Goal: Task Accomplishment & Management: Complete application form

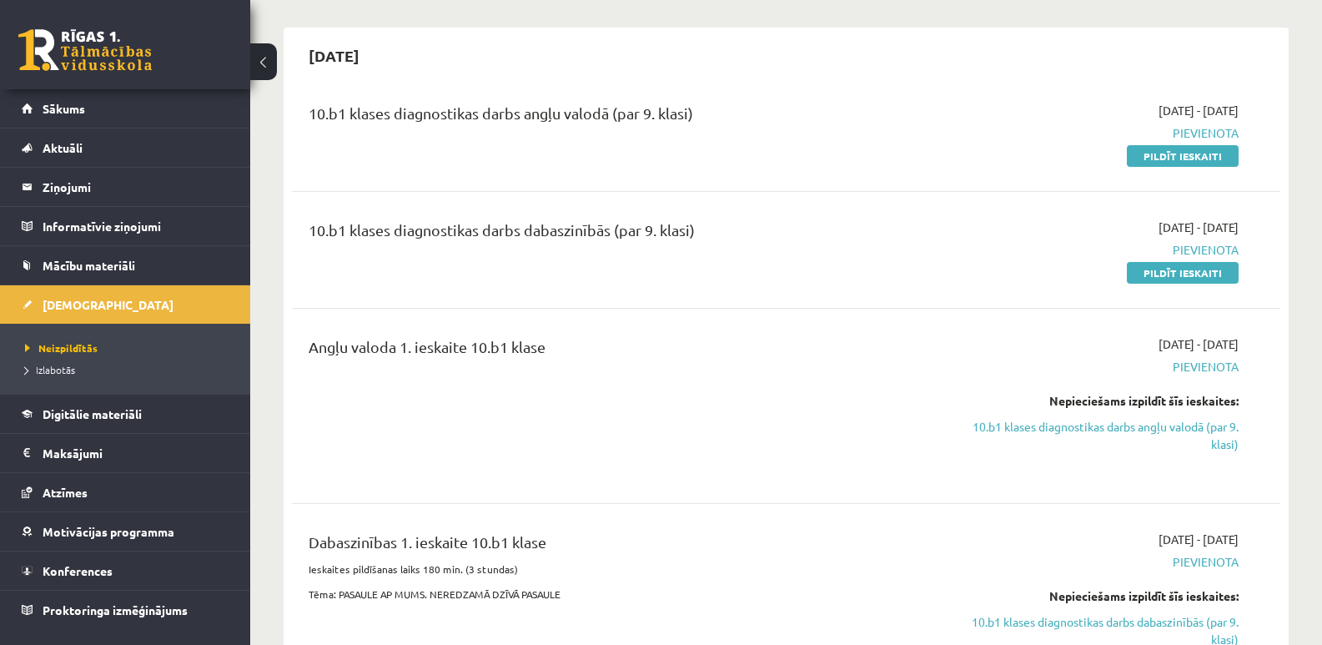
scroll to position [167, 0]
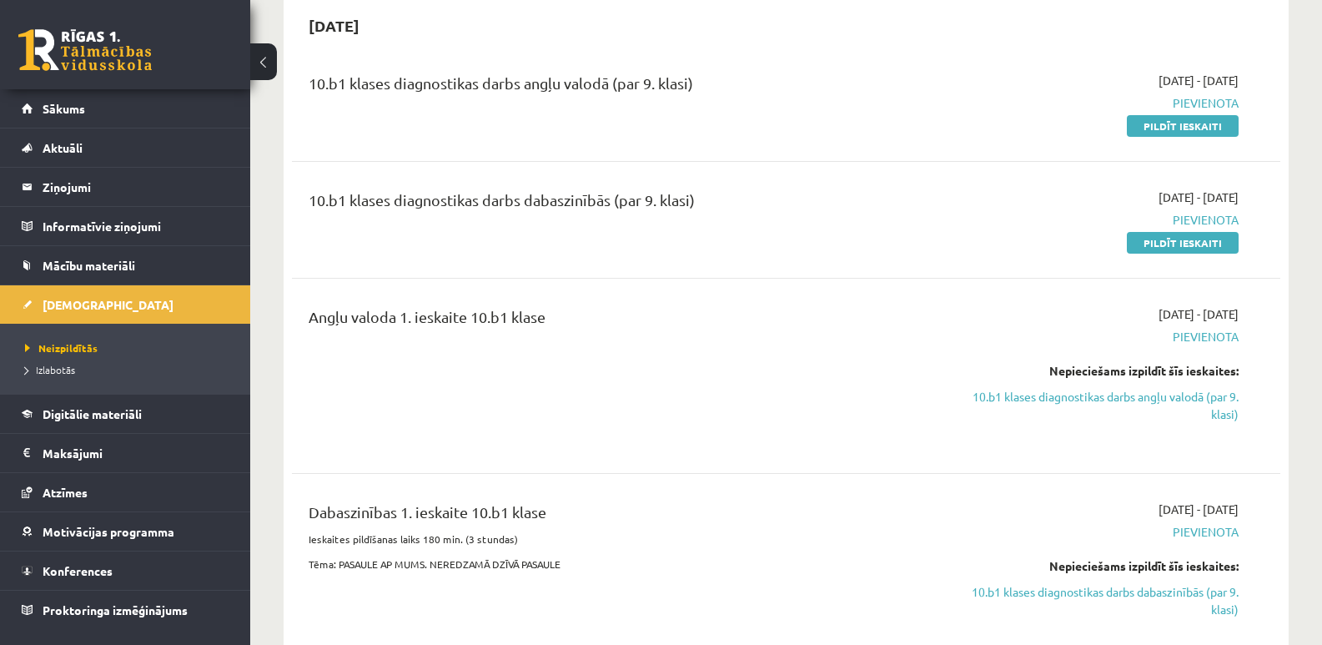
click at [451, 403] on div "Angļu valoda 1. ieskaite 10.b1 klase" at bounding box center [614, 375] width 637 height 141
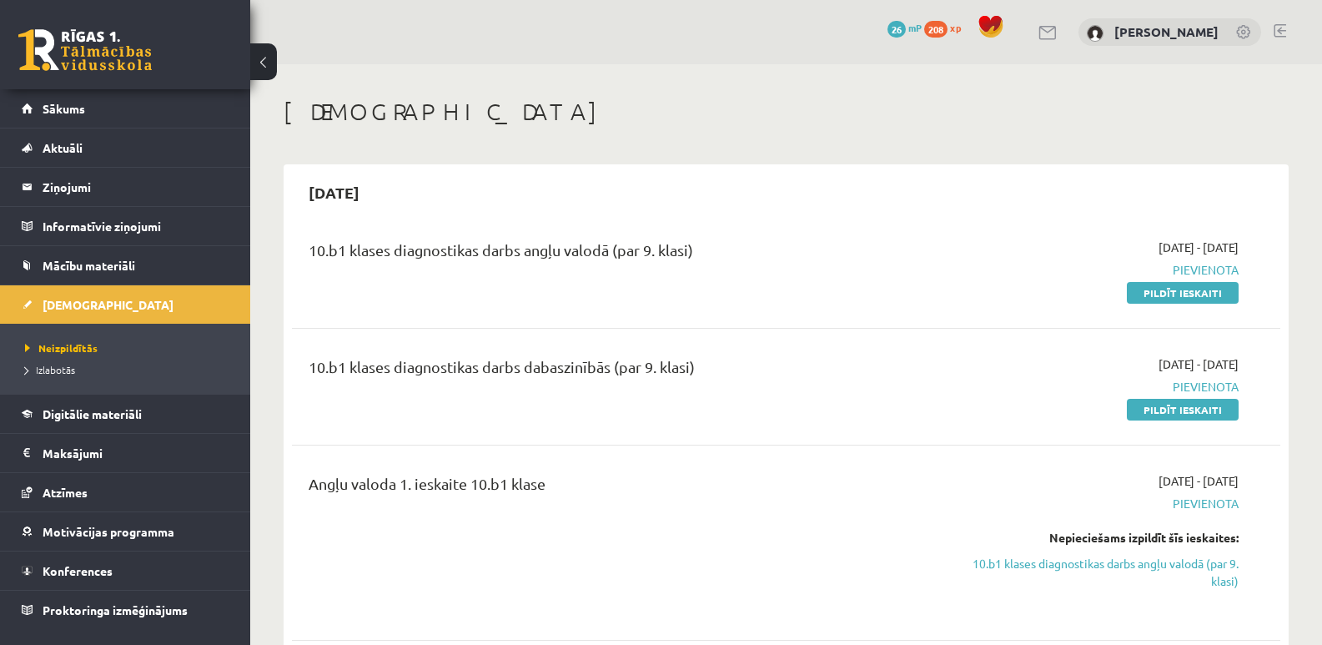
scroll to position [83, 0]
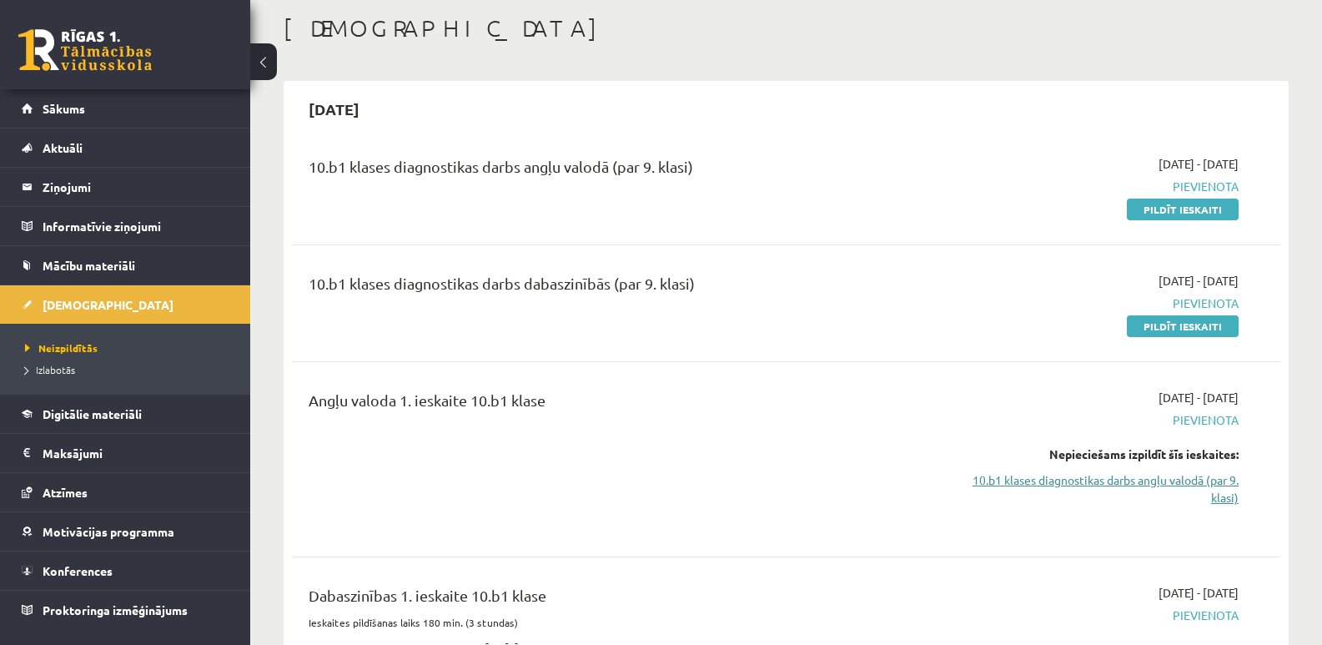
click at [1114, 481] on link "10.b1 klases diagnostikas darbs angļu valodā (par 9. klasi)" at bounding box center [1092, 488] width 294 height 35
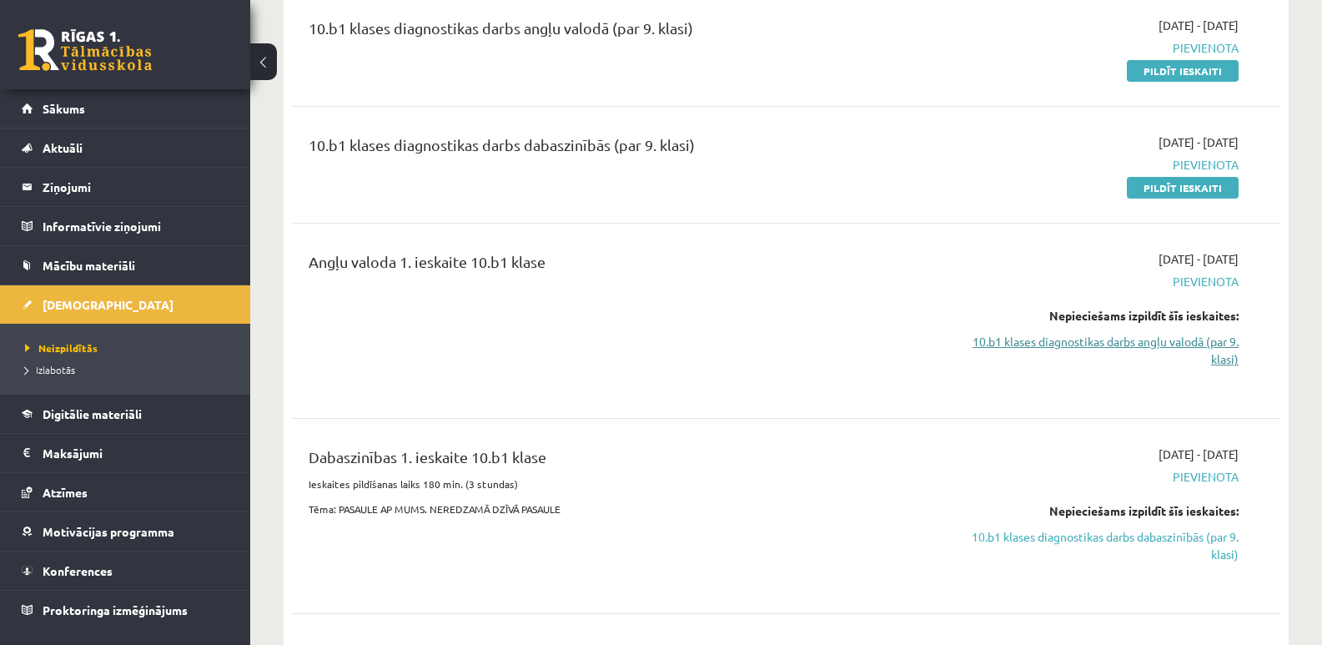
click at [1084, 340] on link "10.b1 klases diagnostikas darbs angļu valodā (par 9. klasi)" at bounding box center [1092, 350] width 294 height 35
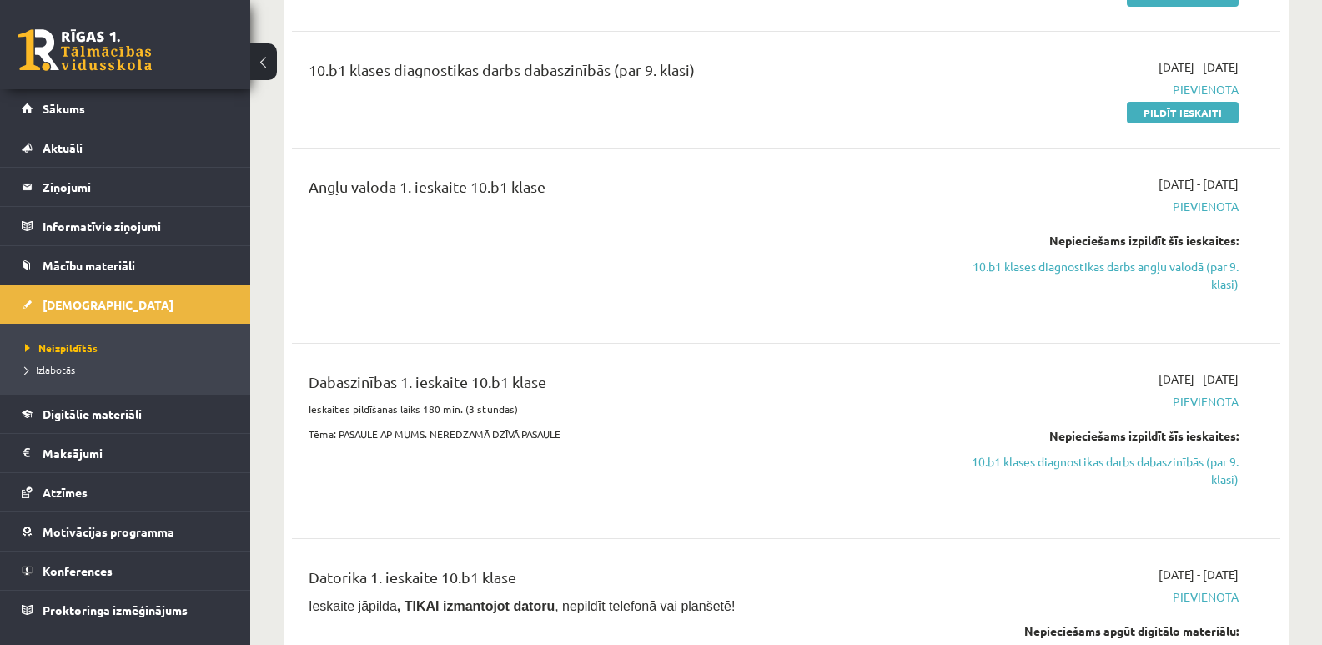
scroll to position [139, 0]
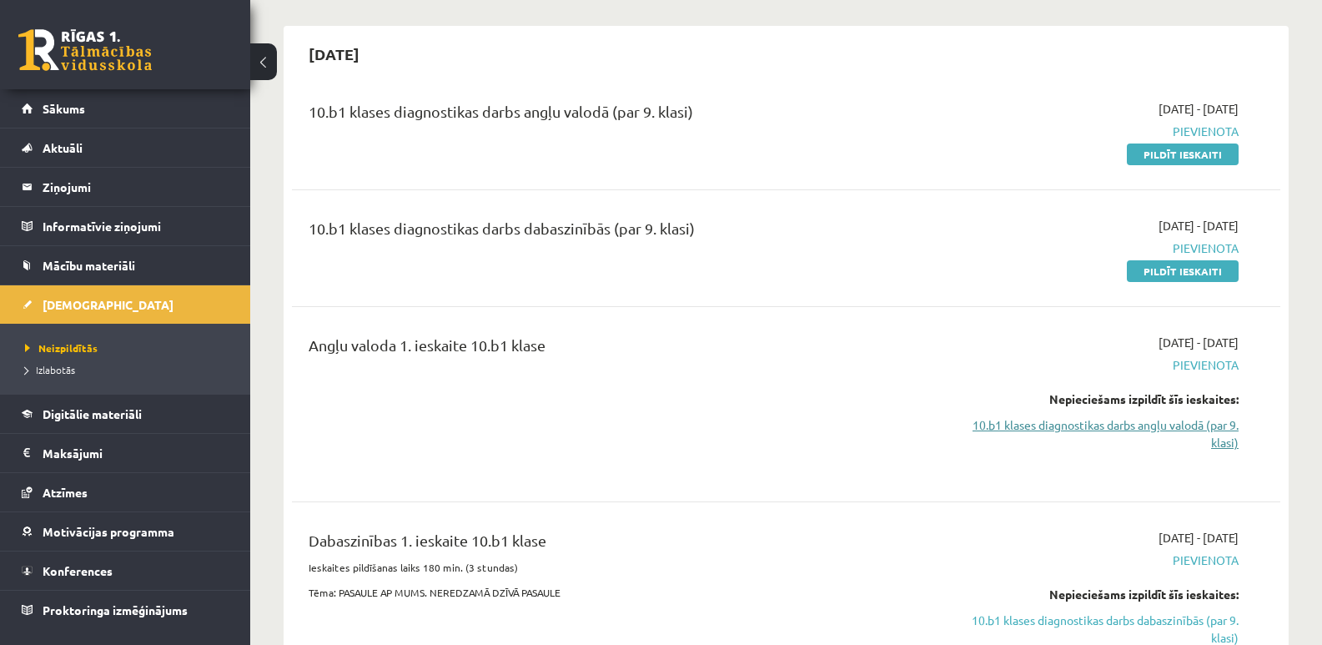
click at [1221, 427] on link "10.b1 klases diagnostikas darbs angļu valodā (par 9. klasi)" at bounding box center [1092, 433] width 294 height 35
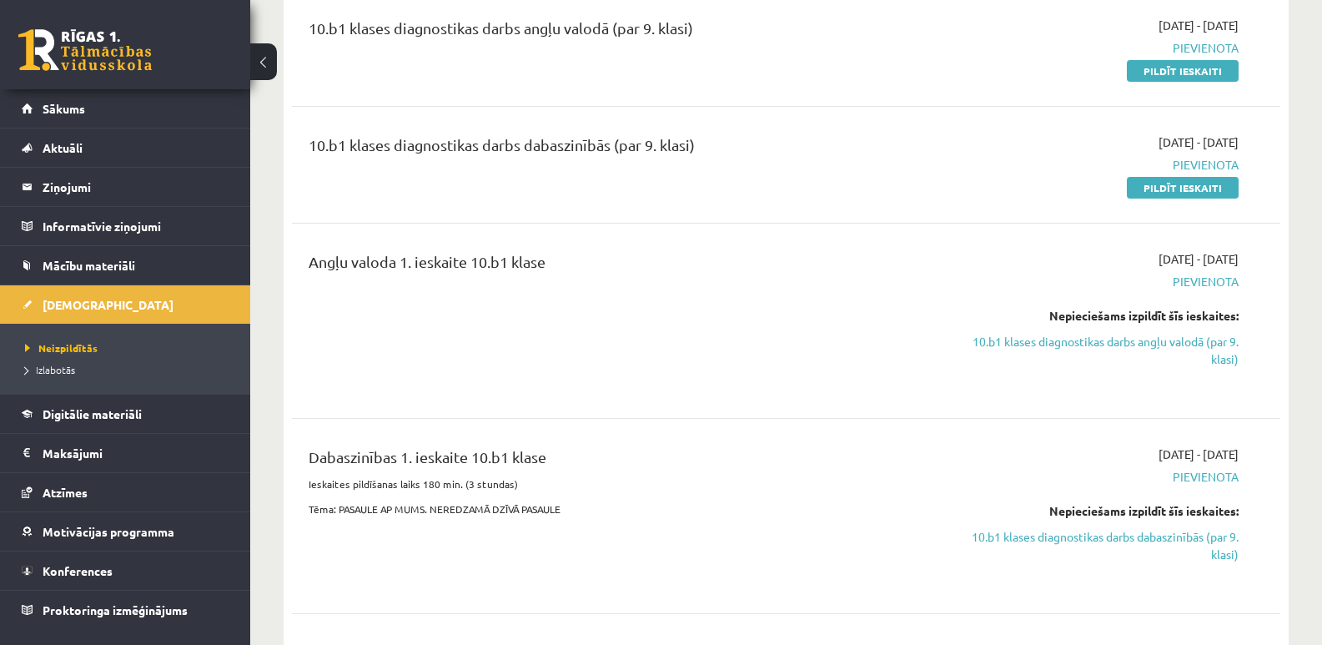
click at [749, 348] on div "Angļu valoda 1. ieskaite 10.b1 klase" at bounding box center [614, 320] width 637 height 141
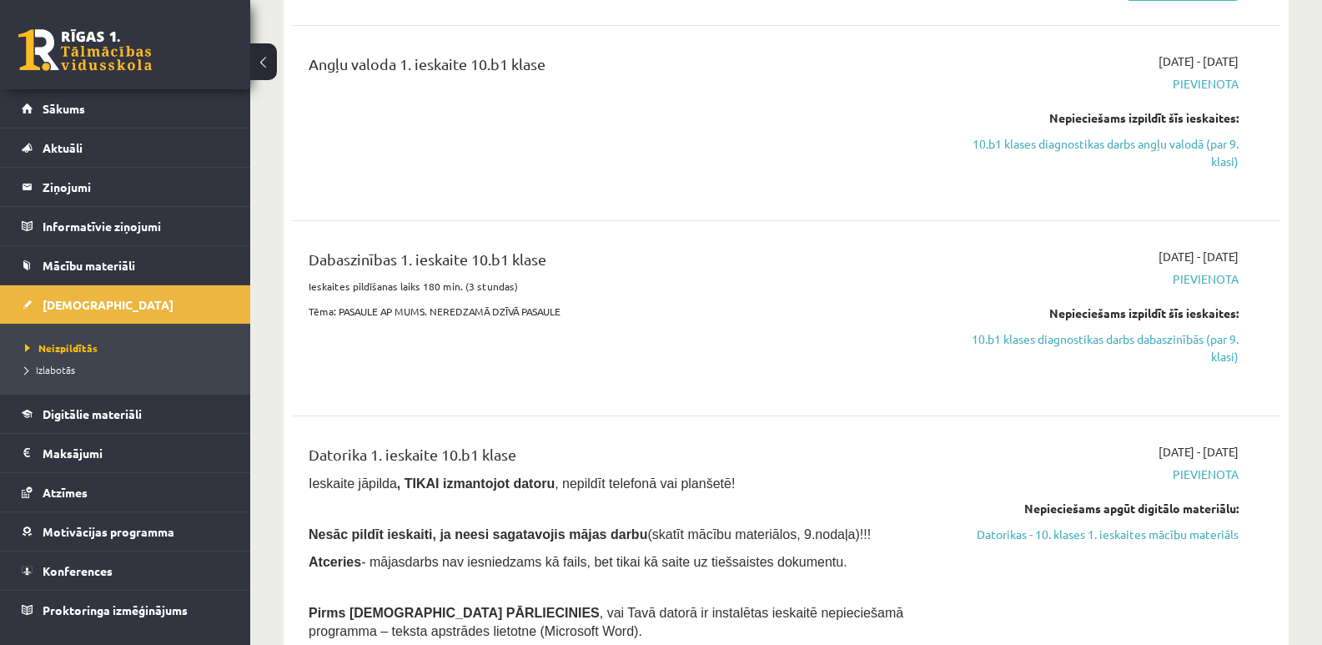
scroll to position [639, 0]
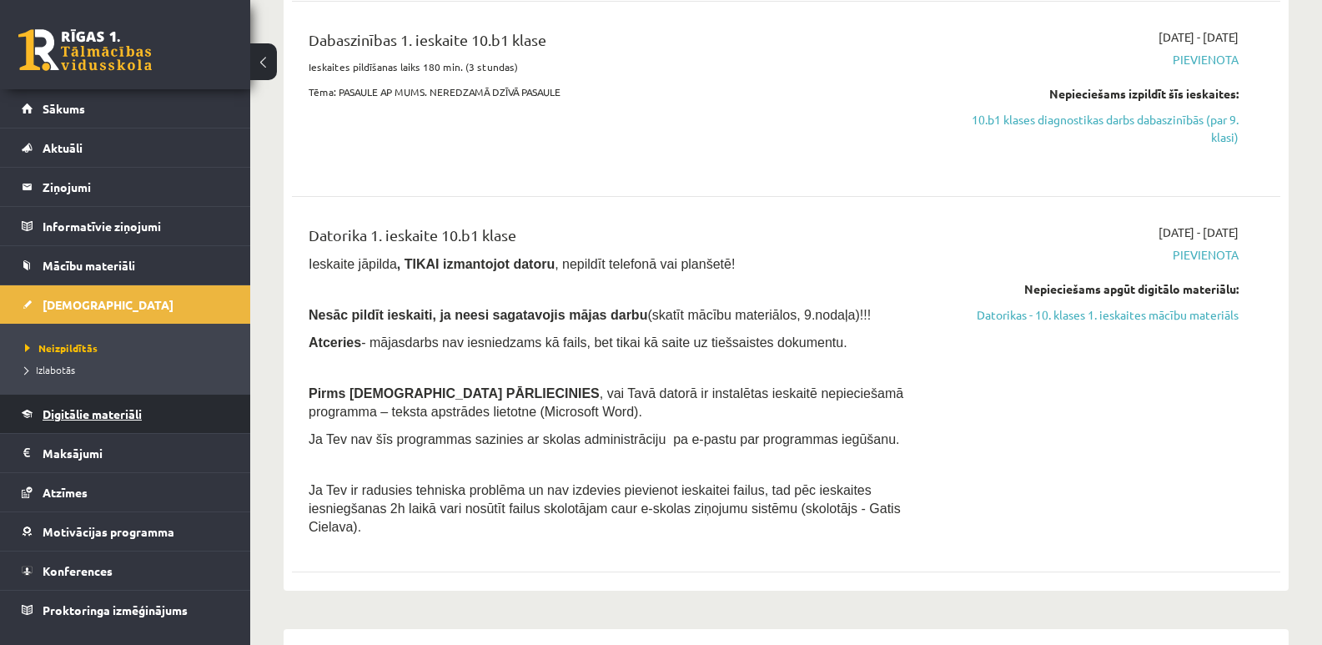
click at [88, 423] on link "Digitālie materiāli" at bounding box center [126, 414] width 208 height 38
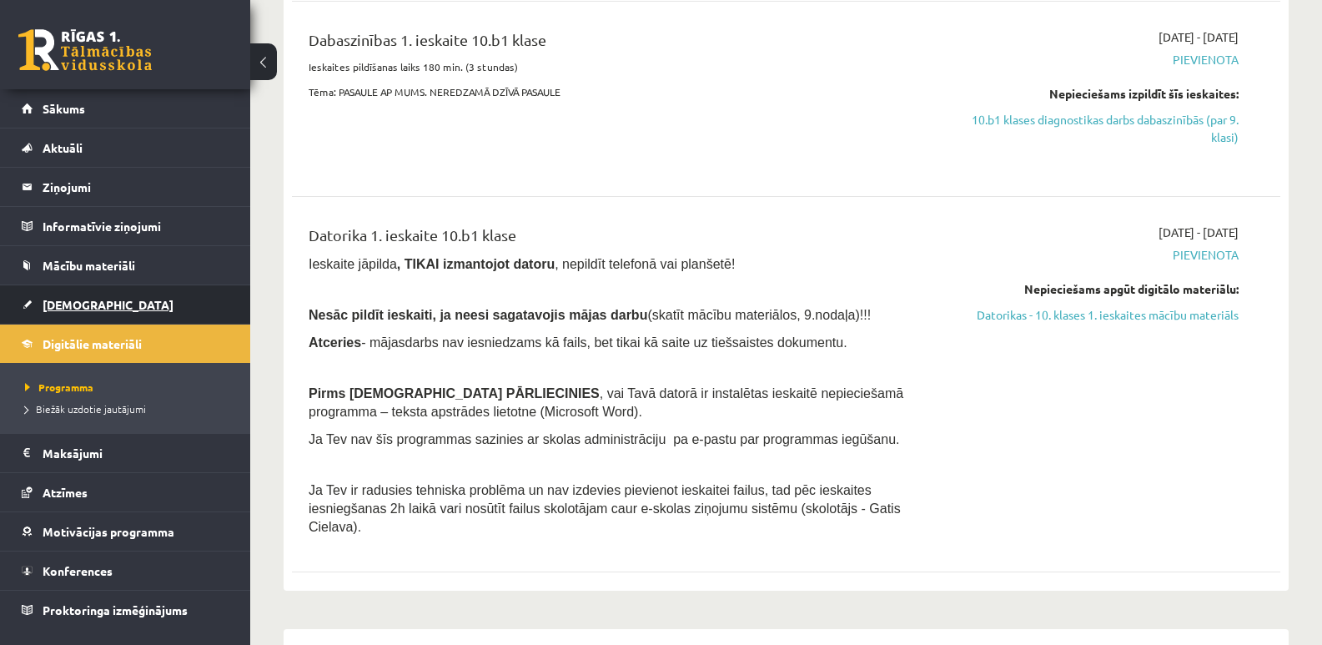
click at [78, 308] on span "[DEMOGRAPHIC_DATA]" at bounding box center [108, 304] width 131 height 15
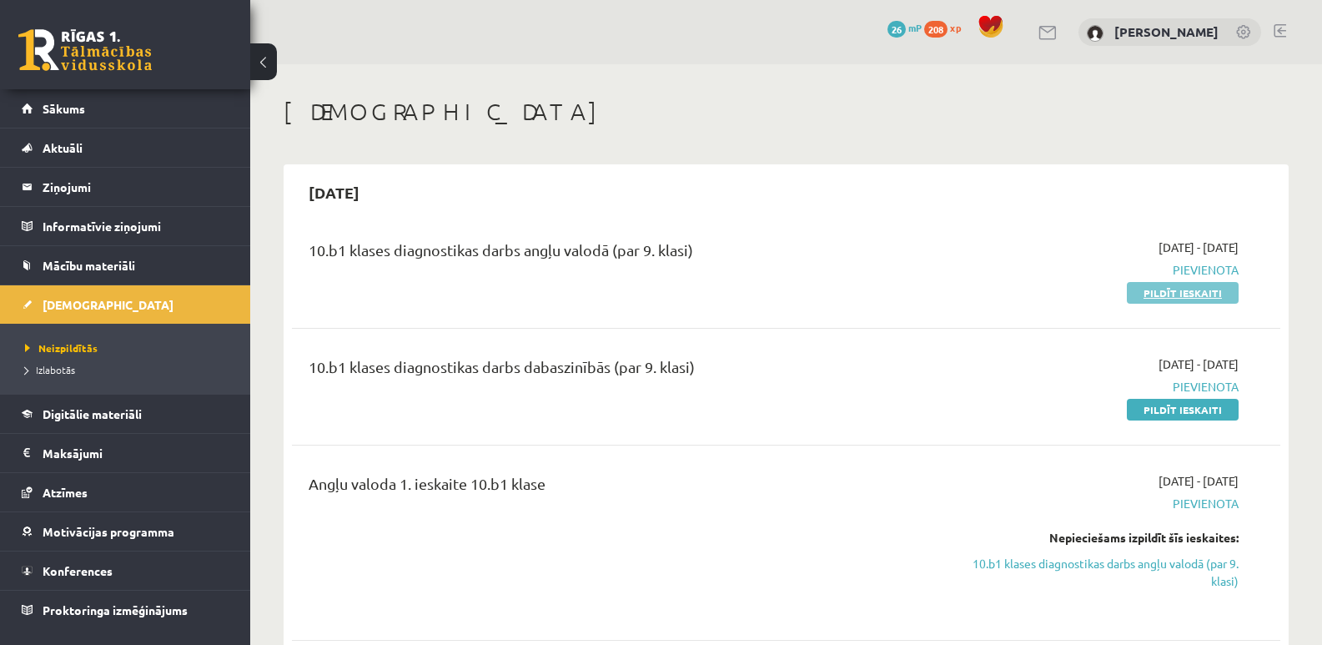
click at [1197, 291] on link "Pildīt ieskaiti" at bounding box center [1183, 293] width 112 height 22
click at [1190, 291] on link "Pildīt ieskaiti" at bounding box center [1183, 293] width 112 height 22
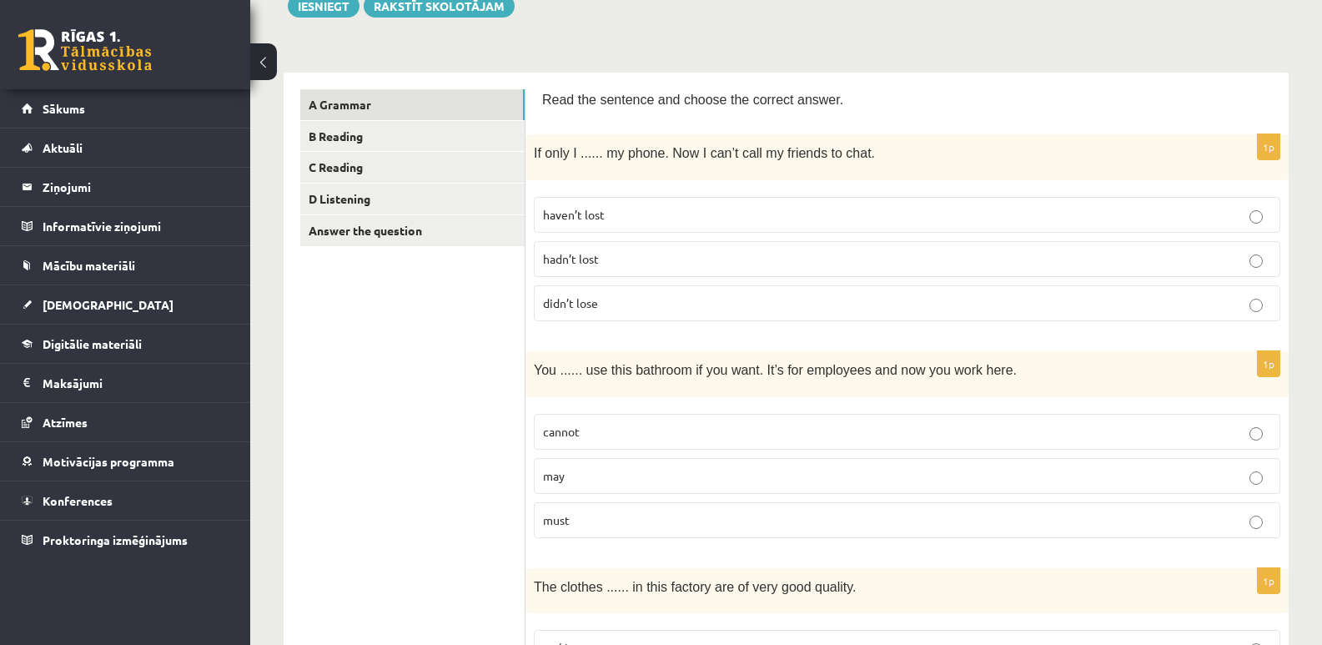
scroll to position [250, 0]
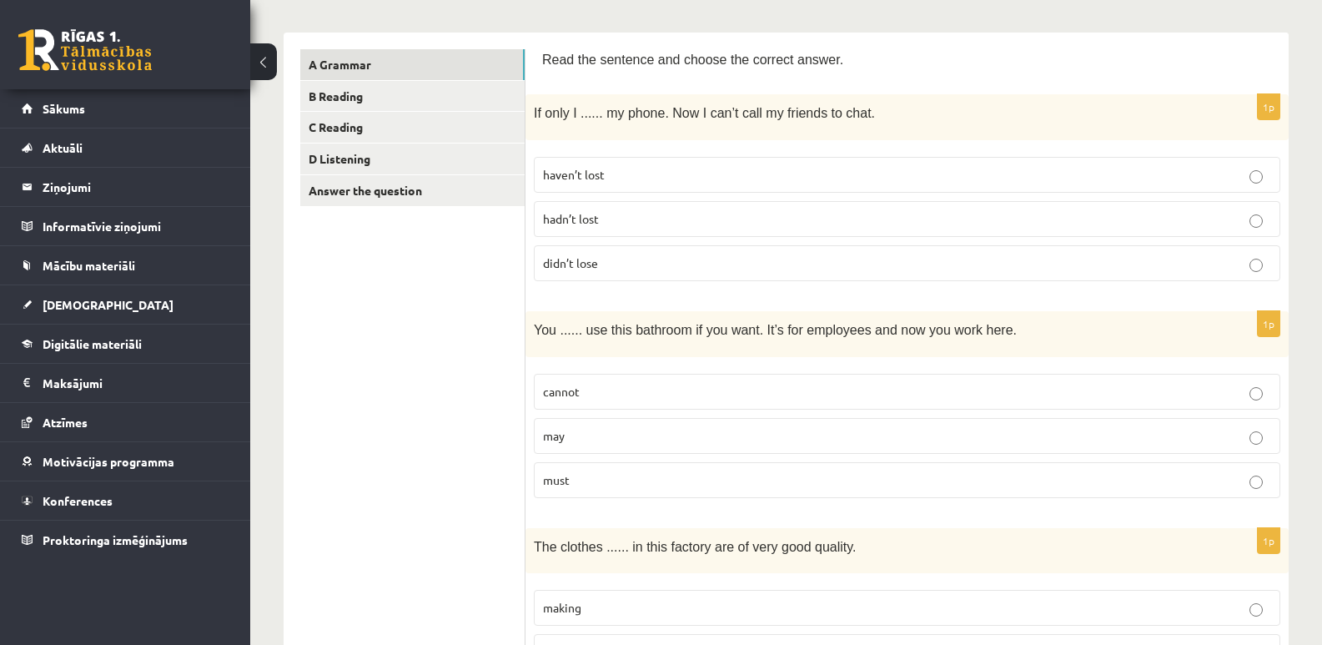
click at [1253, 447] on label "may" at bounding box center [907, 436] width 747 height 36
click at [575, 226] on p "hadn’t lost" at bounding box center [907, 219] width 728 height 18
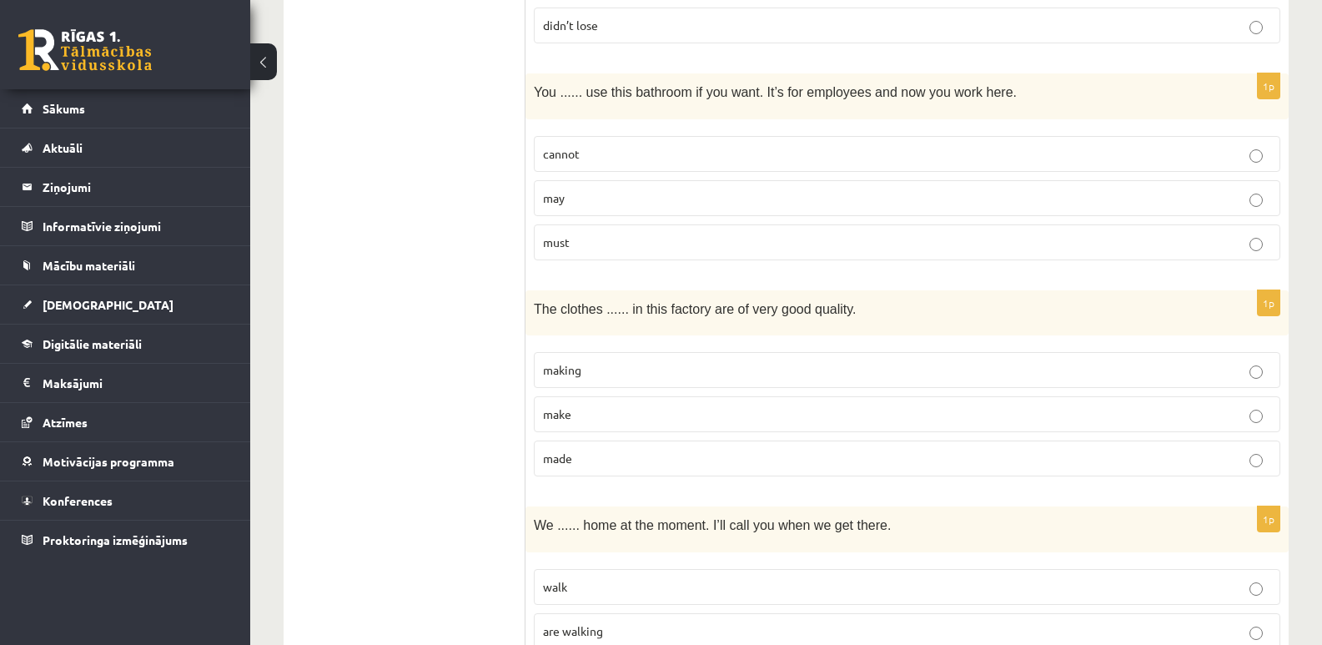
scroll to position [584, 0]
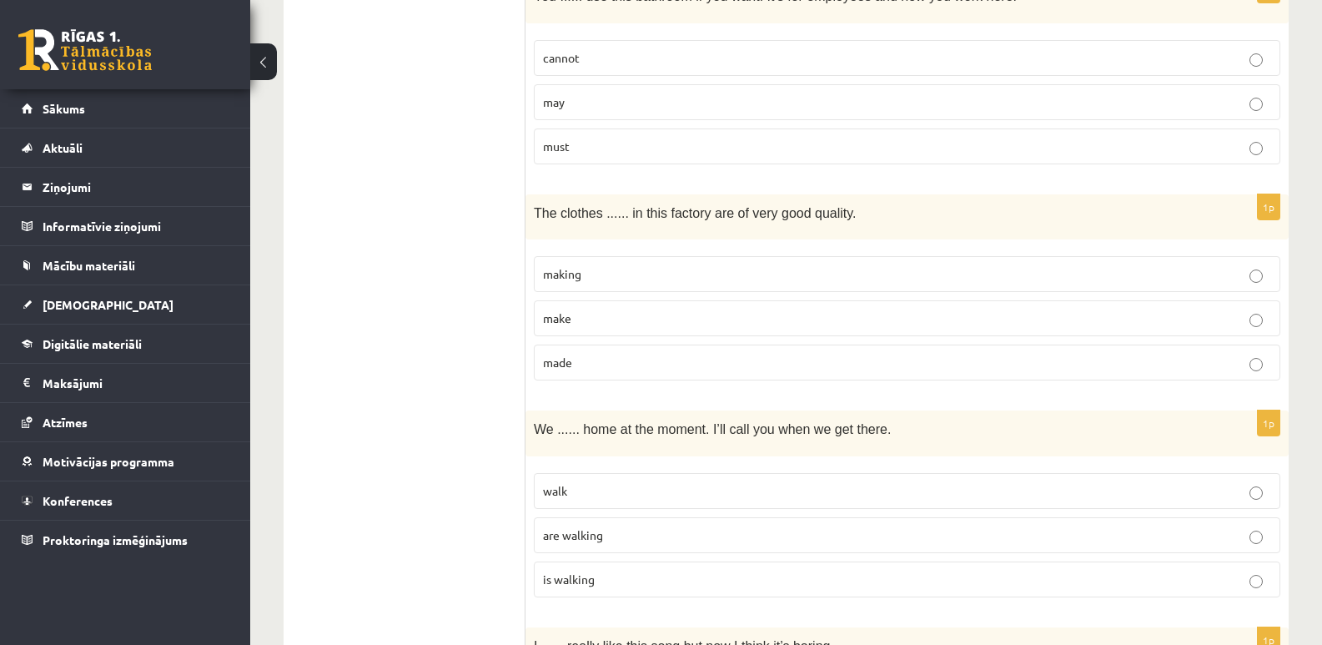
click at [566, 280] on span "making" at bounding box center [562, 273] width 38 height 15
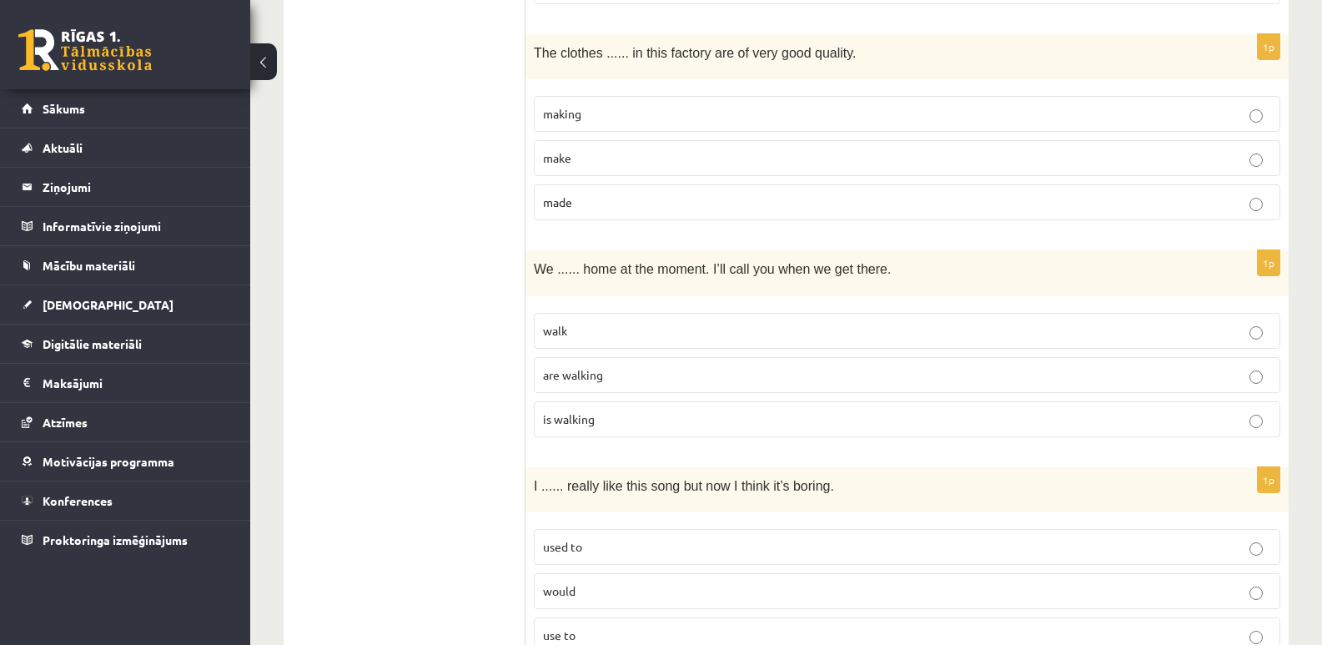
scroll to position [751, 0]
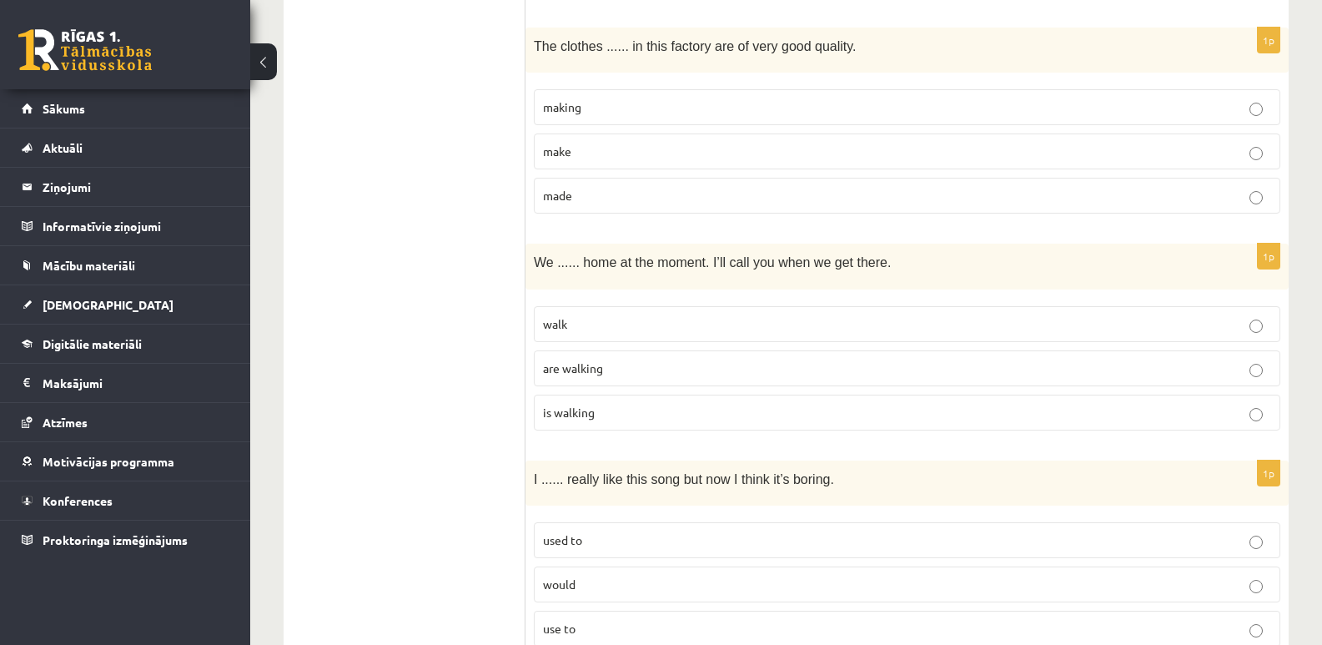
click at [587, 382] on label "are walking" at bounding box center [907, 368] width 747 height 36
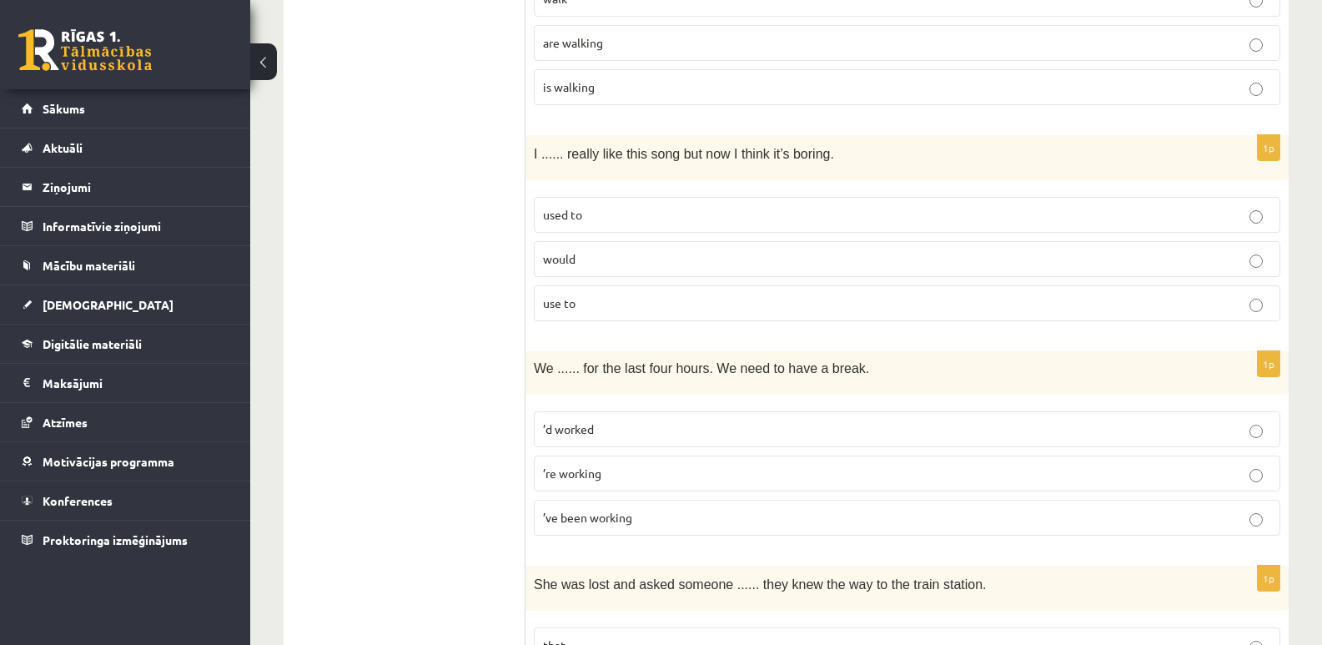
scroll to position [1085, 0]
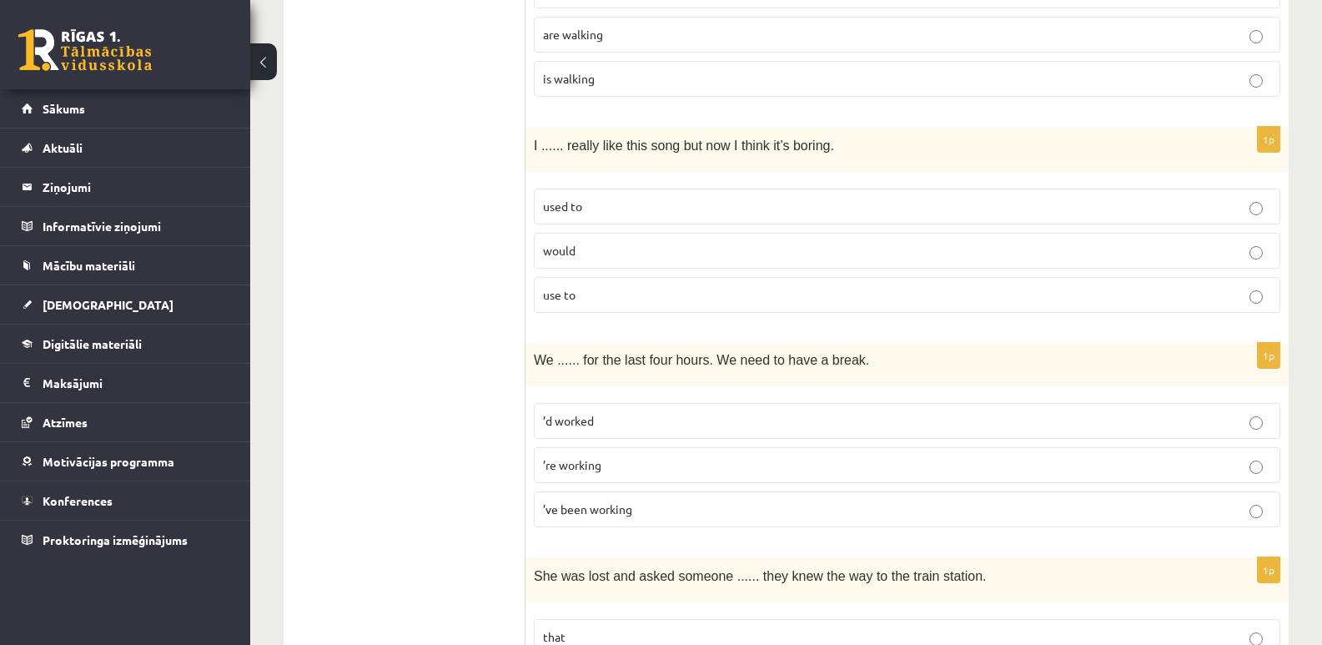
click at [610, 204] on p "used to" at bounding box center [907, 207] width 728 height 18
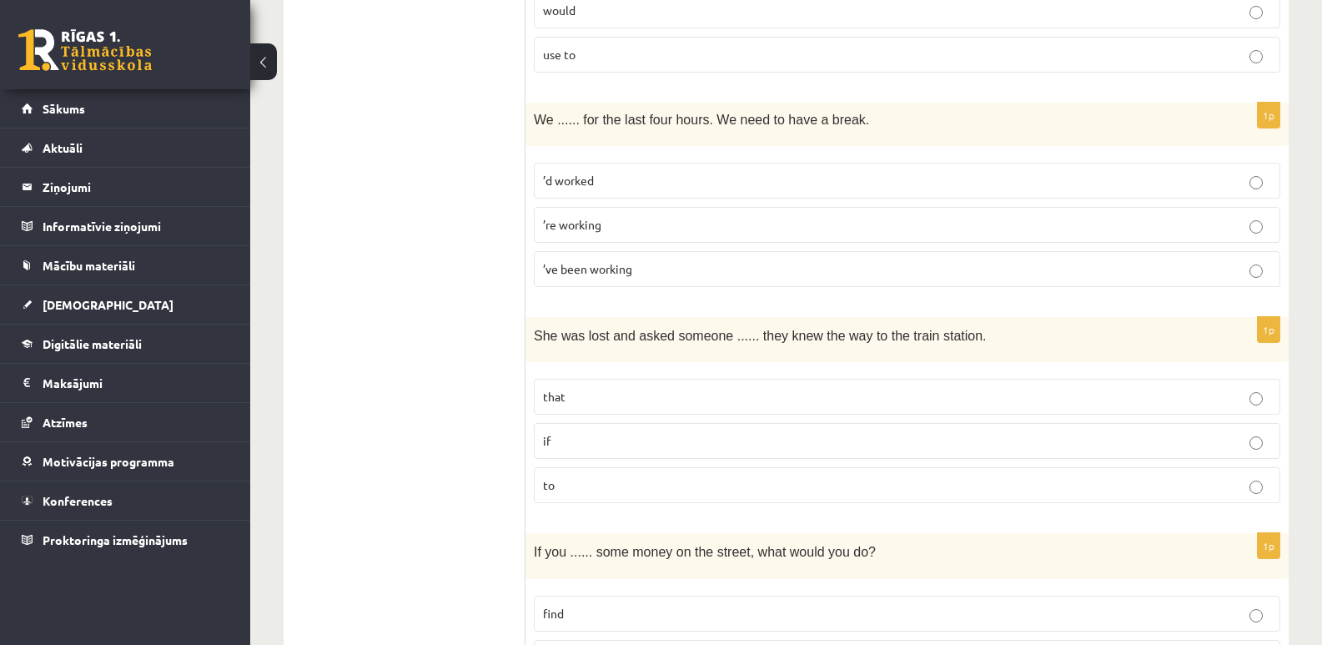
scroll to position [1335, 0]
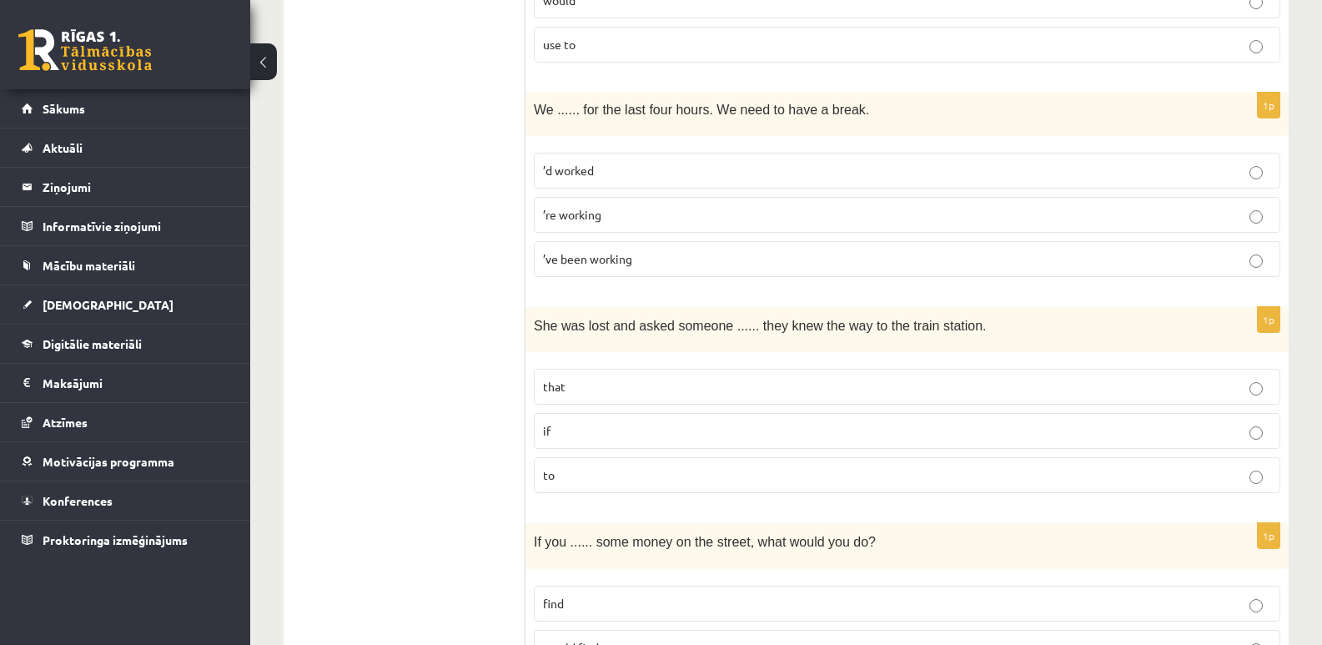
click at [578, 174] on span "’d worked" at bounding box center [568, 170] width 51 height 15
click at [588, 219] on span "’re working" at bounding box center [572, 214] width 58 height 15
click at [552, 436] on p "if" at bounding box center [907, 431] width 728 height 18
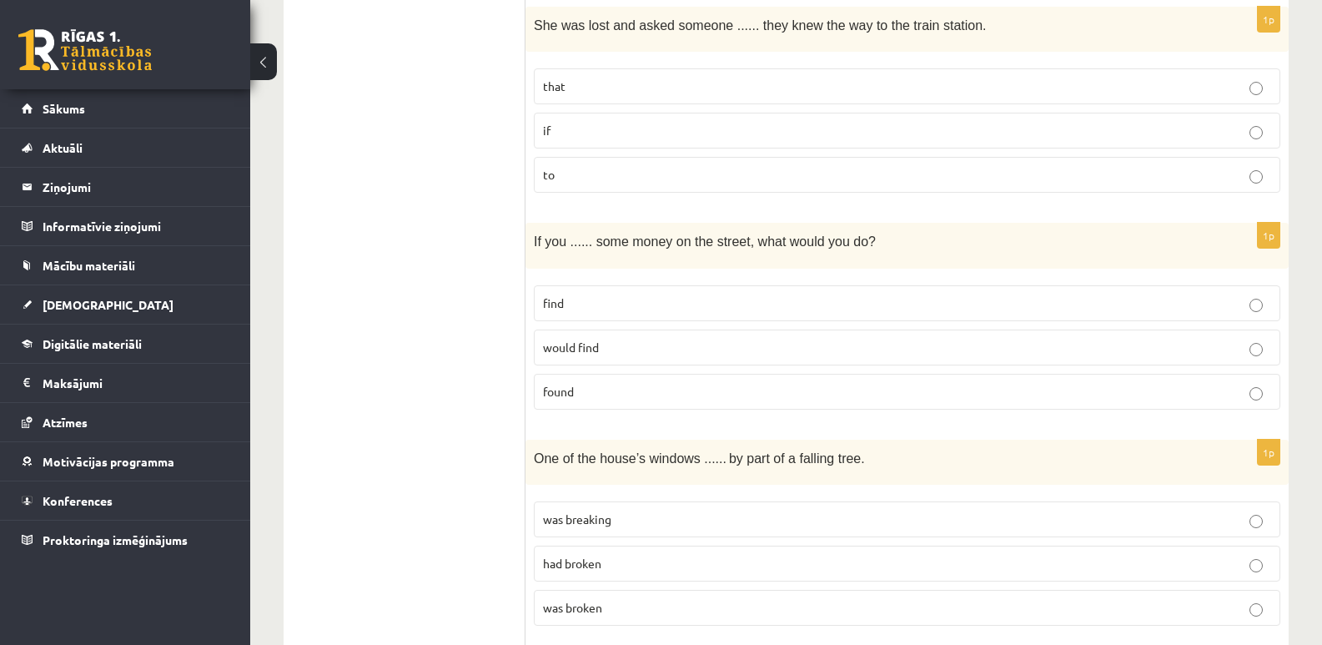
scroll to position [1585, 0]
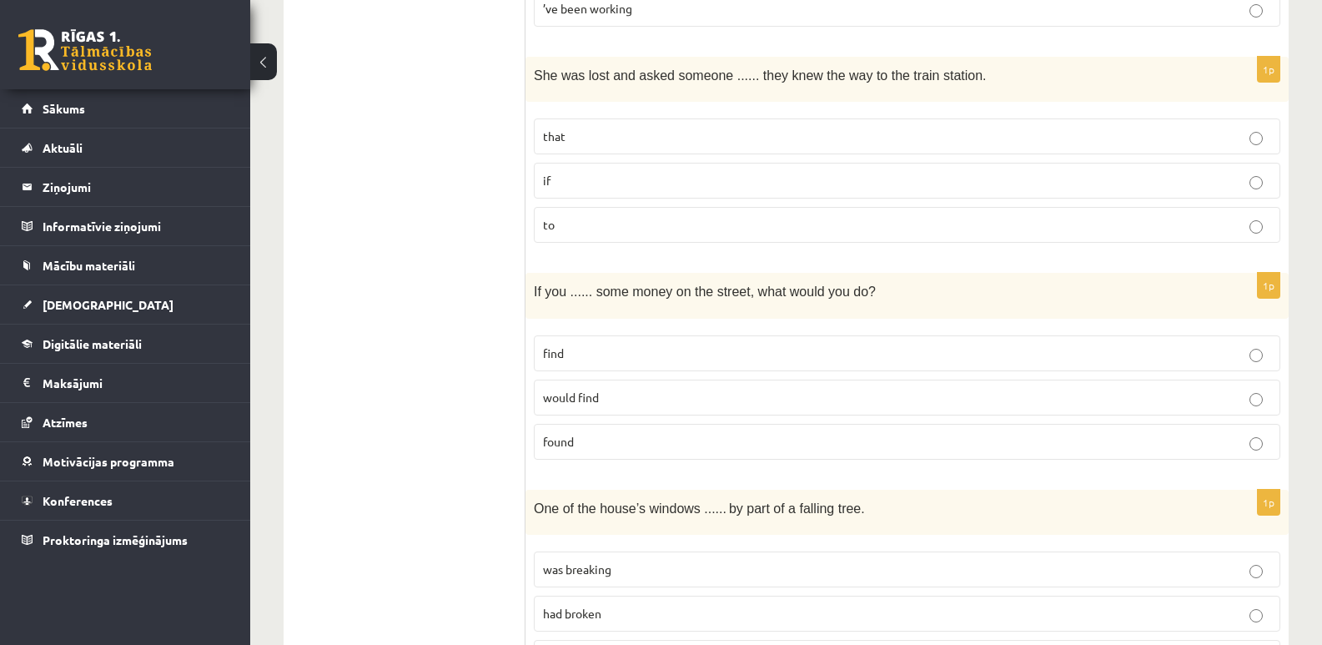
click at [565, 398] on span "would find" at bounding box center [571, 397] width 56 height 15
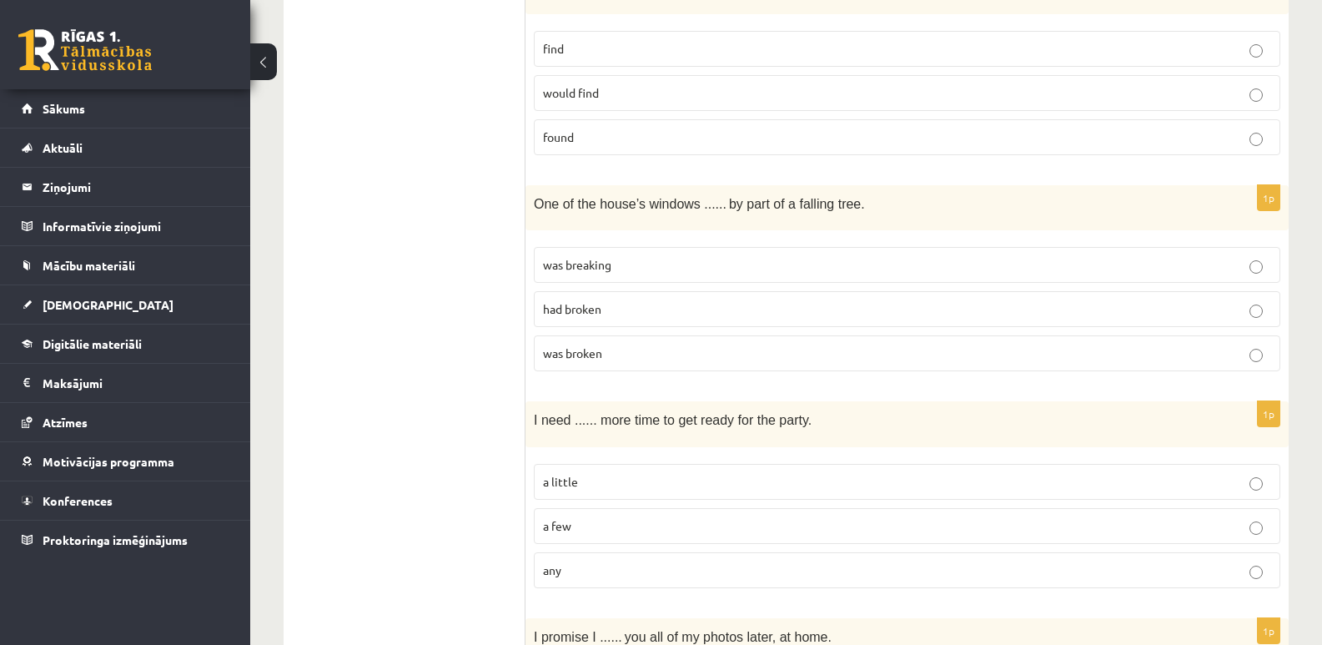
scroll to position [1919, 0]
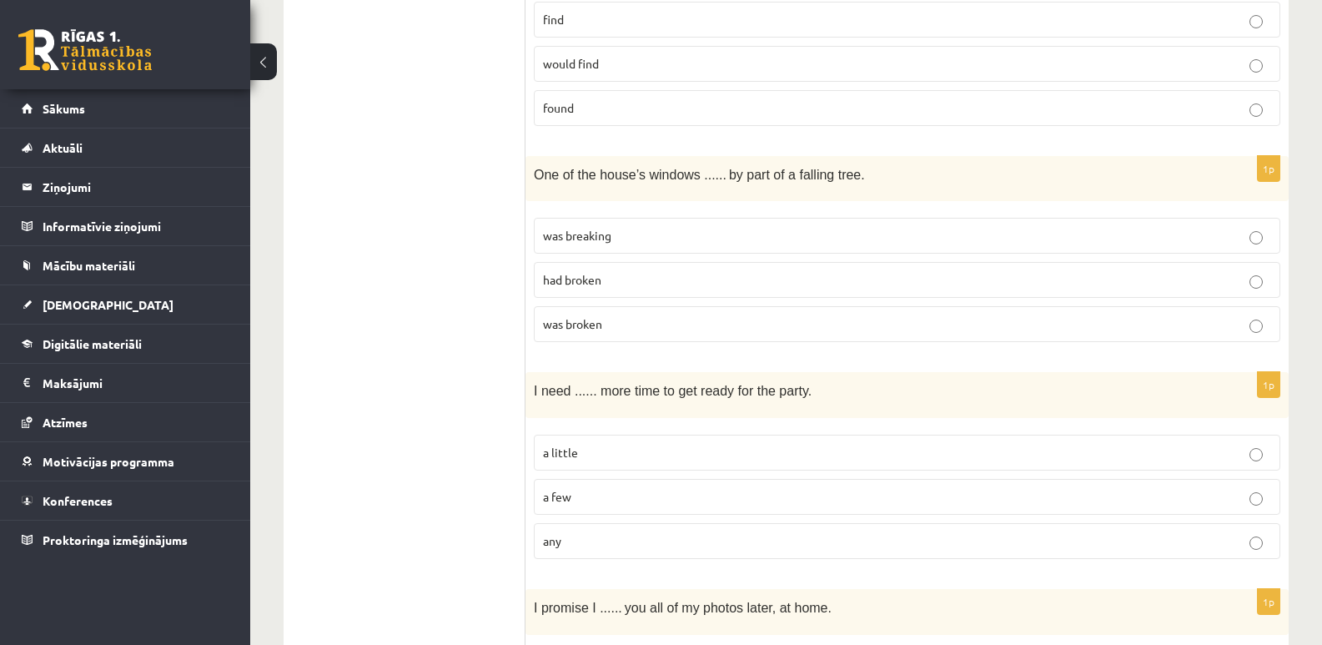
click at [582, 461] on p "a little" at bounding box center [907, 453] width 728 height 18
drag, startPoint x: 535, startPoint y: 173, endPoint x: 874, endPoint y: 182, distance: 338.9
click at [874, 182] on p "One of the house’s windows ...... by part of a falling tree." at bounding box center [865, 173] width 663 height 19
copy p "One of the house’s windows ...... by part of a falling tree."
drag, startPoint x: 603, startPoint y: 330, endPoint x: 541, endPoint y: 336, distance: 62.9
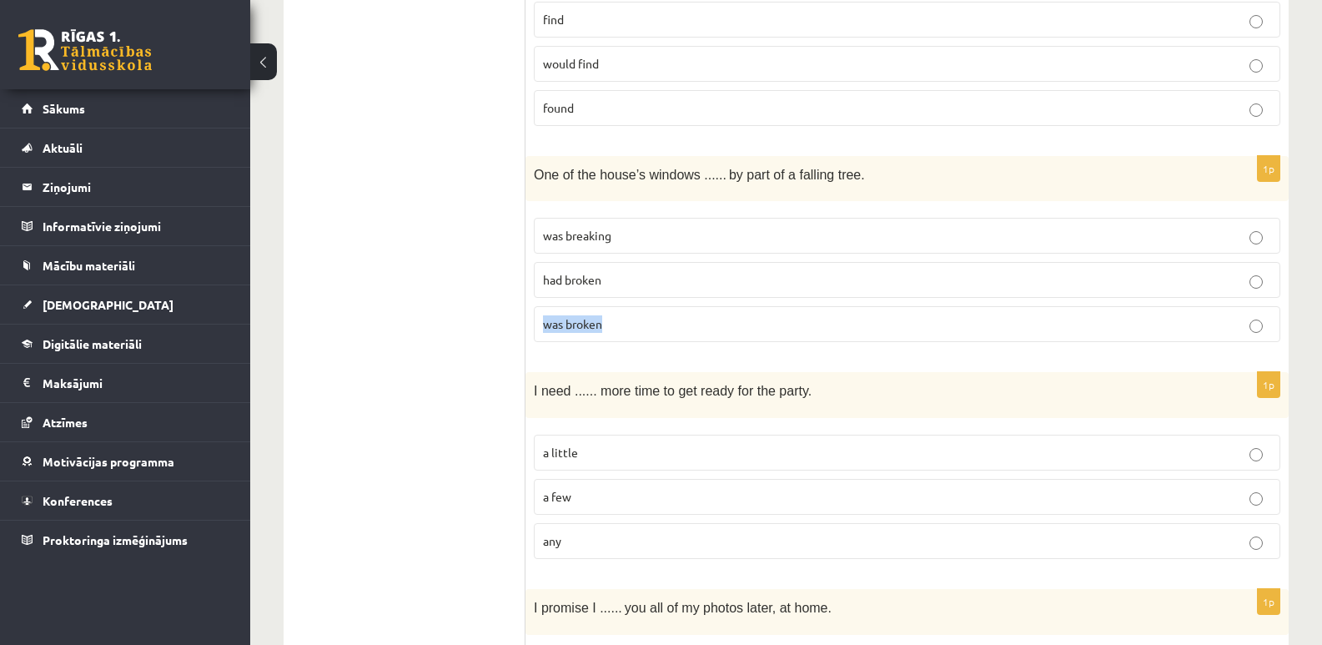
click at [541, 336] on label "was broken" at bounding box center [907, 324] width 747 height 36
copy span "was broken"
drag, startPoint x: 622, startPoint y: 290, endPoint x: 544, endPoint y: 297, distance: 78.0
click at [544, 297] on label "had broken" at bounding box center [907, 280] width 747 height 36
copy span "had broken"
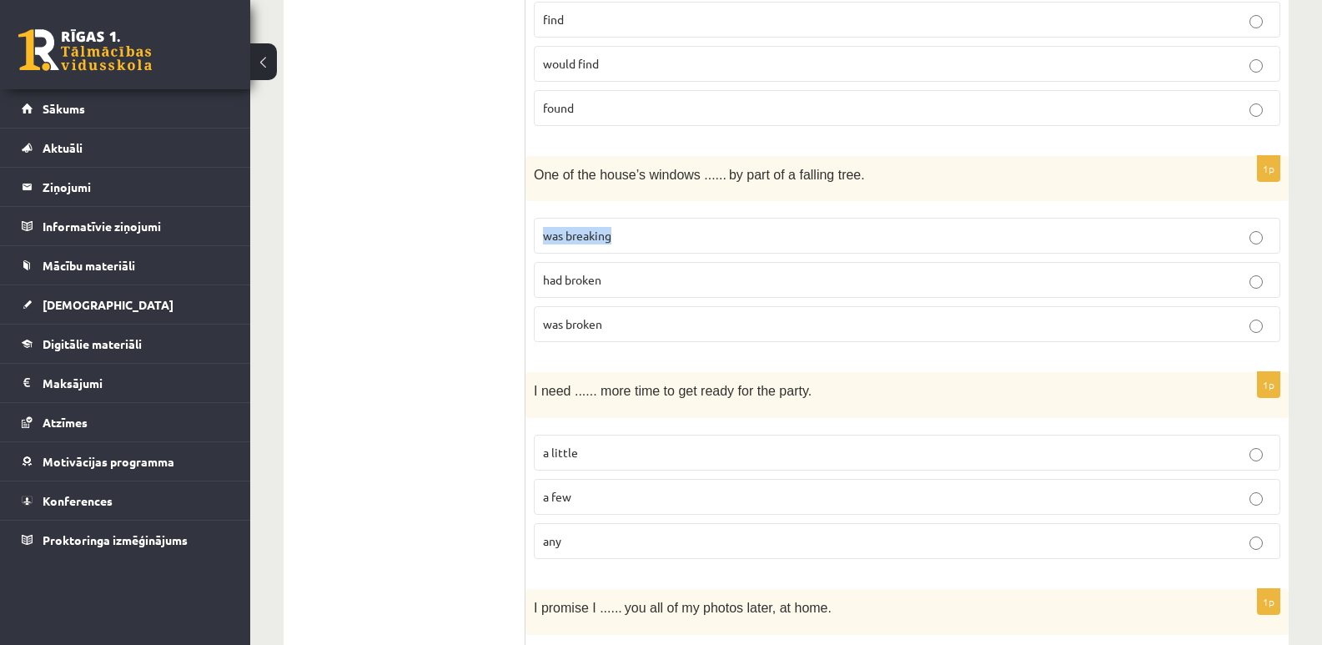
drag, startPoint x: 626, startPoint y: 240, endPoint x: 538, endPoint y: 244, distance: 87.7
click at [538, 244] on label "was breaking" at bounding box center [907, 236] width 747 height 36
copy span "was breaking"
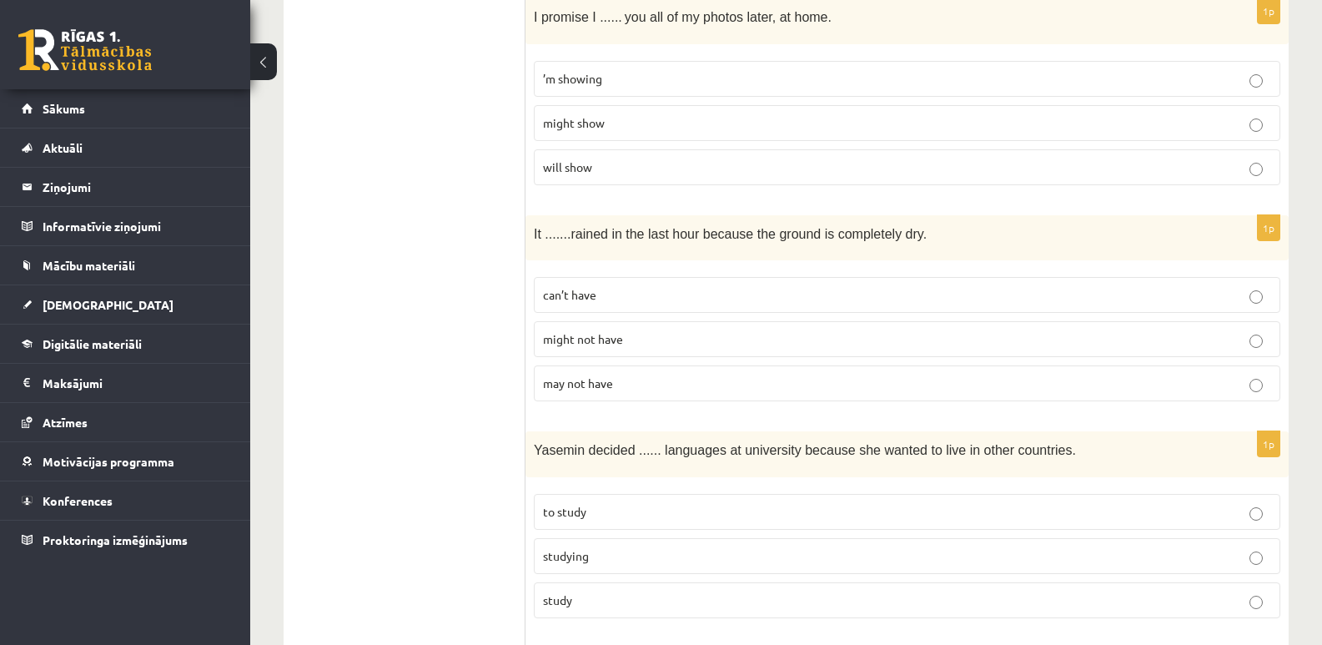
scroll to position [2537, 0]
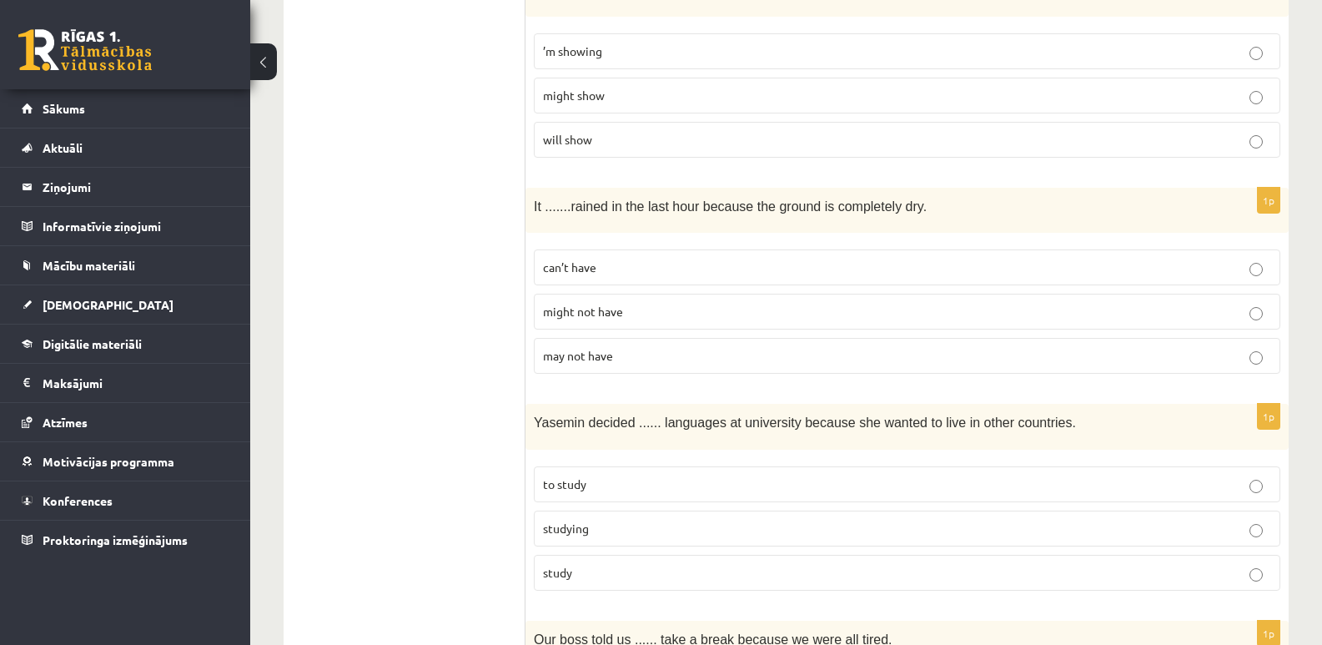
click at [1264, 273] on p "can’t have" at bounding box center [907, 268] width 728 height 18
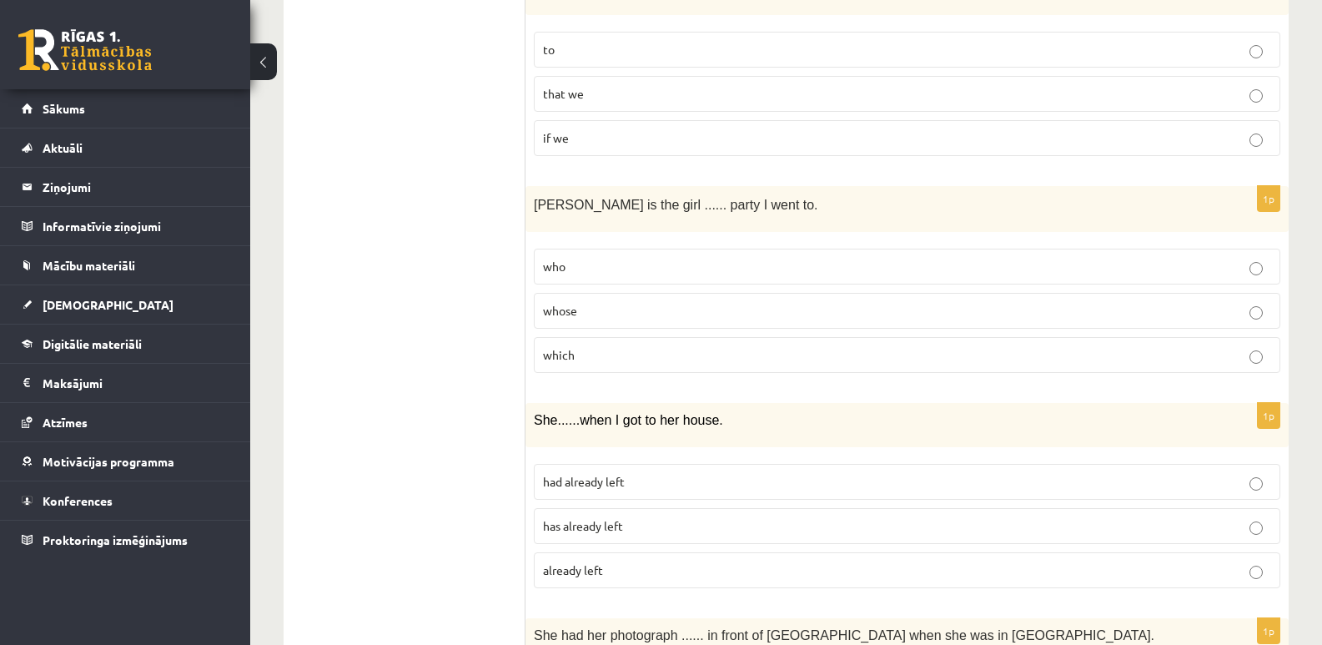
scroll to position [3205, 0]
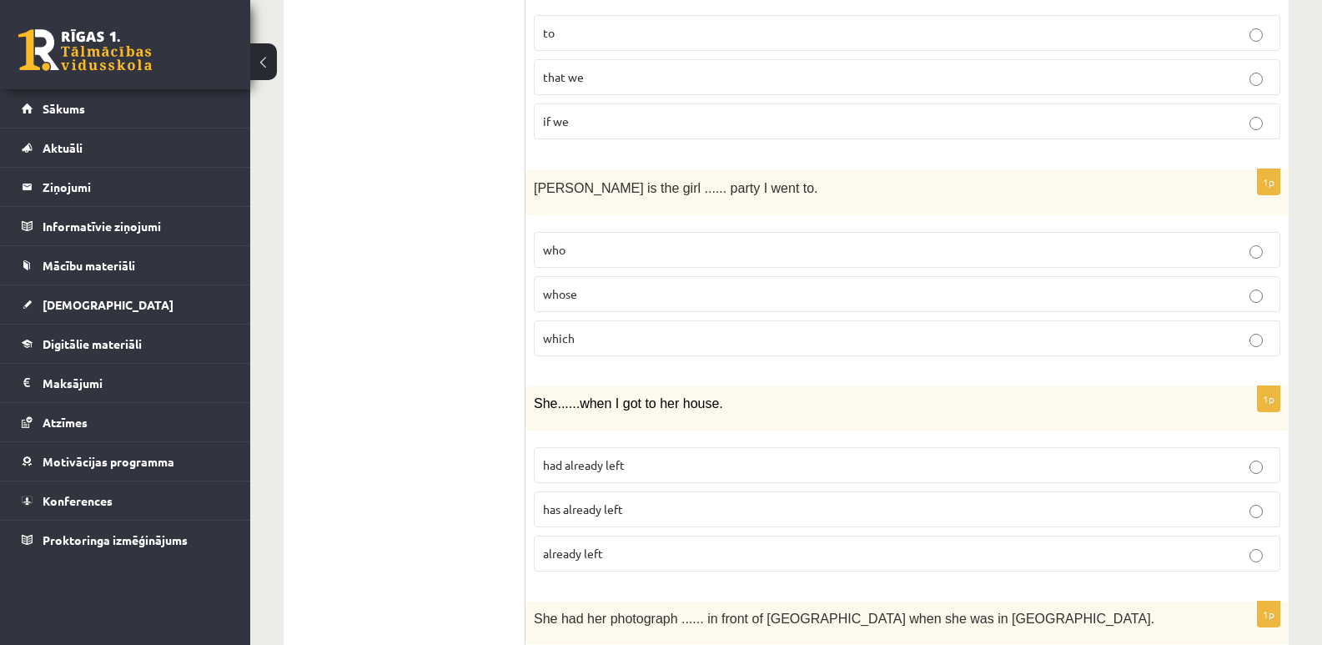
click at [612, 511] on span "has already left" at bounding box center [583, 508] width 80 height 15
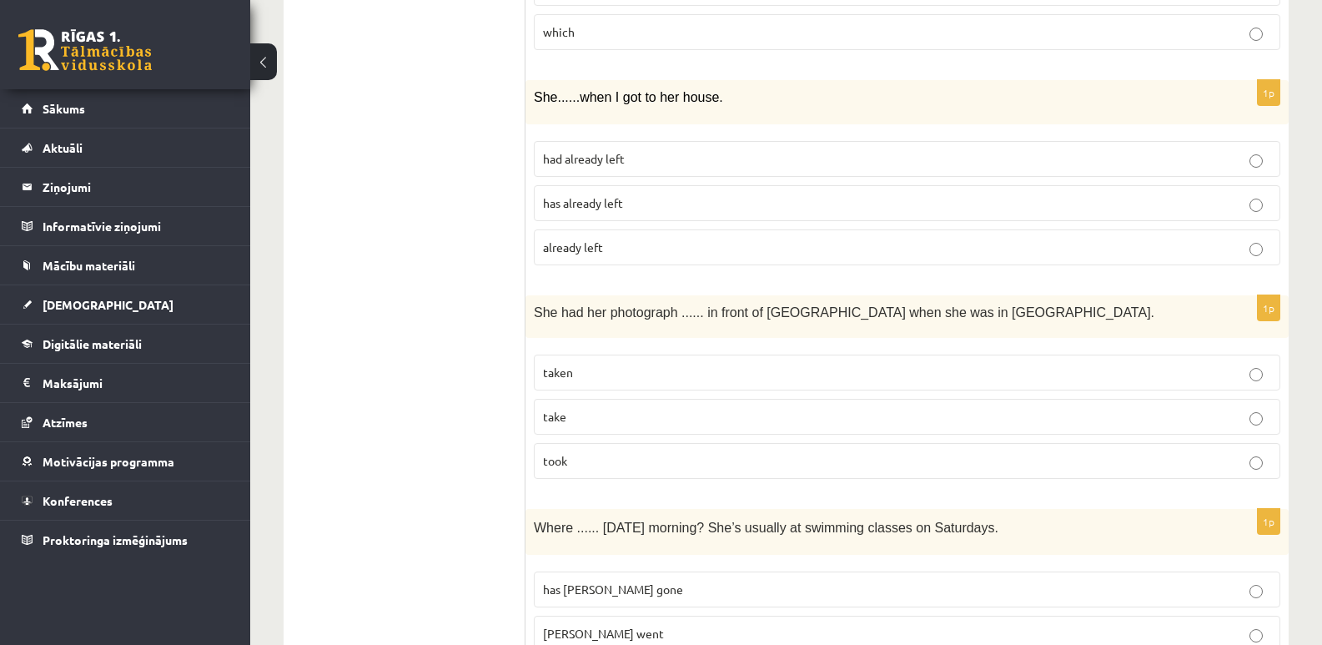
scroll to position [3539, 0]
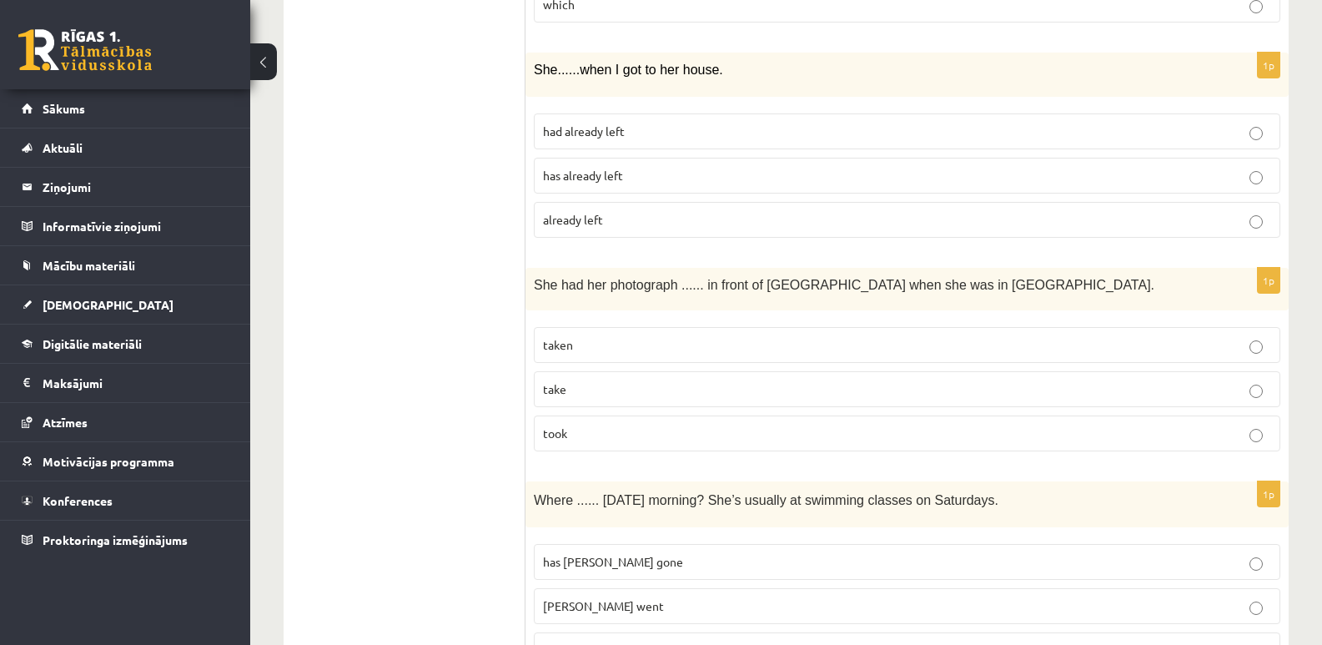
click at [580, 353] on p "taken" at bounding box center [907, 345] width 728 height 18
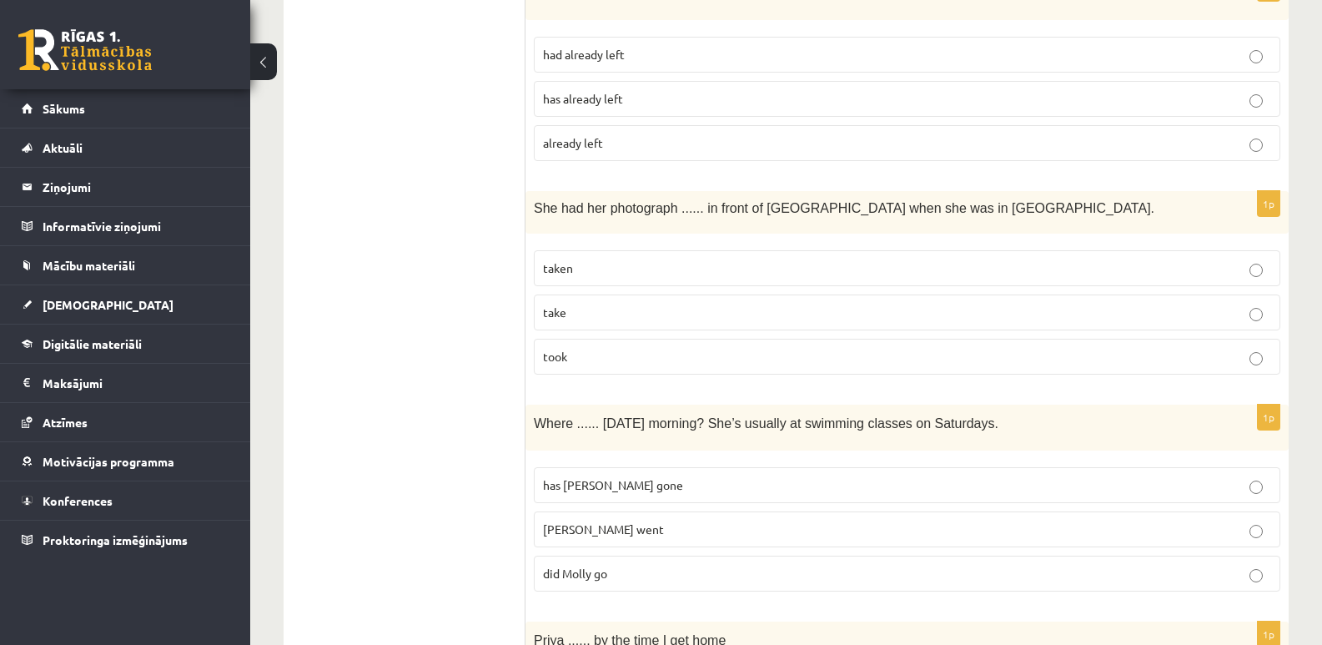
scroll to position [3789, 0]
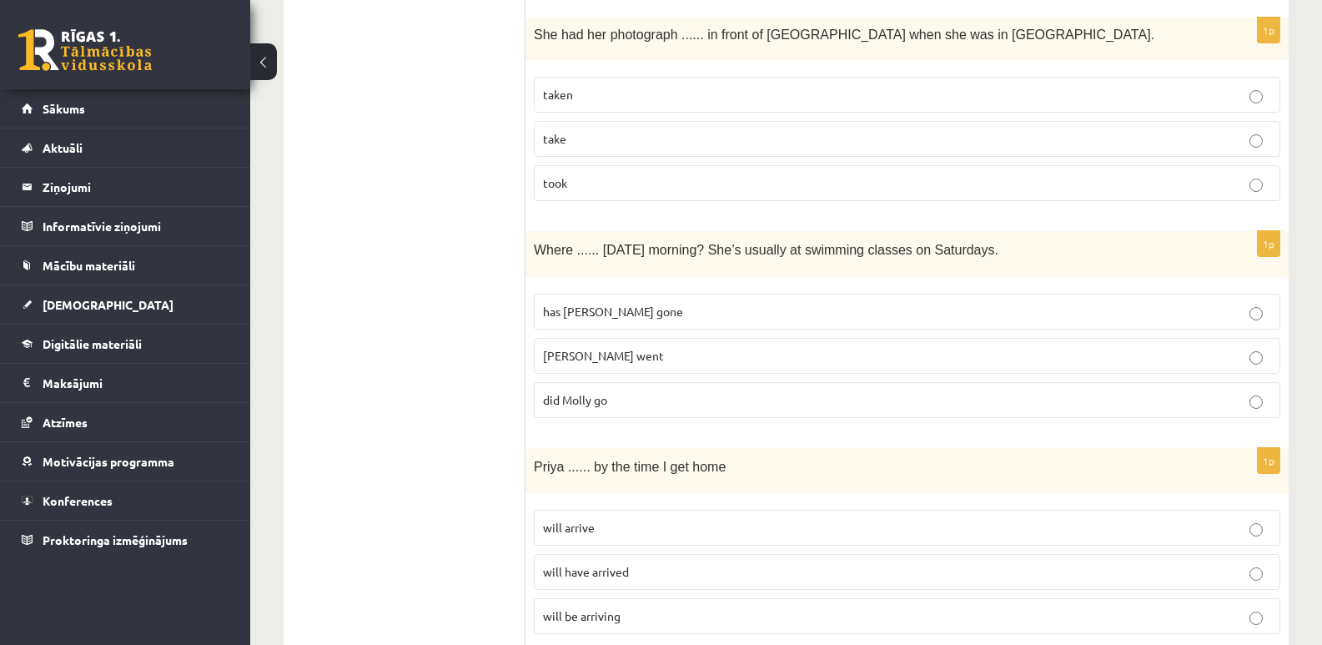
click at [634, 305] on p "has Molly gone" at bounding box center [907, 312] width 728 height 18
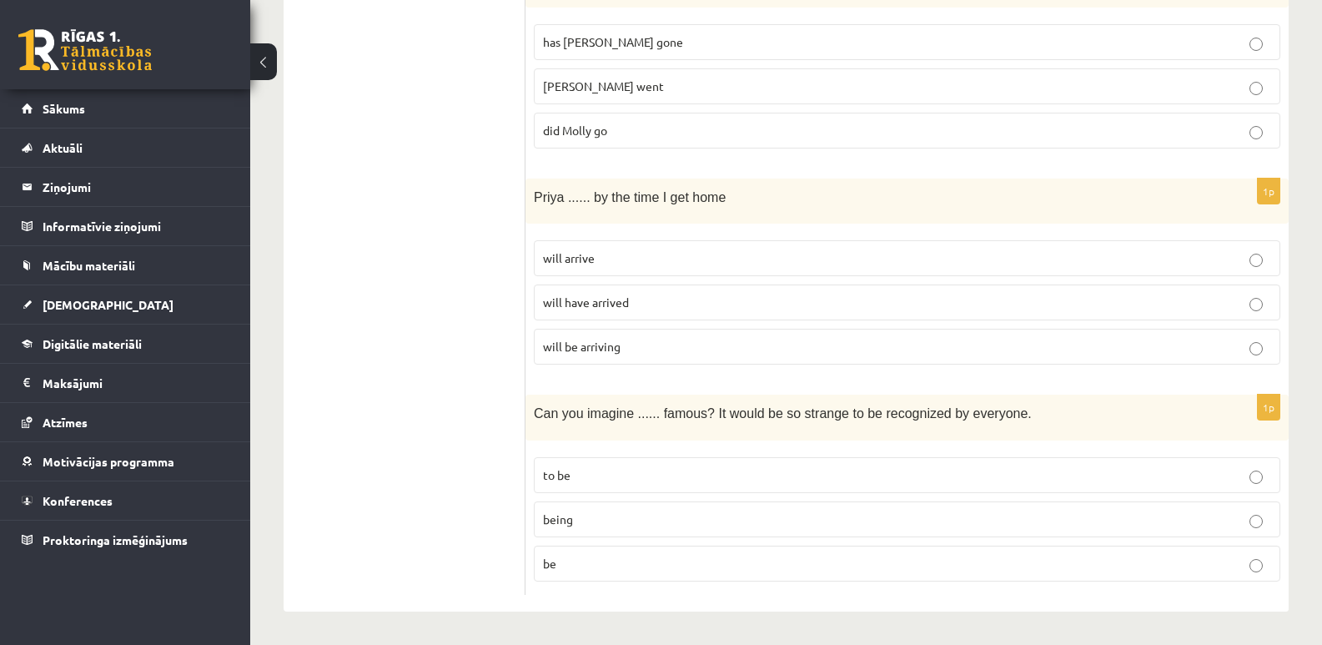
scroll to position [4059, 0]
click at [617, 311] on label "will have arrived" at bounding box center [907, 303] width 747 height 36
click at [635, 474] on p "to be" at bounding box center [907, 475] width 728 height 18
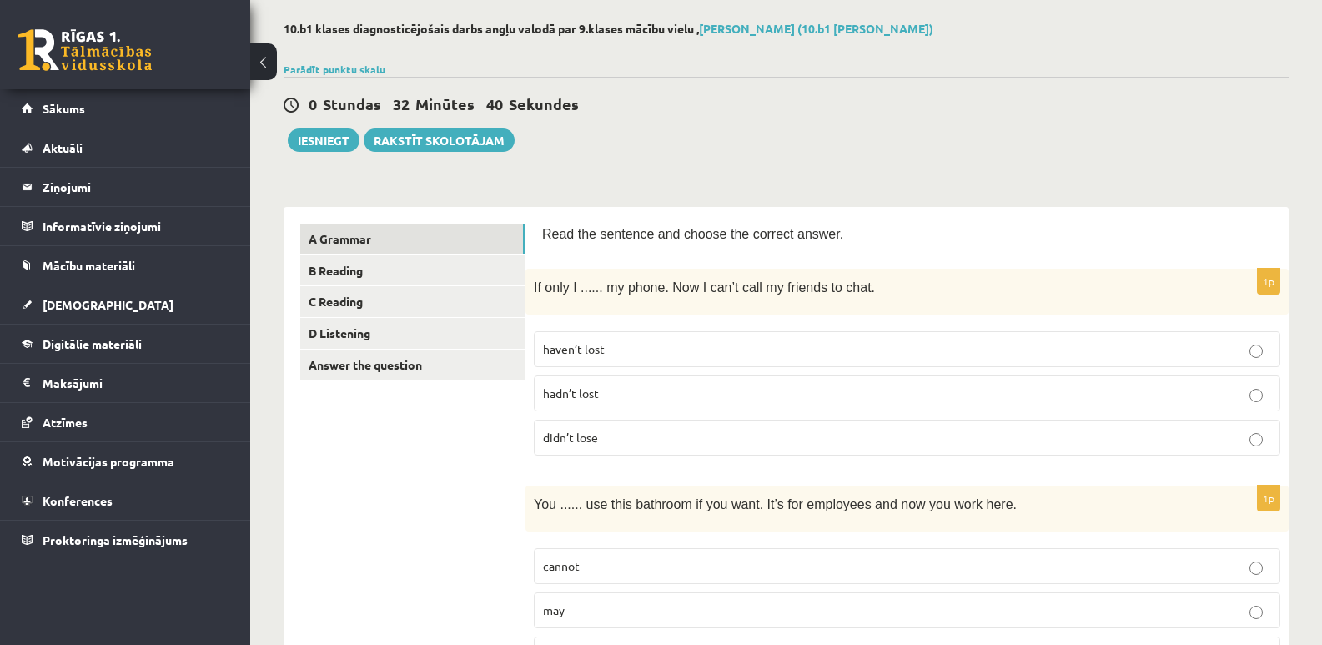
scroll to position [0, 0]
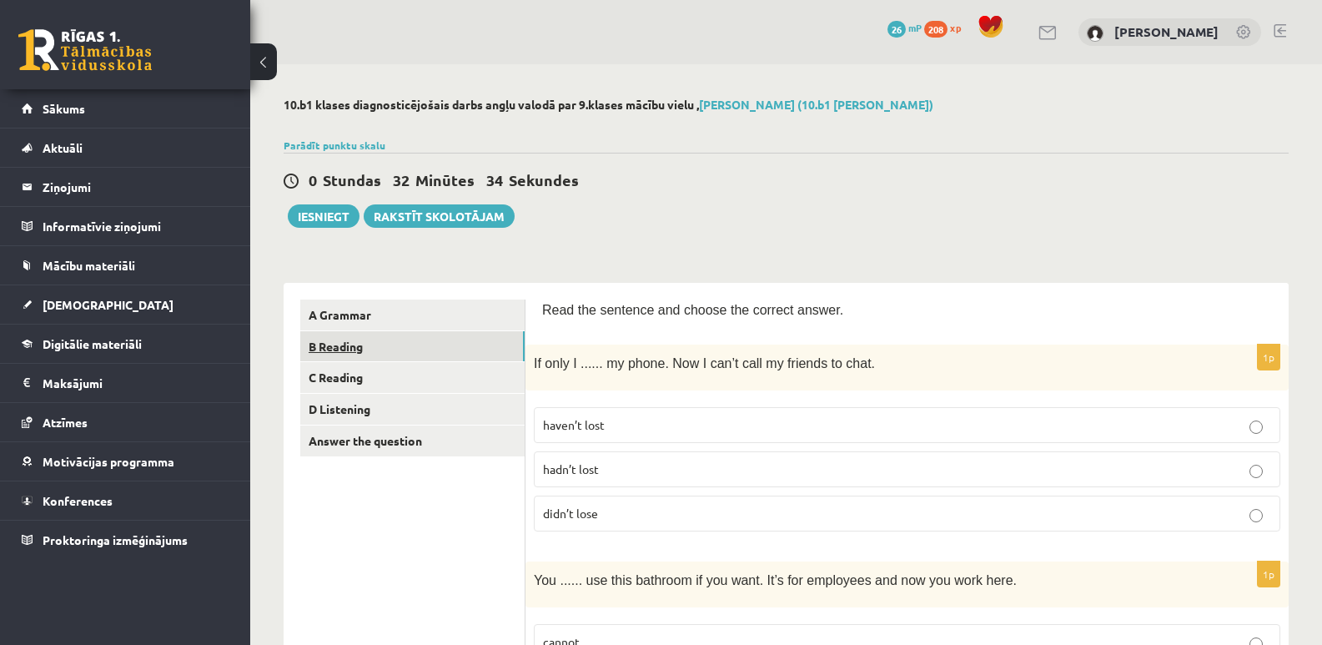
click at [345, 351] on link "B Reading" at bounding box center [412, 346] width 224 height 31
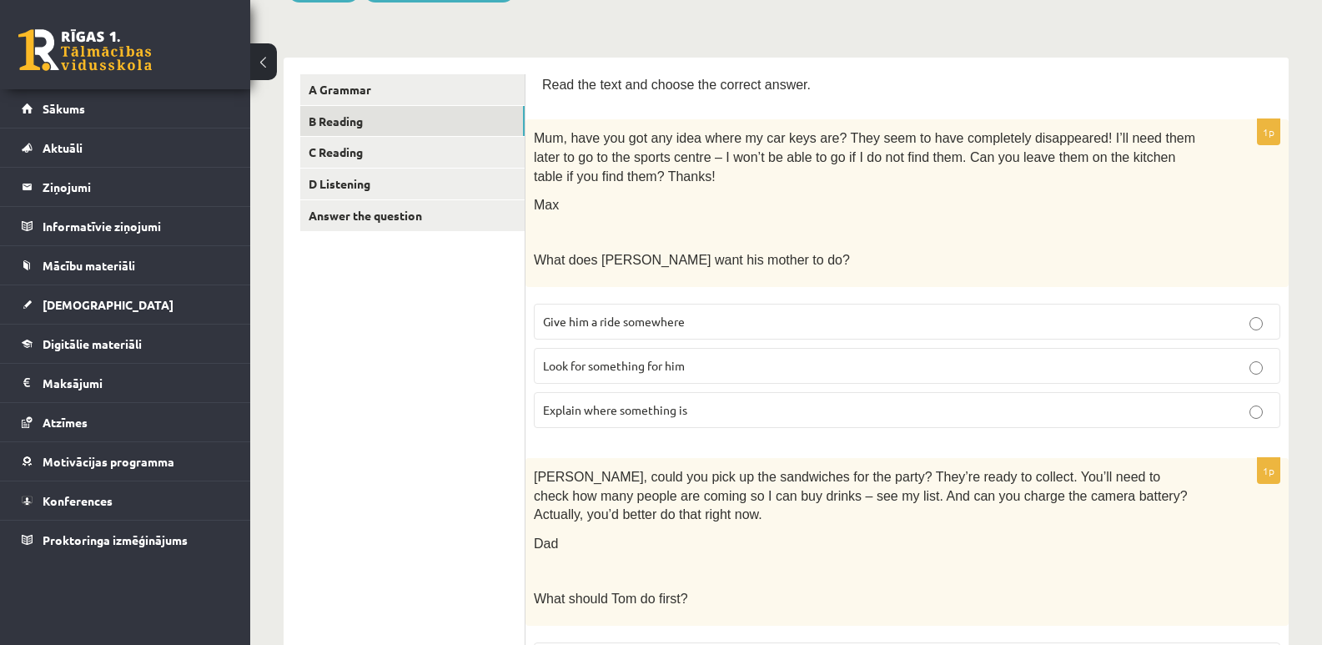
scroll to position [250, 0]
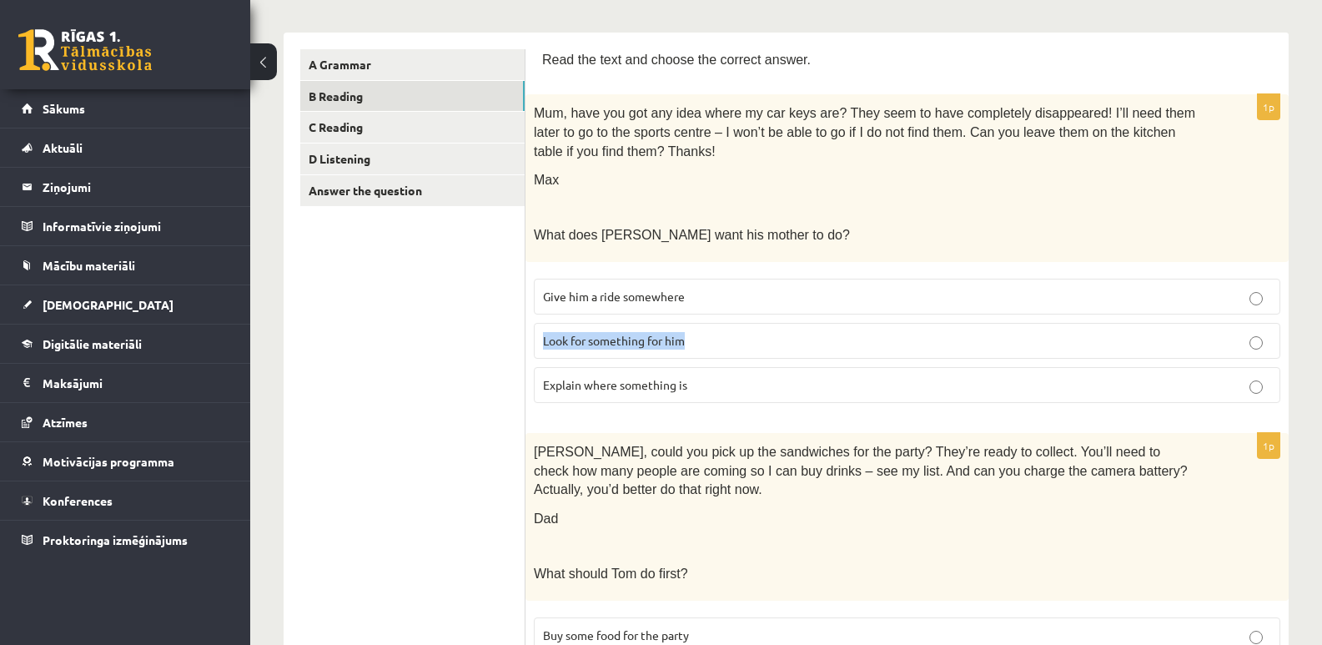
drag, startPoint x: 540, startPoint y: 345, endPoint x: 686, endPoint y: 344, distance: 146.0
click at [686, 344] on label "Look for something for him" at bounding box center [907, 341] width 747 height 36
copy span "Look for something for him"
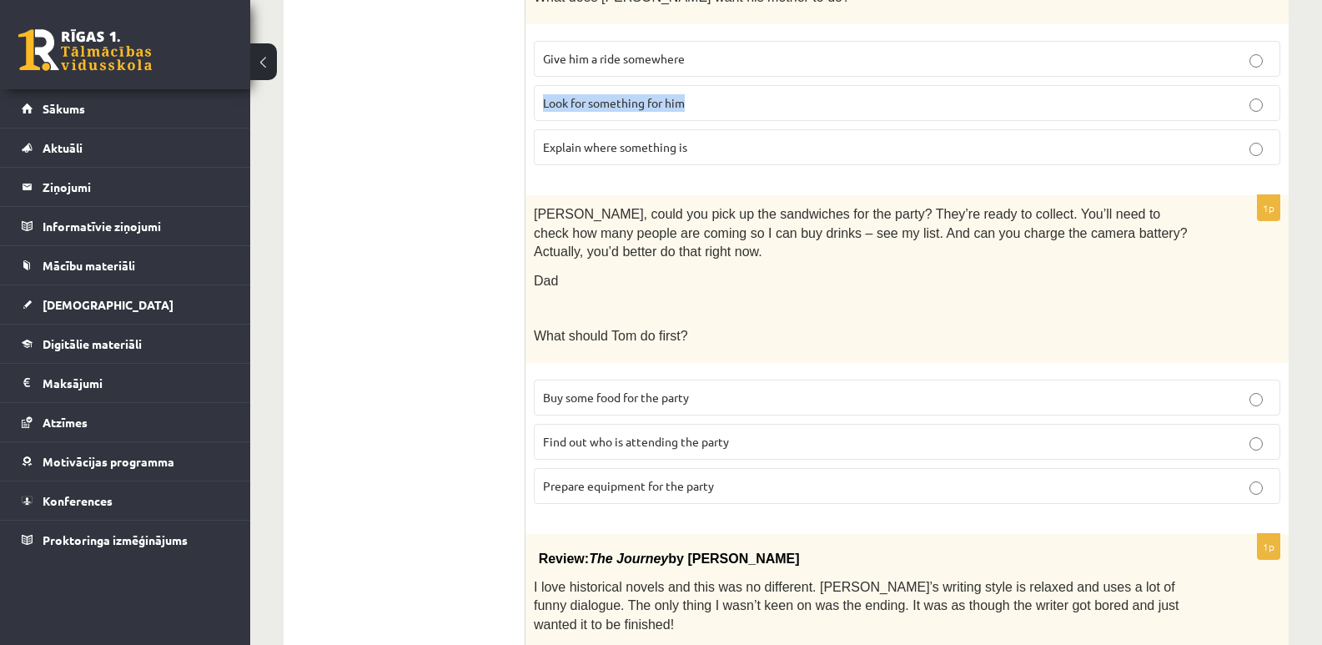
scroll to position [501, 0]
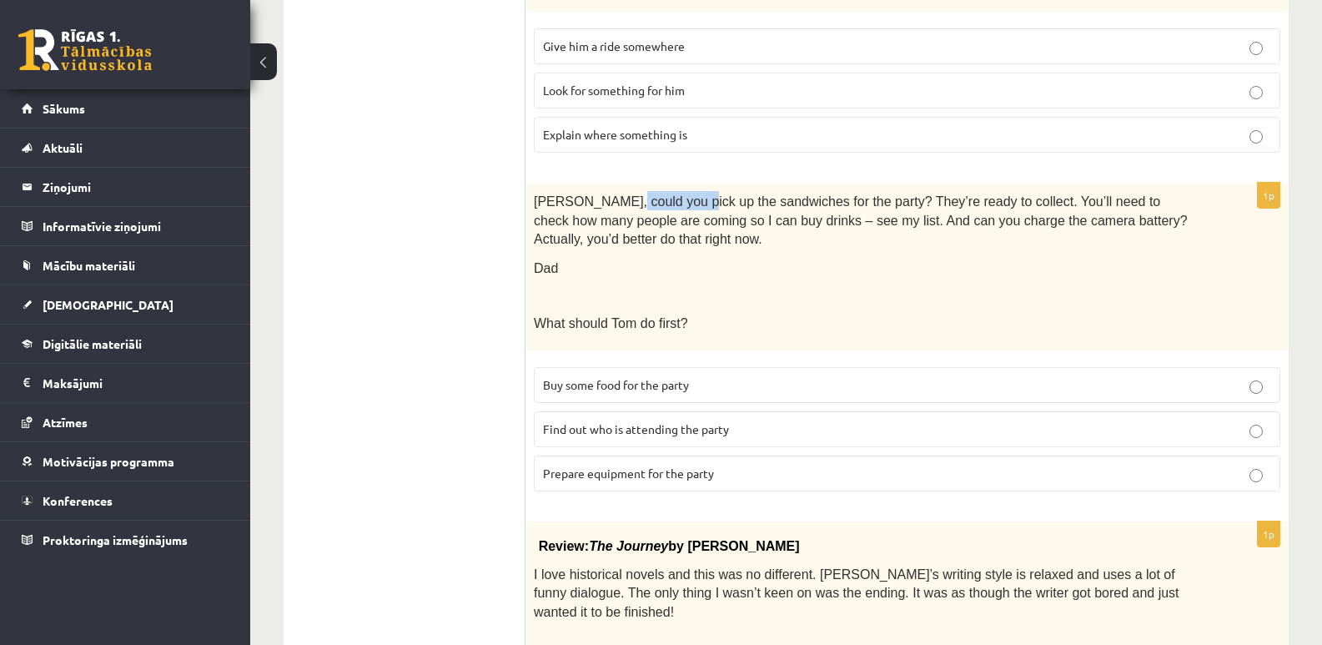
drag, startPoint x: 613, startPoint y: 204, endPoint x: 679, endPoint y: 204, distance: 65.9
click at [679, 204] on span "Tom, could you pick up the sandwiches for the party? They’re ready to collect. …" at bounding box center [861, 220] width 654 height 52
drag, startPoint x: 820, startPoint y: 202, endPoint x: 960, endPoint y: 200, distance: 139.4
click at [960, 200] on span "Tom, could you pick up the sandwiches for the party? They’re ready to collect. …" at bounding box center [861, 220] width 654 height 52
drag, startPoint x: 1060, startPoint y: 203, endPoint x: 1171, endPoint y: 199, distance: 111.1
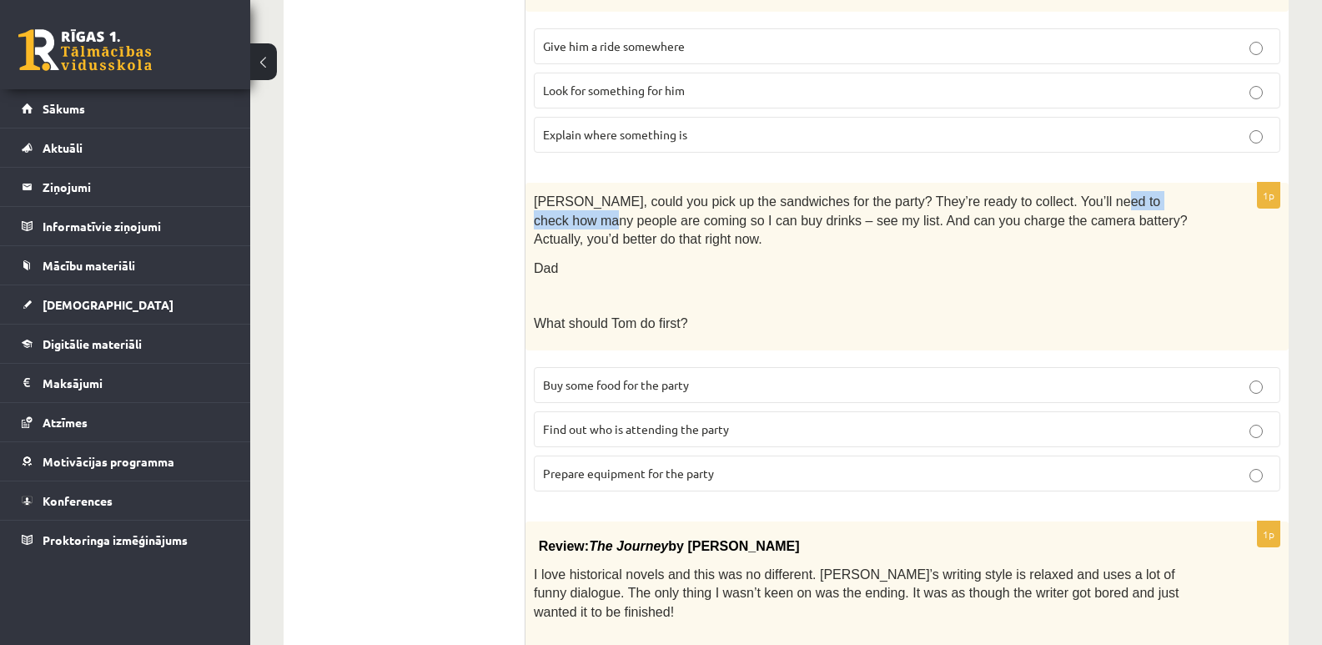
click at [1171, 199] on span "Tom, could you pick up the sandwiches for the party? They’re ready to collect. …" at bounding box center [861, 220] width 654 height 52
drag, startPoint x: 583, startPoint y: 223, endPoint x: 667, endPoint y: 222, distance: 83.4
click at [667, 222] on span "Tom, could you pick up the sandwiches for the party? They’re ready to collect. …" at bounding box center [861, 220] width 654 height 52
drag, startPoint x: 683, startPoint y: 222, endPoint x: 726, endPoint y: 223, distance: 43.4
click at [726, 223] on span "Tom, could you pick up the sandwiches for the party? They’re ready to collect. …" at bounding box center [861, 220] width 654 height 52
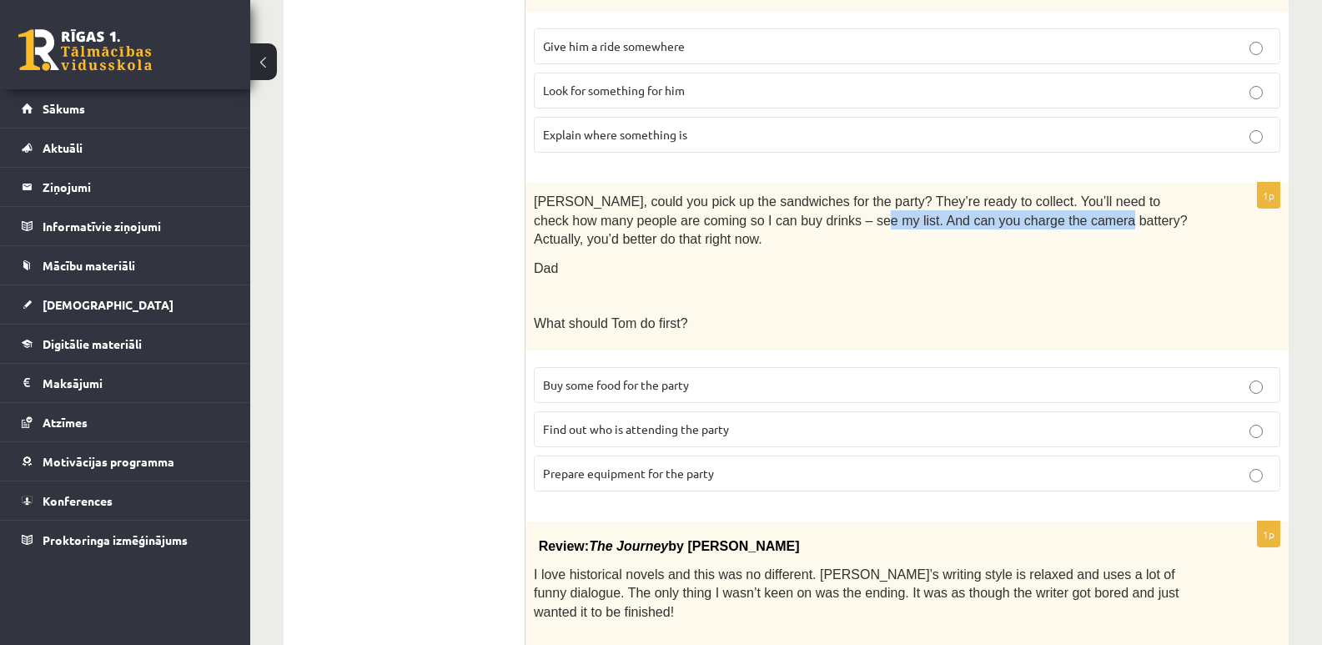
drag, startPoint x: 750, startPoint y: 219, endPoint x: 975, endPoint y: 228, distance: 224.6
click at [975, 228] on span "Tom, could you pick up the sandwiches for the party? They’re ready to collect. …" at bounding box center [861, 220] width 654 height 52
click at [1064, 267] on div "Tom, could you pick up the sandwiches for the party? They’re ready to collect. …" at bounding box center [907, 267] width 763 height 168
drag, startPoint x: 589, startPoint y: 306, endPoint x: 705, endPoint y: 309, distance: 116.0
click at [705, 313] on p "What should Tom do first?" at bounding box center [865, 322] width 663 height 19
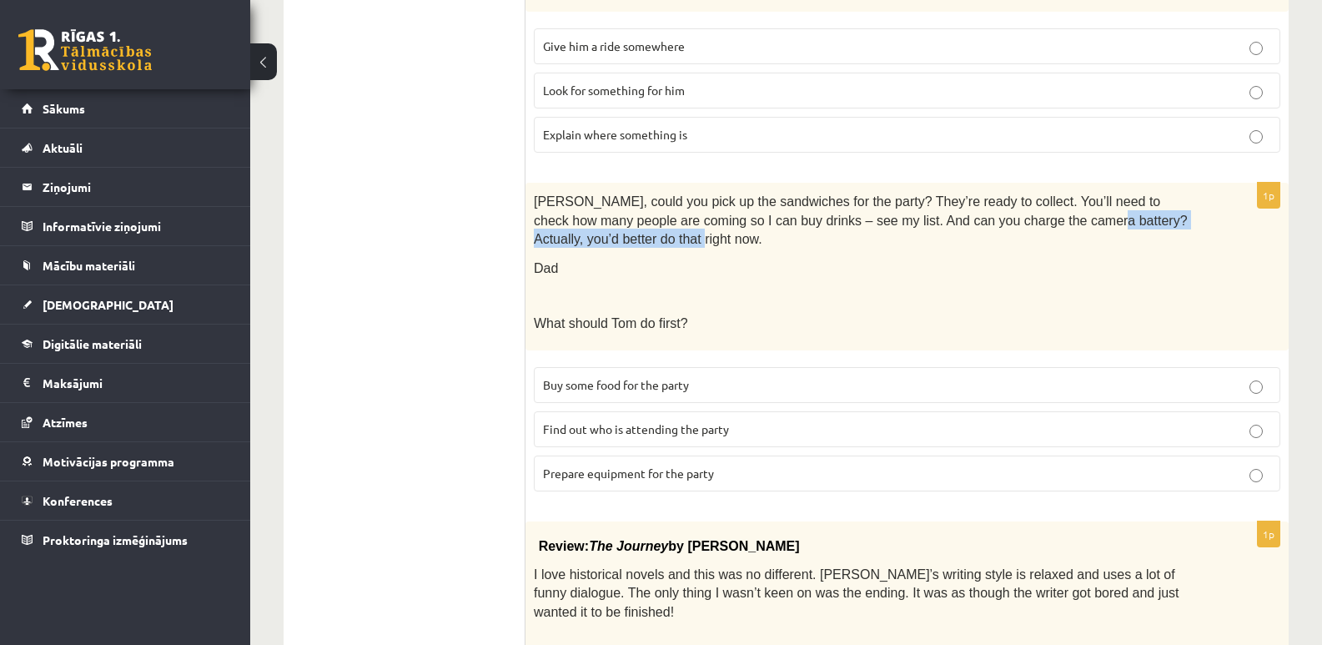
drag, startPoint x: 970, startPoint y: 225, endPoint x: 1191, endPoint y: 216, distance: 220.5
click at [1191, 216] on p "Tom, could you pick up the sandwiches for the party? They’re ready to collect. …" at bounding box center [865, 219] width 663 height 57
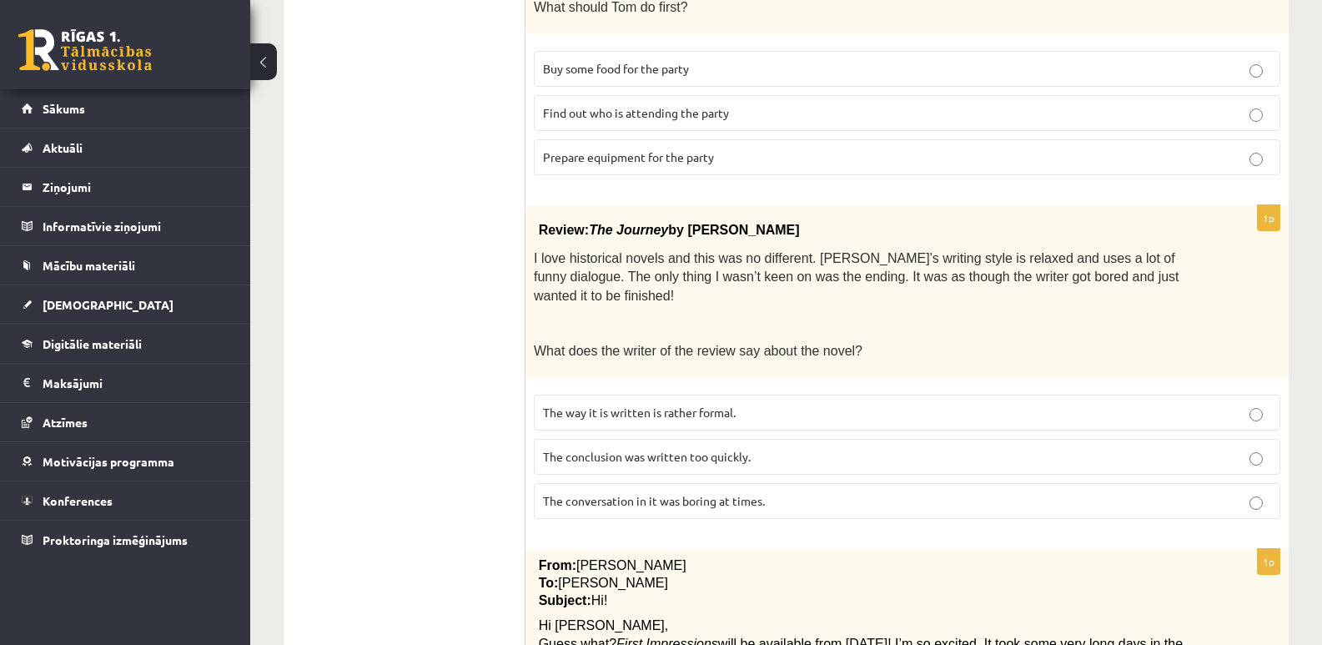
scroll to position [918, 0]
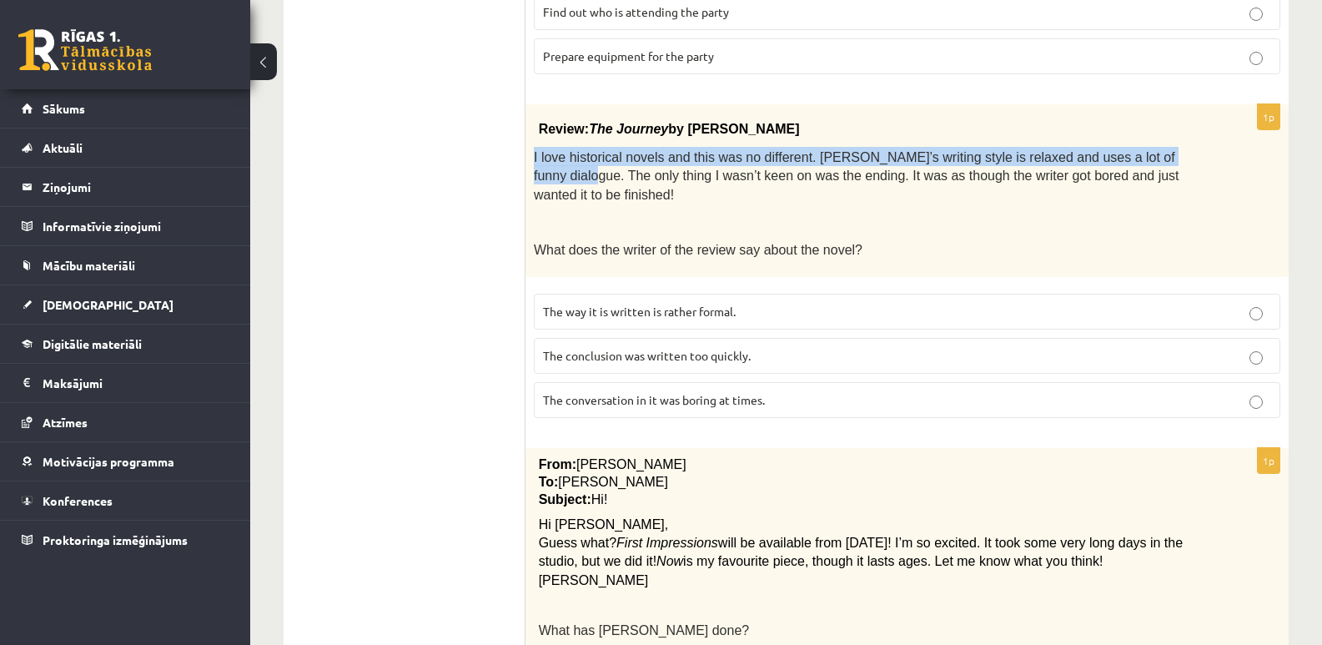
drag, startPoint x: 1155, startPoint y: 137, endPoint x: 533, endPoint y: 140, distance: 621.6
click at [533, 140] on div "Review: The Journey by Elizabeth Brown I love historical novels and this was no…" at bounding box center [907, 190] width 763 height 173
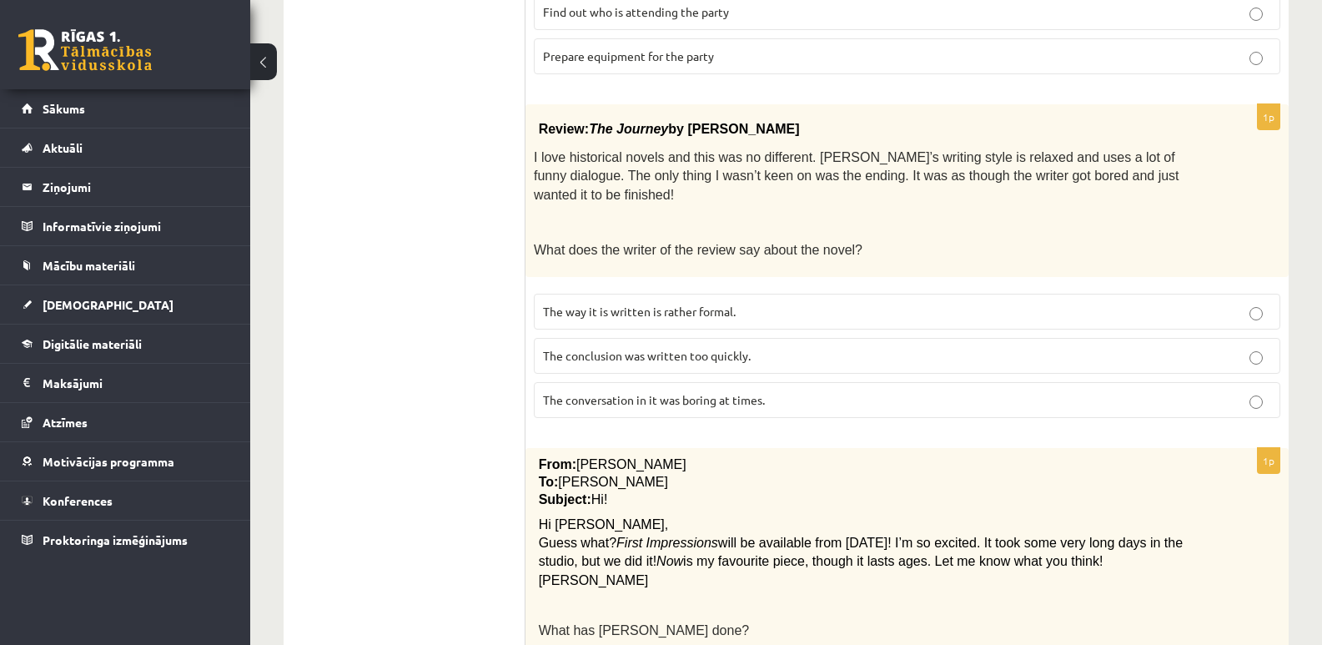
click at [1071, 162] on span "I love historical novels and this was no different. Elizabeth’s writing style i…" at bounding box center [857, 176] width 646 height 52
click at [1049, 150] on span "I love historical novels and this was no different. Elizabeth’s writing style i…" at bounding box center [857, 176] width 646 height 52
drag, startPoint x: 800, startPoint y: 157, endPoint x: 874, endPoint y: 155, distance: 74.3
click at [874, 155] on span "I love historical novels and this was no different. Elizabeth’s writing style i…" at bounding box center [857, 176] width 646 height 52
drag, startPoint x: 978, startPoint y: 158, endPoint x: 1169, endPoint y: 157, distance: 191.1
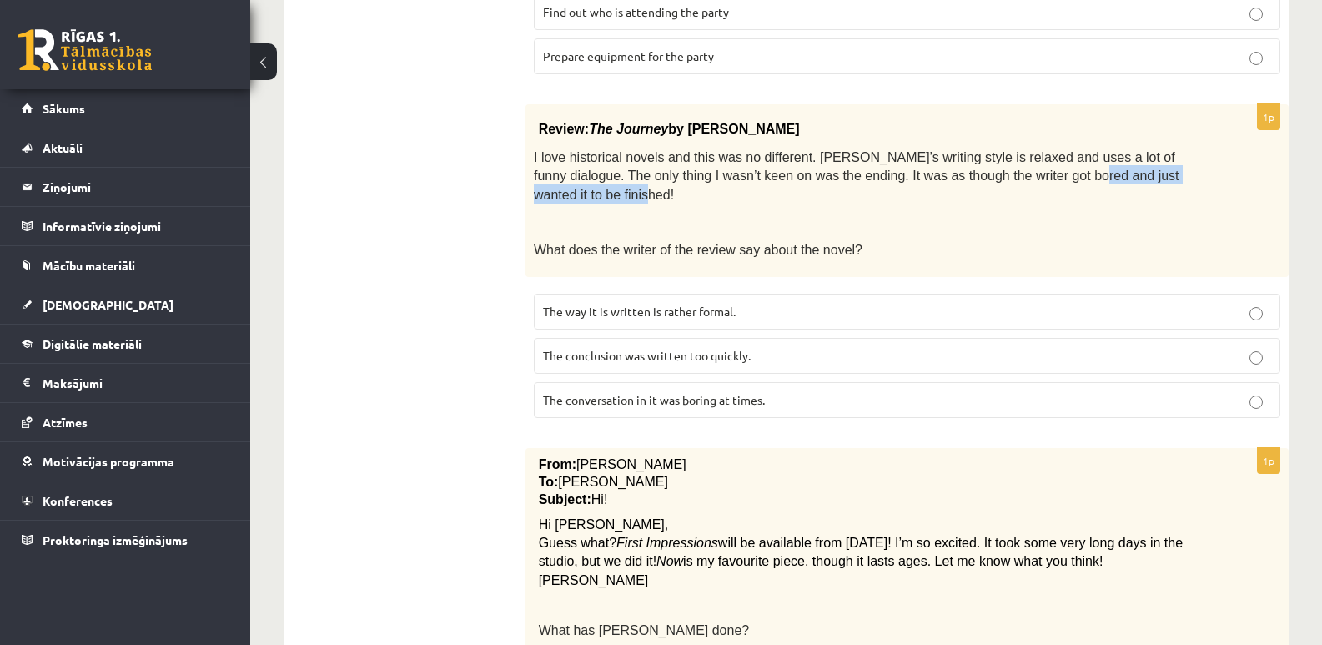
click at [1168, 156] on p "I love historical novels and this was no different. Elizabeth’s writing style i…" at bounding box center [865, 175] width 663 height 57
click at [901, 214] on p at bounding box center [865, 222] width 663 height 17
drag, startPoint x: 541, startPoint y: 320, endPoint x: 752, endPoint y: 315, distance: 211.2
click at [752, 338] on label "The conclusion was written too quickly." at bounding box center [907, 356] width 747 height 36
copy span "The conclusion was written too quickly."
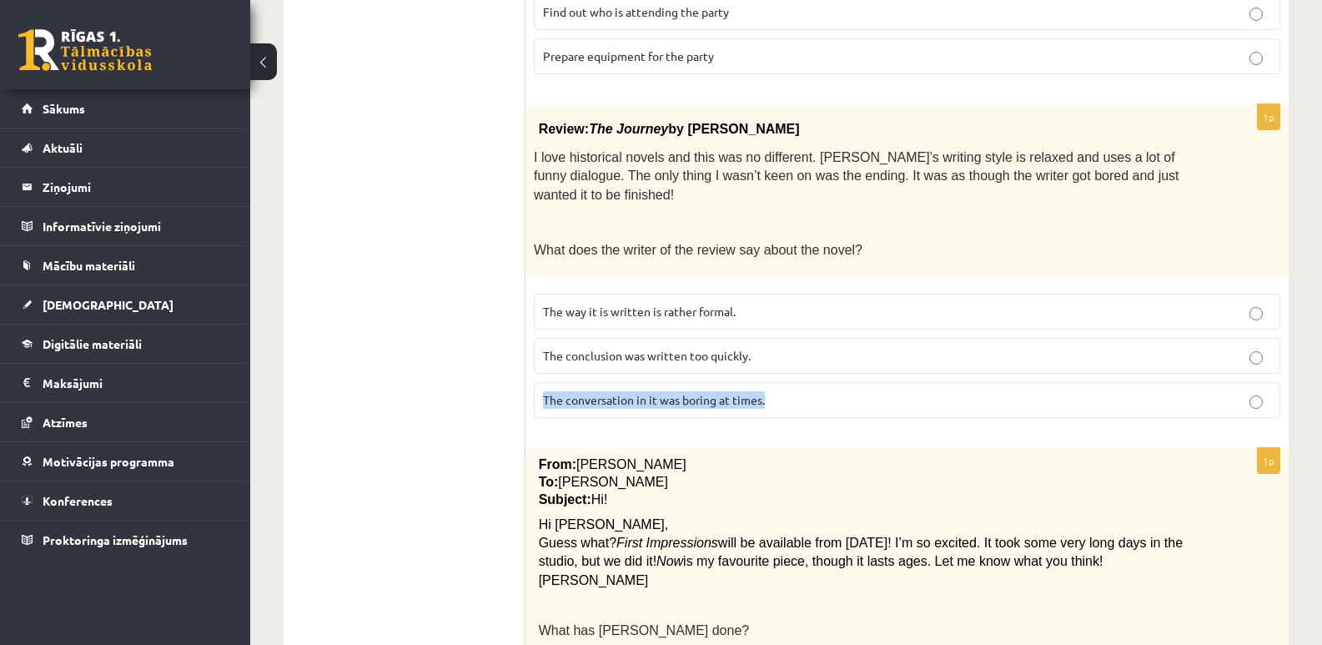
drag, startPoint x: 550, startPoint y: 363, endPoint x: 770, endPoint y: 371, distance: 220.4
click at [770, 382] on label "The conversation in it was boring at times." at bounding box center [907, 400] width 747 height 36
copy span "The conversation in it was boring at times."
click at [406, 292] on ul "A Grammar B Reading C Reading D Listening Answer the question" at bounding box center [412, 427] width 225 height 2091
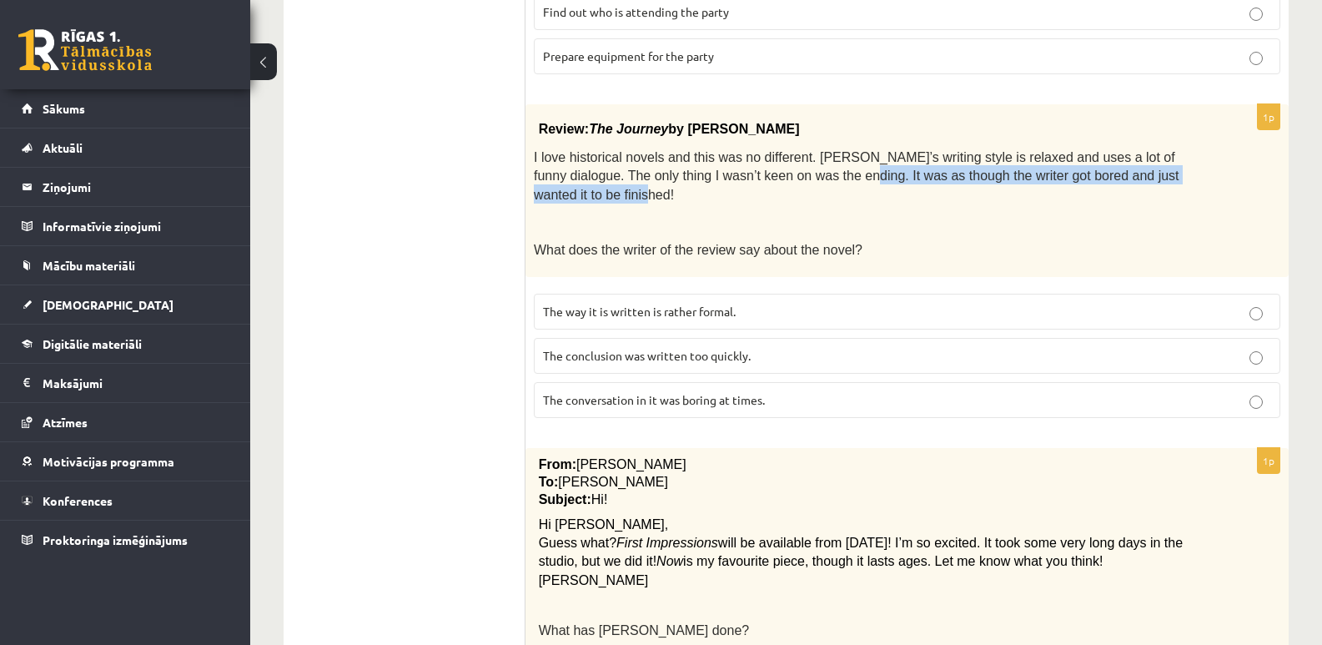
drag, startPoint x: 765, startPoint y: 163, endPoint x: 1197, endPoint y: 159, distance: 432.2
click at [1197, 159] on div "Review: The Journey by Elizabeth Brown I love historical novels and this was no…" at bounding box center [907, 190] width 763 height 173
click at [1005, 239] on p "What does the writer of the review say about the novel?" at bounding box center [865, 248] width 663 height 19
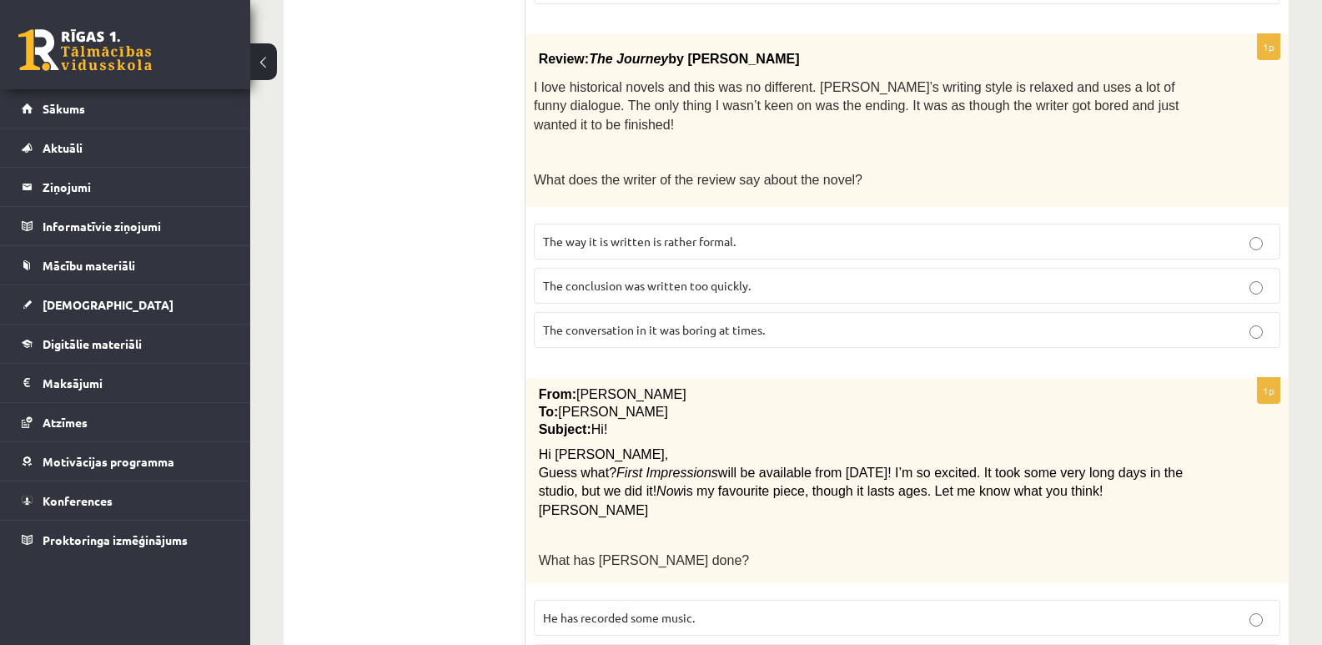
scroll to position [1085, 0]
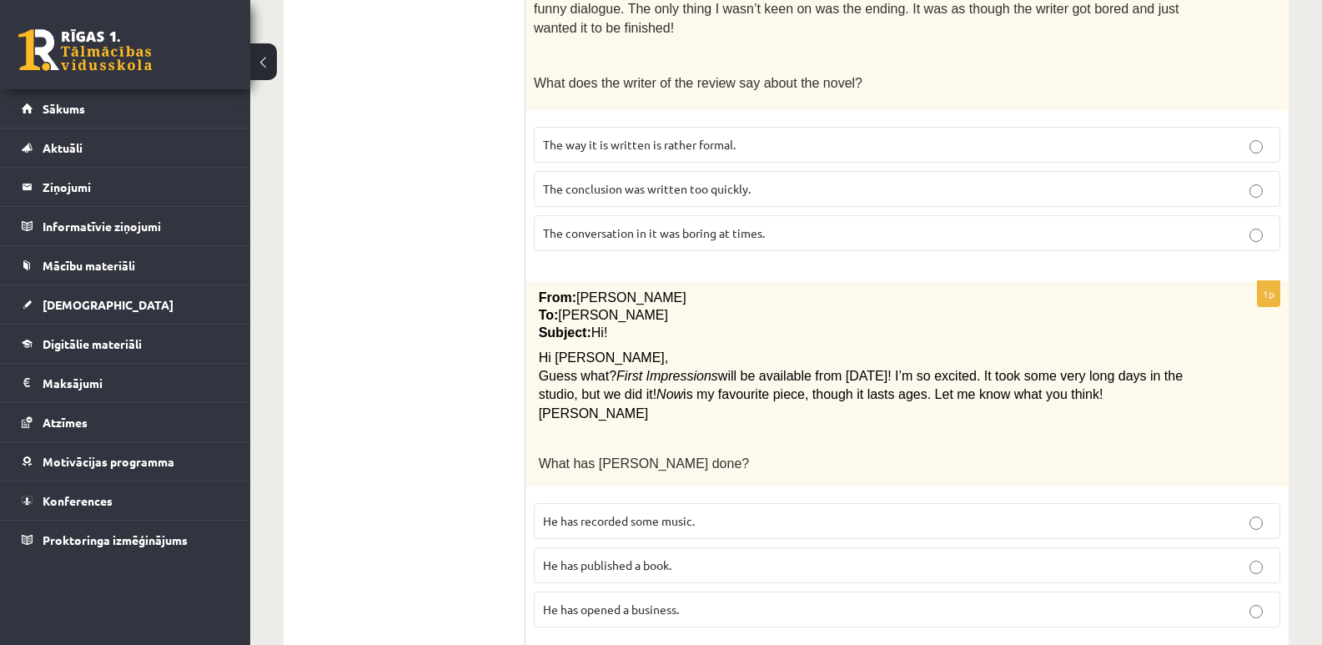
drag, startPoint x: 592, startPoint y: 278, endPoint x: 511, endPoint y: 280, distance: 81.0
click at [511, 280] on div "**********" at bounding box center [786, 260] width 1005 height 2124
click at [688, 325] on p "Subject: Hi!" at bounding box center [866, 334] width 654 height 18
drag, startPoint x: 612, startPoint y: 335, endPoint x: 713, endPoint y: 339, distance: 101.0
click at [713, 370] on span "Guess what? First Impressions will be available from next Monday! I’m so excite…" at bounding box center [861, 385] width 644 height 31
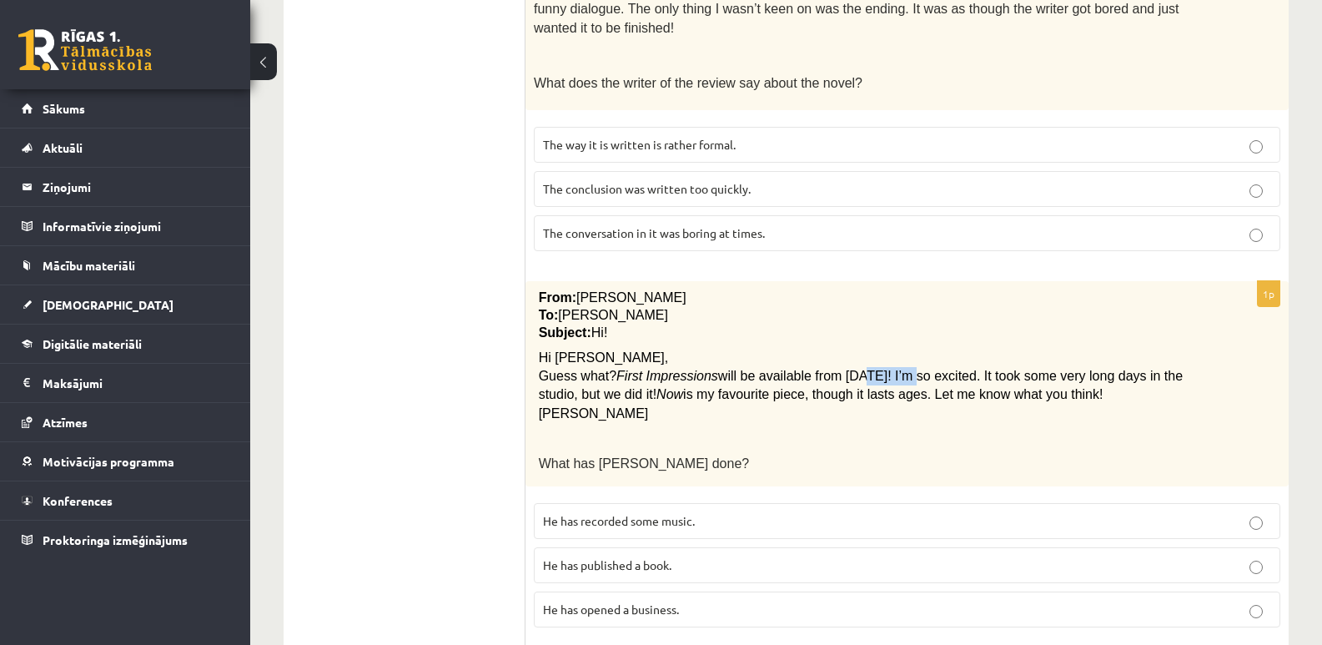
drag, startPoint x: 836, startPoint y: 338, endPoint x: 896, endPoint y: 338, distance: 60.1
click at [896, 369] on span "will be available from next Monday! I’m so excited. It took some very long days…" at bounding box center [861, 385] width 644 height 33
drag, startPoint x: 998, startPoint y: 340, endPoint x: 1162, endPoint y: 342, distance: 164.4
click at [1162, 369] on span "will be available from next Monday! I’m so excited. It took some very long days…" at bounding box center [861, 385] width 644 height 33
drag, startPoint x: 539, startPoint y: 359, endPoint x: 555, endPoint y: 359, distance: 15.9
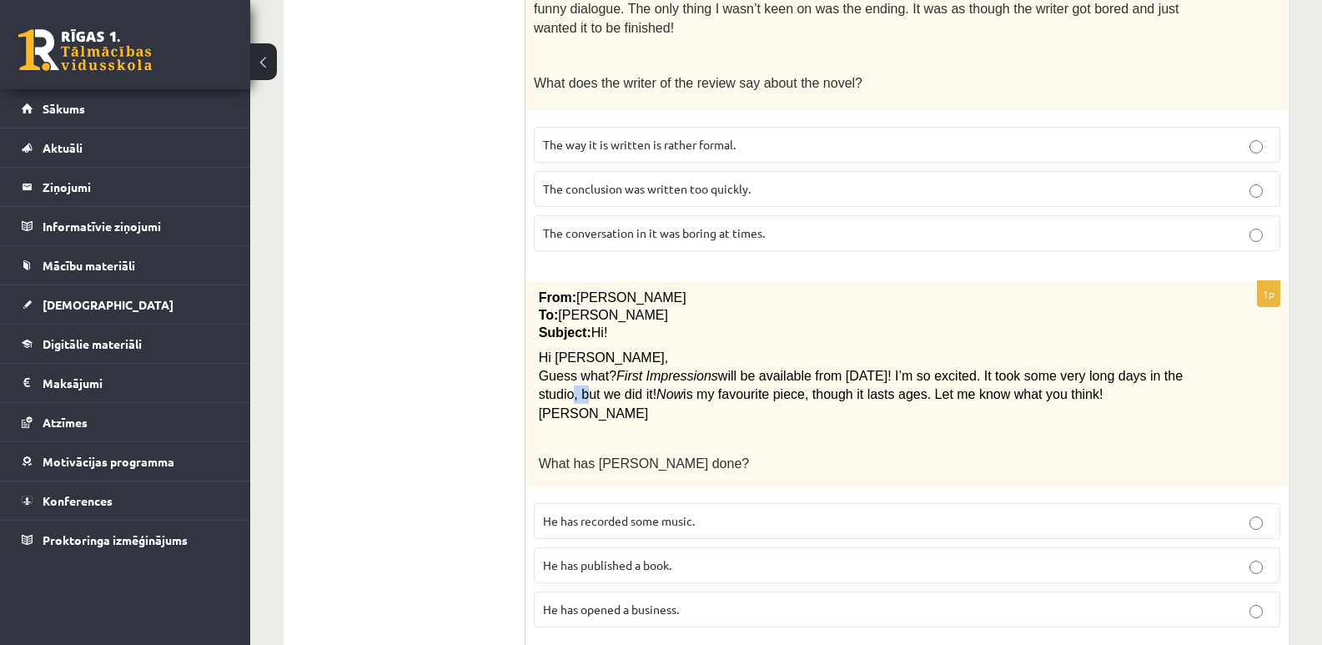
click at [555, 369] on span "will be available from next Monday! I’m so excited. It took some very long days…" at bounding box center [861, 385] width 644 height 33
drag, startPoint x: 592, startPoint y: 362, endPoint x: 649, endPoint y: 362, distance: 57.6
click at [649, 369] on span "will be available from next Monday! I’m so excited. It took some very long days…" at bounding box center [861, 385] width 644 height 33
drag, startPoint x: 796, startPoint y: 360, endPoint x: 905, endPoint y: 356, distance: 109.4
click at [905, 387] on span "is my favourite piece, though it lasts ages. Let me know what you think!" at bounding box center [893, 394] width 420 height 14
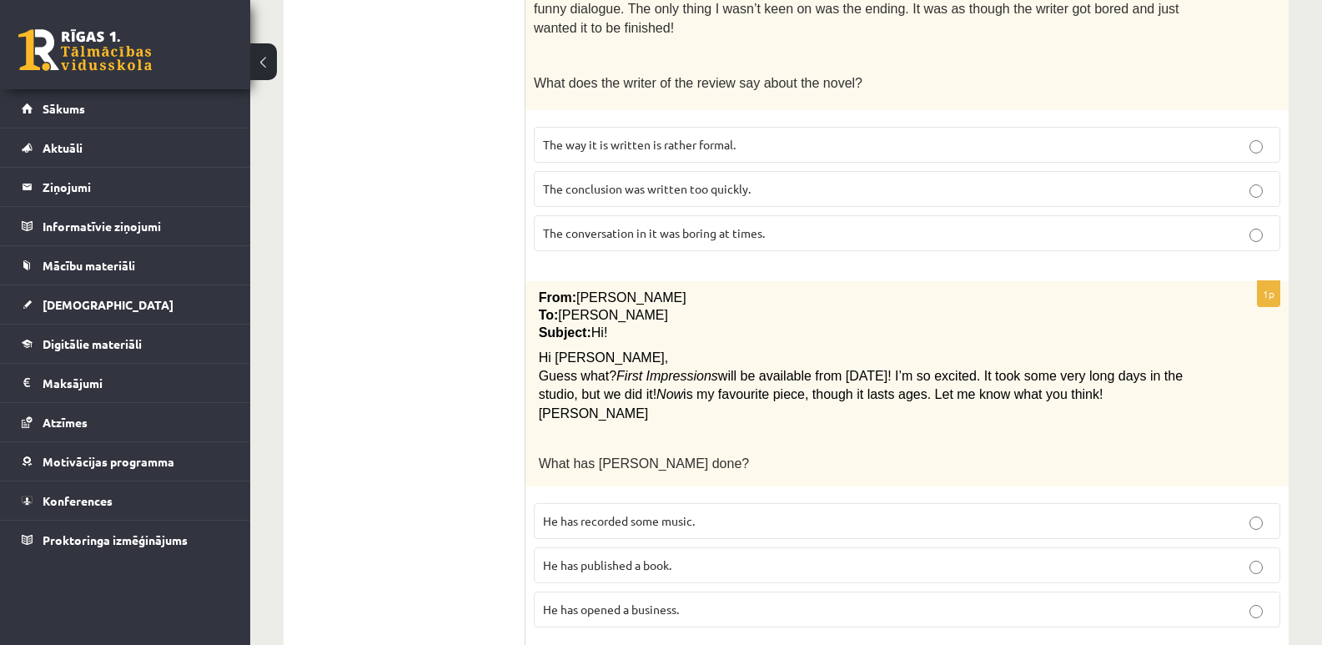
click at [869, 390] on div "From: Pete To: Cathy Subject: Hi! Hi Cathy, Guess what? First Impressions will …" at bounding box center [907, 384] width 763 height 206
drag, startPoint x: 799, startPoint y: 355, endPoint x: 867, endPoint y: 355, distance: 67.6
click at [867, 387] on span "is my favourite piece, though it lasts ages. Let me know what you think!" at bounding box center [893, 394] width 420 height 14
click at [843, 390] on div "From: Pete To: Cathy Subject: Hi! Hi Cathy, Guess what? First Impressions will …" at bounding box center [907, 384] width 763 height 206
drag, startPoint x: 654, startPoint y: 360, endPoint x: 904, endPoint y: 352, distance: 249.6
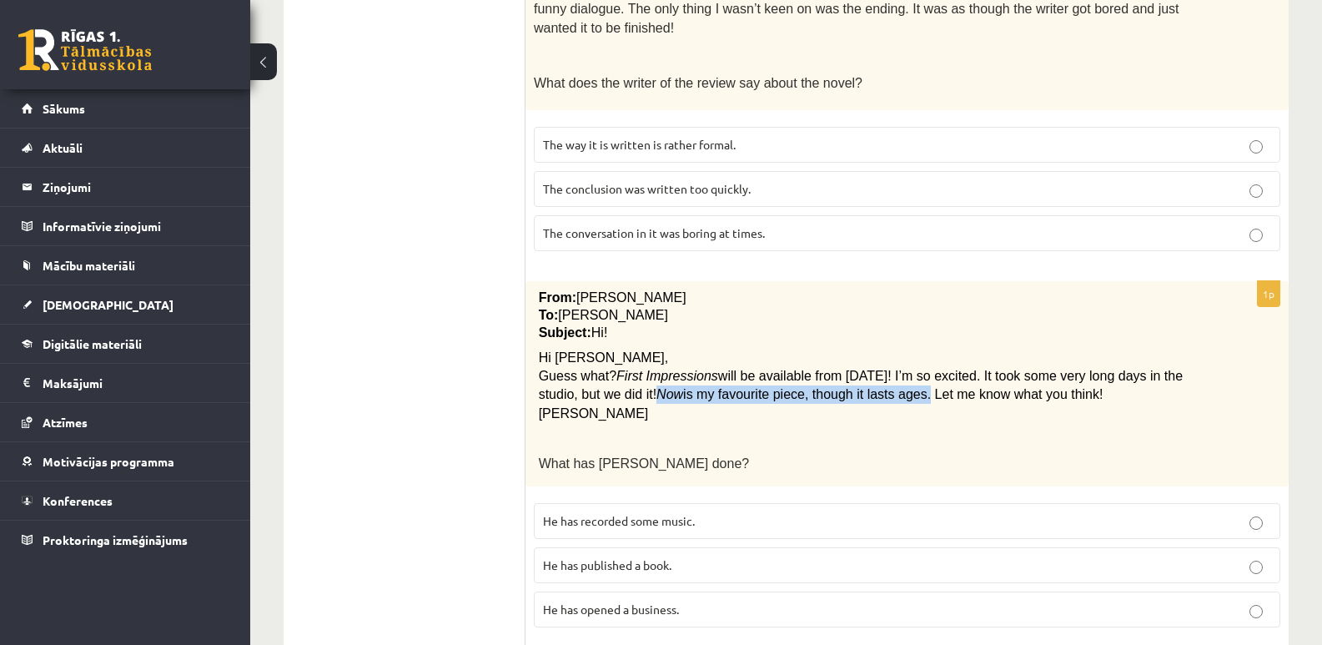
click at [904, 370] on span "Guess what? First Impressions will be available from next Monday! I’m so excite…" at bounding box center [861, 385] width 644 height 31
copy span "Now is my favourite piece, though it lasts ages"
click at [948, 430] on p at bounding box center [866, 438] width 654 height 17
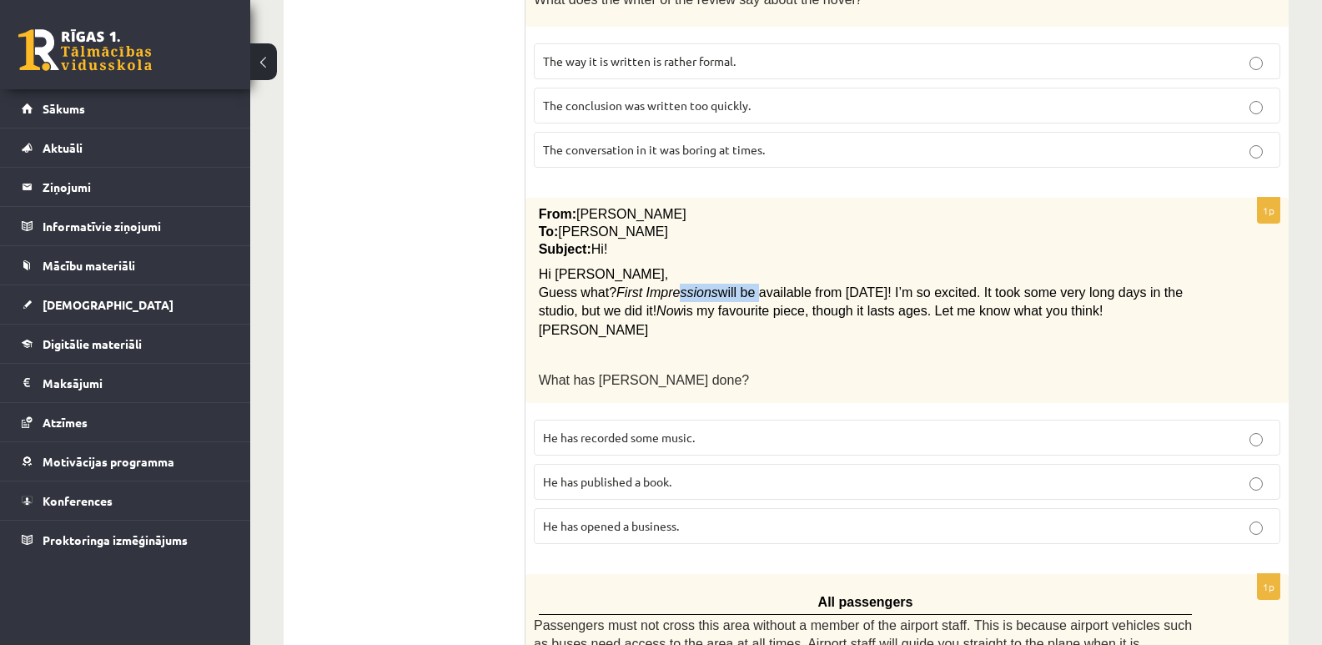
drag, startPoint x: 668, startPoint y: 254, endPoint x: 737, endPoint y: 254, distance: 69.3
click at [737, 287] on span "Guess what? First Impressions will be available from next Monday! I’m so excite…" at bounding box center [861, 302] width 644 height 31
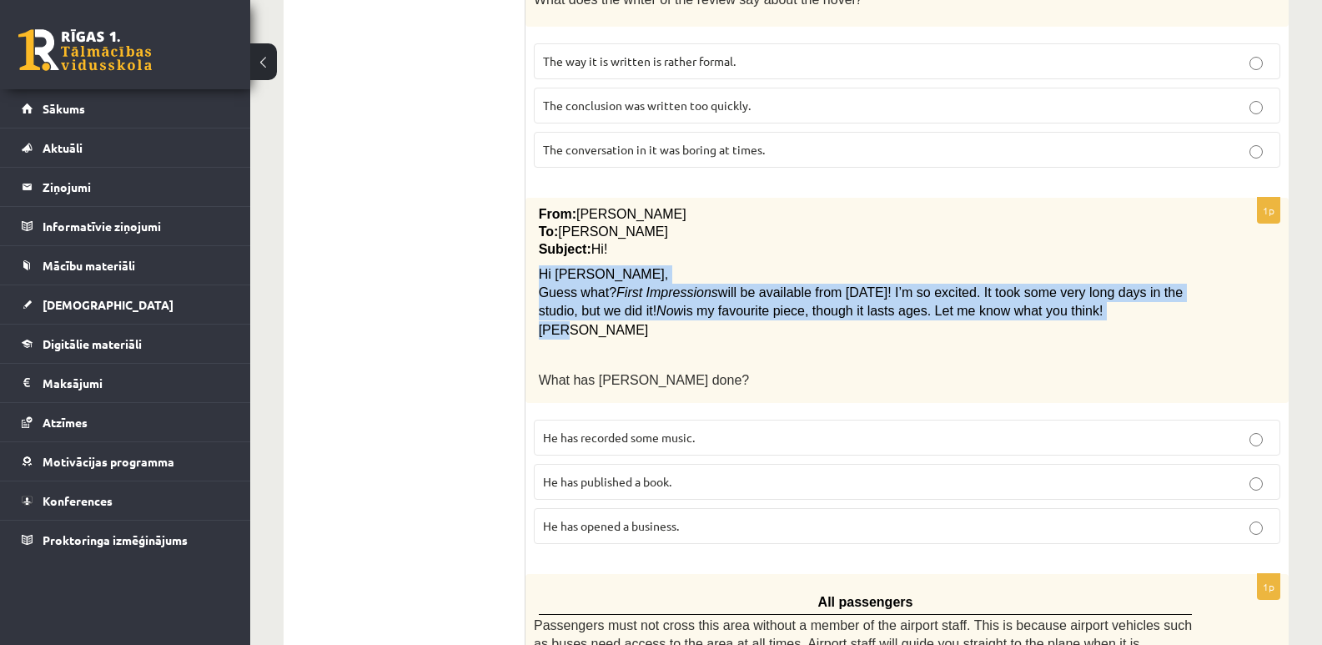
drag, startPoint x: 587, startPoint y: 300, endPoint x: 528, endPoint y: 232, distance: 90.5
click at [528, 232] on div "From: Pete To: Cathy Subject: Hi! Hi Cathy, Guess what? First Impressions will …" at bounding box center [907, 301] width 763 height 206
click at [769, 321] on p "Pete" at bounding box center [866, 330] width 654 height 18
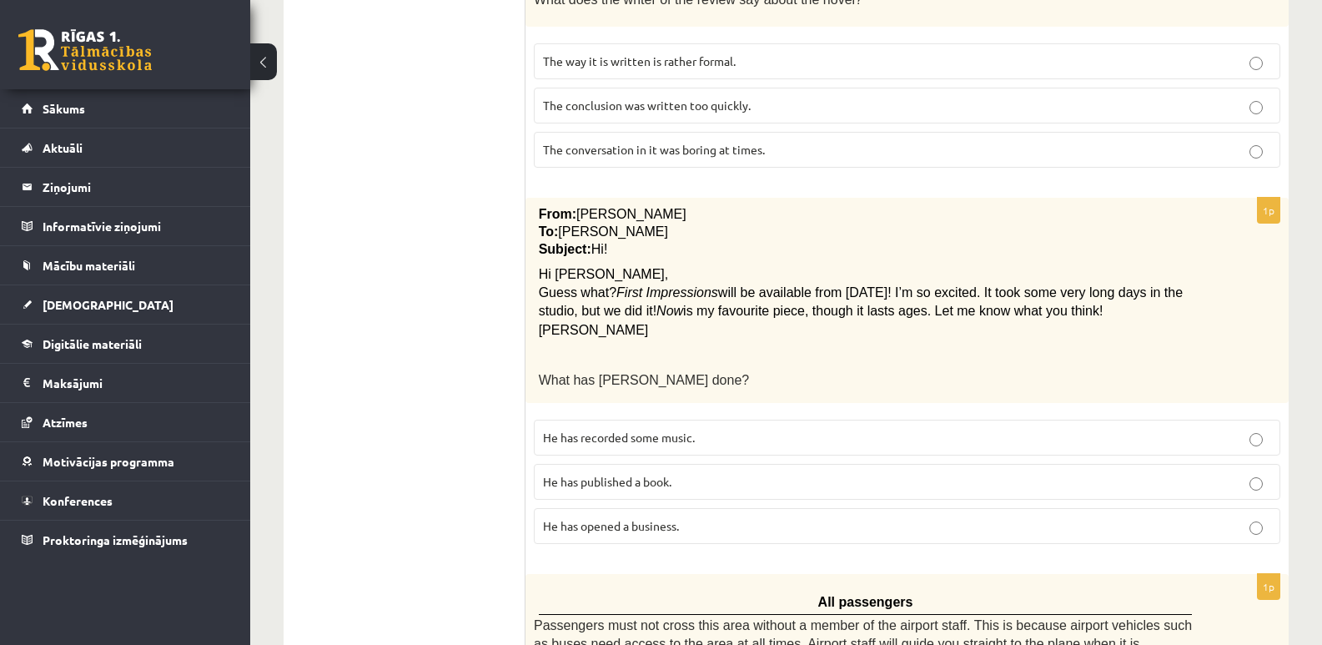
click at [1002, 346] on p at bounding box center [866, 354] width 654 height 17
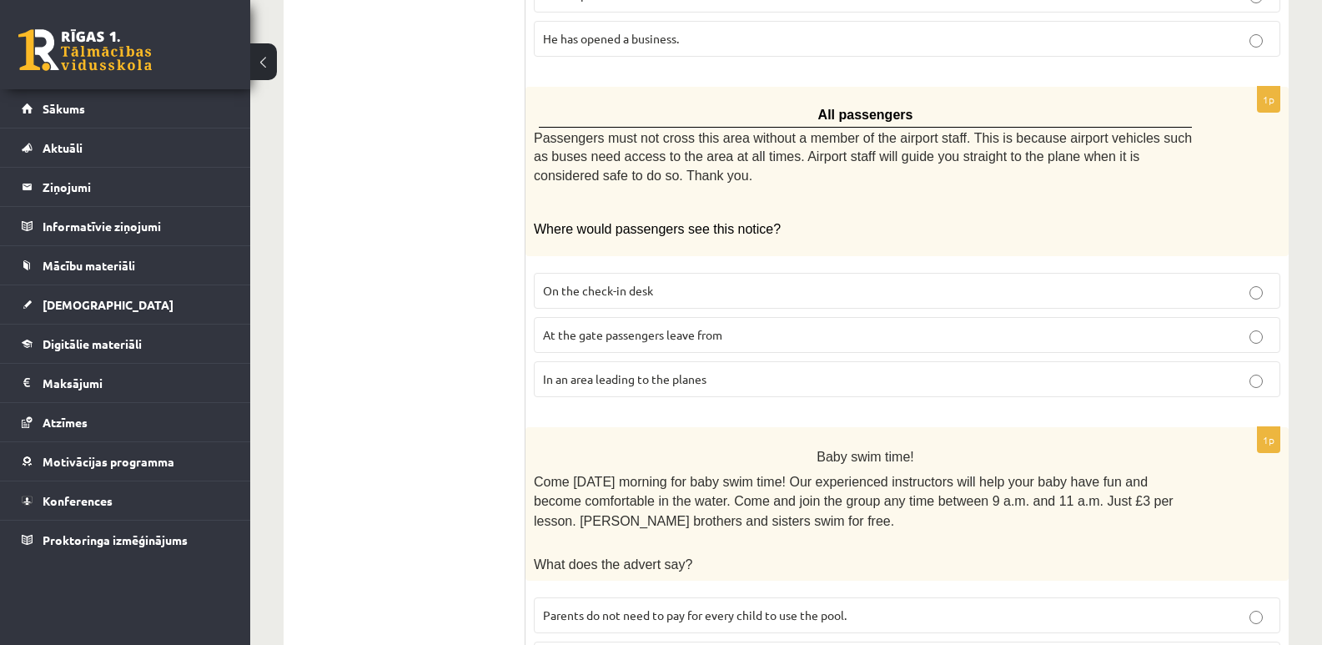
scroll to position [1502, 0]
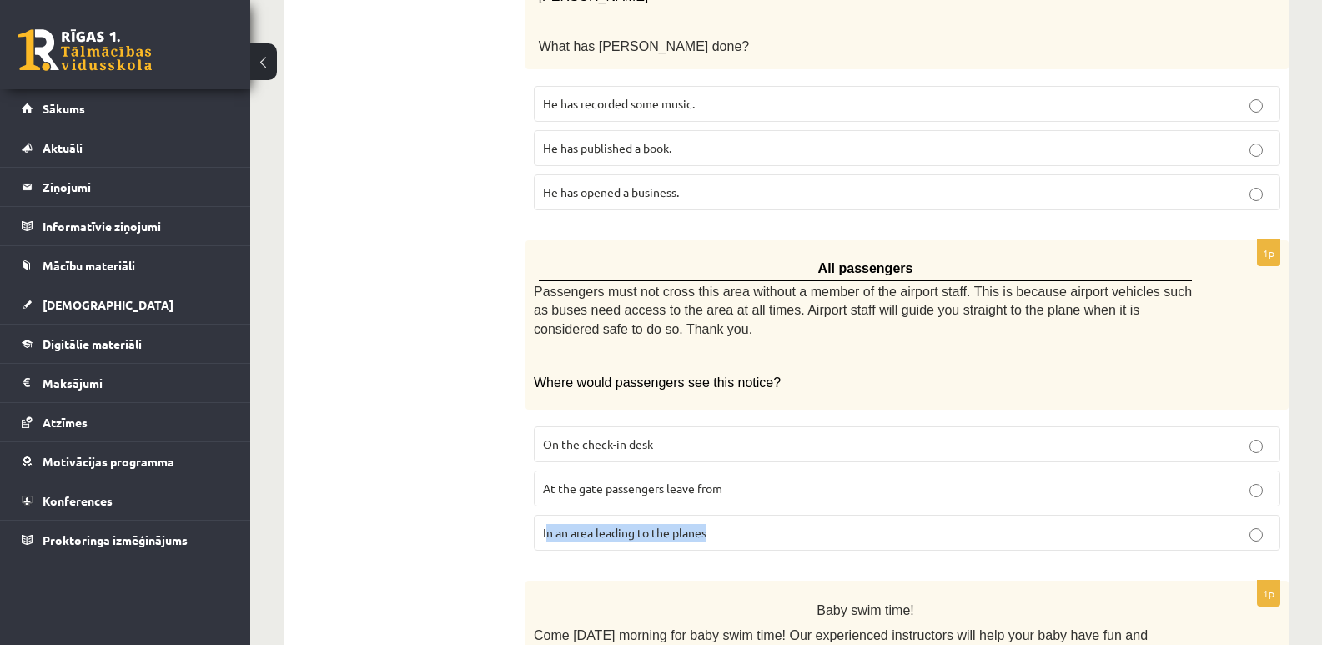
drag, startPoint x: 736, startPoint y: 494, endPoint x: 577, endPoint y: 494, distance: 158.5
click at [547, 524] on p "In an area leading to the planes" at bounding box center [907, 533] width 728 height 18
click at [748, 524] on p "In an area leading to the planes" at bounding box center [907, 533] width 728 height 18
drag, startPoint x: 729, startPoint y: 490, endPoint x: 562, endPoint y: 497, distance: 167.0
click at [542, 515] on label "In an area leading to the planes" at bounding box center [907, 533] width 747 height 36
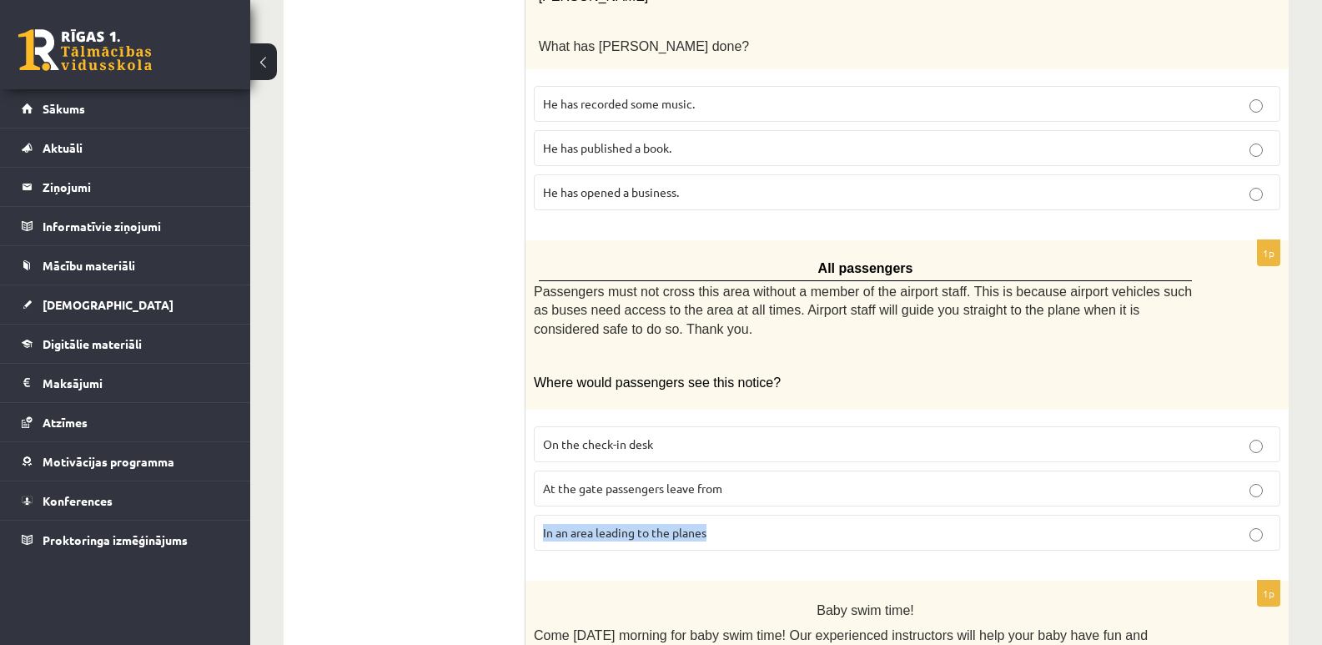
copy span "In an area leading to the planes"
click at [944, 348] on p at bounding box center [865, 356] width 663 height 17
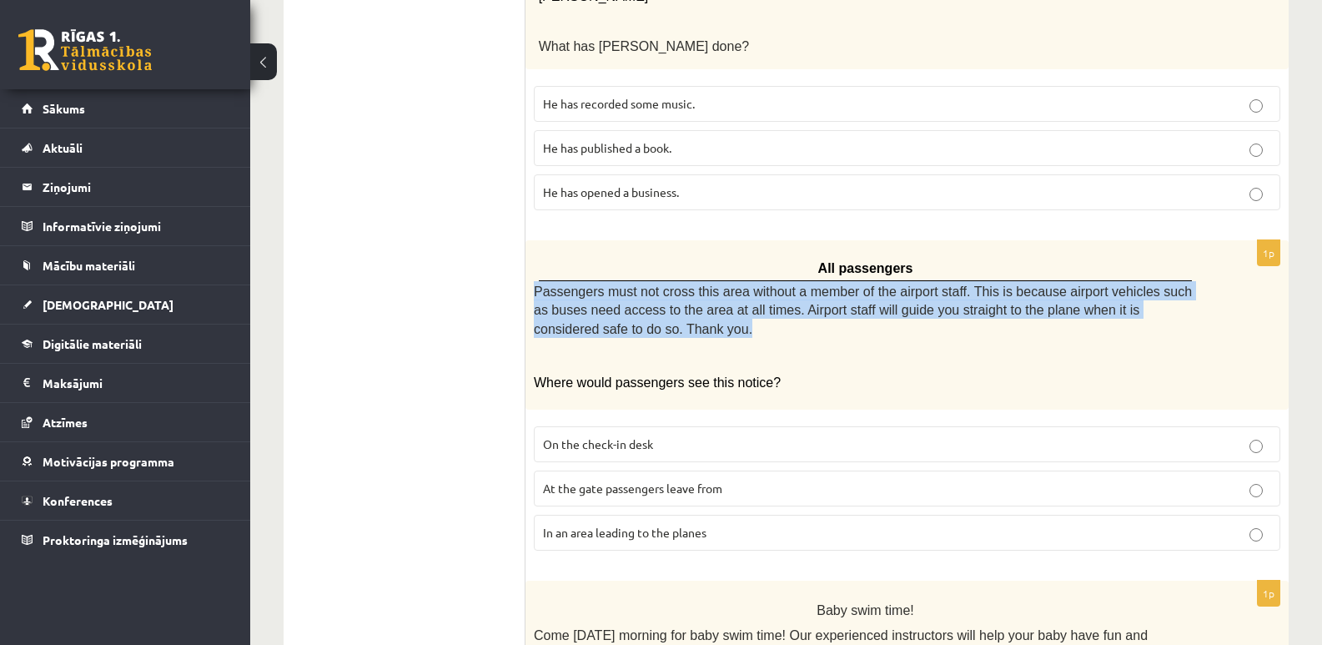
drag, startPoint x: 529, startPoint y: 249, endPoint x: 607, endPoint y: 286, distance: 86.6
click at [607, 286] on div "All passengers Passengers must not cross this area without a member of the airp…" at bounding box center [907, 324] width 763 height 169
copy span "Passengers must not cross this area without a member of the airport staff. This…"
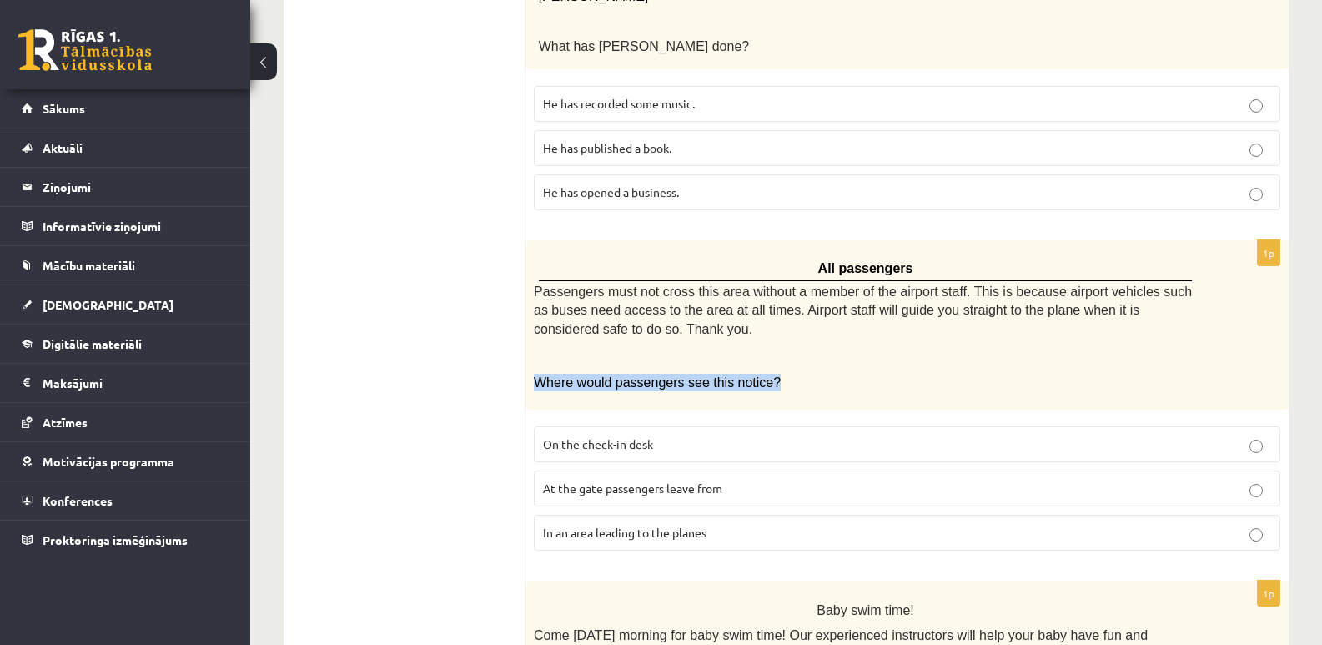
drag, startPoint x: 532, startPoint y: 343, endPoint x: 728, endPoint y: 346, distance: 196.1
click at [793, 345] on div "All passengers Passengers must not cross this area without a member of the airp…" at bounding box center [907, 324] width 763 height 169
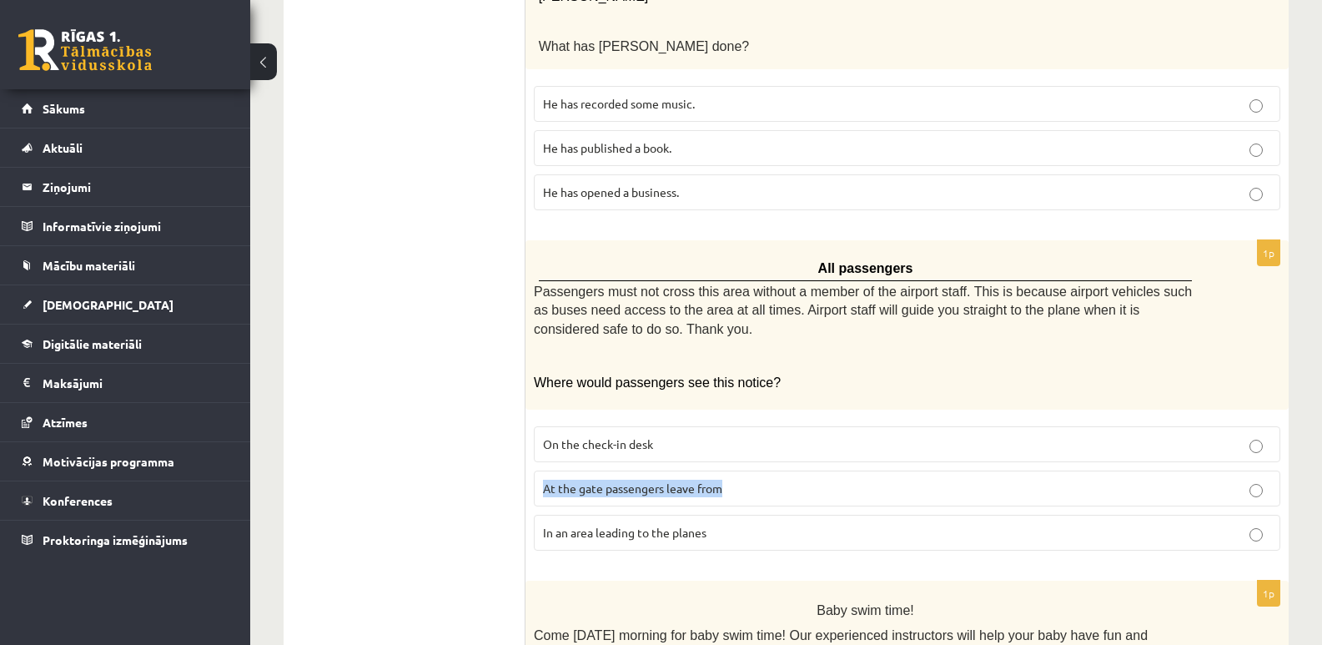
drag, startPoint x: 737, startPoint y: 451, endPoint x: 536, endPoint y: 457, distance: 201.2
click at [535, 471] on label "At the gate passengers leave from" at bounding box center [907, 489] width 747 height 36
drag, startPoint x: 734, startPoint y: 499, endPoint x: 542, endPoint y: 499, distance: 192.7
click at [542, 515] on label "In an area leading to the planes" at bounding box center [907, 533] width 747 height 36
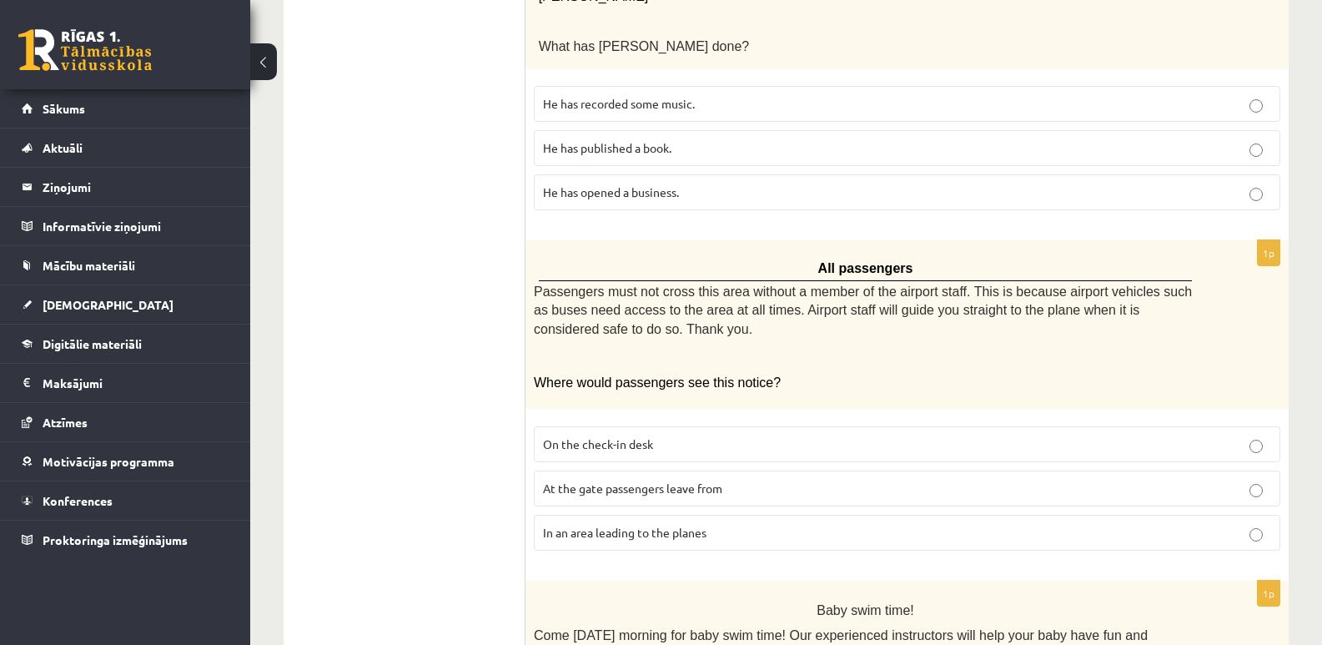
drag, startPoint x: 450, startPoint y: 391, endPoint x: 478, endPoint y: 410, distance: 33.8
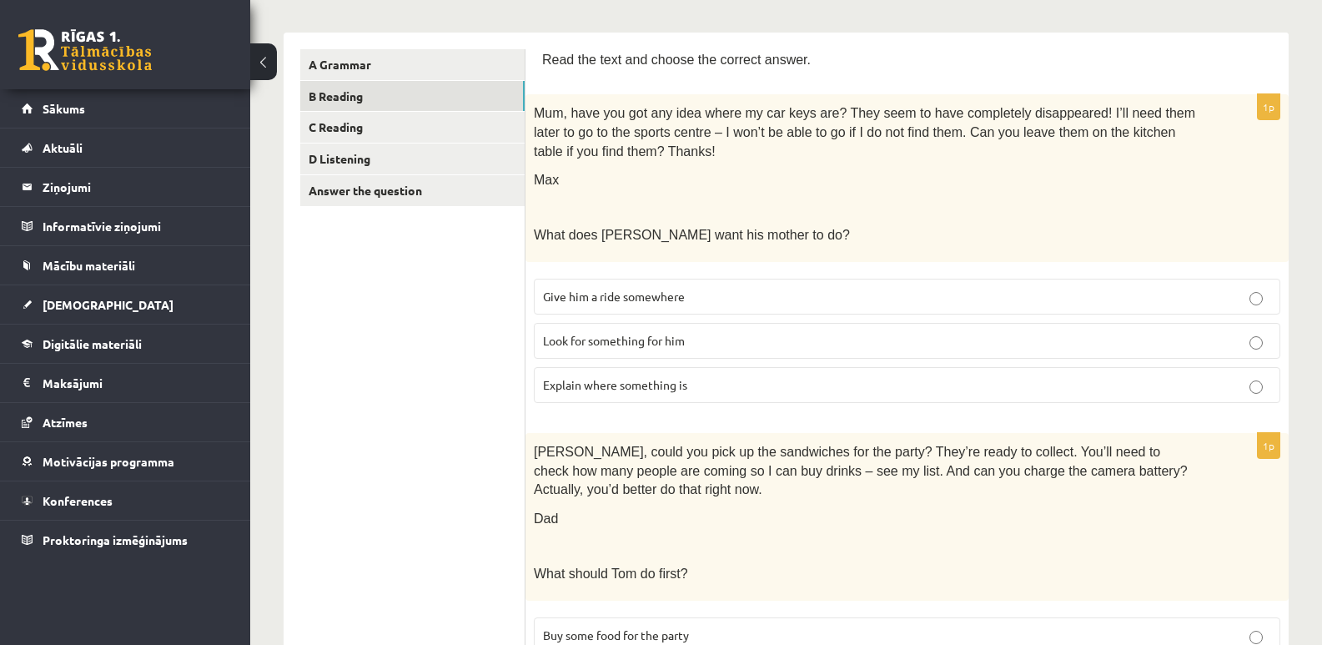
scroll to position [0, 0]
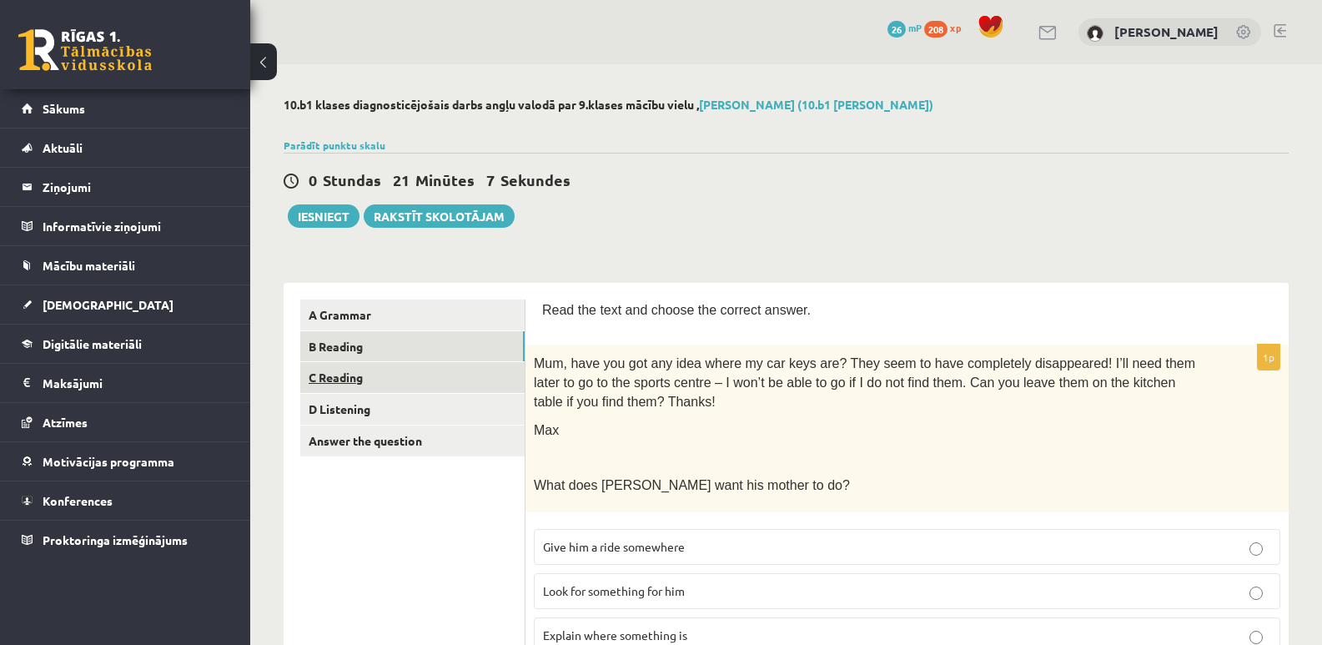
click at [341, 377] on link "C Reading" at bounding box center [412, 377] width 224 height 31
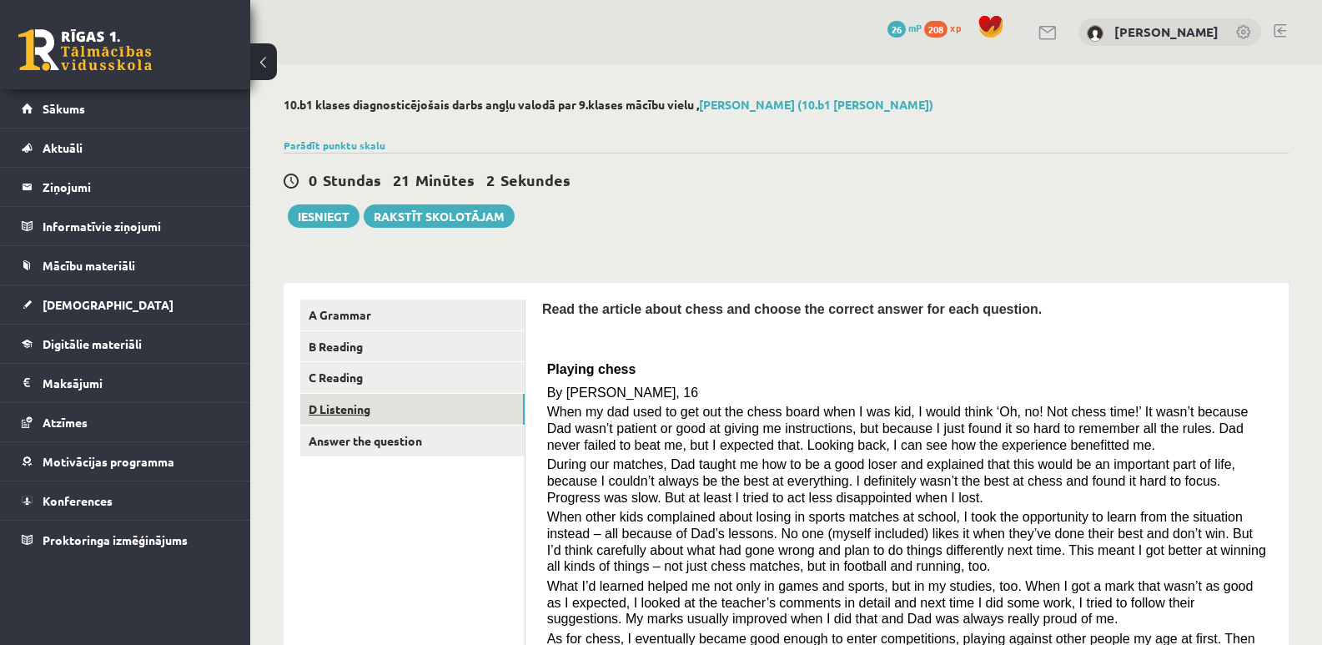
click at [346, 410] on link "D Listening" at bounding box center [412, 409] width 224 height 31
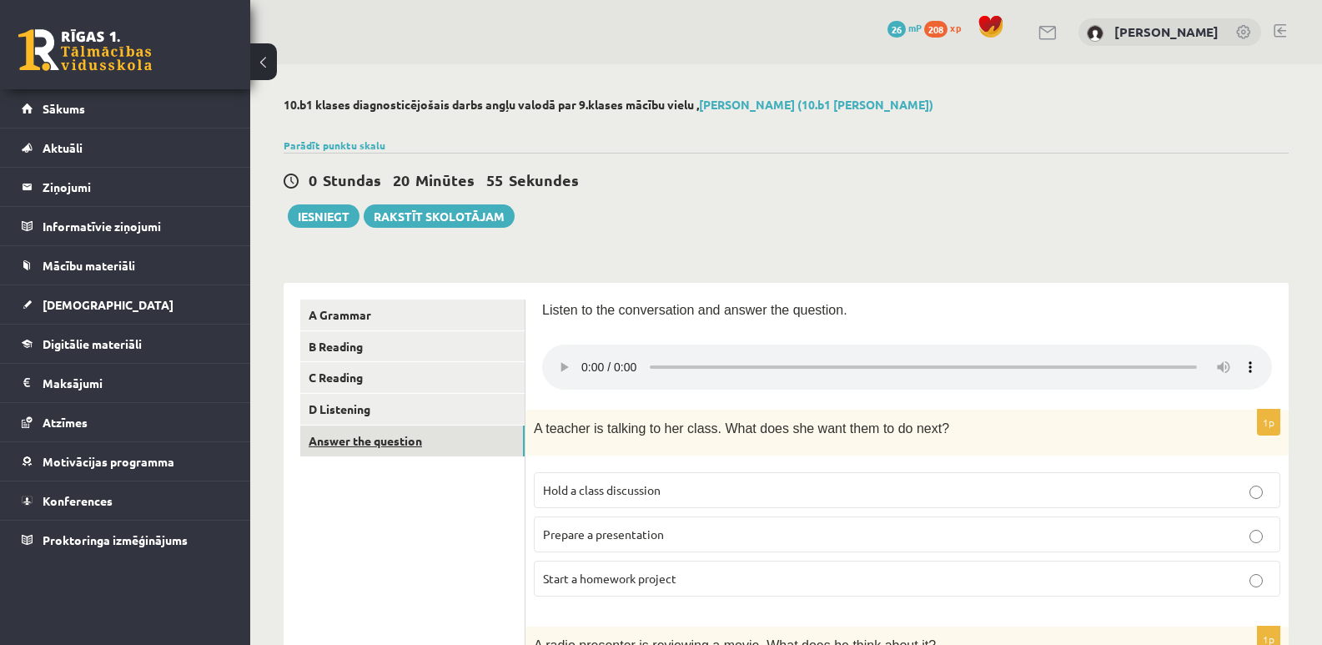
click at [346, 444] on link "Answer the question" at bounding box center [412, 441] width 224 height 31
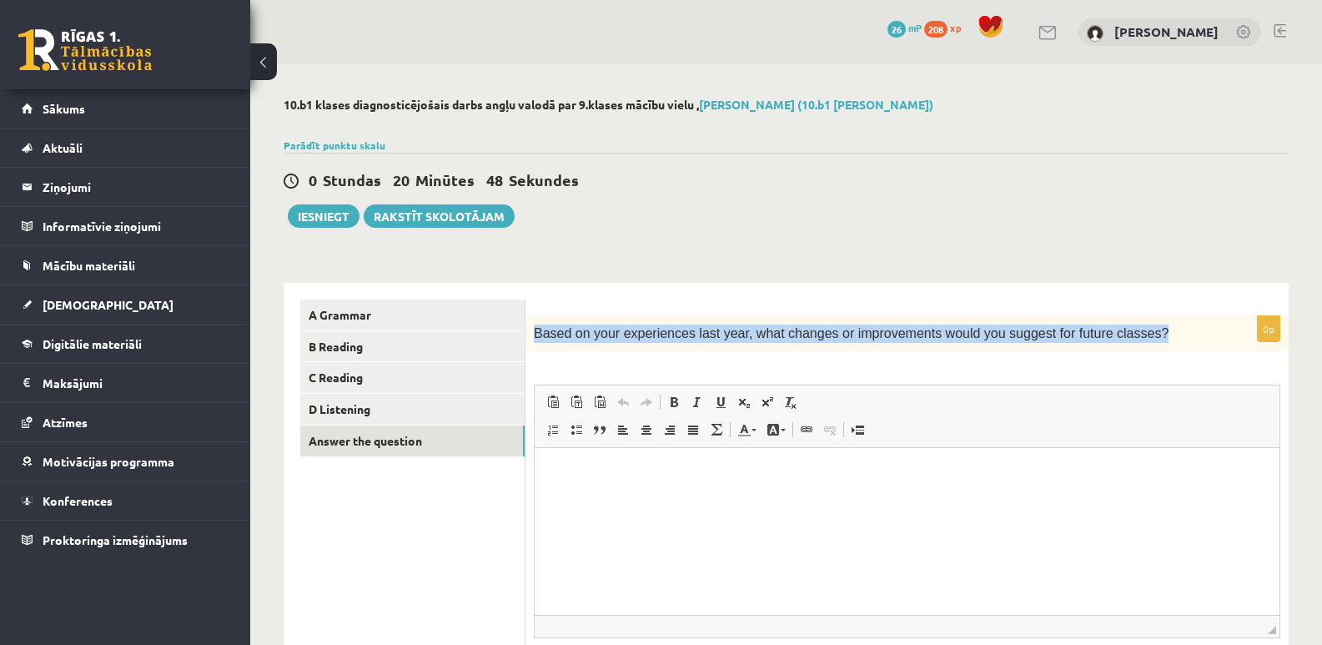
drag, startPoint x: 534, startPoint y: 338, endPoint x: 1081, endPoint y: 353, distance: 547.6
click at [1182, 337] on p "Based on your experiences last year, what changes or improvements would you sug…" at bounding box center [865, 334] width 663 height 18
click at [333, 372] on link "C Reading" at bounding box center [412, 377] width 224 height 31
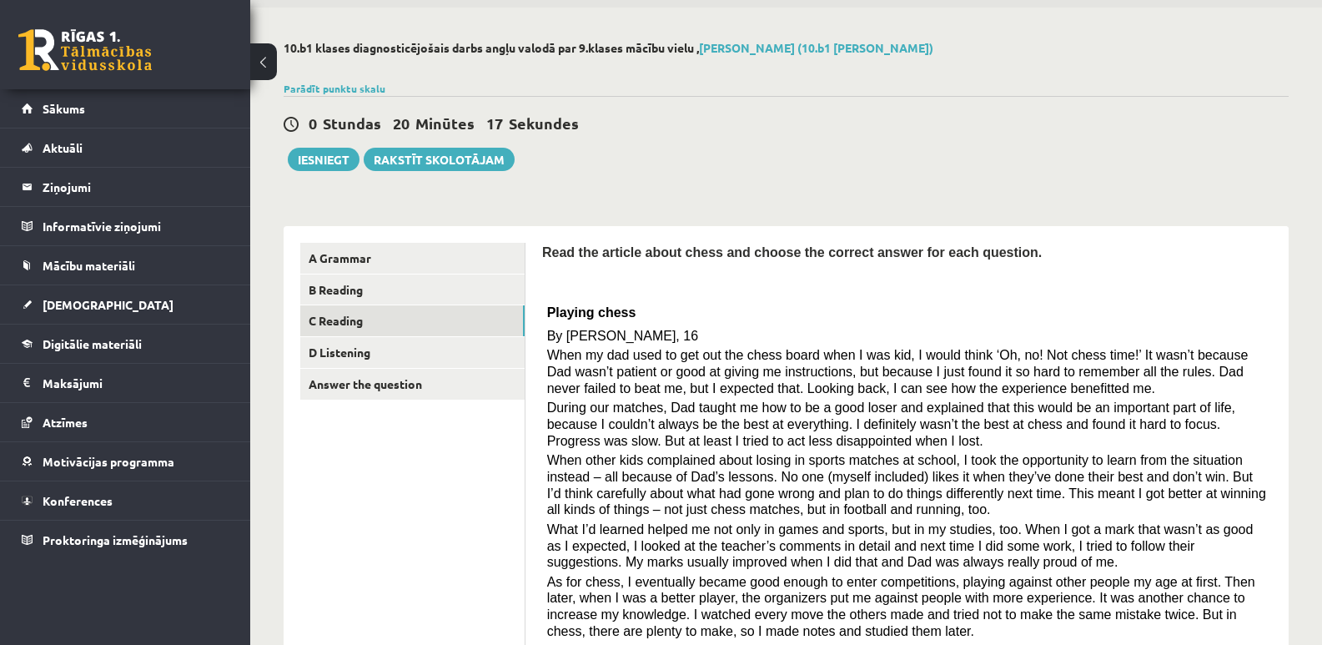
scroll to position [83, 0]
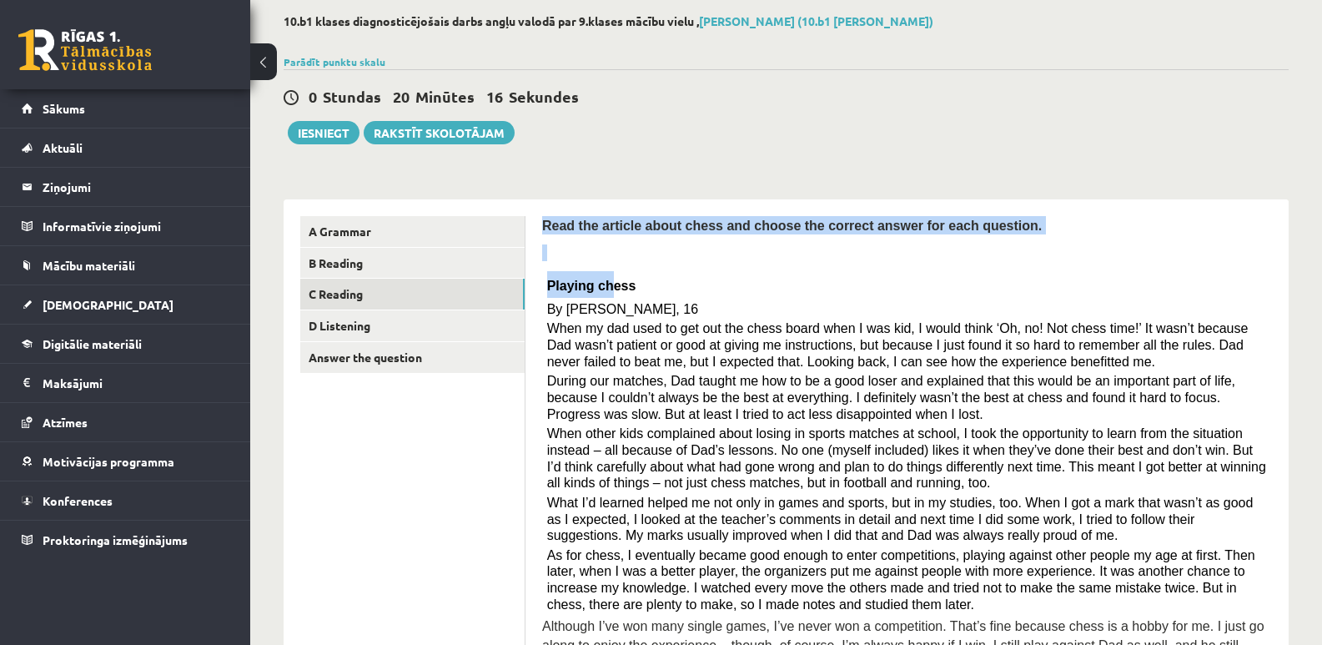
drag, startPoint x: 545, startPoint y: 228, endPoint x: 601, endPoint y: 280, distance: 76.7
click at [601, 280] on div "Read the article about chess and choose the correct answer for each question. P…" at bounding box center [907, 449] width 730 height 466
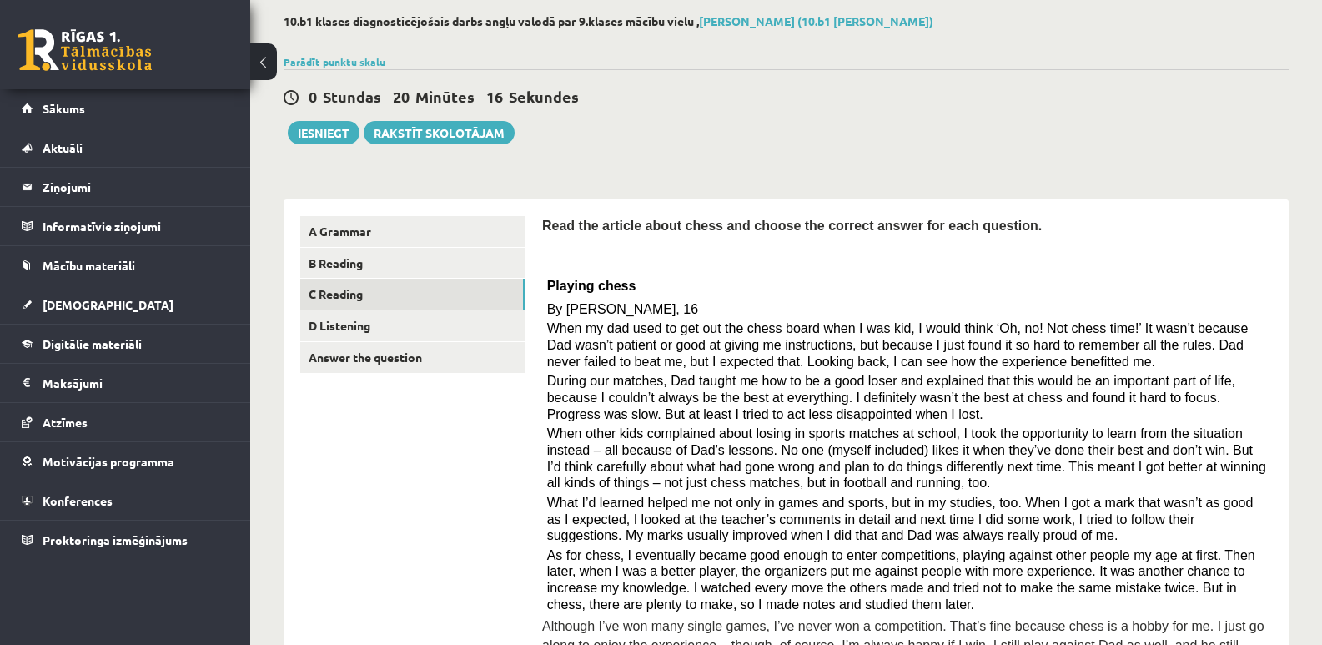
click at [712, 311] on p "By Sam Long, 16" at bounding box center [907, 309] width 721 height 17
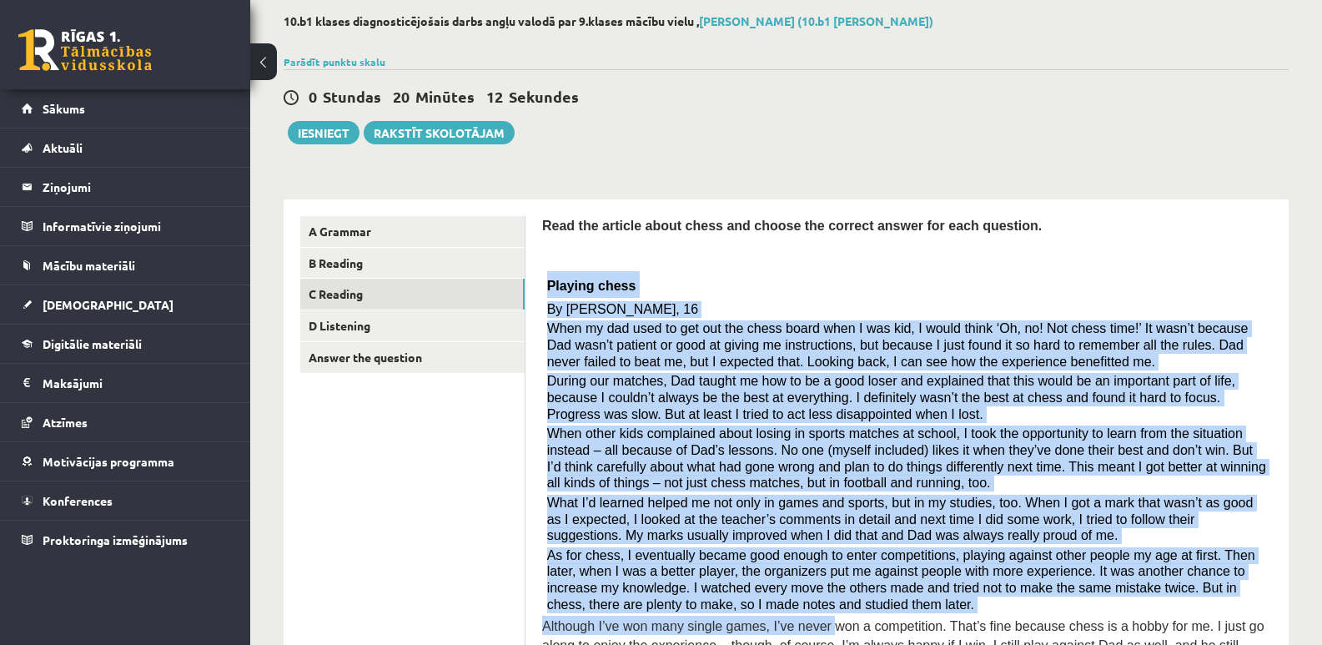
drag, startPoint x: 545, startPoint y: 285, endPoint x: 811, endPoint y: 627, distance: 433.4
click at [811, 627] on div "Read the article about chess and choose the correct answer for each question. P…" at bounding box center [907, 449] width 730 height 466
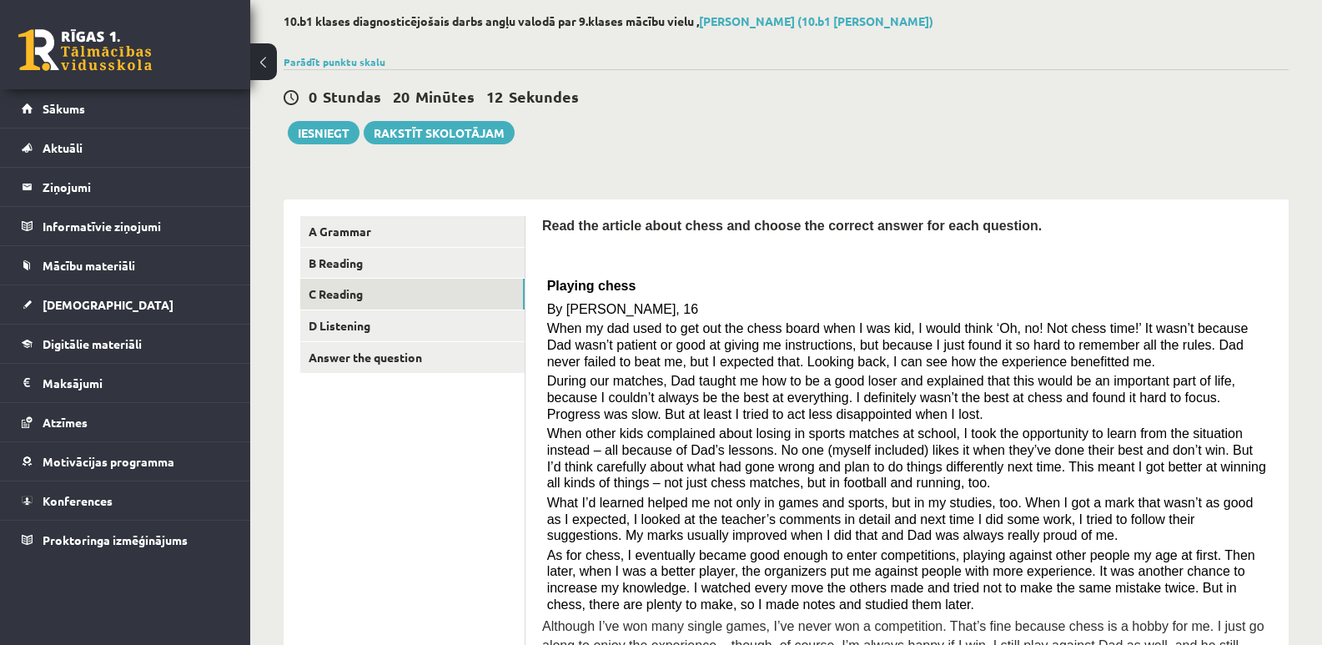
click at [359, 319] on link "D Listening" at bounding box center [412, 325] width 224 height 31
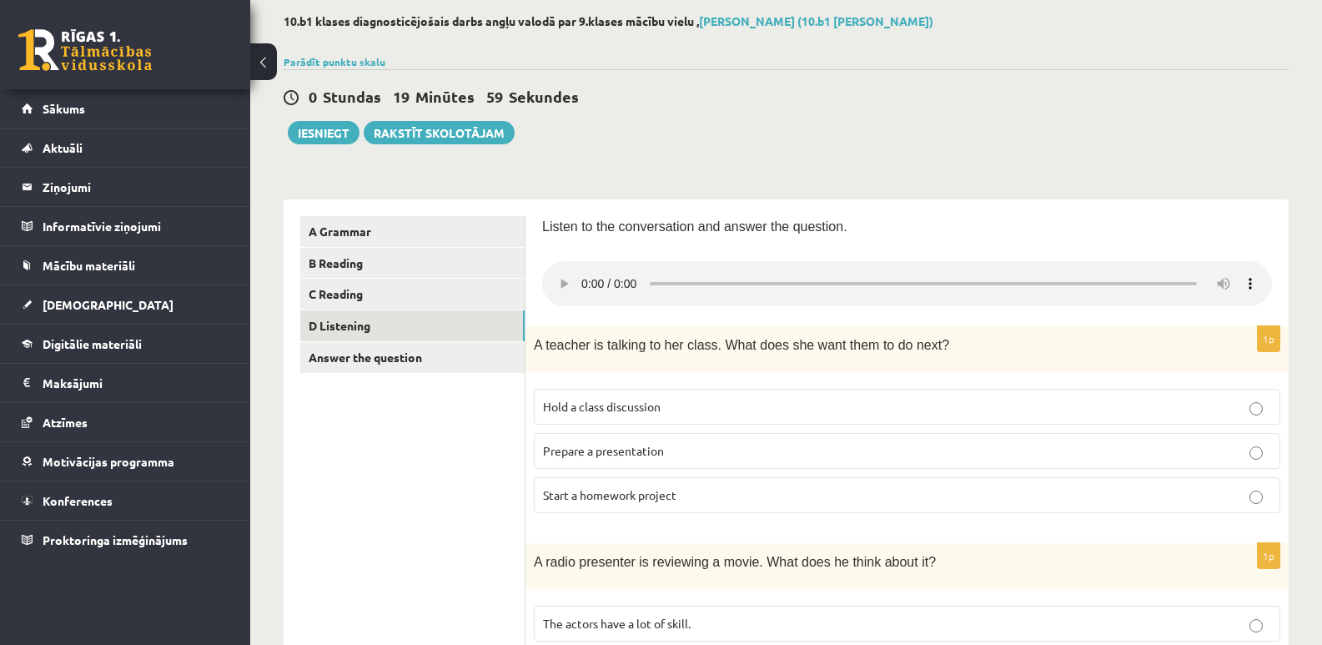
drag, startPoint x: 677, startPoint y: 415, endPoint x: 542, endPoint y: 417, distance: 134.4
click at [542, 417] on label "Hold a class discussion" at bounding box center [907, 407] width 747 height 36
click at [542, 309] on div at bounding box center [907, 285] width 730 height 48
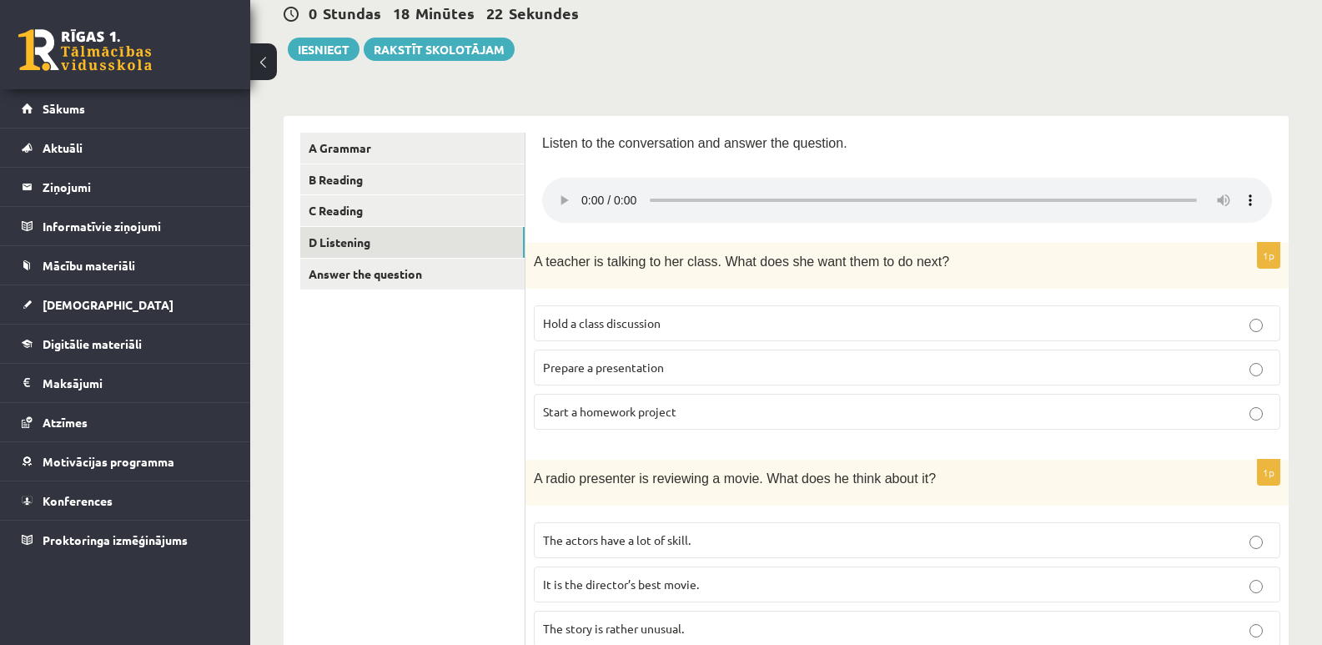
scroll to position [250, 0]
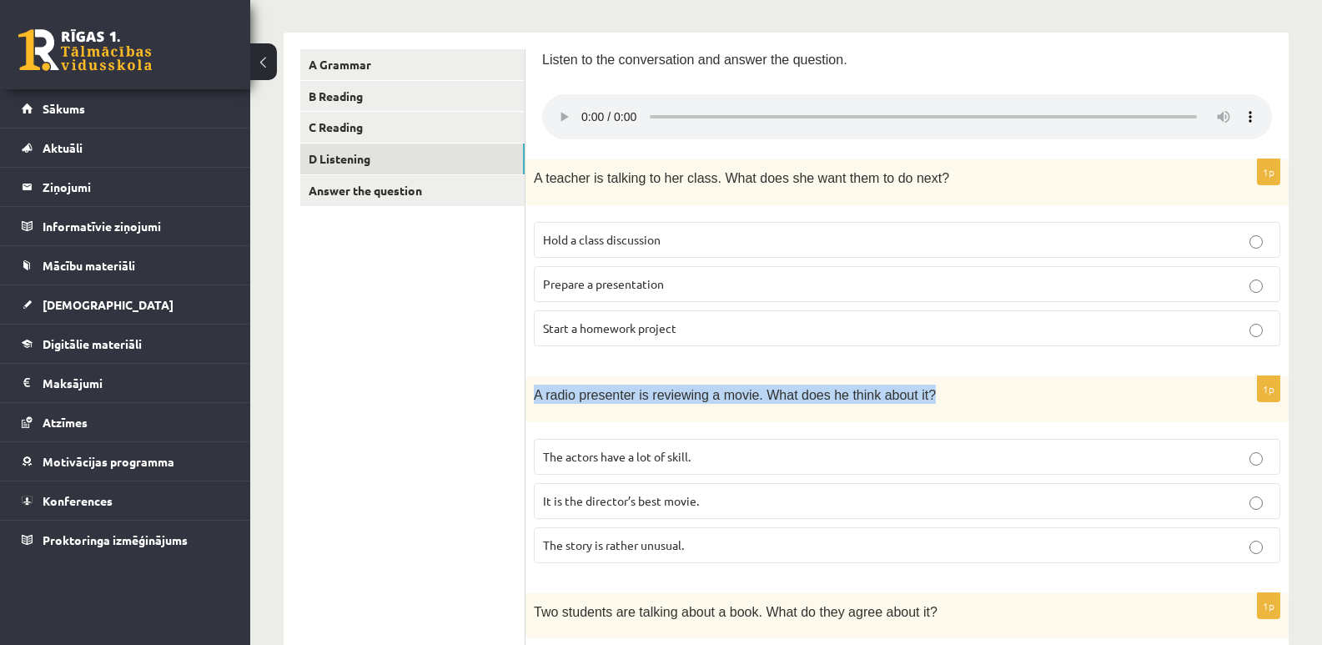
drag, startPoint x: 529, startPoint y: 399, endPoint x: 912, endPoint y: 401, distance: 383.0
click at [912, 401] on div "A radio presenter is reviewing a movie. What does he think about it?" at bounding box center [907, 399] width 763 height 46
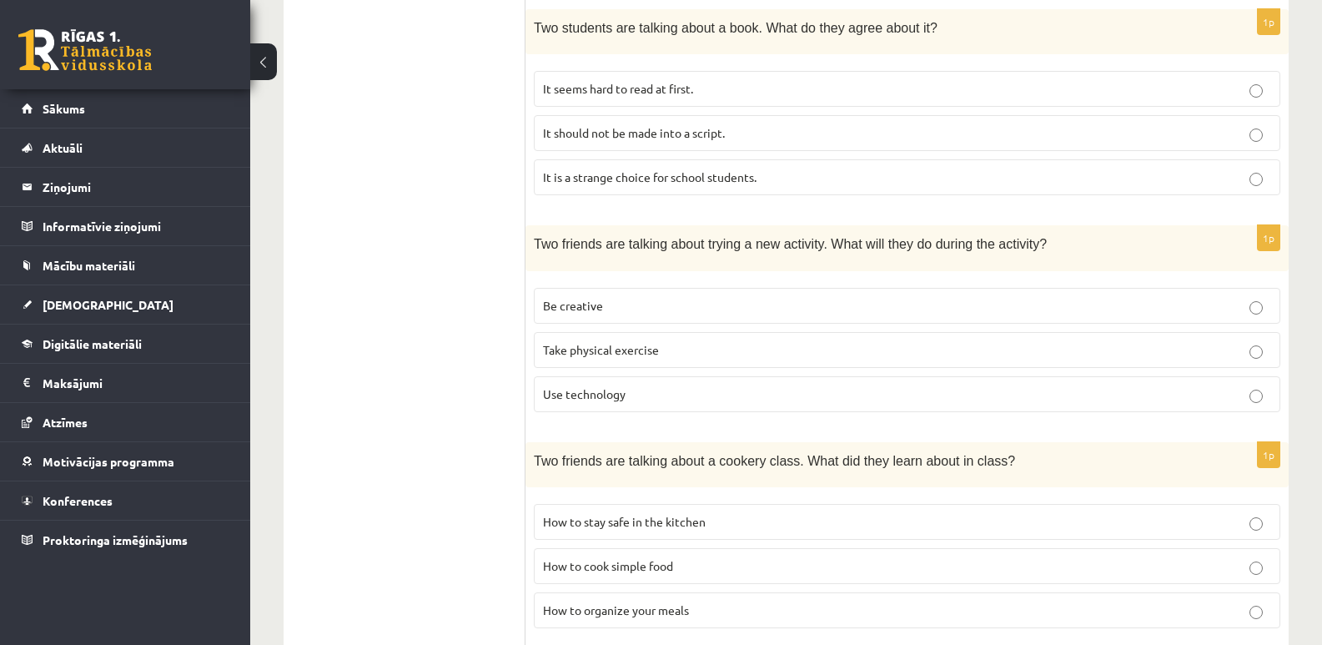
scroll to position [1101, 0]
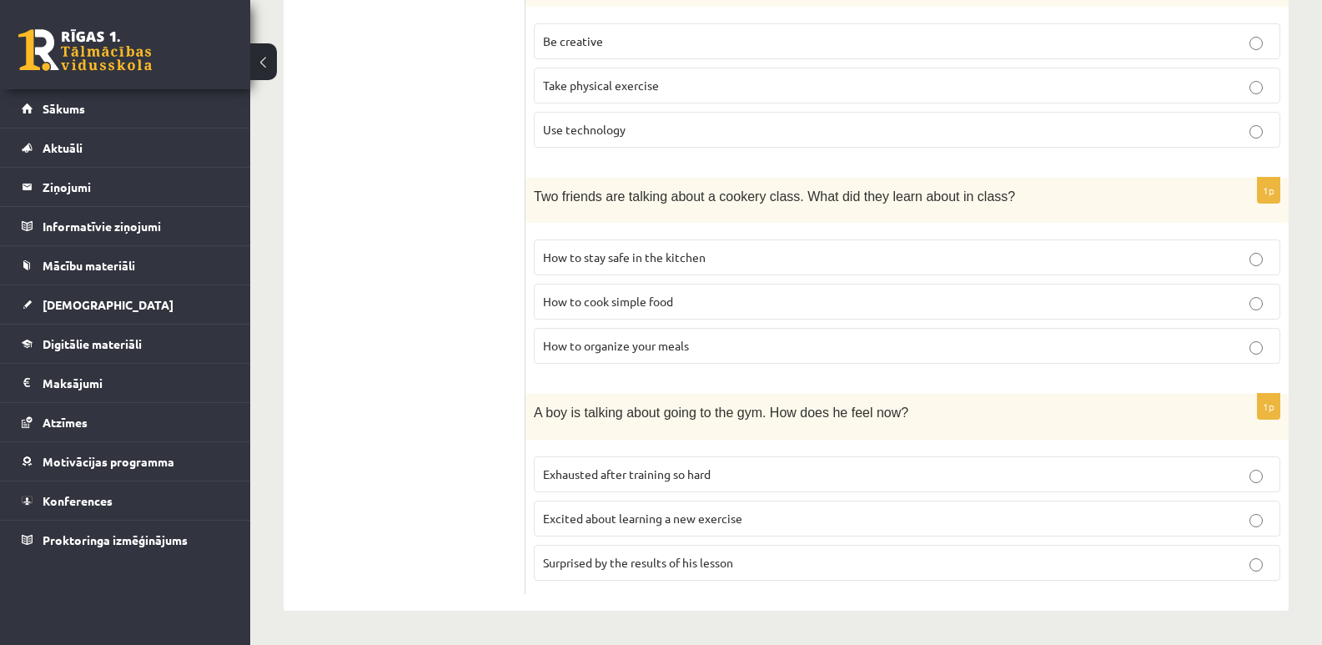
click at [1247, 305] on p "How to cook simple food" at bounding box center [907, 302] width 728 height 18
click at [1265, 566] on p "Surprised by the results of his lesson" at bounding box center [907, 563] width 728 height 18
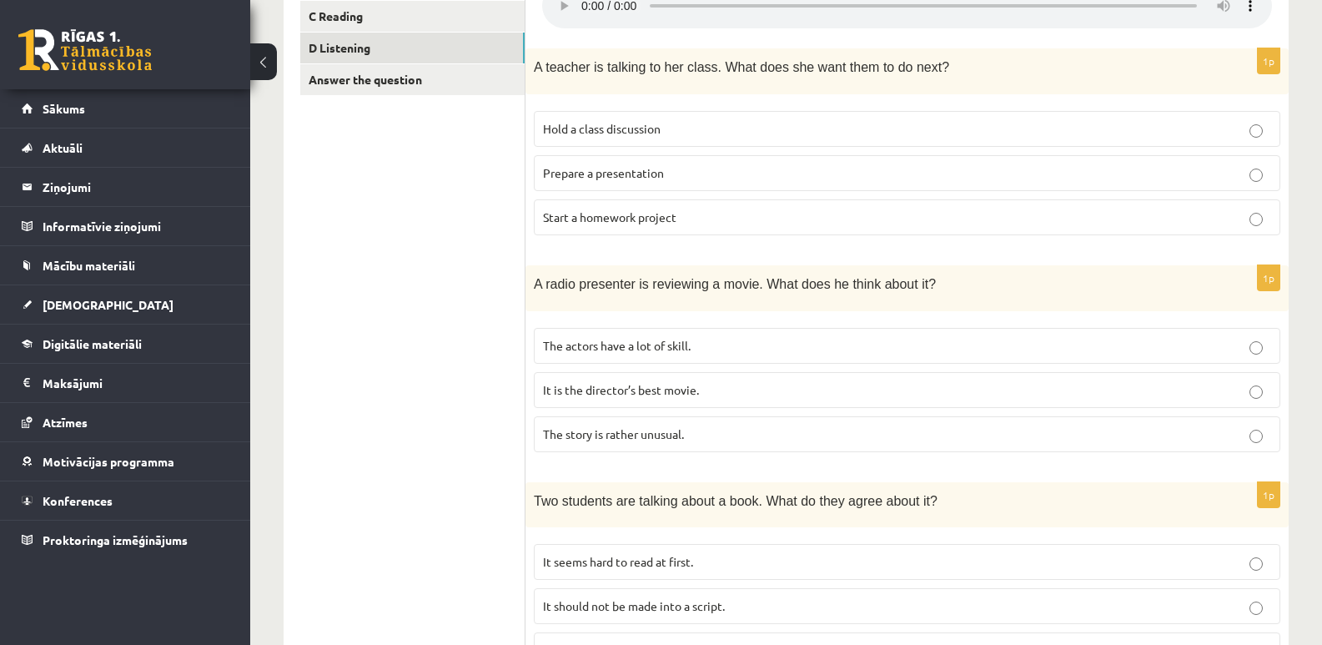
scroll to position [183, 0]
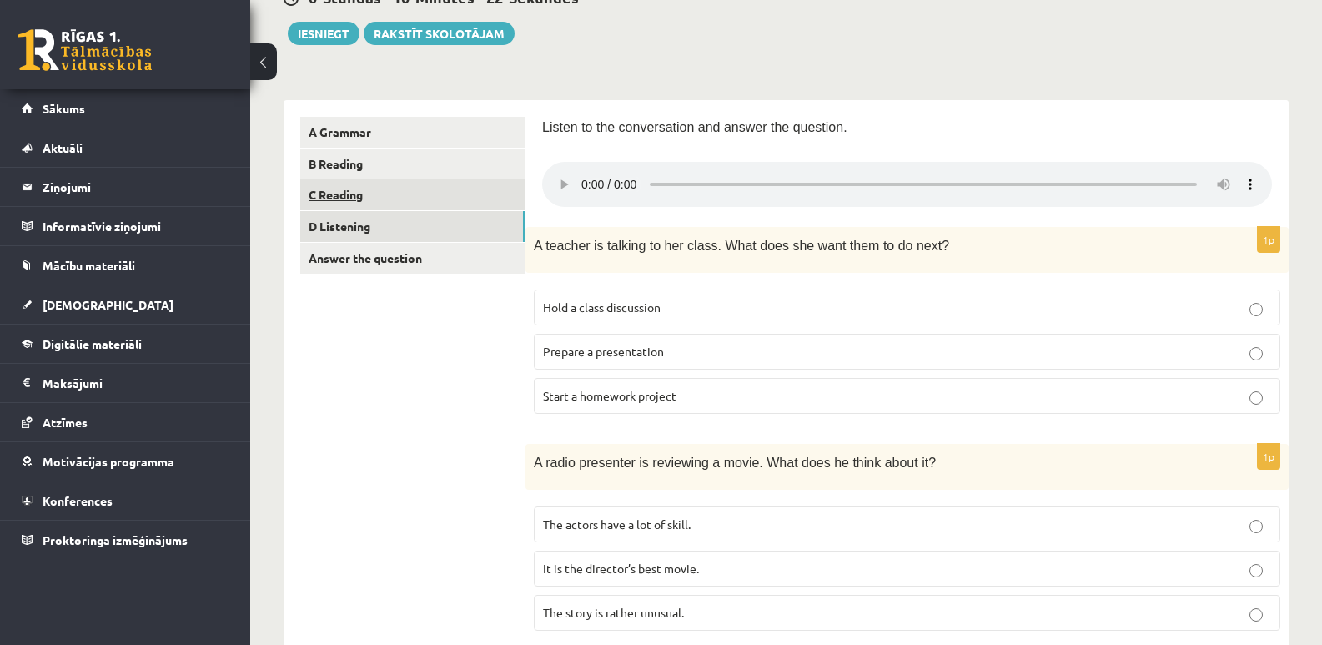
click at [344, 194] on link "C Reading" at bounding box center [412, 194] width 224 height 31
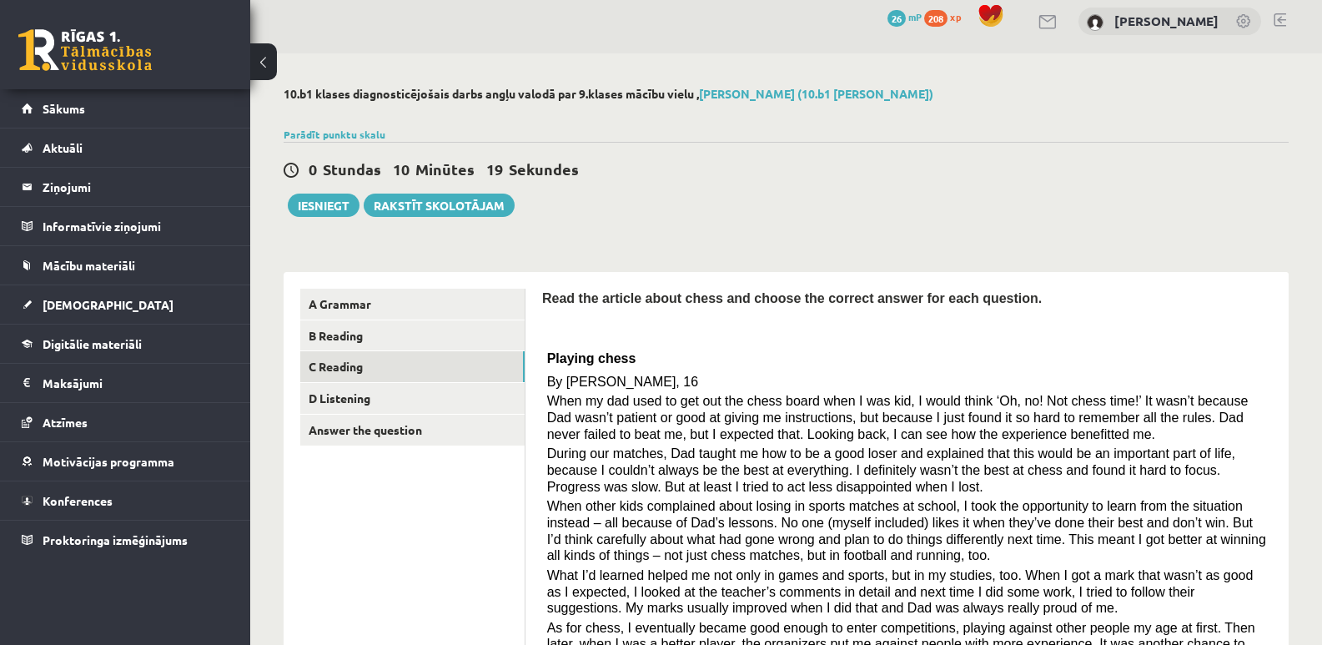
scroll to position [167, 0]
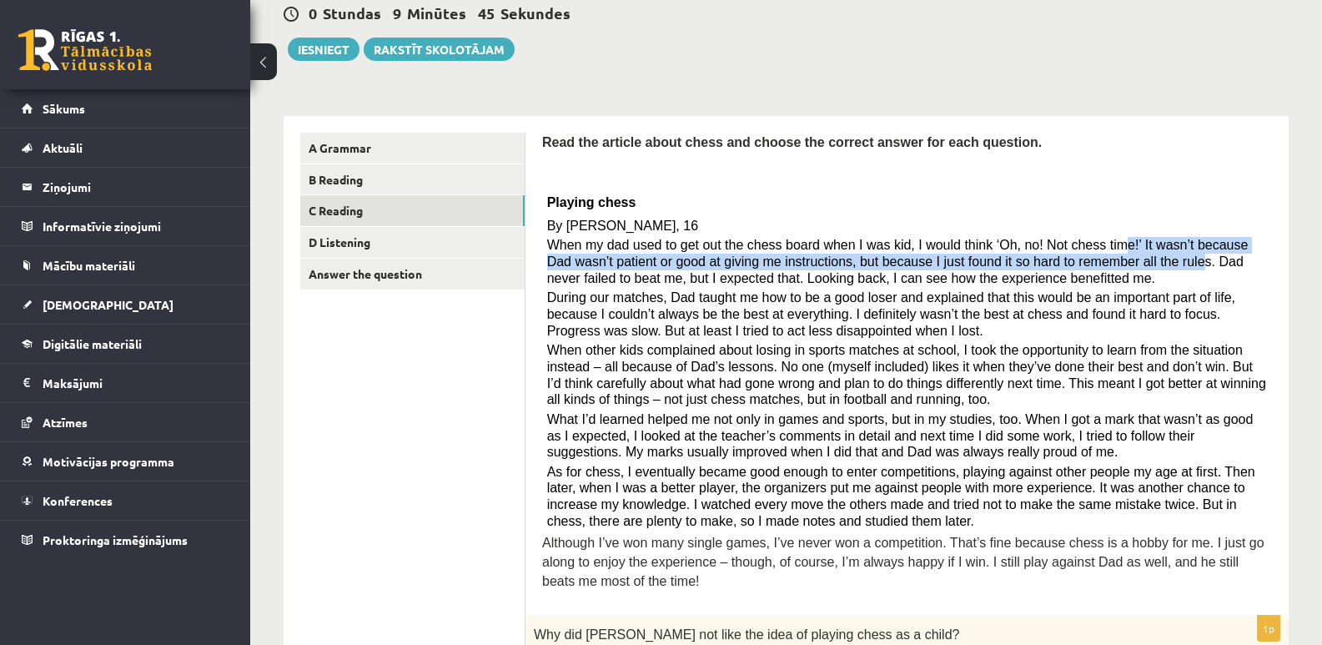
drag, startPoint x: 1095, startPoint y: 262, endPoint x: 1083, endPoint y: 248, distance: 18.4
click at [1083, 248] on span "When my dad used to get out the chess board when I was kid, I would think ‘Oh, …" at bounding box center [898, 261] width 702 height 47
drag, startPoint x: 650, startPoint y: 281, endPoint x: 550, endPoint y: 259, distance: 102.4
click at [550, 259] on span "When my dad used to get out the chess board when I was kid, I would think ‘Oh, …" at bounding box center [898, 261] width 702 height 47
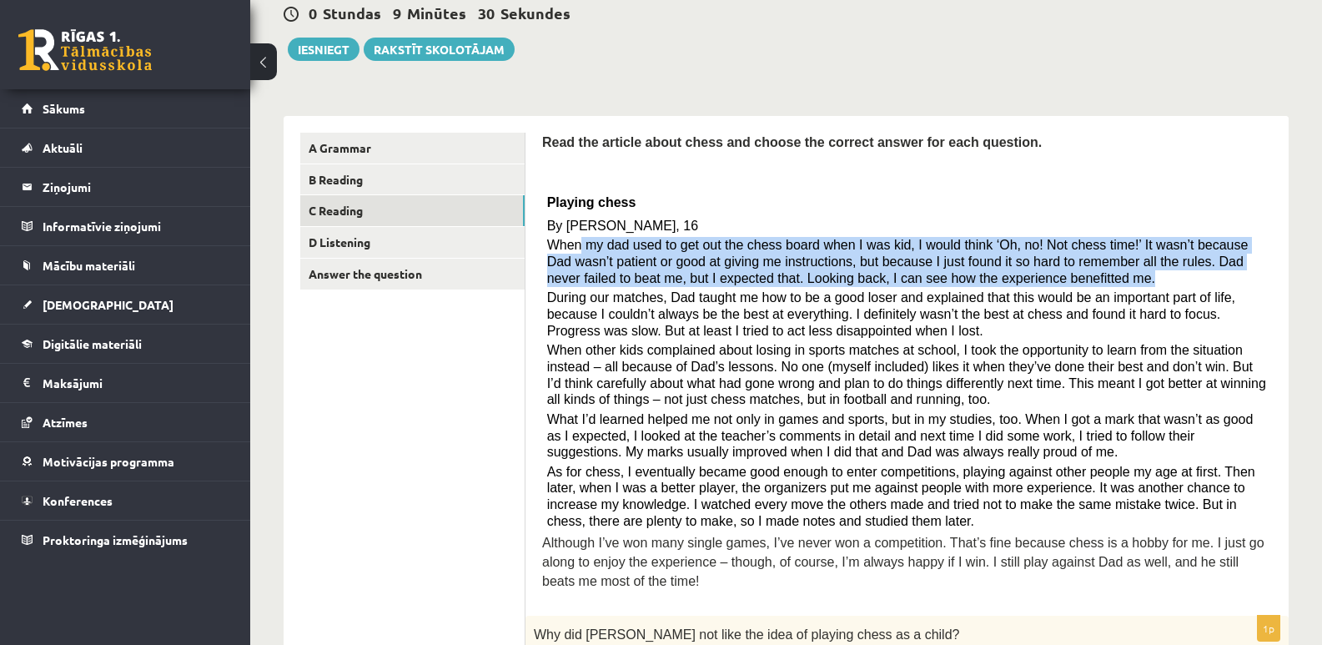
drag, startPoint x: 991, startPoint y: 283, endPoint x: 580, endPoint y: 254, distance: 412.4
click at [578, 249] on p "When my dad used to get out the chess board when I was kid, I would think ‘Oh, …" at bounding box center [907, 261] width 721 height 49
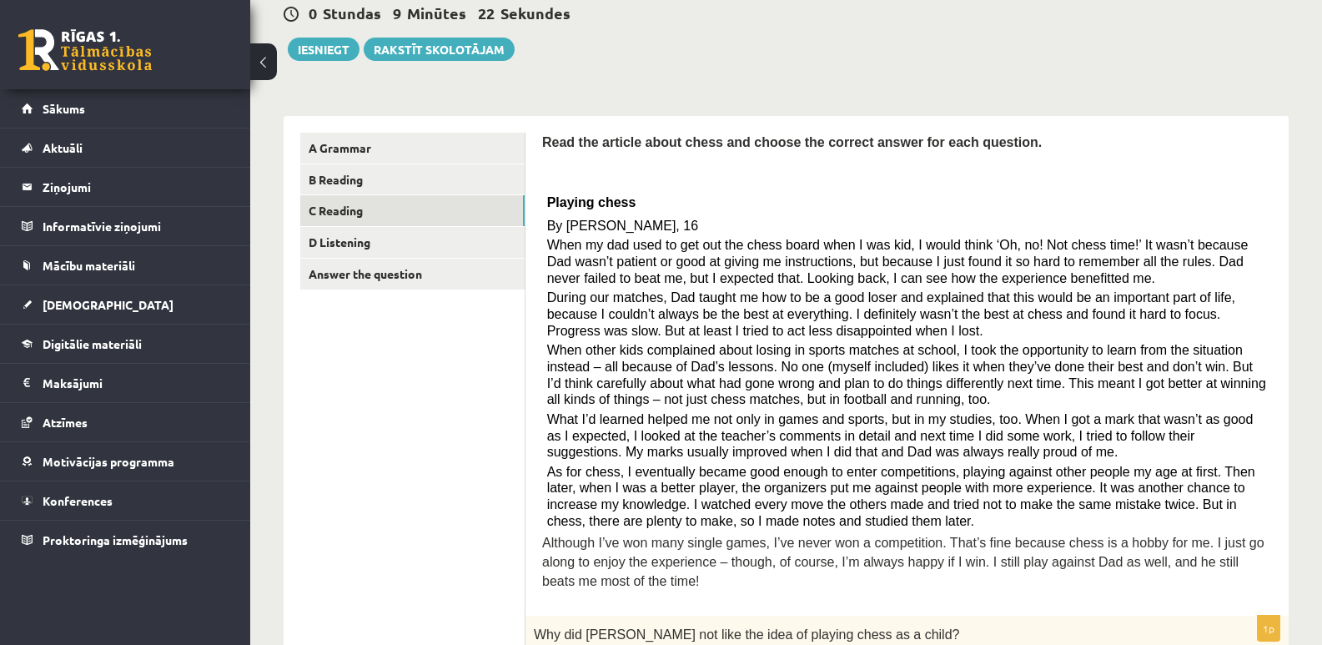
click at [788, 362] on span "When other kids complained about losing in sports matches at school, I took the…" at bounding box center [906, 374] width 719 height 63
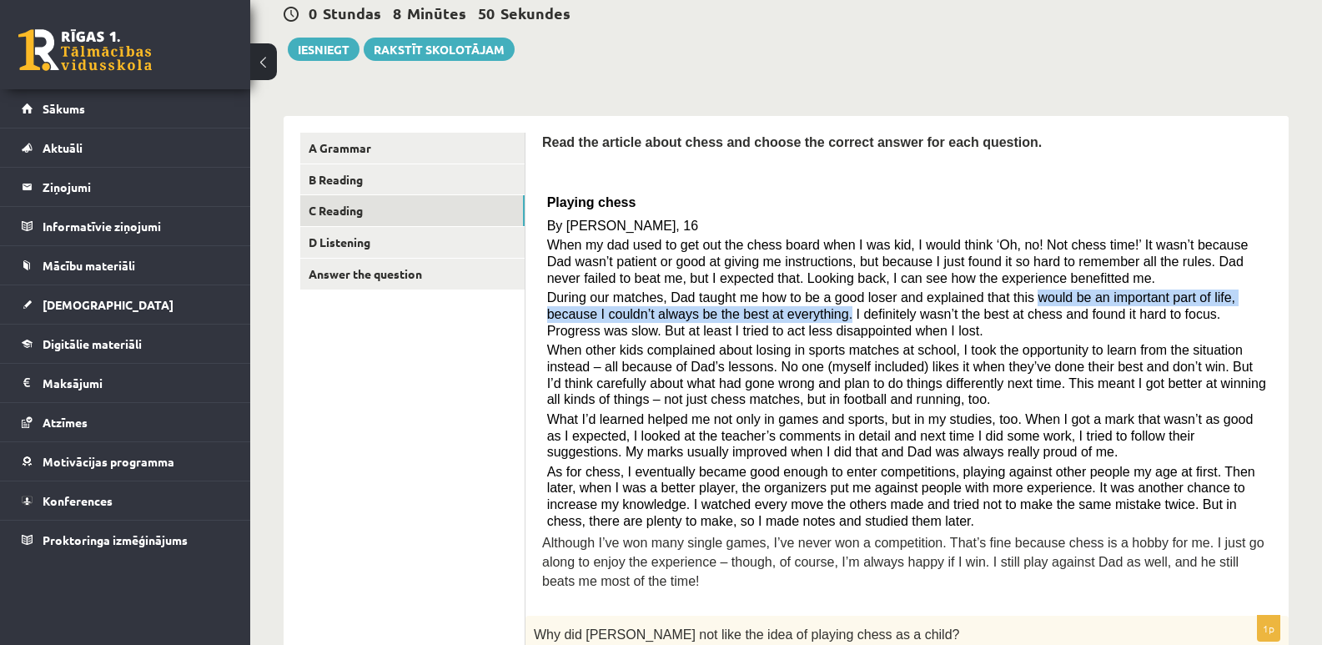
drag, startPoint x: 772, startPoint y: 309, endPoint x: 997, endPoint y: 302, distance: 225.4
click at [997, 302] on span "During our matches, Dad taught me how to be a good loser and explained that thi…" at bounding box center [891, 313] width 688 height 47
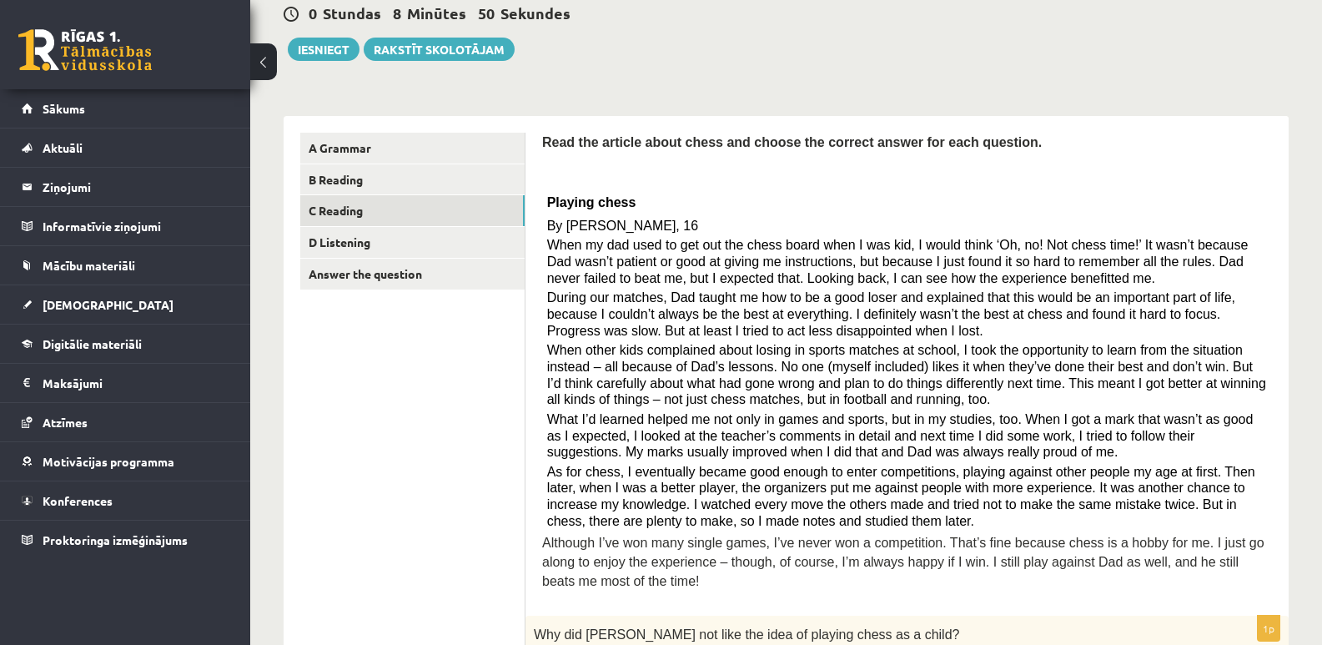
click at [934, 347] on span "When other kids complained about losing in sports matches at school, I took the…" at bounding box center [906, 374] width 719 height 63
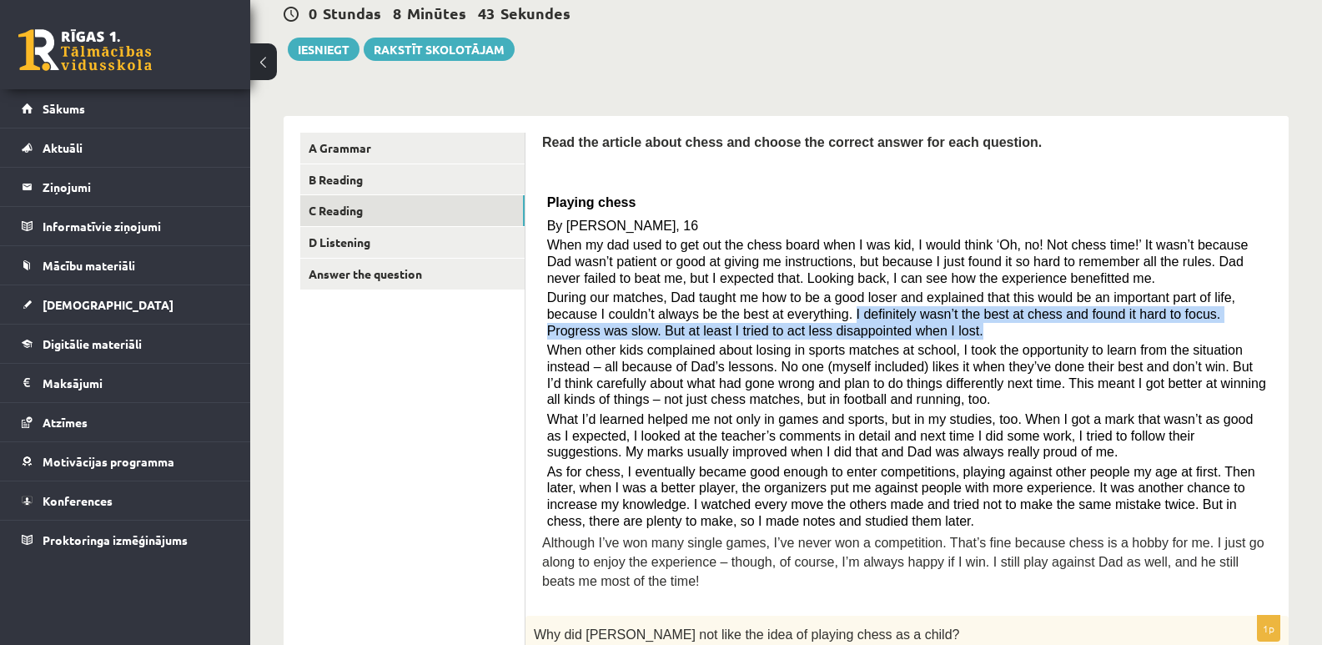
drag, startPoint x: 775, startPoint y: 309, endPoint x: 813, endPoint y: 328, distance: 42.2
click at [813, 328] on p "During our matches, Dad taught me how to be a good loser and explained that thi…" at bounding box center [907, 314] width 721 height 49
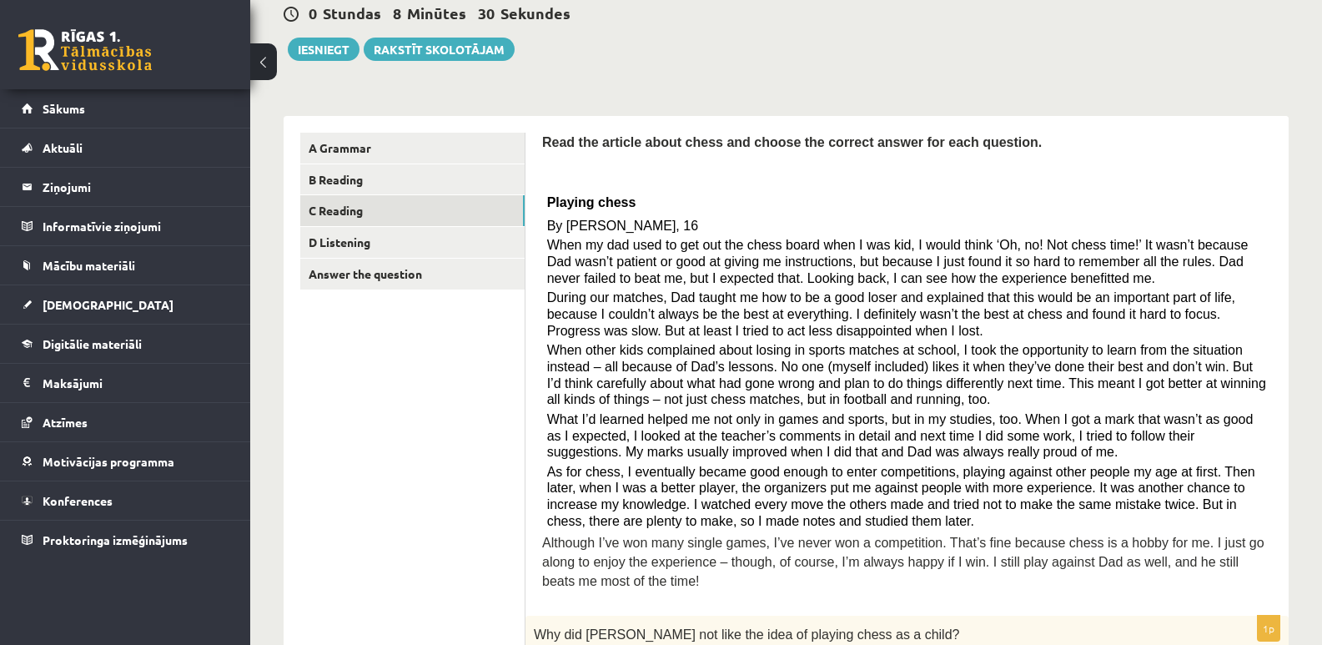
click at [867, 395] on p "When other kids complained about losing in sports matches at school, I took the…" at bounding box center [907, 375] width 721 height 66
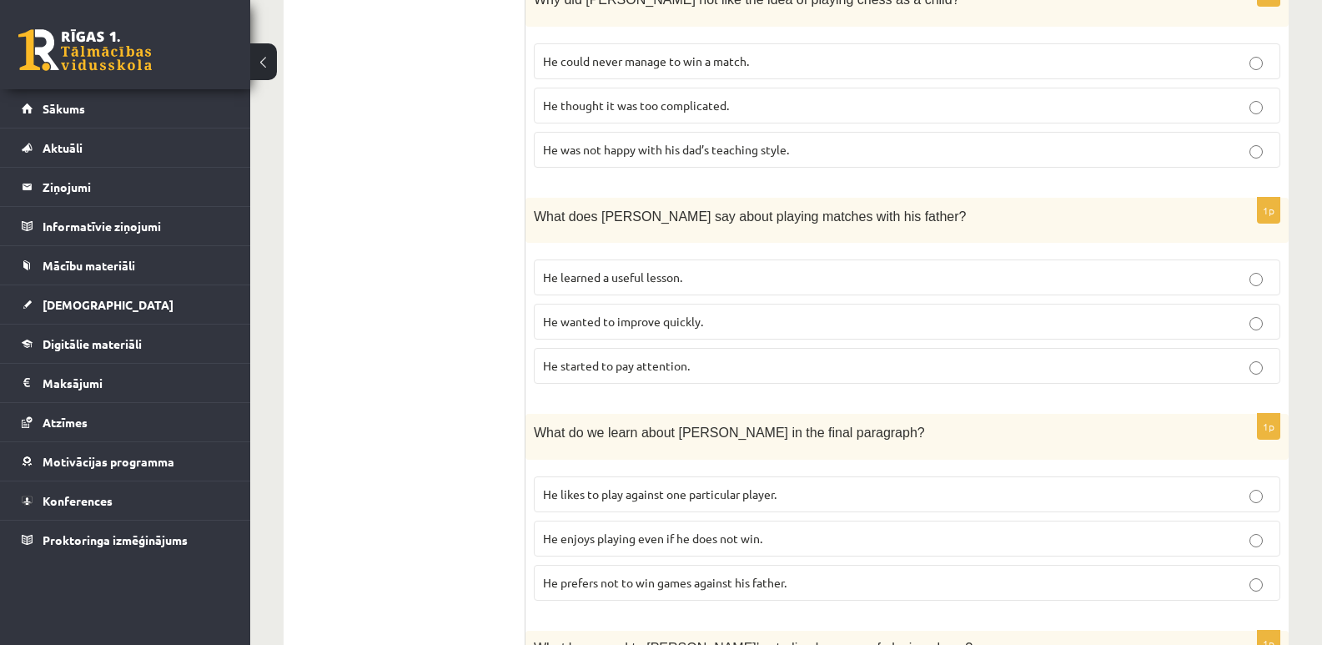
scroll to position [301, 0]
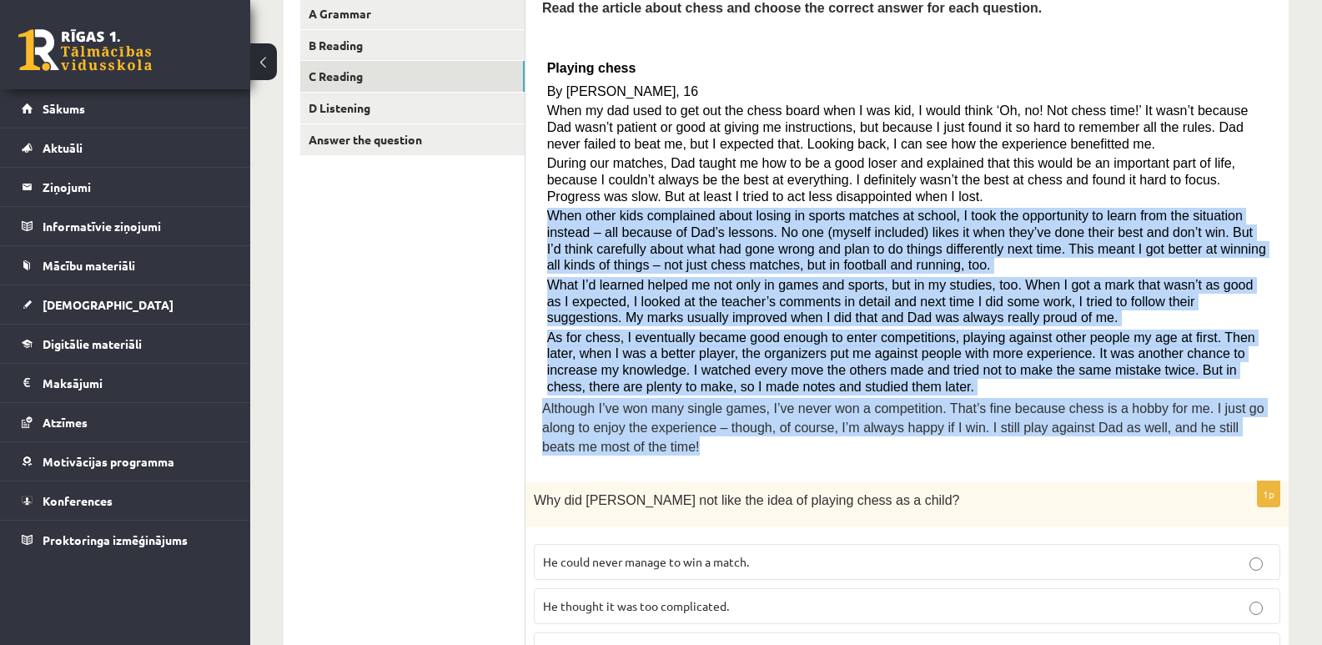
drag, startPoint x: 545, startPoint y: 212, endPoint x: 620, endPoint y: 441, distance: 241.4
click at [620, 441] on div "Read the article about chess and choose the correct answer for each question. P…" at bounding box center [907, 231] width 730 height 466
click at [937, 456] on div "Read the article about chess and choose the correct answer for each question. P…" at bounding box center [907, 231] width 730 height 466
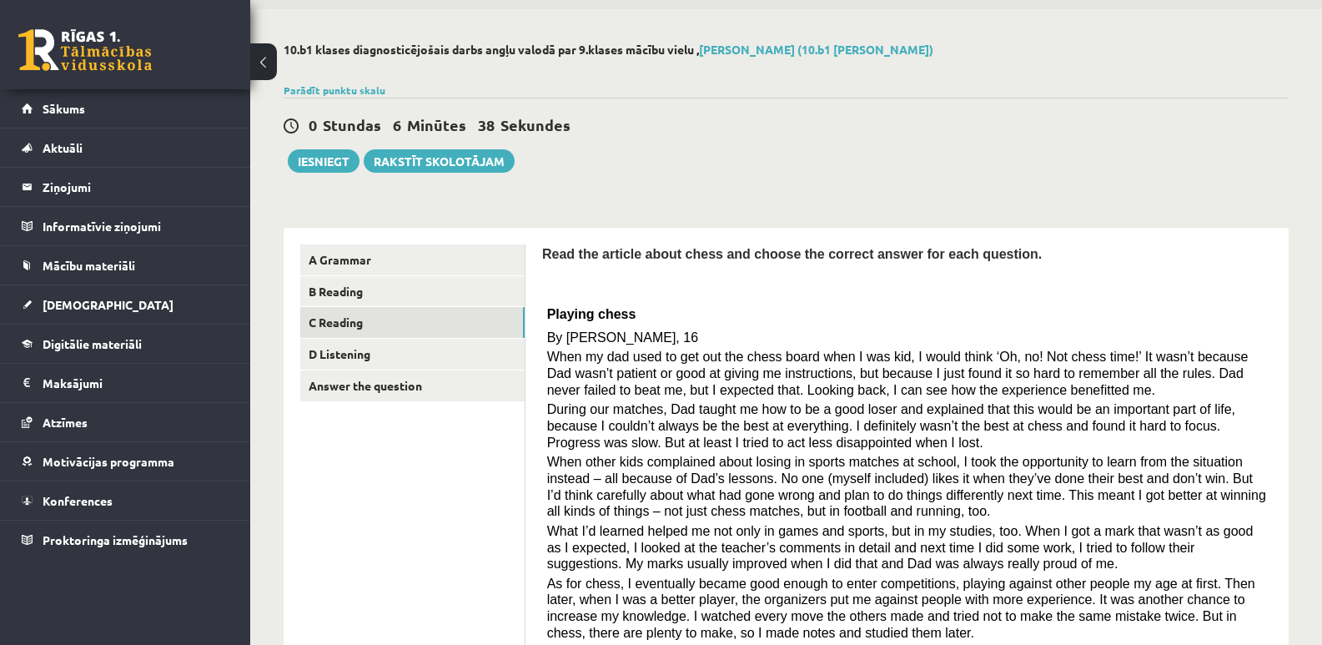
scroll to position [51, 0]
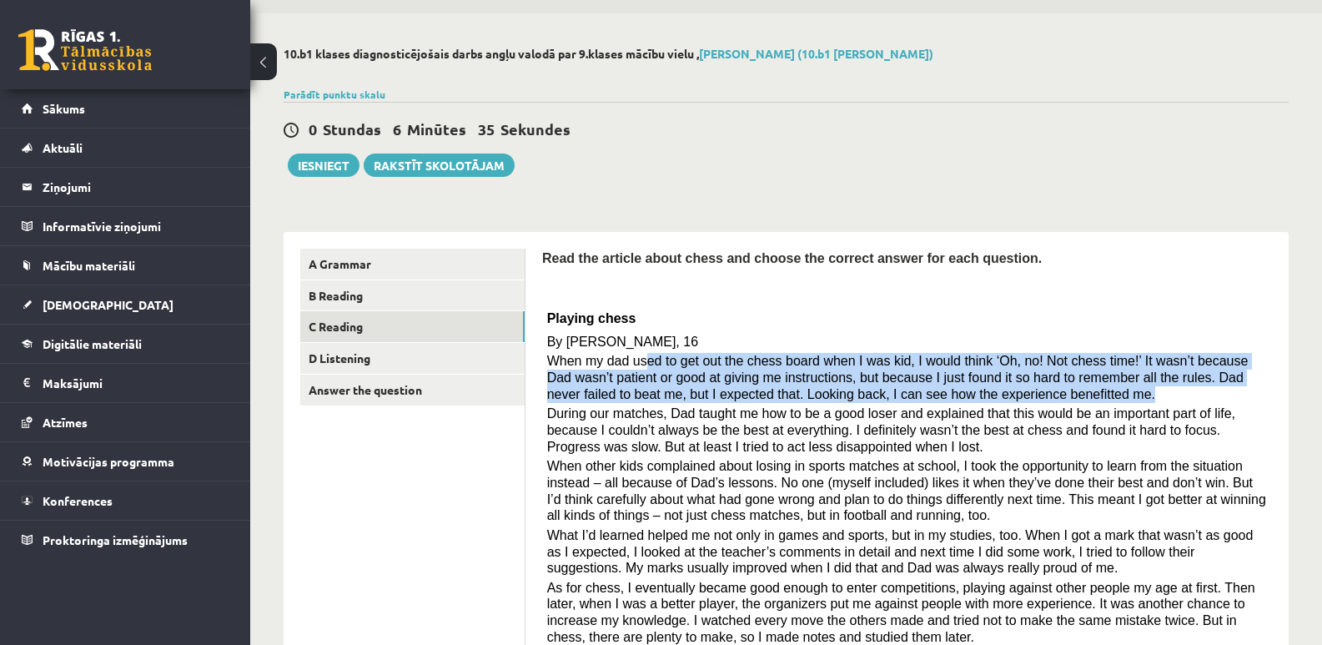
drag, startPoint x: 987, startPoint y: 395, endPoint x: 665, endPoint y: 411, distance: 322.5
click at [642, 355] on p "When my dad used to get out the chess board when I was kid, I would think ‘Oh, …" at bounding box center [907, 377] width 721 height 49
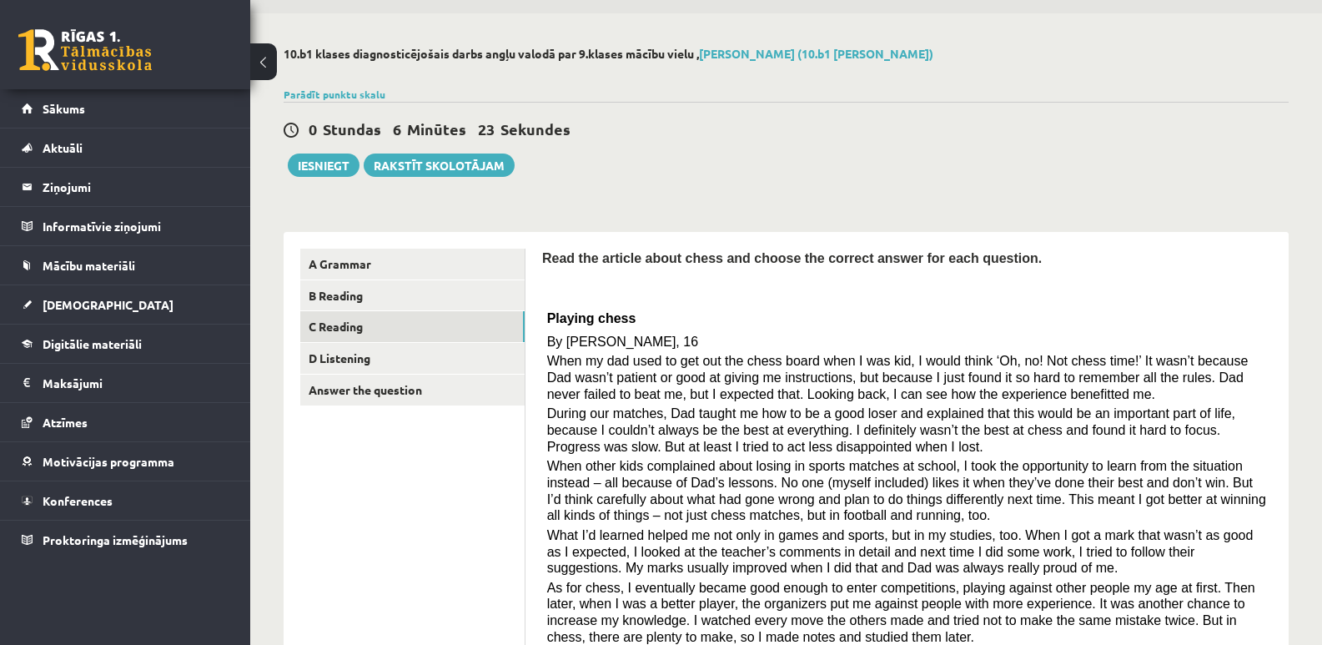
click at [690, 411] on span "During our matches, Dad taught me how to be a good loser and explained that thi…" at bounding box center [891, 429] width 688 height 47
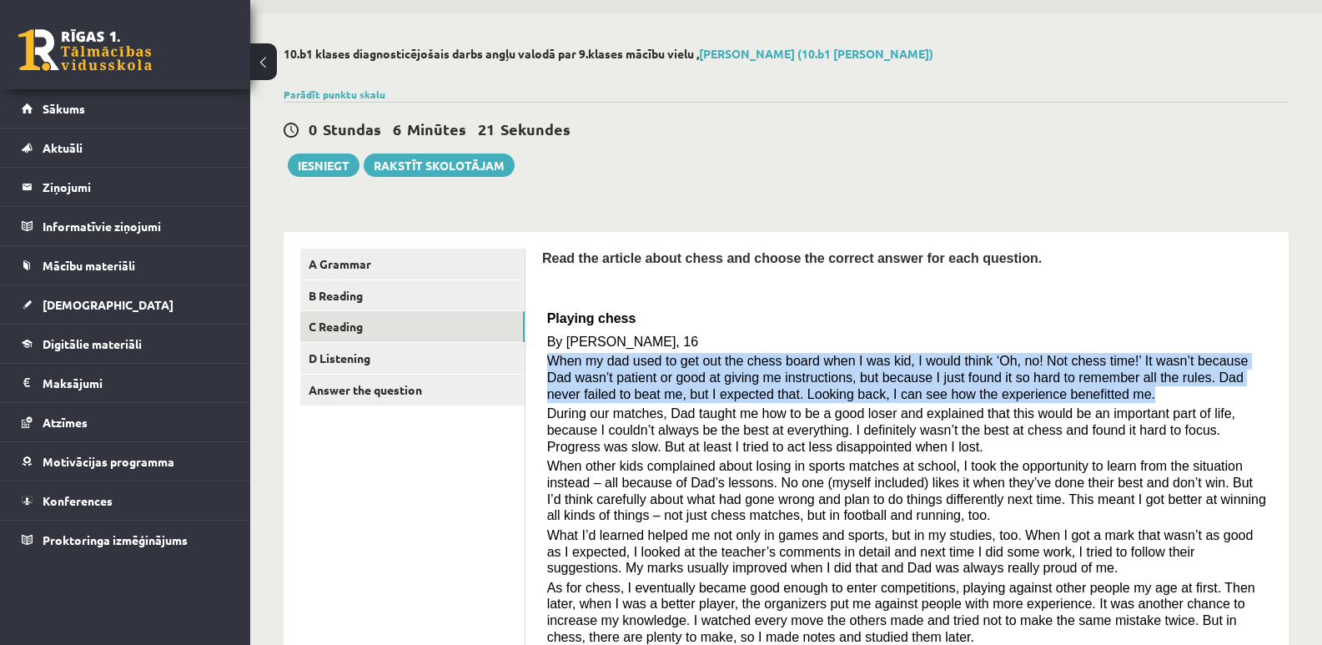
drag, startPoint x: 993, startPoint y: 401, endPoint x: 546, endPoint y: 359, distance: 449.2
click at [546, 359] on div "Read the article about chess and choose the correct answer for each question. P…" at bounding box center [907, 482] width 730 height 466
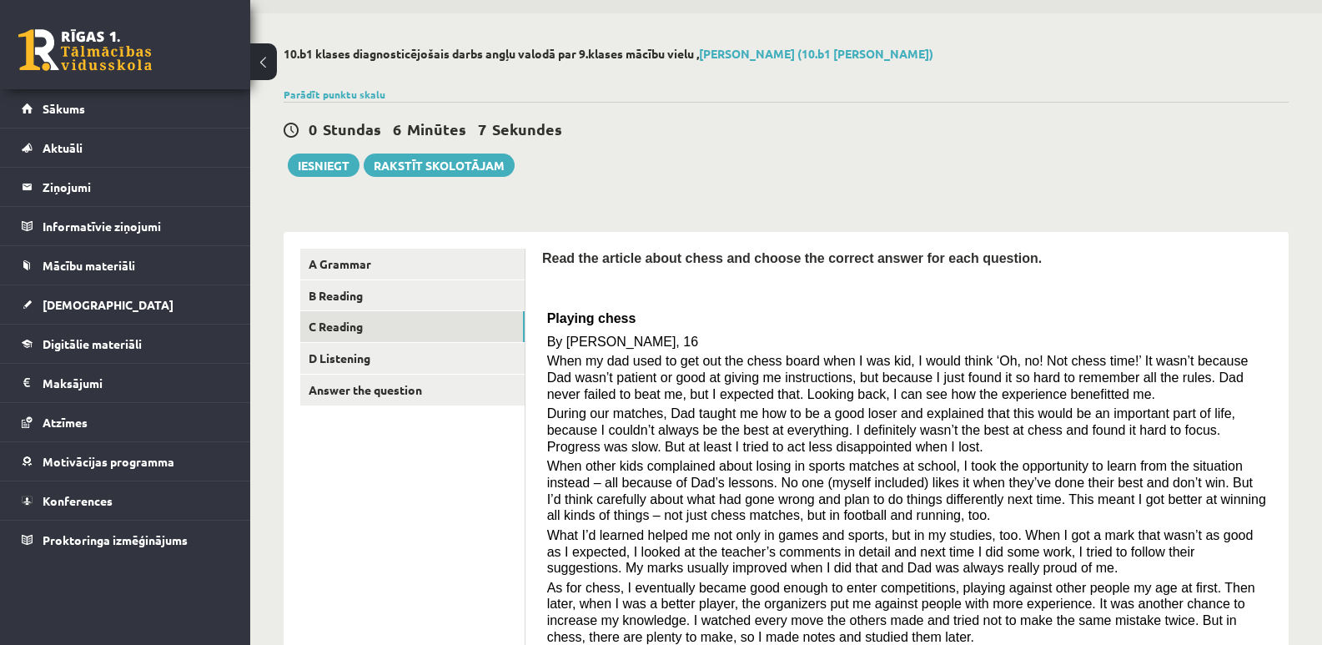
click at [1015, 450] on p "During our matches, Dad taught me how to be a good loser and explained that thi…" at bounding box center [907, 430] width 721 height 49
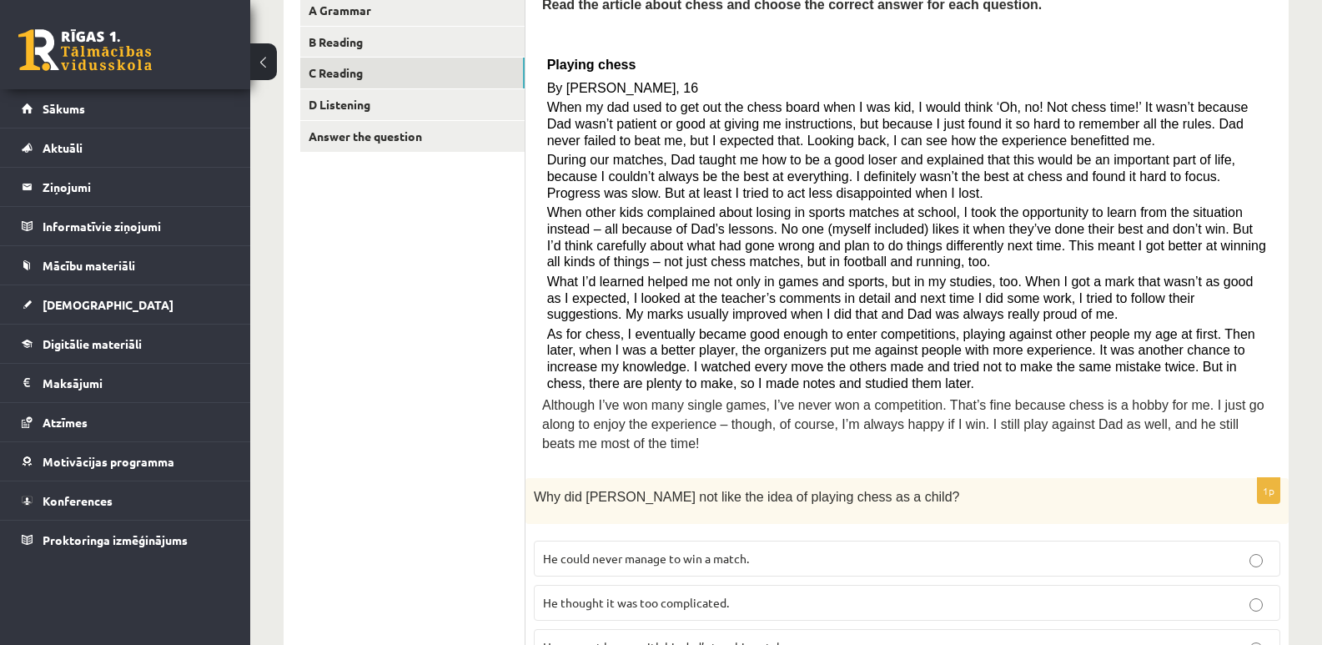
scroll to position [334, 0]
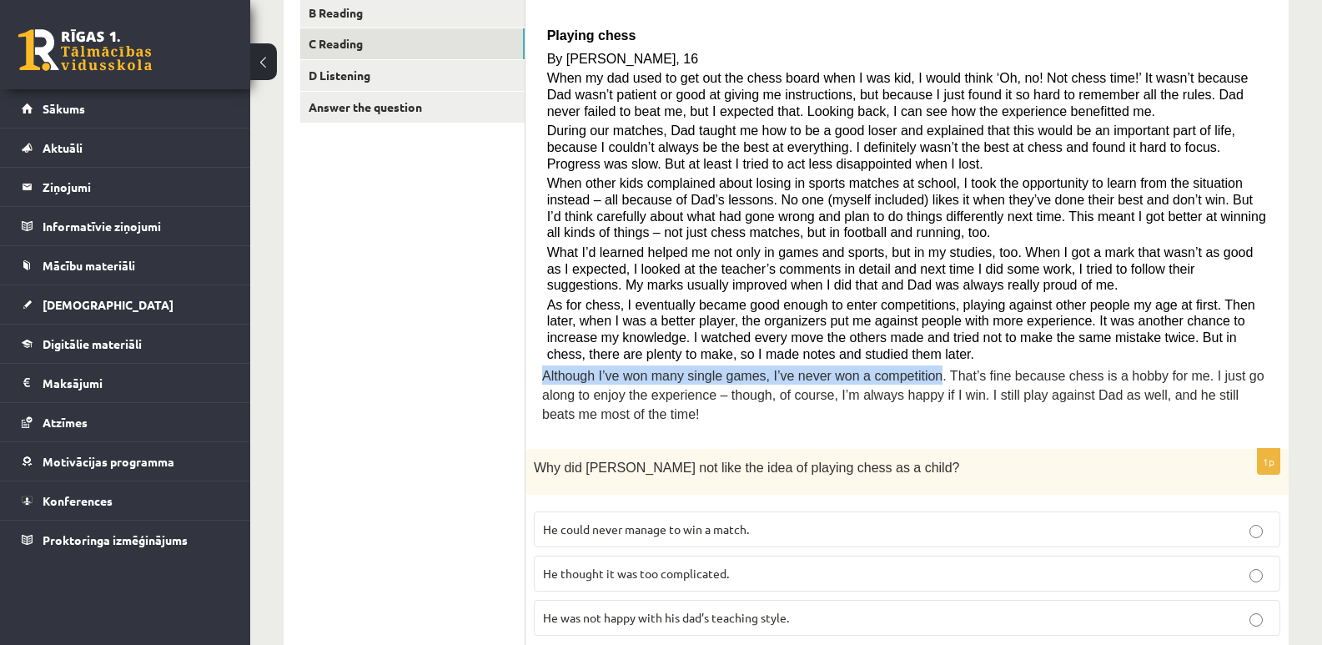
drag, startPoint x: 910, startPoint y: 377, endPoint x: 538, endPoint y: 384, distance: 372.2
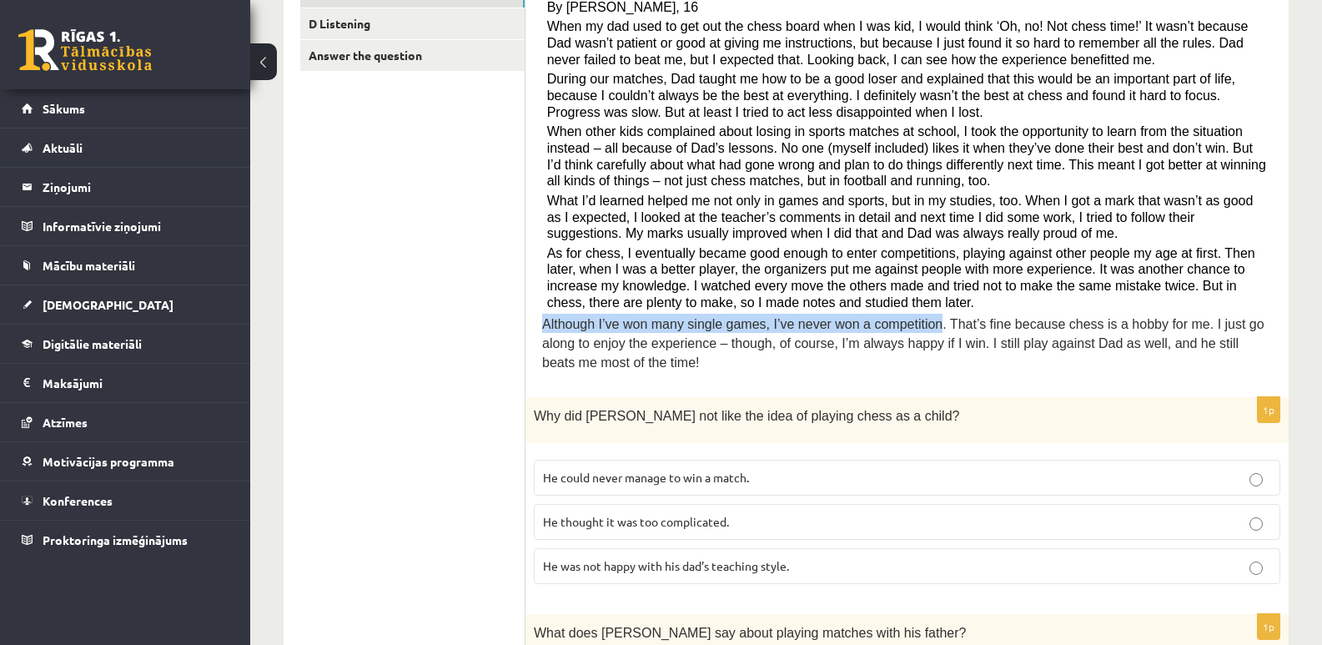
scroll to position [385, 0]
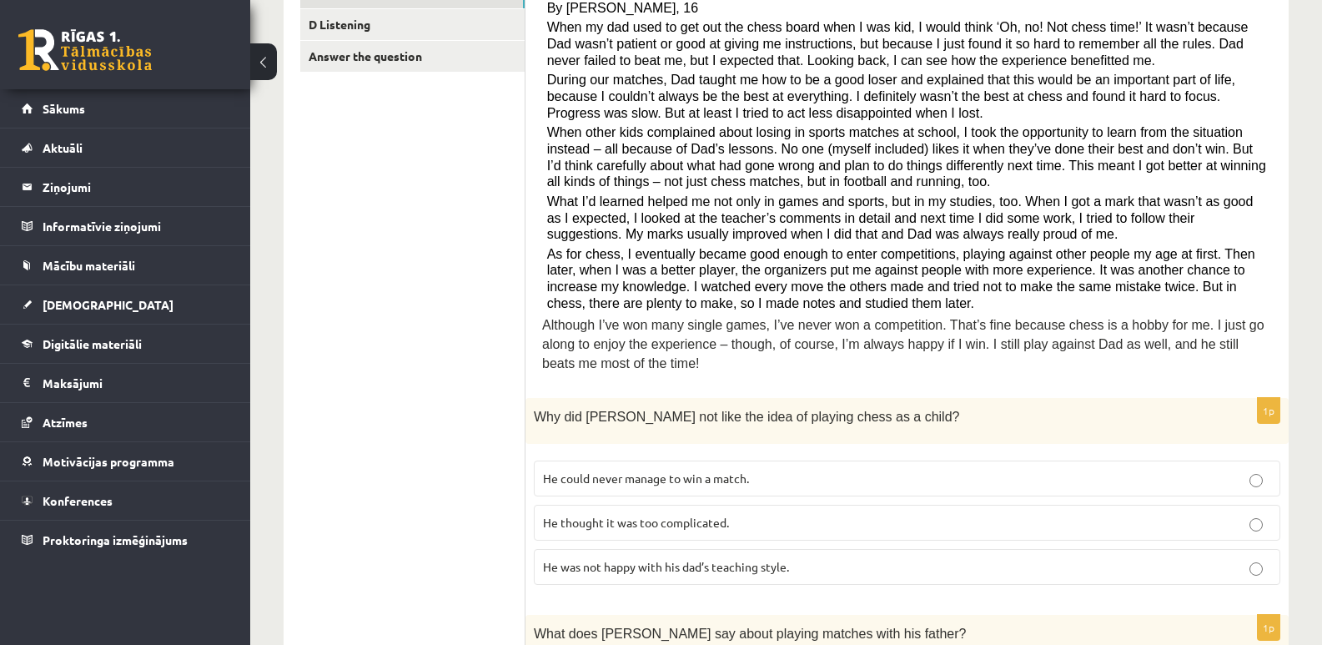
click at [1012, 267] on span "As for chess, I eventually became good enough to enter competitions, playing ag…" at bounding box center [901, 278] width 708 height 63
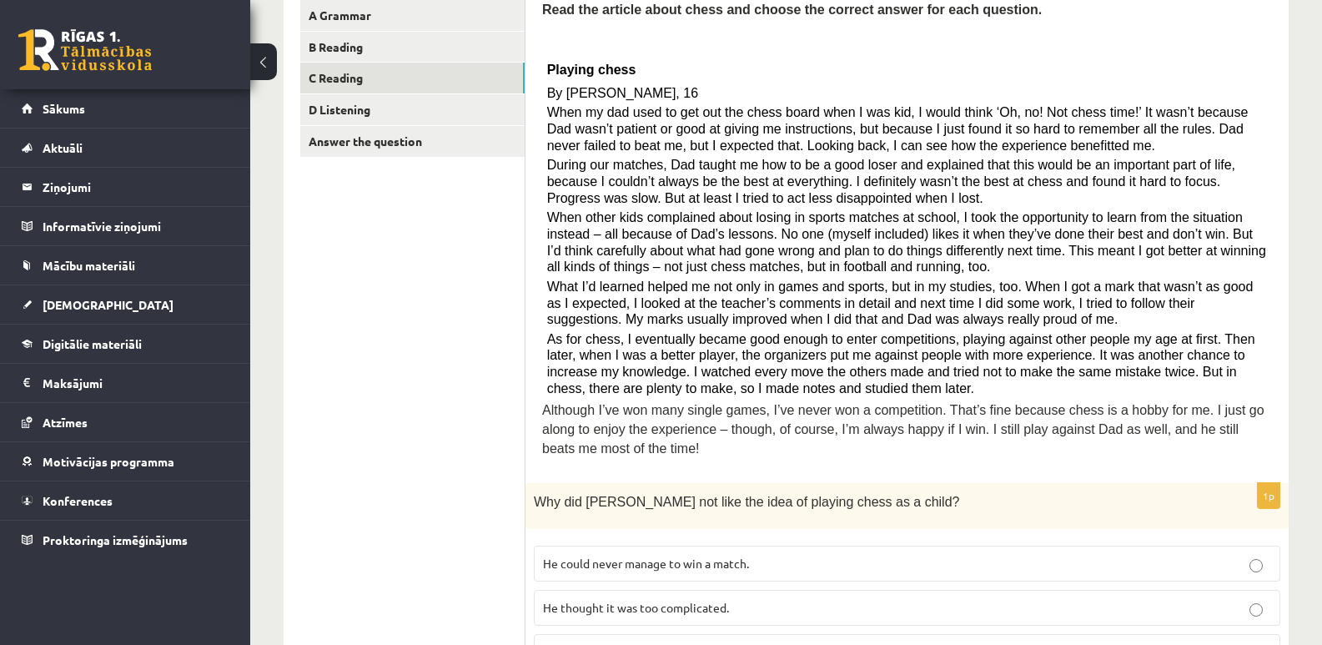
scroll to position [134, 0]
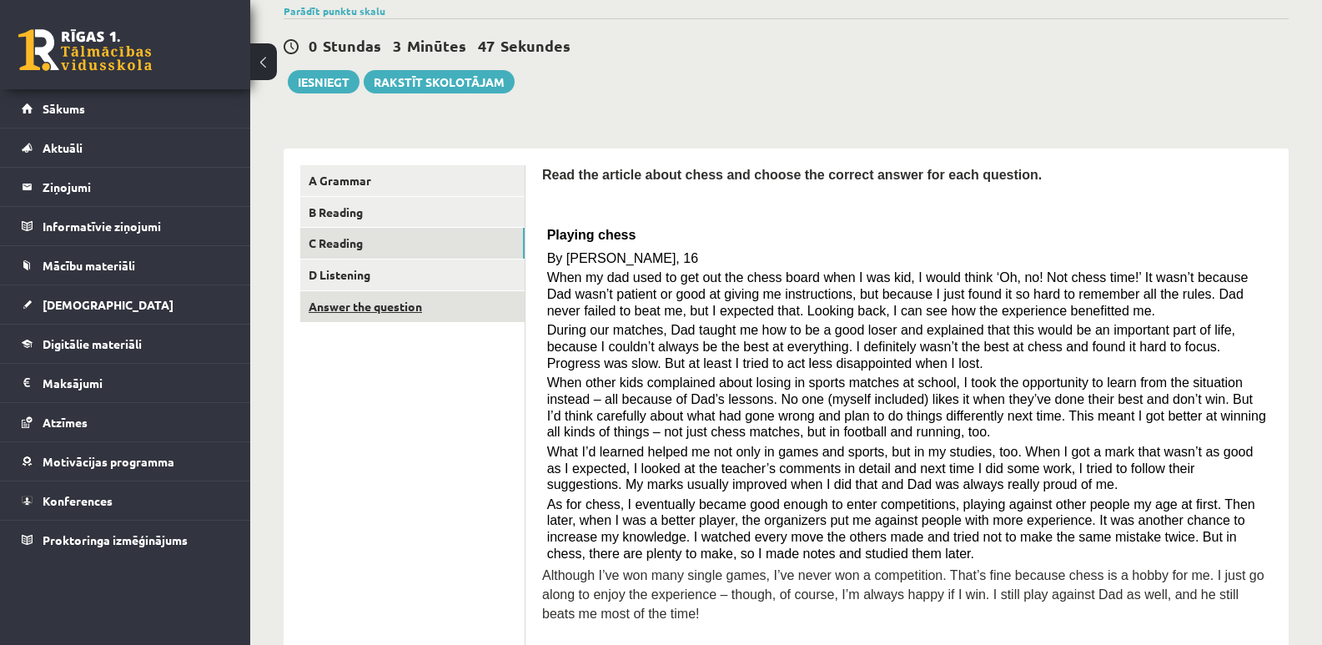
click at [398, 306] on link "Answer the question" at bounding box center [412, 306] width 224 height 31
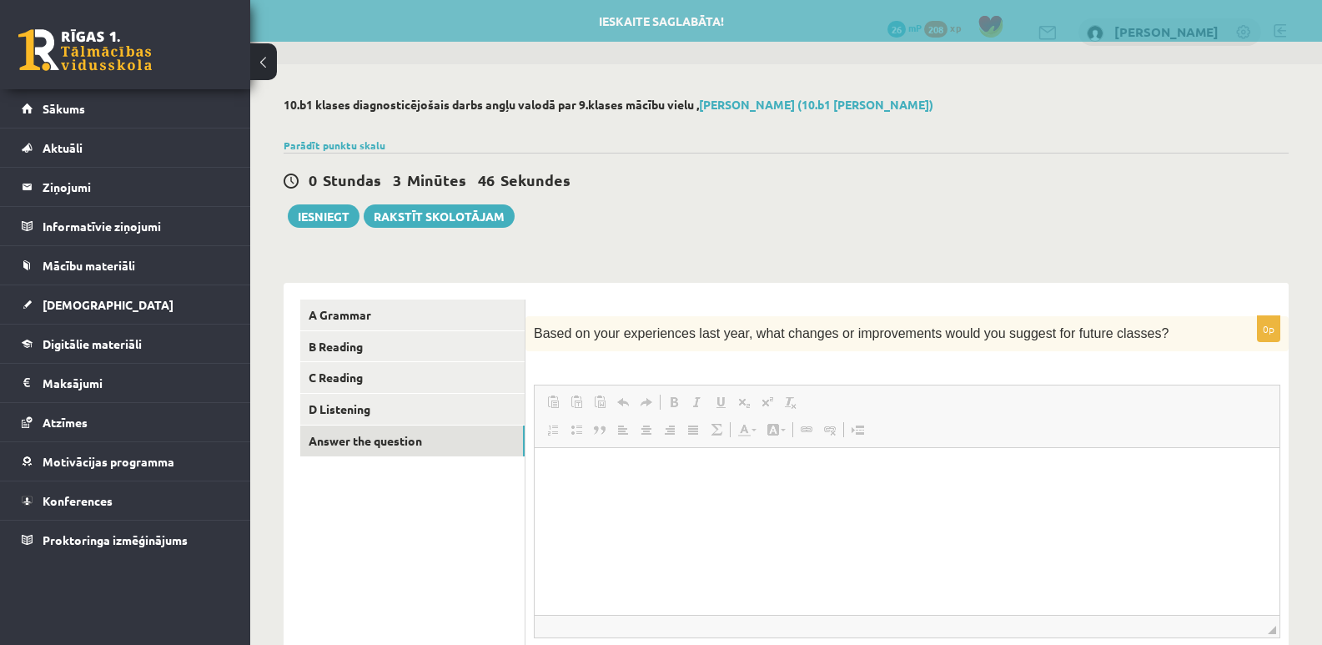
scroll to position [0, 0]
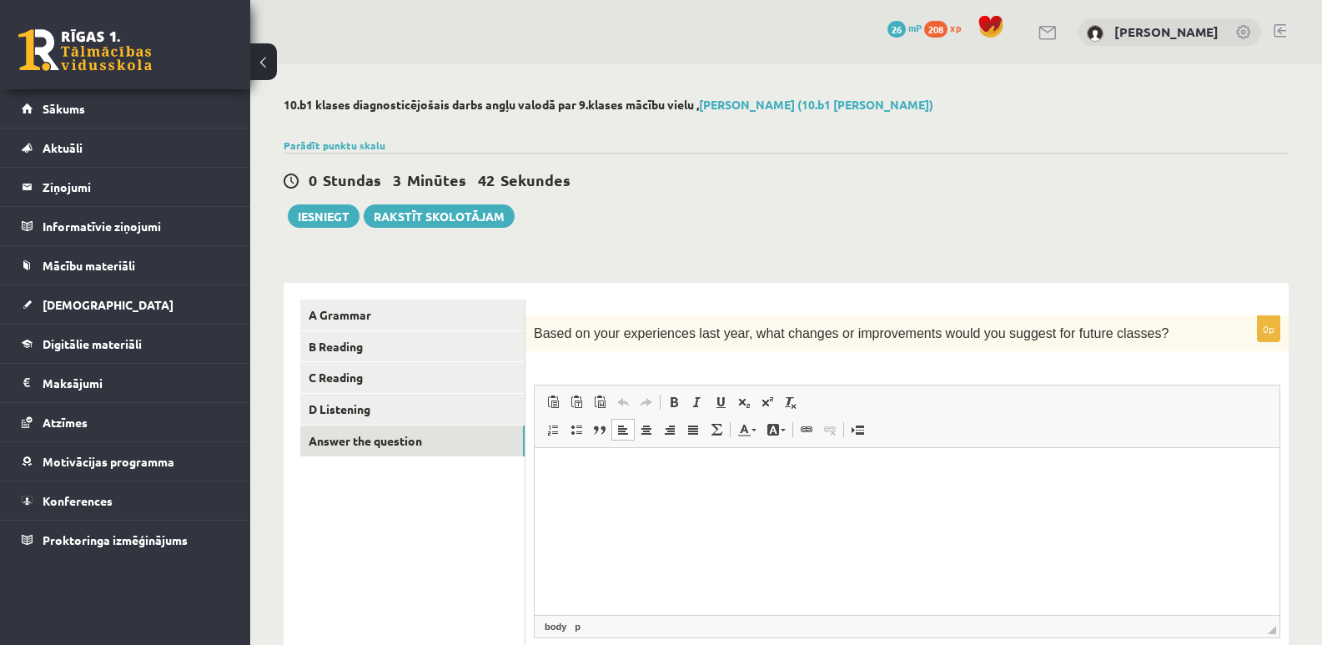
click at [777, 499] on html at bounding box center [907, 473] width 745 height 51
click at [763, 471] on p "**********" at bounding box center [908, 474] width 712 height 18
click at [864, 477] on p "**********" at bounding box center [908, 474] width 712 height 18
drag, startPoint x: 840, startPoint y: 476, endPoint x: 565, endPoint y: 475, distance: 275.4
click at [542, 468] on html "**********" at bounding box center [907, 473] width 745 height 51
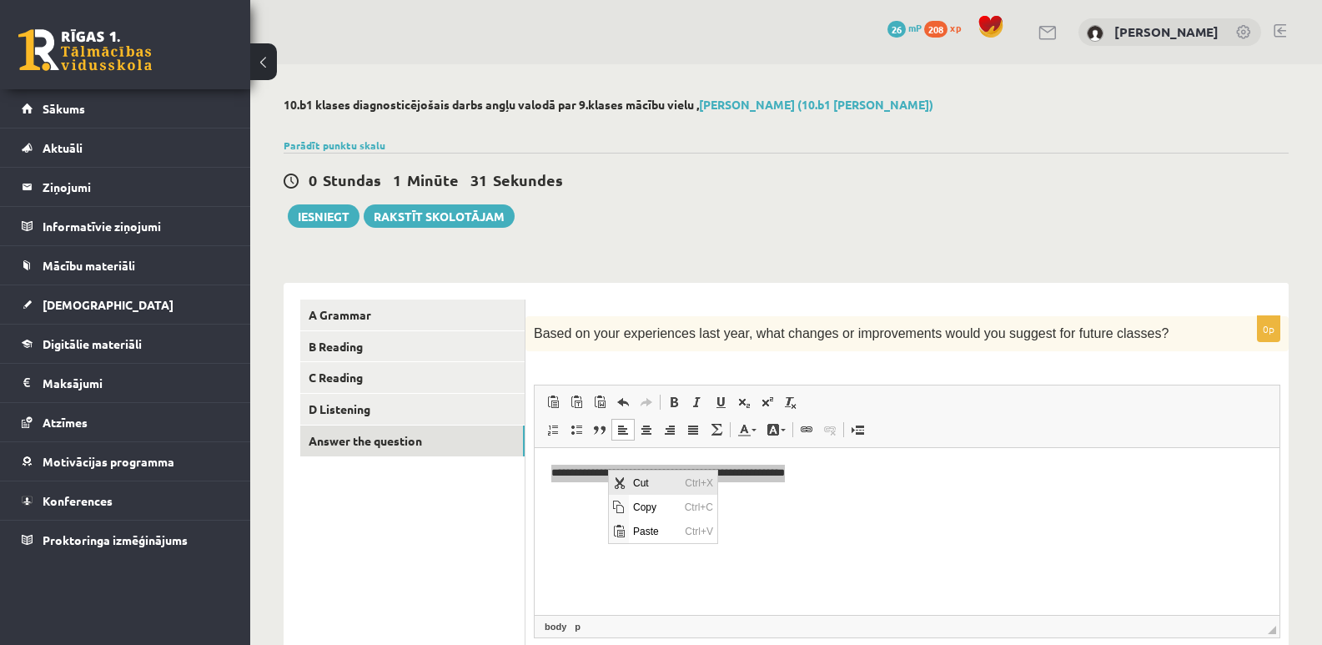
click at [640, 487] on span "Cut" at bounding box center [655, 483] width 52 height 24
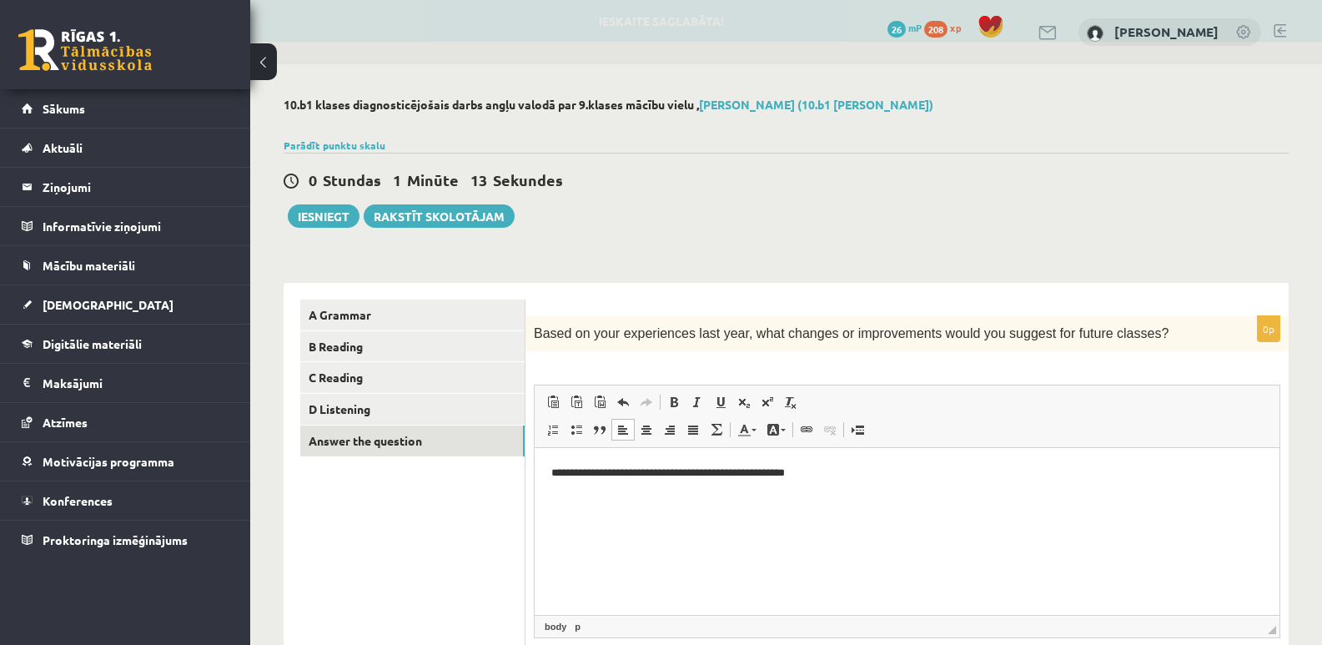
drag, startPoint x: 835, startPoint y: 542, endPoint x: 854, endPoint y: 478, distance: 66.0
click at [835, 499] on html "**********" at bounding box center [907, 473] width 745 height 51
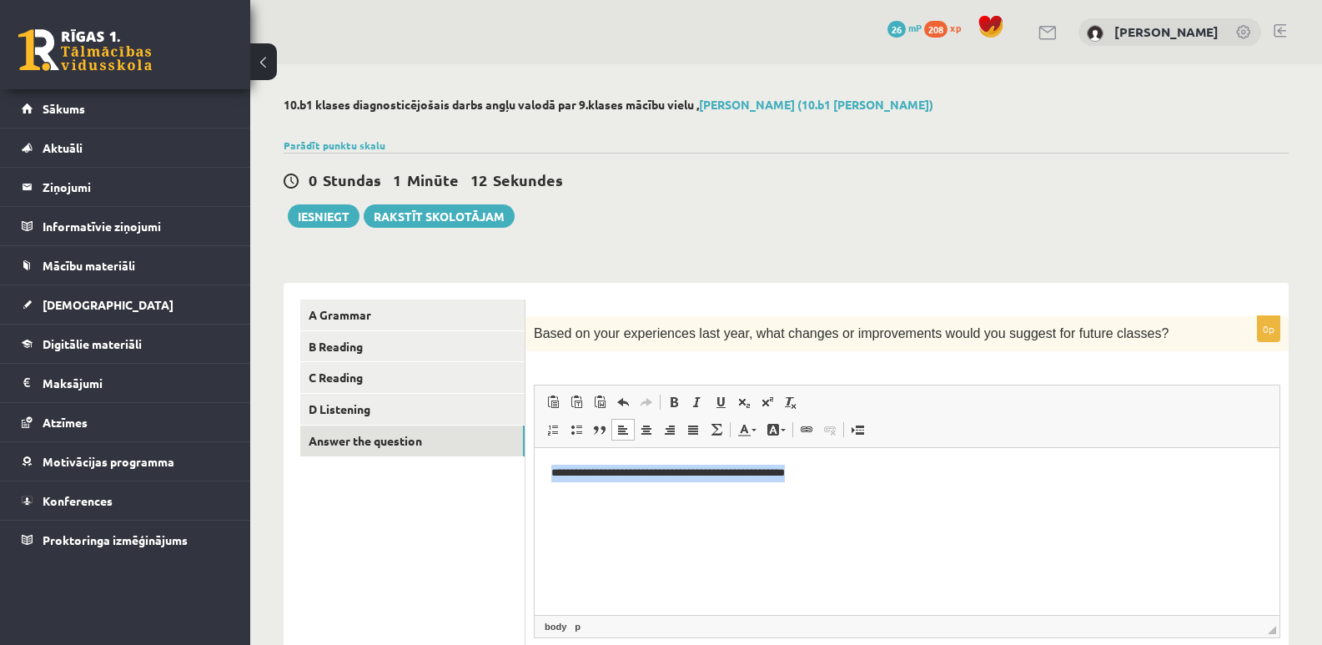
drag, startPoint x: 842, startPoint y: 476, endPoint x: 544, endPoint y: 485, distance: 298.0
click at [544, 485] on html "**********" at bounding box center [907, 473] width 745 height 51
click at [909, 493] on html "**********" at bounding box center [907, 473] width 745 height 51
click at [399, 497] on ul "A Grammar B Reading C Reading D Listening Answer the question" at bounding box center [412, 516] width 225 height 432
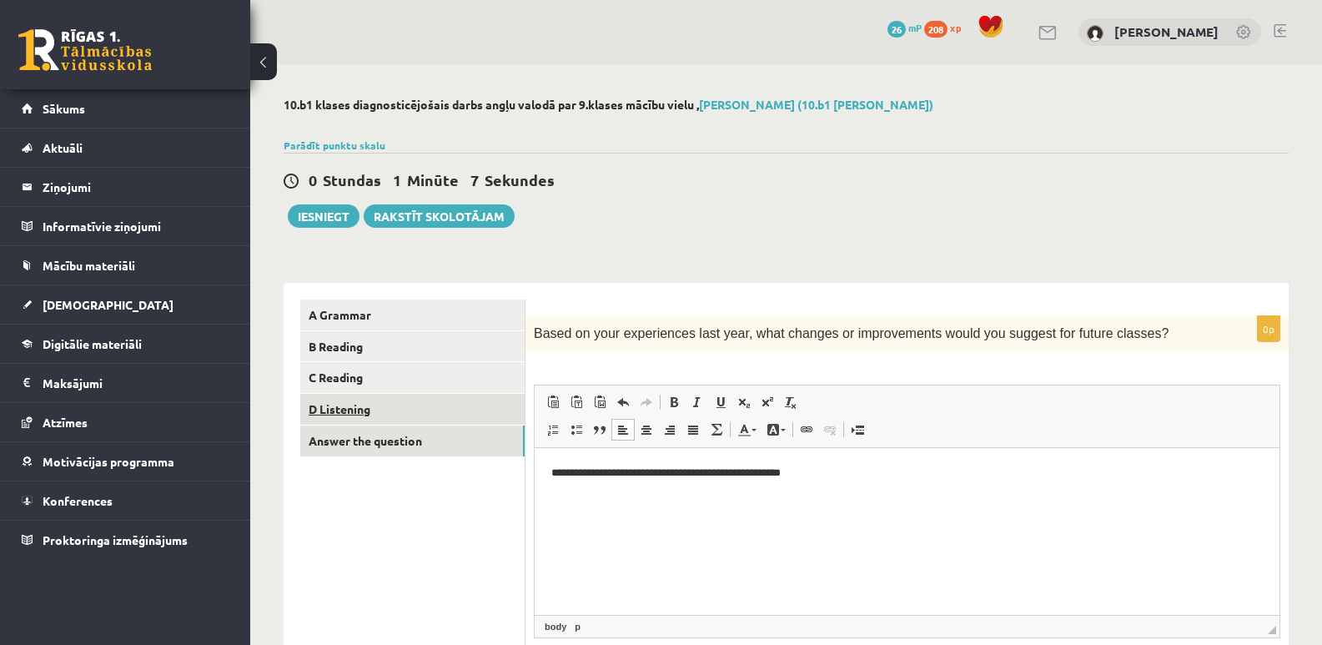
click at [350, 411] on link "D Listening" at bounding box center [412, 409] width 224 height 31
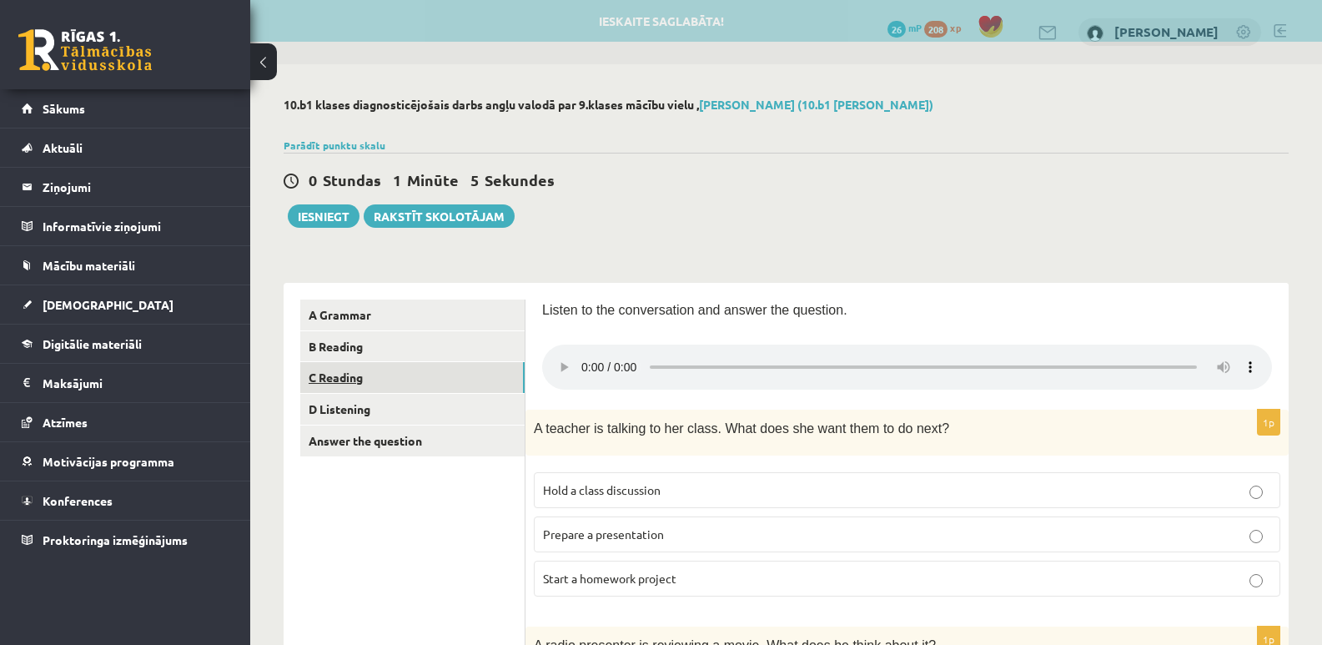
click at [347, 381] on link "C Reading" at bounding box center [412, 377] width 224 height 31
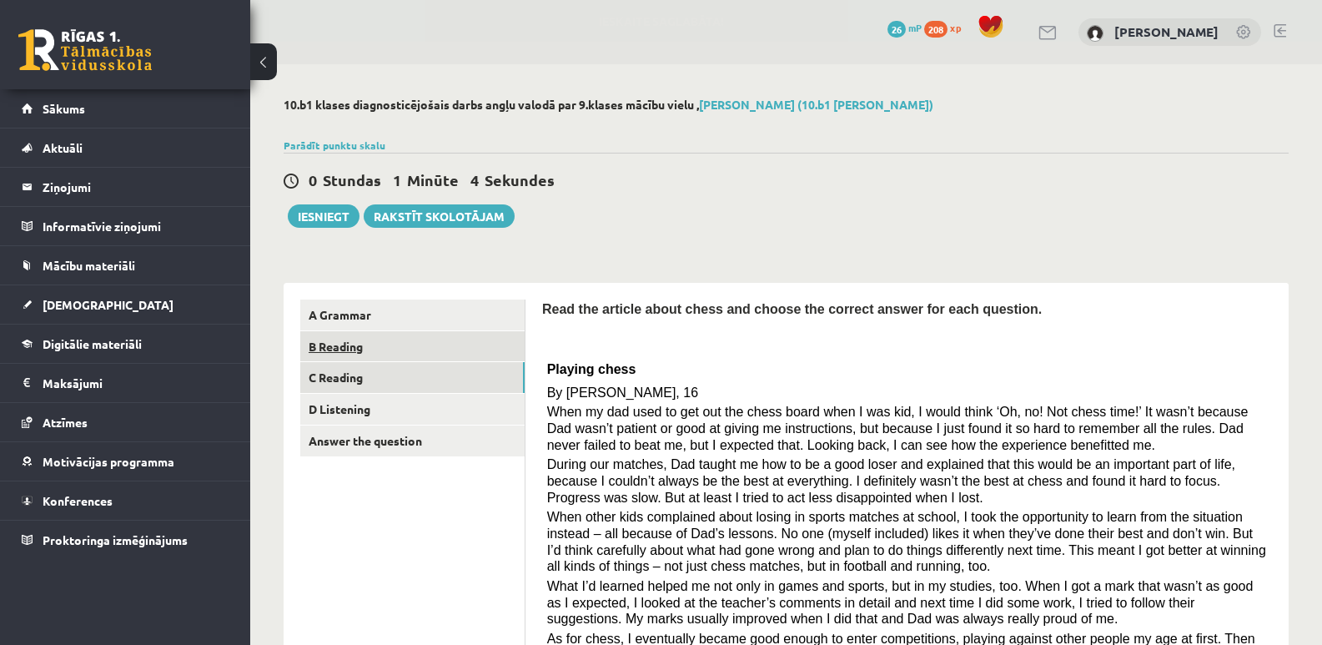
click at [352, 355] on link "B Reading" at bounding box center [412, 346] width 224 height 31
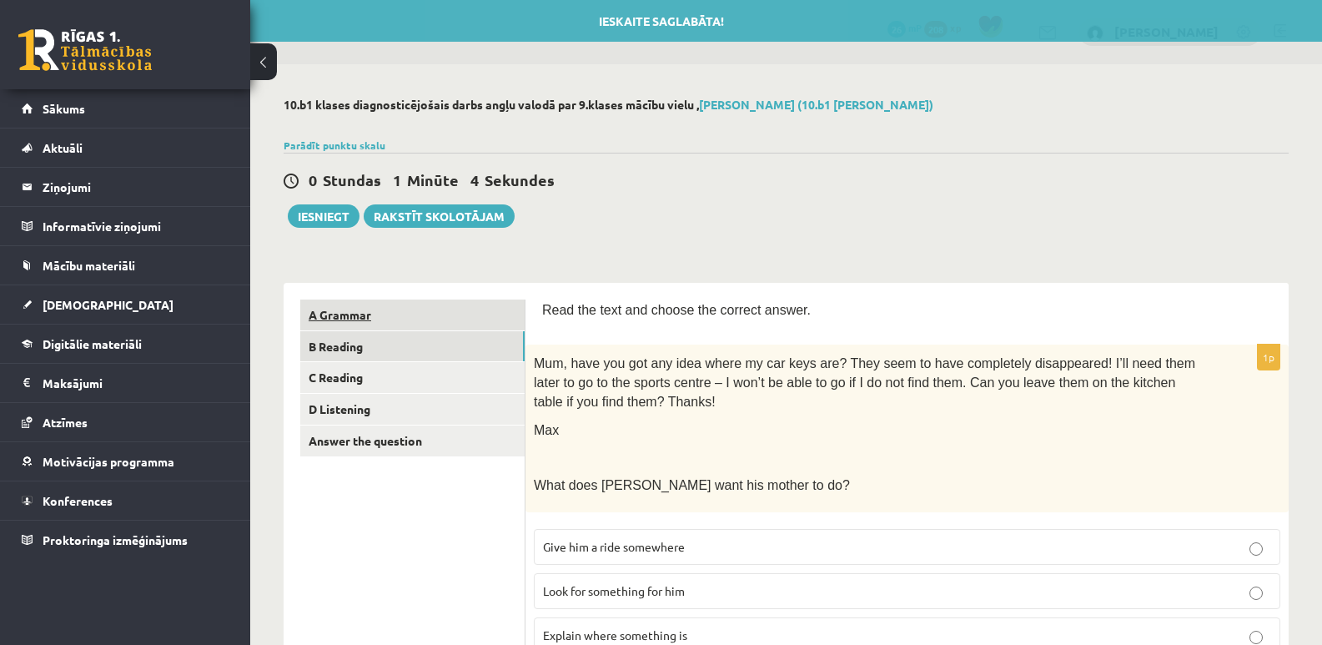
click at [355, 316] on link "A Grammar" at bounding box center [412, 315] width 224 height 31
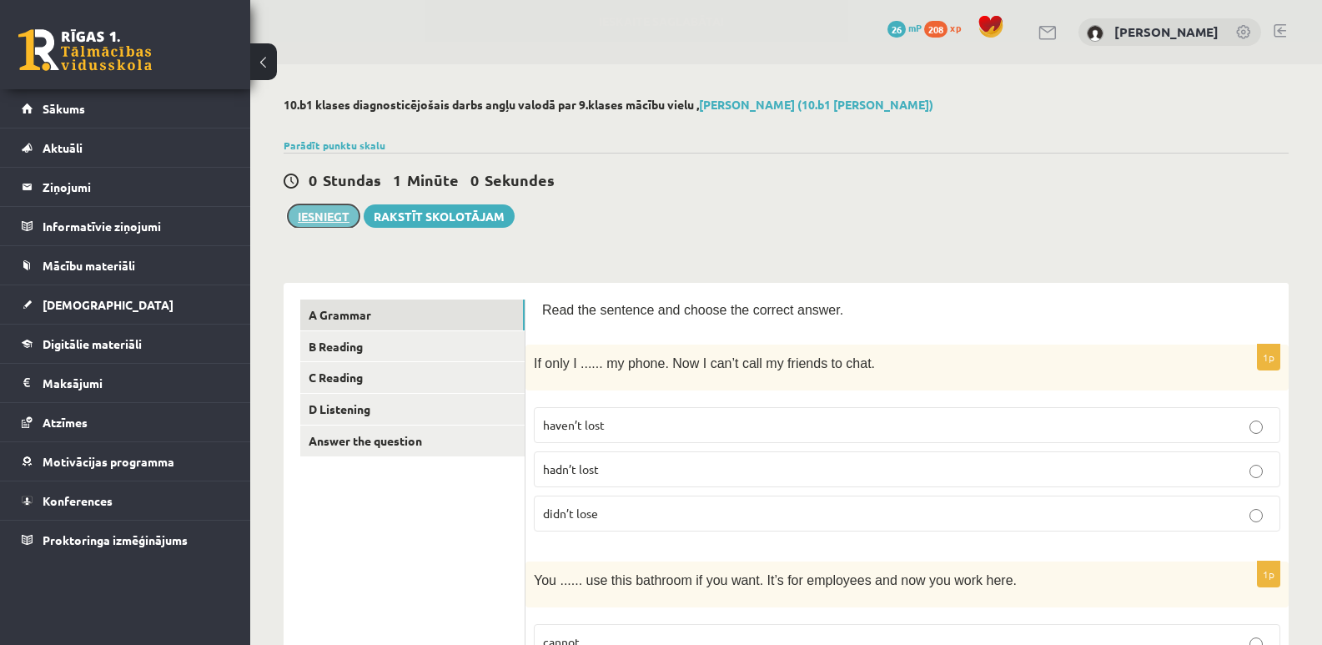
click at [332, 214] on button "Iesniegt" at bounding box center [324, 215] width 72 height 23
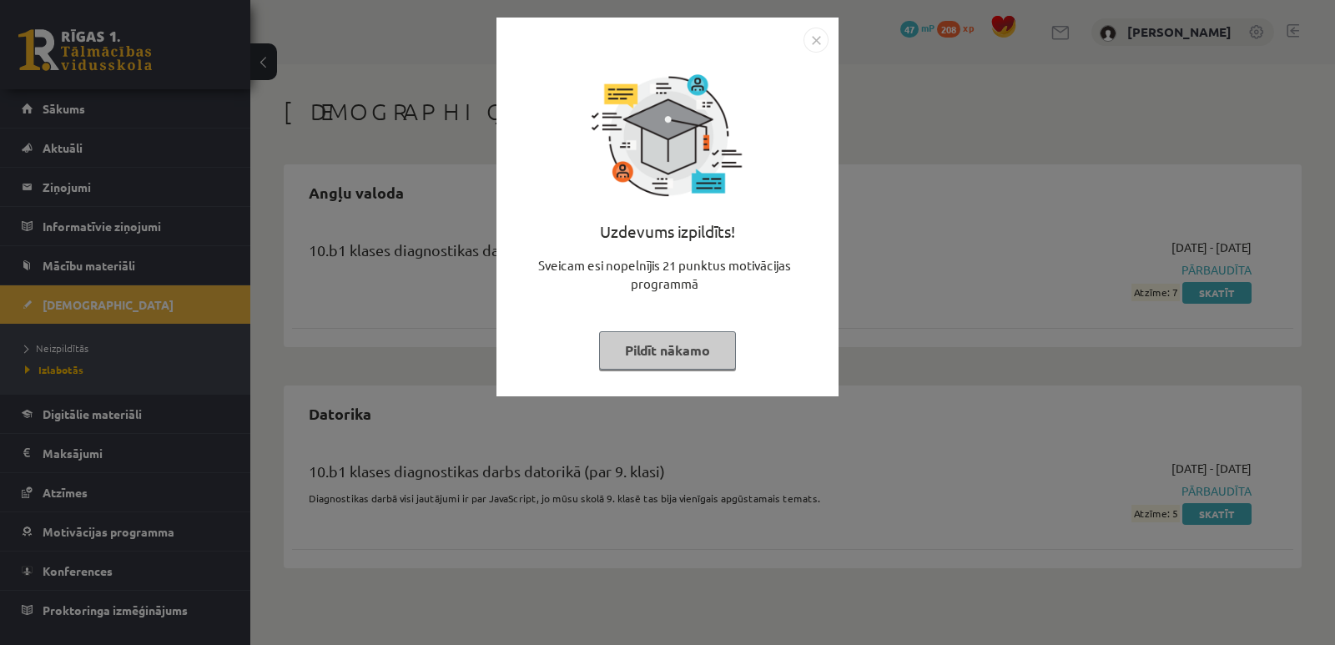
click at [698, 354] on button "Pildīt nākamo" at bounding box center [667, 350] width 137 height 38
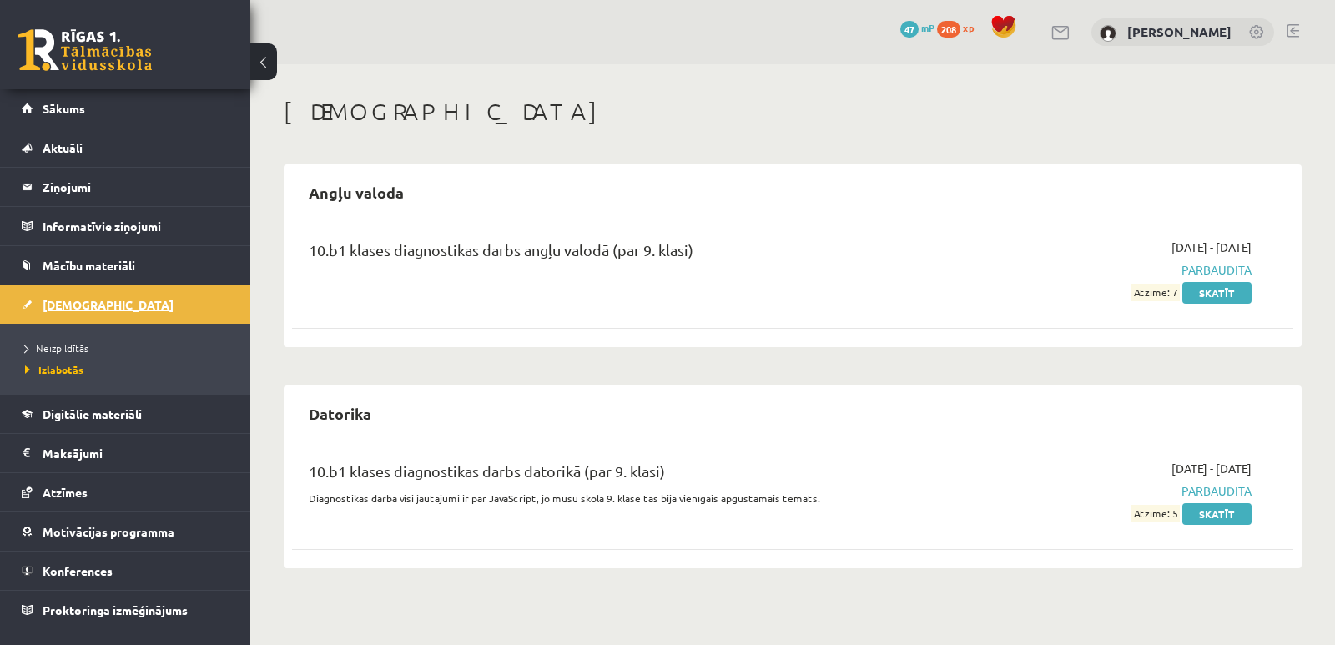
click at [109, 306] on link "[DEMOGRAPHIC_DATA]" at bounding box center [126, 304] width 208 height 38
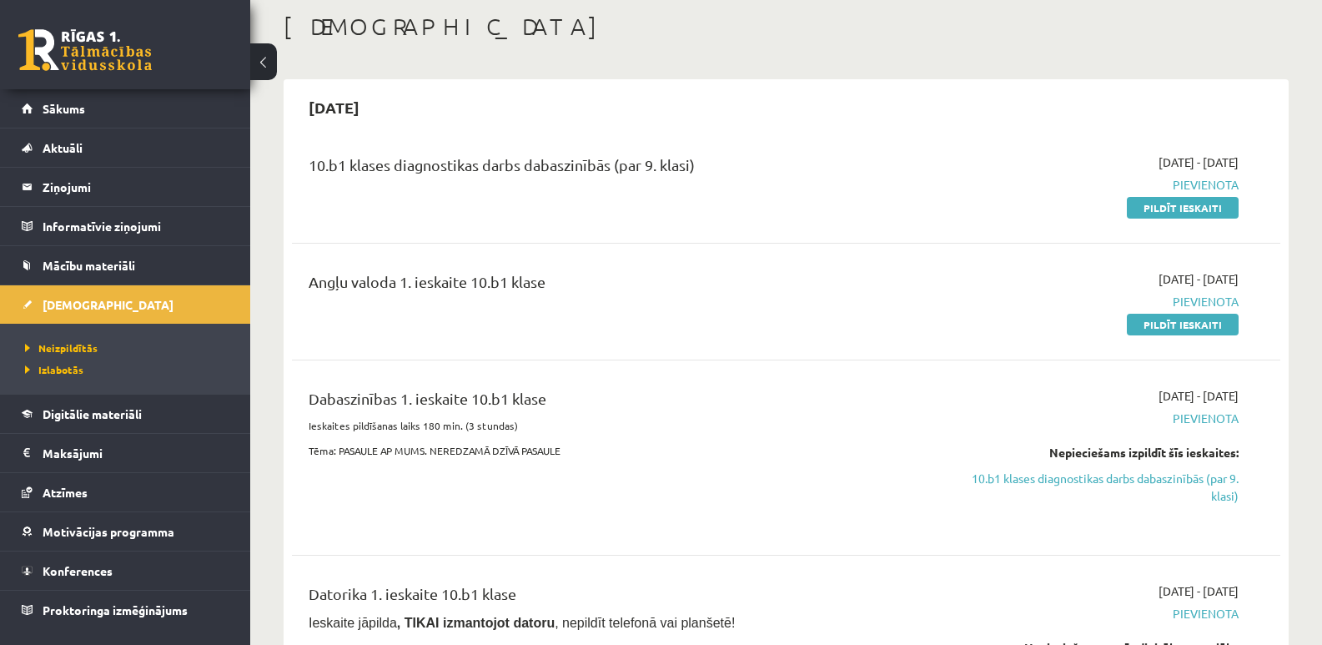
scroll to position [83, 0]
drag, startPoint x: 609, startPoint y: 261, endPoint x: 553, endPoint y: 208, distance: 77.3
click at [553, 208] on div "10.b1 klases diagnostikas darbs dabaszinībās (par 9. klasi)" at bounding box center [614, 186] width 637 height 63
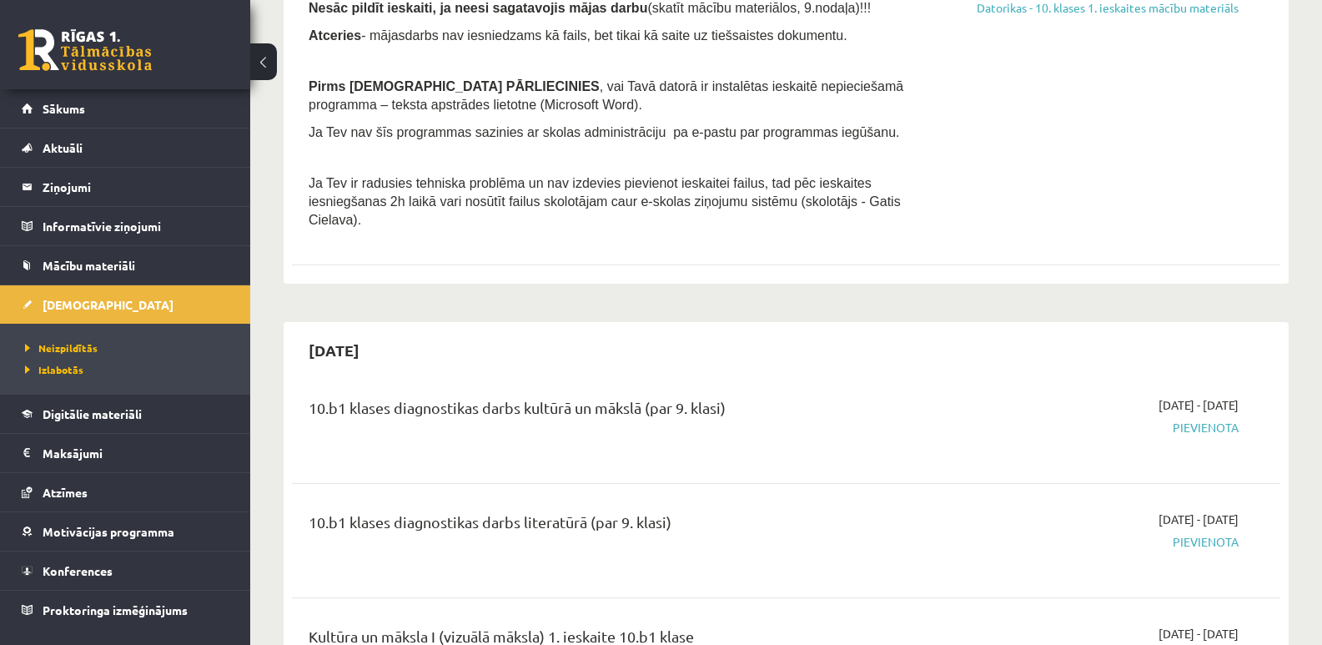
scroll to position [334, 0]
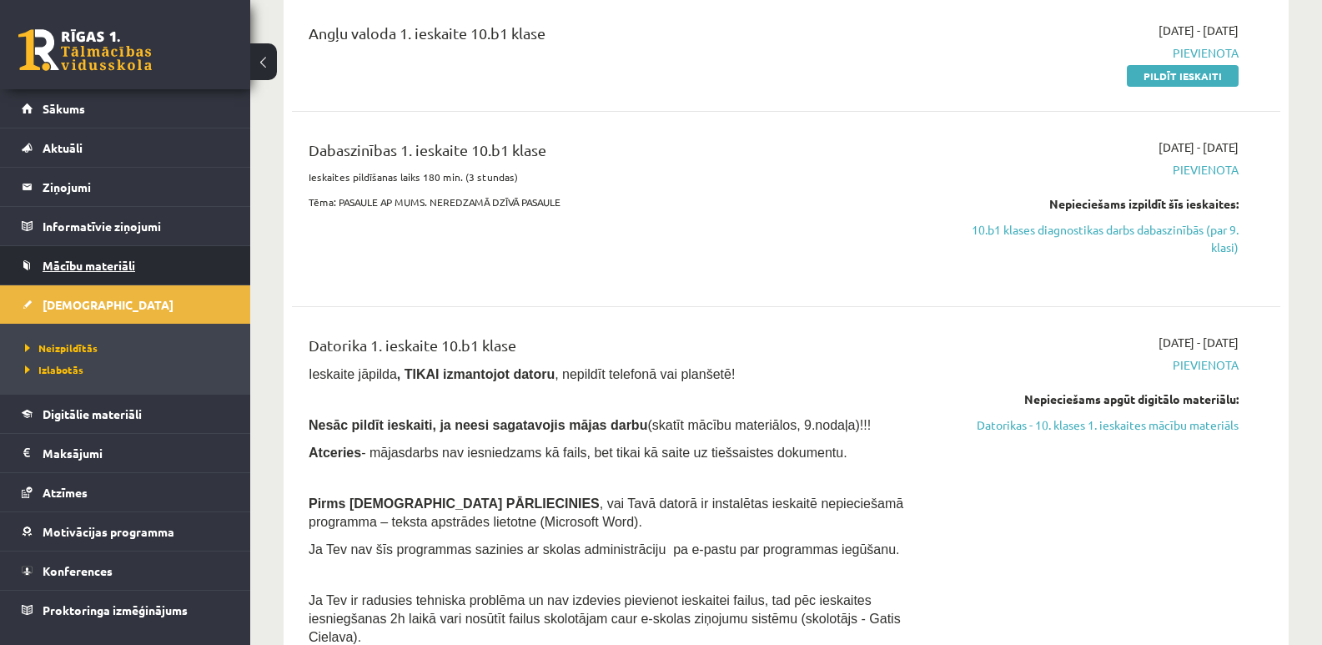
click at [94, 260] on span "Mācību materiāli" at bounding box center [89, 265] width 93 height 15
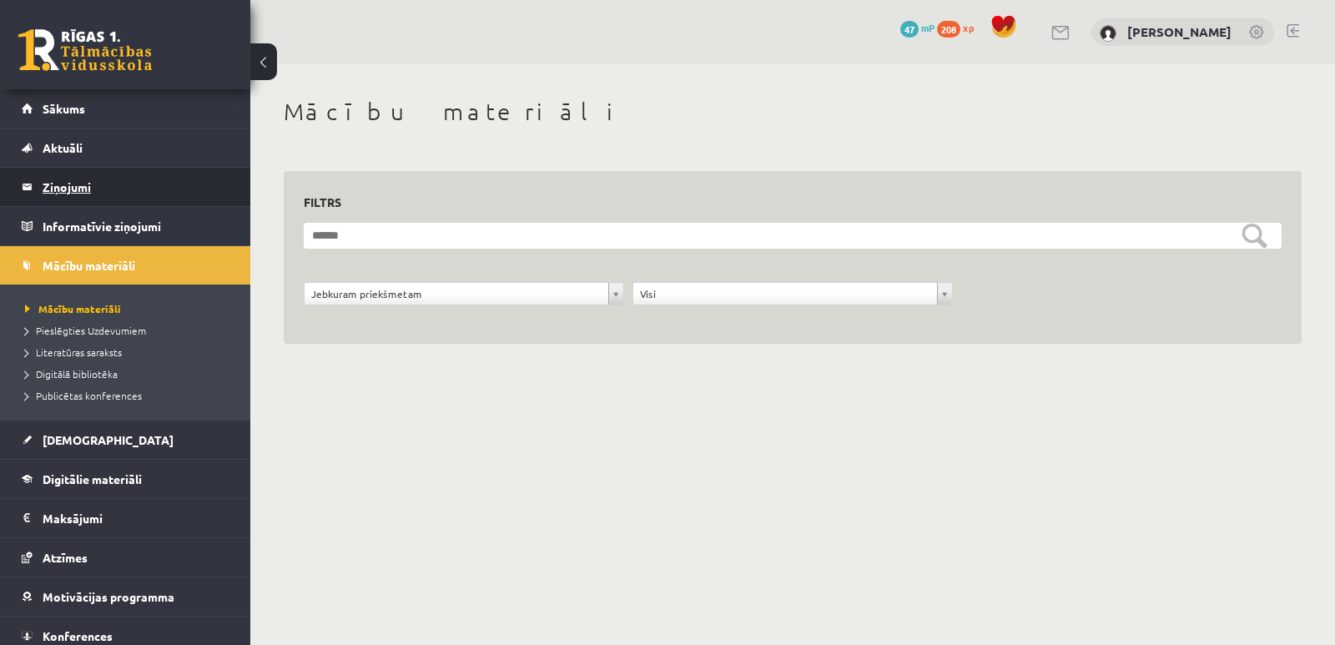
click at [82, 185] on legend "Ziņojumi 0" at bounding box center [136, 187] width 187 height 38
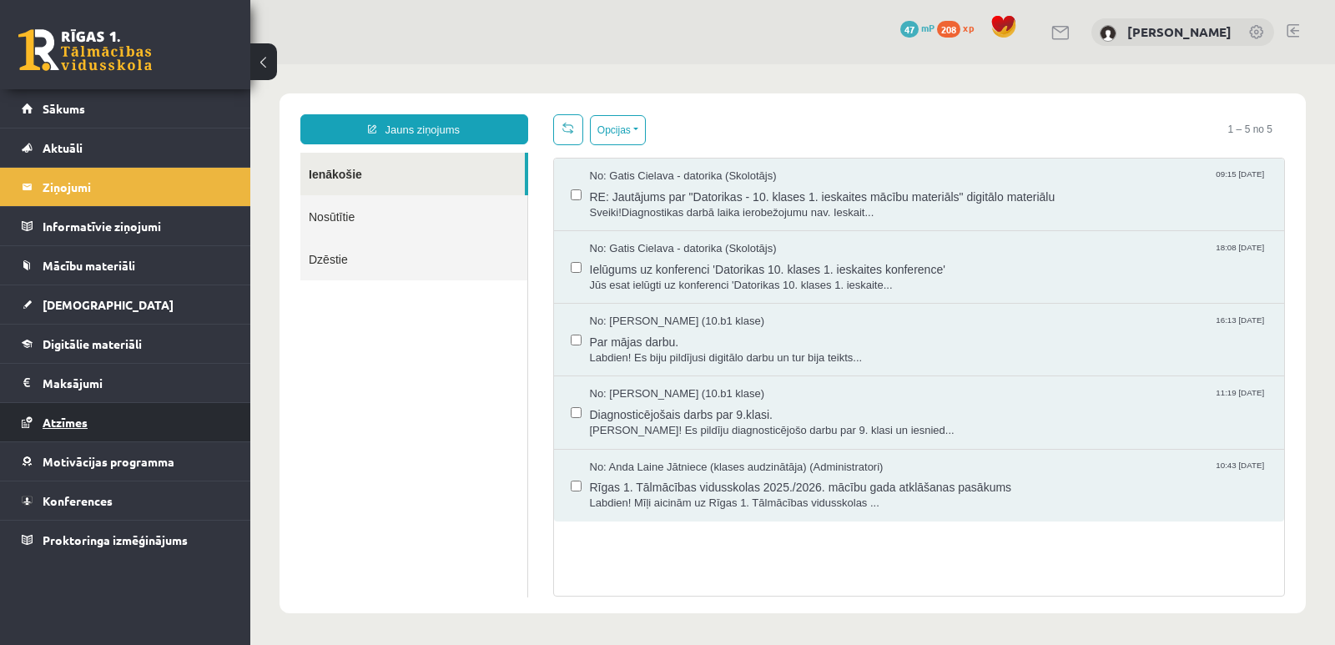
click at [63, 424] on span "Atzīmes" at bounding box center [65, 422] width 45 height 15
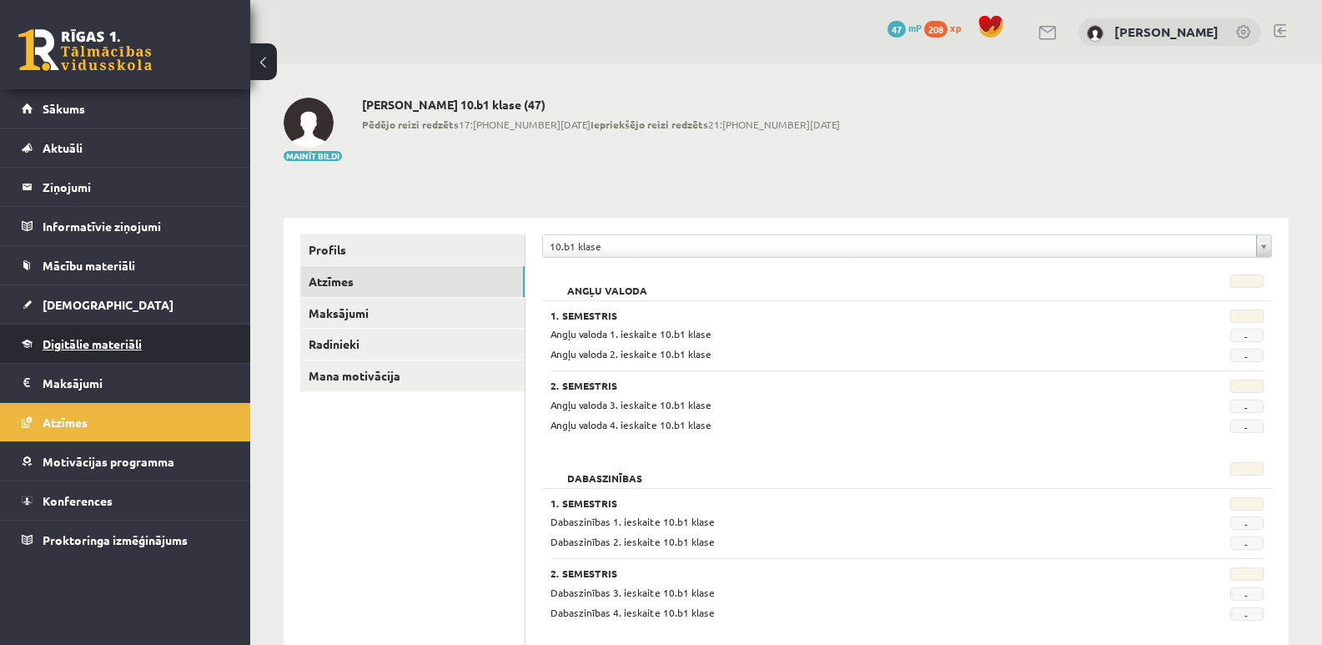
click at [111, 341] on span "Digitālie materiāli" at bounding box center [92, 343] width 99 height 15
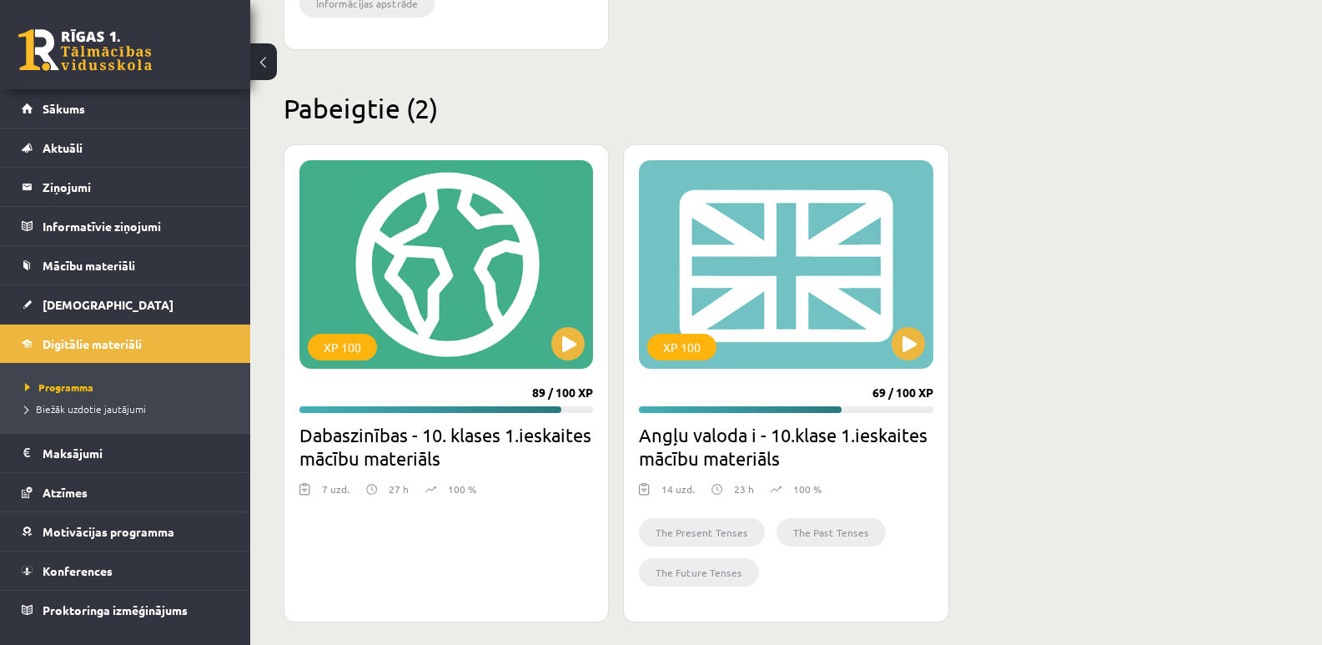
scroll to position [951, 0]
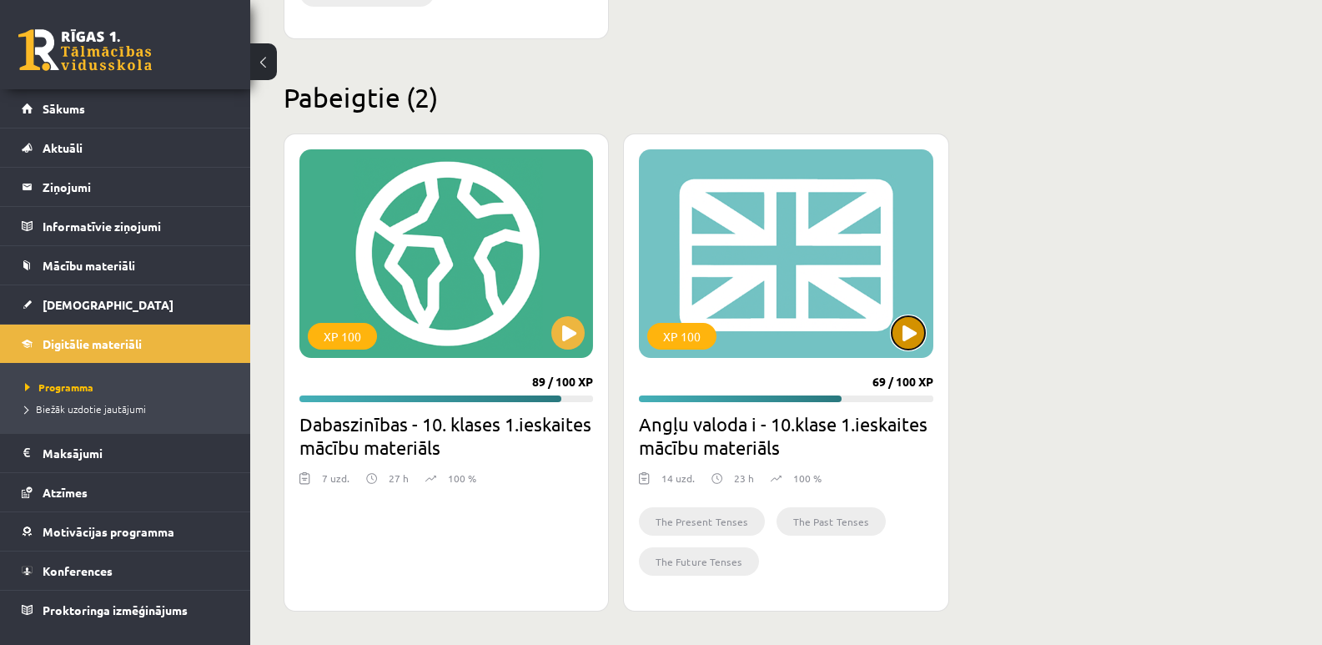
click at [908, 336] on button at bounding box center [908, 332] width 33 height 33
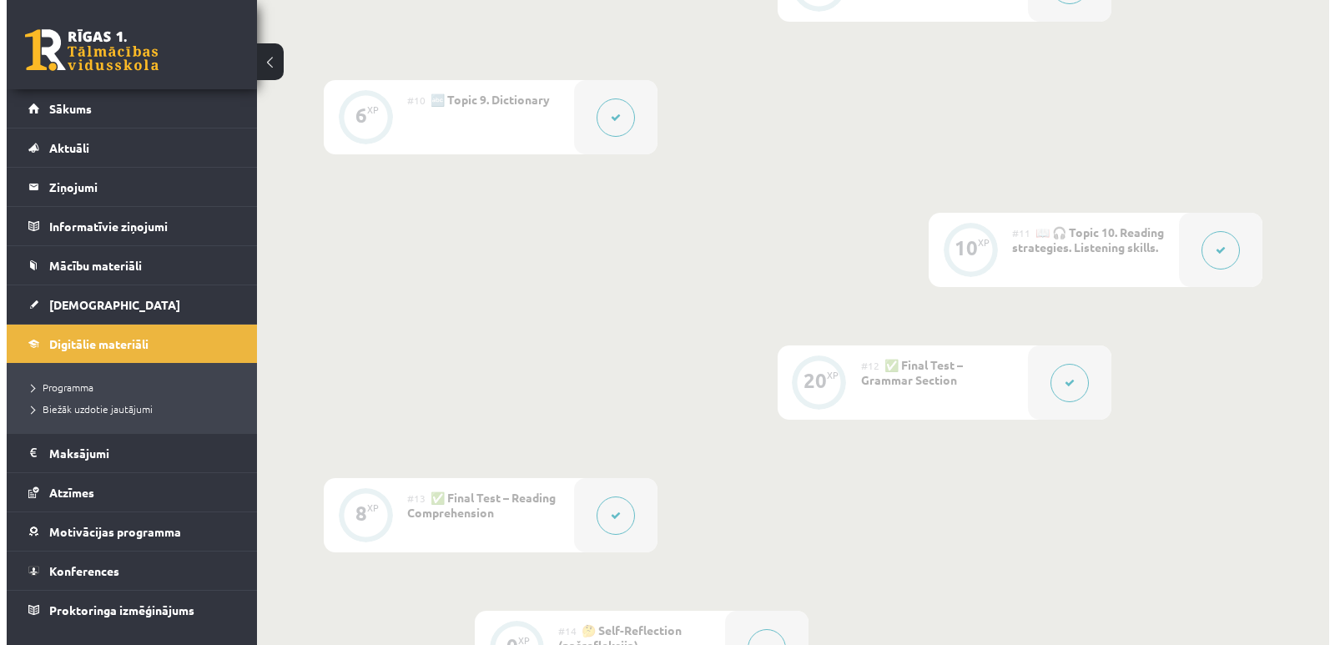
scroll to position [1752, 0]
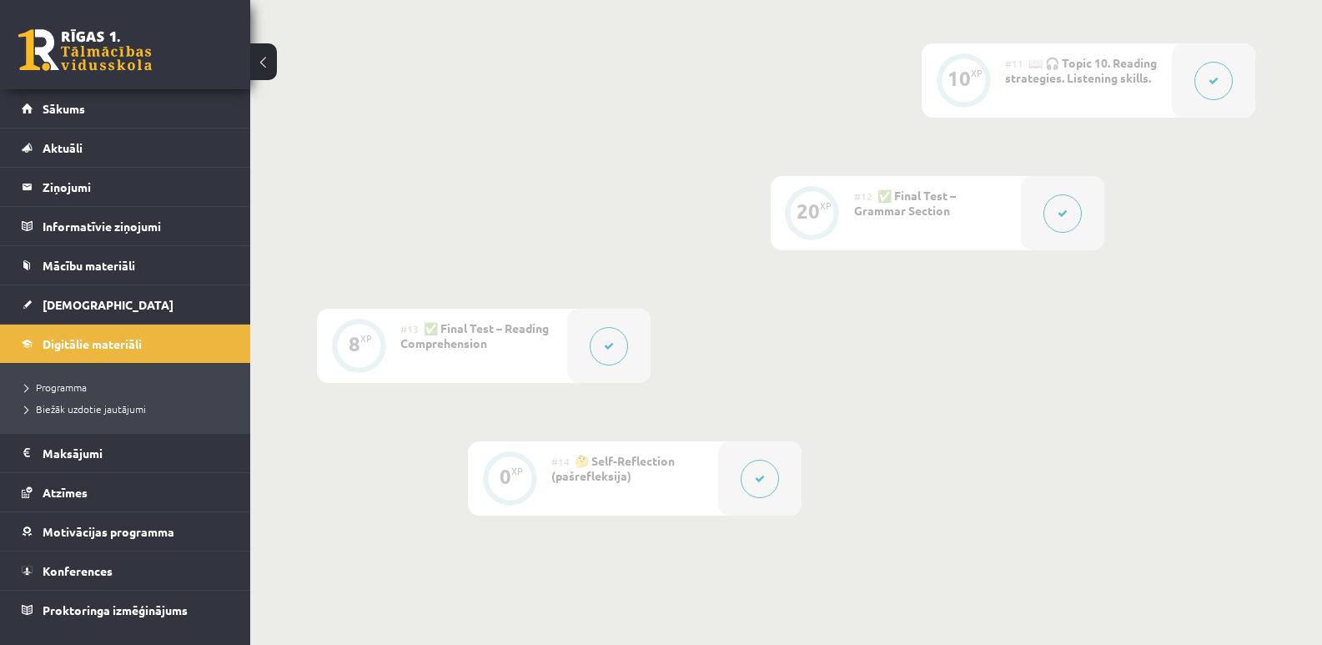
click at [606, 335] on button at bounding box center [609, 346] width 38 height 38
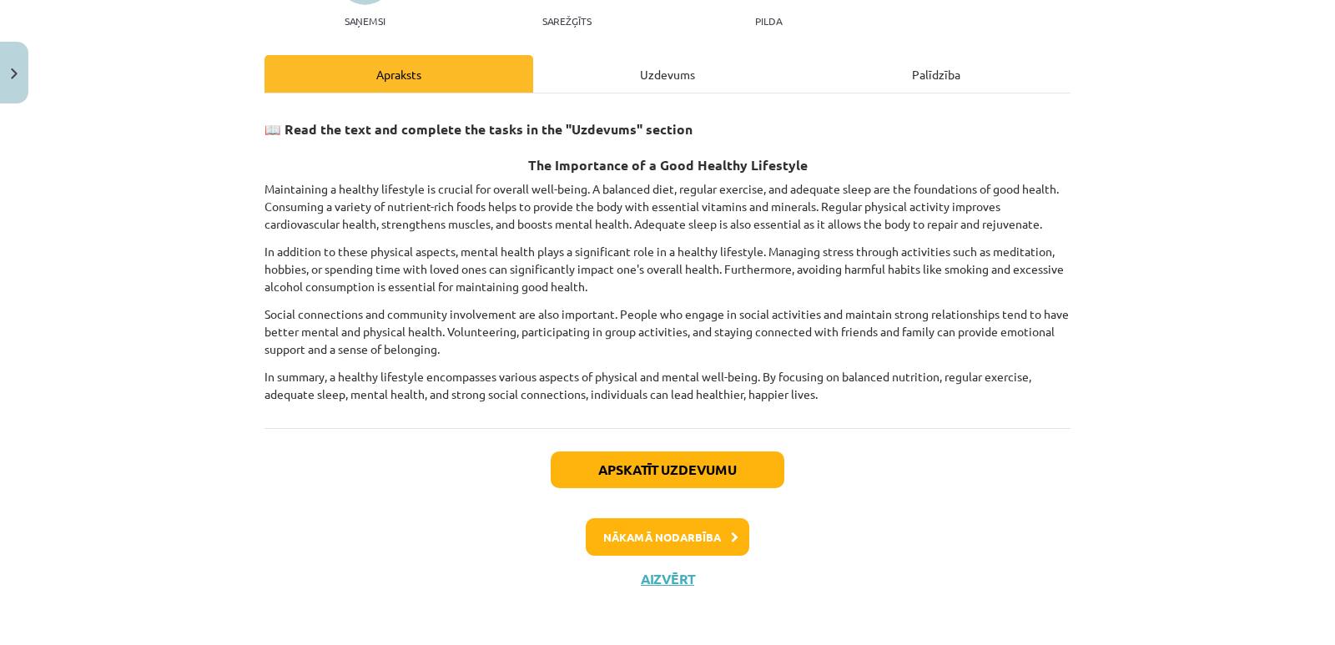
scroll to position [193, 0]
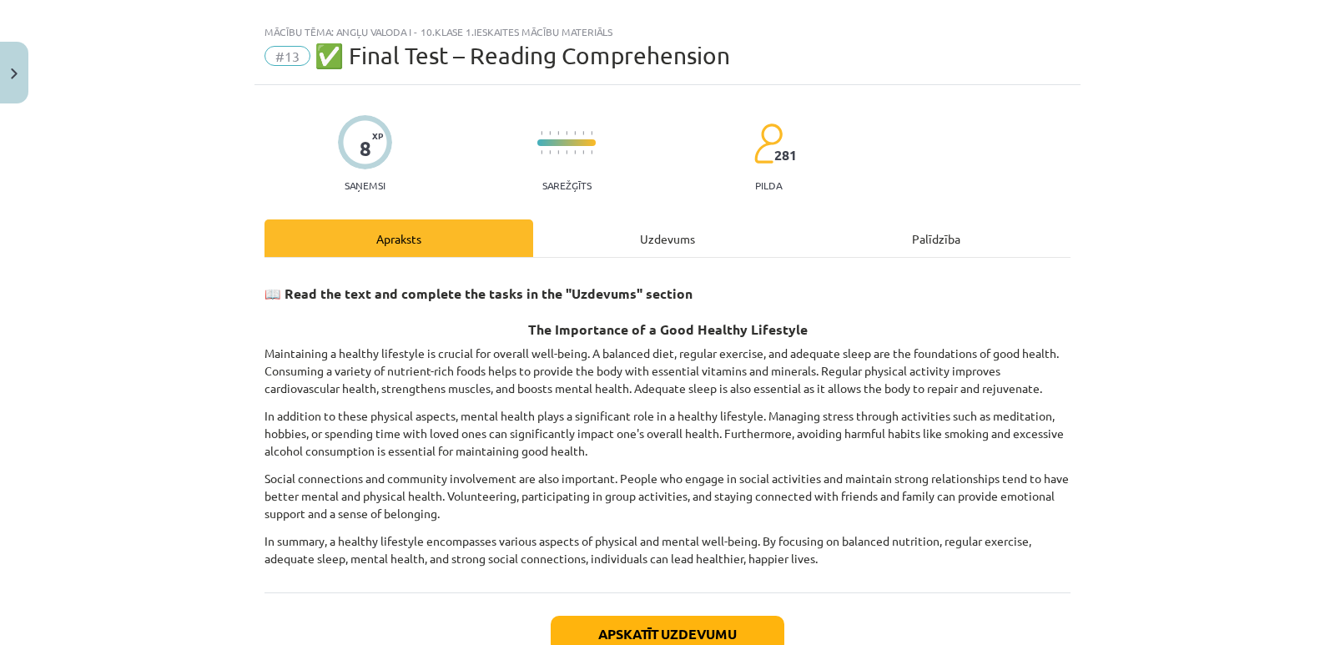
click at [657, 240] on div "Uzdevums" at bounding box center [667, 238] width 269 height 38
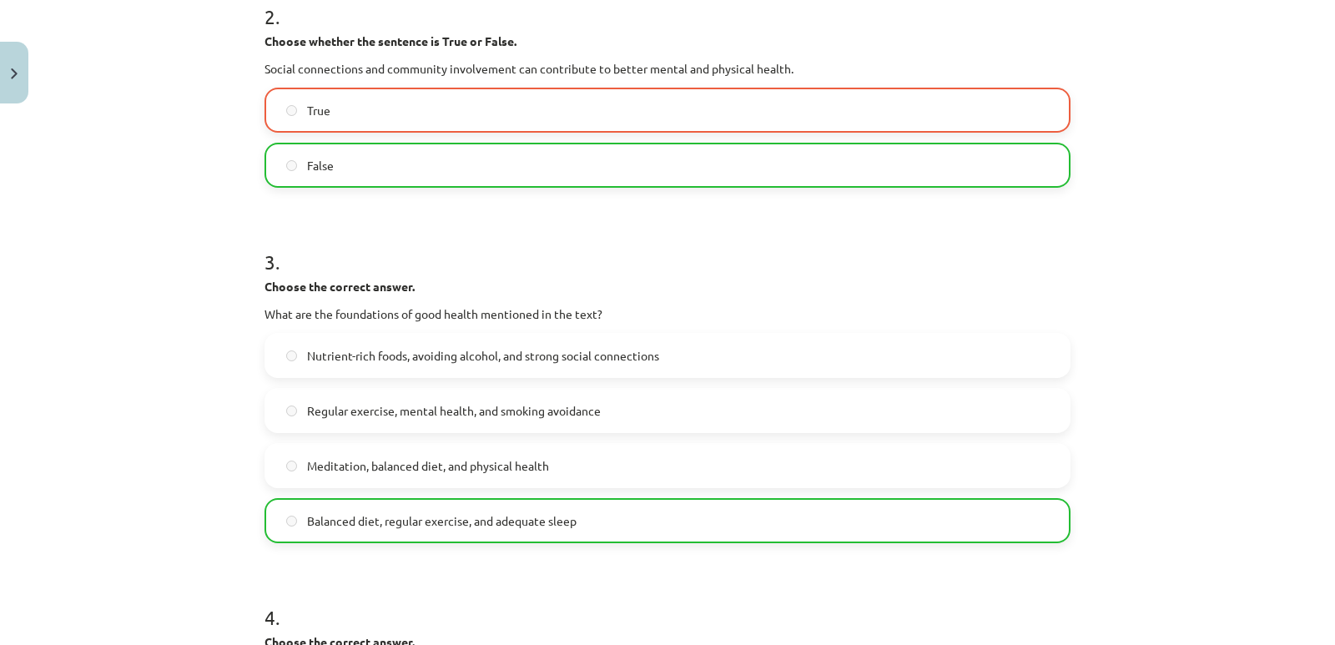
scroll to position [101, 0]
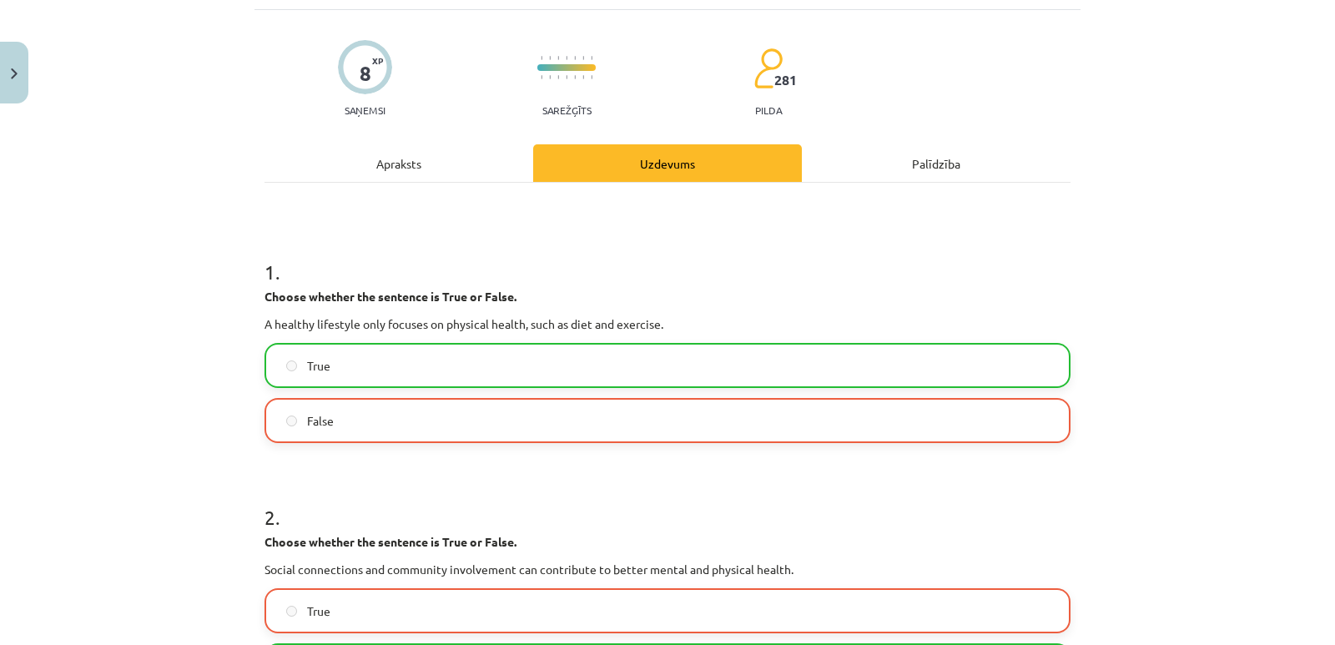
click at [410, 159] on div "Apraksts" at bounding box center [398, 163] width 269 height 38
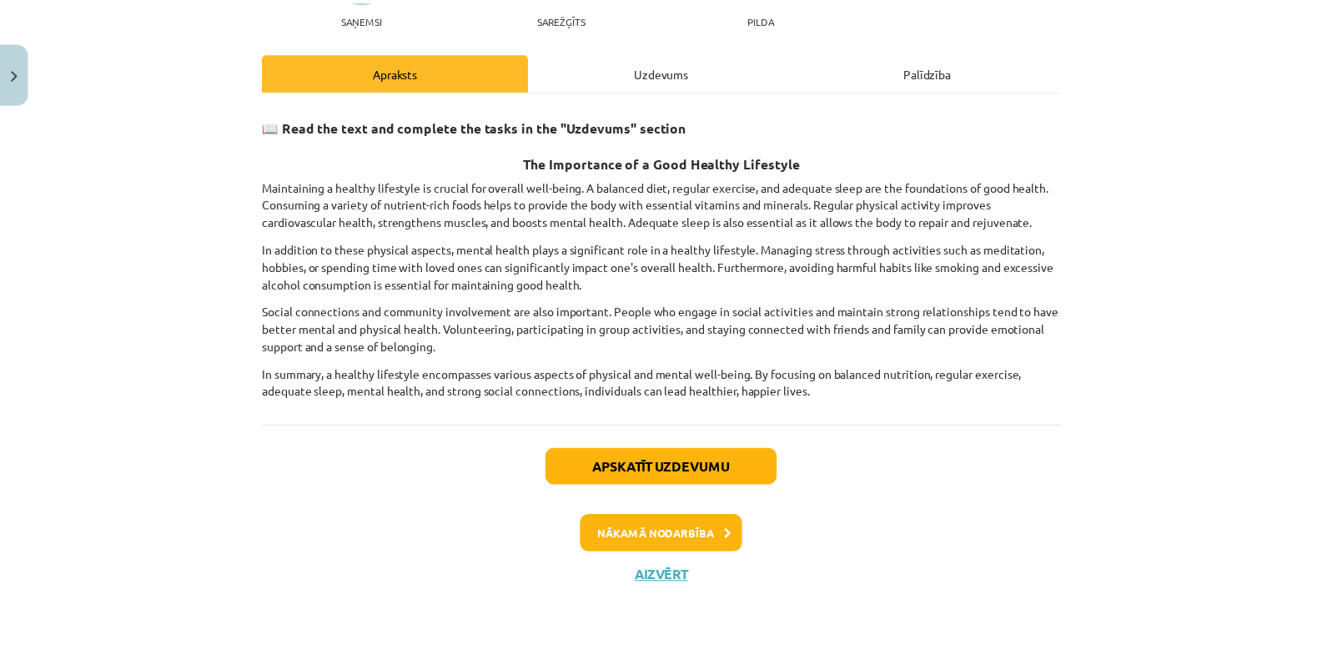
scroll to position [0, 0]
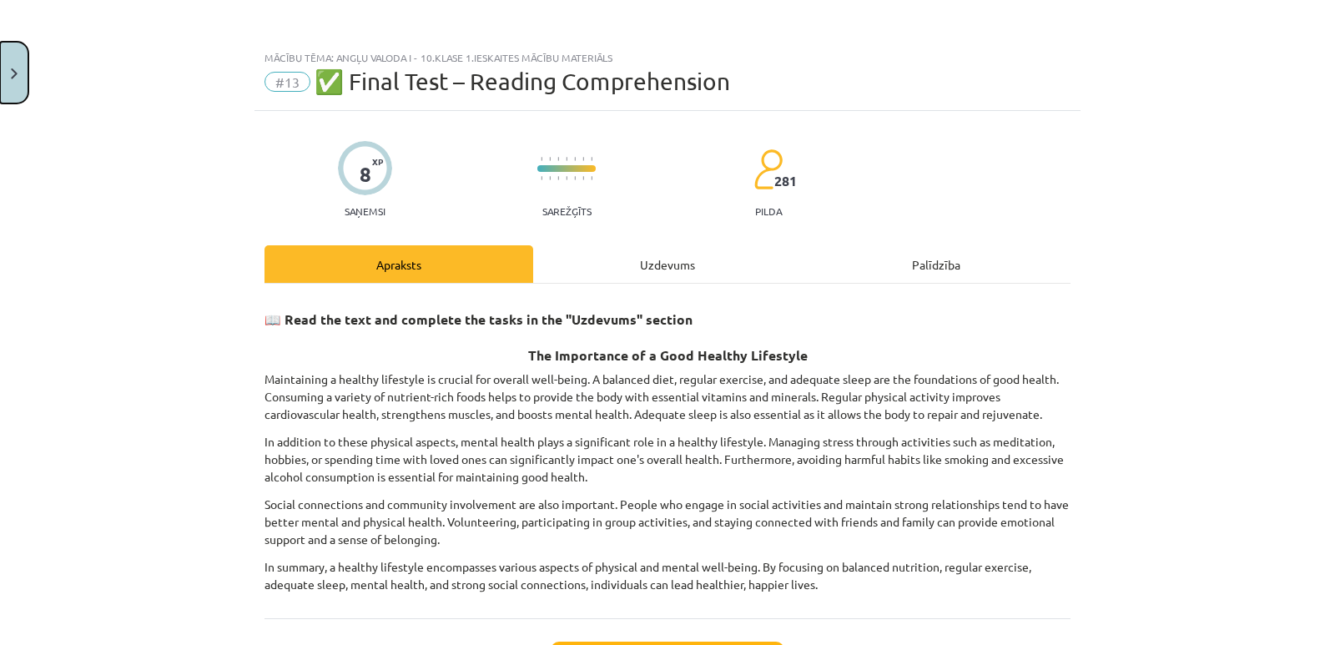
click at [20, 59] on button "Close" at bounding box center [14, 73] width 28 height 62
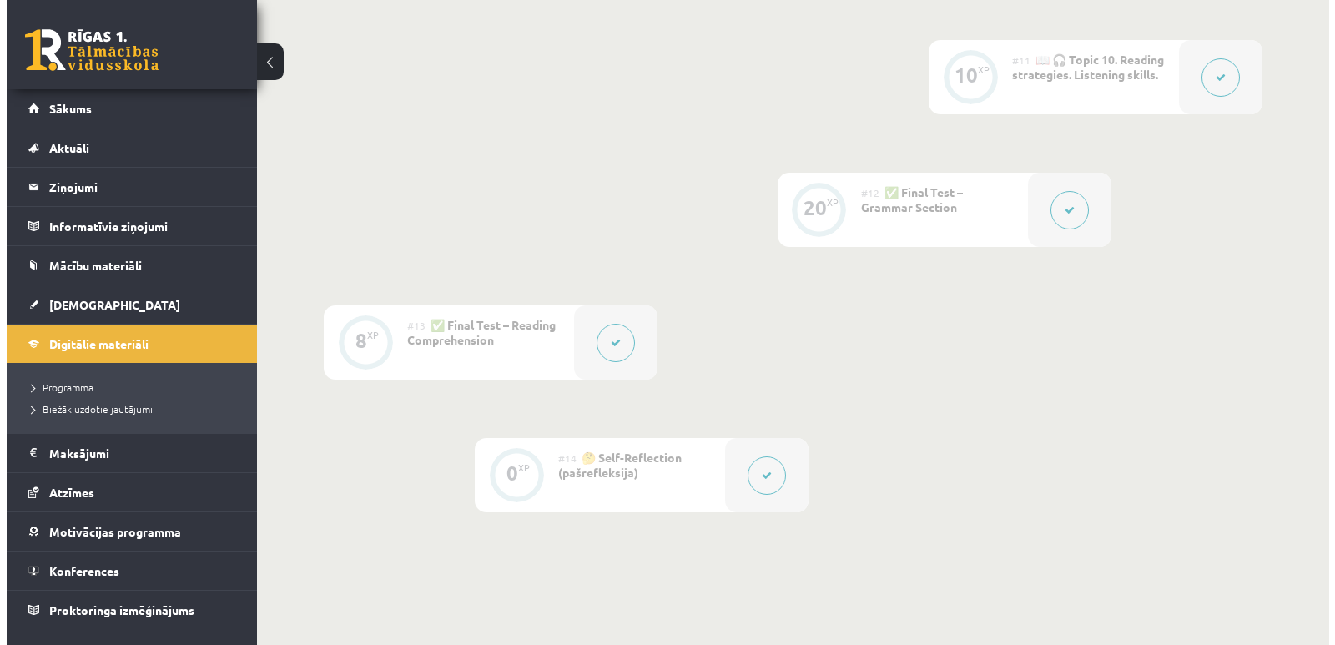
scroll to position [1748, 0]
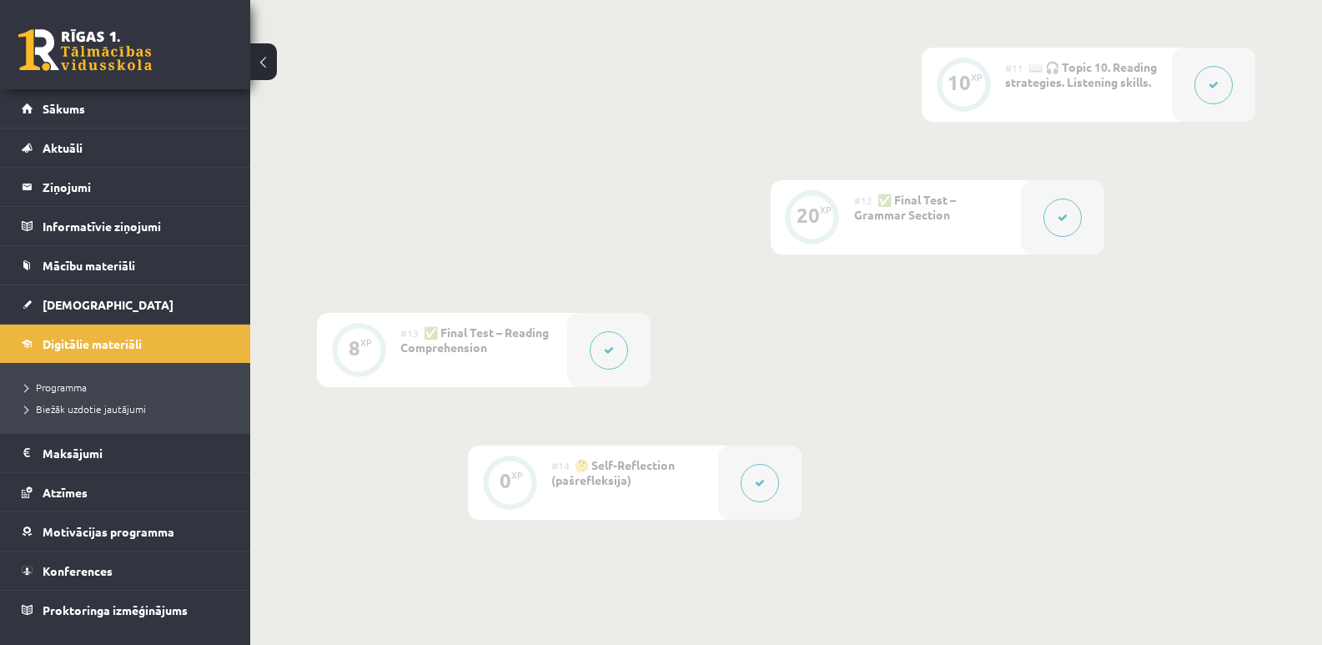
click at [1071, 213] on button at bounding box center [1063, 218] width 38 height 38
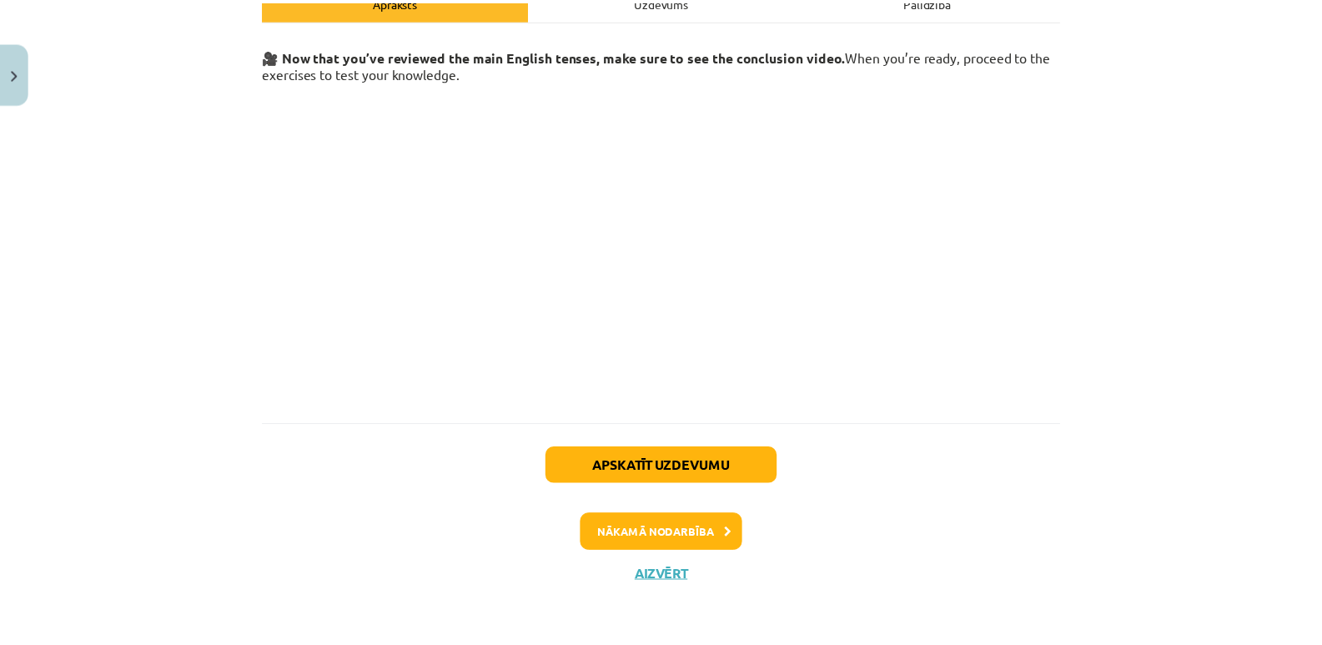
scroll to position [0, 0]
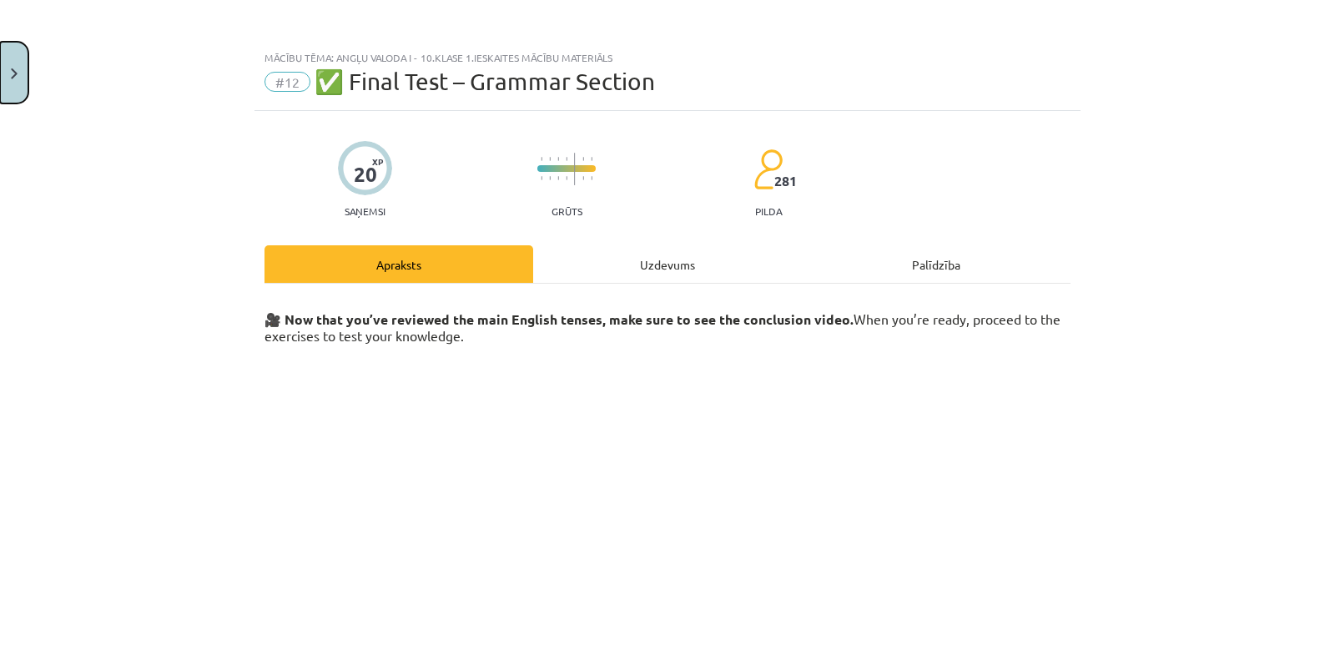
click at [11, 71] on img "Close" at bounding box center [14, 73] width 7 height 11
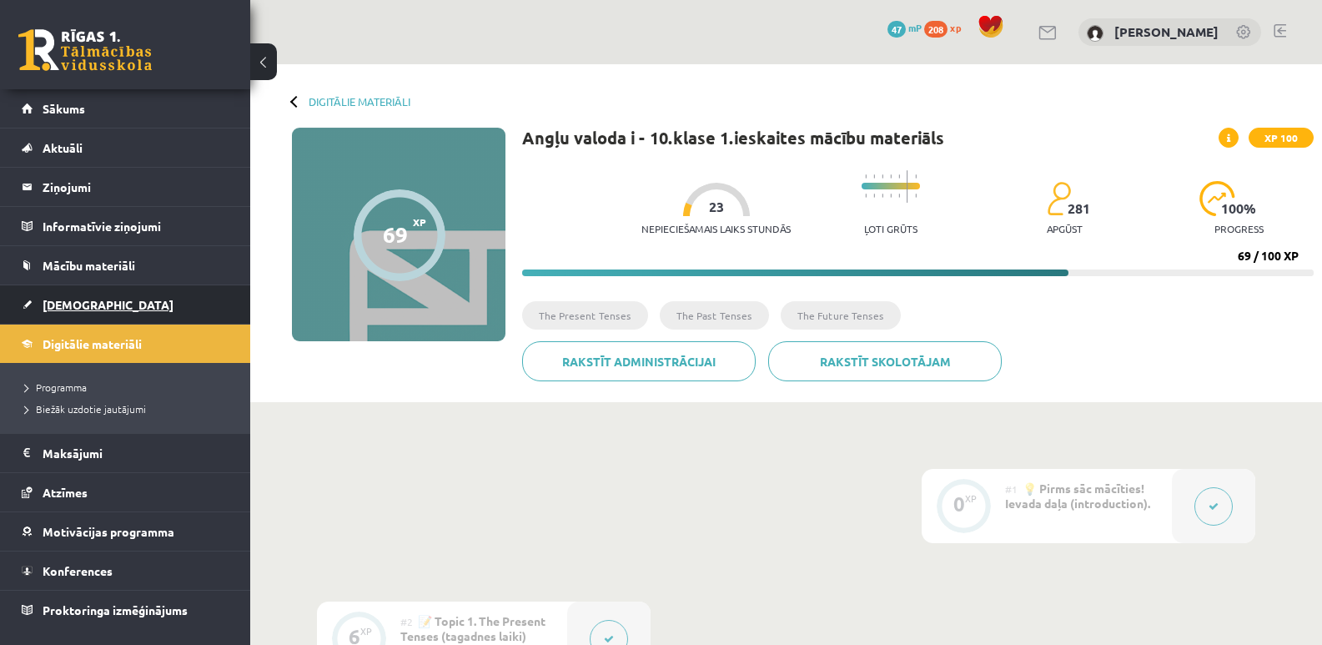
click at [82, 305] on span "[DEMOGRAPHIC_DATA]" at bounding box center [108, 304] width 131 height 15
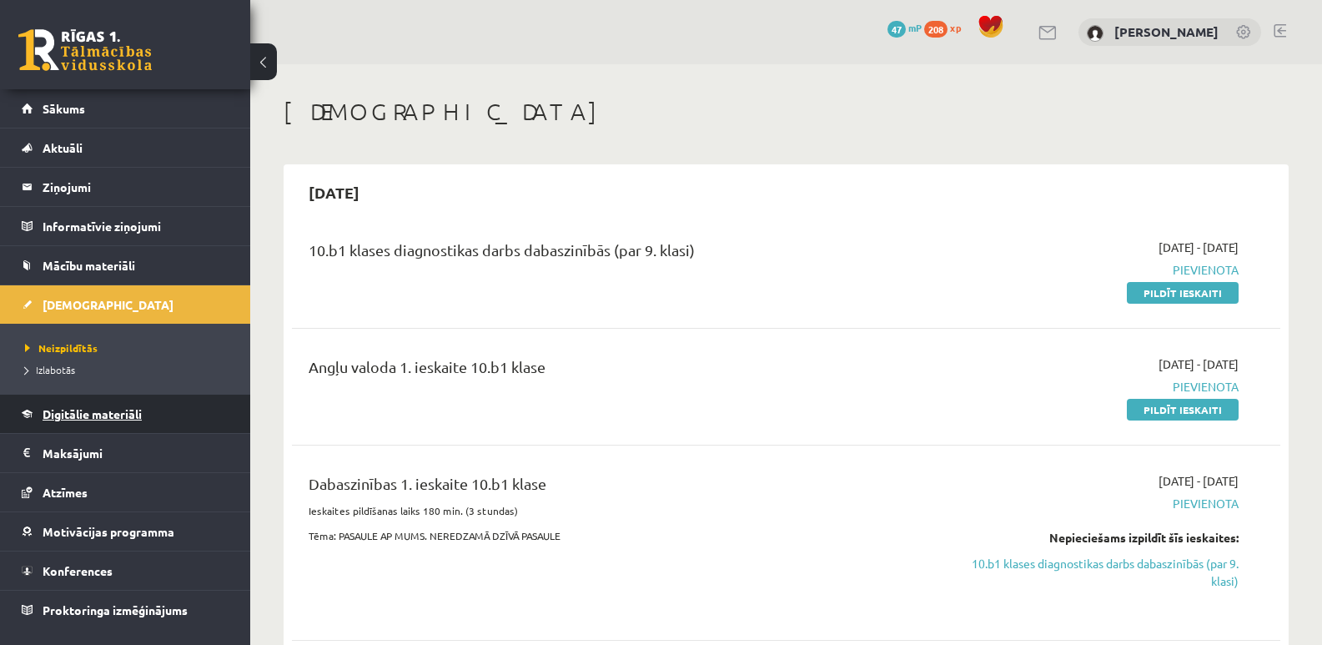
click at [111, 416] on span "Digitālie materiāli" at bounding box center [92, 413] width 99 height 15
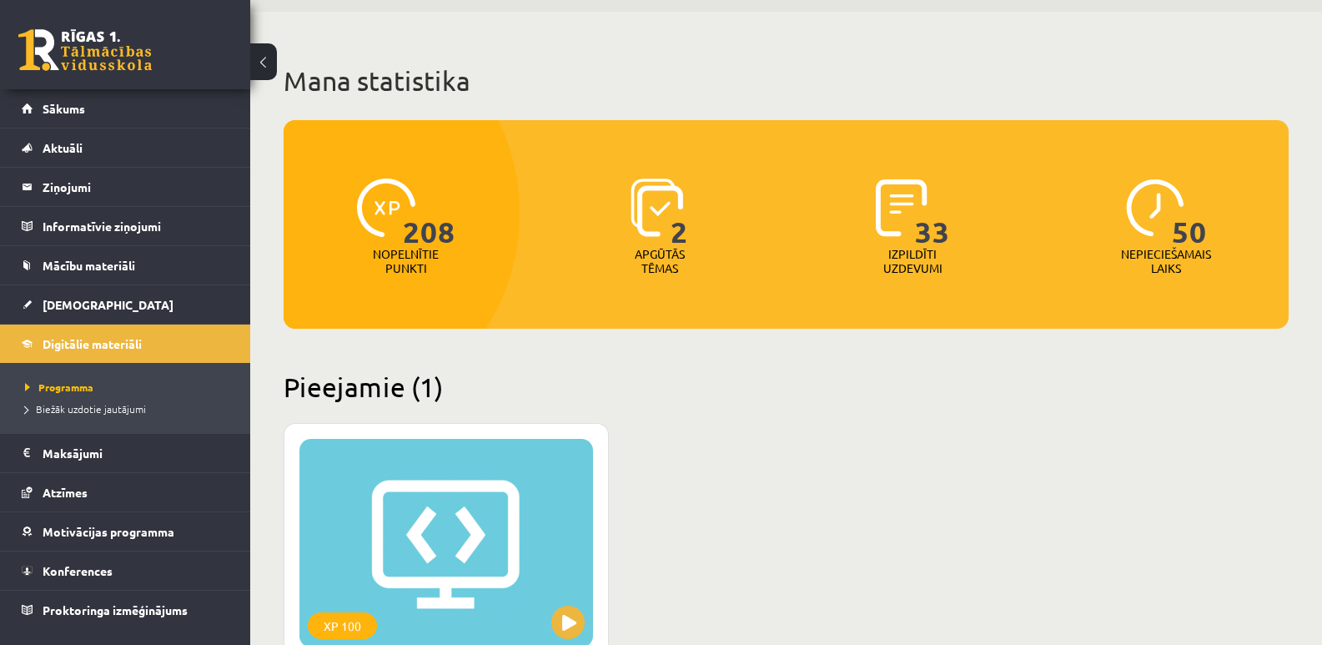
scroll to position [33, 0]
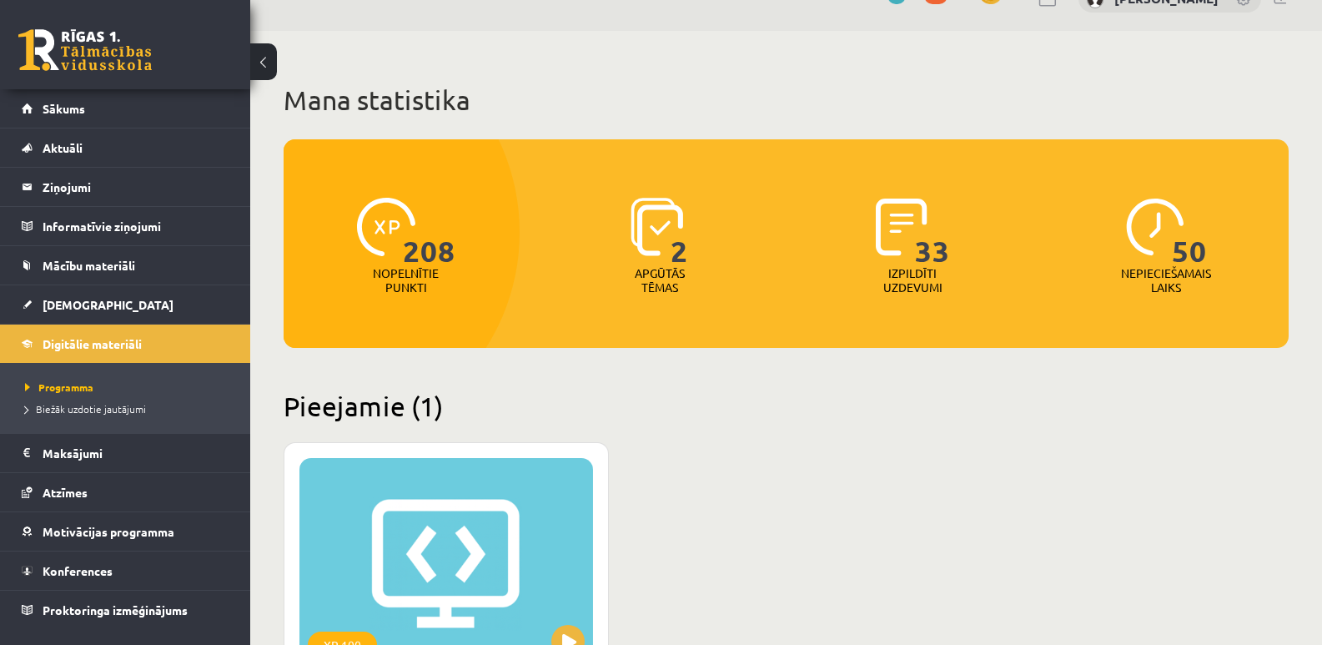
click at [1181, 249] on span "50" at bounding box center [1189, 232] width 35 height 68
click at [1191, 261] on span "50" at bounding box center [1189, 232] width 35 height 68
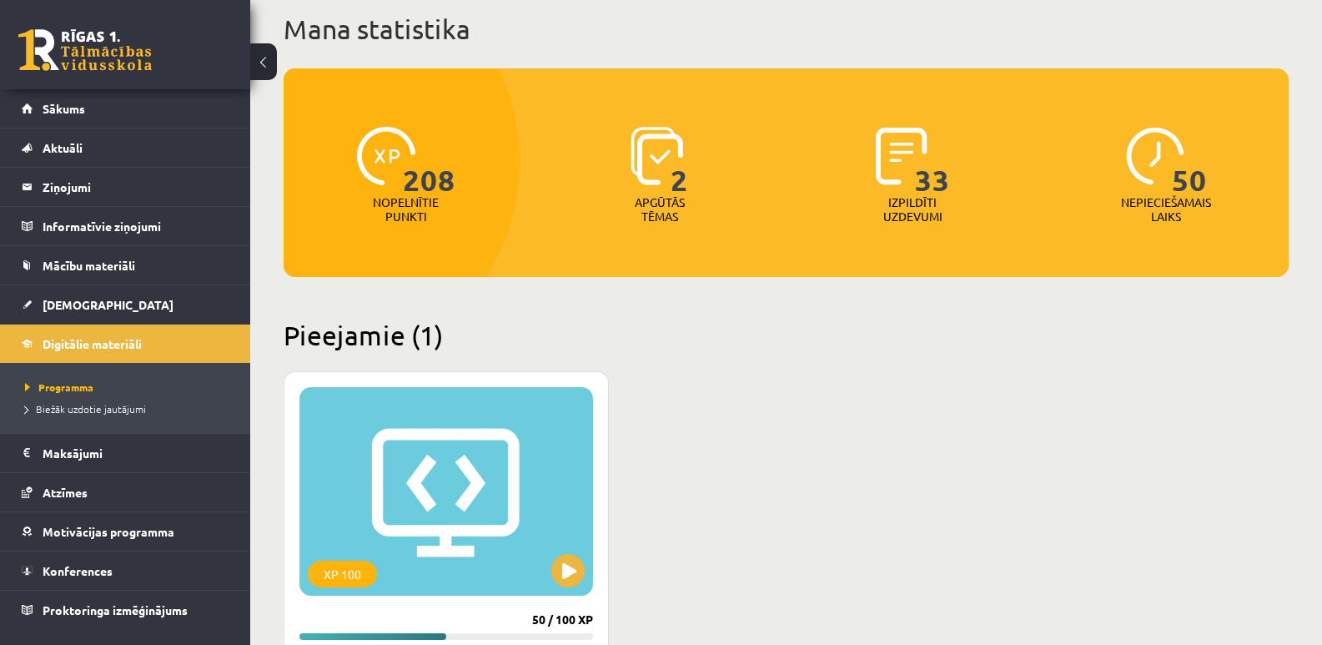
scroll to position [284, 0]
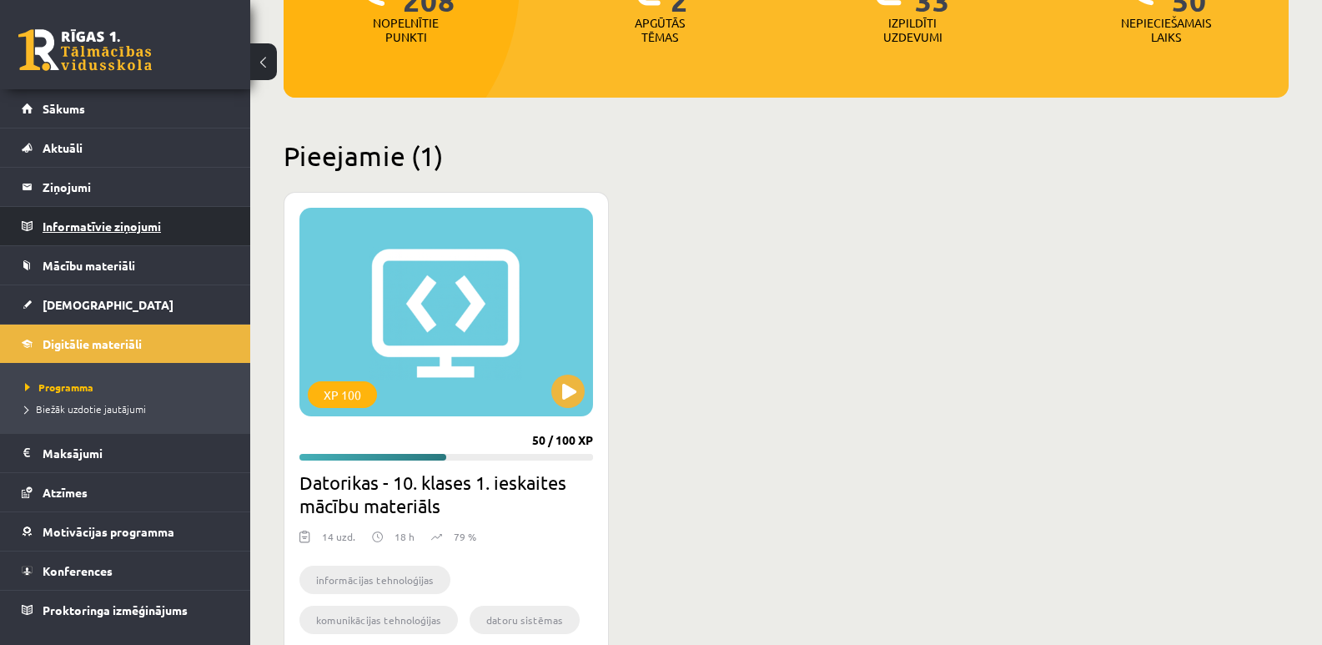
click at [98, 230] on legend "Informatīvie ziņojumi 0" at bounding box center [136, 226] width 187 height 38
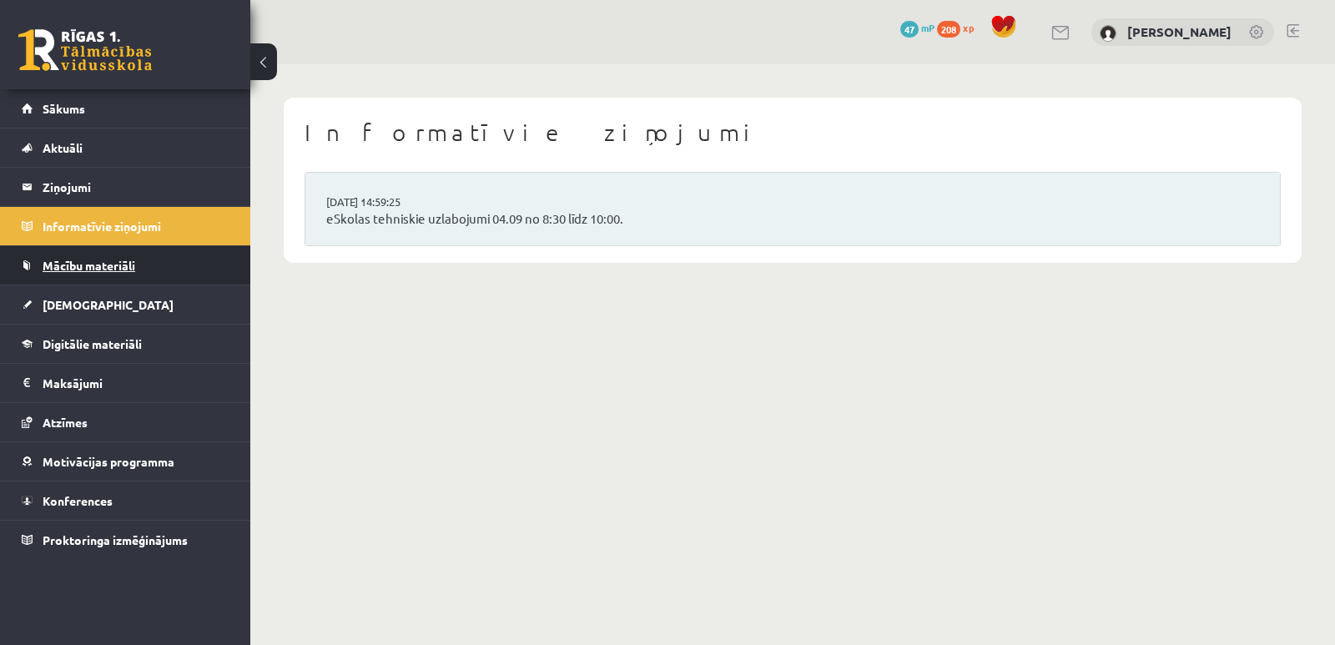
click at [121, 269] on span "Mācību materiāli" at bounding box center [89, 265] width 93 height 15
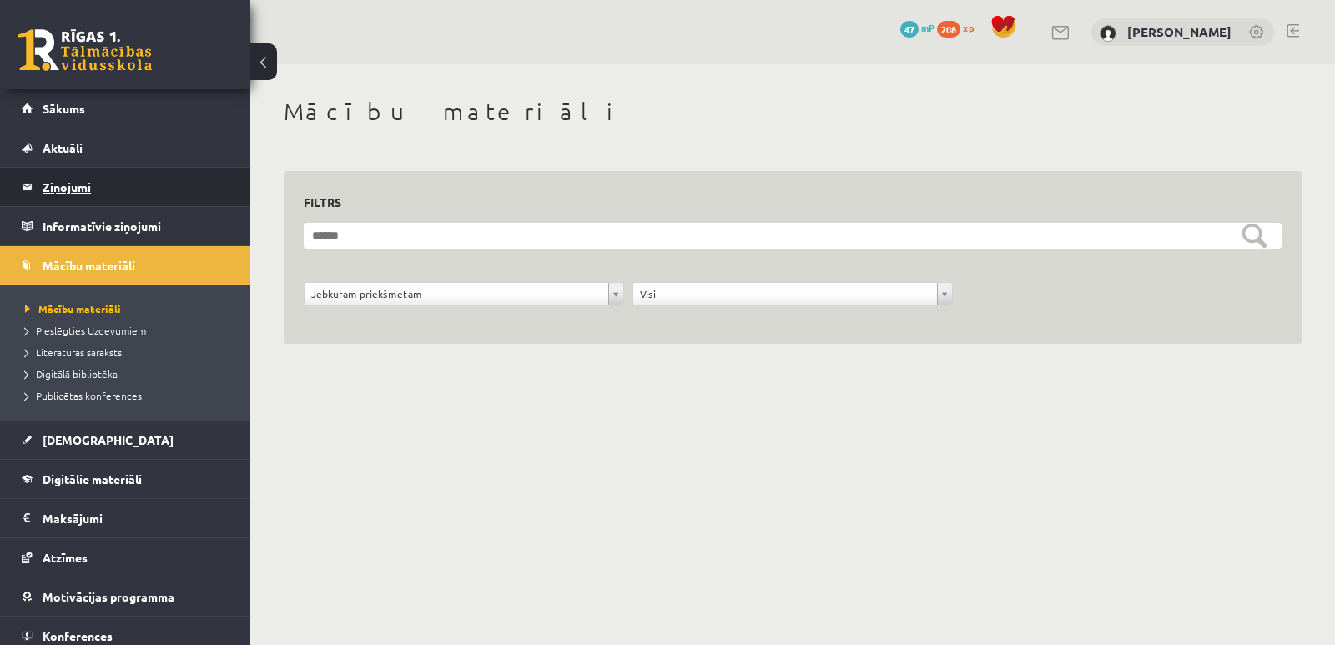
click at [73, 186] on legend "Ziņojumi 0" at bounding box center [136, 187] width 187 height 38
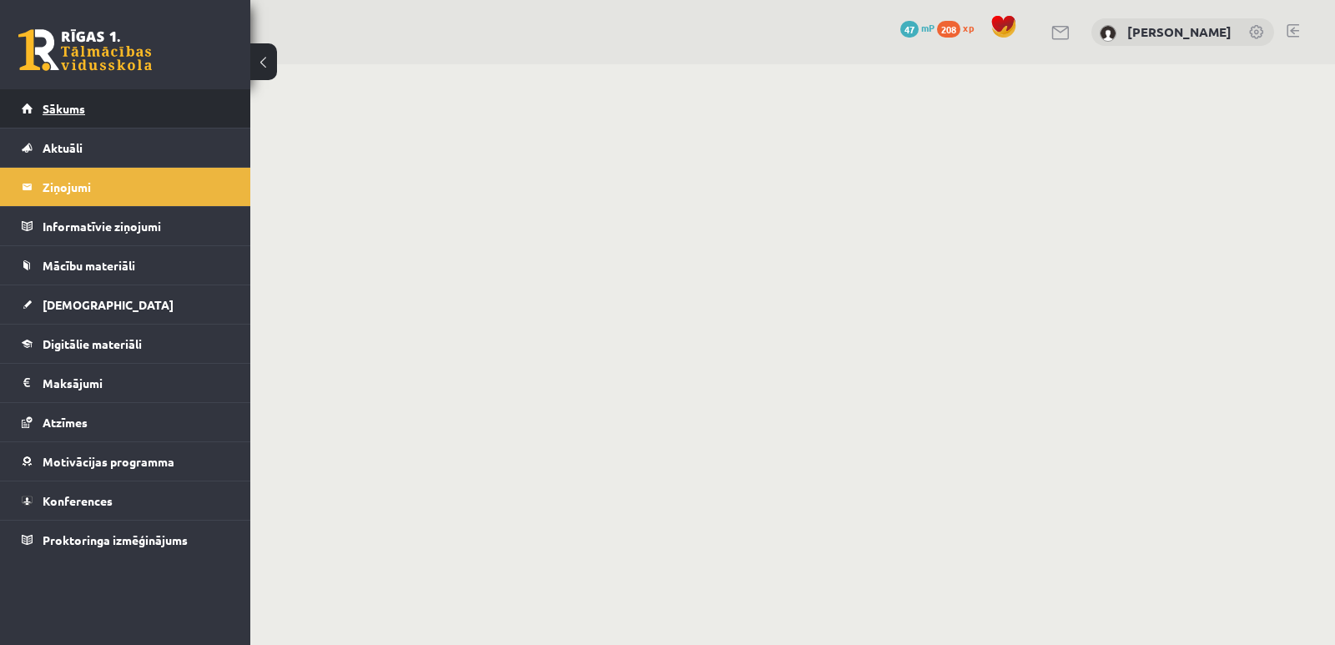
click at [72, 112] on span "Sākums" at bounding box center [64, 108] width 43 height 15
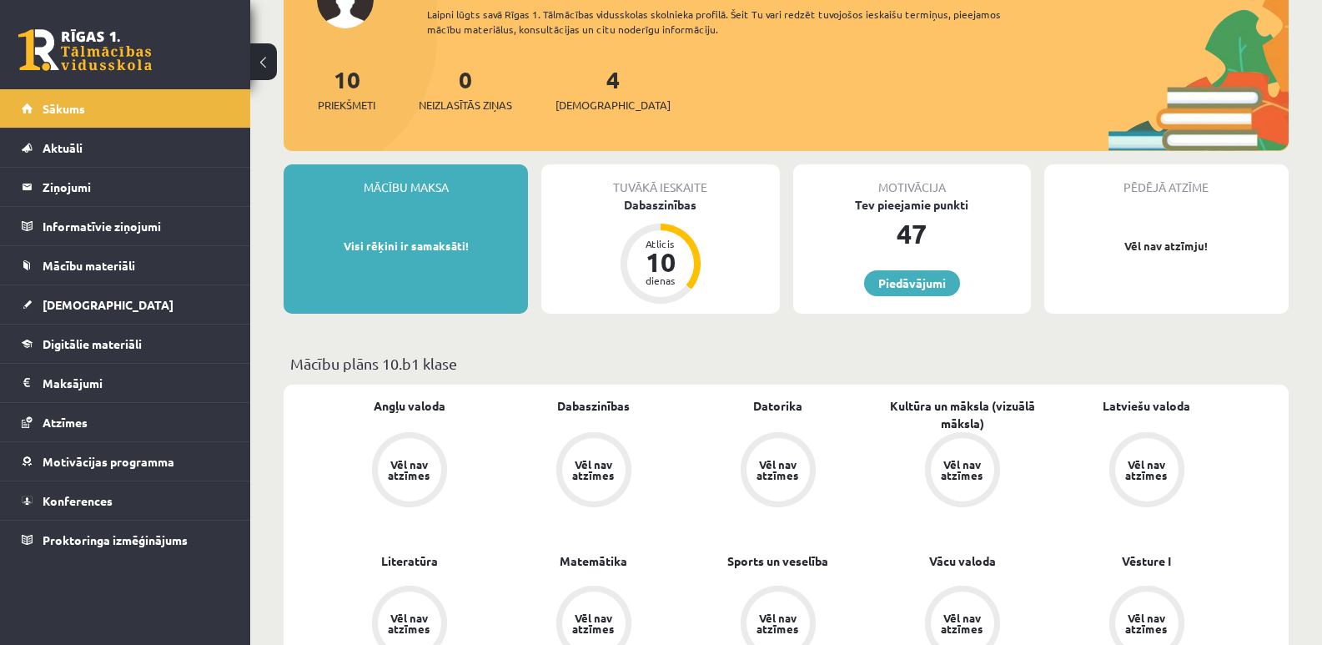
scroll to position [167, 0]
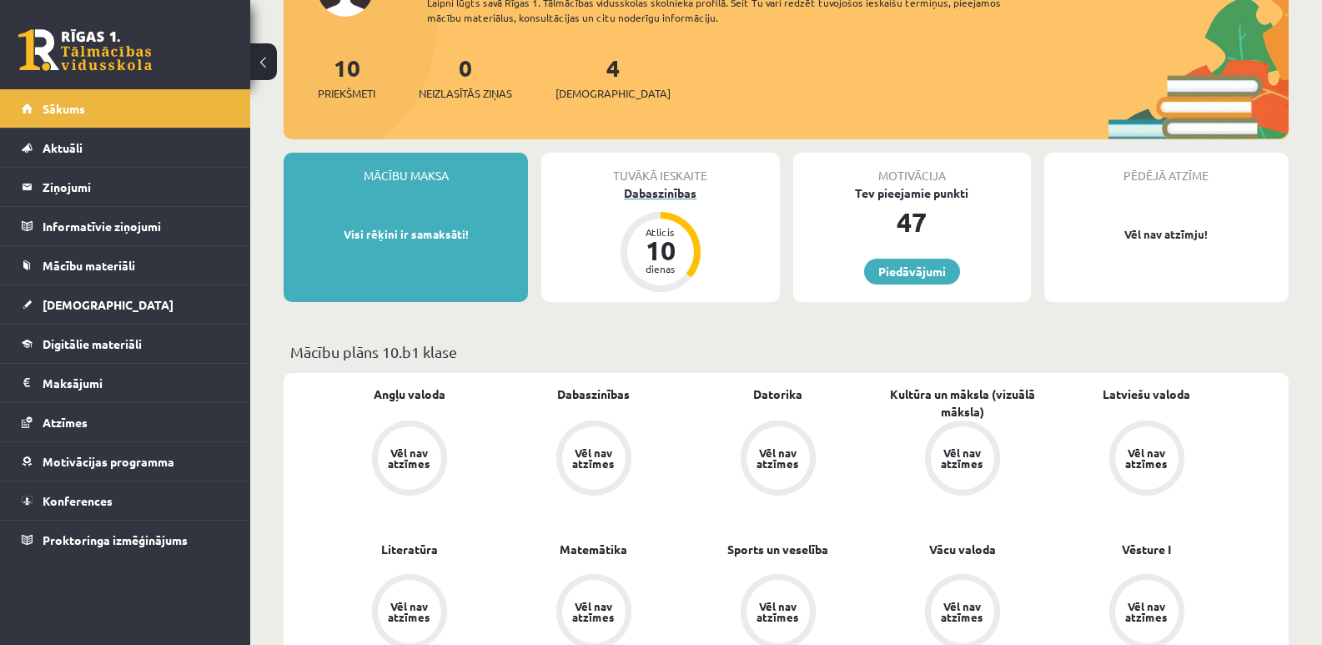
click at [664, 239] on div "10" at bounding box center [661, 250] width 50 height 27
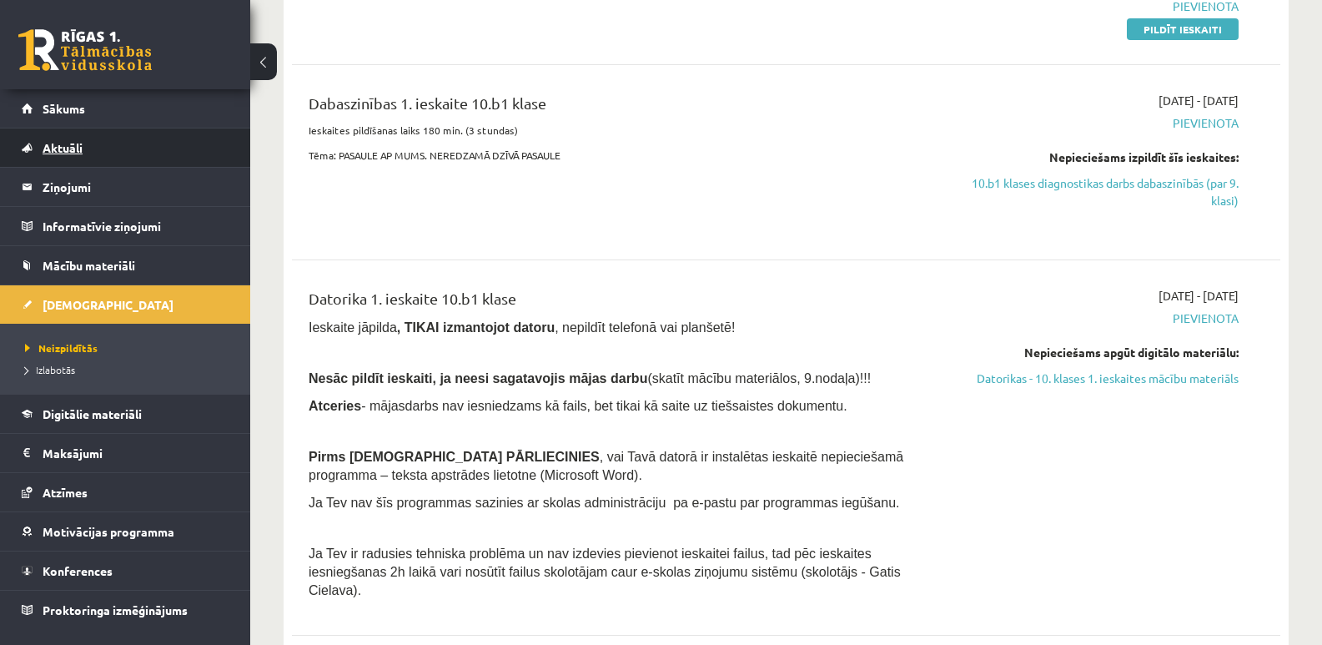
scroll to position [250, 0]
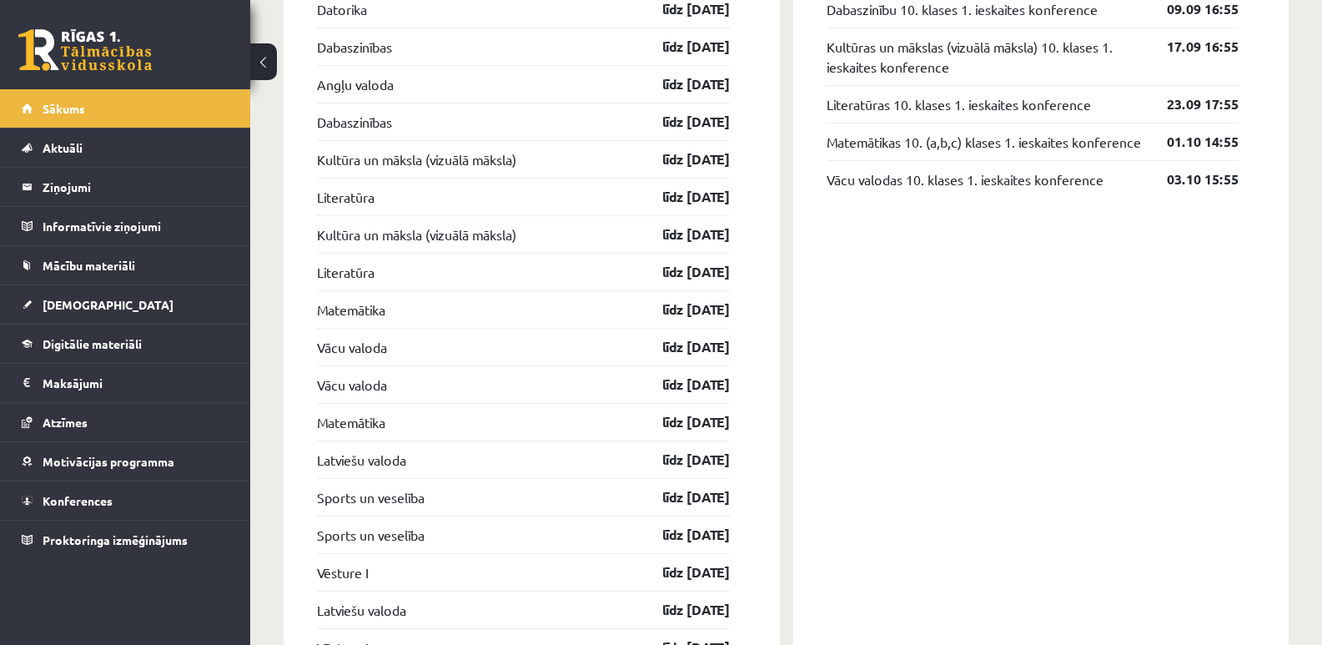
scroll to position [1239, 0]
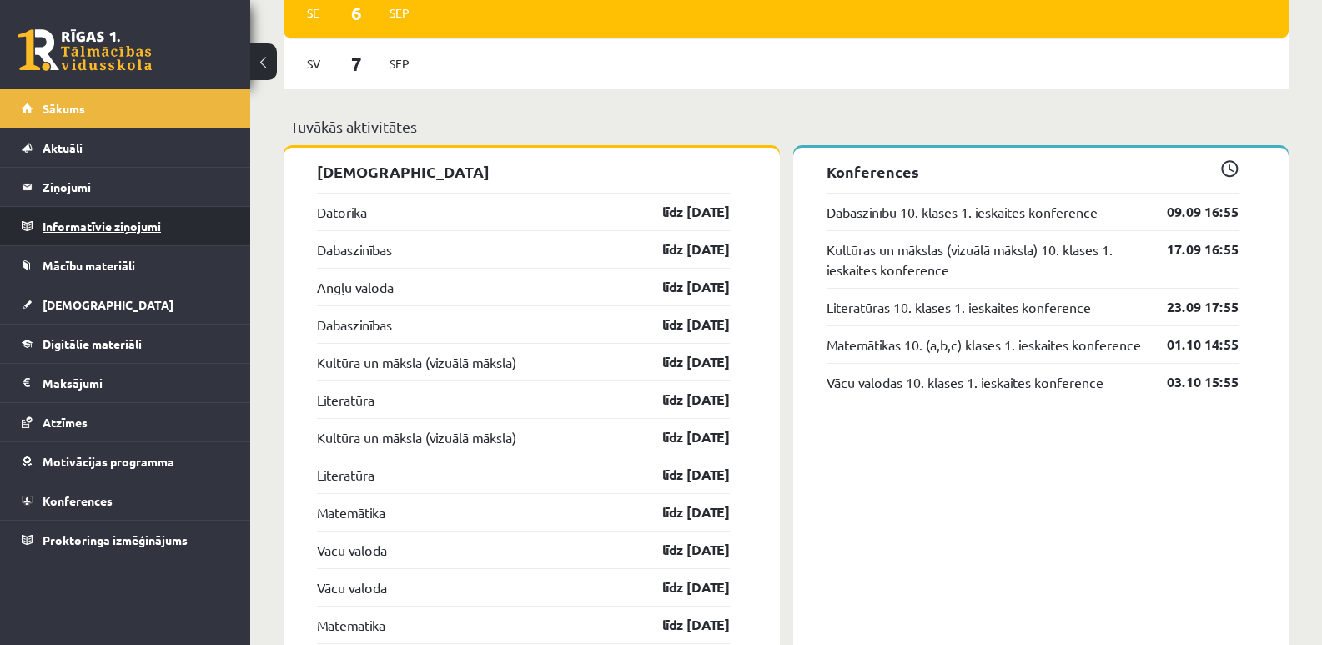
click at [96, 228] on legend "Informatīvie ziņojumi 0" at bounding box center [136, 226] width 187 height 38
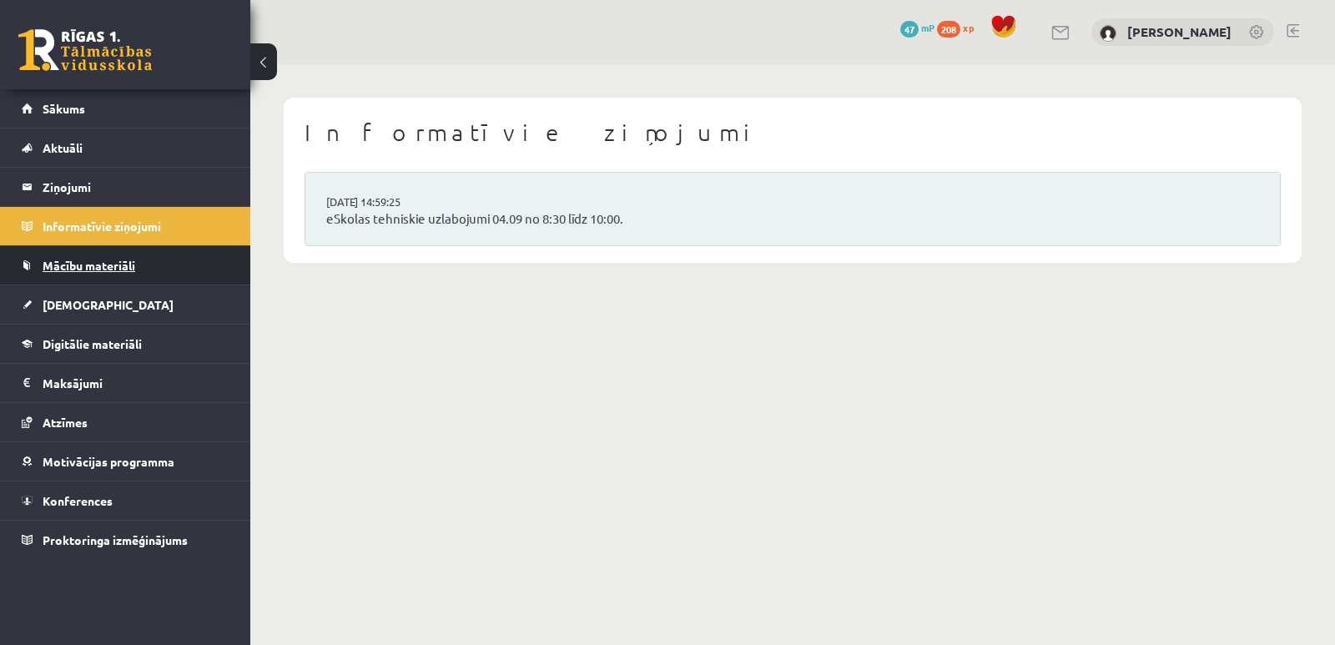
click at [110, 270] on span "Mācību materiāli" at bounding box center [89, 265] width 93 height 15
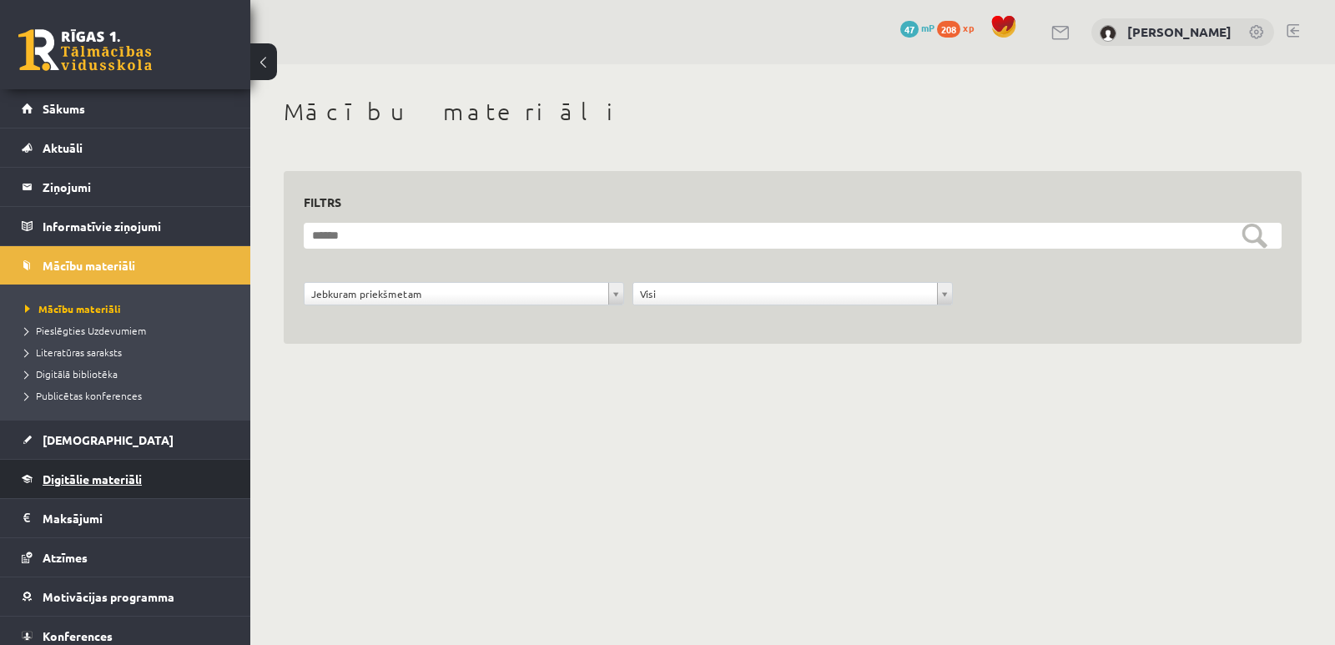
click at [107, 486] on link "Digitālie materiāli" at bounding box center [126, 479] width 208 height 38
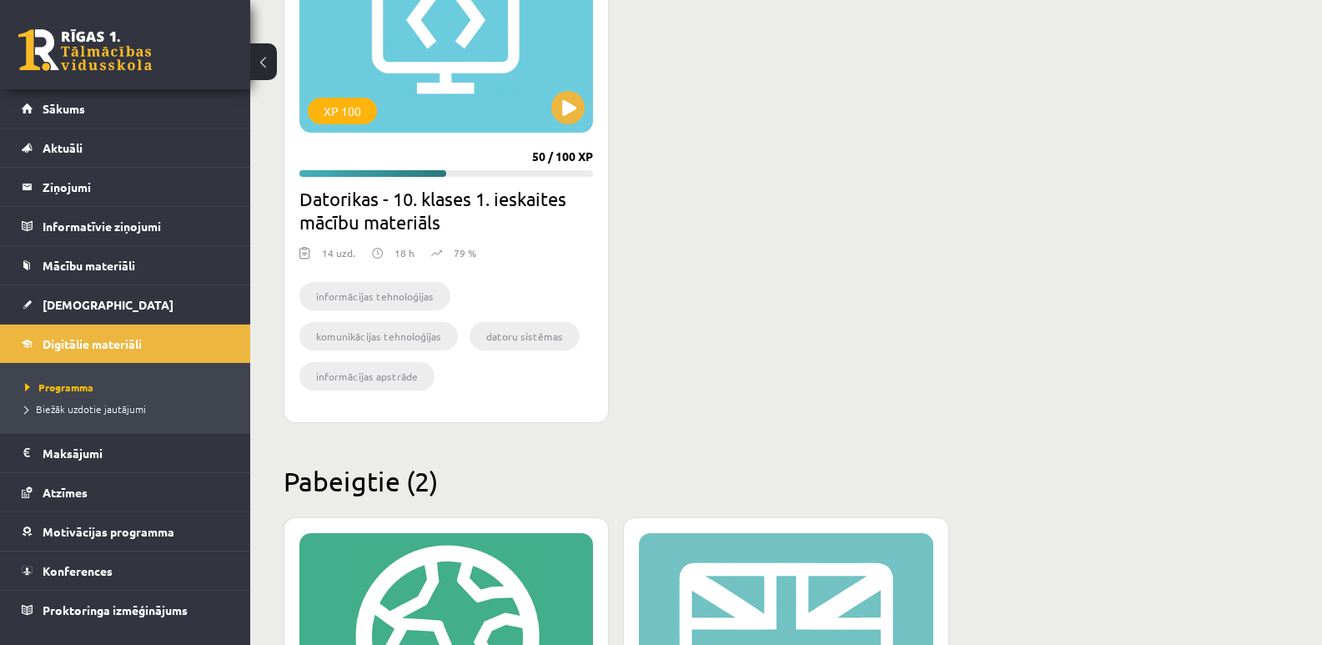
scroll to position [584, 0]
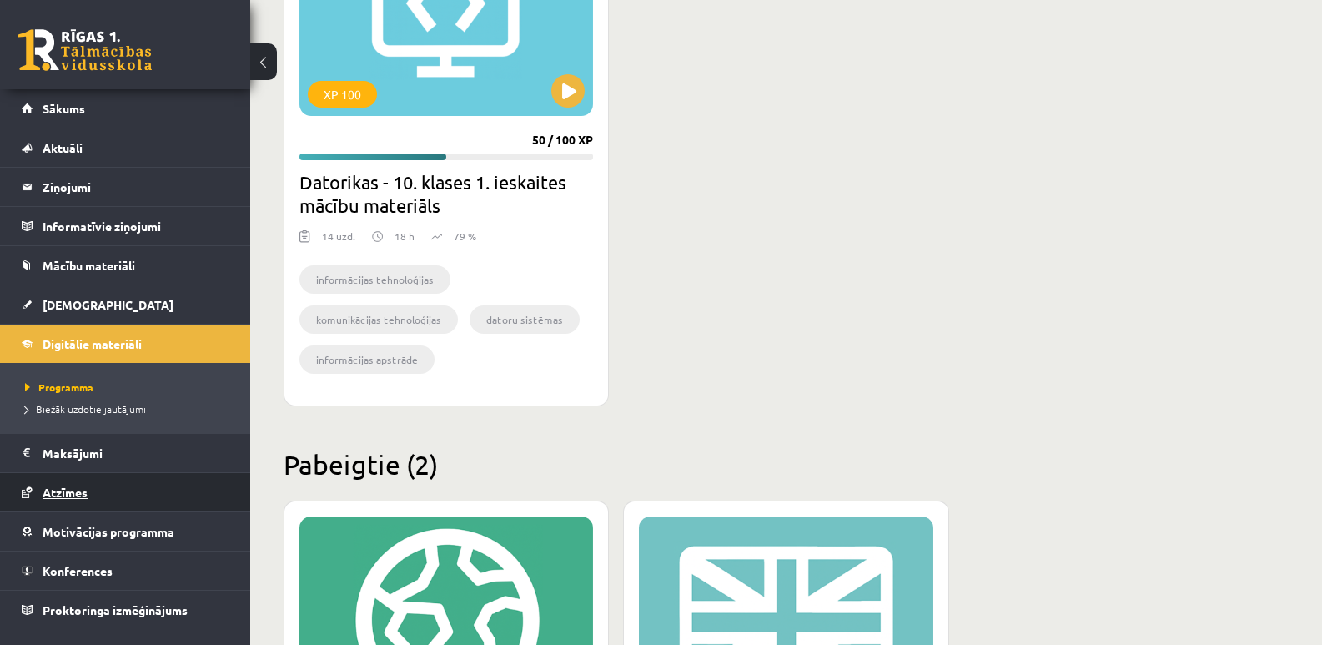
click at [65, 490] on span "Atzīmes" at bounding box center [65, 492] width 45 height 15
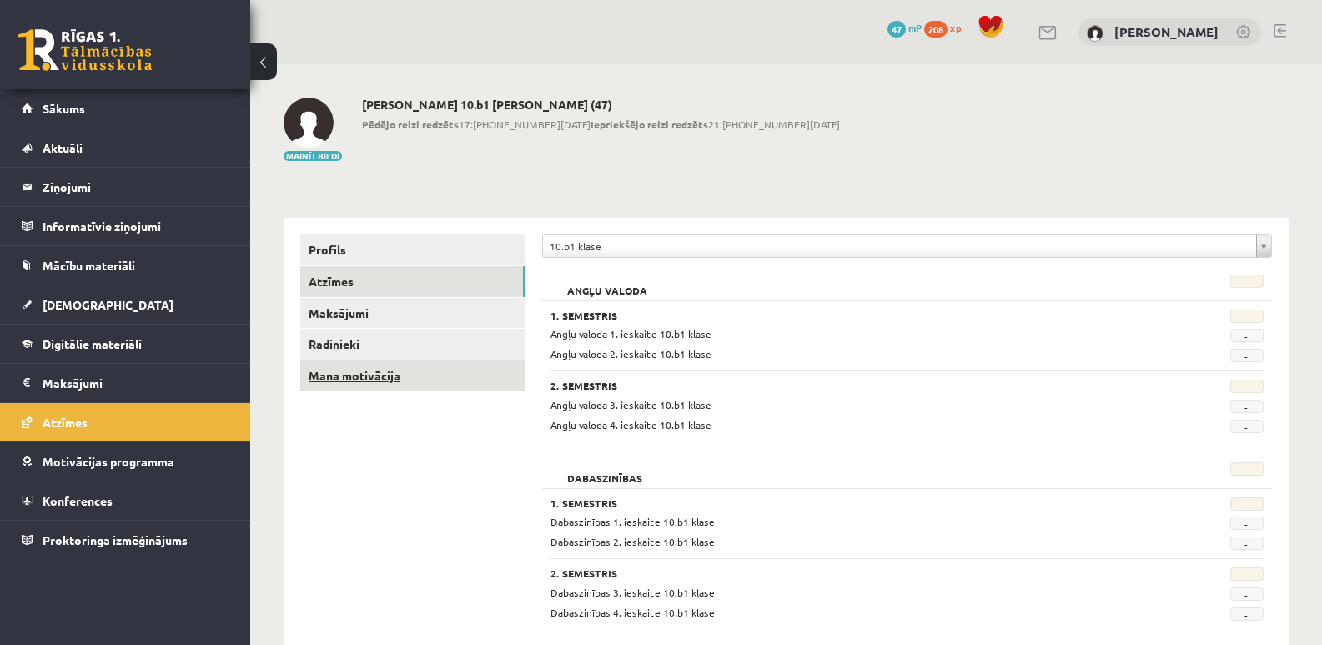
click at [348, 376] on link "Mana motivācija" at bounding box center [412, 375] width 224 height 31
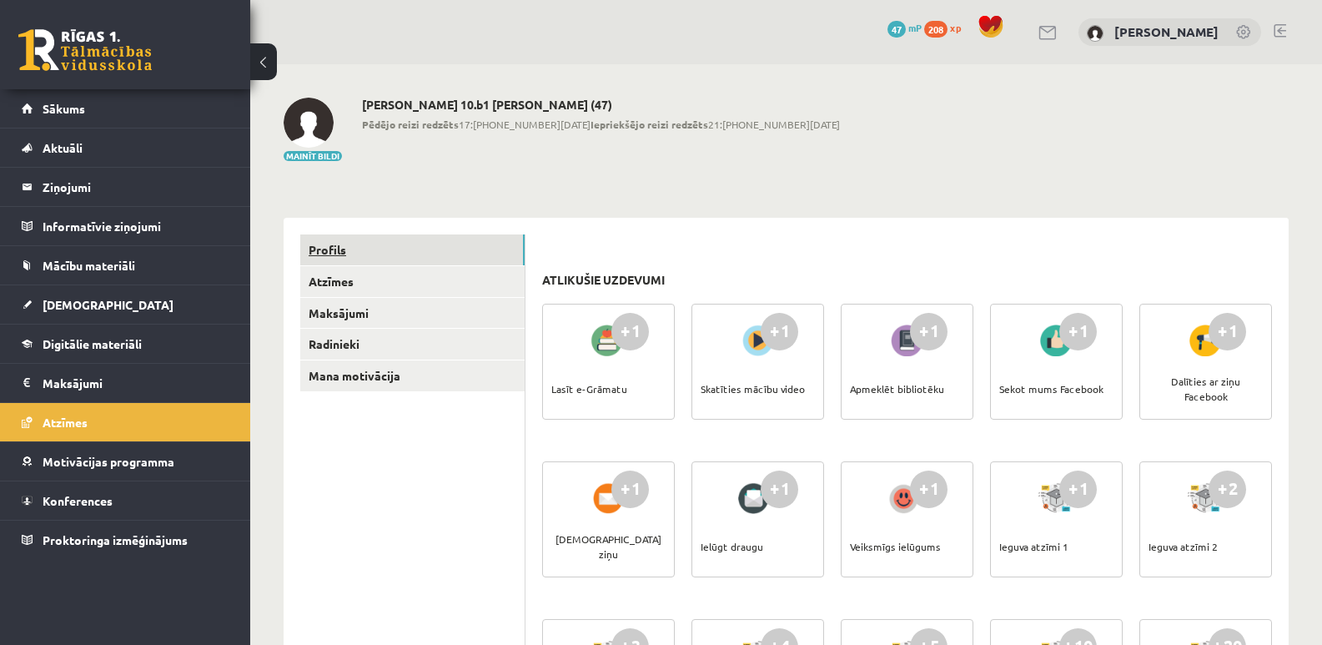
click at [334, 252] on link "Profils" at bounding box center [412, 249] width 224 height 31
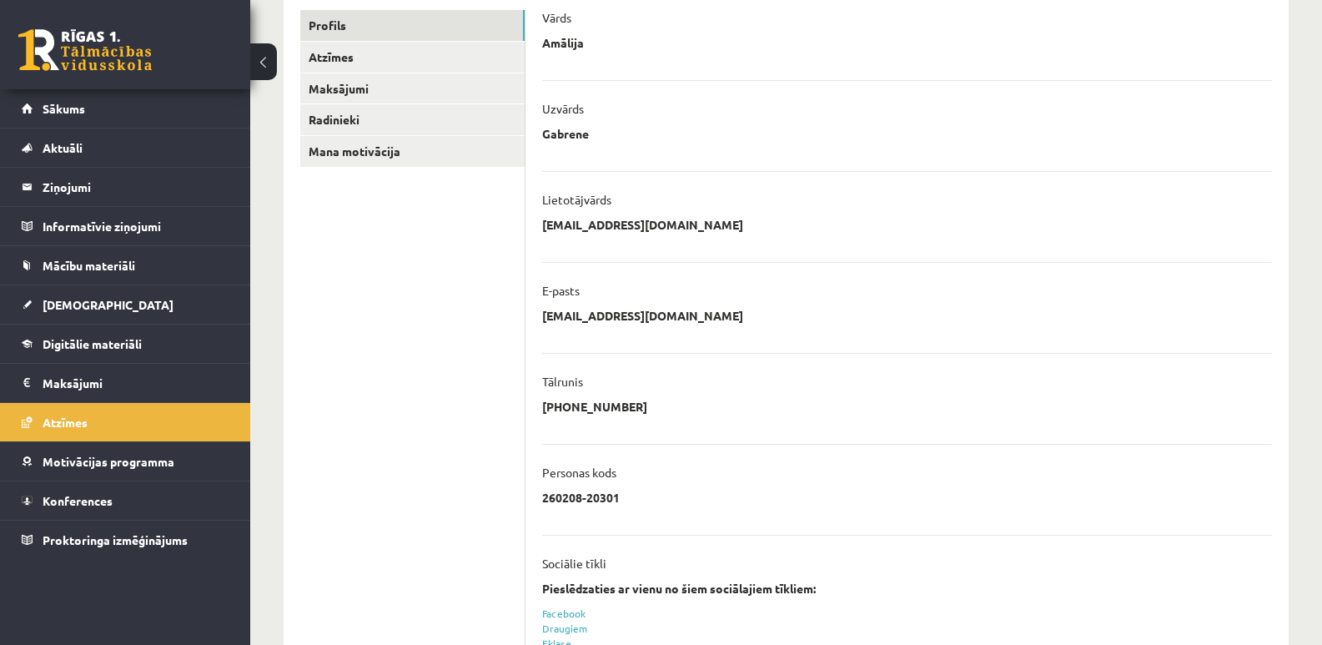
scroll to position [361, 0]
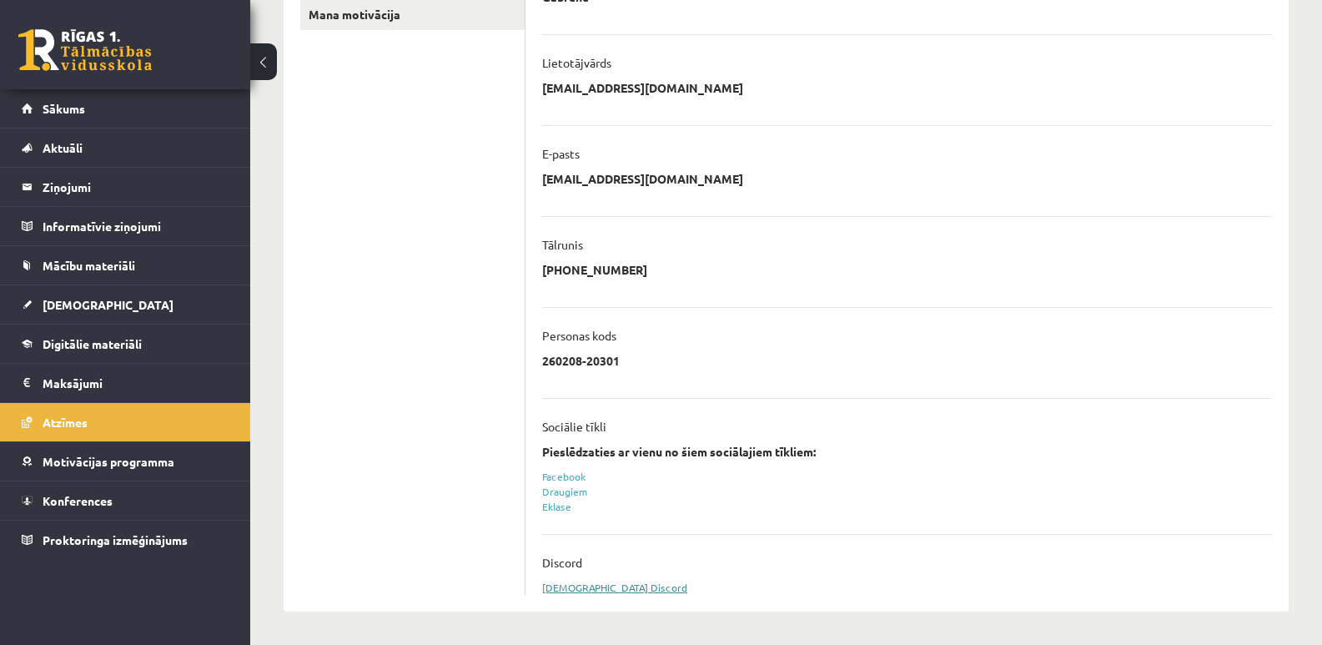
click at [591, 587] on link "Sasaistīt Discord" at bounding box center [614, 587] width 145 height 13
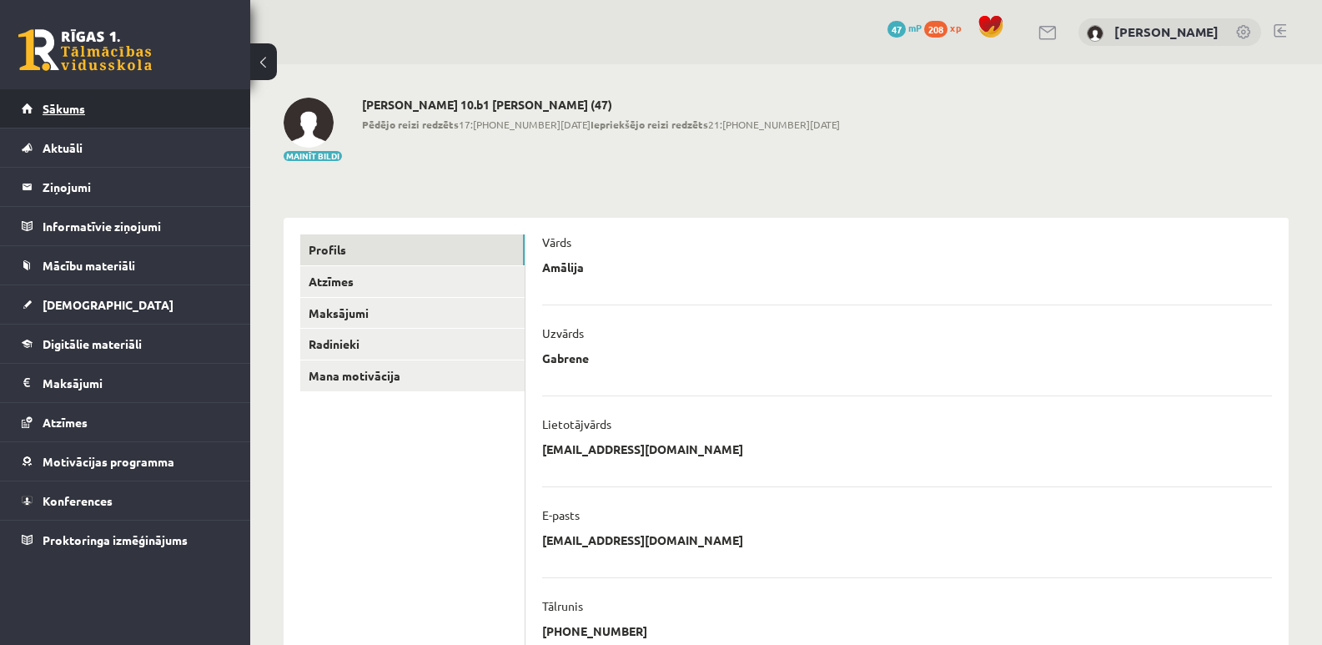
click at [71, 103] on span "Sākums" at bounding box center [64, 108] width 43 height 15
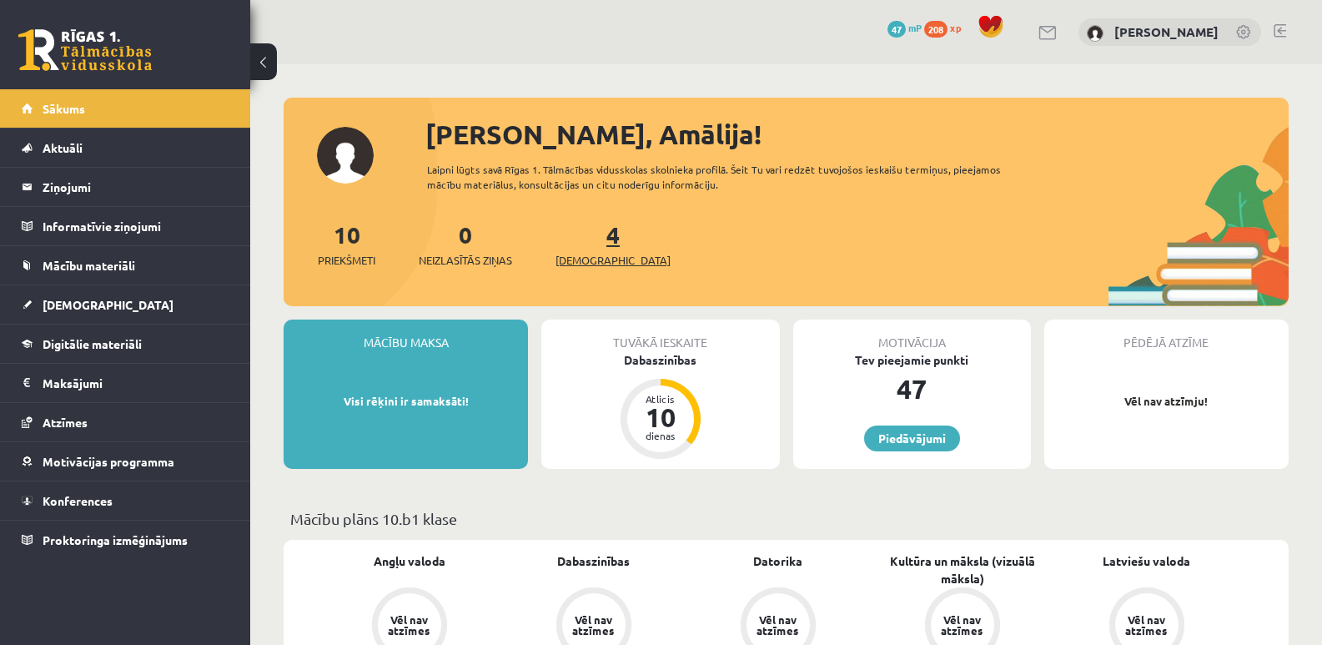
click at [584, 259] on span "[DEMOGRAPHIC_DATA]" at bounding box center [613, 260] width 115 height 17
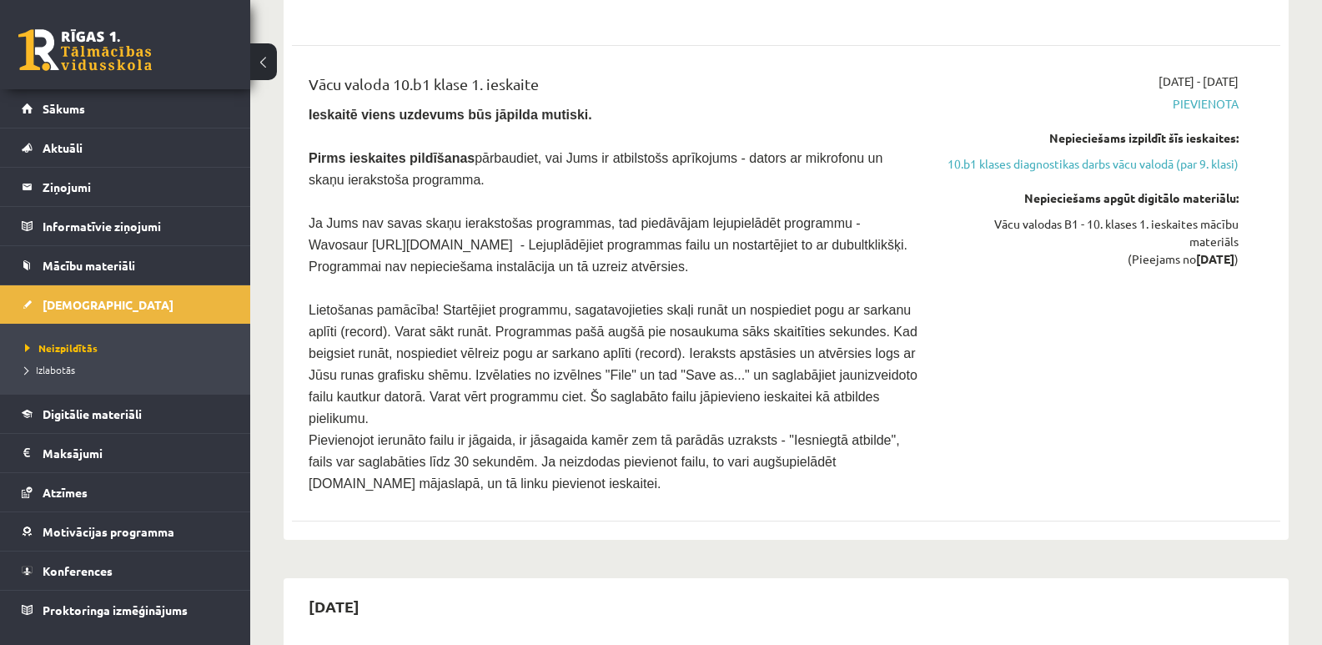
scroll to position [2753, 0]
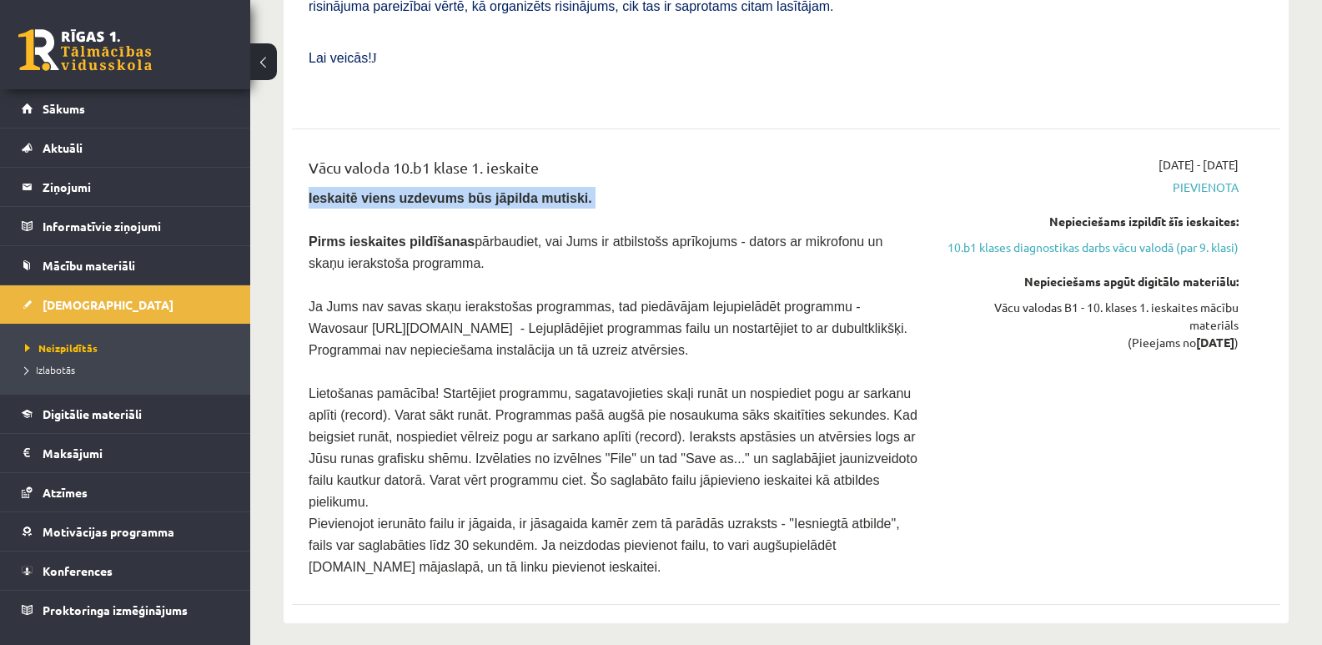
drag, startPoint x: 569, startPoint y: 150, endPoint x: 304, endPoint y: 144, distance: 265.4
click at [304, 156] on div "Vācu valoda 10.b1 klase 1. ieskaite Ieskaitē viens uzdevums būs jāpilda mutiski…" at bounding box center [614, 366] width 637 height 421
click at [772, 295] on p "Ja Jums nav savas skaņu ierakstošas programmas, tad piedāvājam lejupielādēt pro…" at bounding box center [615, 327] width 612 height 65
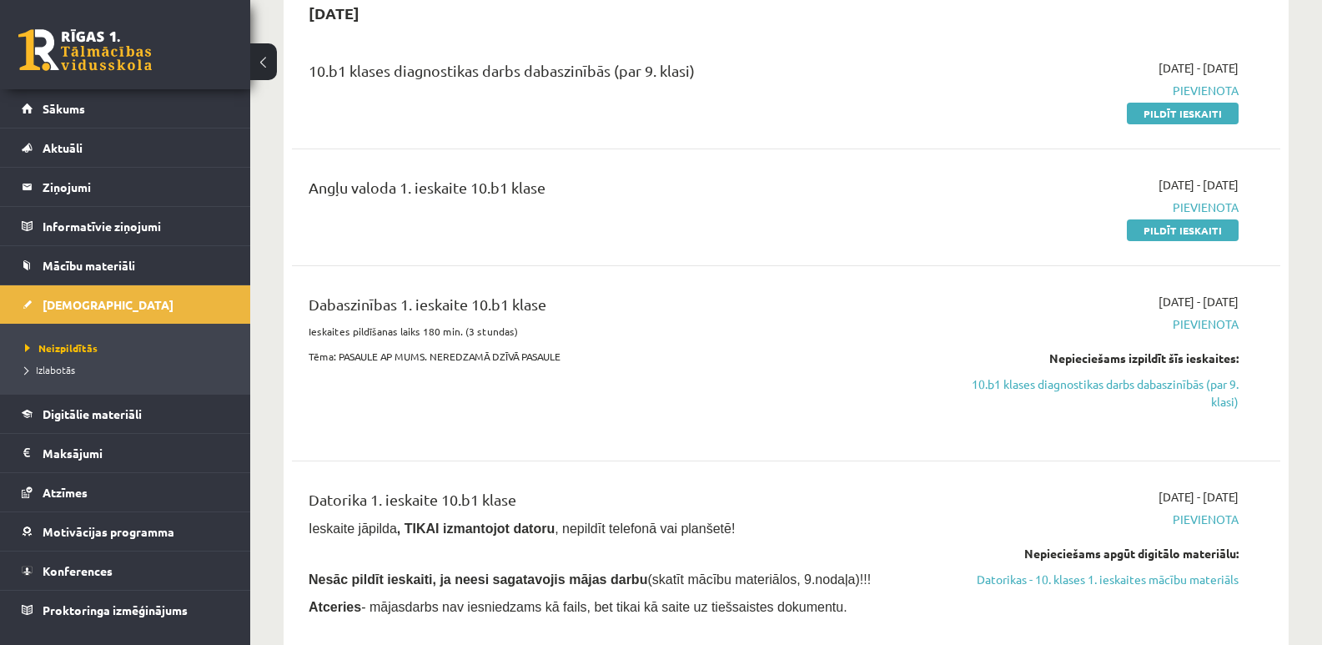
scroll to position [83, 0]
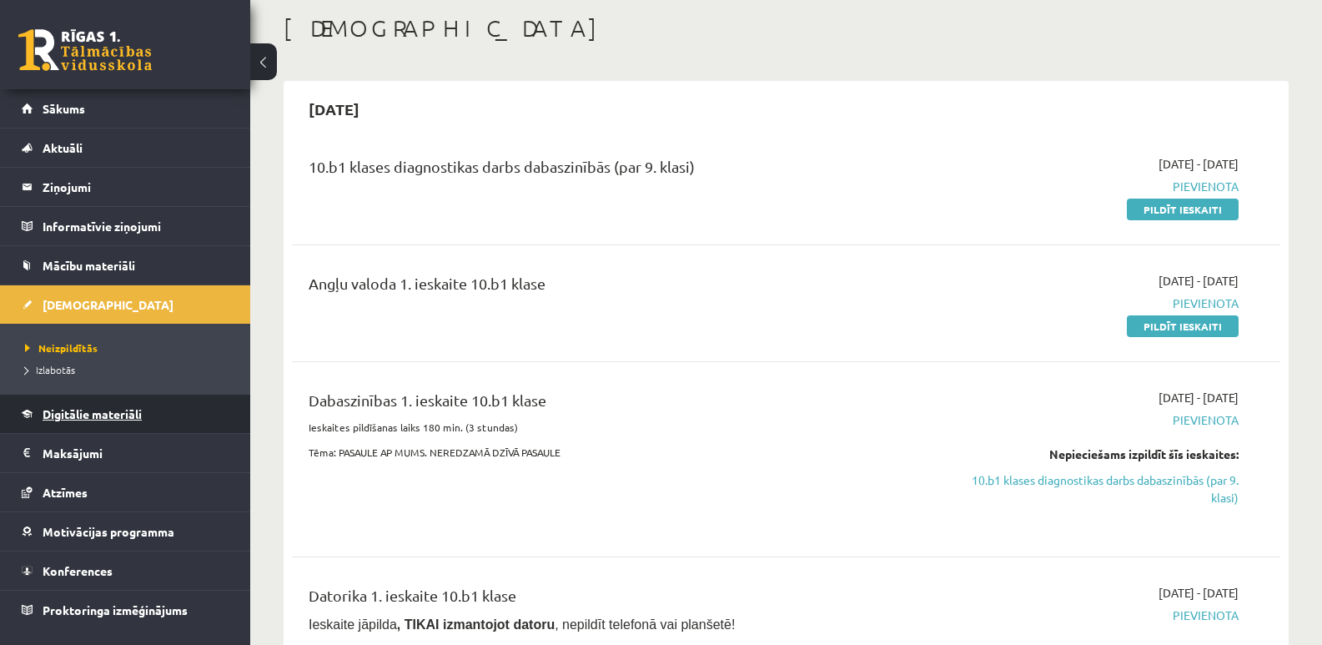
click at [112, 406] on link "Digitālie materiāli" at bounding box center [126, 414] width 208 height 38
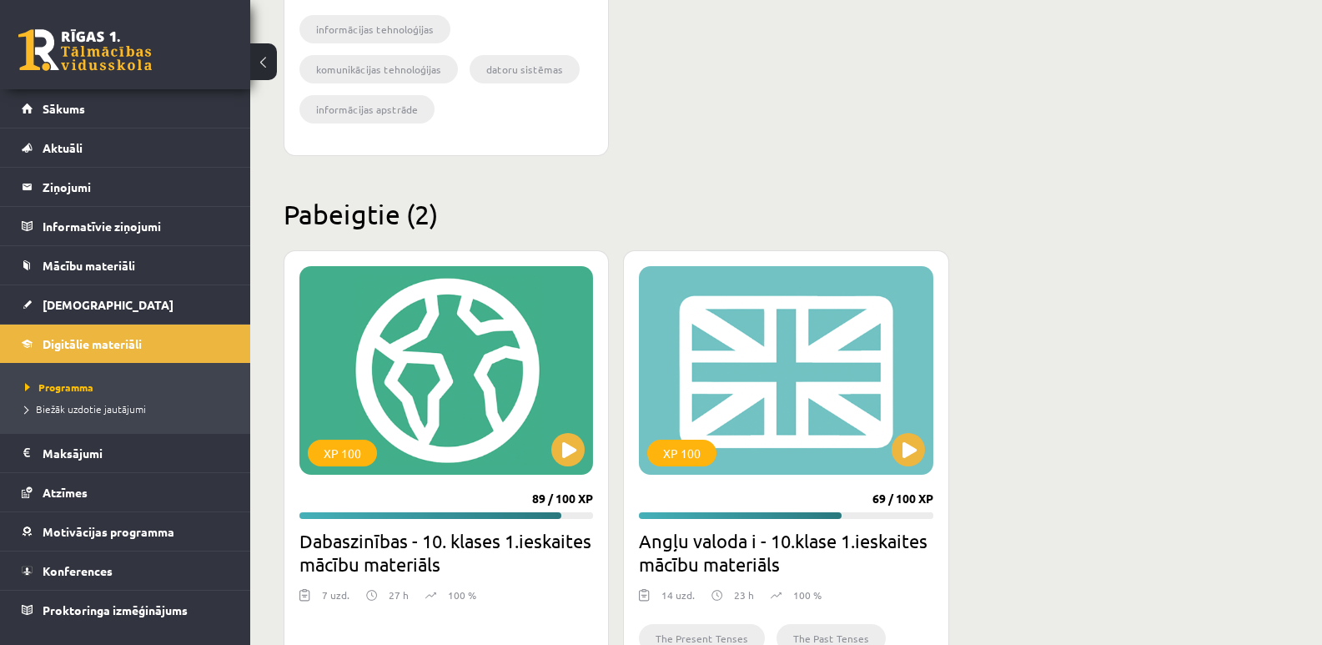
scroll to position [951, 0]
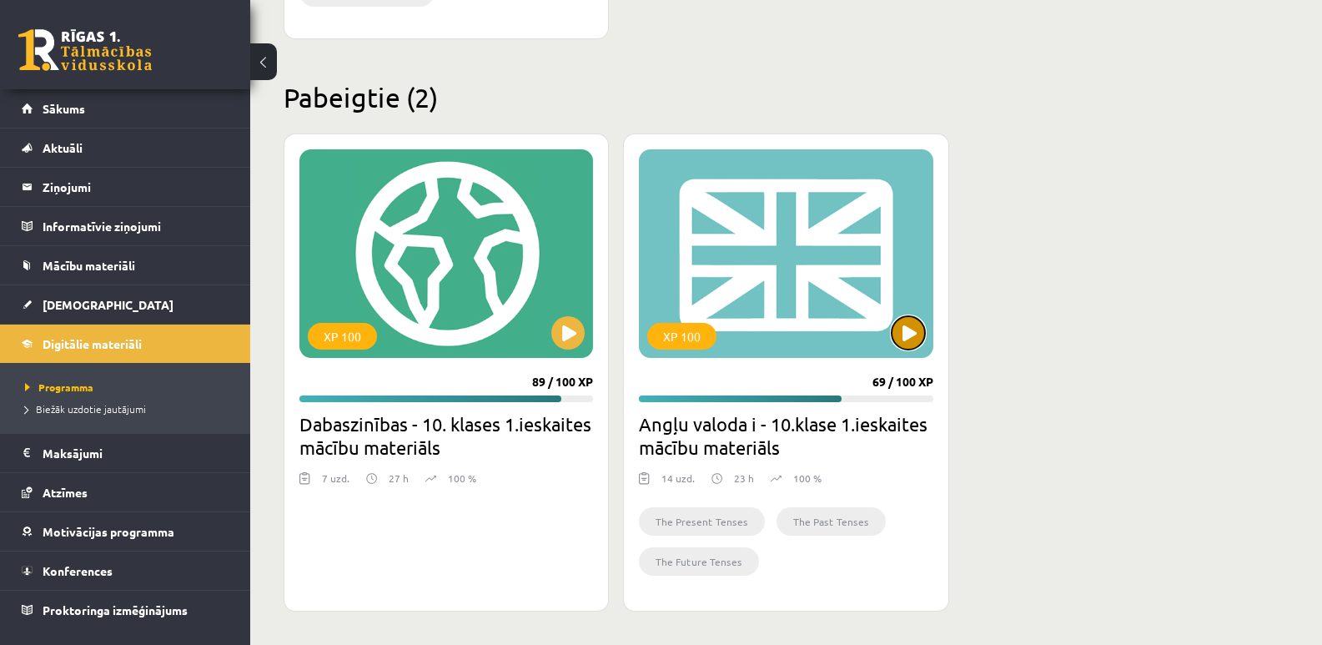
click at [901, 330] on button at bounding box center [908, 332] width 33 height 33
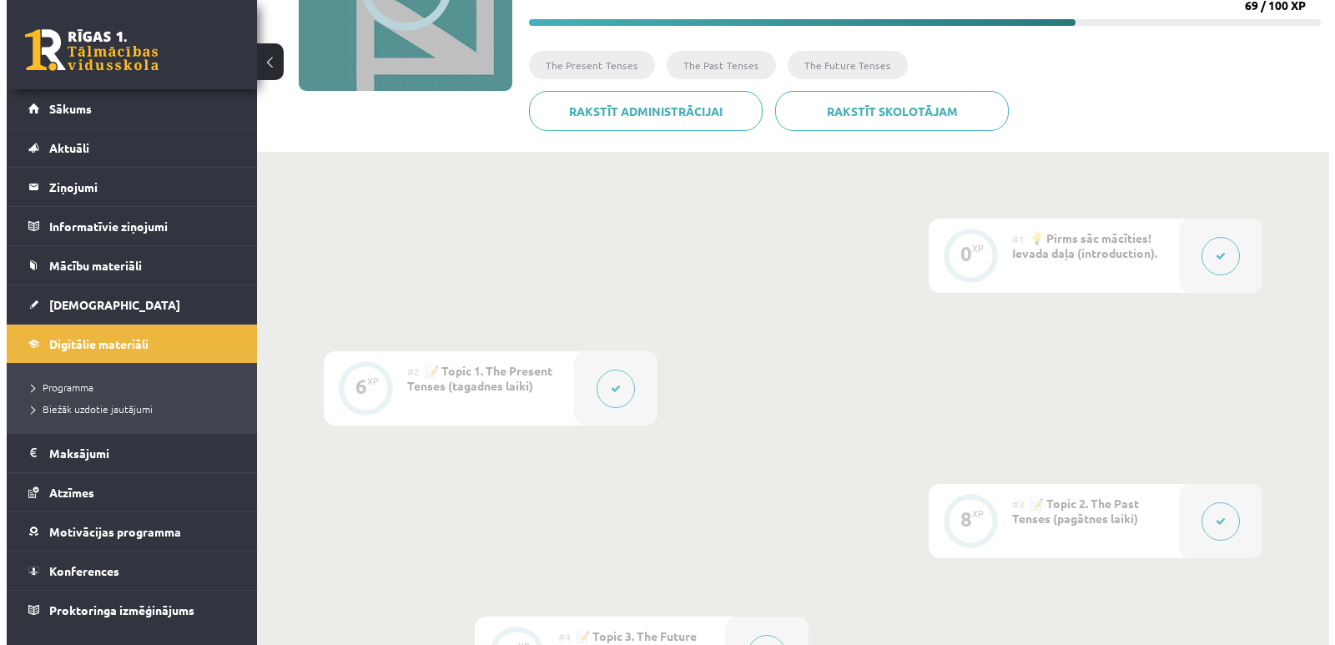
scroll to position [417, 0]
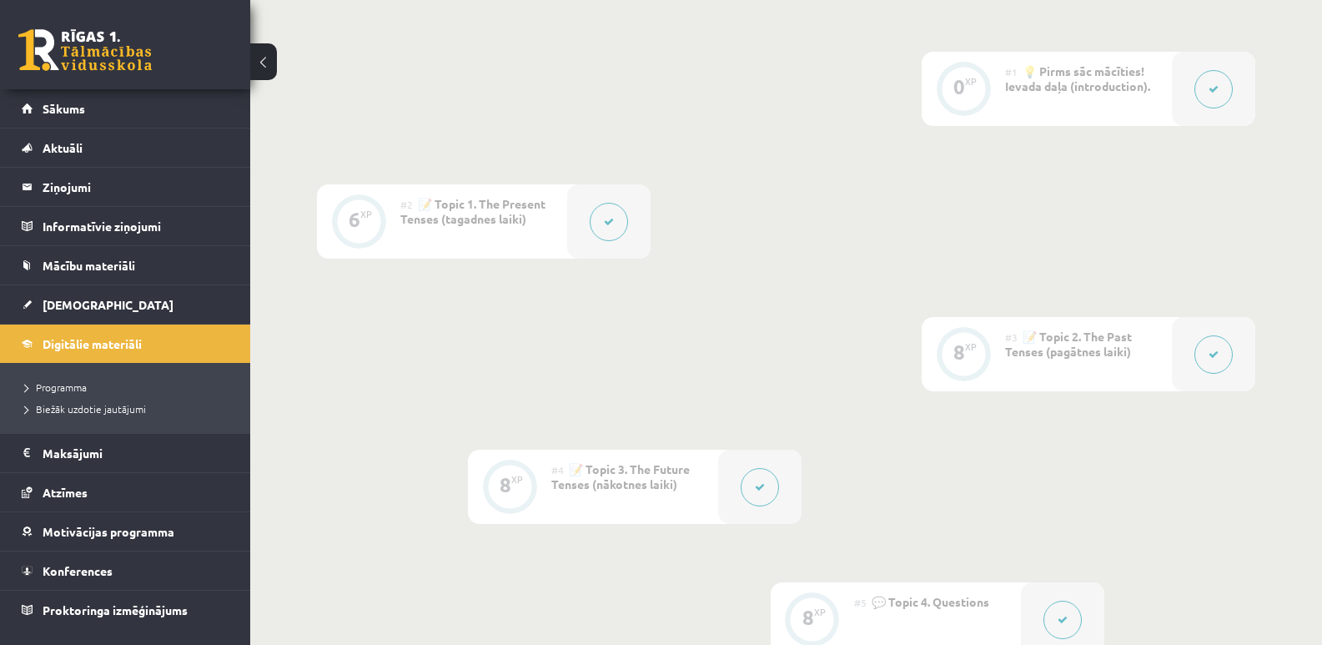
click at [614, 224] on button at bounding box center [609, 222] width 38 height 38
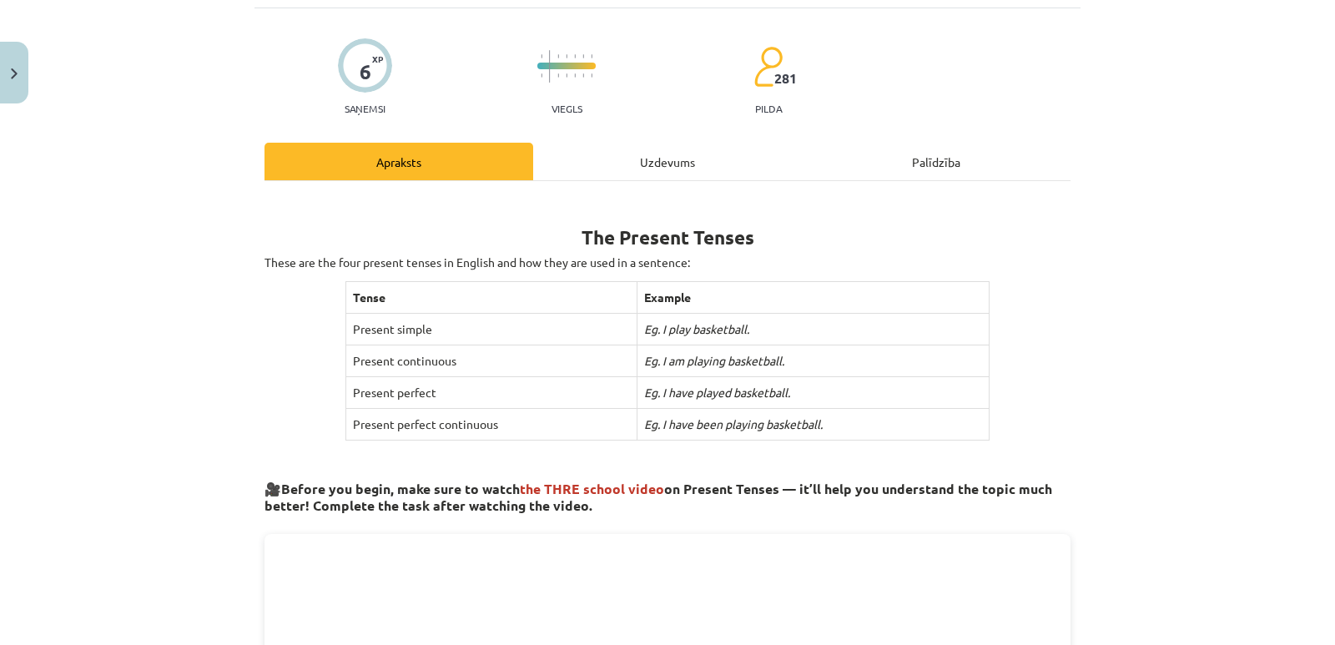
scroll to position [92, 0]
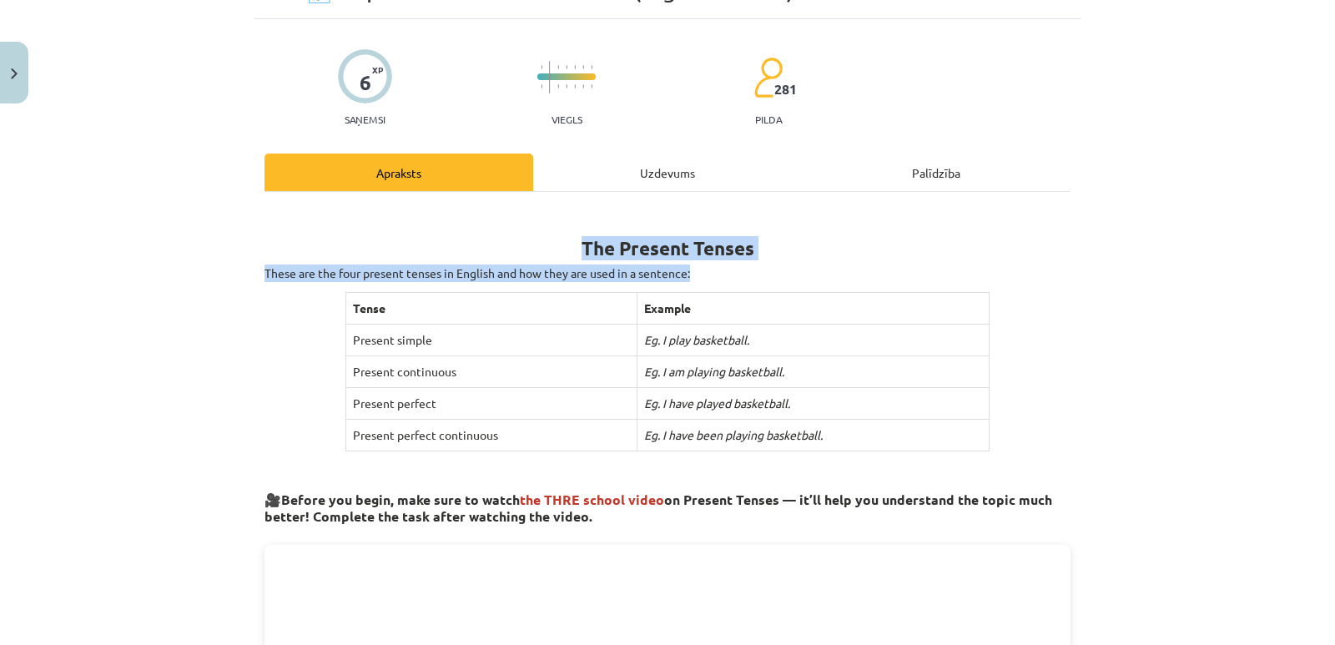
drag, startPoint x: 574, startPoint y: 249, endPoint x: 987, endPoint y: 446, distance: 457.6
copy div "The Present Tenses These are the four present tenses in English and how they ar…"
click at [154, 341] on div "Mācību tēma: Angļu valoda i - 10.[PERSON_NAME] 1.ieskaites mācību materiāls #2 …" at bounding box center [667, 322] width 1335 height 645
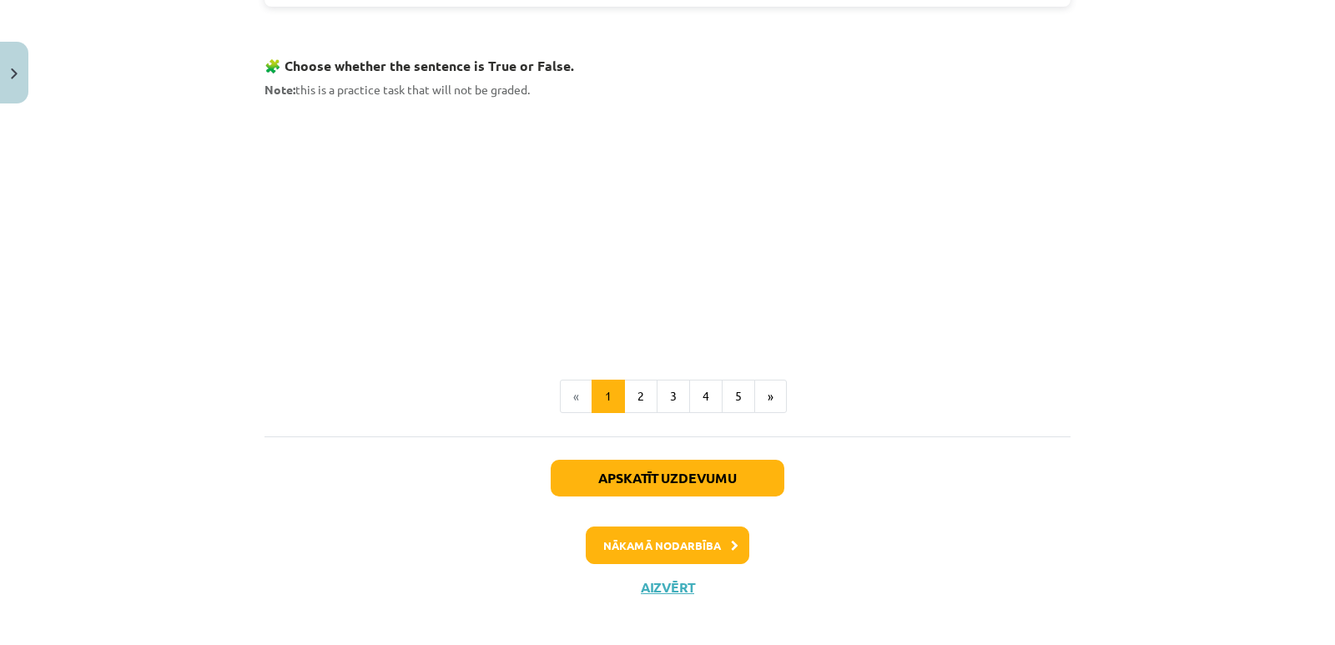
scroll to position [1093, 0]
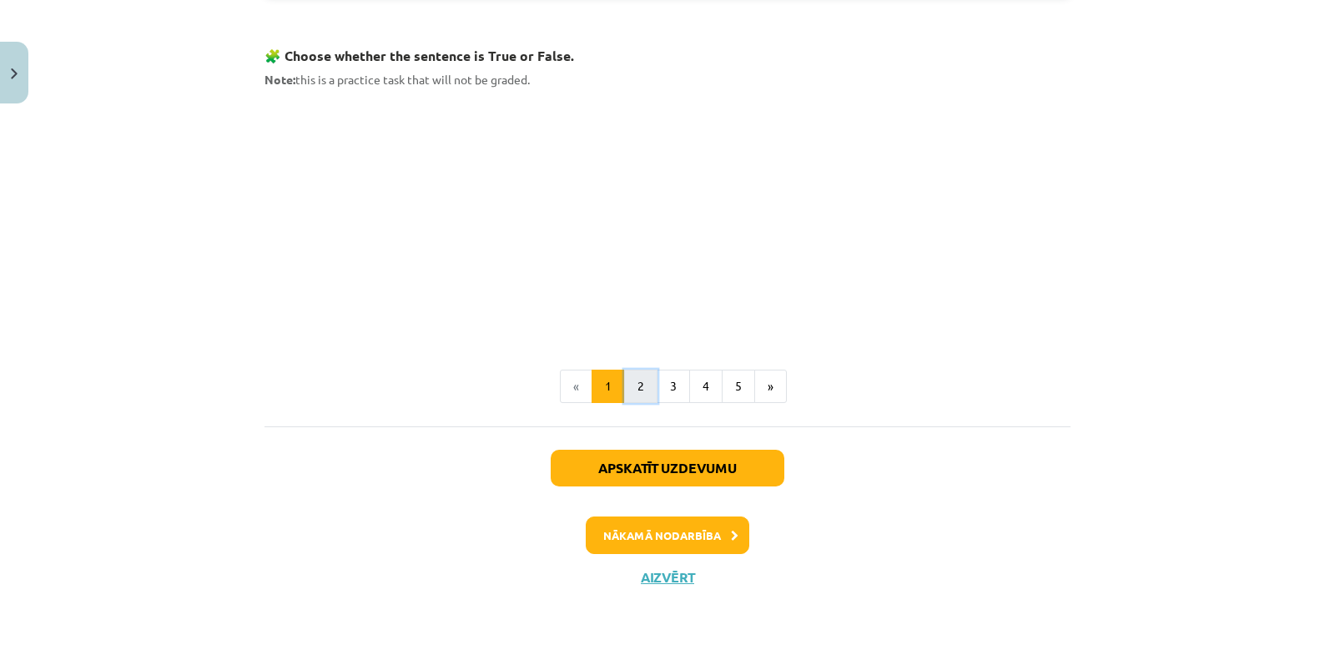
click at [635, 383] on button "2" at bounding box center [640, 386] width 33 height 33
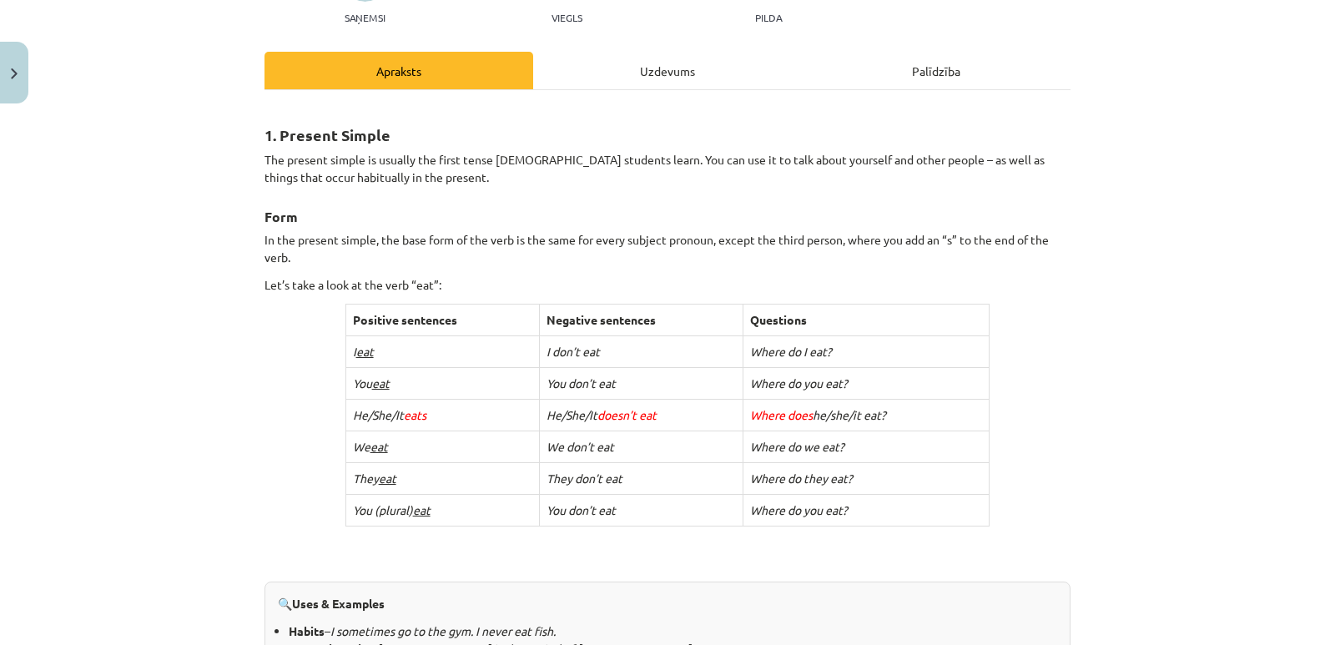
scroll to position [0, 0]
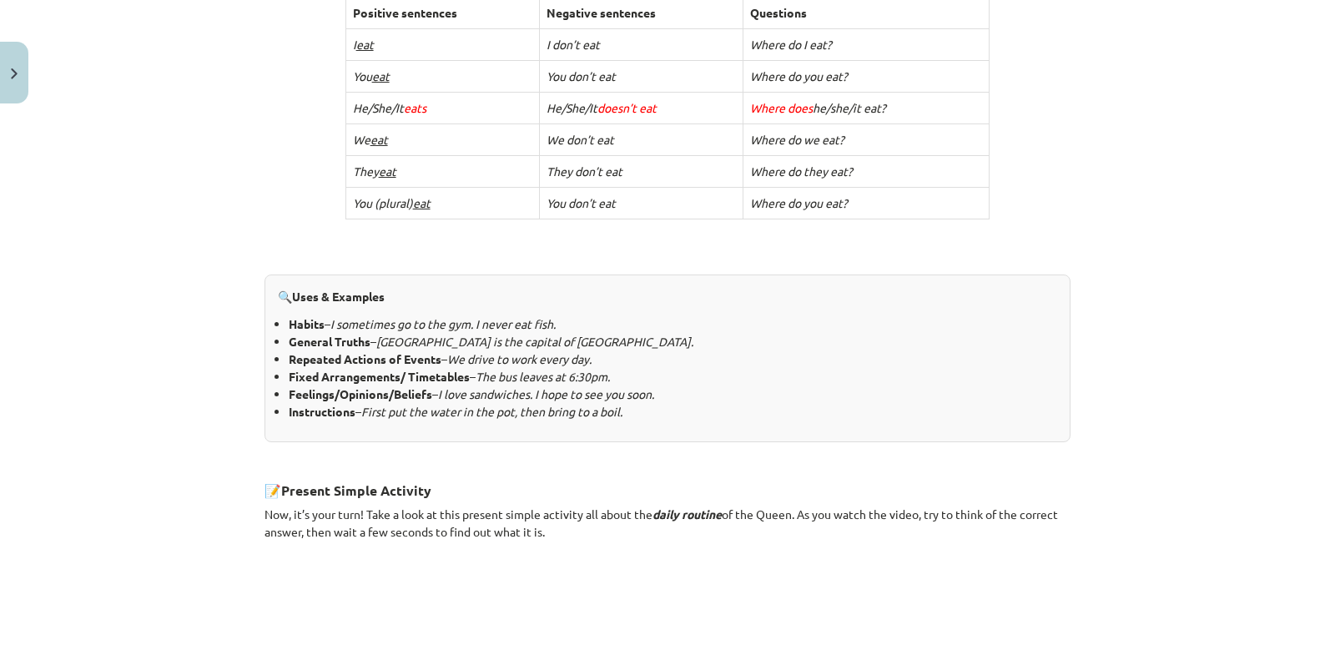
click at [355, 368] on li "Fixed Arrangements/ Timetables – The bus leaves at 6:30pm." at bounding box center [673, 377] width 768 height 18
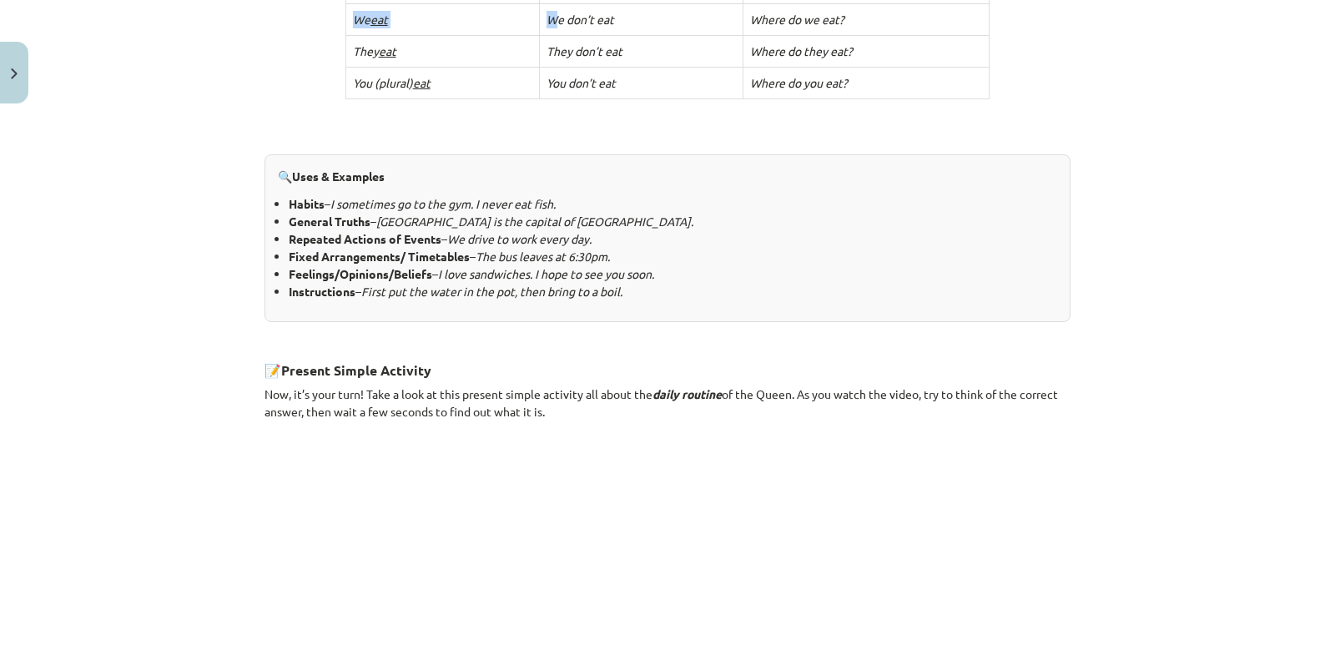
scroll to position [602, 0]
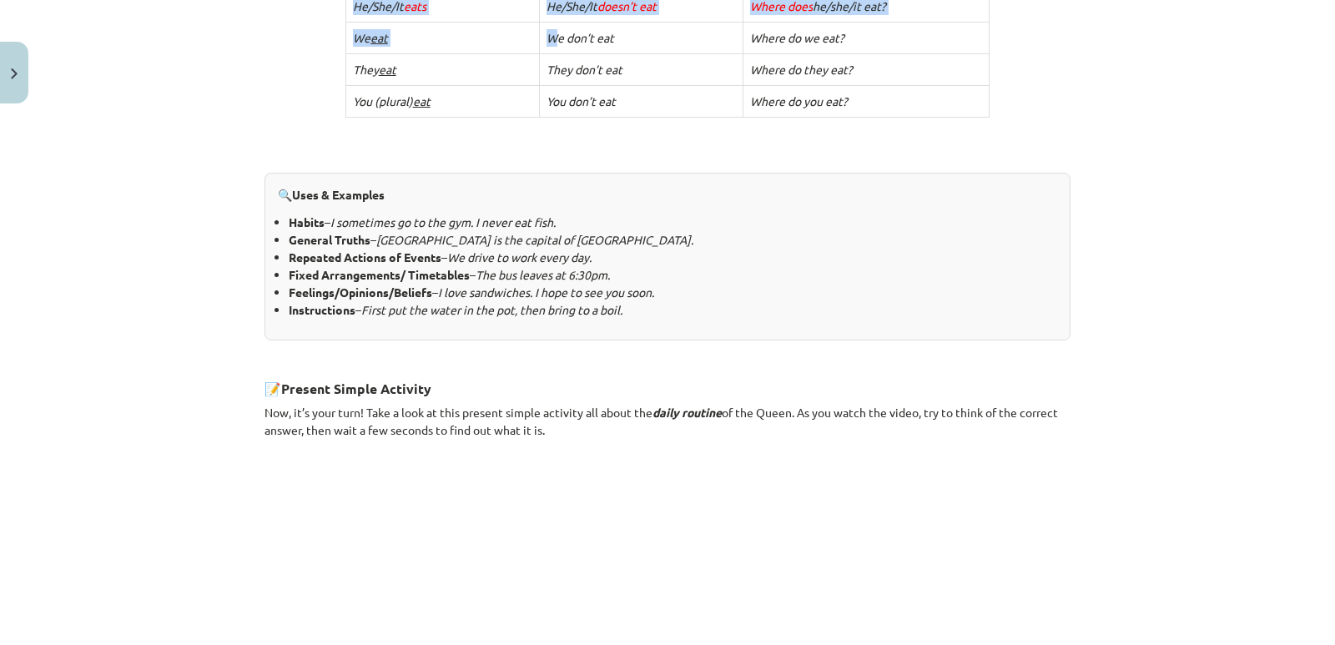
drag, startPoint x: 251, startPoint y: 244, endPoint x: 501, endPoint y: 423, distance: 306.8
click at [562, 424] on div "6 XP Saņemsi Viegls 281 pilda Apraksts Uzdevums Palīdzība 1. Present Simple The…" at bounding box center [667, 282] width 826 height 1546
copy div "4. Loremip Dolors Ame consect adipis el seddoei tem incid utlab Etdolor magnaal…"
click at [1152, 472] on div "Mācību tēma: Angļu valoda i - 10.[PERSON_NAME] 1.ieskaites mācību materiāls #2 …" at bounding box center [667, 322] width 1335 height 645
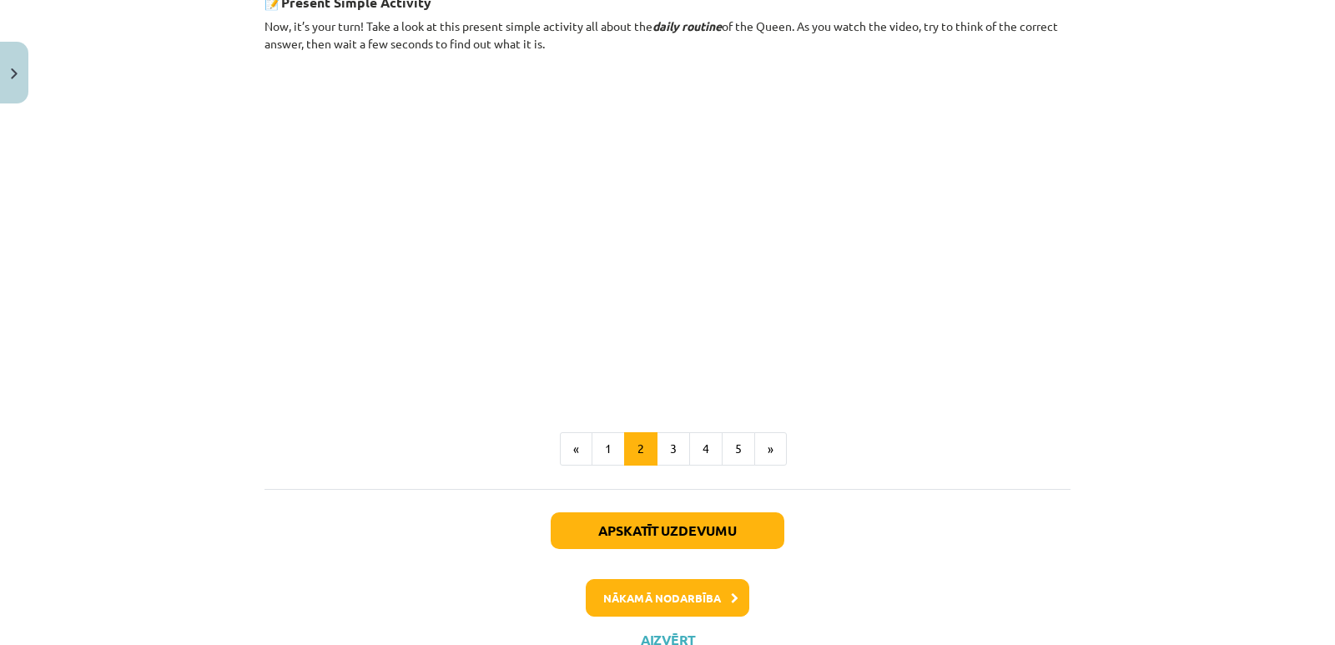
scroll to position [1053, 0]
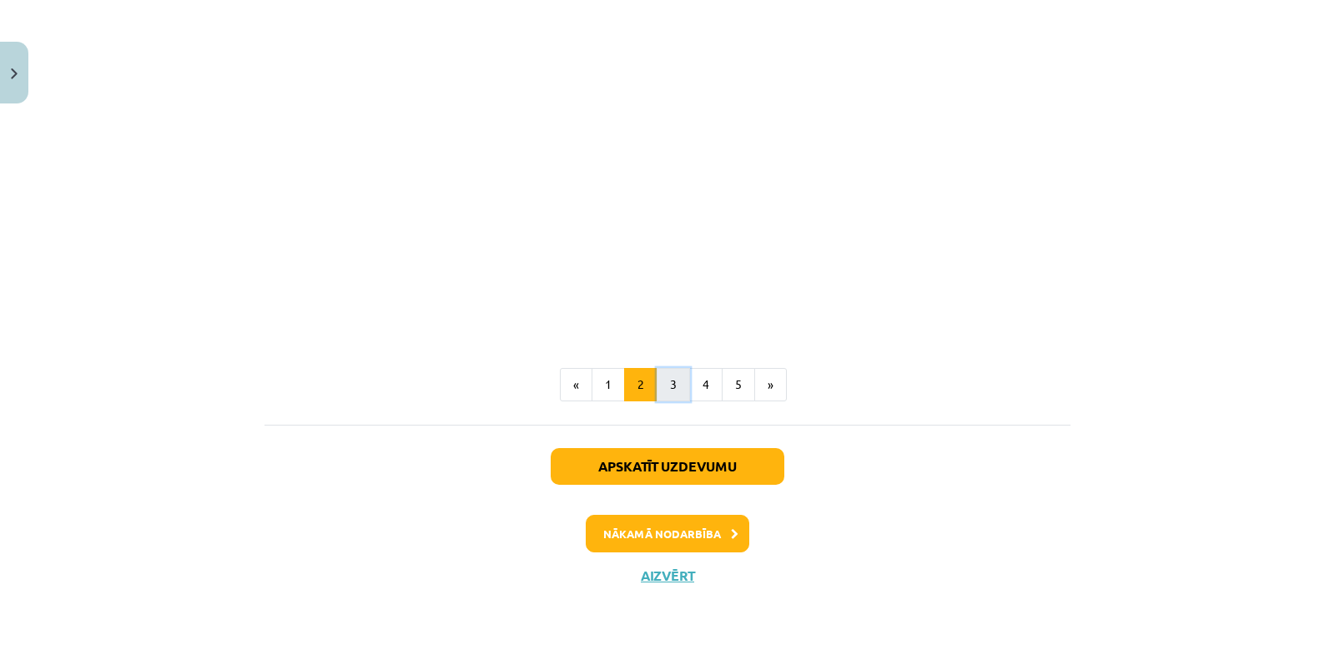
click at [662, 389] on button "3" at bounding box center [673, 384] width 33 height 33
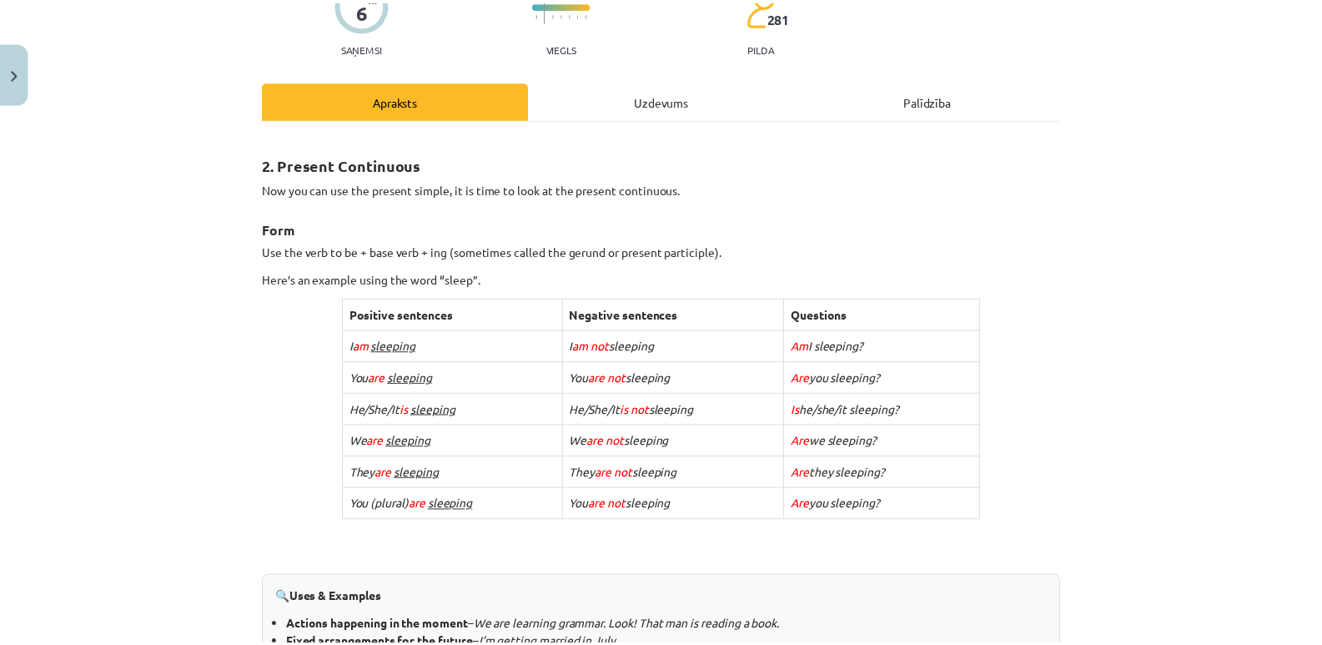
scroll to position [83, 0]
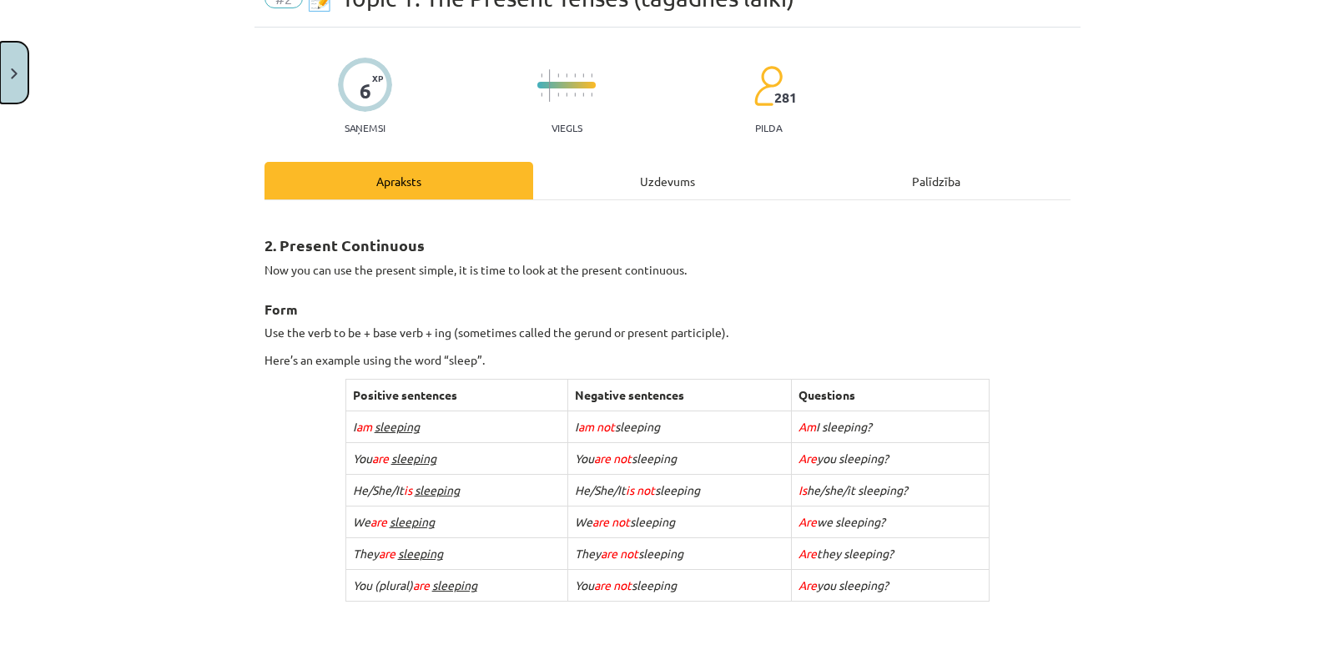
click at [7, 68] on button "Close" at bounding box center [14, 73] width 28 height 62
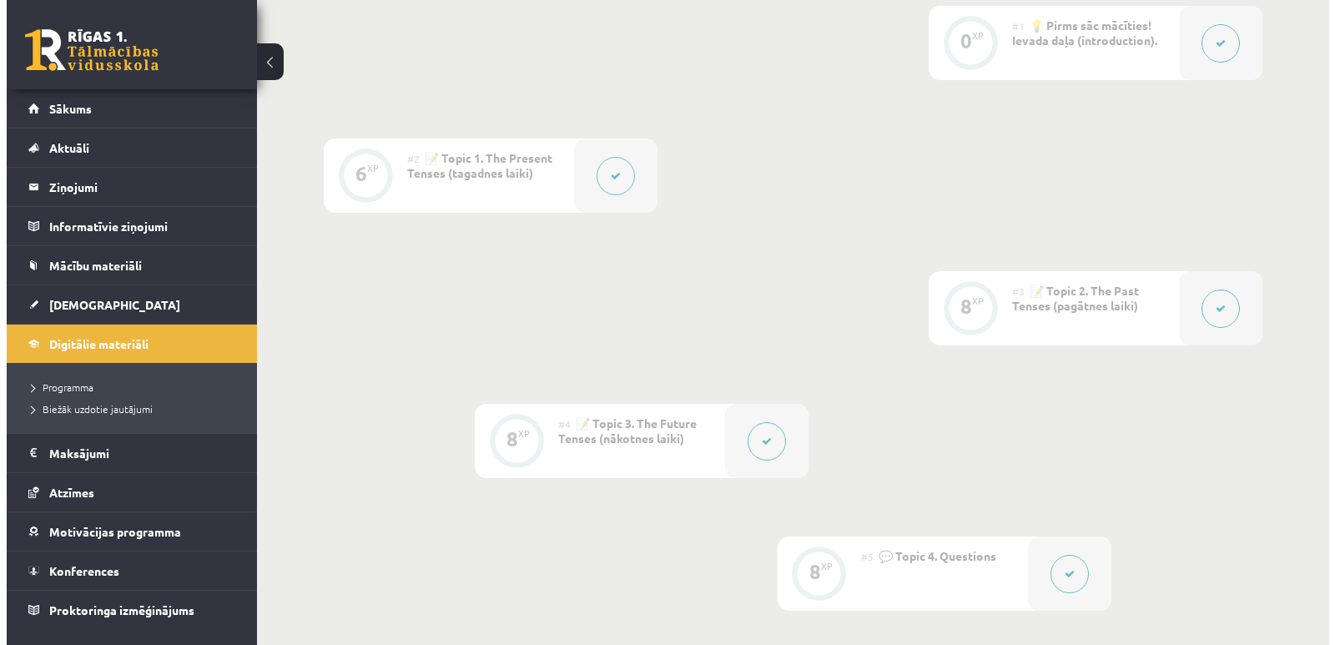
scroll to position [334, 0]
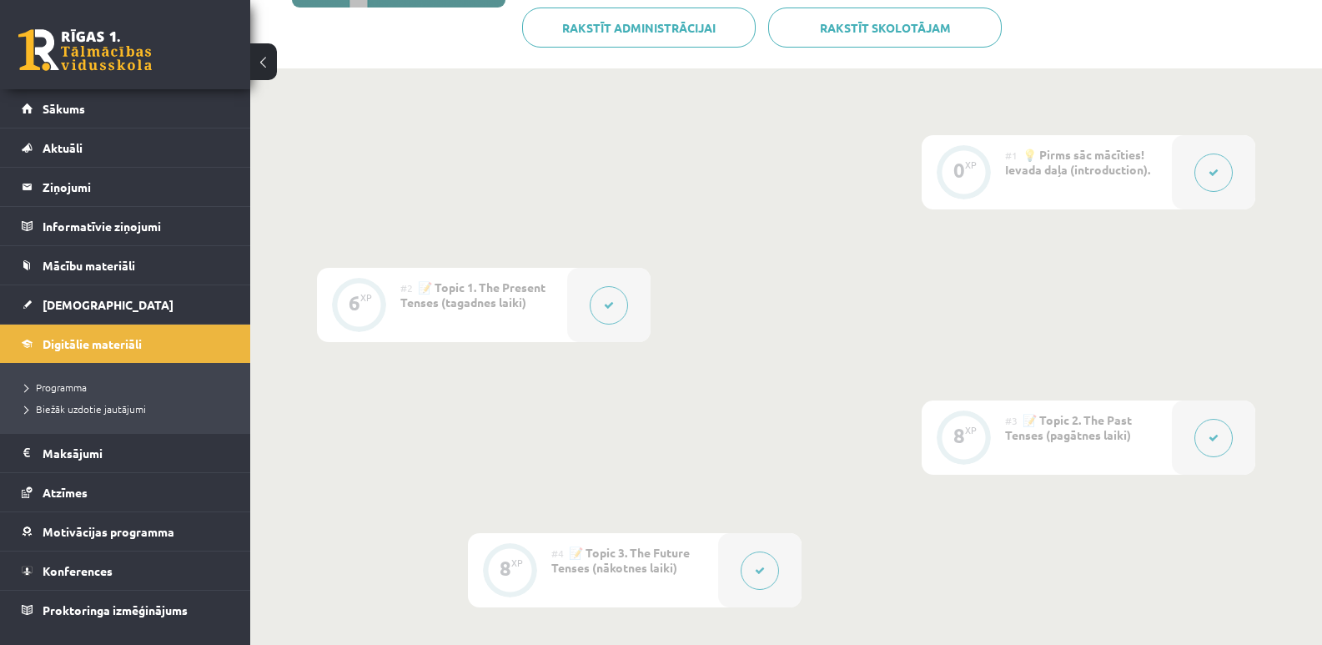
click at [605, 302] on icon at bounding box center [609, 305] width 10 height 10
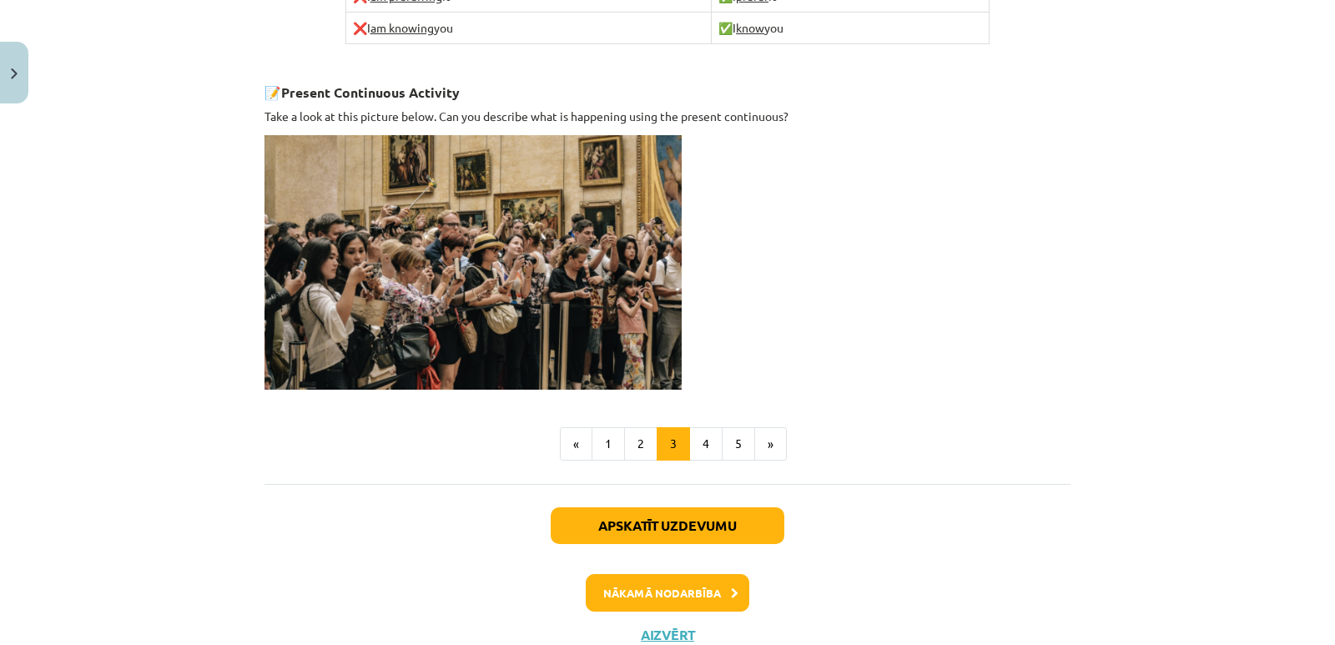
scroll to position [1096, 0]
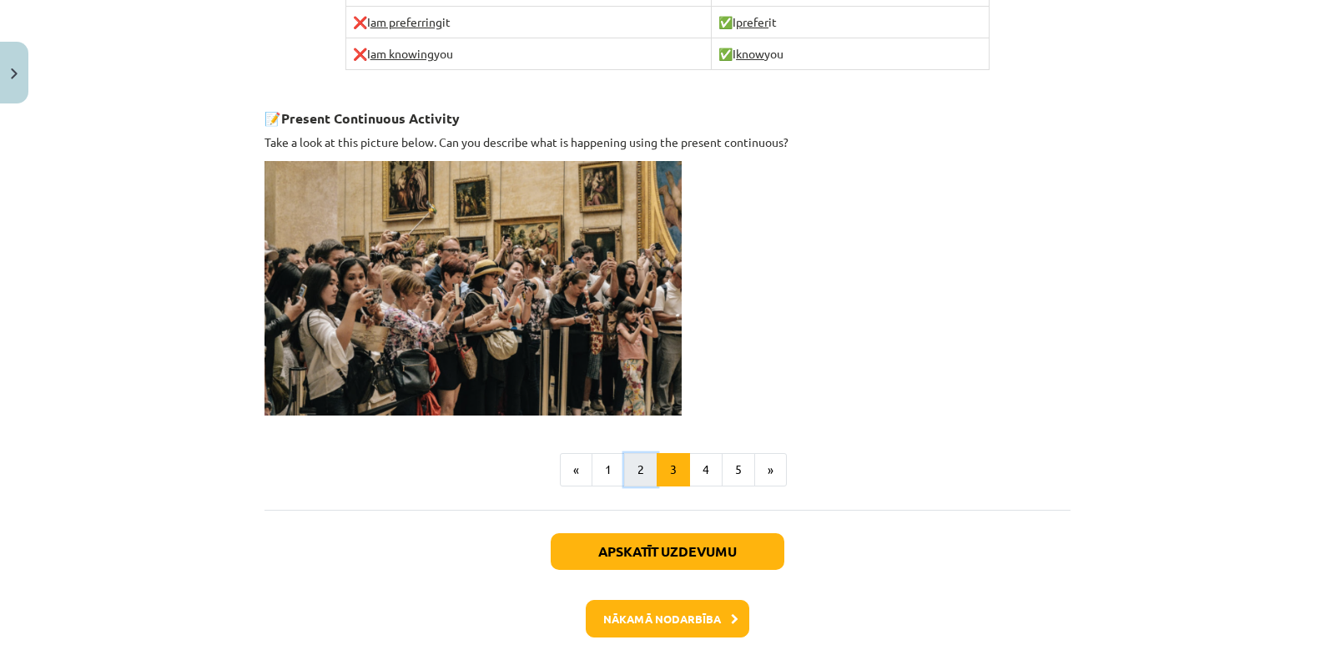
click at [631, 469] on button "2" at bounding box center [640, 469] width 33 height 33
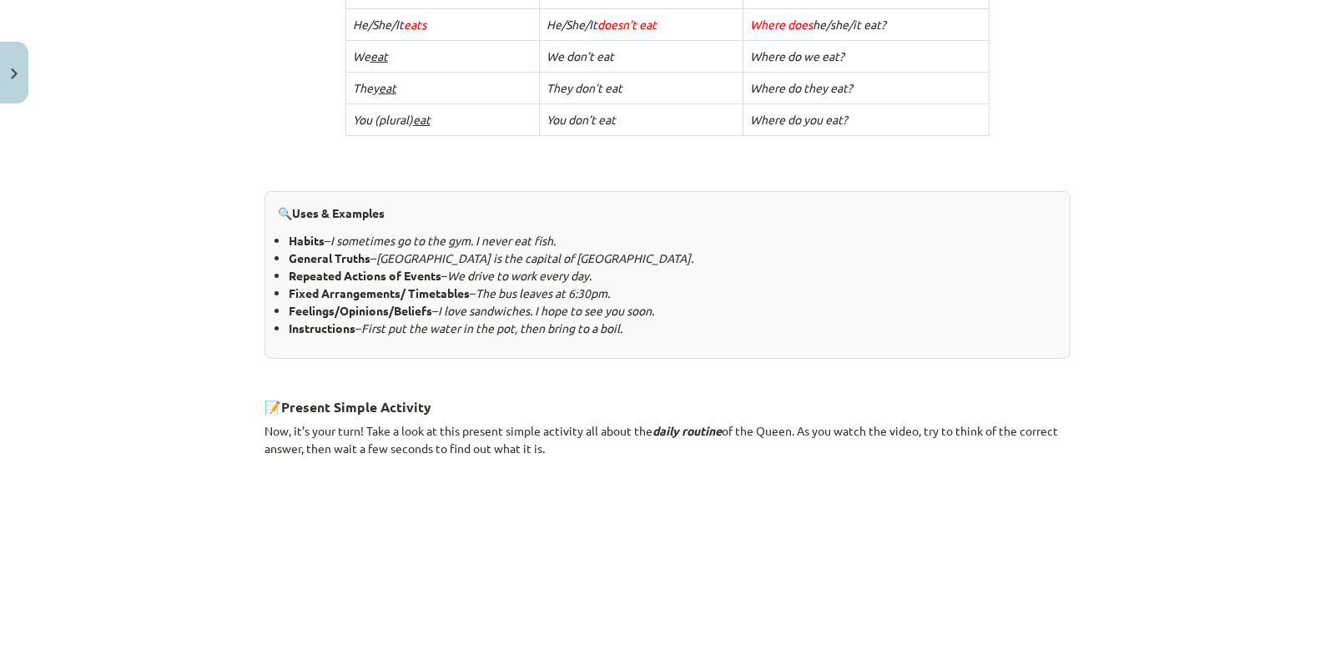
scroll to position [1053, 0]
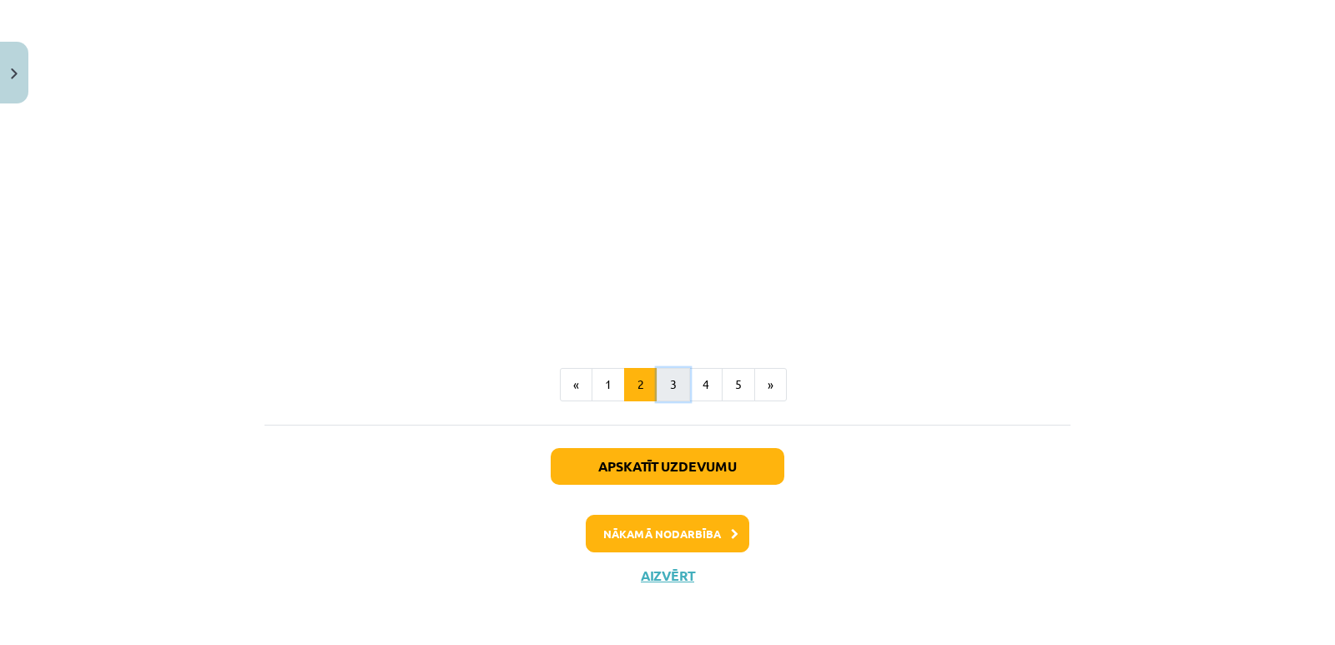
click at [661, 380] on button "3" at bounding box center [673, 384] width 33 height 33
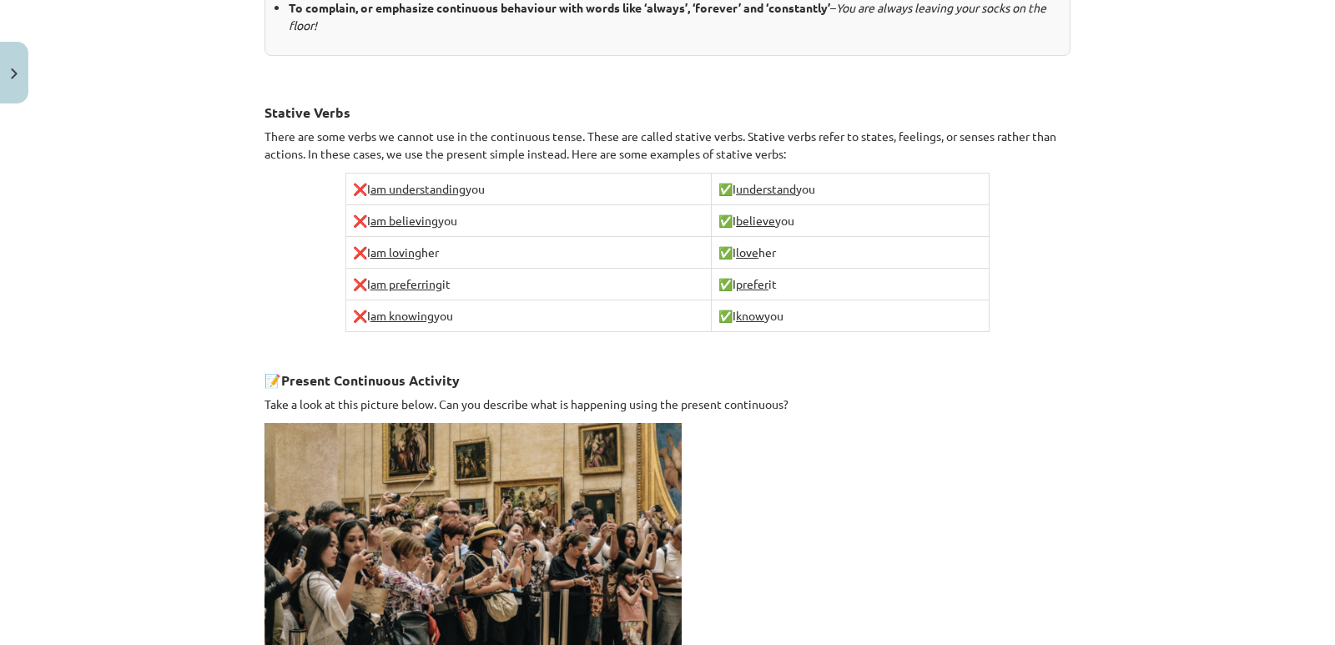
scroll to position [1180, 0]
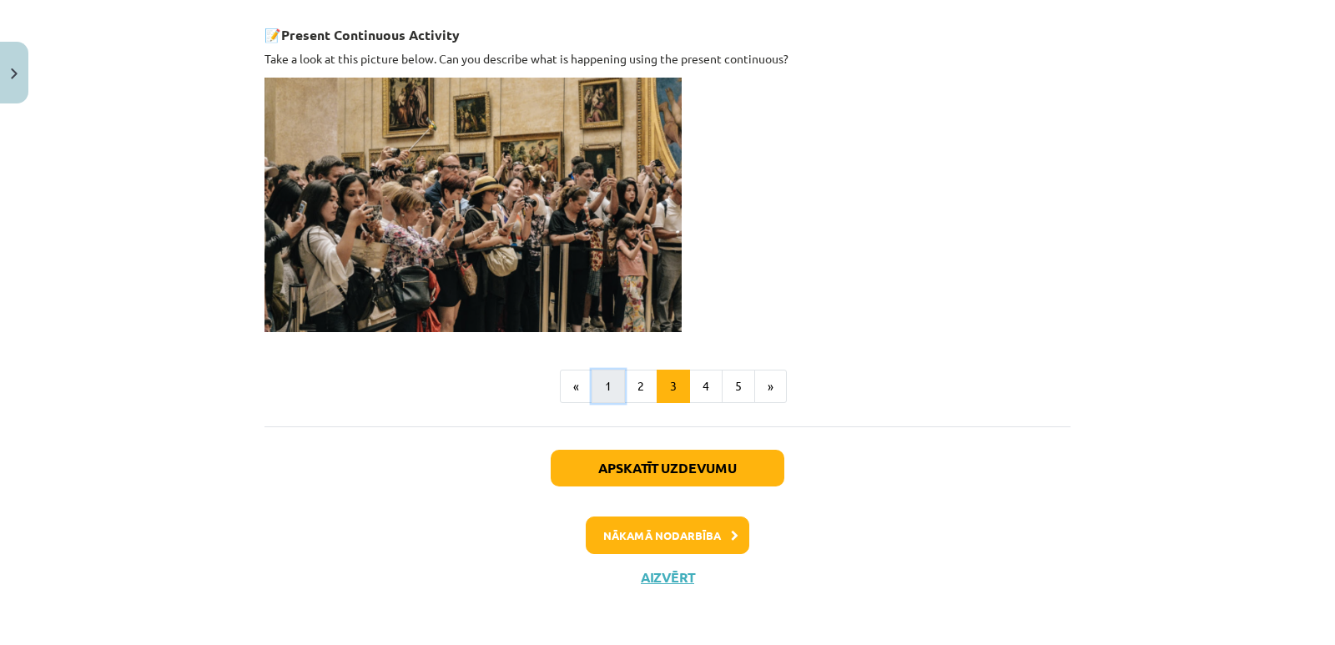
click at [602, 396] on button "1" at bounding box center [608, 386] width 33 height 33
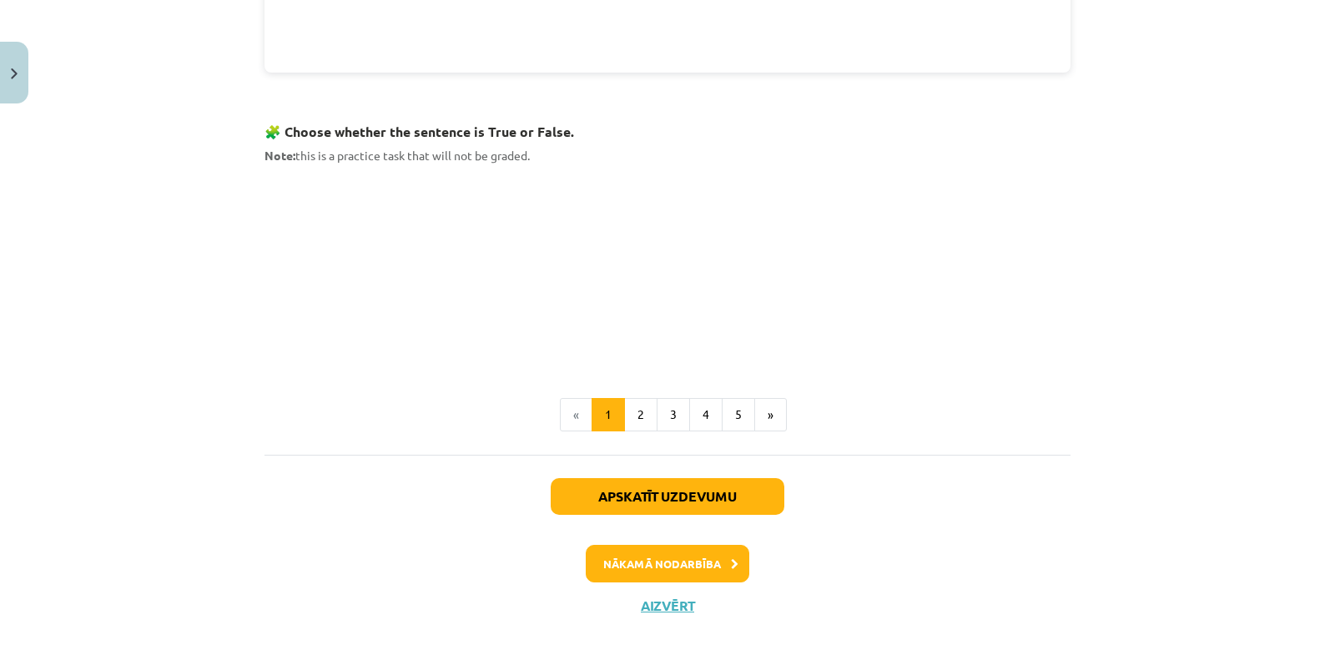
scroll to position [1045, 0]
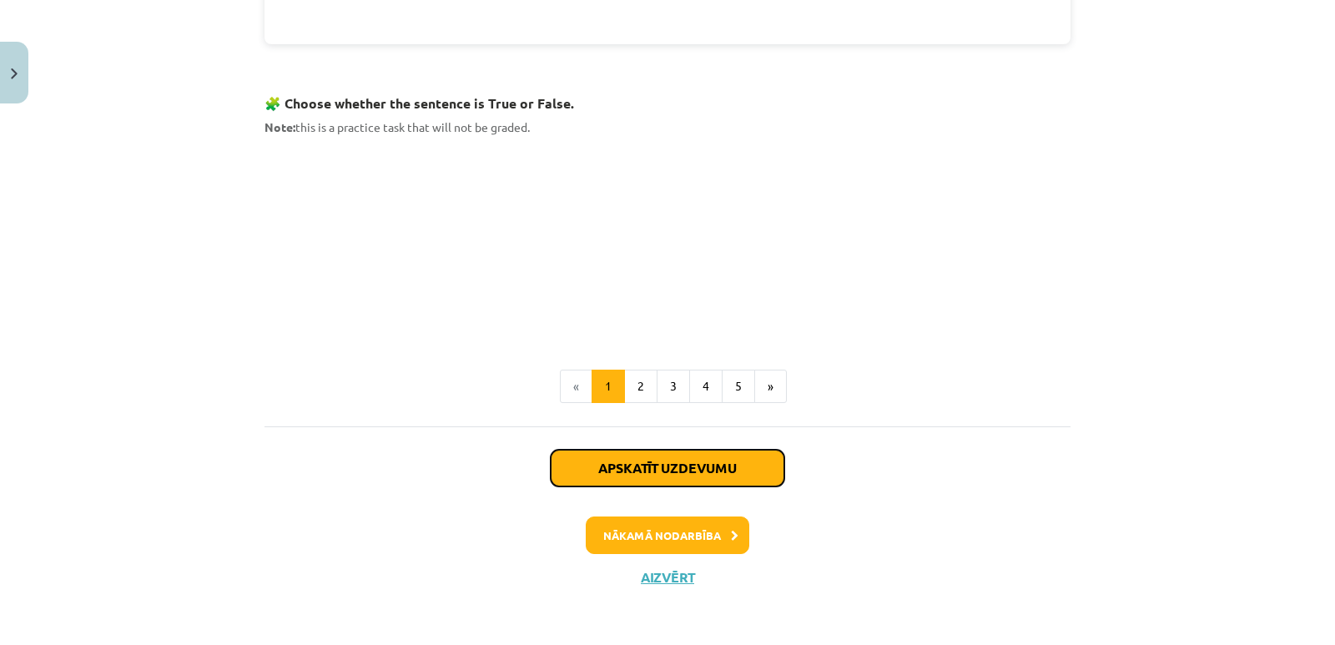
click at [655, 460] on button "Apskatīt uzdevumu" at bounding box center [668, 468] width 234 height 37
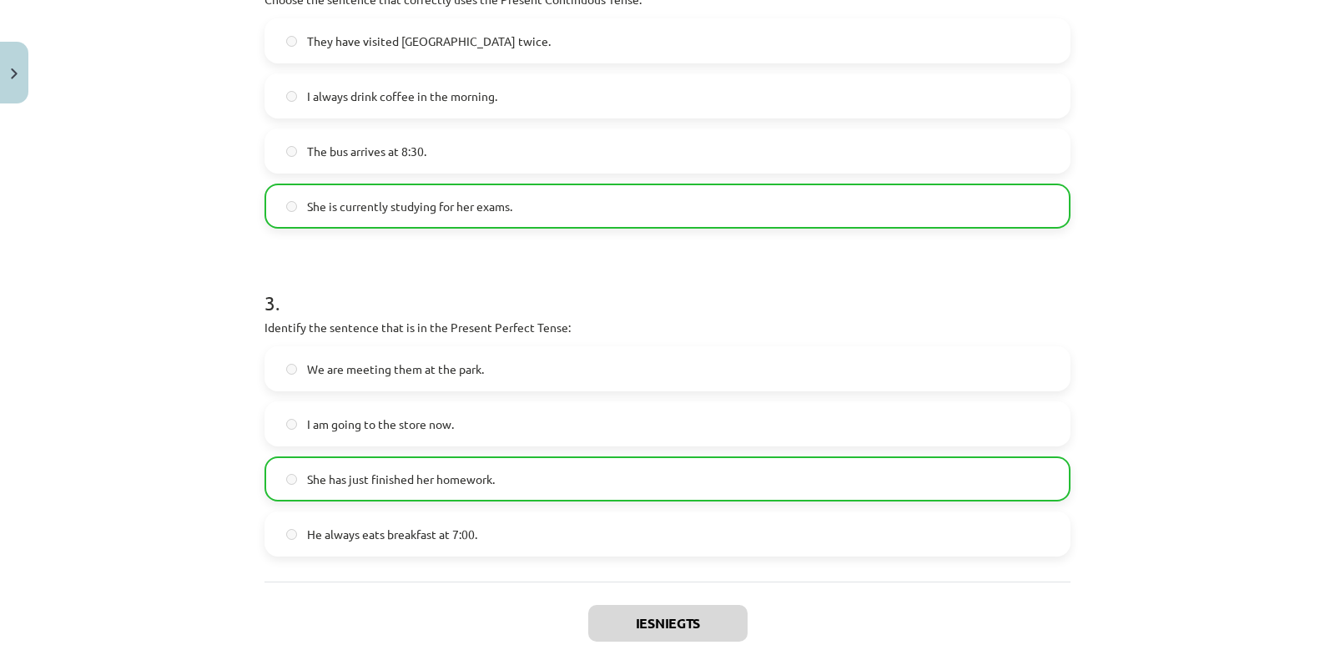
scroll to position [551, 0]
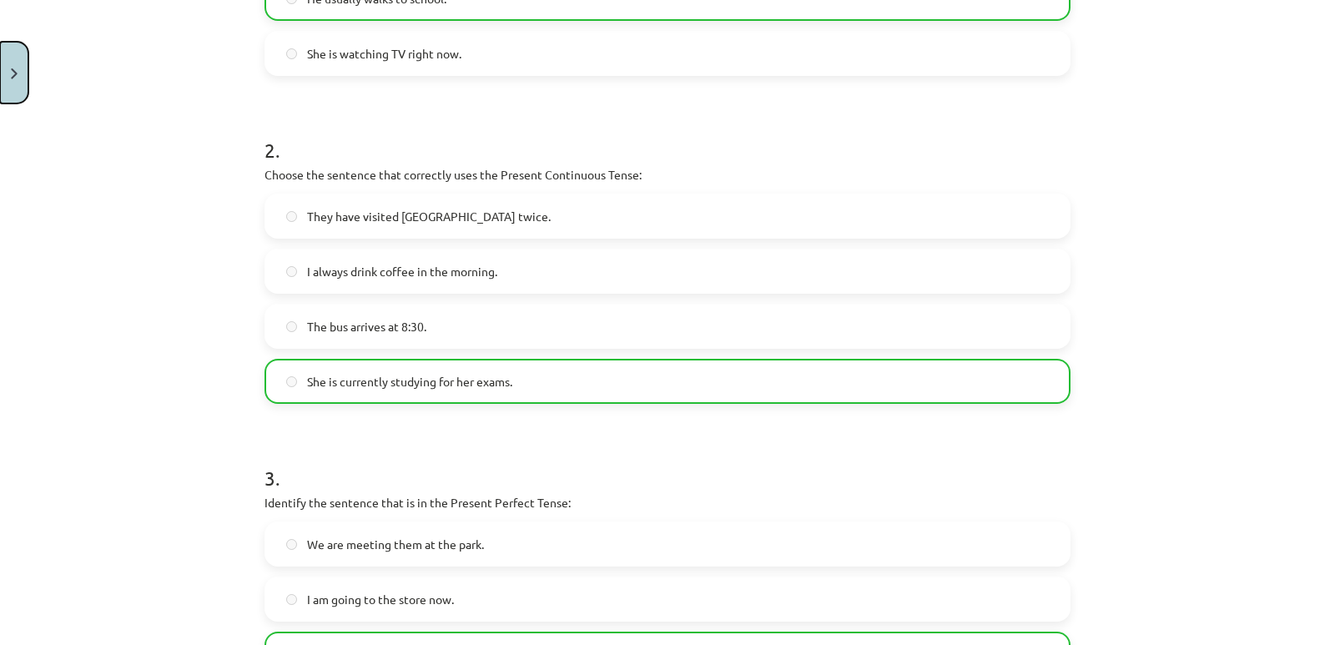
click at [14, 95] on button "Close" at bounding box center [14, 73] width 28 height 62
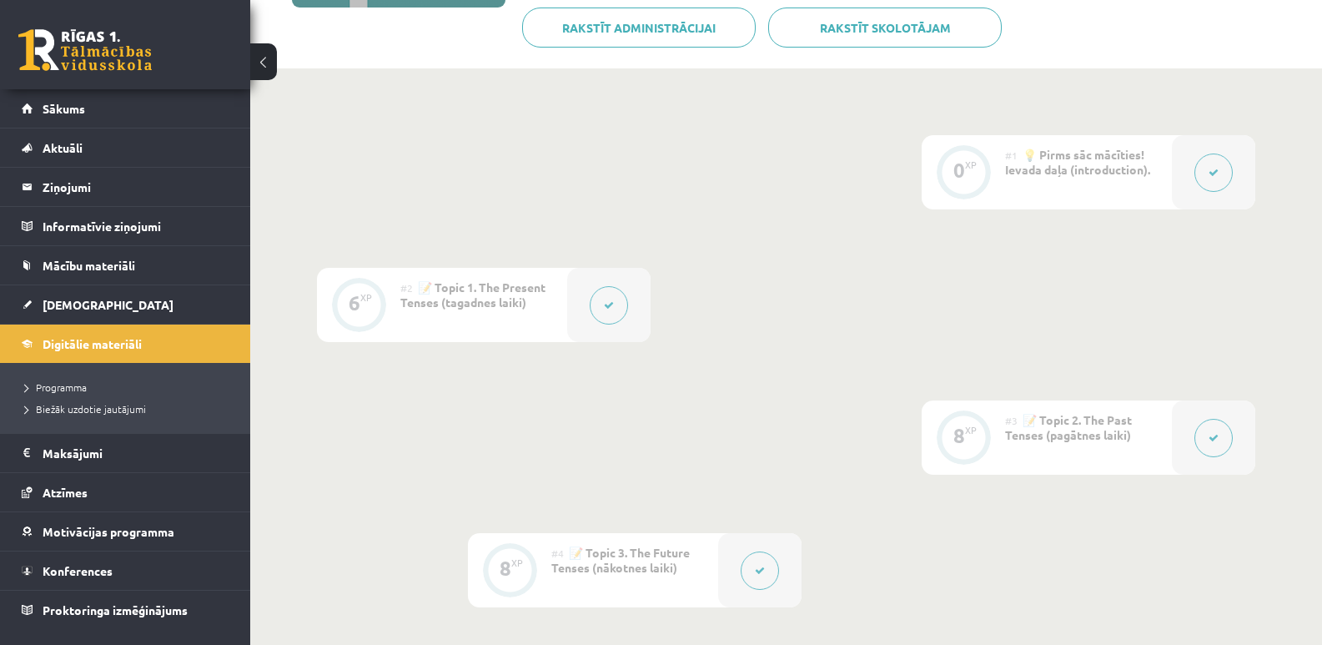
click at [609, 308] on icon at bounding box center [609, 305] width 10 height 10
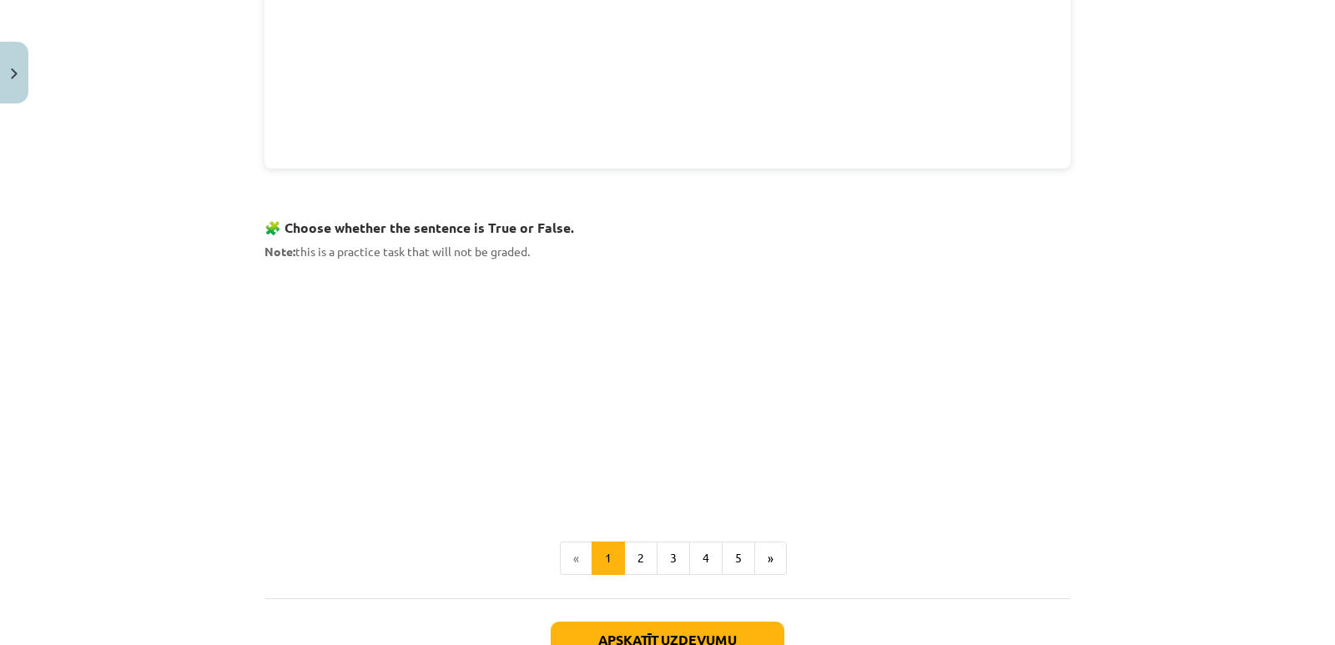
scroll to position [1085, 0]
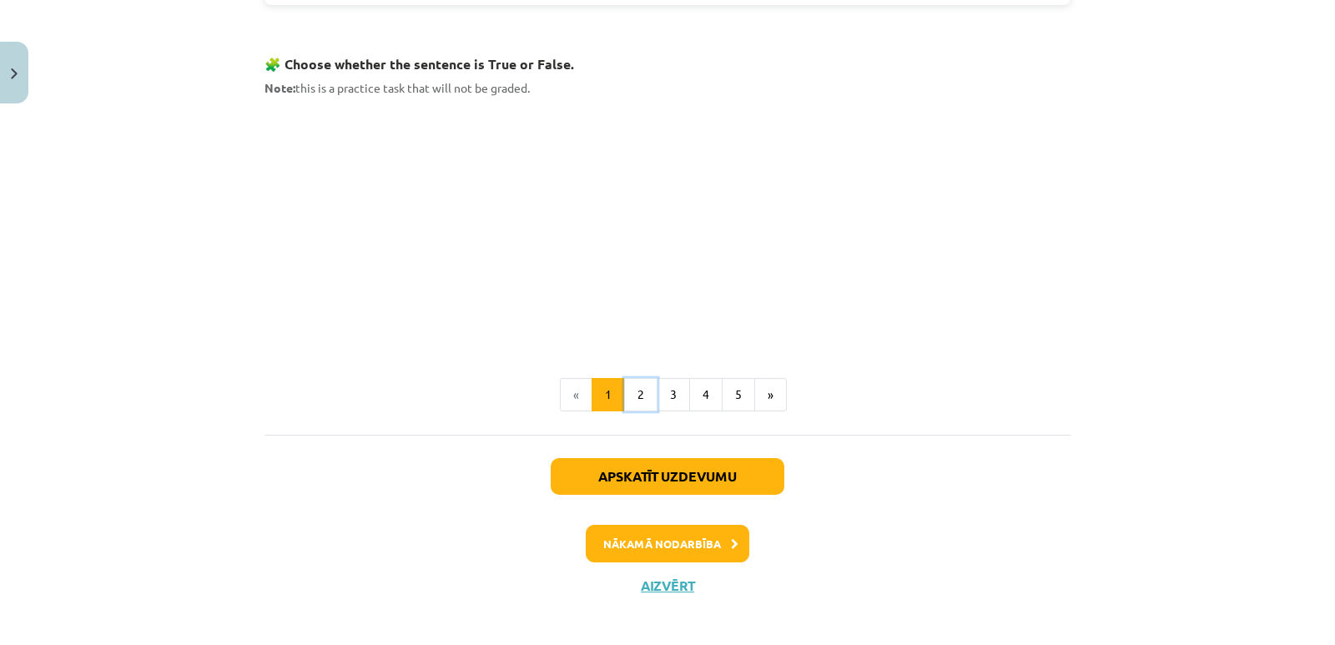
click at [637, 401] on button "2" at bounding box center [640, 394] width 33 height 33
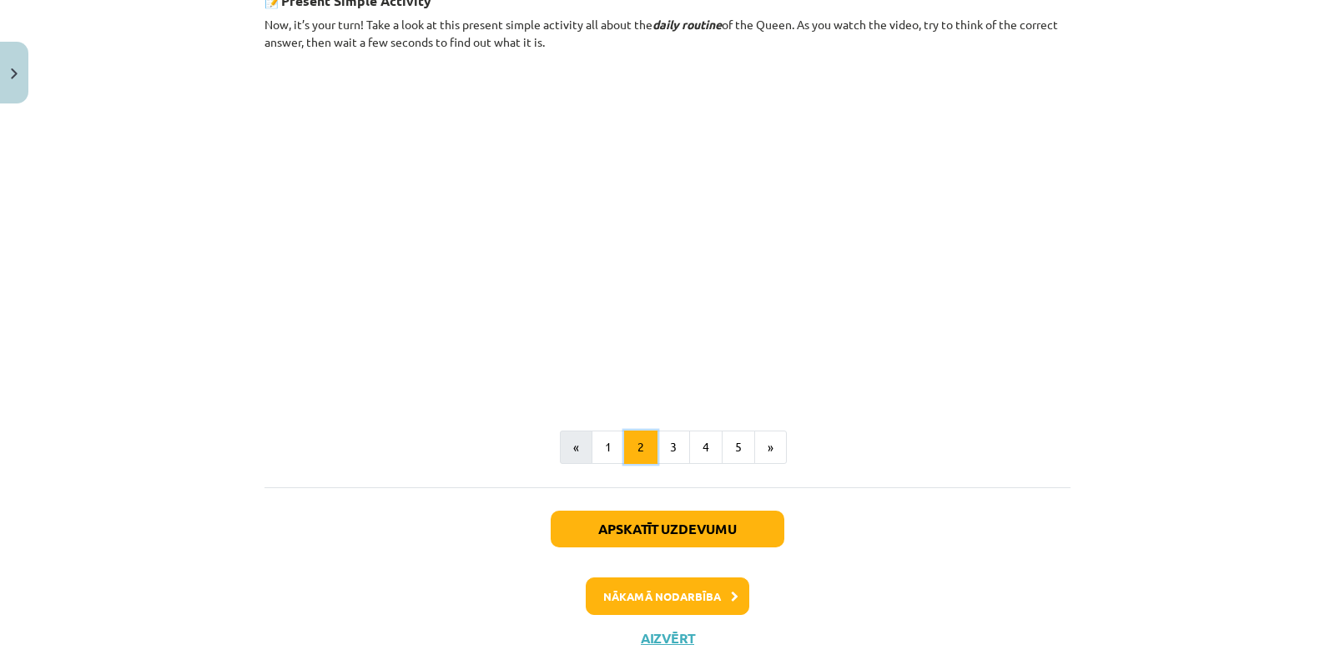
scroll to position [1053, 0]
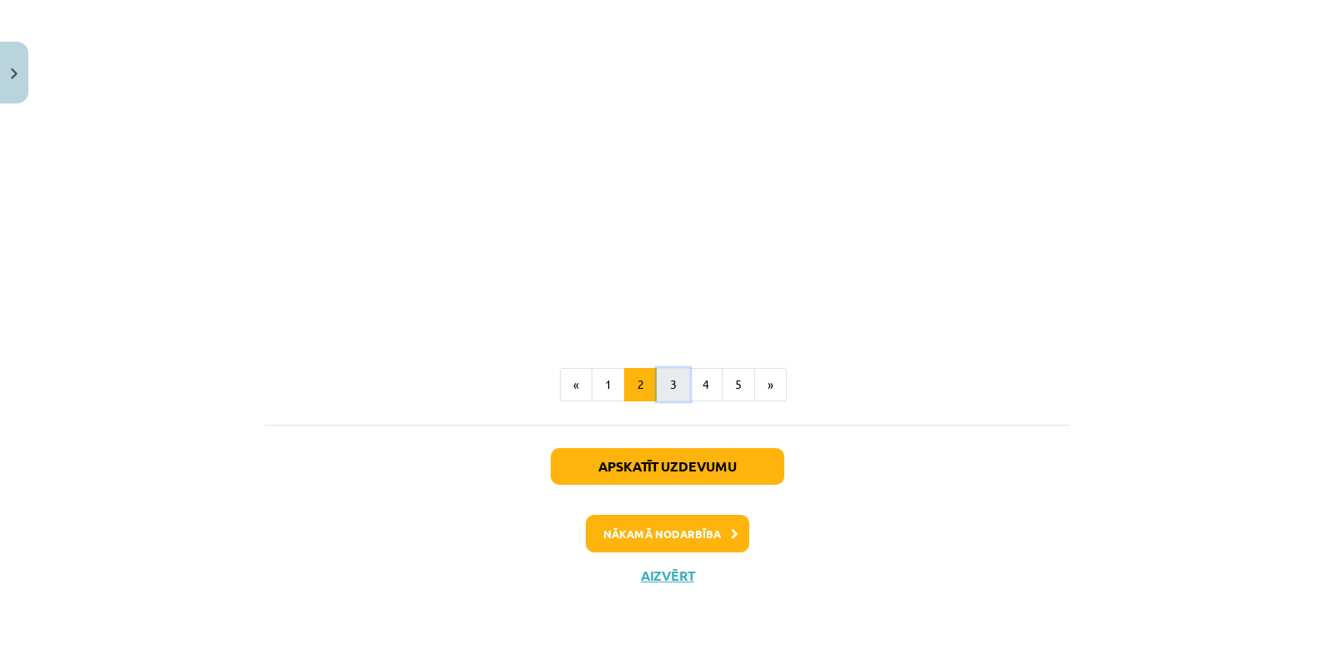
click at [680, 385] on button "3" at bounding box center [673, 384] width 33 height 33
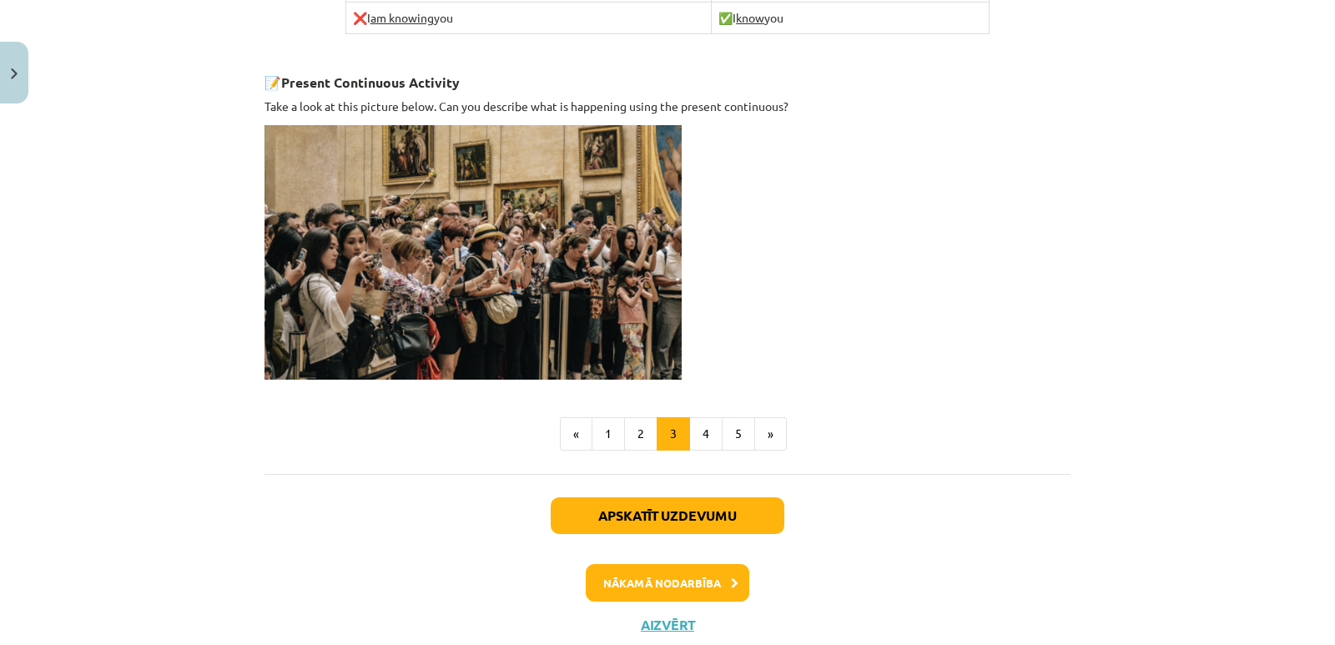
scroll to position [1180, 0]
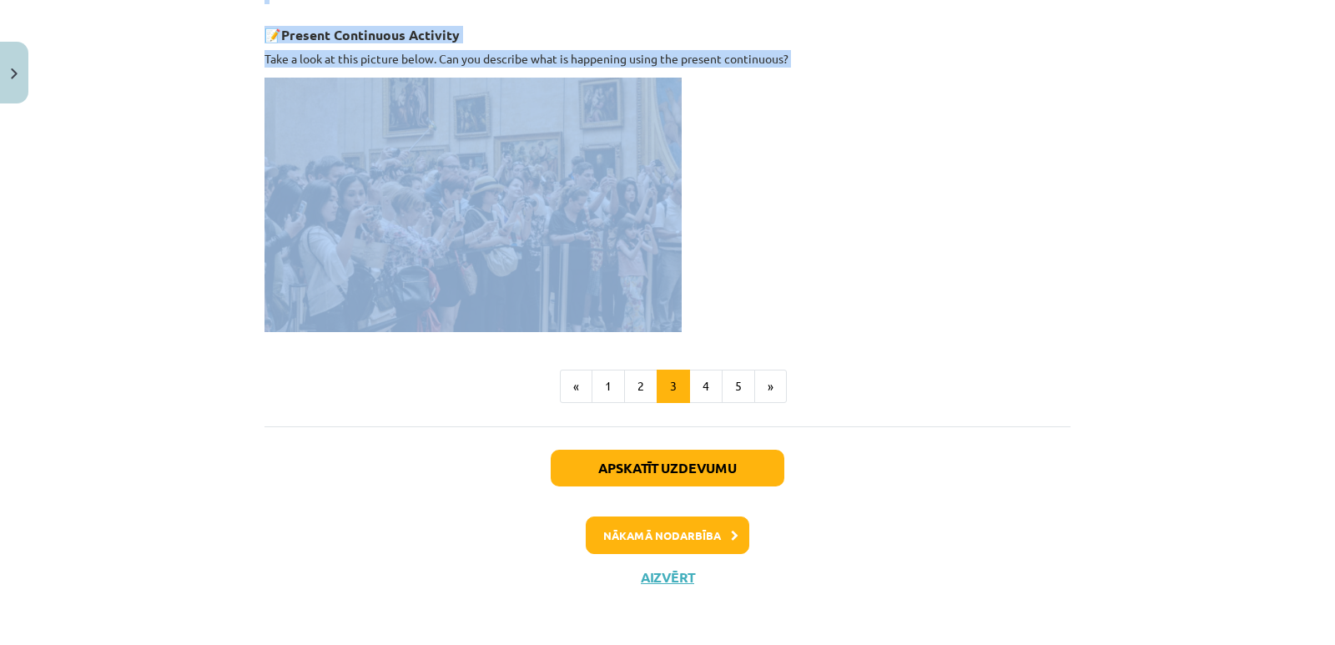
drag, startPoint x: 252, startPoint y: 100, endPoint x: 865, endPoint y: 229, distance: 626.6
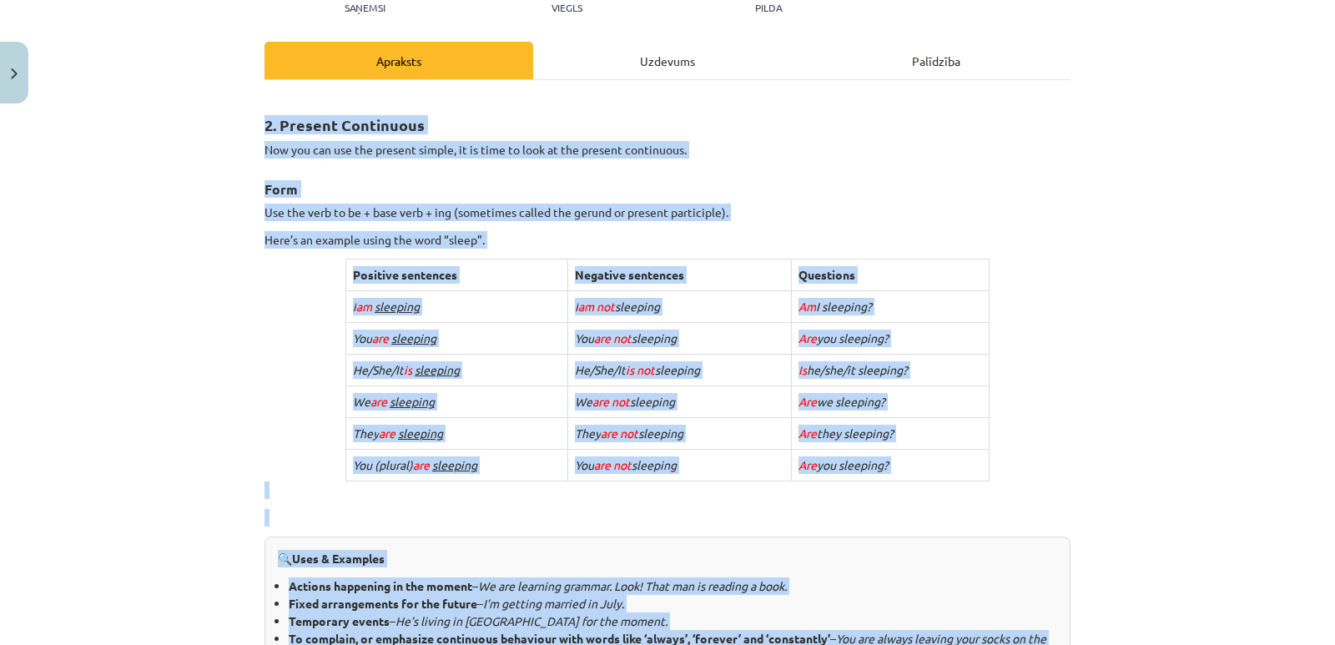
scroll to position [179, 0]
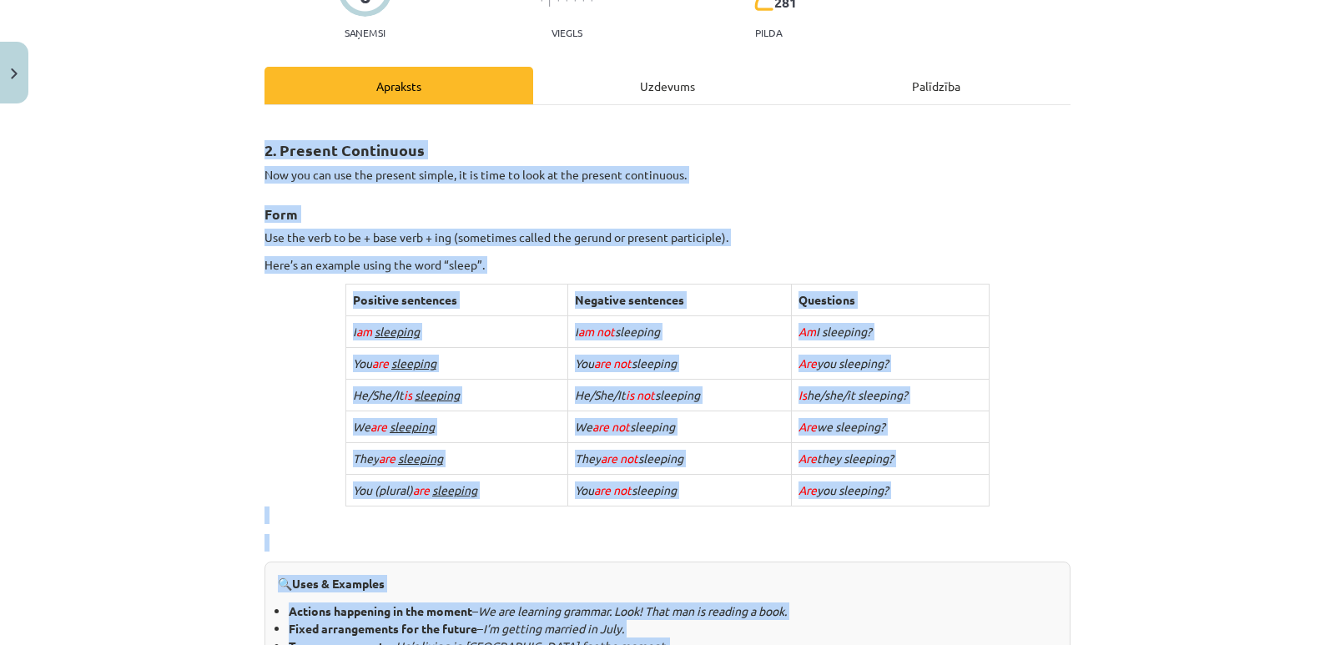
copy div "9. Loremip Dolorsitam Con adi eli sed doe tempori utlabo, et do magn al enim ad…"
click at [958, 444] on td "Are they sleeping?" at bounding box center [890, 459] width 199 height 32
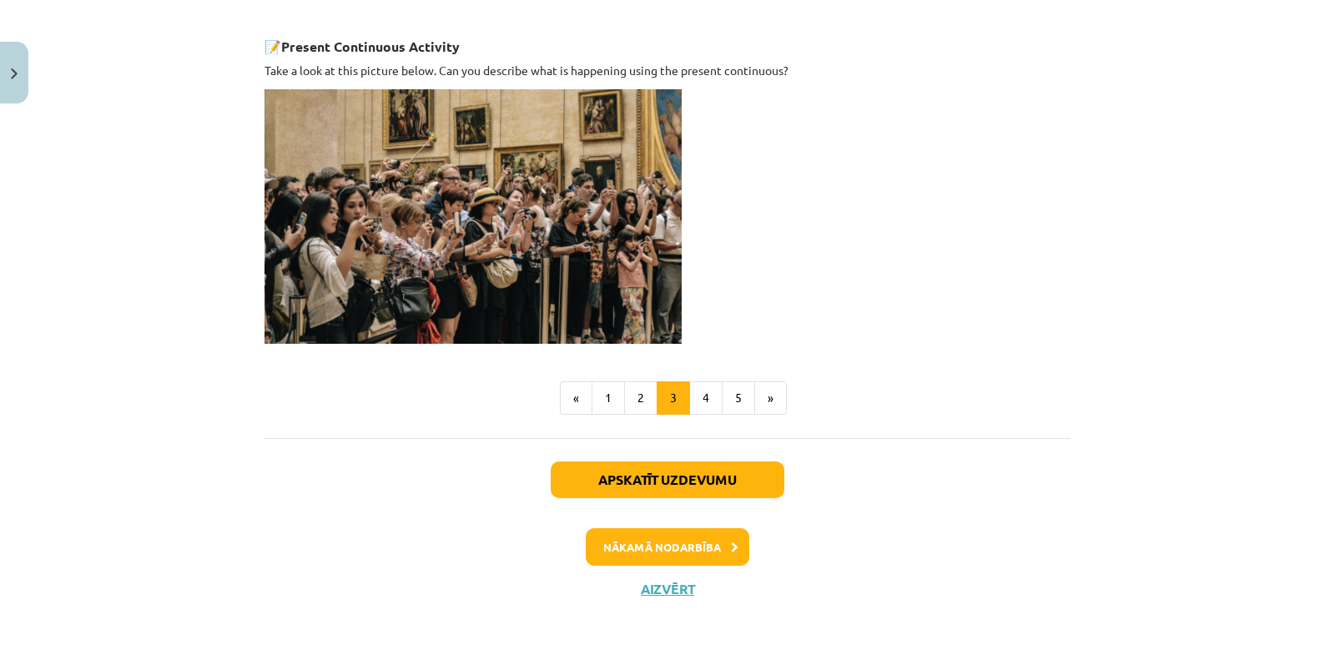
scroll to position [1180, 0]
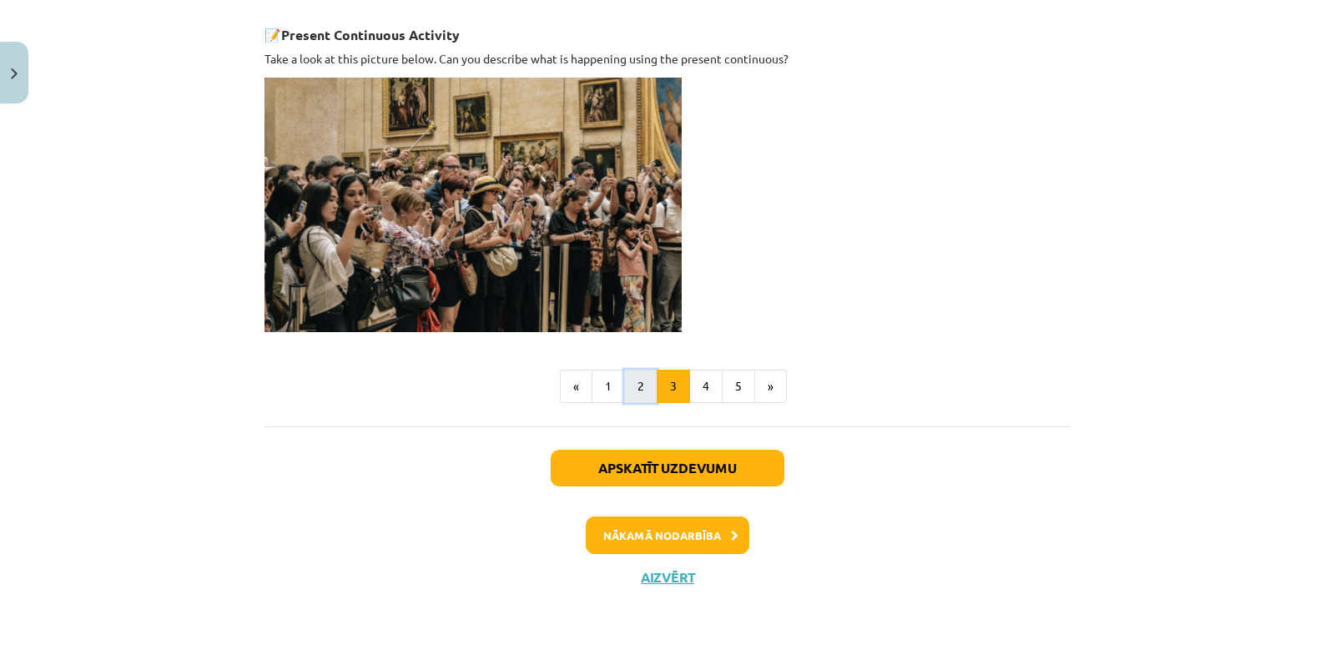
click at [624, 385] on button "2" at bounding box center [640, 386] width 33 height 33
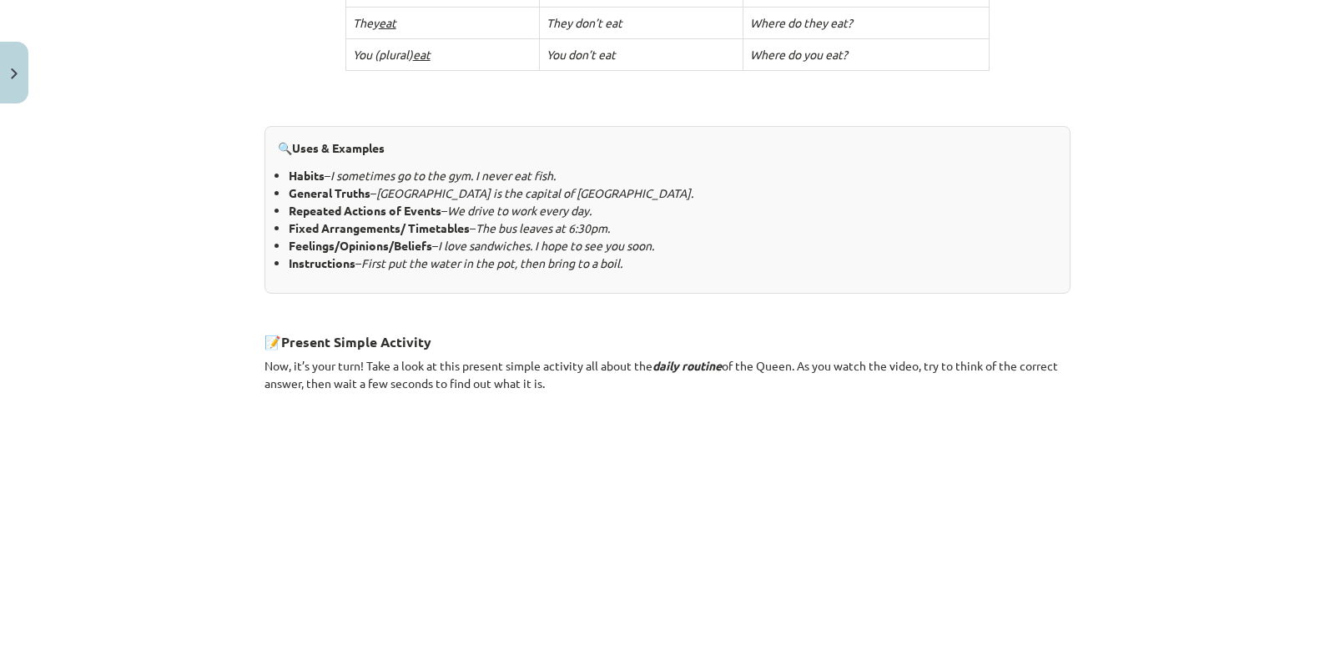
scroll to position [549, 0]
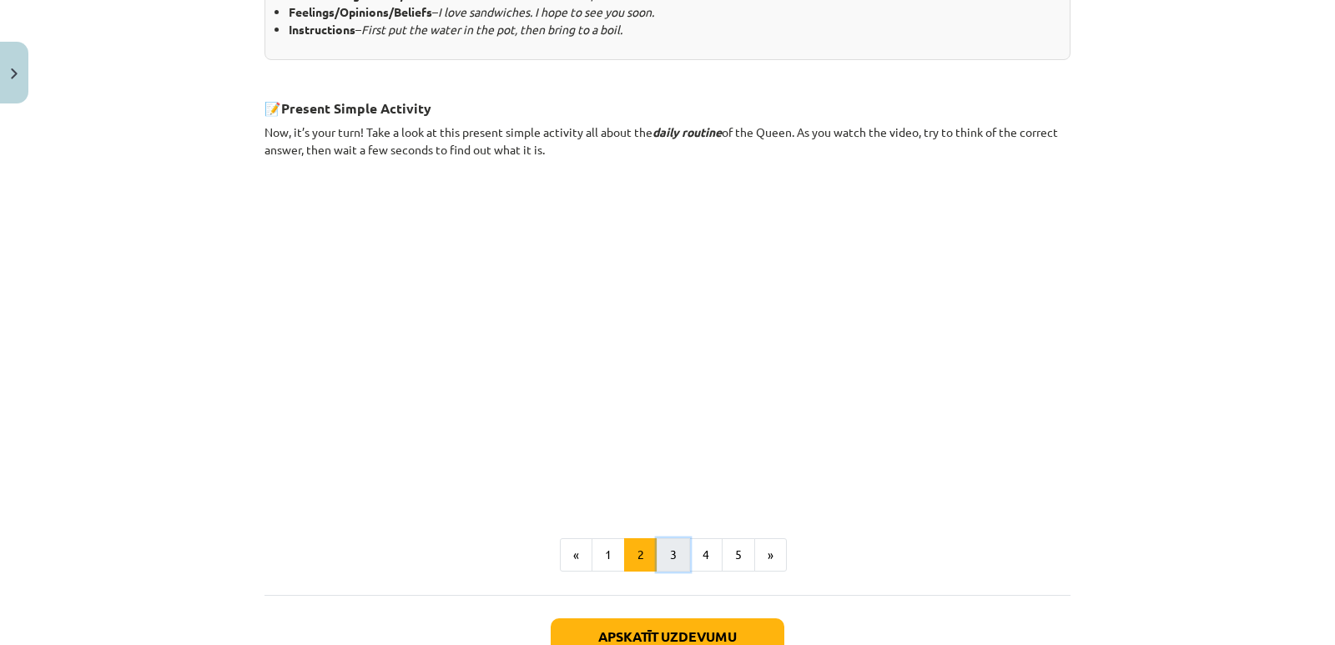
click at [658, 546] on button "3" at bounding box center [673, 554] width 33 height 33
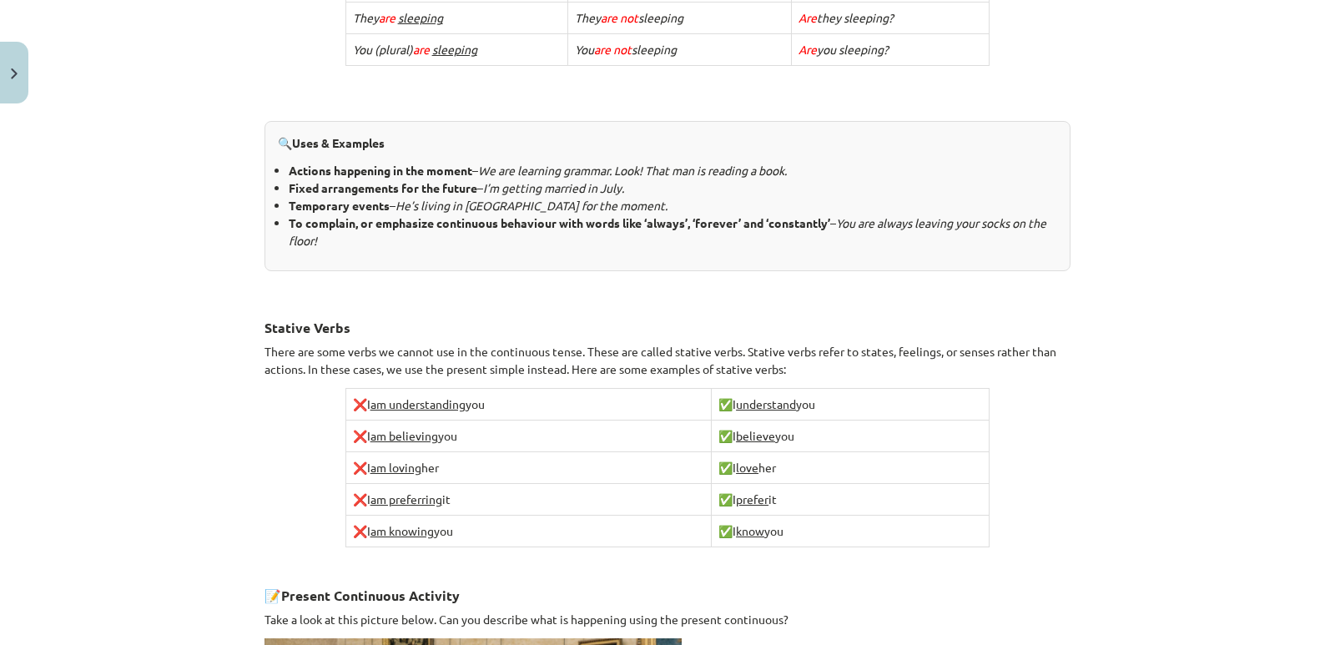
scroll to position [590, 0]
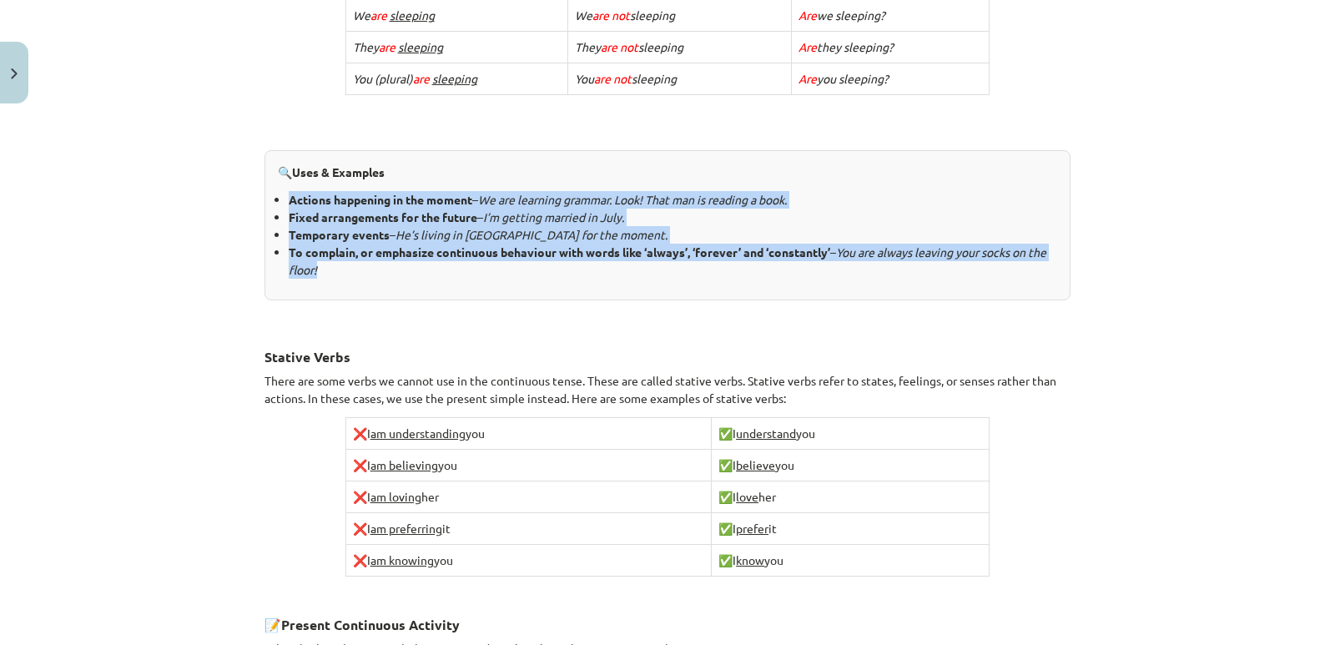
drag, startPoint x: 345, startPoint y: 275, endPoint x: 280, endPoint y: 199, distance: 100.0
click at [280, 199] on ul "Actions happening in the moment – We are learning grammar. Look! That man is re…" at bounding box center [667, 235] width 779 height 88
copy ul "Actions happening in the moment – We are learning grammar. Look! That man is re…"
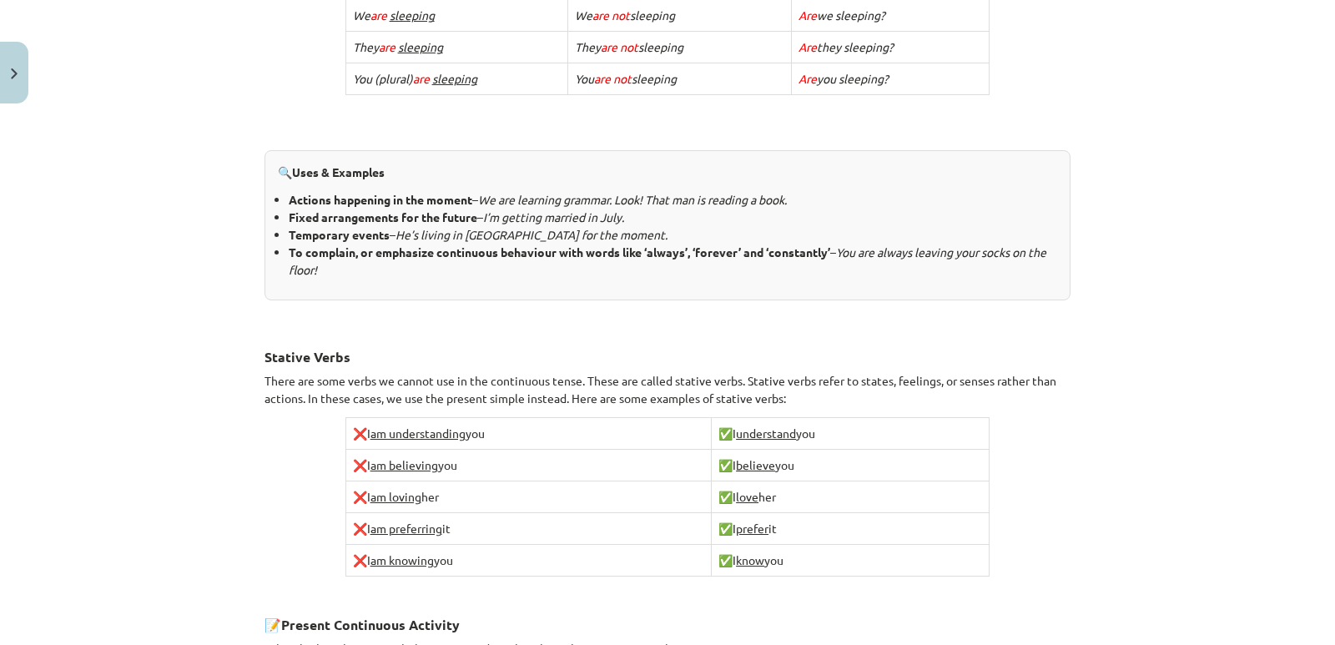
click at [434, 320] on p at bounding box center [667, 318] width 806 height 18
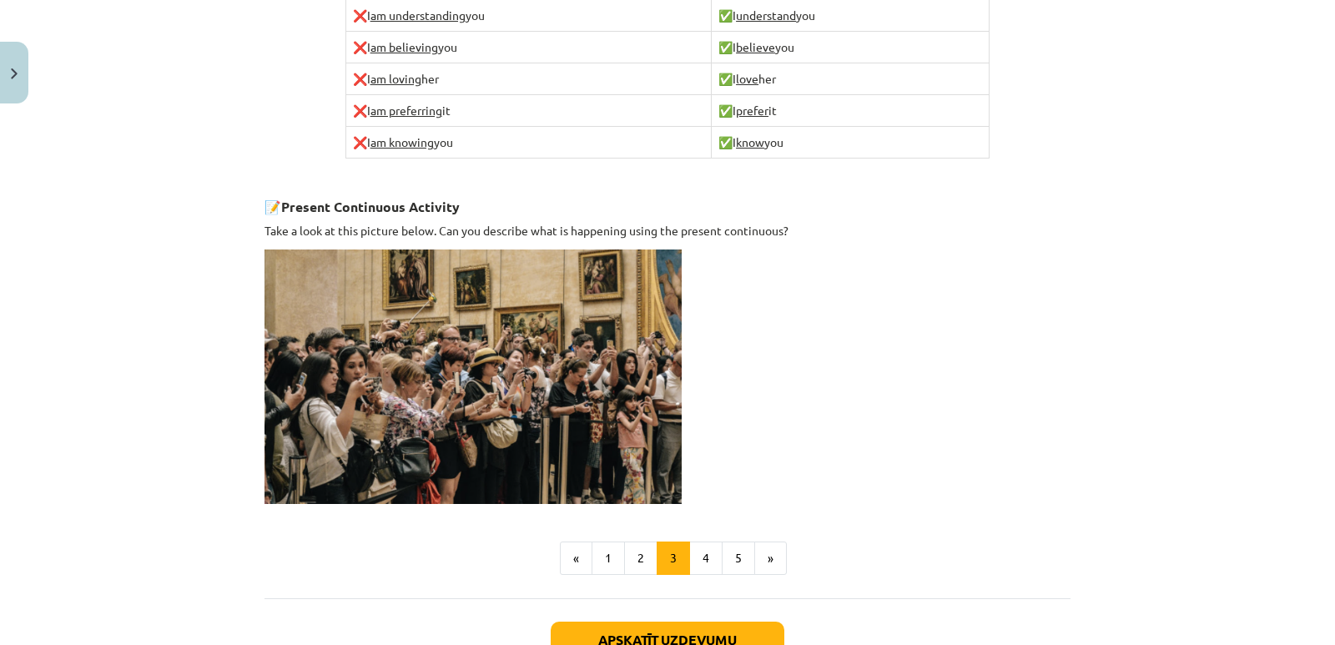
scroll to position [1007, 0]
click at [691, 553] on button "4" at bounding box center [705, 558] width 33 height 33
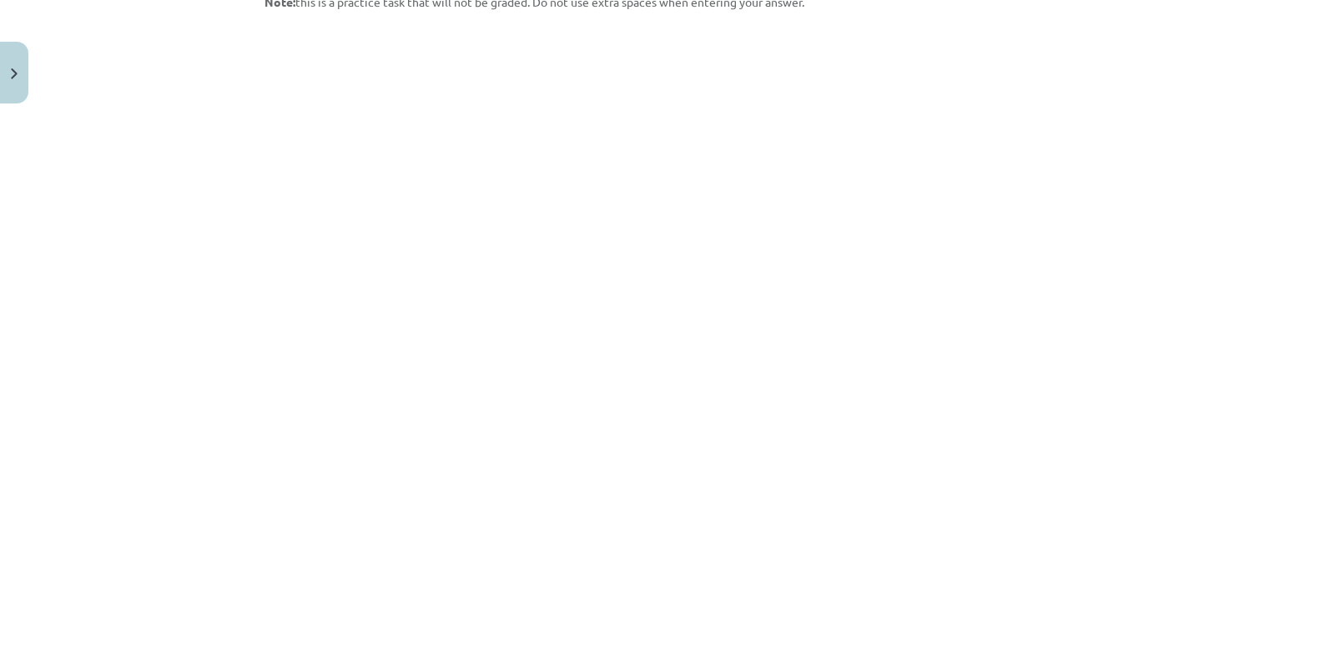
scroll to position [1501, 0]
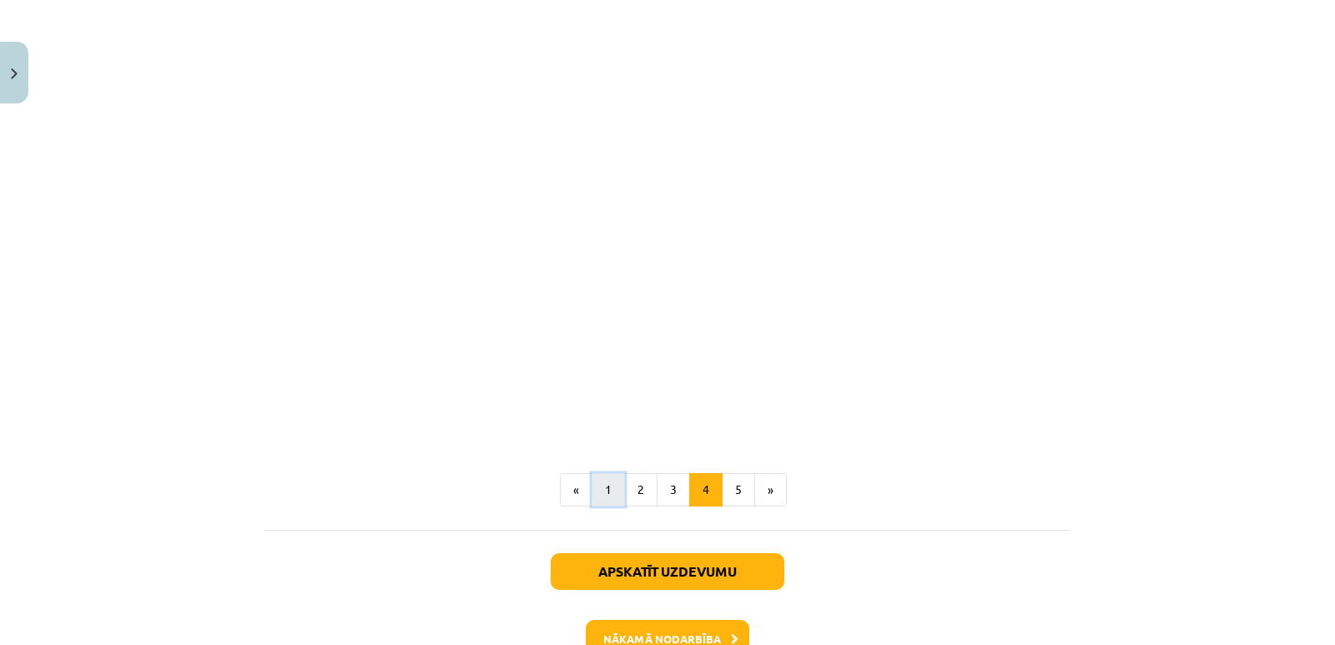
click at [601, 473] on button "1" at bounding box center [608, 489] width 33 height 33
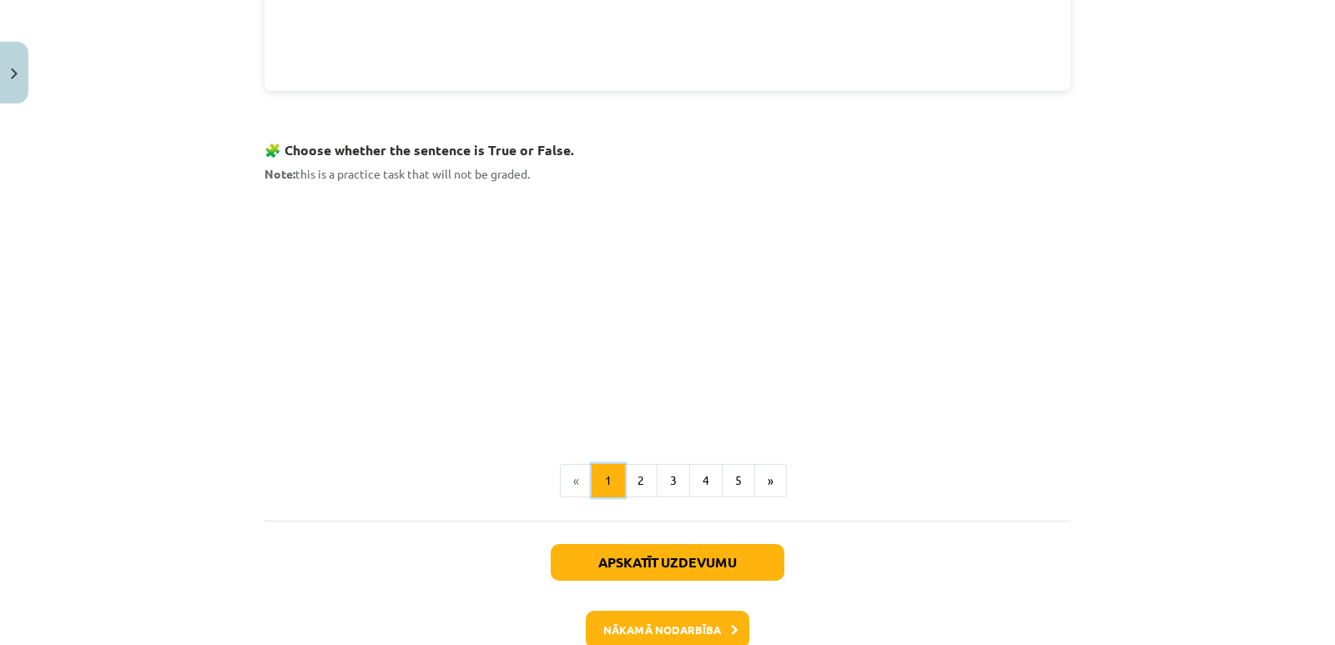
scroll to position [1010, 0]
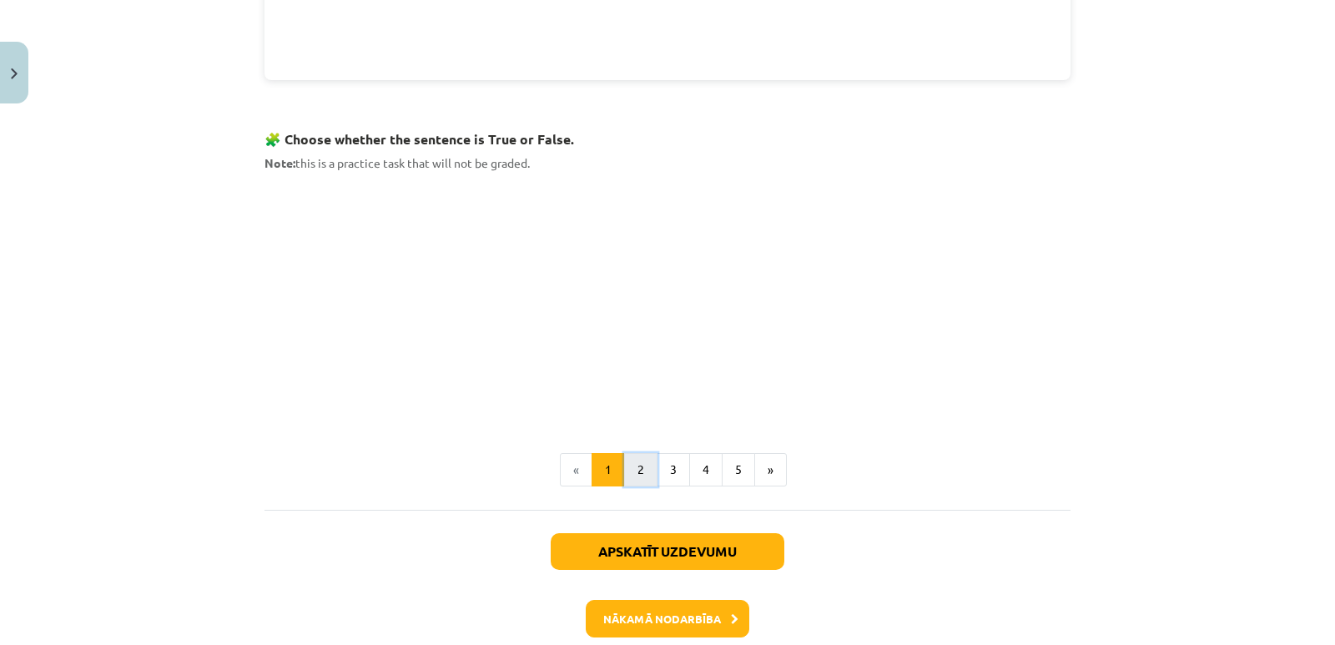
click at [637, 471] on button "2" at bounding box center [640, 469] width 33 height 33
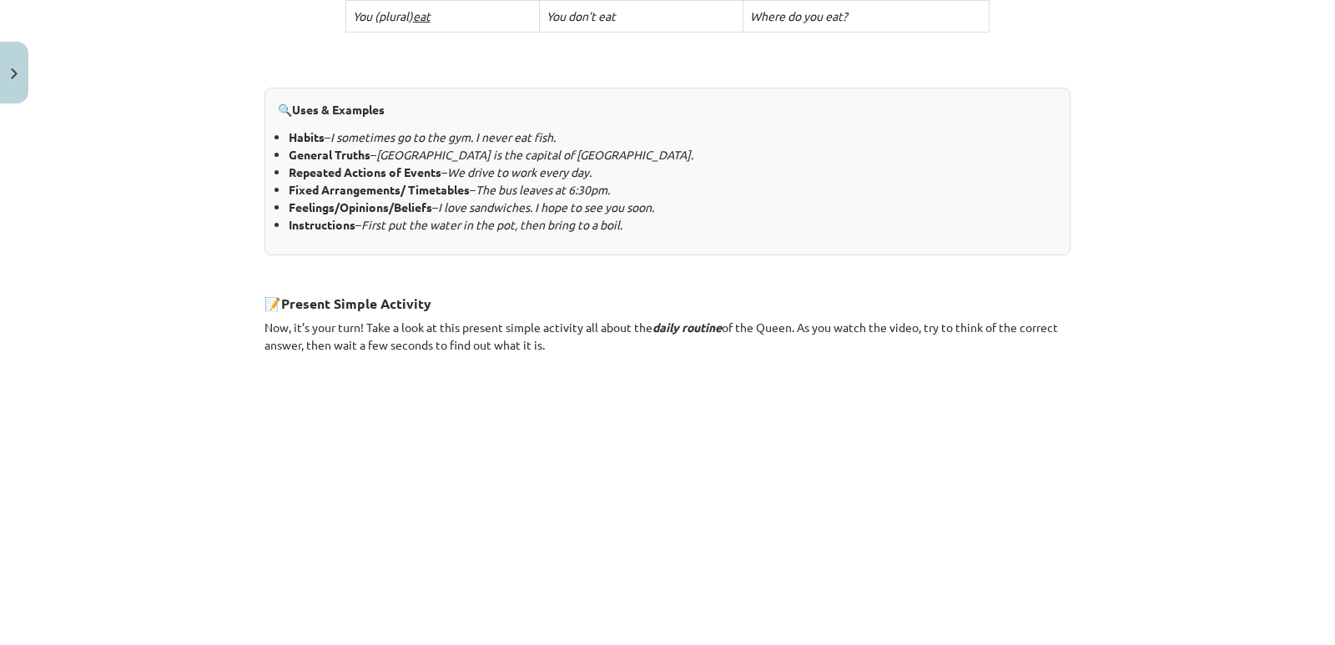
scroll to position [883, 0]
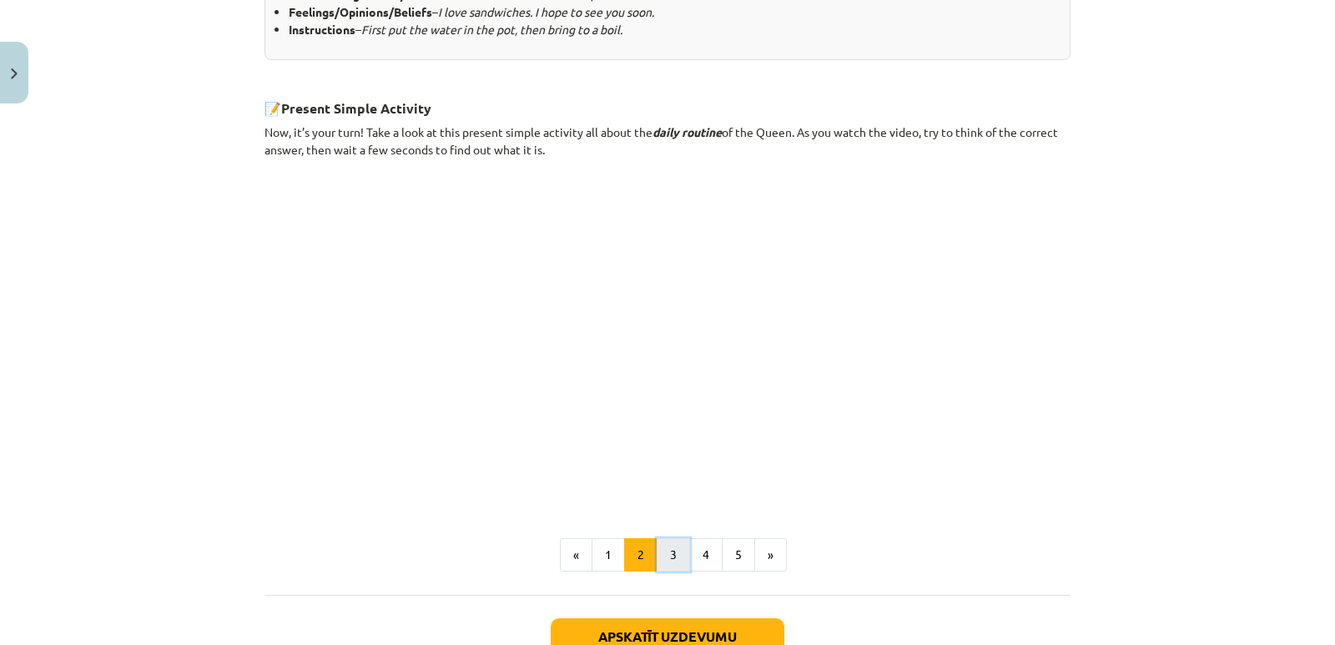
click at [661, 548] on button "3" at bounding box center [673, 554] width 33 height 33
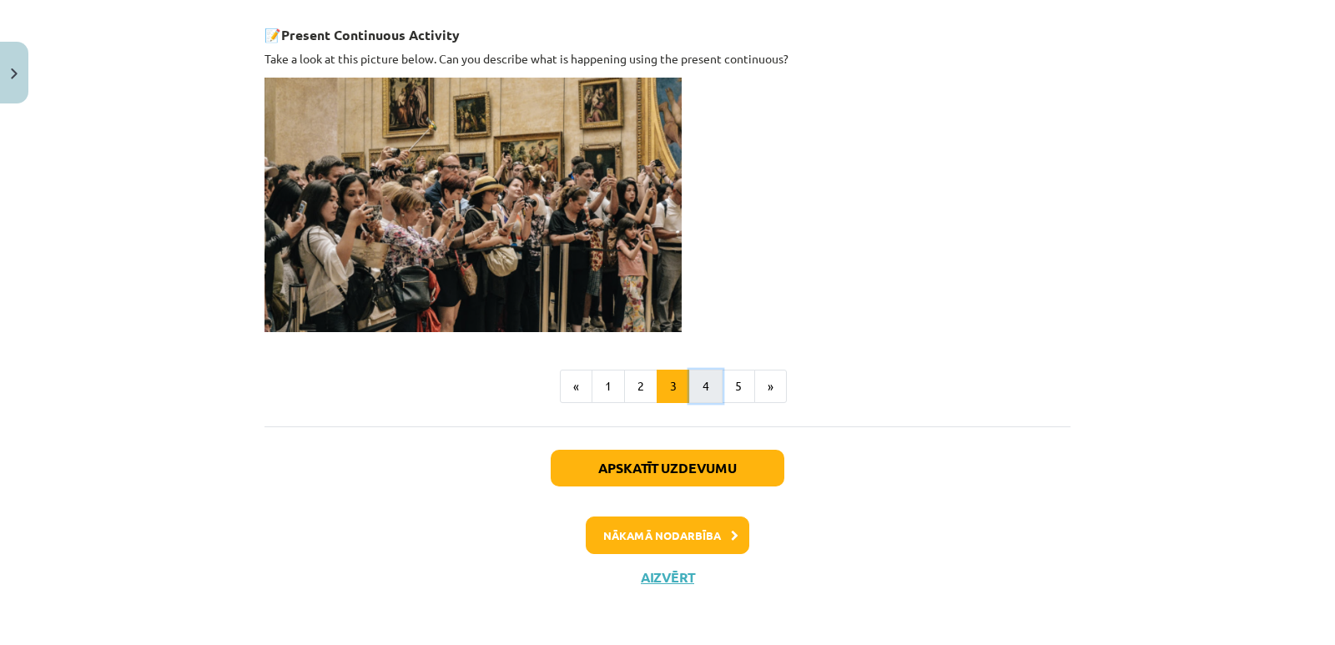
click at [698, 388] on button "4" at bounding box center [705, 386] width 33 height 33
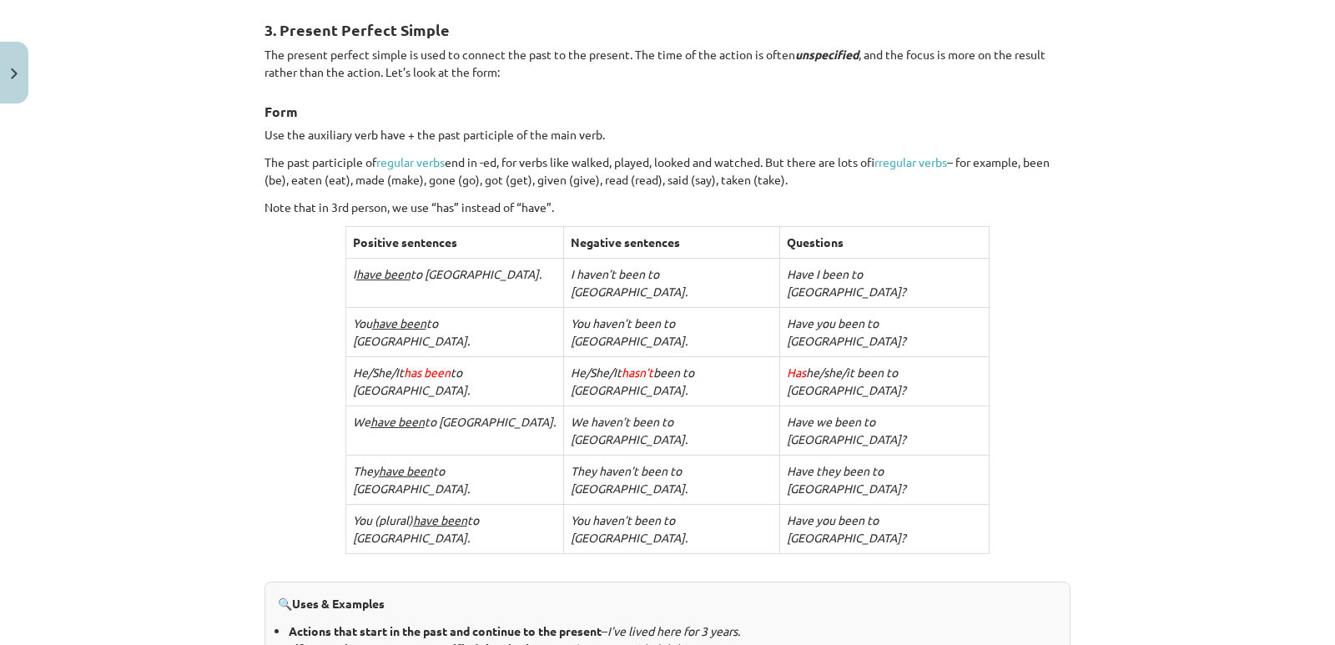
scroll to position [132, 0]
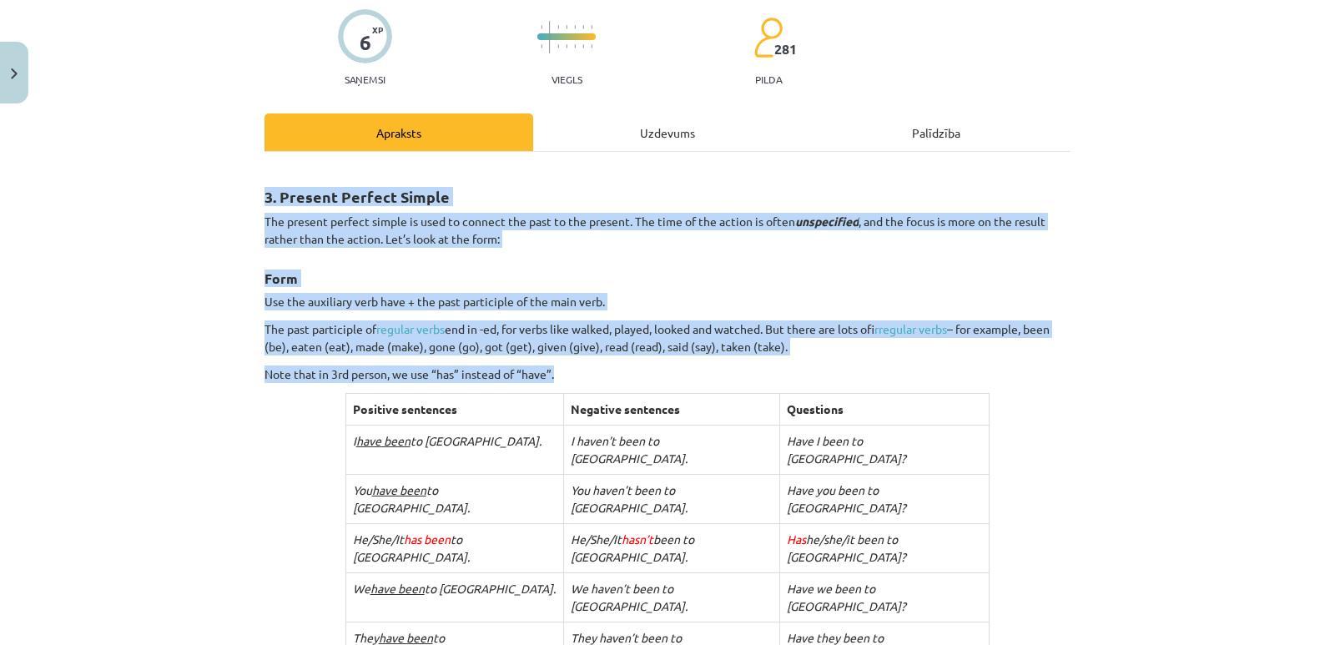
drag, startPoint x: 260, startPoint y: 194, endPoint x: 1017, endPoint y: 569, distance: 844.8
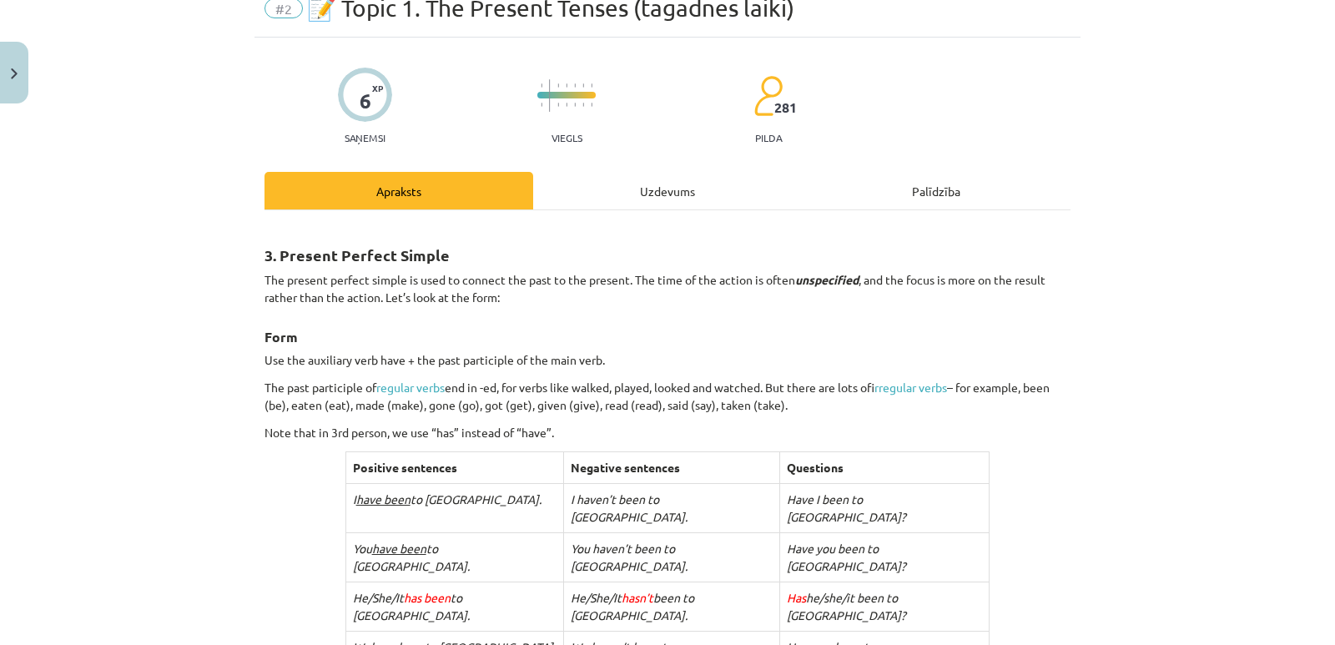
scroll to position [0, 0]
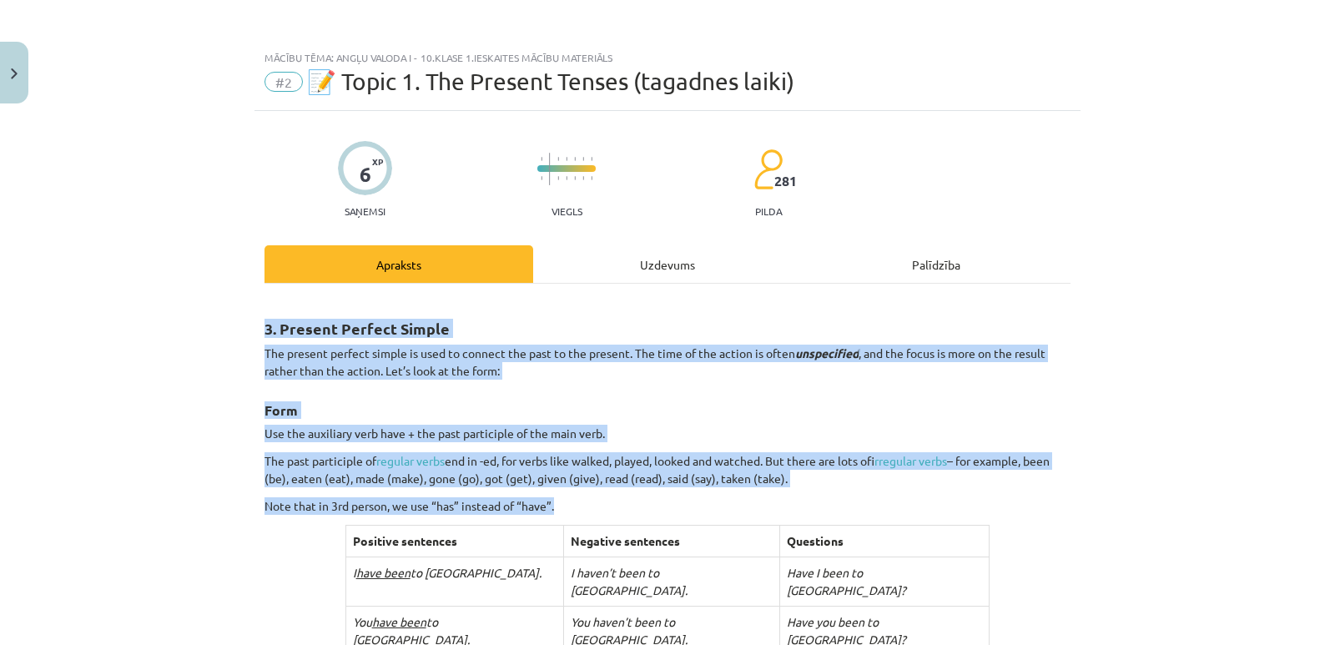
drag, startPoint x: 258, startPoint y: 322, endPoint x: 575, endPoint y: 514, distance: 370.6
copy div "3. Present Perfect Simple The present perfect simple is used to connect the pas…"
click at [614, 510] on p "Note that in 3rd person, we use “has” instead of “have”." at bounding box center [667, 506] width 806 height 18
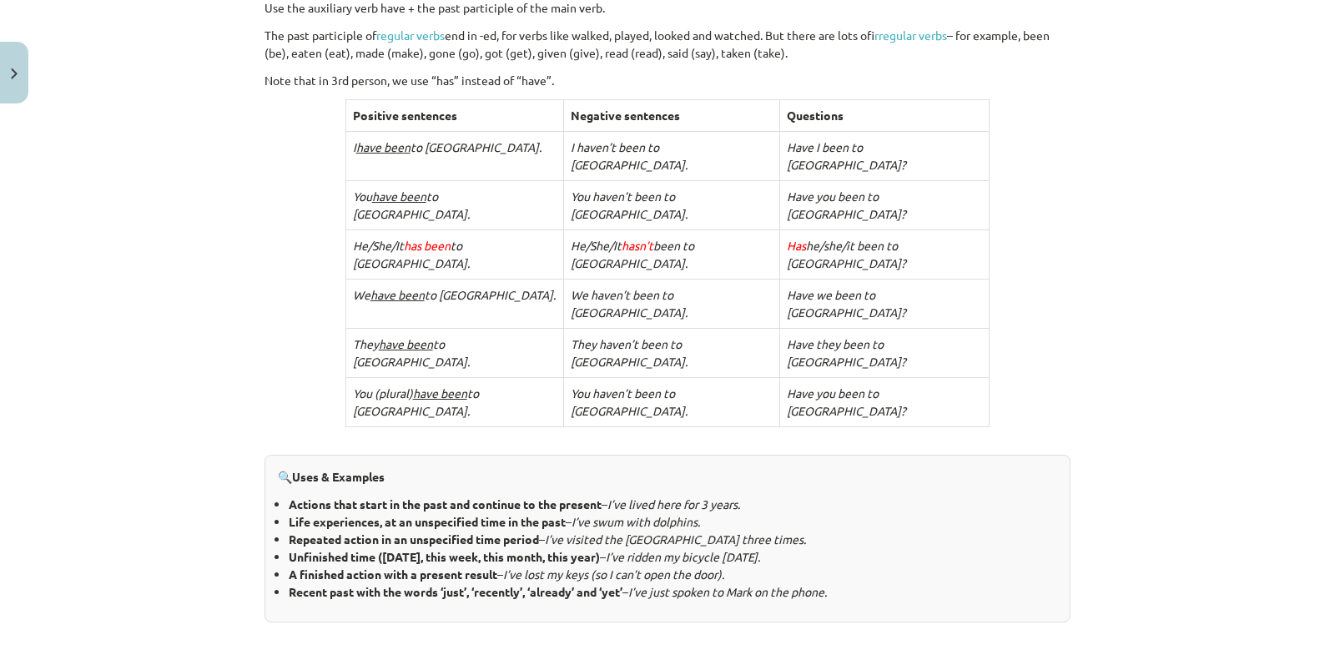
scroll to position [417, 0]
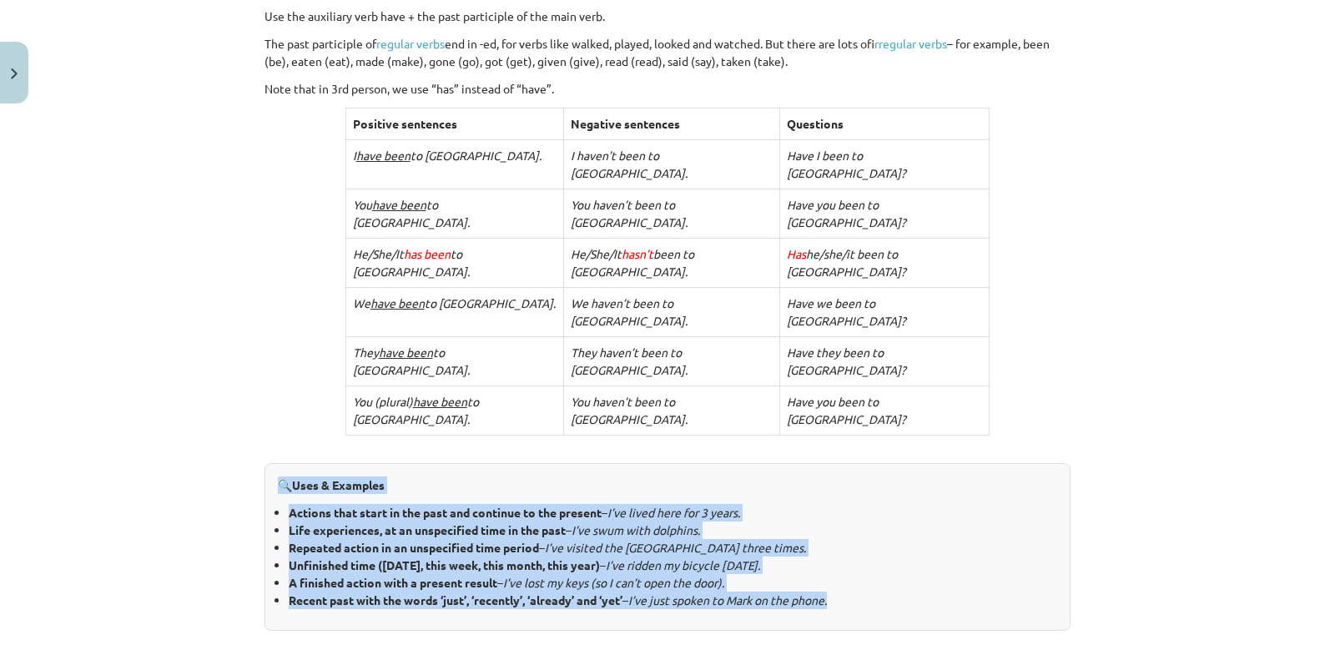
drag, startPoint x: 270, startPoint y: 373, endPoint x: 840, endPoint y: 505, distance: 584.9
click at [840, 505] on div "🔍 Uses & Examples Actions that start in the past and continue to the present – …" at bounding box center [667, 547] width 806 height 168
copy div "🔍 Uses & Examples Actions that start in the past and continue to the present – …"
click at [877, 574] on li "A finished action with a present result – I’ve lost my keys (so I can’t open th…" at bounding box center [673, 583] width 768 height 18
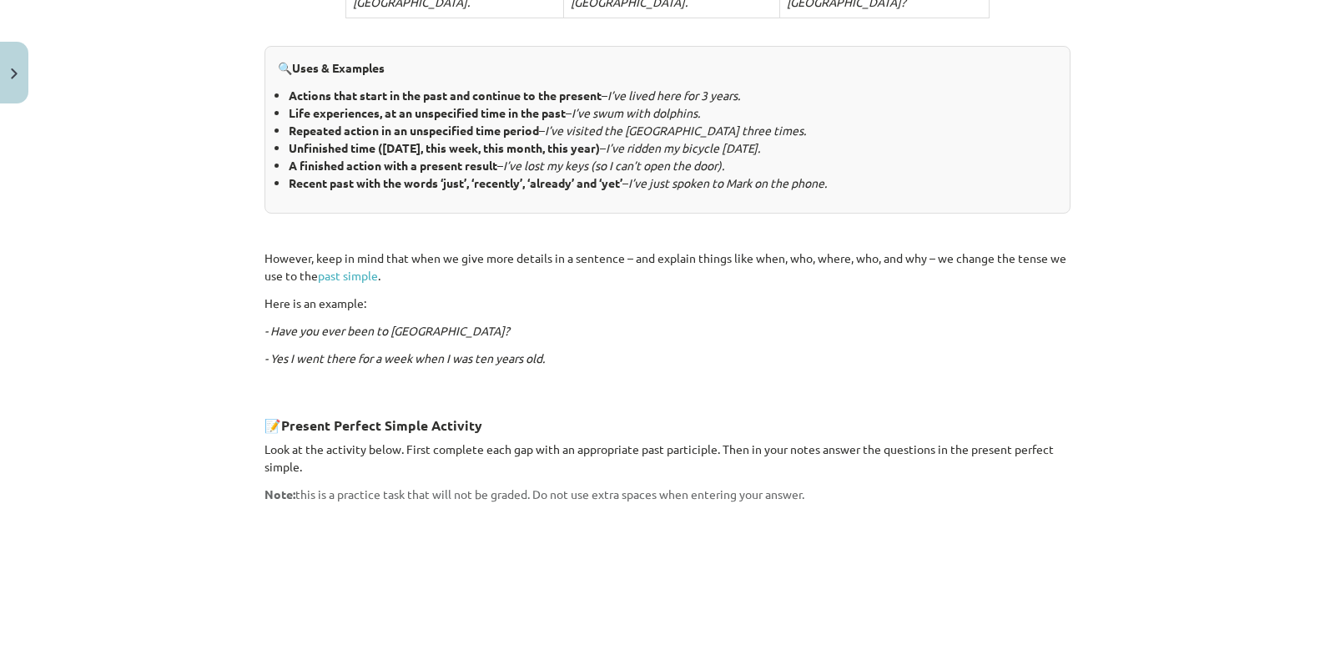
click at [919, 441] on p "Look at the activity below. First complete each gap with an appropriate past pa…" at bounding box center [667, 458] width 806 height 35
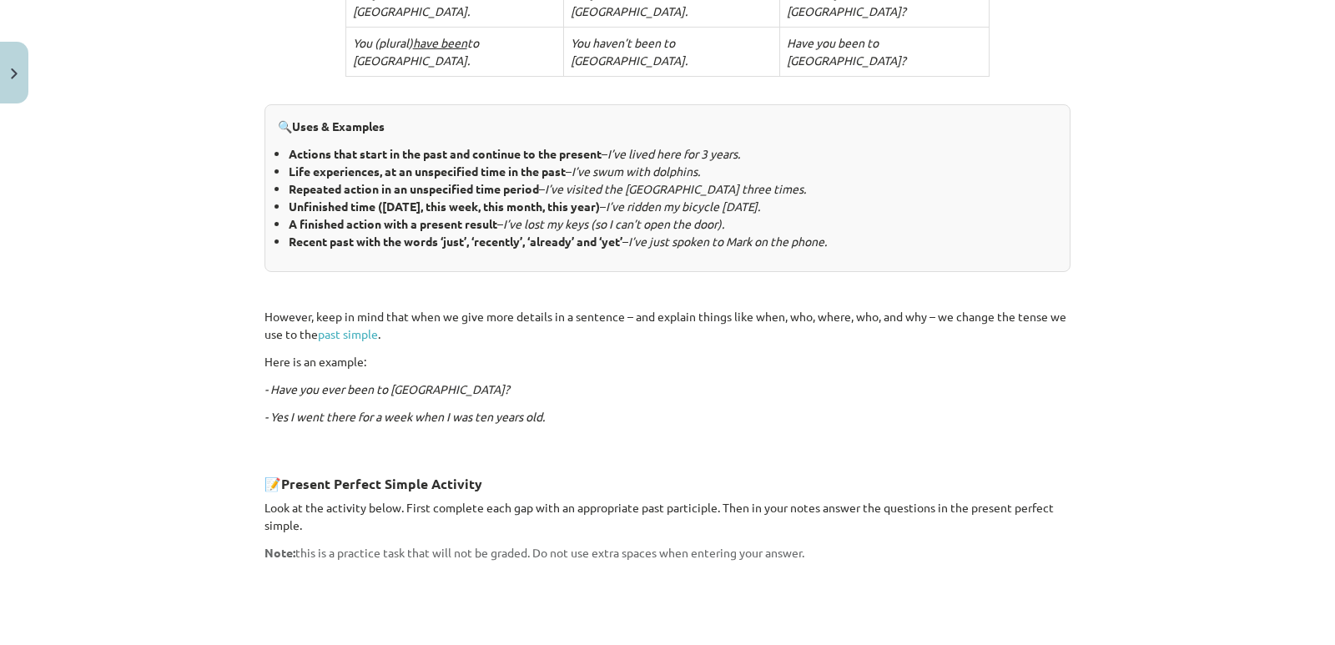
scroll to position [751, 0]
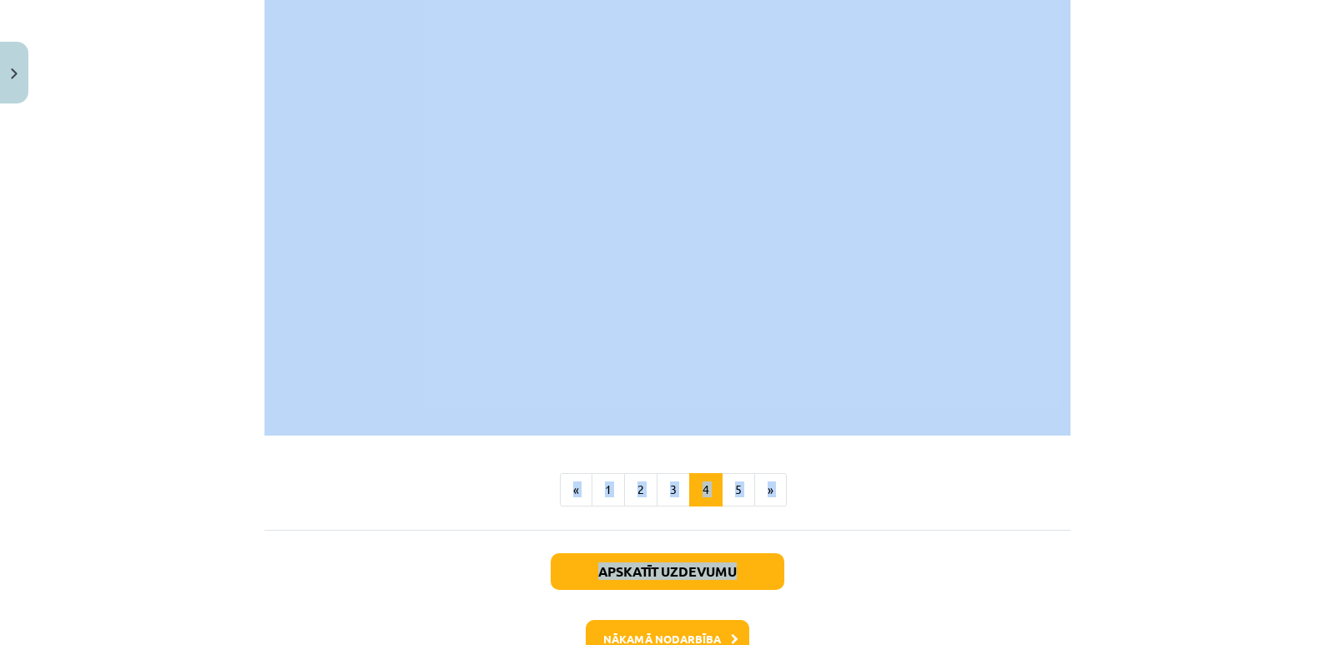
drag, startPoint x: 255, startPoint y: 231, endPoint x: 825, endPoint y: 445, distance: 608.6
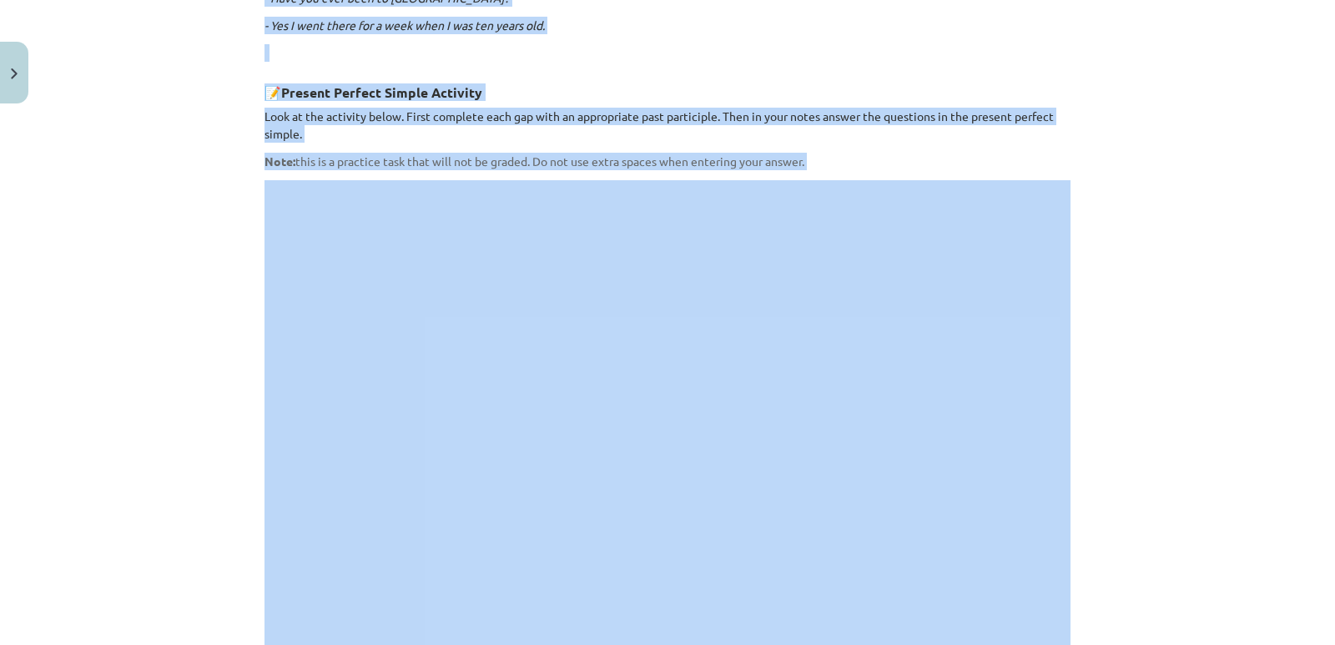
click at [1132, 547] on div "Mācību tēma: Angļu valoda i - 10.[PERSON_NAME] 1.ieskaites mācību materiāls #2 …" at bounding box center [667, 322] width 1335 height 645
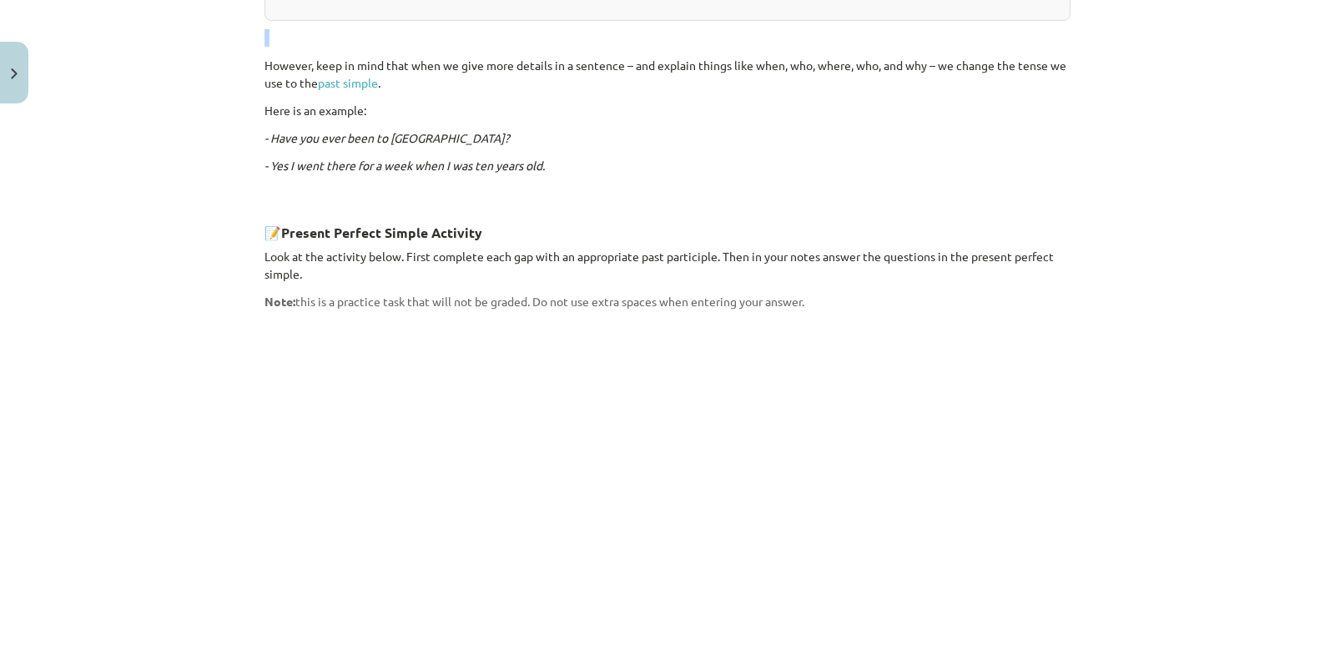
scroll to position [1501, 0]
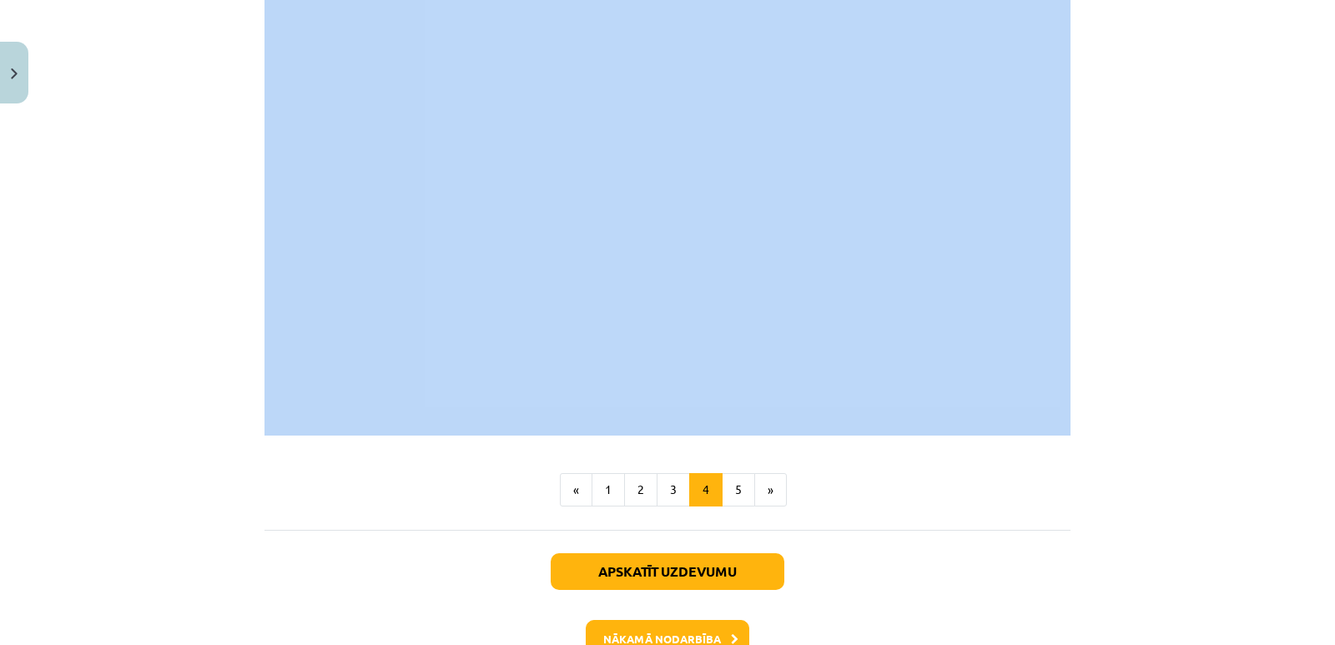
drag, startPoint x: 260, startPoint y: 62, endPoint x: 1016, endPoint y: 324, distance: 800.1
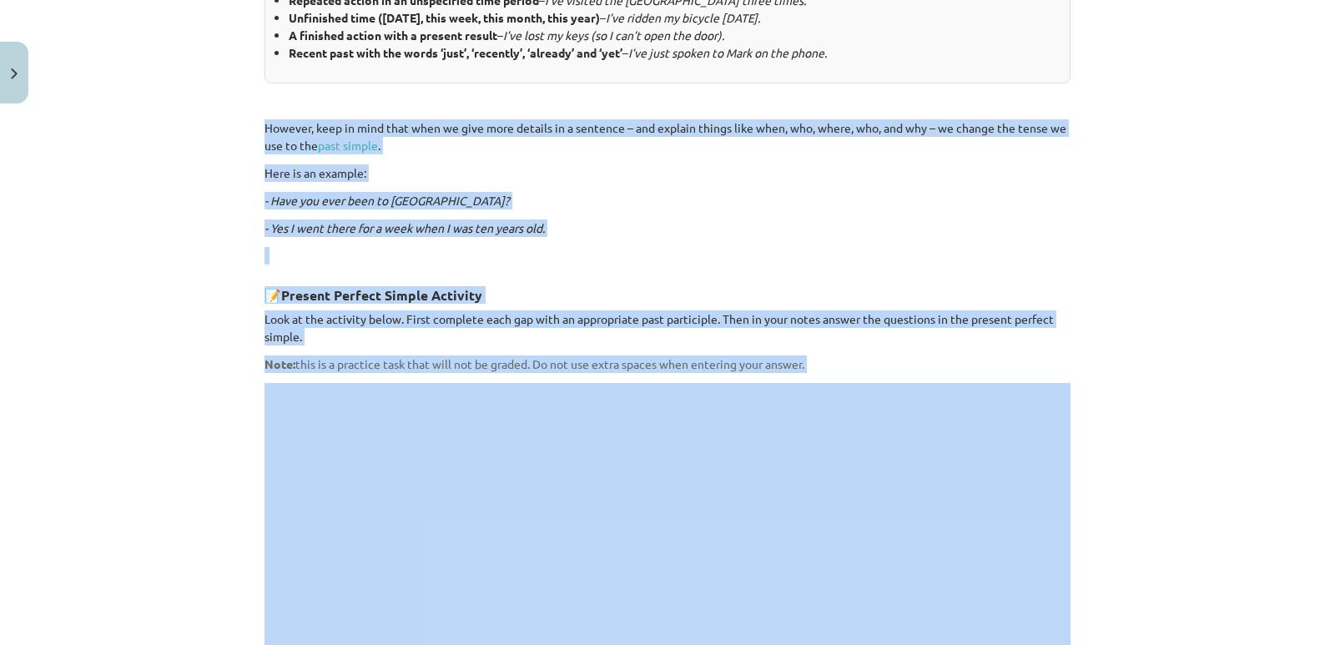
scroll to position [917, 0]
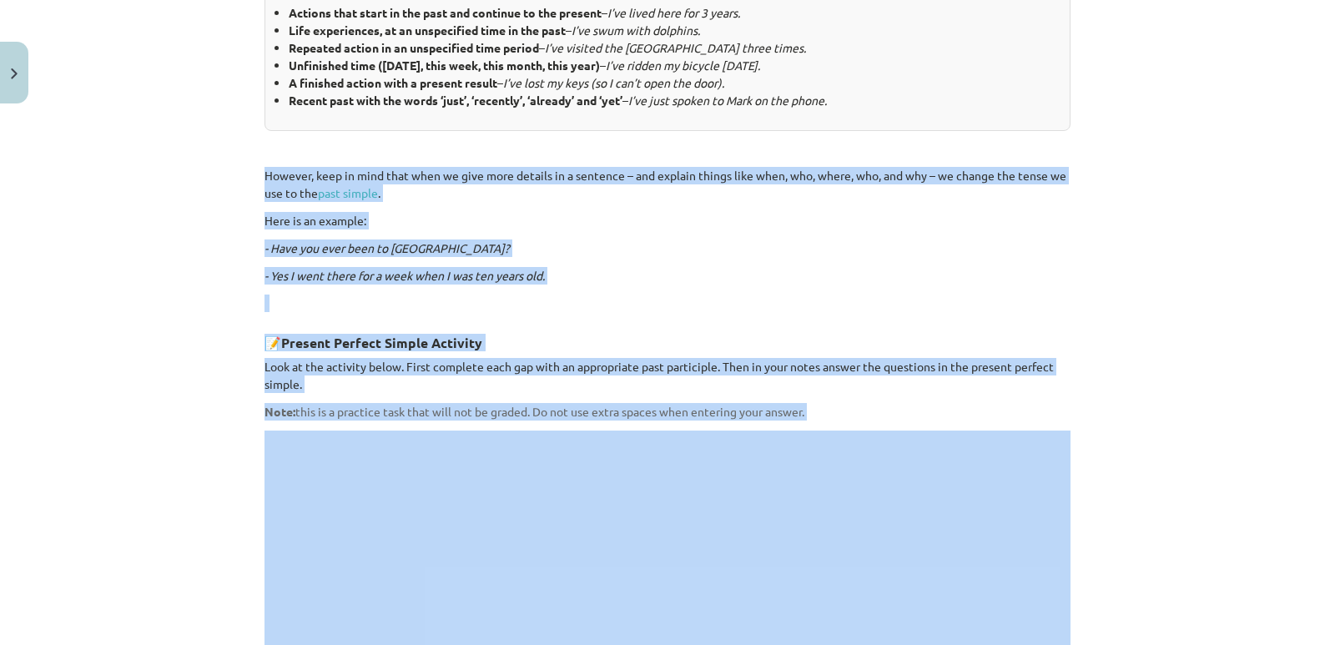
copy div "However, keep in mind that when we give more details in a sentence – and explai…"
click at [661, 188] on div "3. Present Perfect Simple The present perfect simple is used to connect the pas…" at bounding box center [667, 201] width 806 height 1638
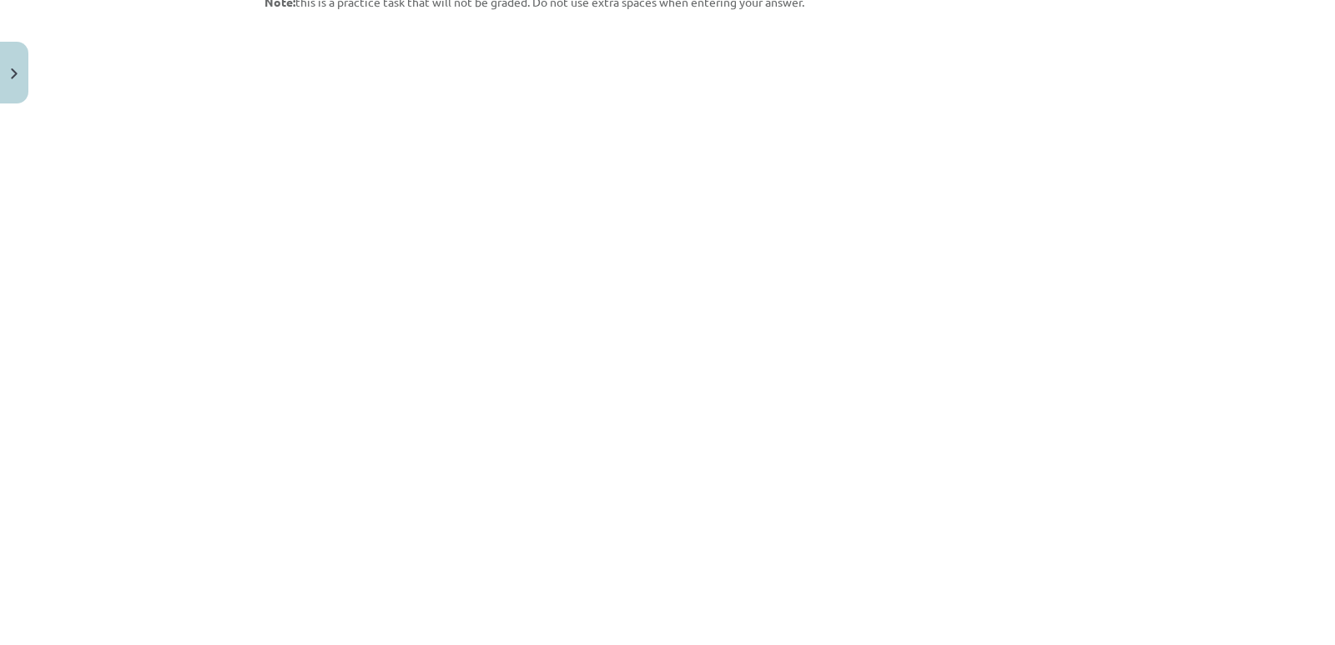
scroll to position [1501, 0]
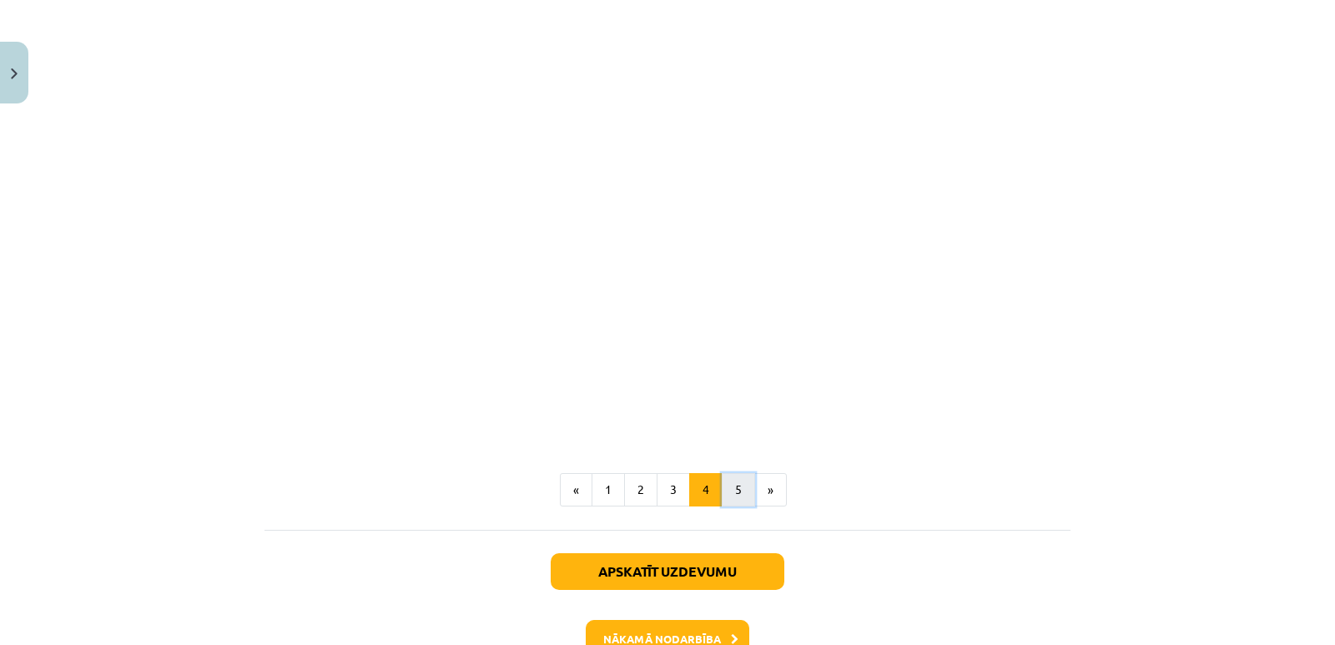
click at [723, 473] on button "5" at bounding box center [738, 489] width 33 height 33
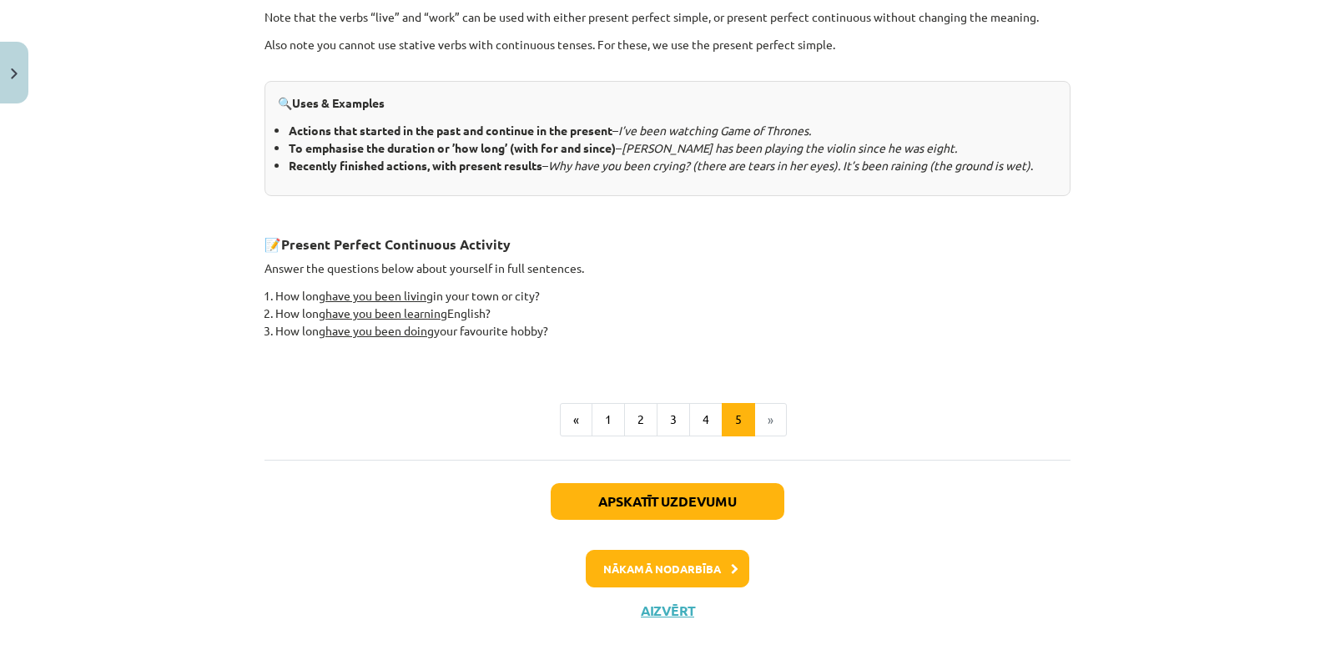
scroll to position [728, 0]
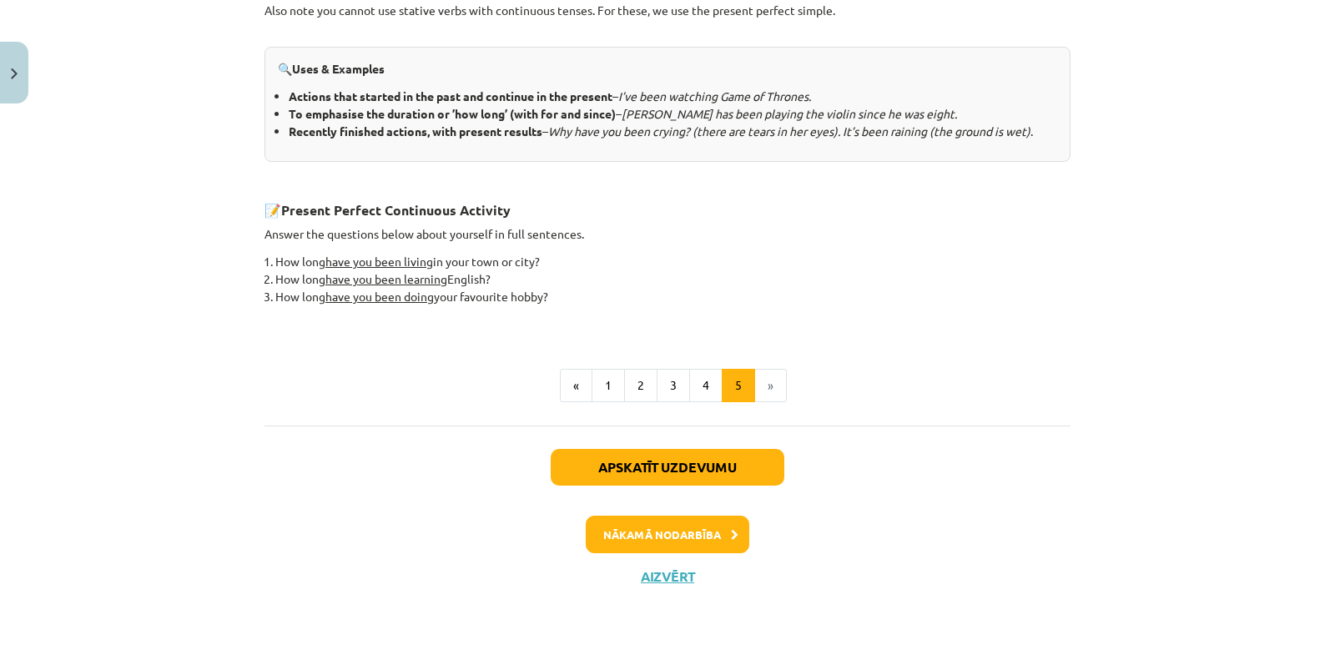
drag, startPoint x: 277, startPoint y: 225, endPoint x: 874, endPoint y: 287, distance: 600.6
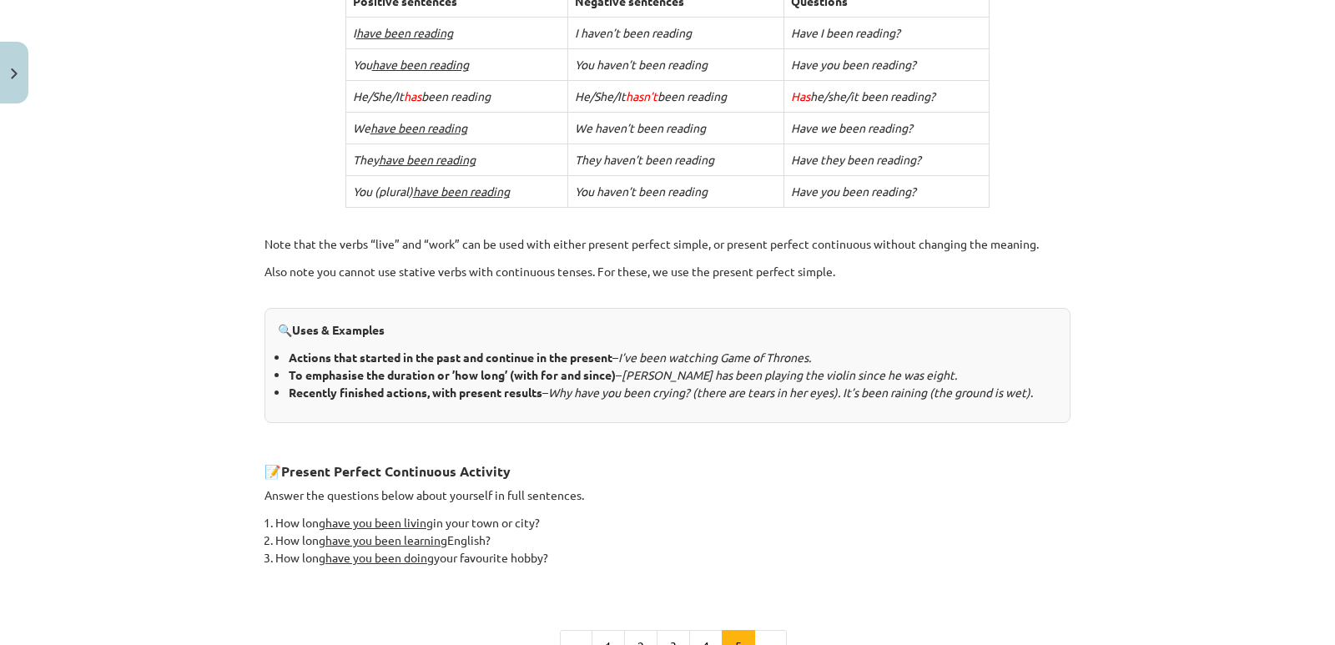
scroll to position [228, 0]
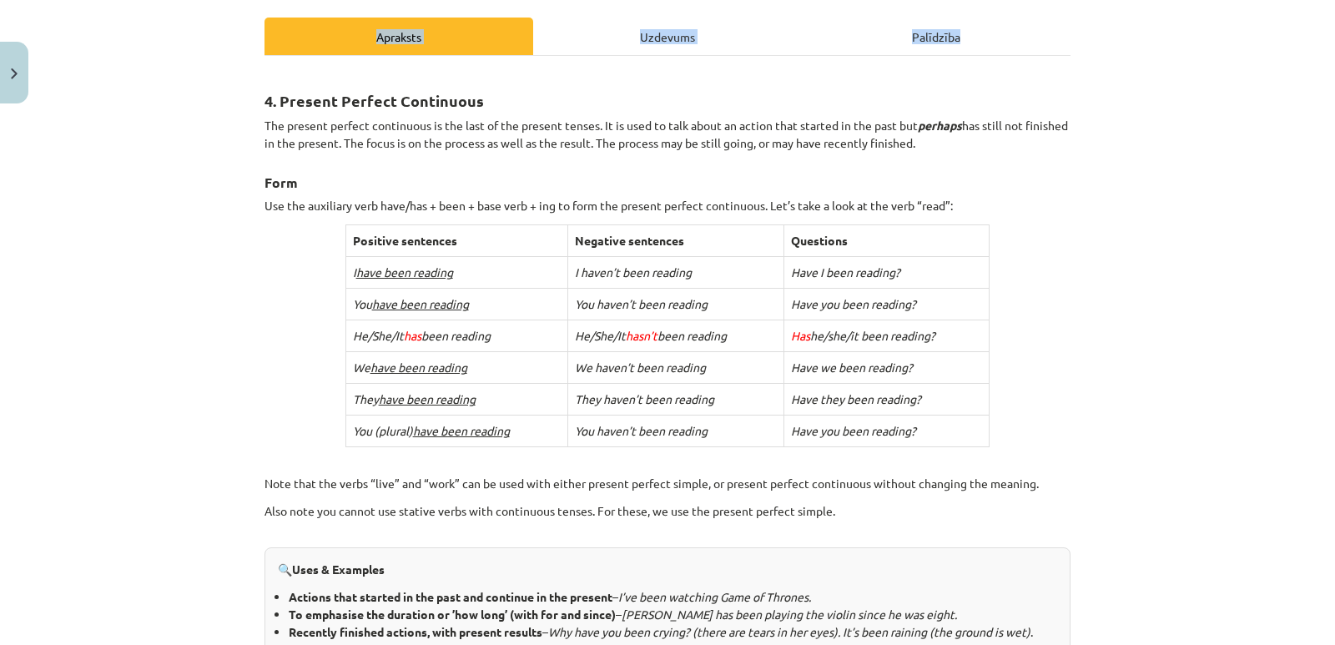
copy div "3. Loremip Dolorsi Ametconsec Adi elitsed doeiusm temporinci ut lab etdo ma ali…"
click at [216, 361] on div "Mācību tēma: Angļu valoda i - 10.[PERSON_NAME] 1.ieskaites mācību materiāls #2 …" at bounding box center [667, 322] width 1335 height 645
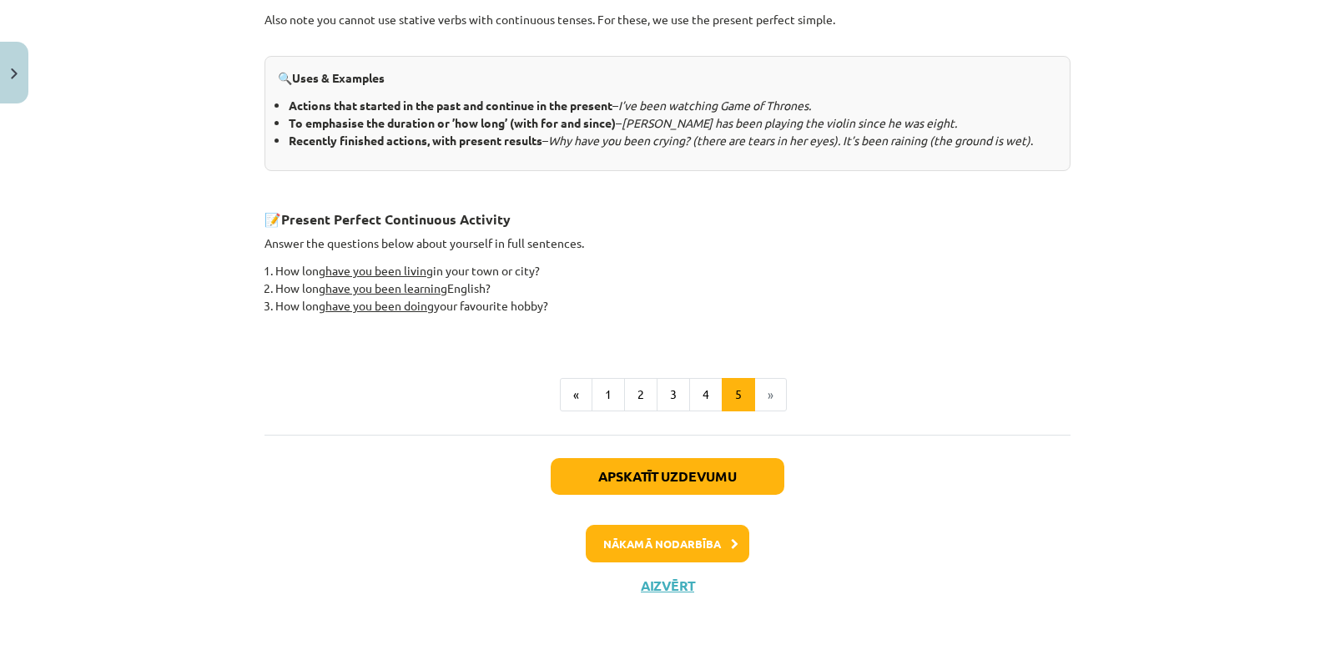
scroll to position [728, 0]
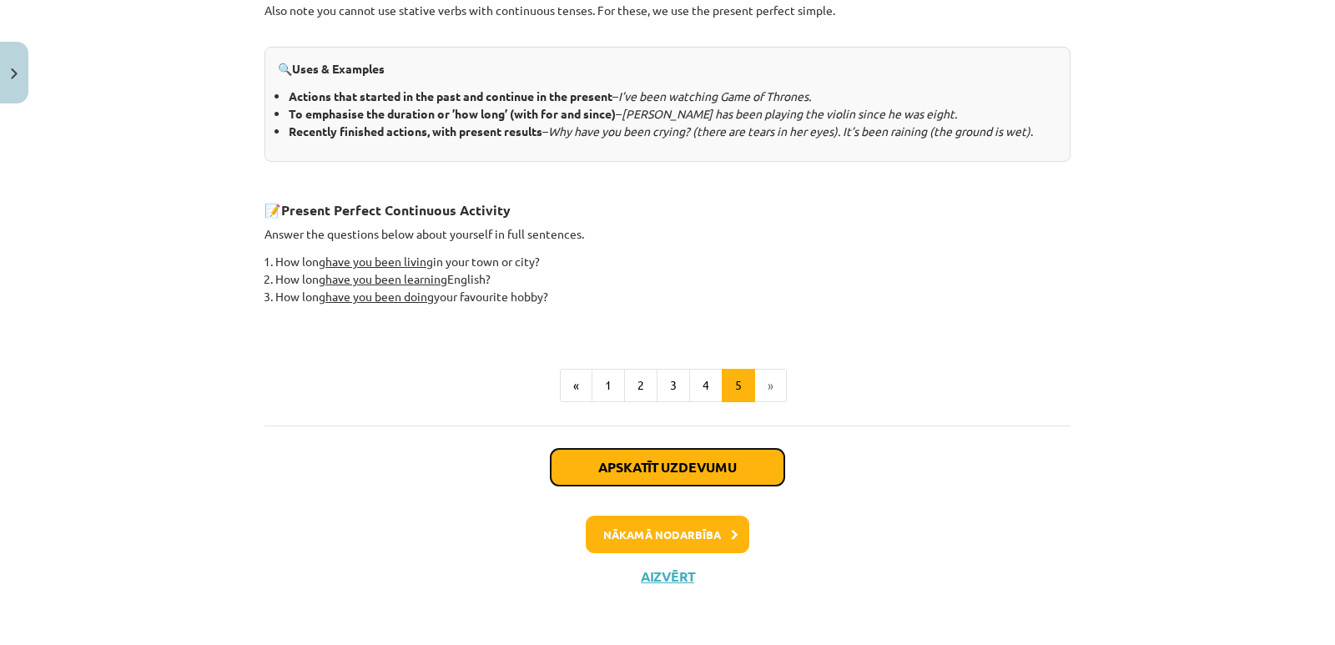
click at [692, 467] on button "Apskatīt uzdevumu" at bounding box center [668, 467] width 234 height 37
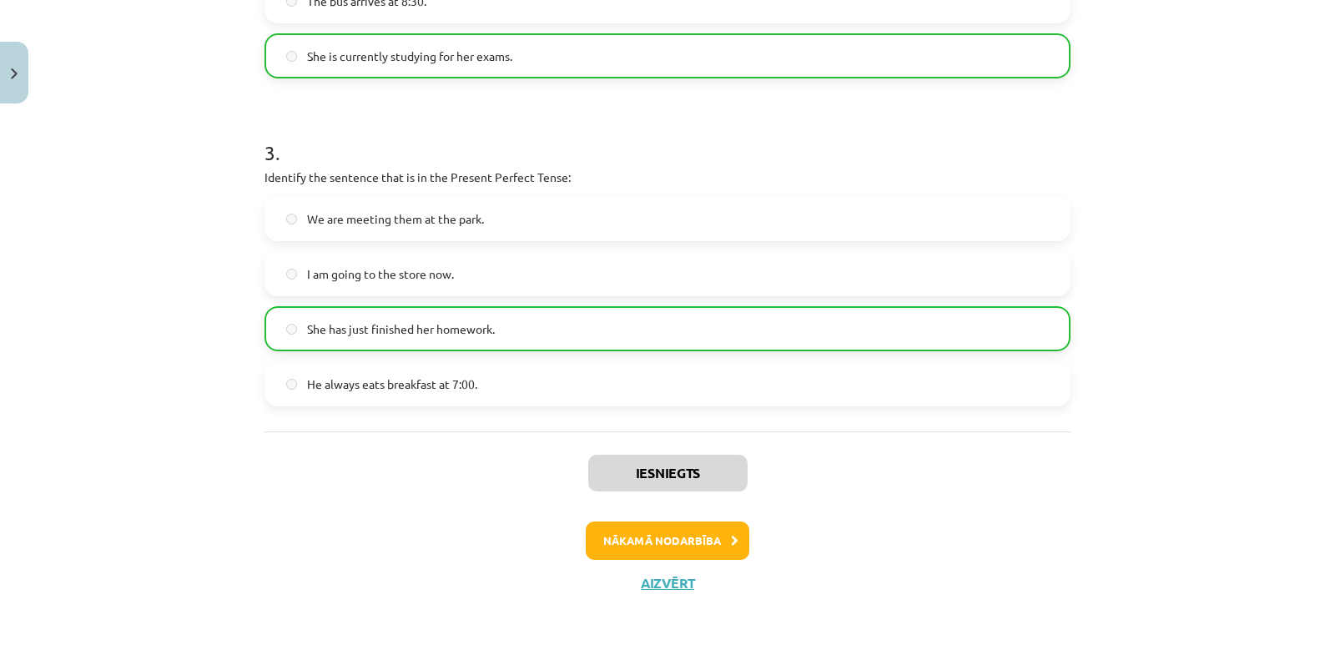
scroll to position [884, 0]
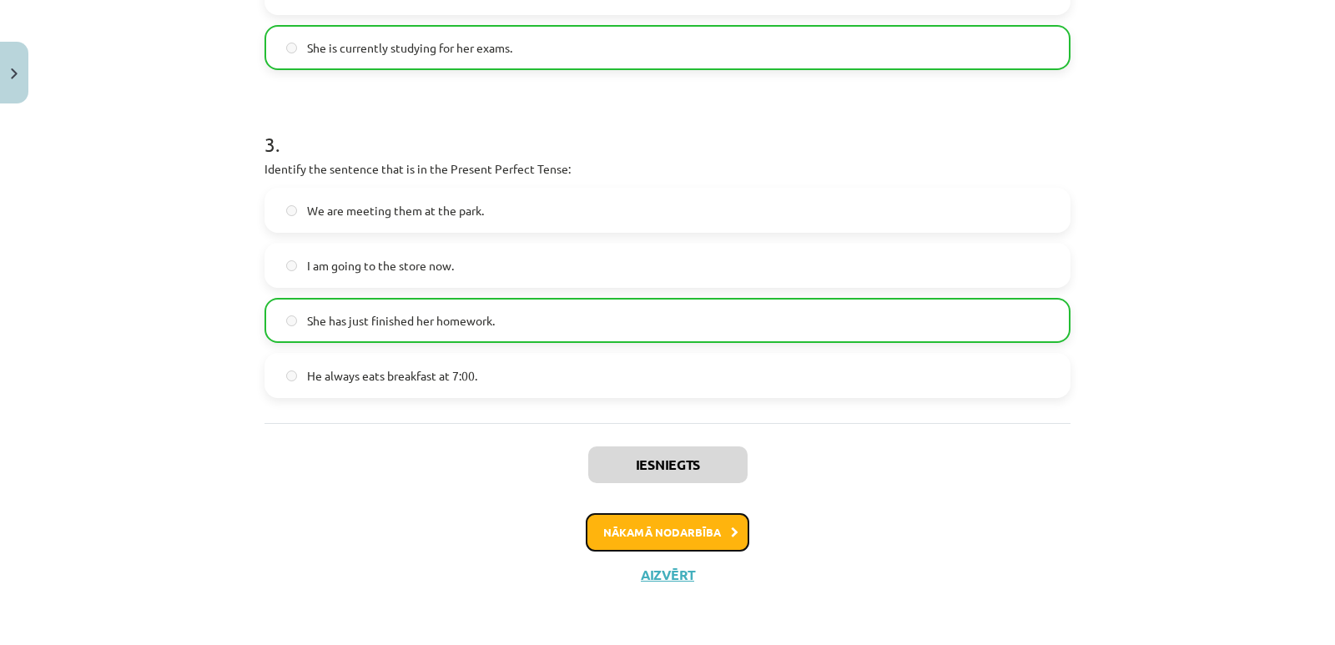
click at [717, 536] on button "Nākamā nodarbība" at bounding box center [668, 532] width 164 height 38
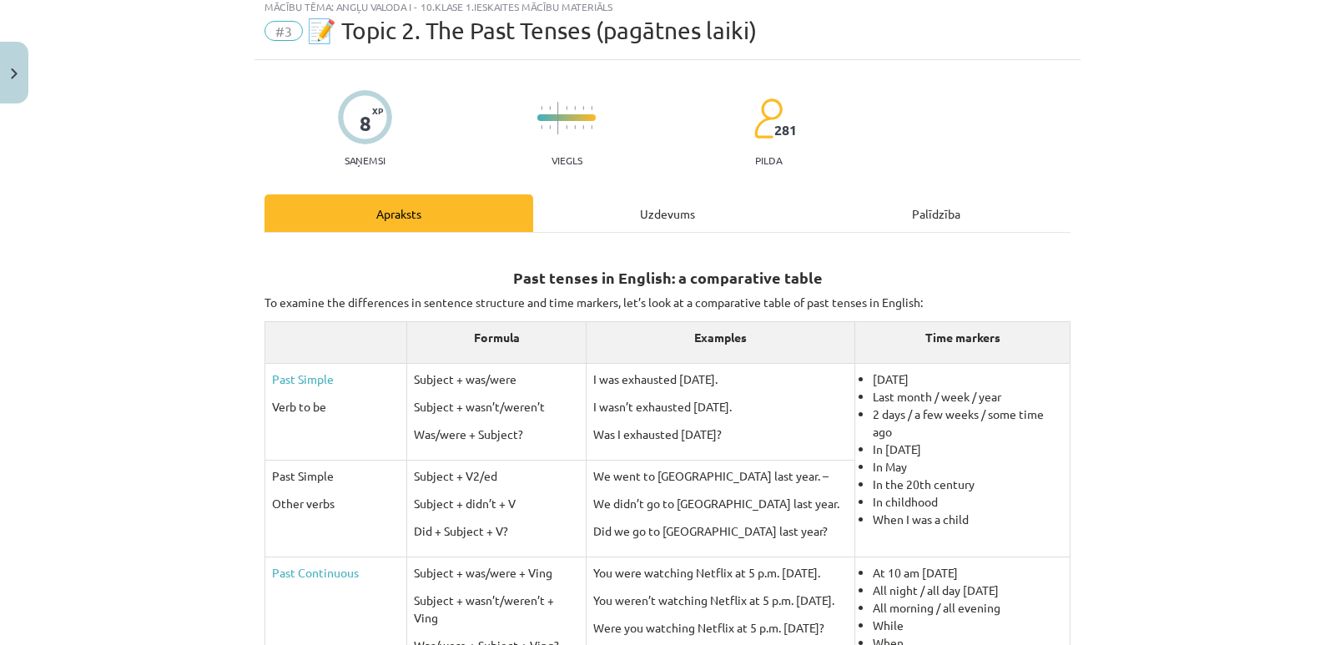
scroll to position [42, 0]
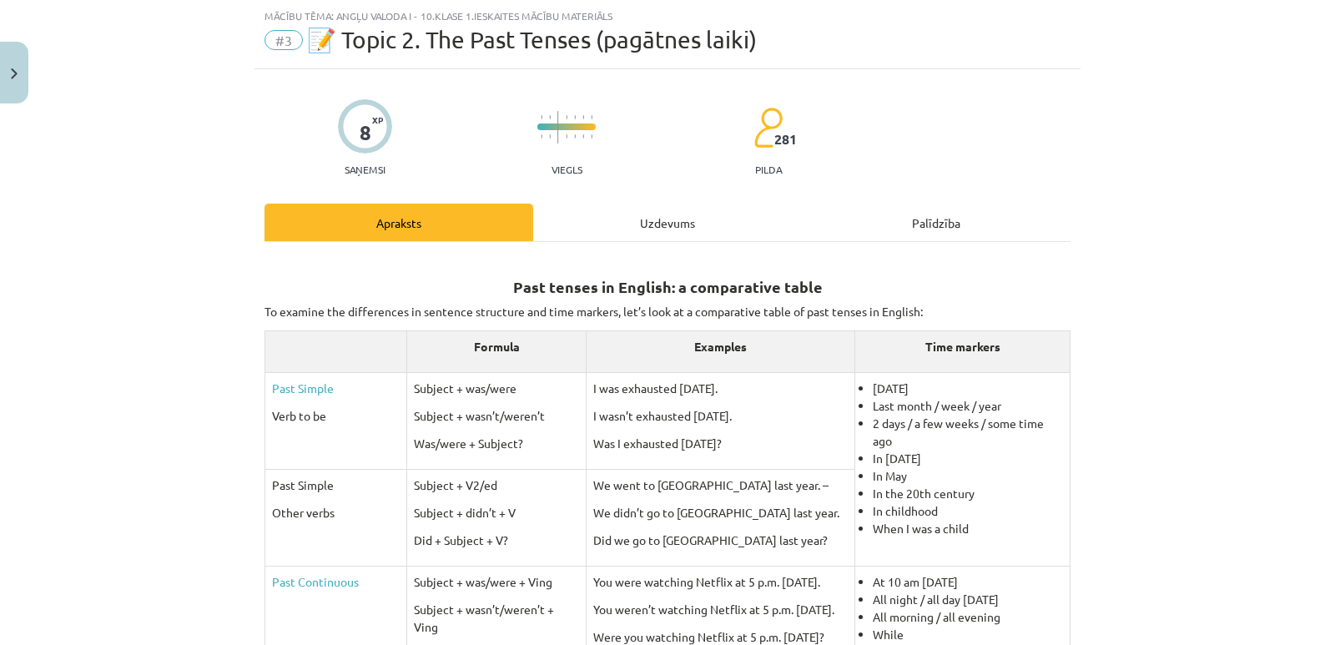
drag, startPoint x: 506, startPoint y: 281, endPoint x: 1049, endPoint y: 627, distance: 644.2
click at [1133, 539] on div "Mācību tēma: Angļu valoda i - 10.[PERSON_NAME] 1.ieskaites mācību materiāls #3 …" at bounding box center [667, 322] width 1335 height 645
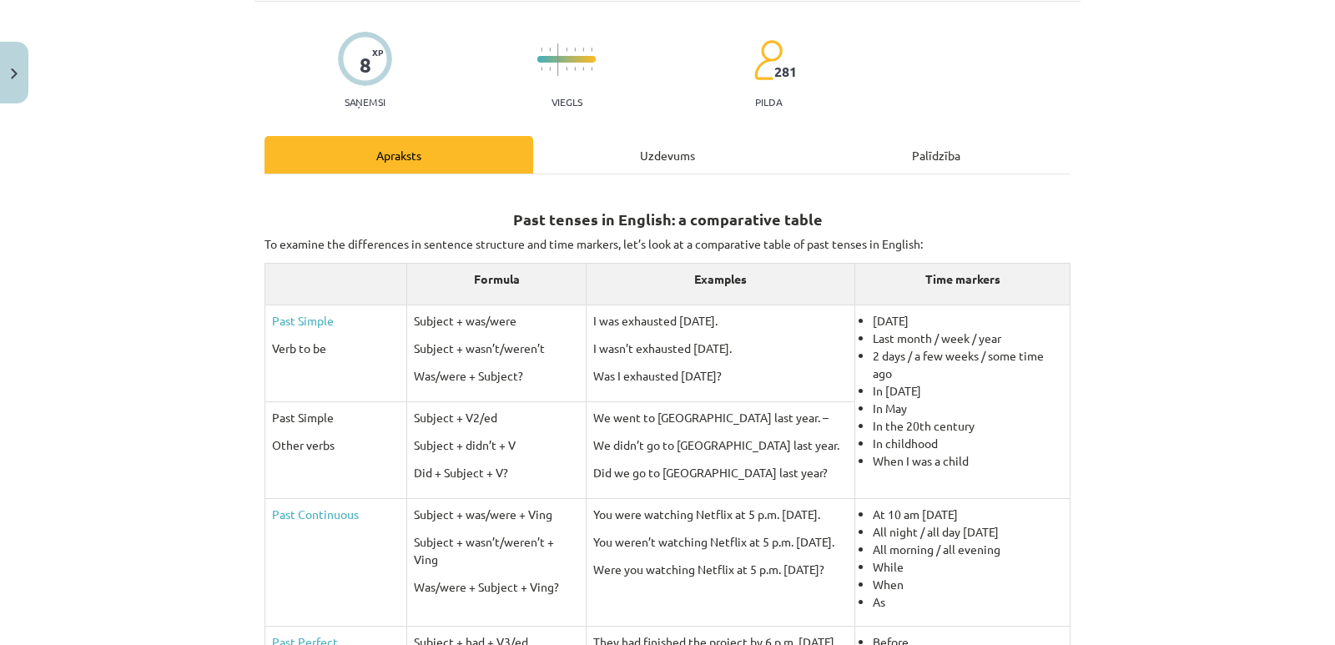
scroll to position [209, 0]
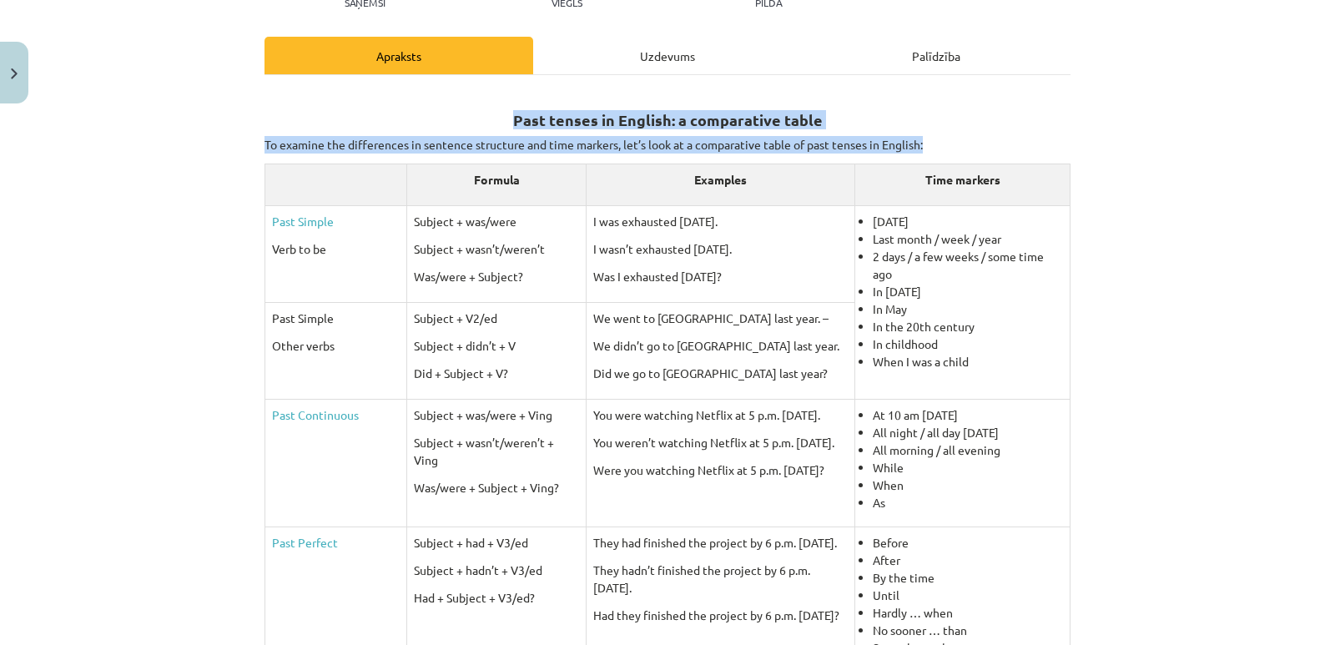
drag, startPoint x: 924, startPoint y: 140, endPoint x: 512, endPoint y: 109, distance: 413.3
click at [512, 109] on div "Past tenses in English: a comparative table To examine the differences in sente…" at bounding box center [667, 516] width 806 height 853
copy div "Past tenses in English: a comparative table To examine the differences in sente…"
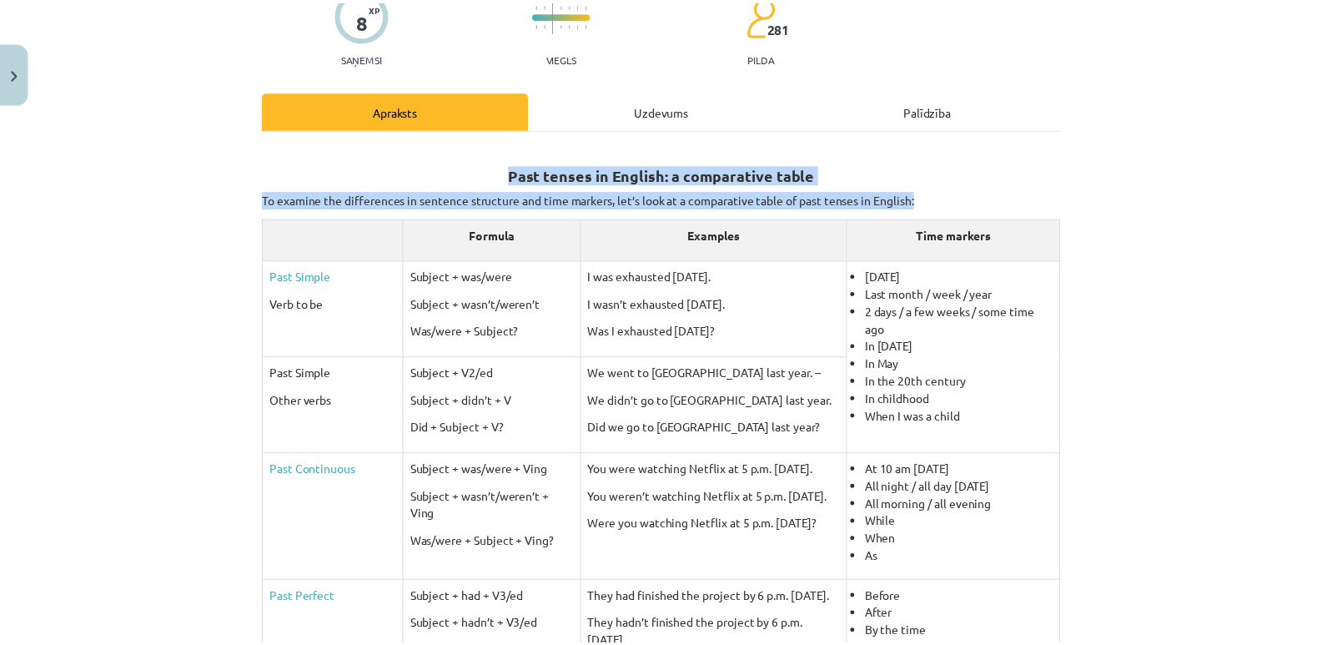
scroll to position [125, 0]
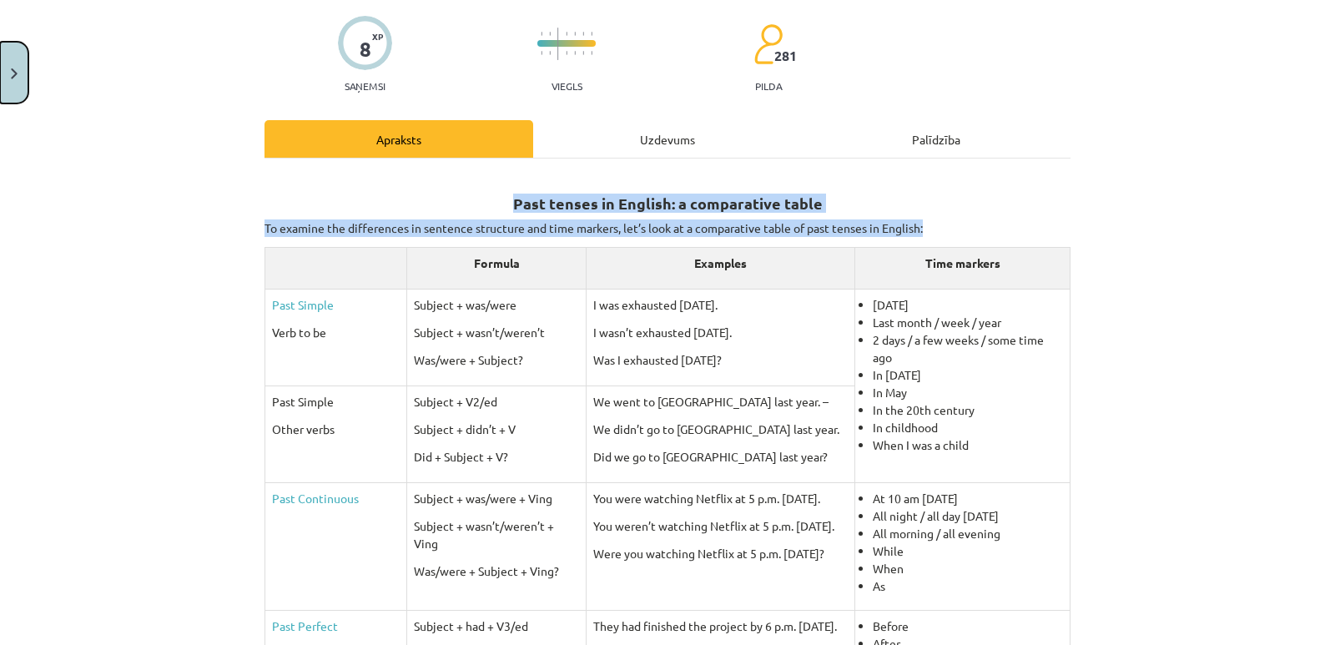
click at [14, 66] on button "Close" at bounding box center [14, 73] width 28 height 62
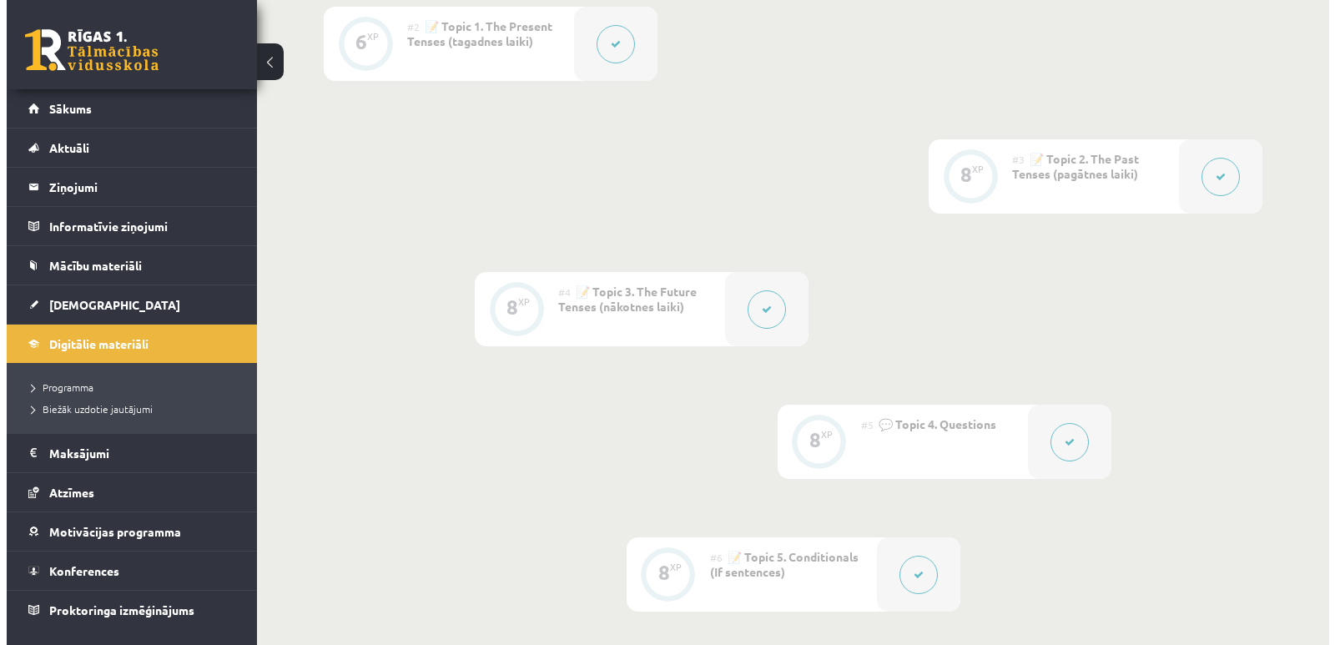
scroll to position [417, 0]
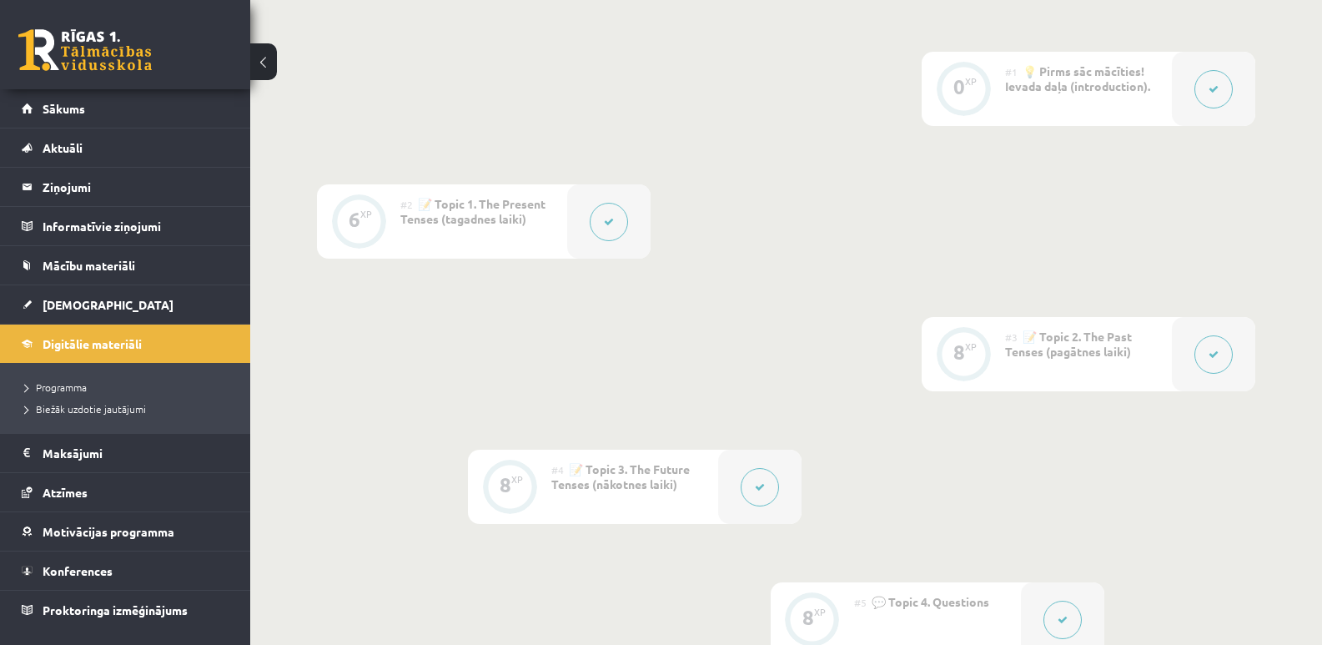
click at [1211, 364] on button at bounding box center [1214, 354] width 38 height 38
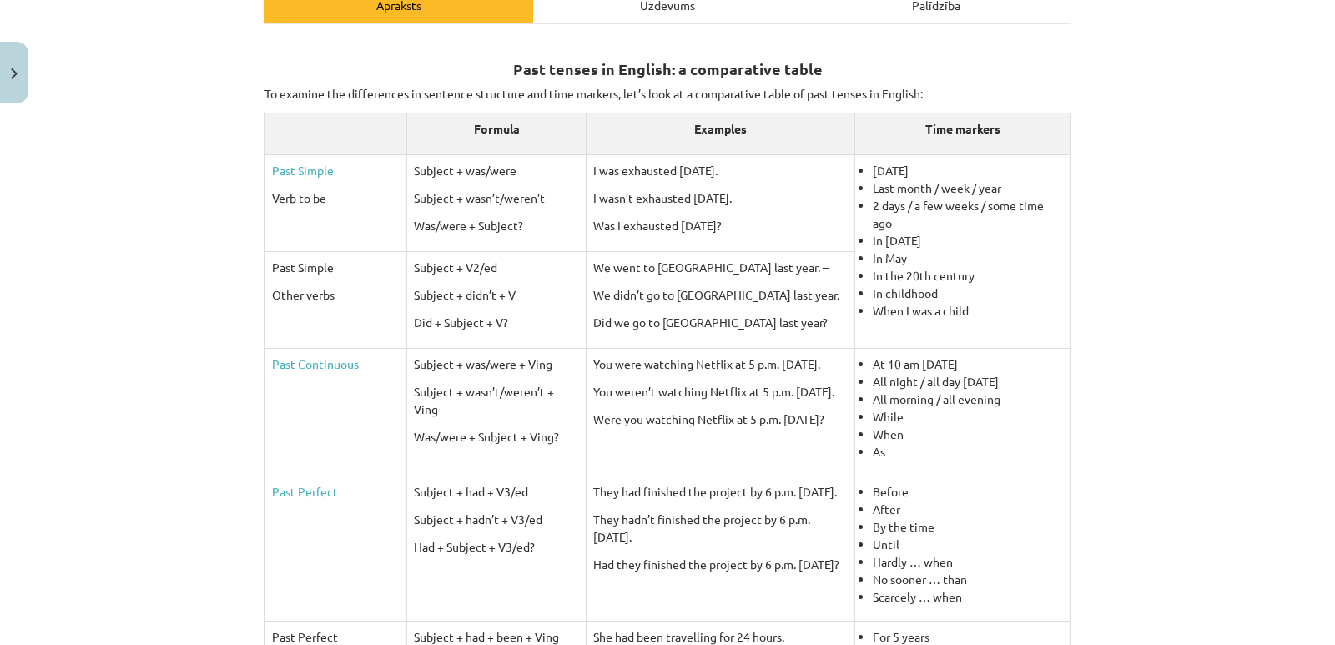
scroll to position [250, 0]
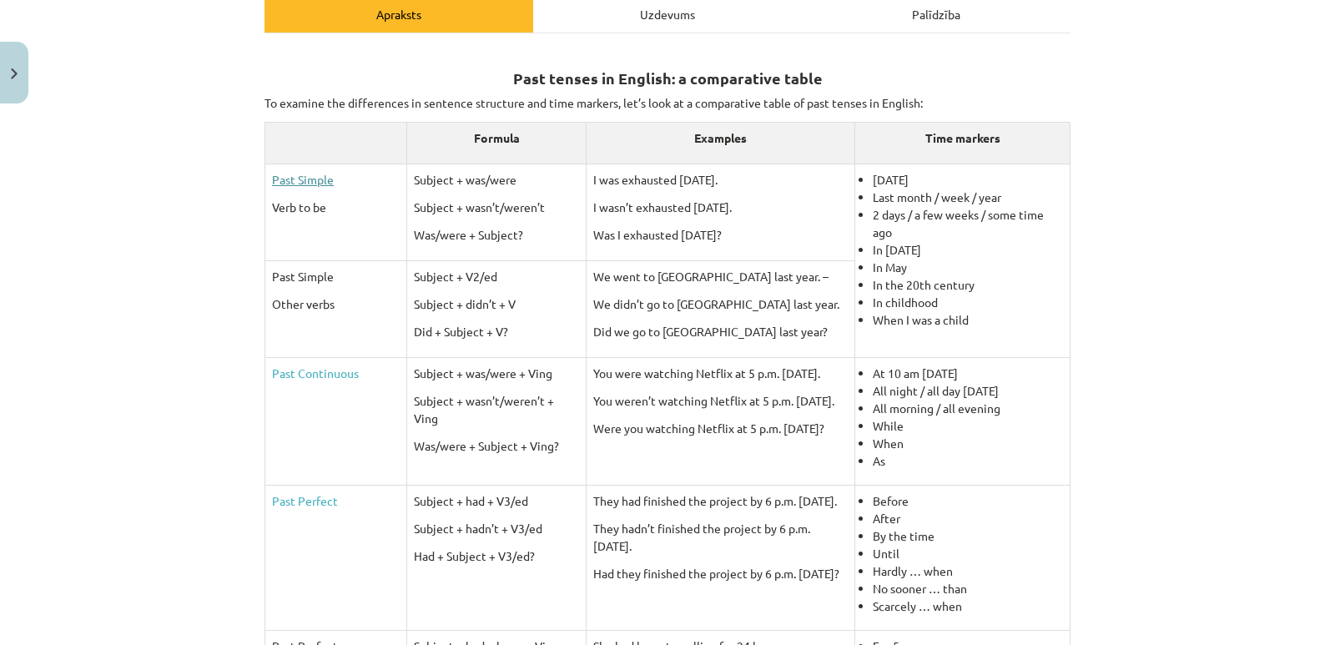
click at [287, 177] on link "Past Simple" at bounding box center [303, 179] width 62 height 15
click at [264, 120] on div "Past tenses in English: a comparative table To examine the differences in sente…" at bounding box center [667, 474] width 806 height 853
click at [269, 123] on th at bounding box center [336, 143] width 142 height 42
drag, startPoint x: 269, startPoint y: 123, endPoint x: 300, endPoint y: 134, distance: 33.8
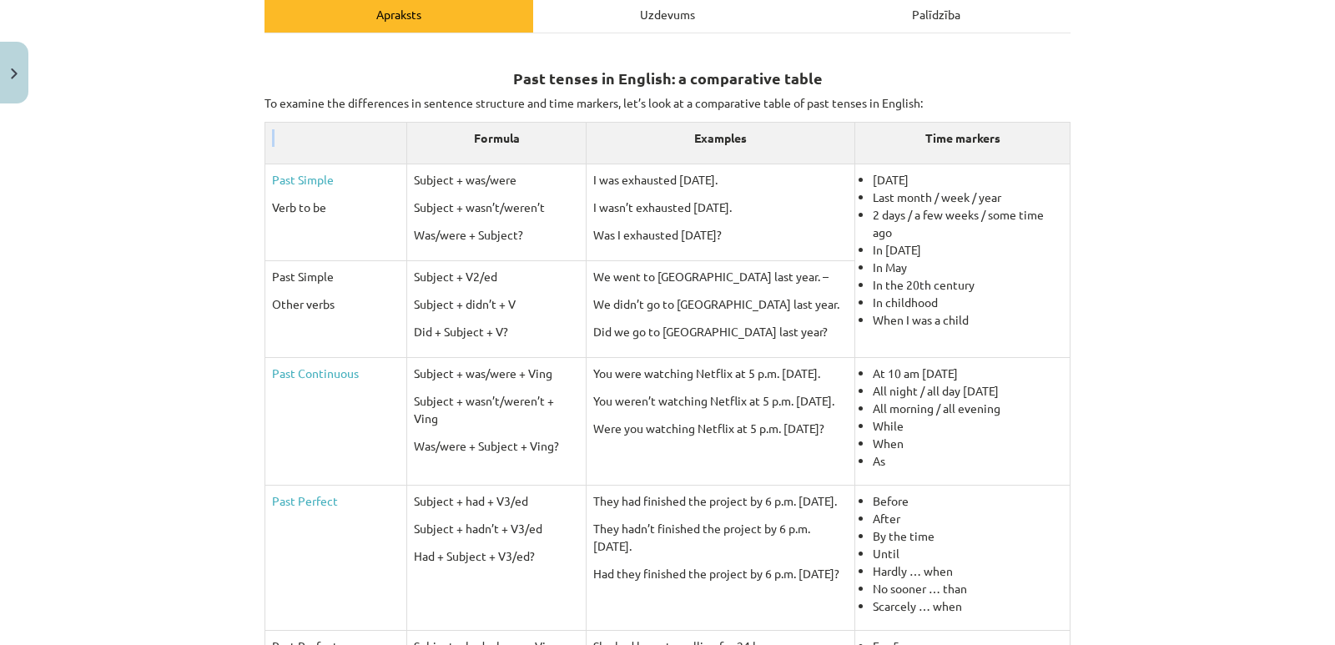
click at [300, 134] on th at bounding box center [336, 143] width 142 height 42
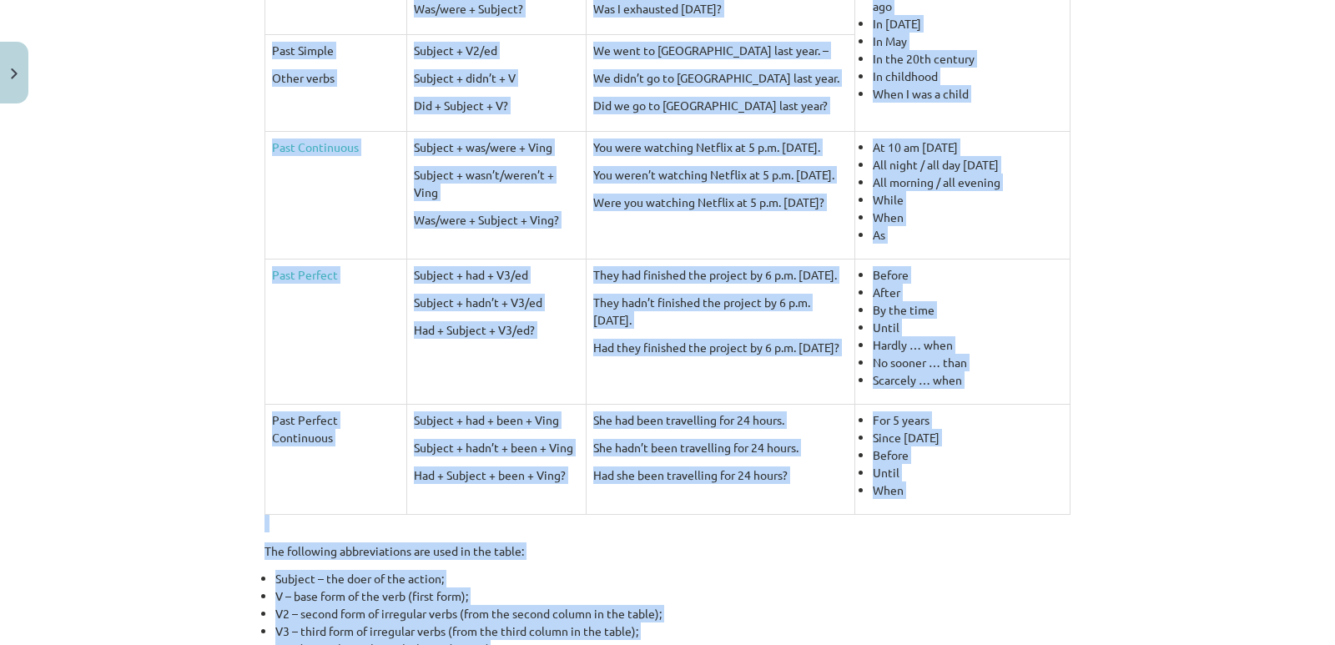
scroll to position [508, 0]
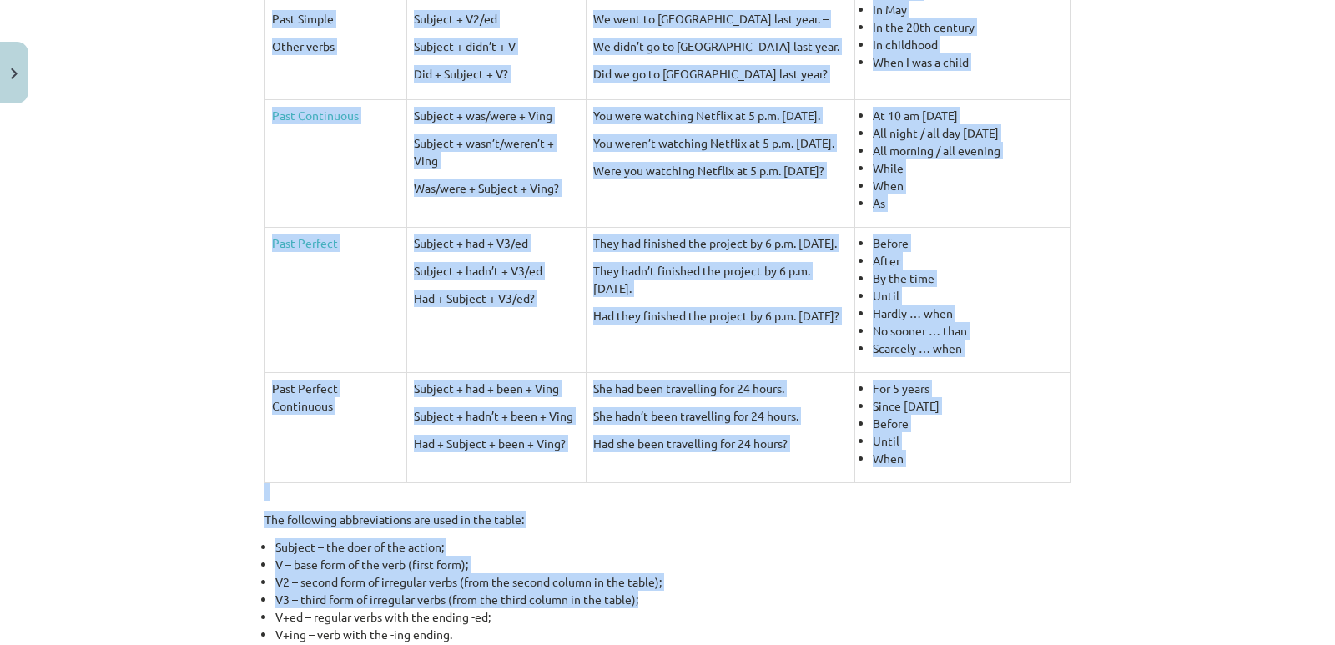
drag, startPoint x: 509, startPoint y: 69, endPoint x: 1075, endPoint y: 594, distance: 771.7
click at [1074, 597] on div "8 XP Saņemsi Viegls 281 pilda Apraksts Uzdevums Palīdzība Past tenses in Englis…" at bounding box center [667, 260] width 826 height 1314
click at [1112, 537] on div "Mācību tēma: Angļu valoda i - 10.[PERSON_NAME] 1.ieskaites mācību materiāls #3 …" at bounding box center [667, 322] width 1335 height 645
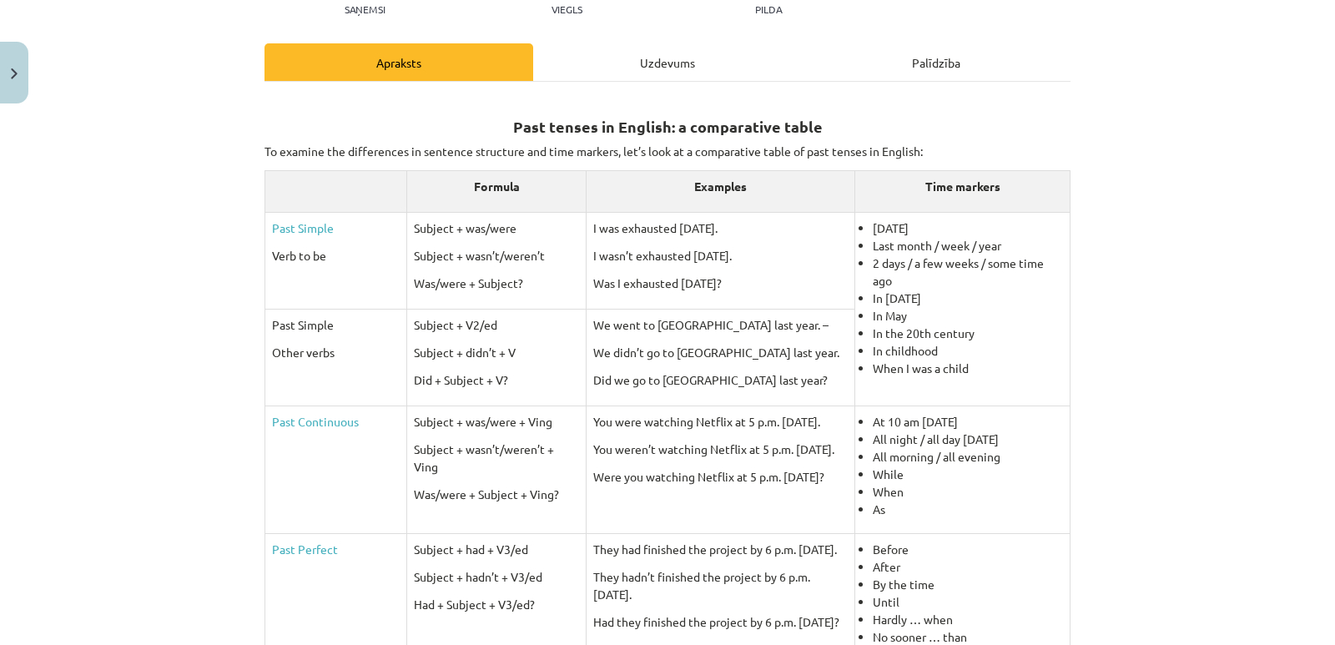
scroll to position [167, 0]
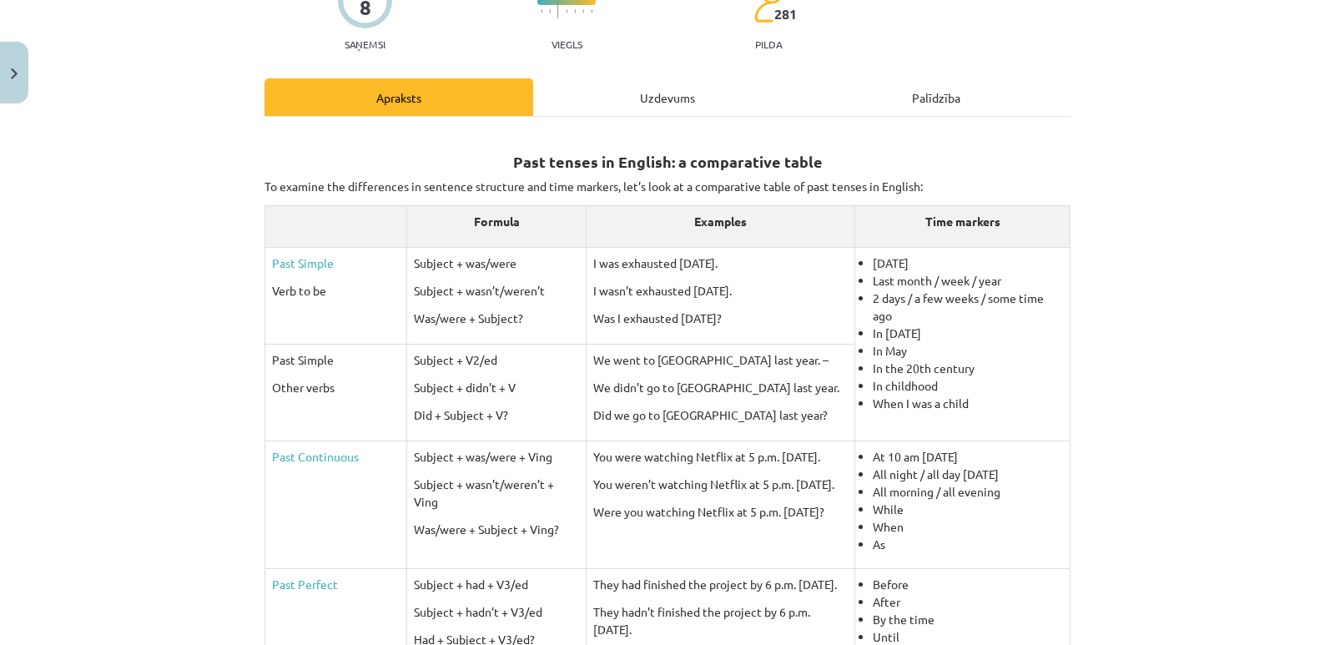
click at [1309, 401] on div "Mācību tēma: Angļu valoda i - 10.[PERSON_NAME] 1.ieskaites mācību materiāls #3 …" at bounding box center [667, 322] width 1335 height 645
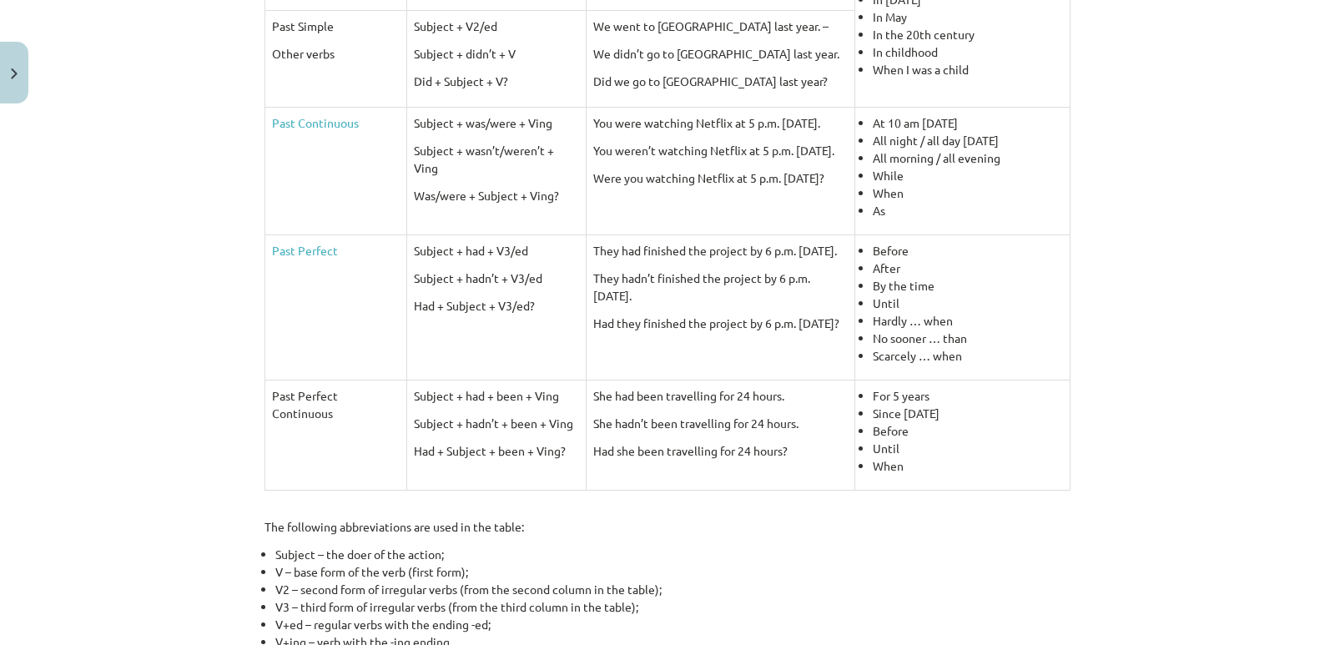
scroll to position [334, 0]
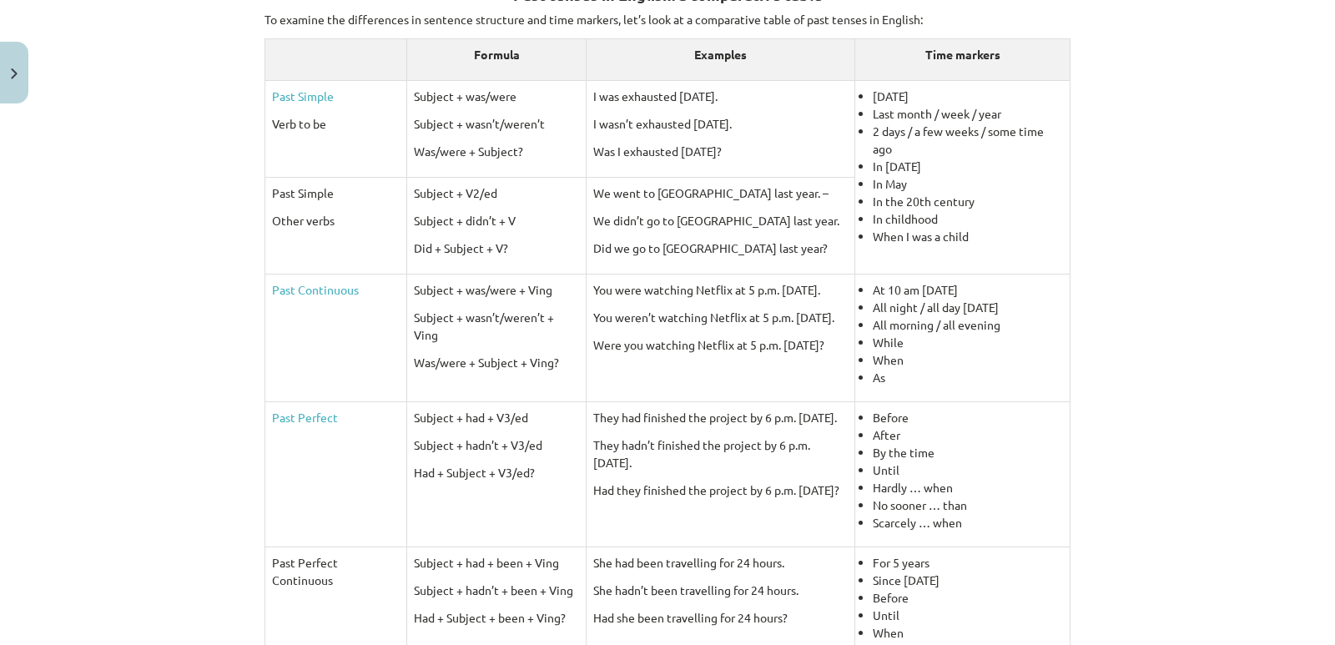
click at [176, 435] on div "Mācību tēma: Angļu valoda i - 10.[PERSON_NAME] 1.ieskaites mācību materiāls #3 …" at bounding box center [667, 322] width 1335 height 645
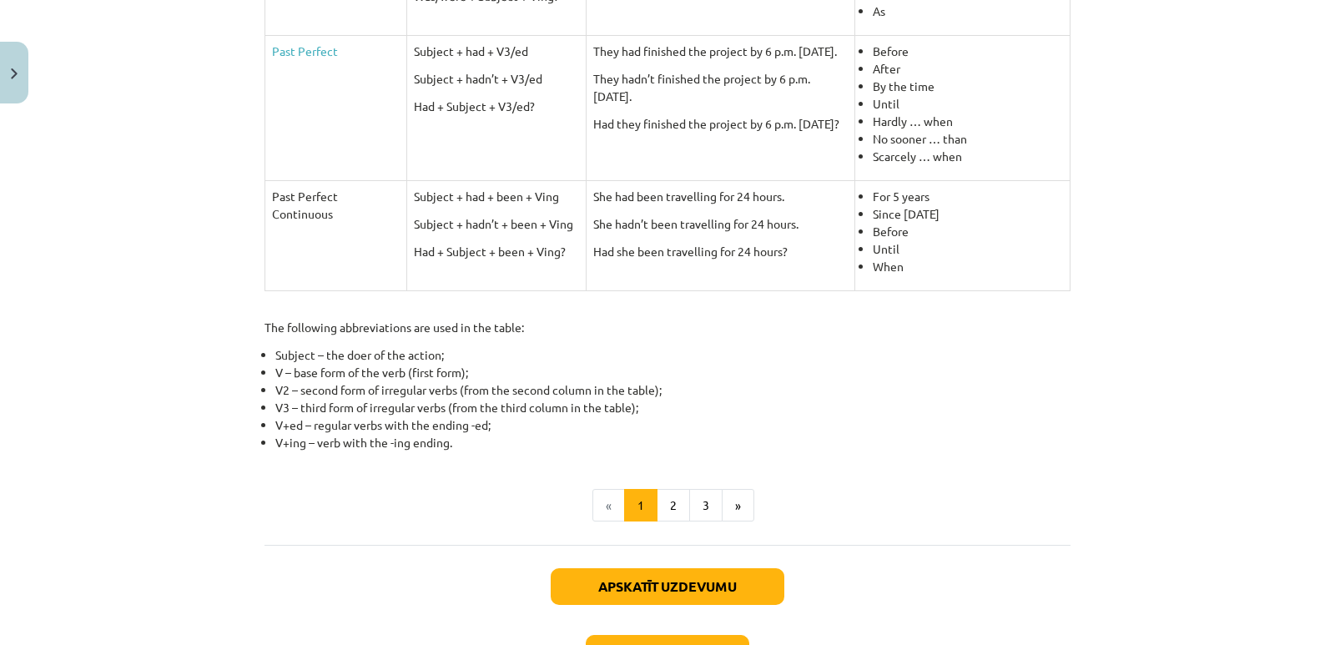
scroll to position [822, 0]
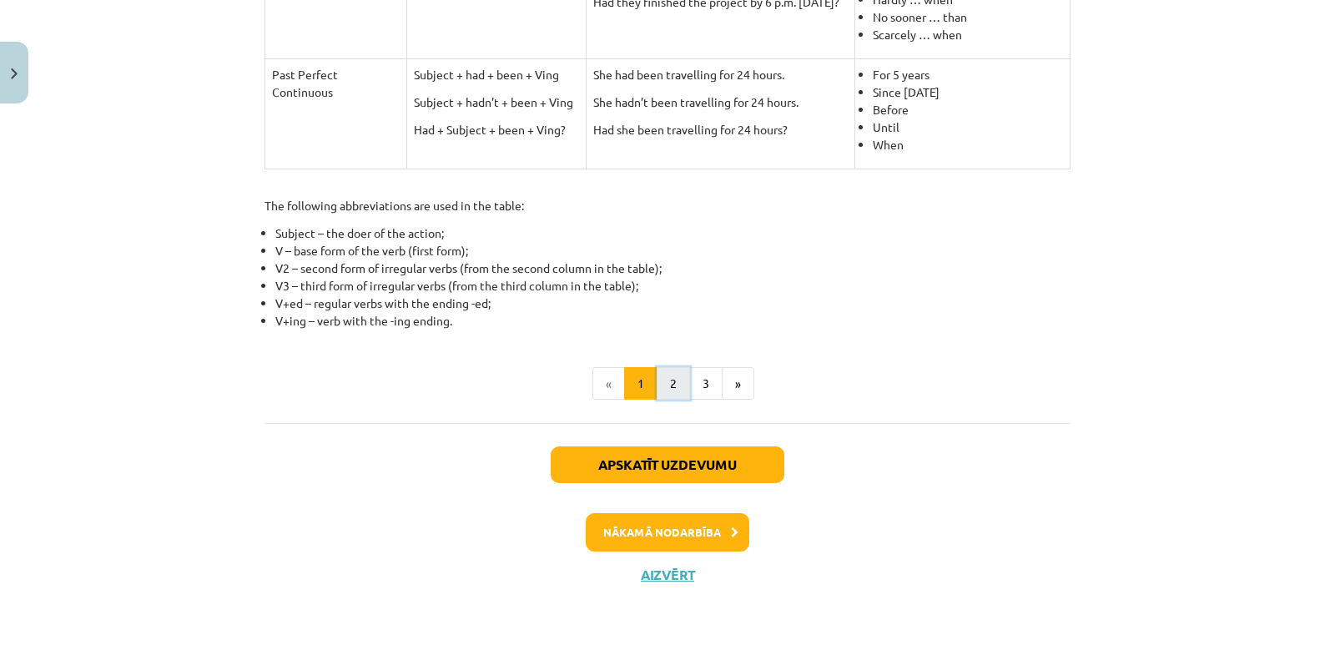
click at [668, 391] on button "2" at bounding box center [673, 383] width 33 height 33
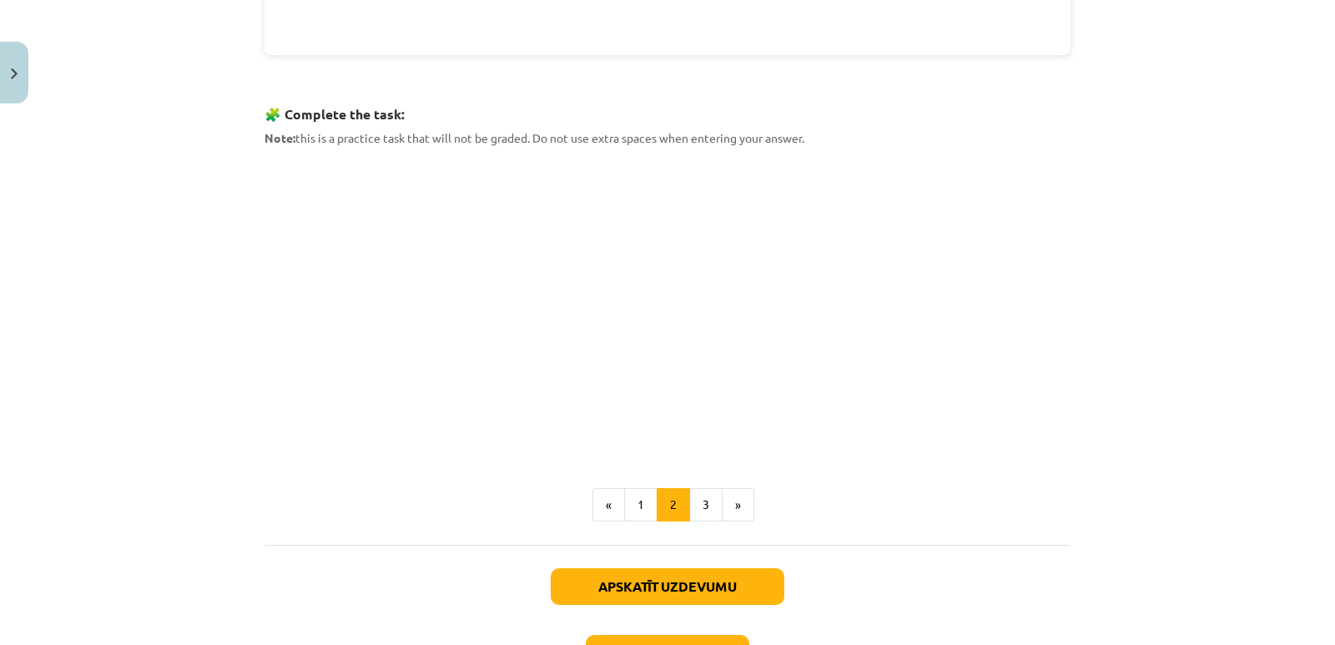
scroll to position [834, 0]
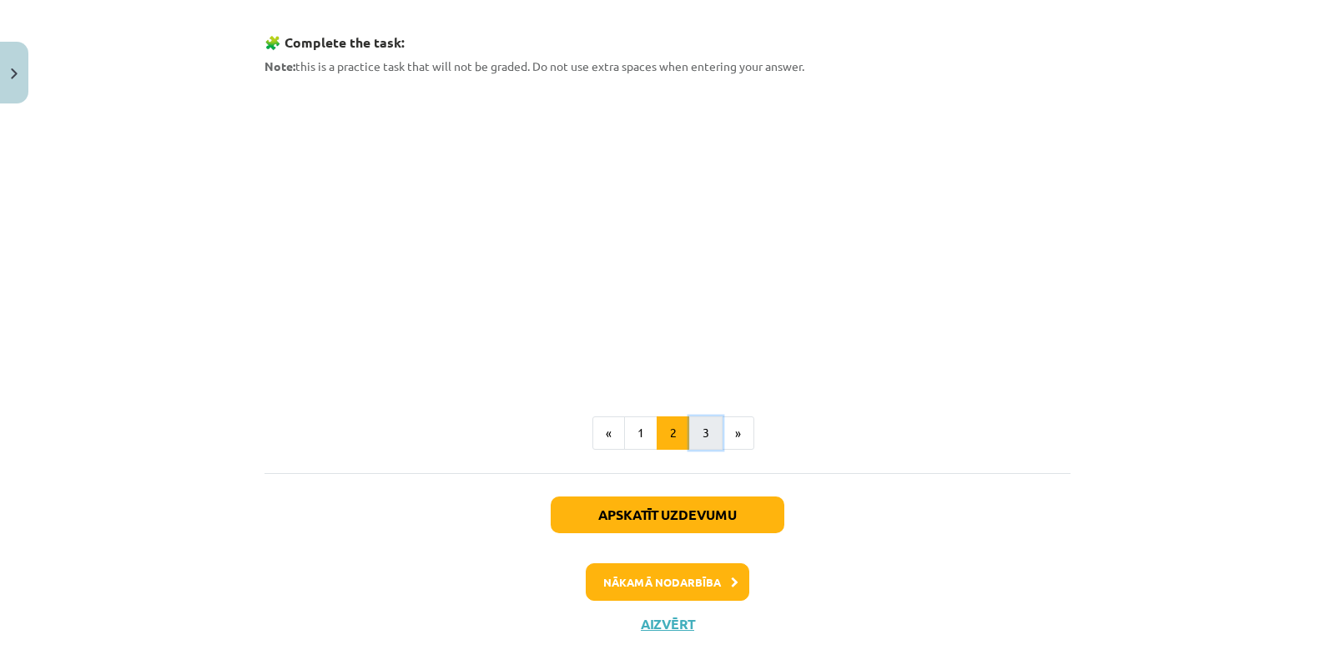
click at [706, 439] on button "3" at bounding box center [705, 432] width 33 height 33
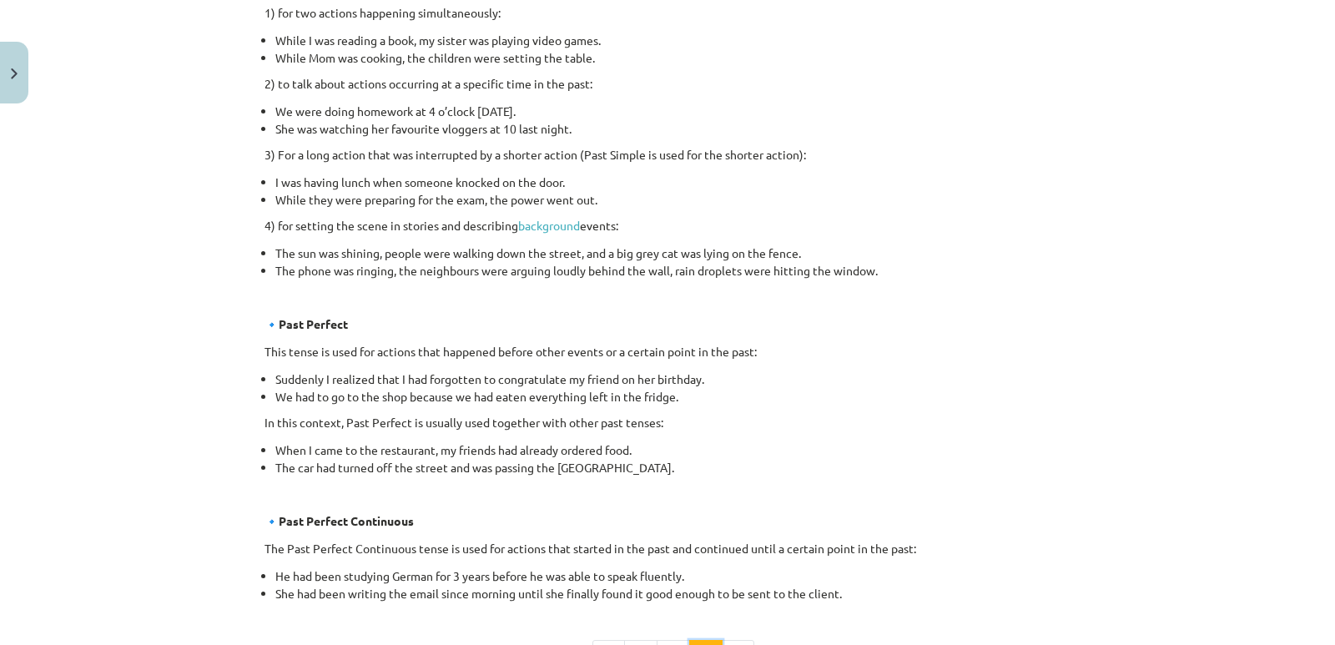
scroll to position [900, 0]
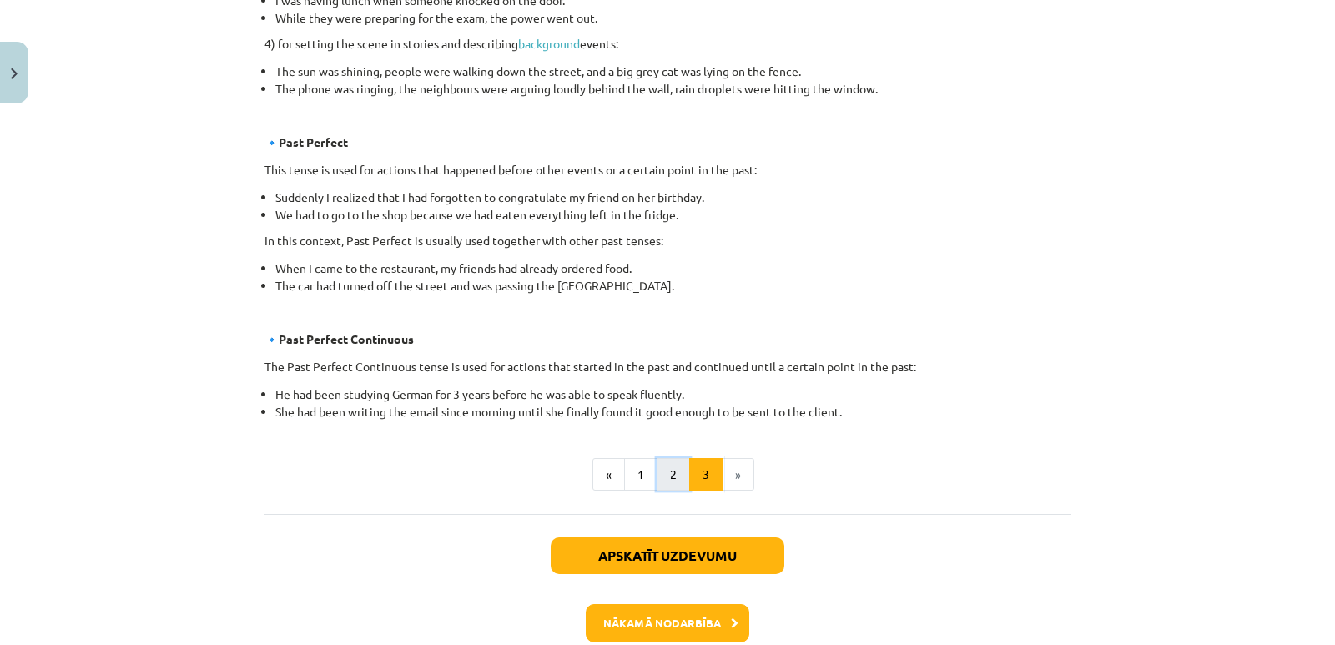
click at [673, 479] on button "2" at bounding box center [673, 474] width 33 height 33
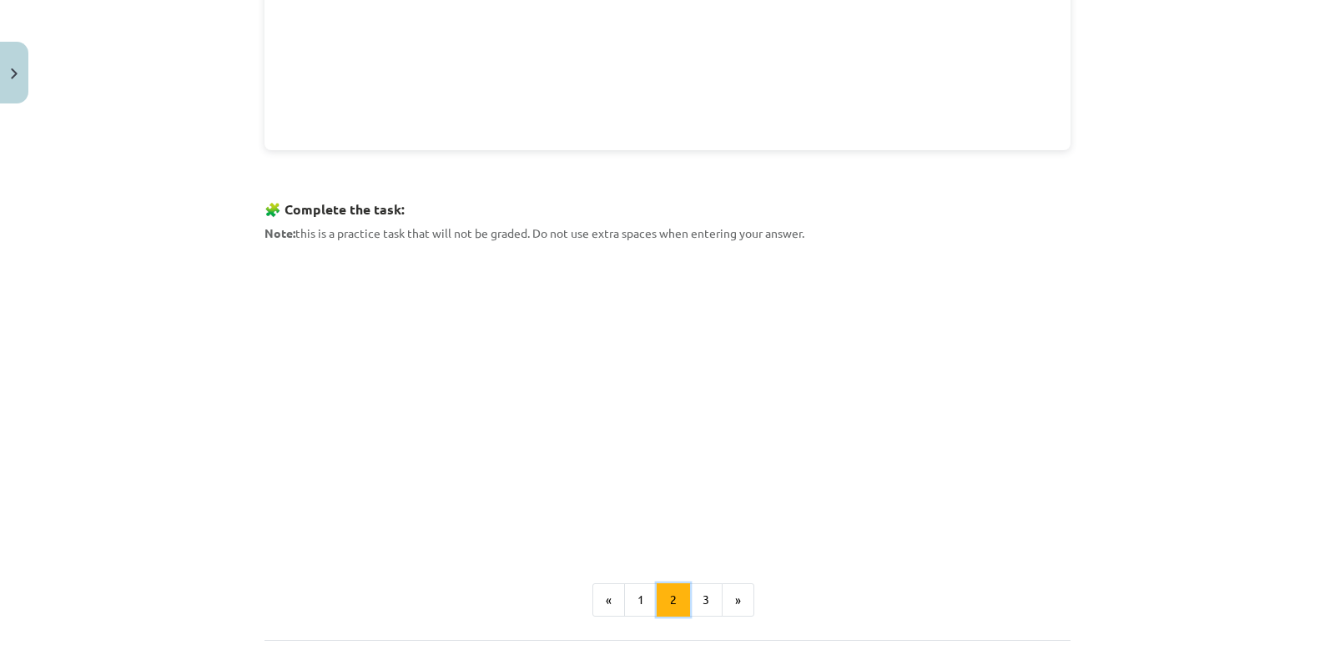
scroll to position [882, 0]
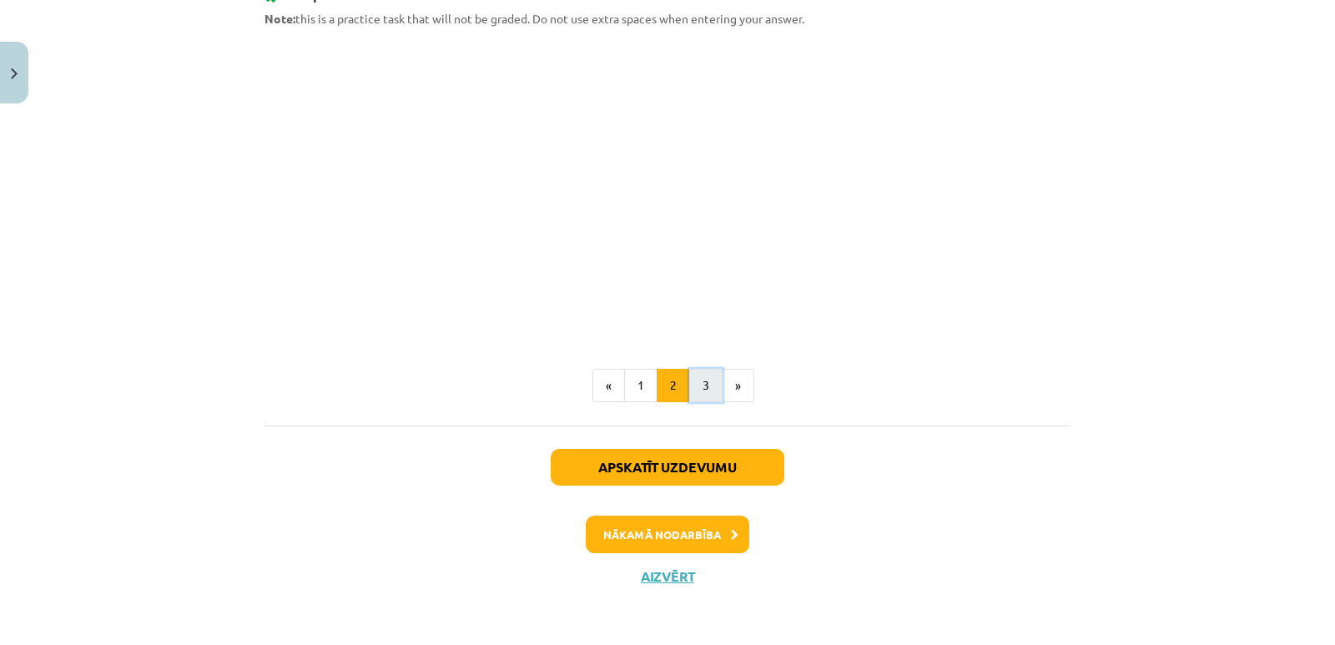
click at [706, 393] on button "3" at bounding box center [705, 385] width 33 height 33
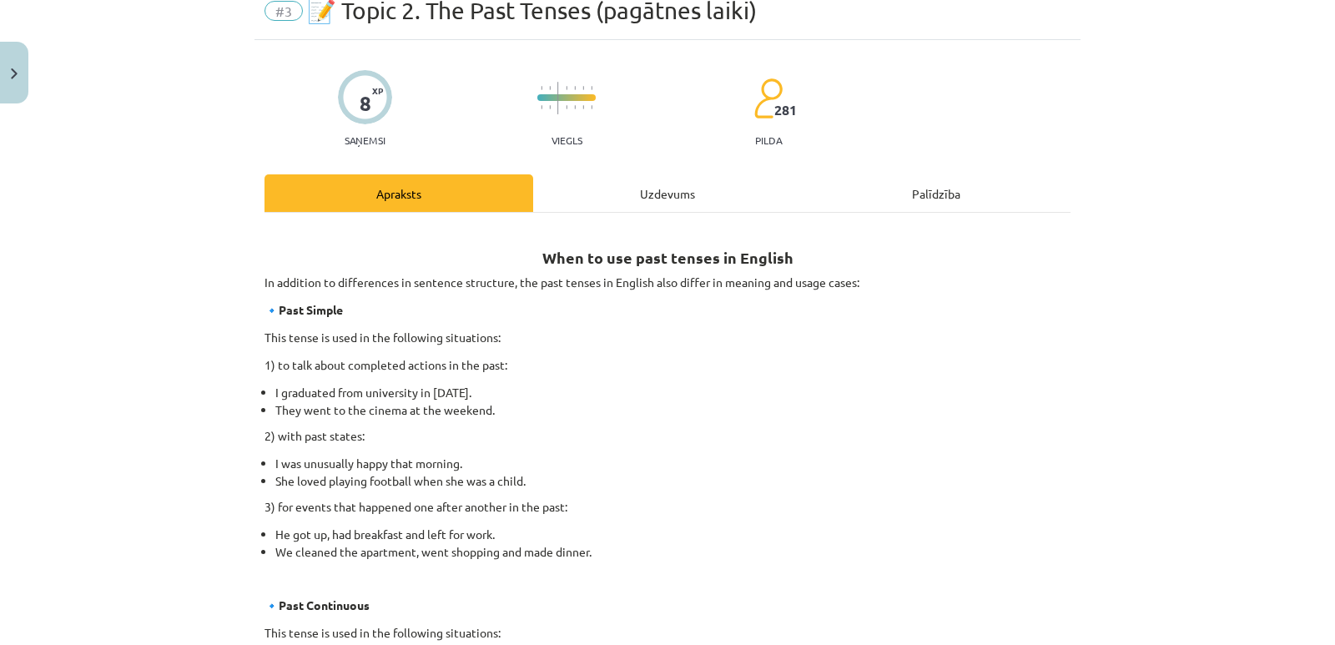
scroll to position [48, 0]
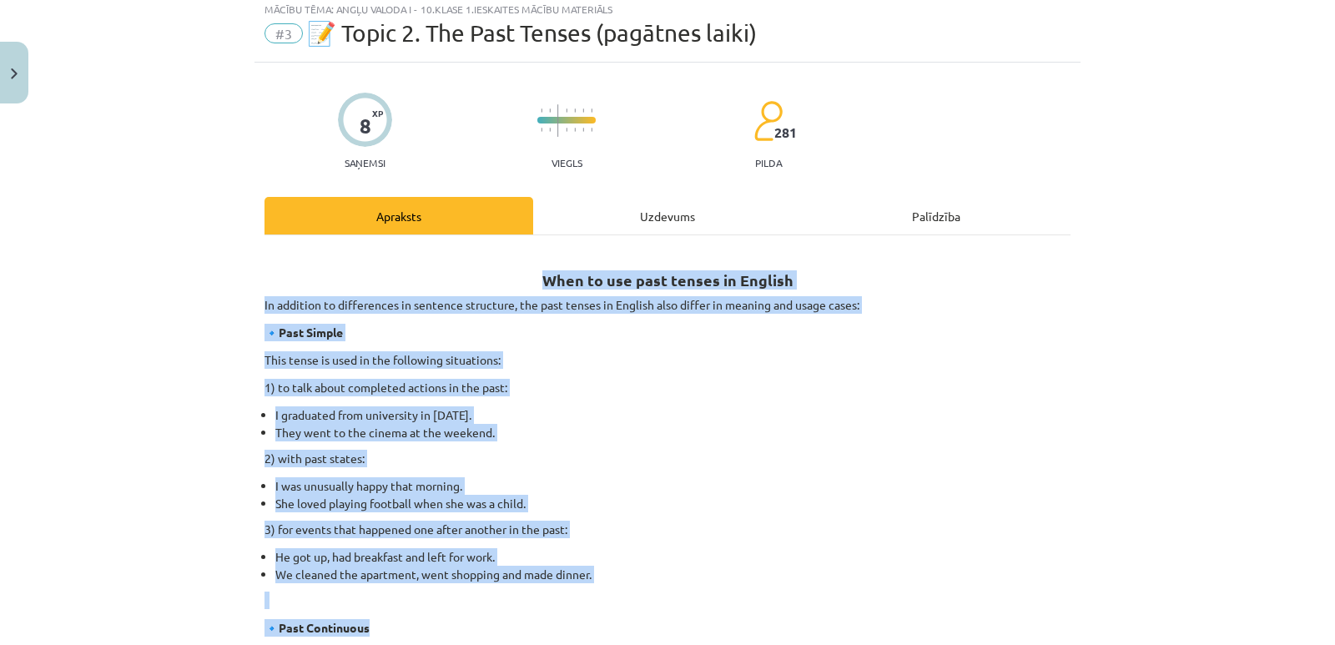
drag, startPoint x: 542, startPoint y: 275, endPoint x: 795, endPoint y: 597, distance: 410.0
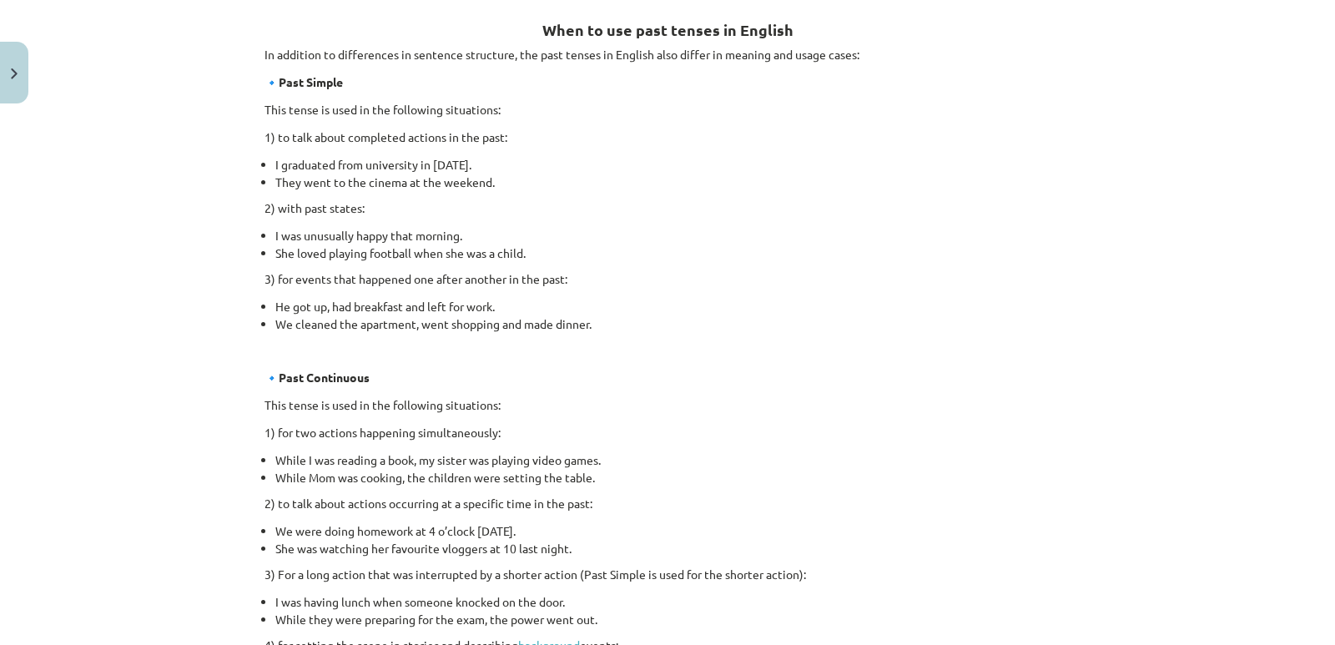
click at [818, 484] on li "While Mom was cooking, the children were setting the table." at bounding box center [672, 478] width 795 height 18
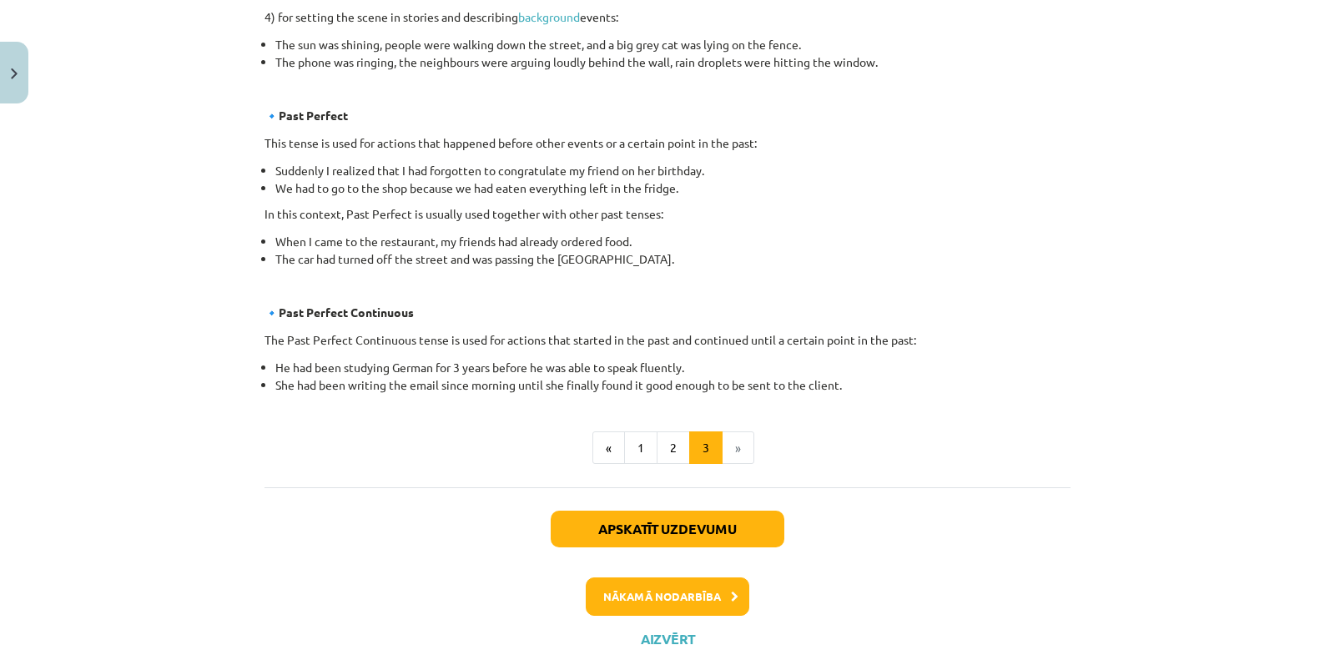
scroll to position [991, 0]
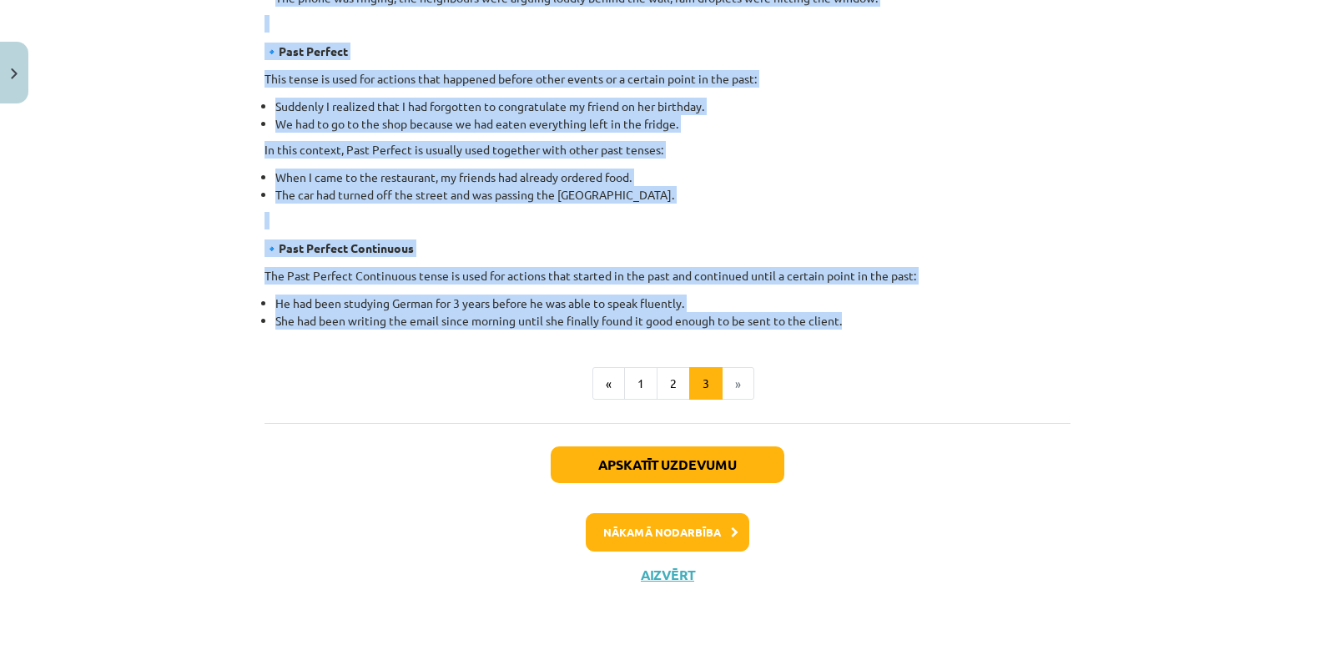
drag, startPoint x: 541, startPoint y: 320, endPoint x: 879, endPoint y: 322, distance: 338.8
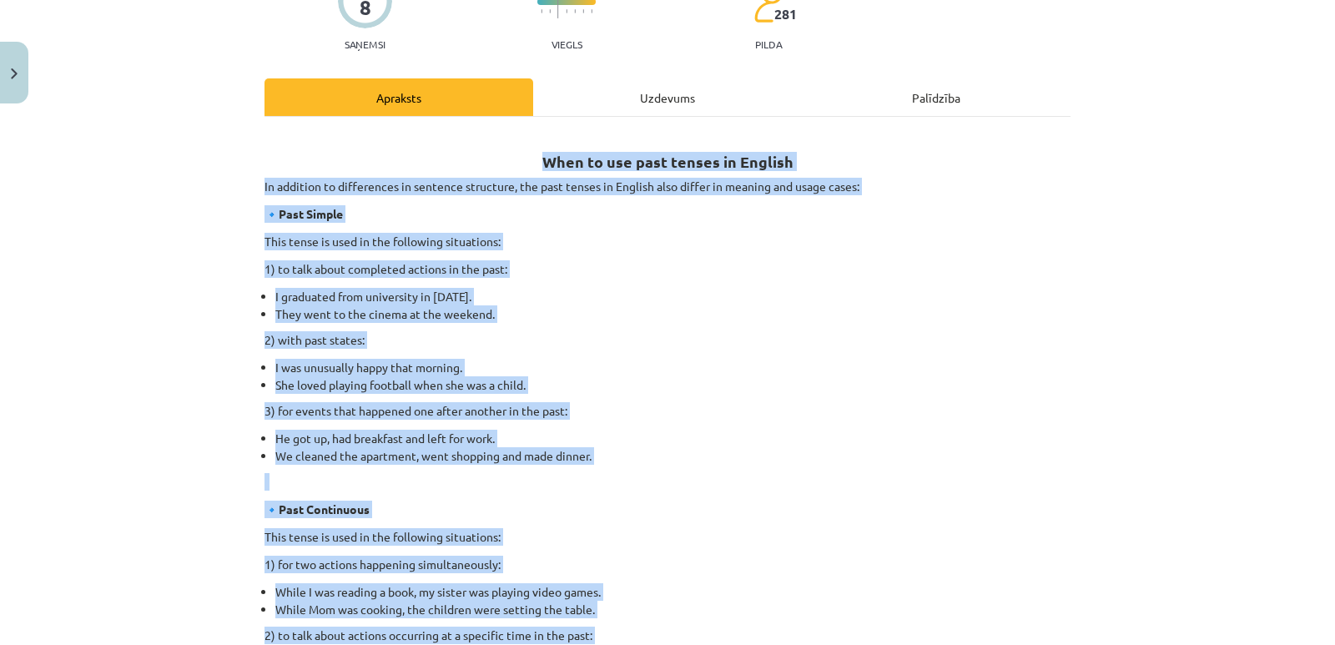
scroll to position [157, 0]
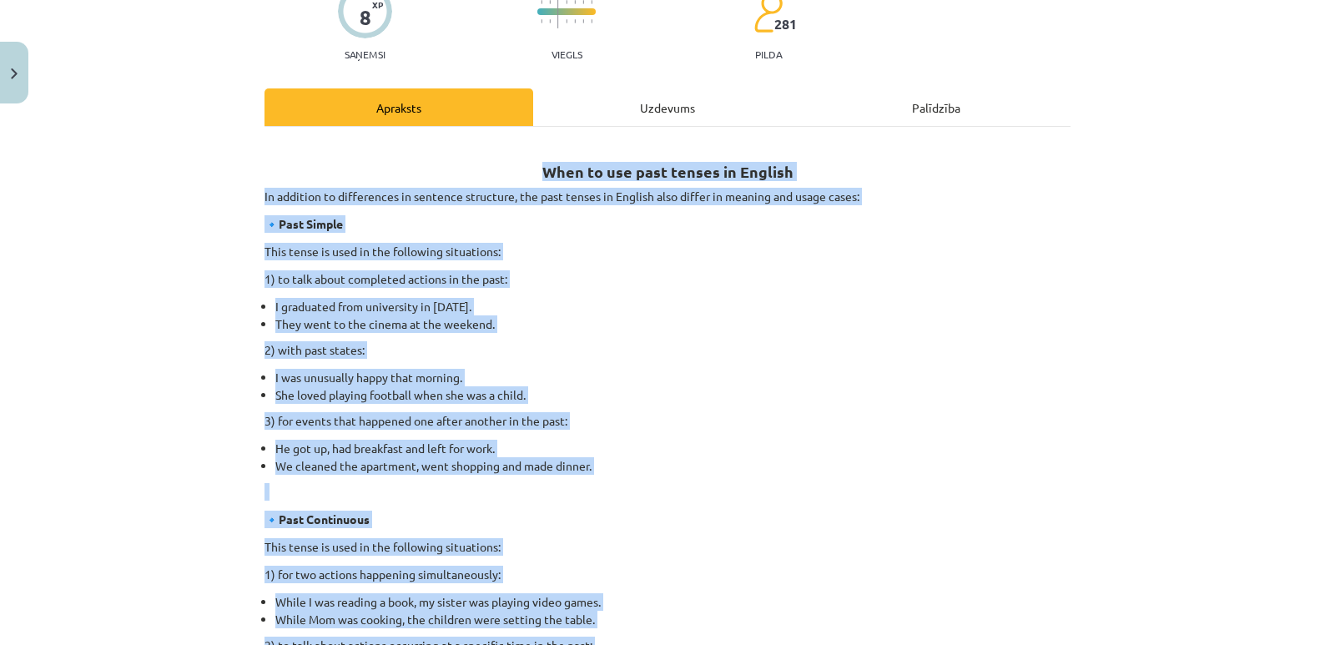
copy div "Lore ip dol sita consec ad Elitsed Do eiusmodt in utlaboreetd ma aliquaen admin…"
click at [652, 393] on li "She loved playing football when she was a child." at bounding box center [672, 395] width 795 height 18
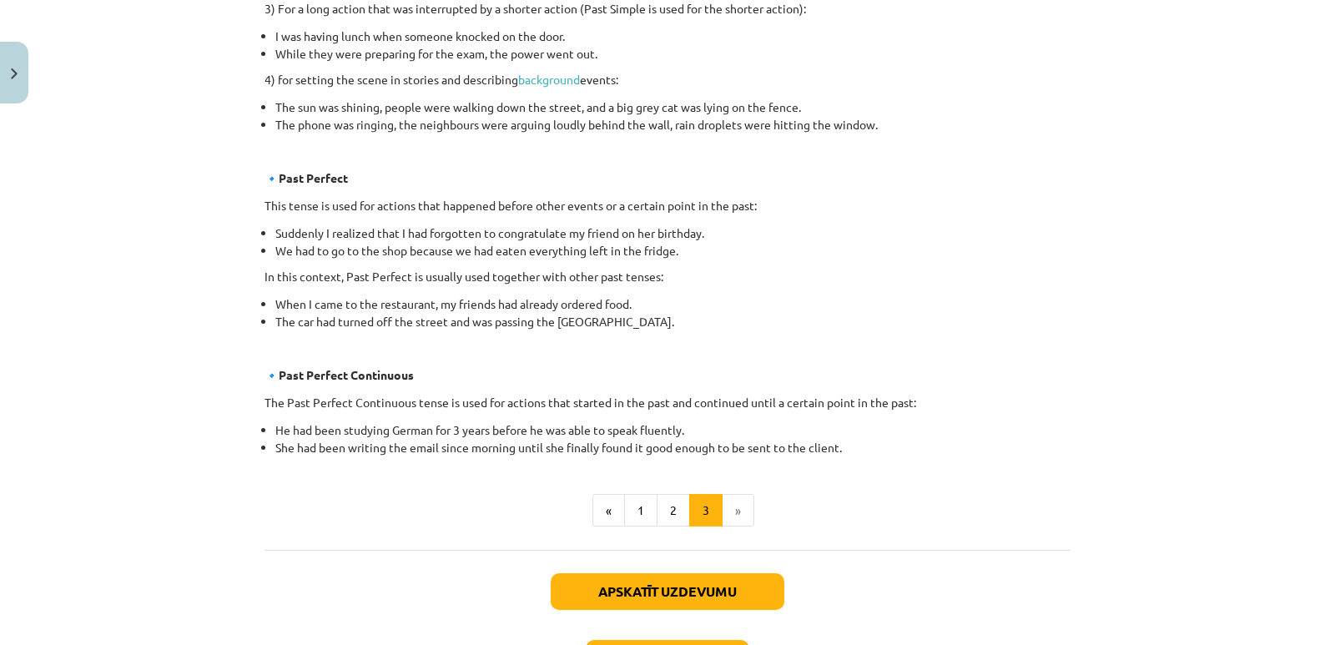
scroll to position [991, 0]
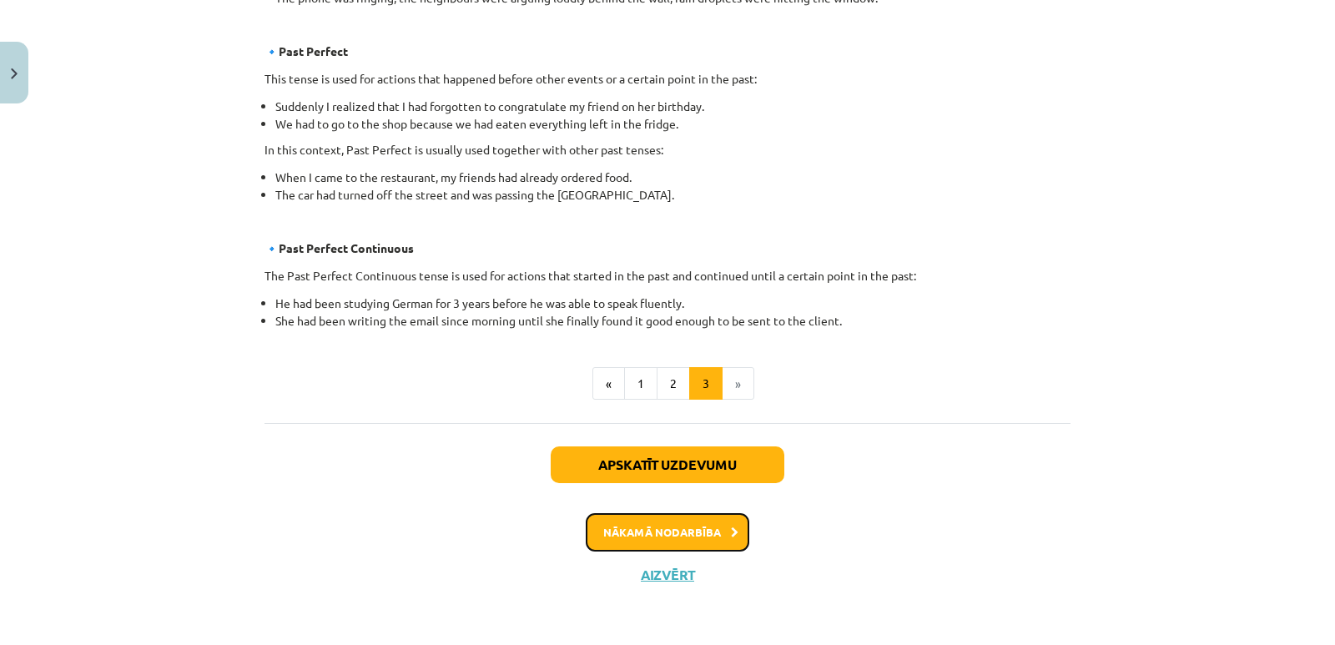
click at [680, 539] on button "Nākamā nodarbība" at bounding box center [668, 532] width 164 height 38
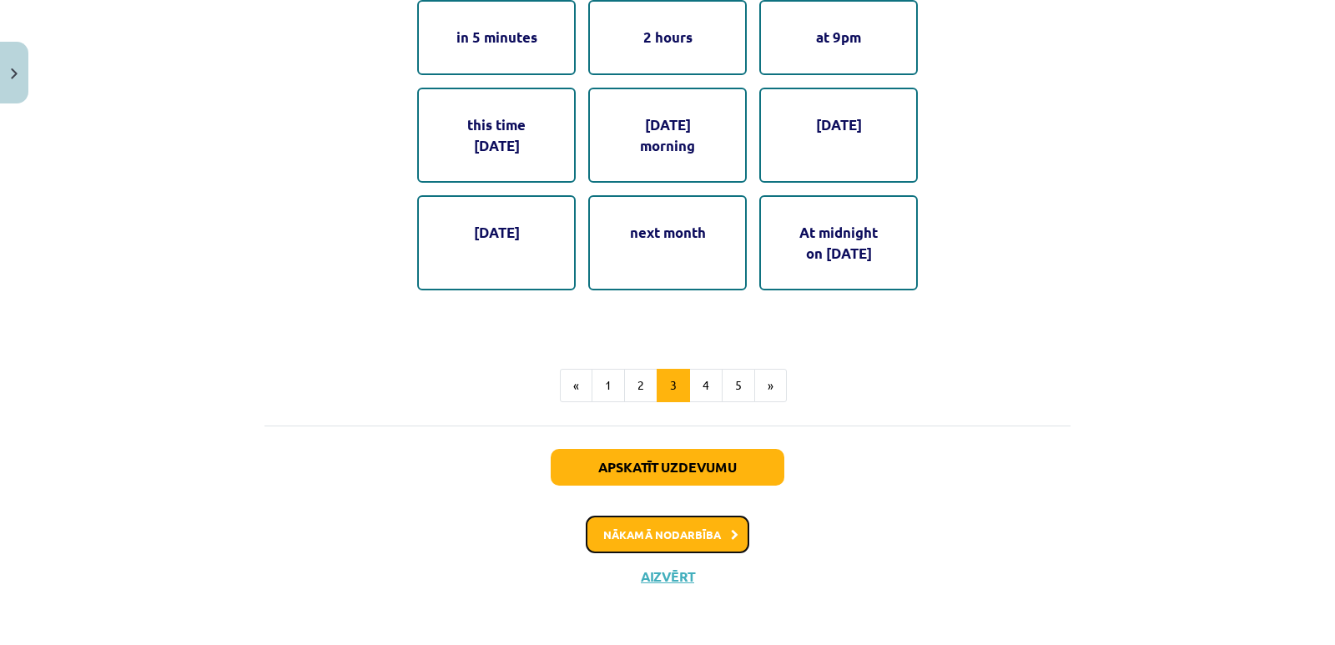
scroll to position [981, 0]
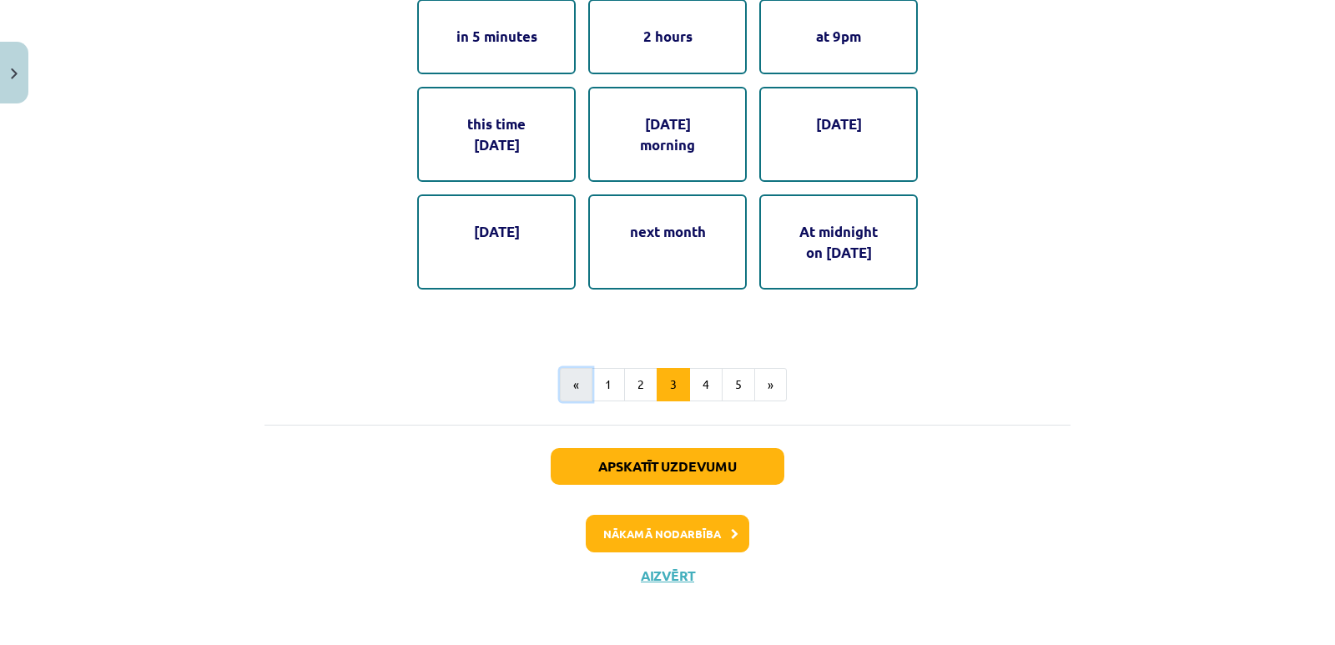
click at [571, 385] on button "«" at bounding box center [576, 384] width 33 height 33
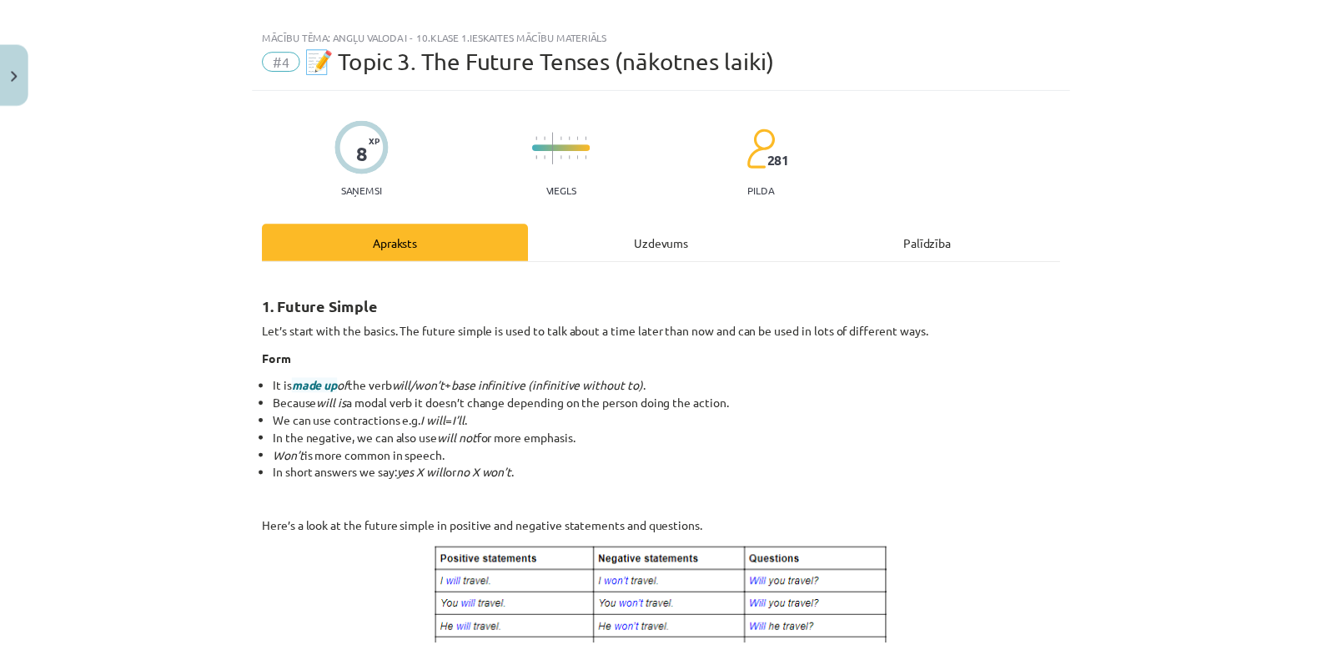
scroll to position [0, 0]
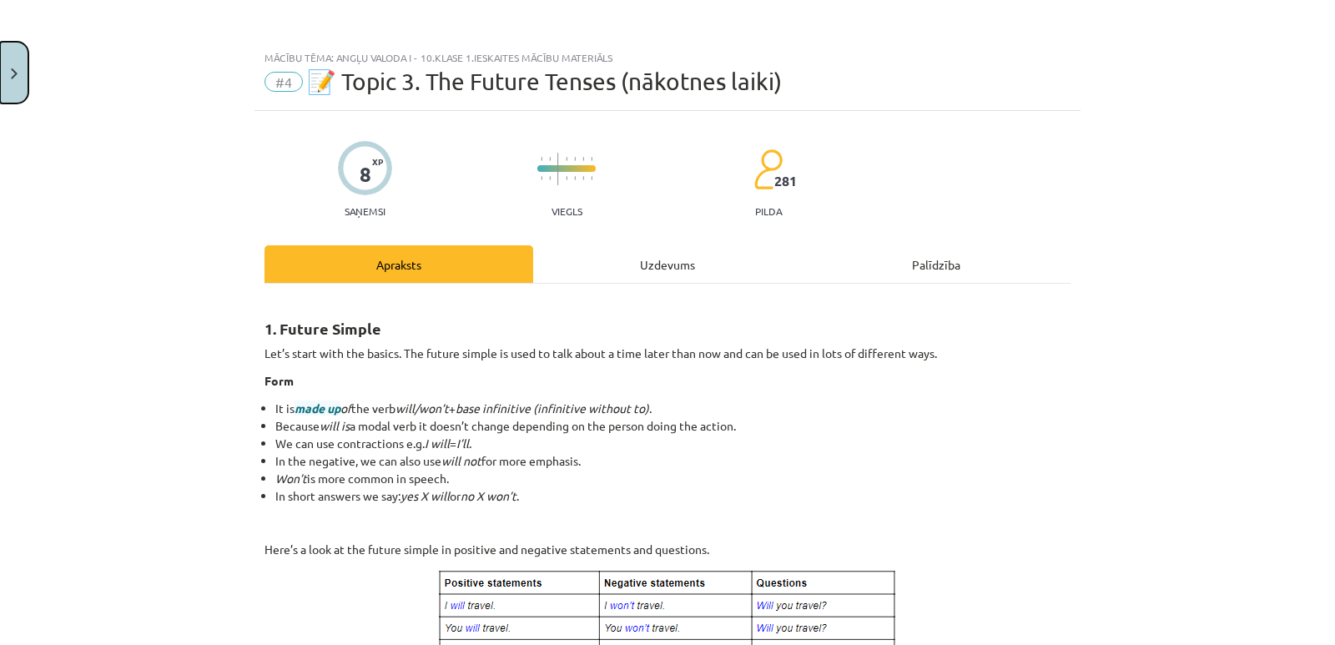
click at [20, 79] on button "Close" at bounding box center [14, 73] width 28 height 62
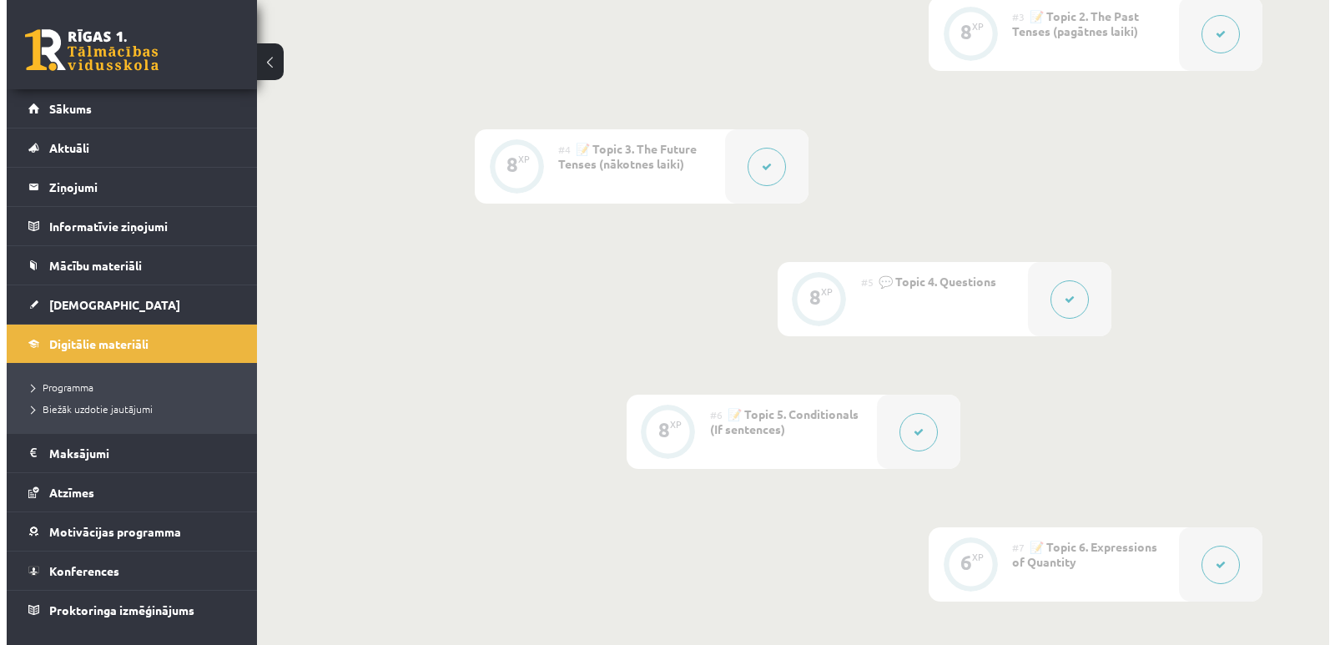
scroll to position [751, 0]
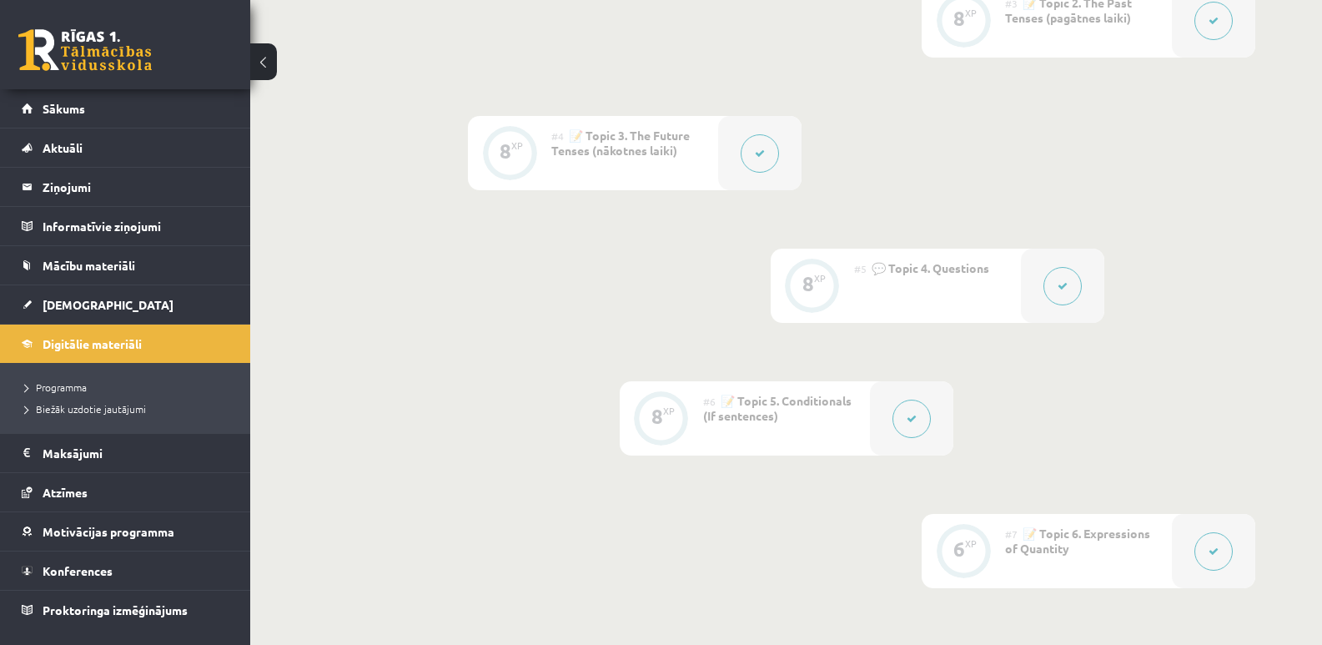
click at [758, 170] on button at bounding box center [760, 153] width 38 height 38
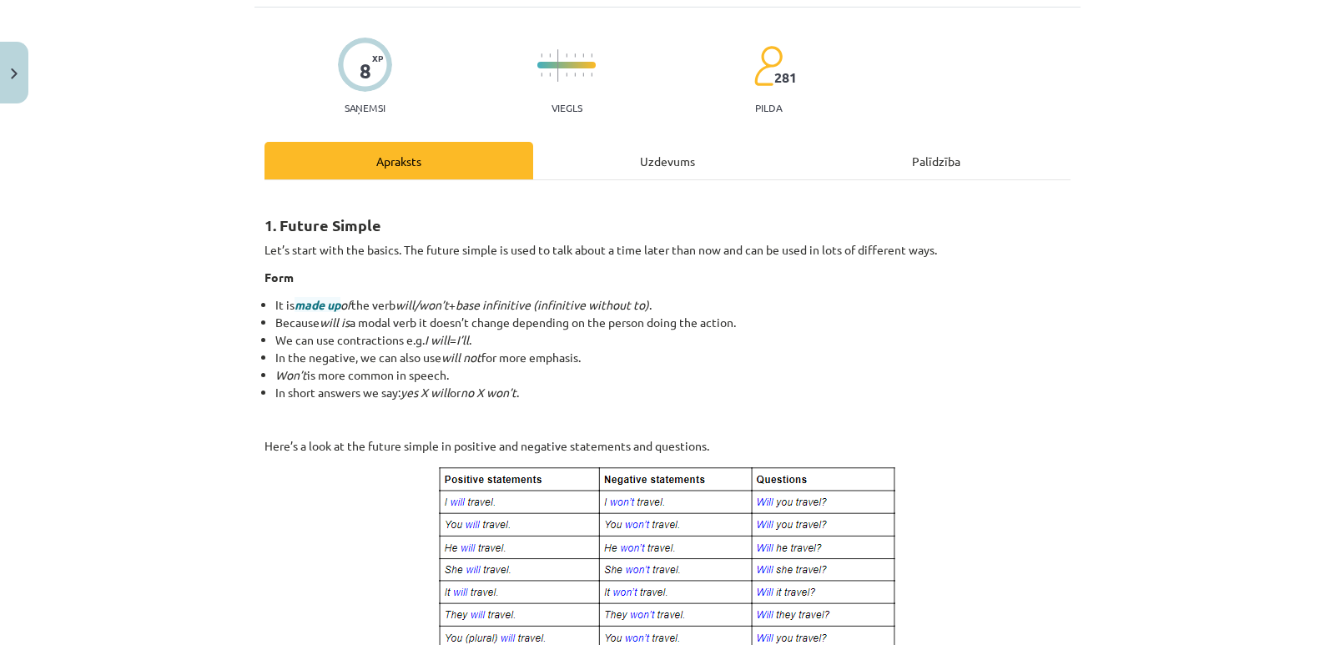
scroll to position [83, 0]
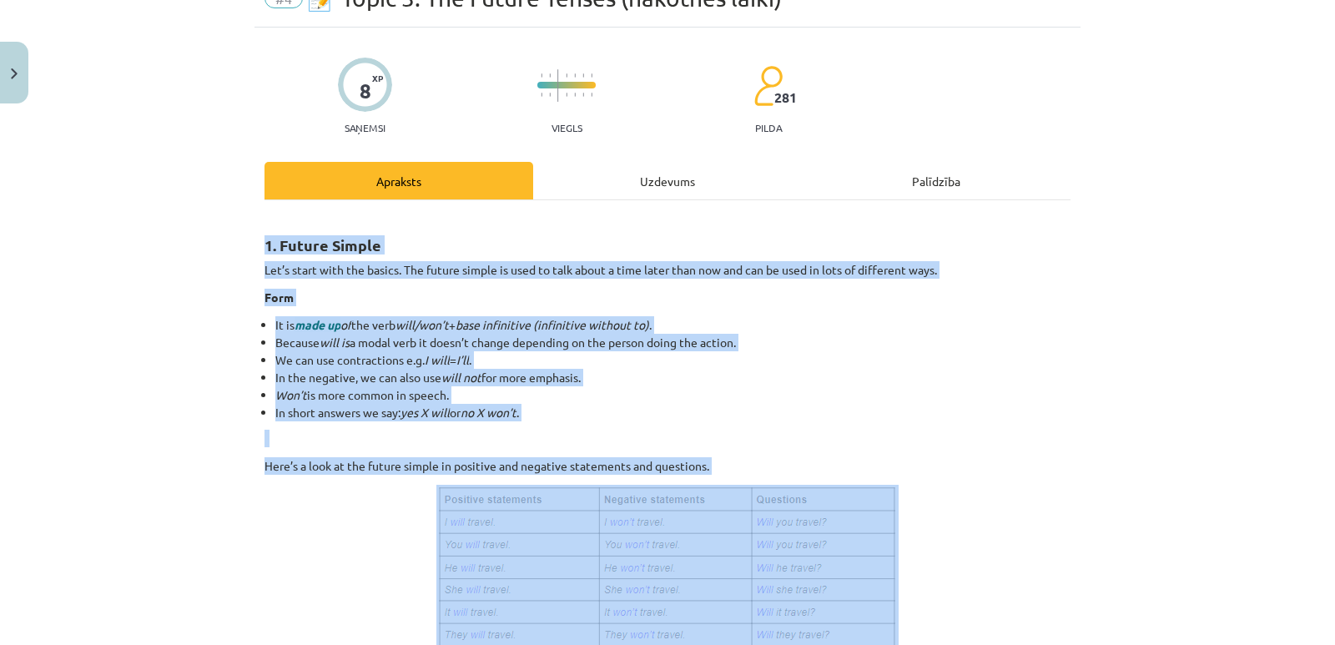
drag, startPoint x: 257, startPoint y: 240, endPoint x: 1010, endPoint y: 600, distance: 834.1
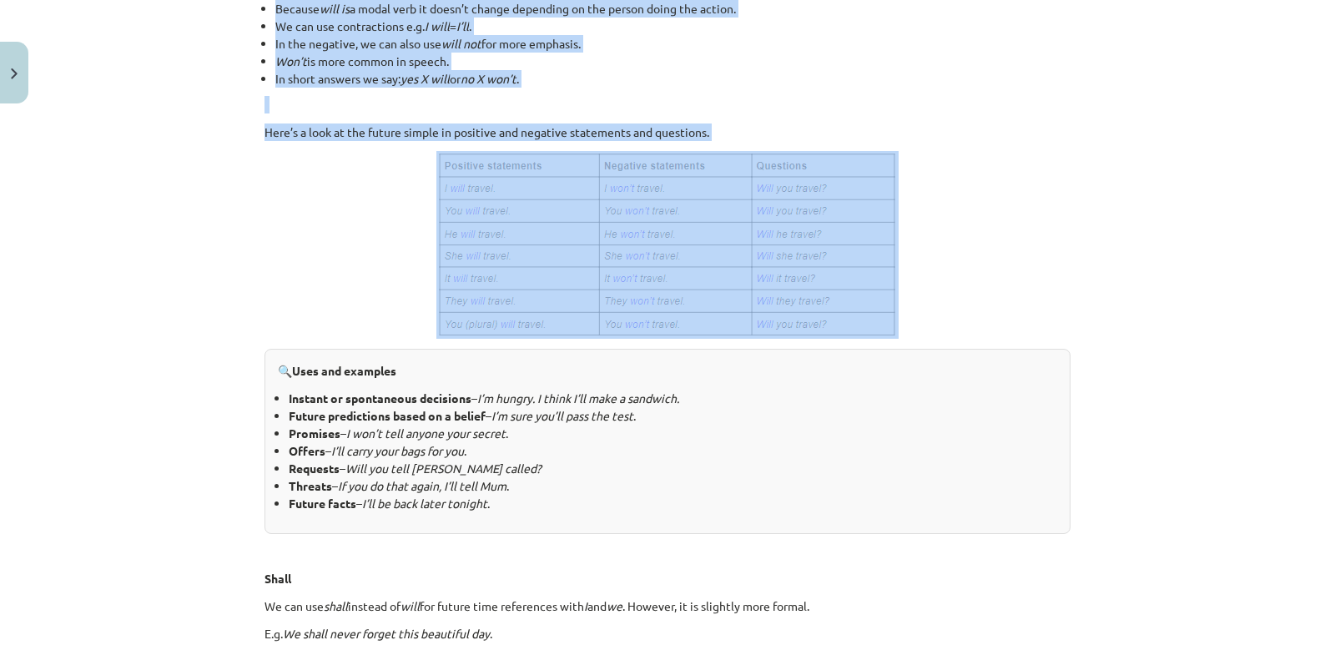
click at [383, 295] on p at bounding box center [667, 245] width 806 height 188
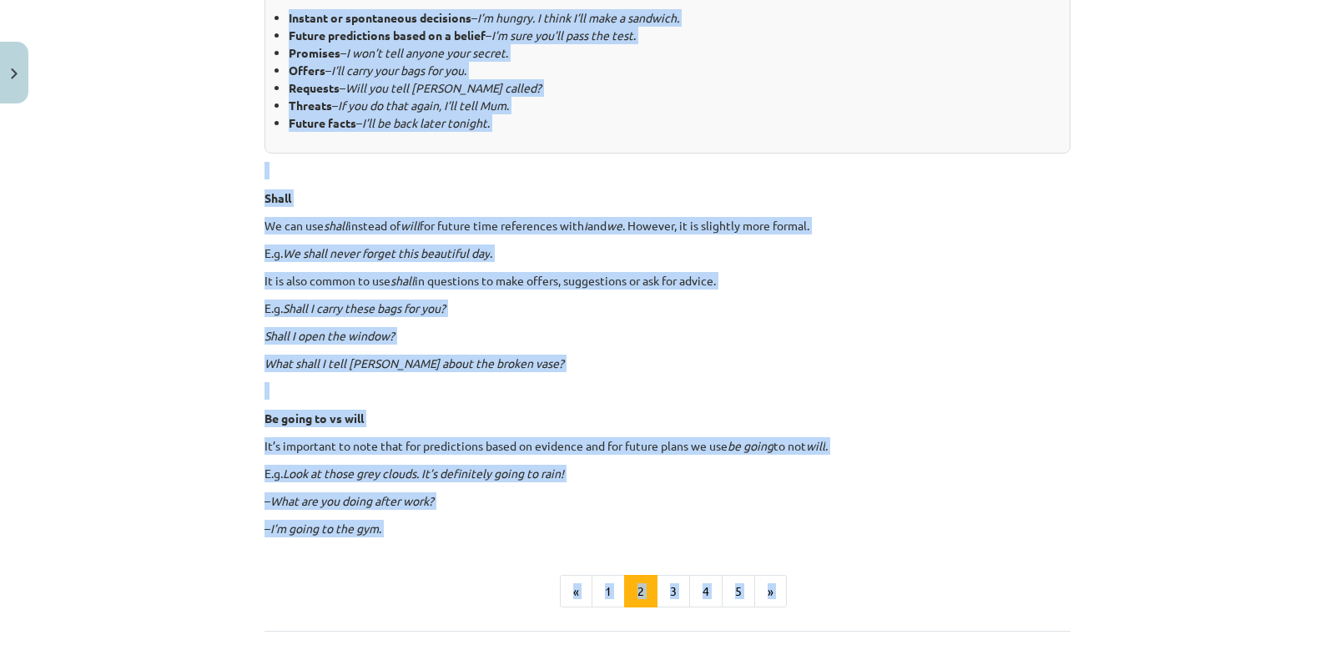
scroll to position [940, 0]
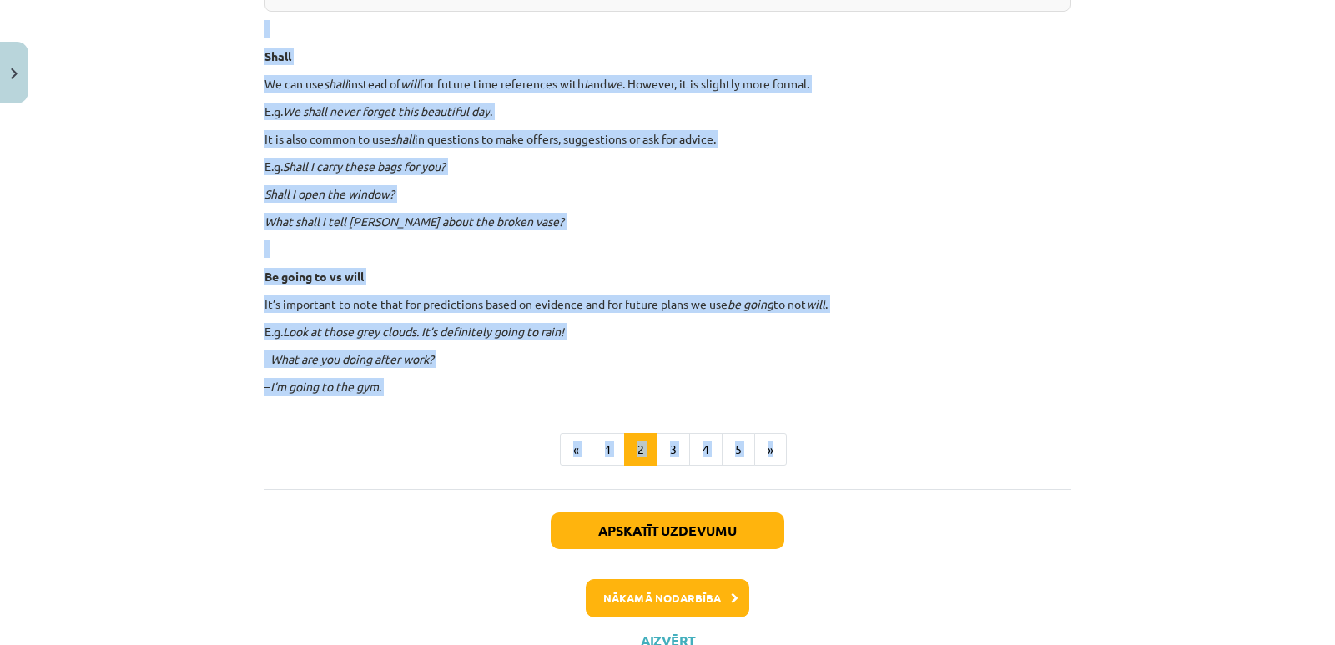
drag, startPoint x: 256, startPoint y: 159, endPoint x: 793, endPoint y: 369, distance: 577.0
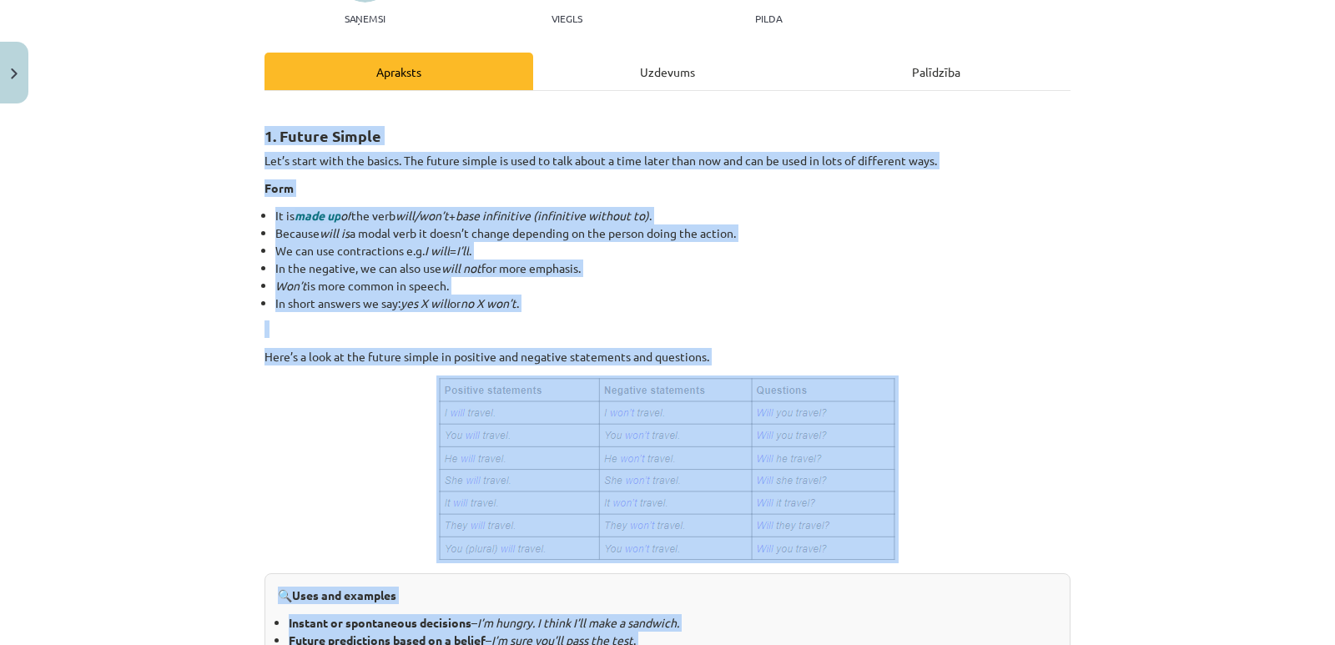
scroll to position [189, 0]
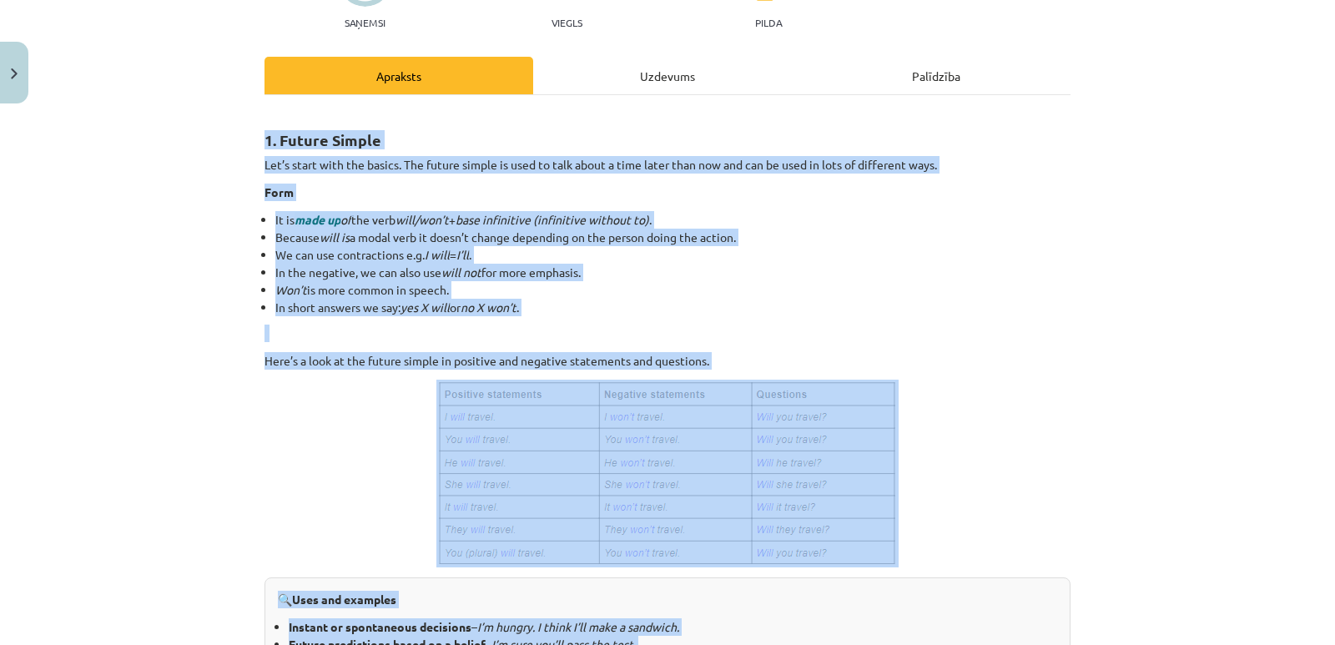
click at [959, 440] on p at bounding box center [667, 474] width 806 height 188
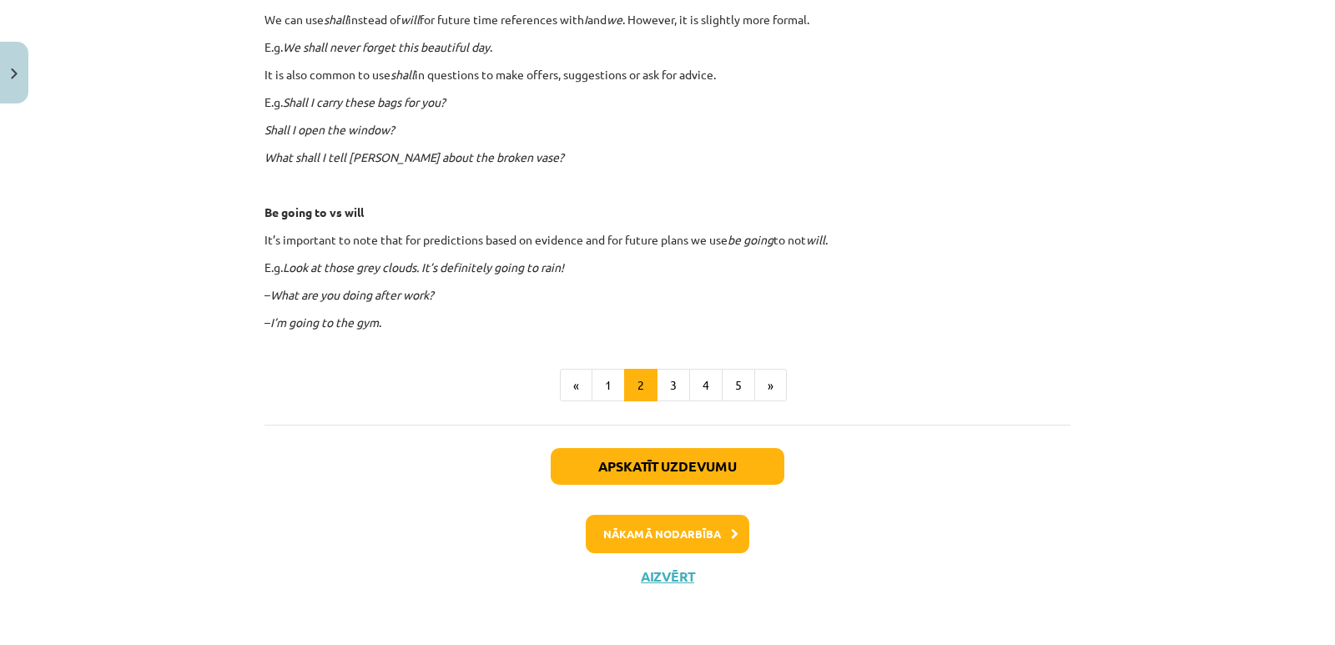
scroll to position [1005, 0]
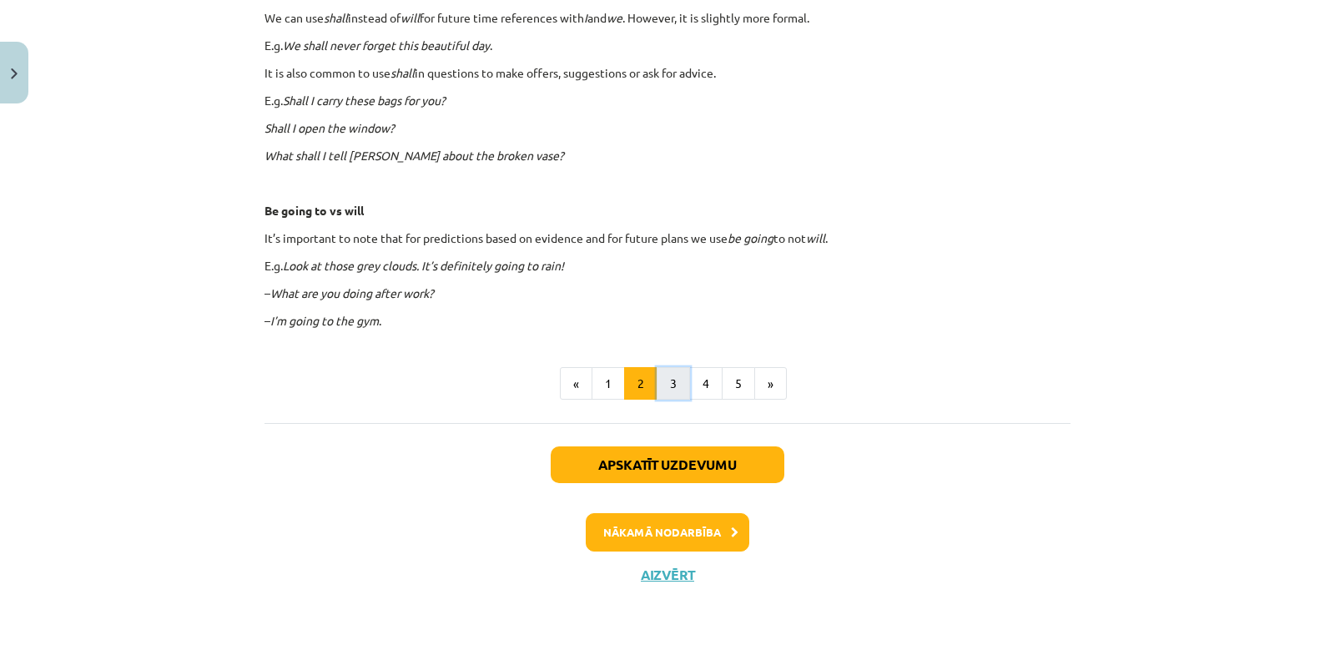
click at [671, 391] on button "3" at bounding box center [673, 383] width 33 height 33
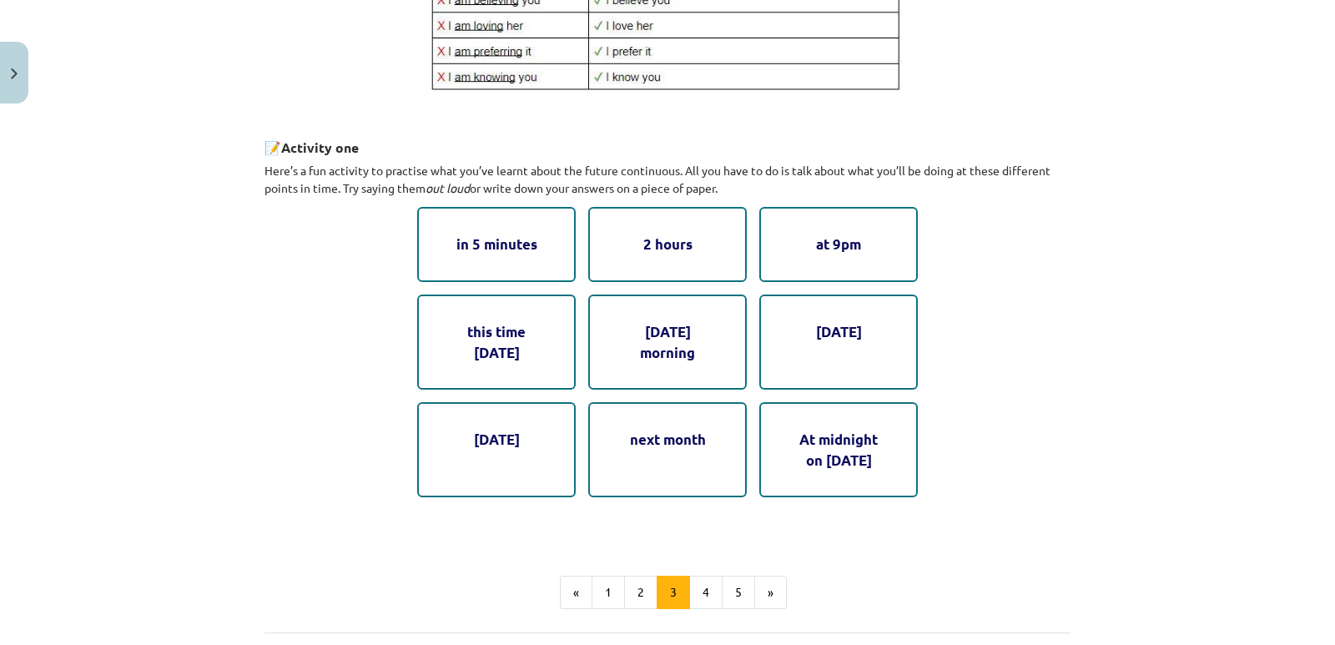
scroll to position [981, 0]
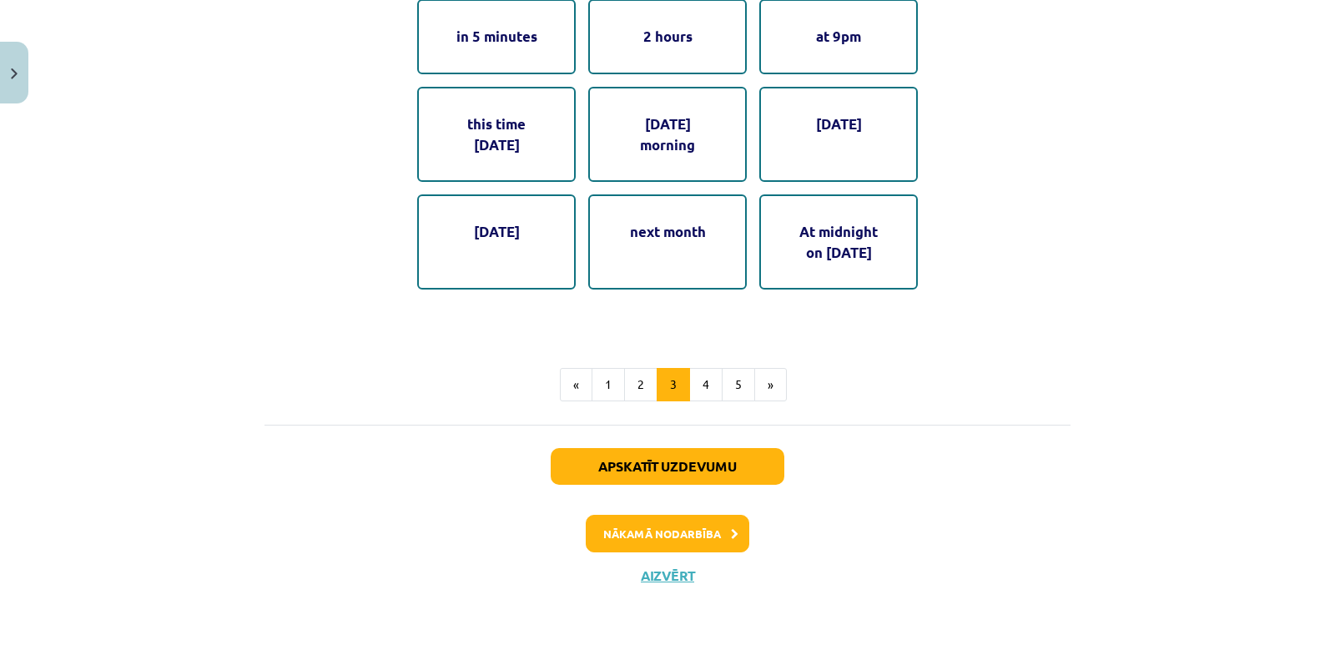
drag, startPoint x: 254, startPoint y: 110, endPoint x: 871, endPoint y: 280, distance: 639.7
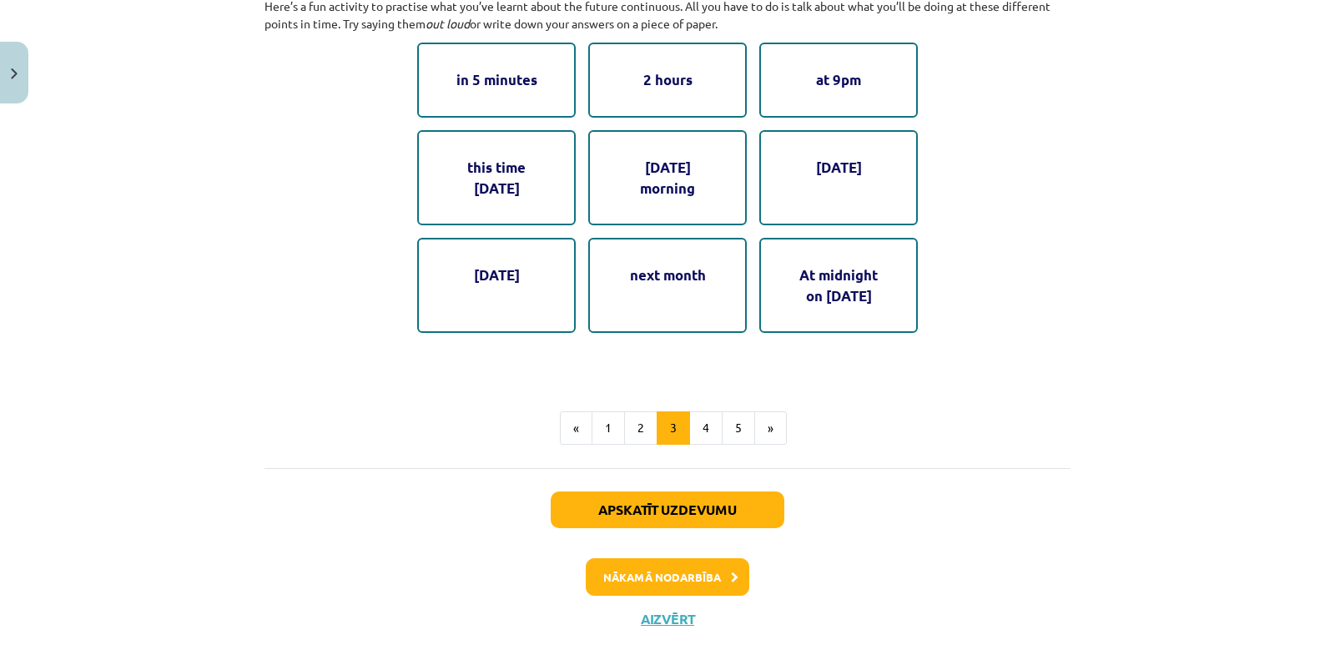
scroll to position [898, 0]
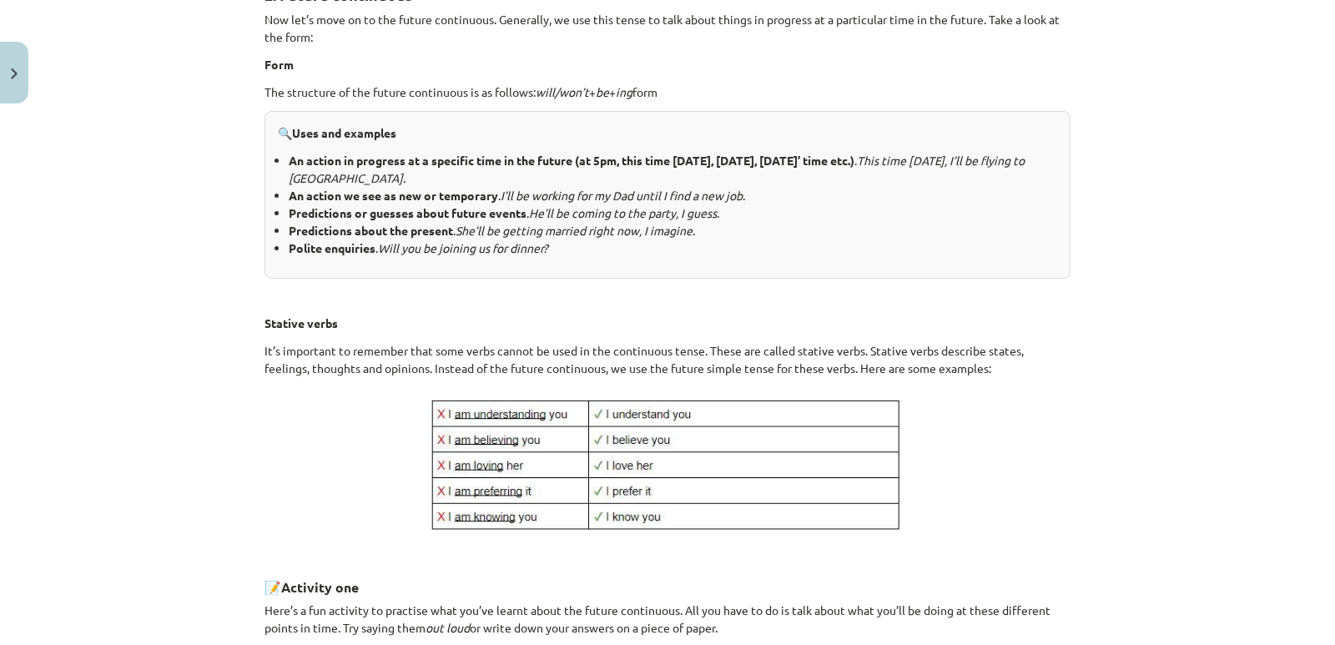
scroll to position [0, 0]
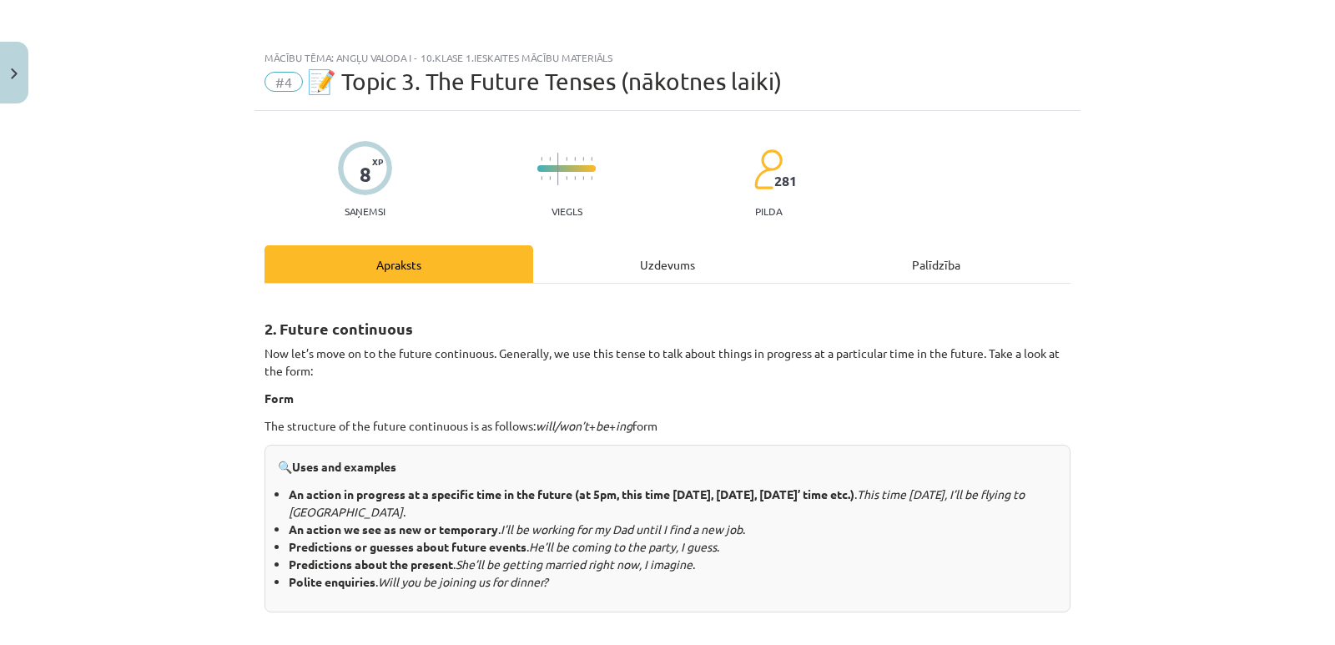
drag, startPoint x: 897, startPoint y: 330, endPoint x: 235, endPoint y: 331, distance: 661.7
click at [235, 331] on div "Mācību tēma: Angļu valoda i - 10.[PERSON_NAME] 1.ieskaites mācību materiāls #4 …" at bounding box center [667, 322] width 1335 height 645
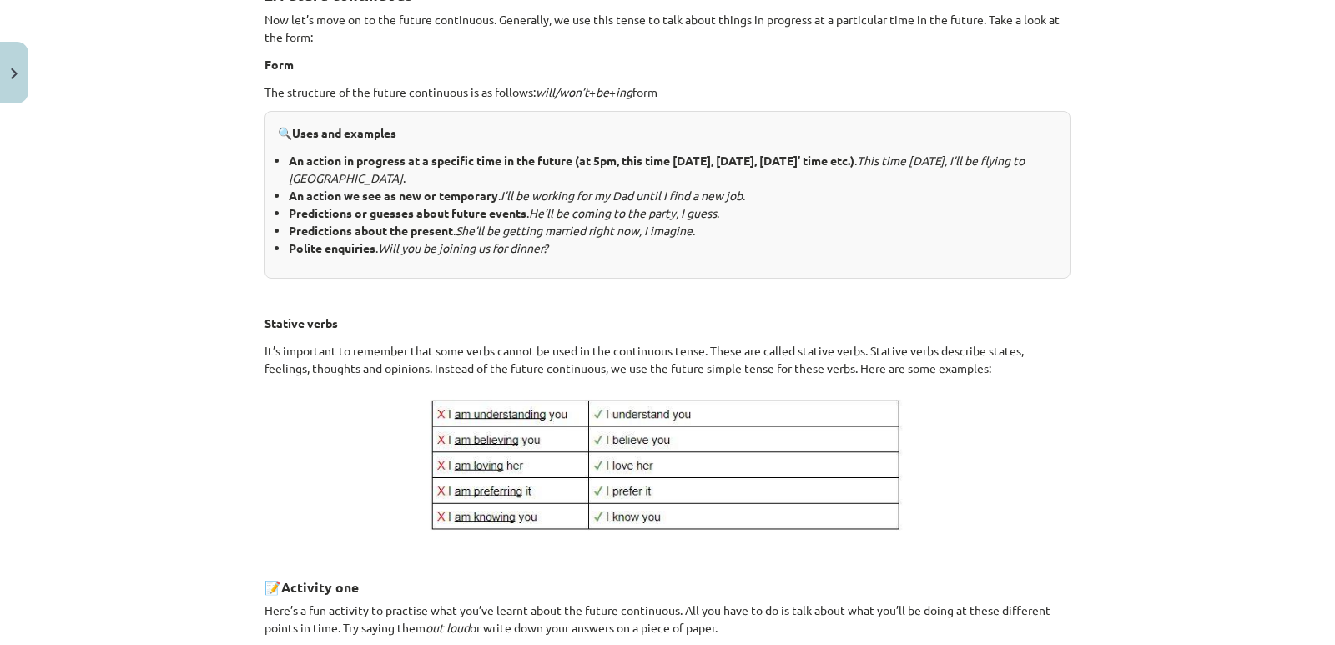
click at [854, 339] on div "2. Future continuous Now let’s move on to the future continuous. Generally, we …" at bounding box center [667, 471] width 806 height 1013
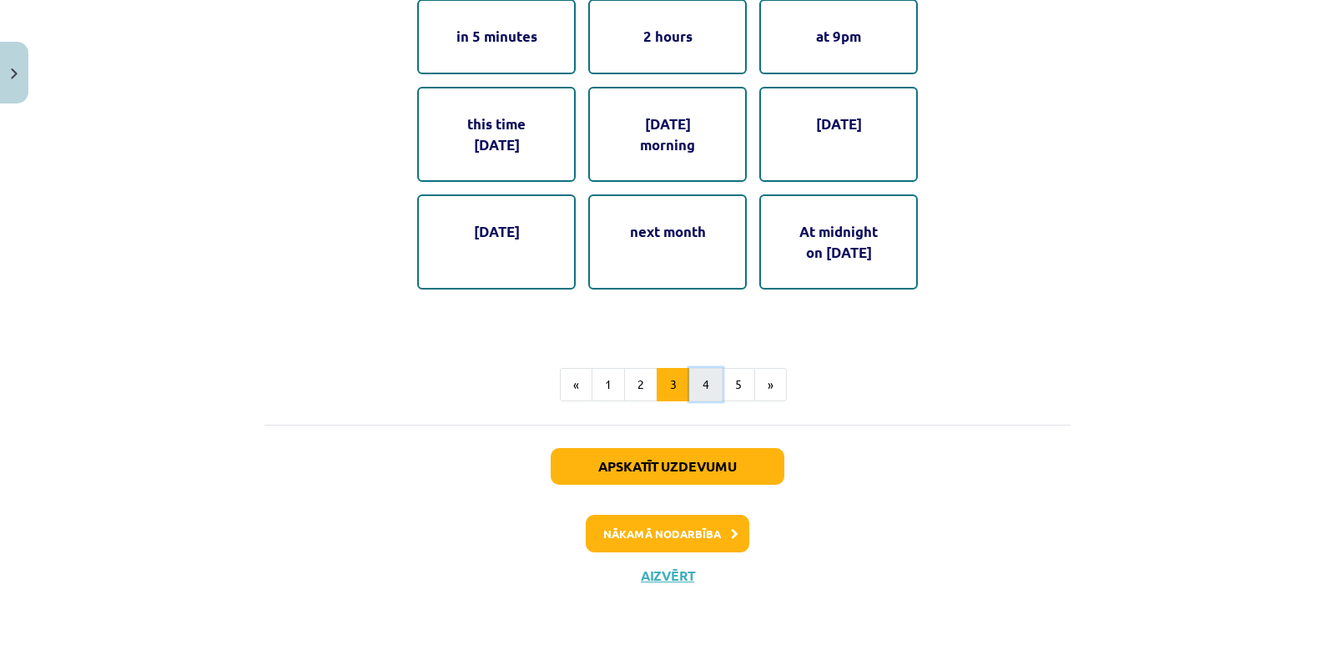
click at [703, 375] on button "4" at bounding box center [705, 384] width 33 height 33
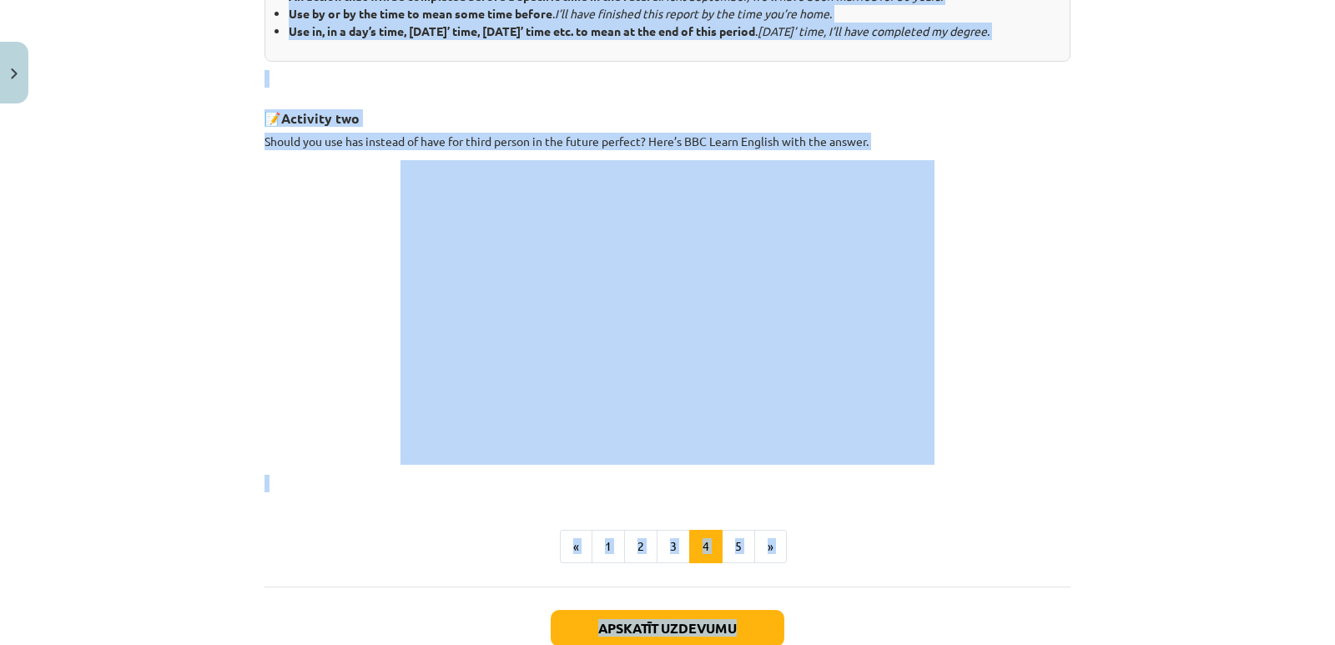
scroll to position [793, 0]
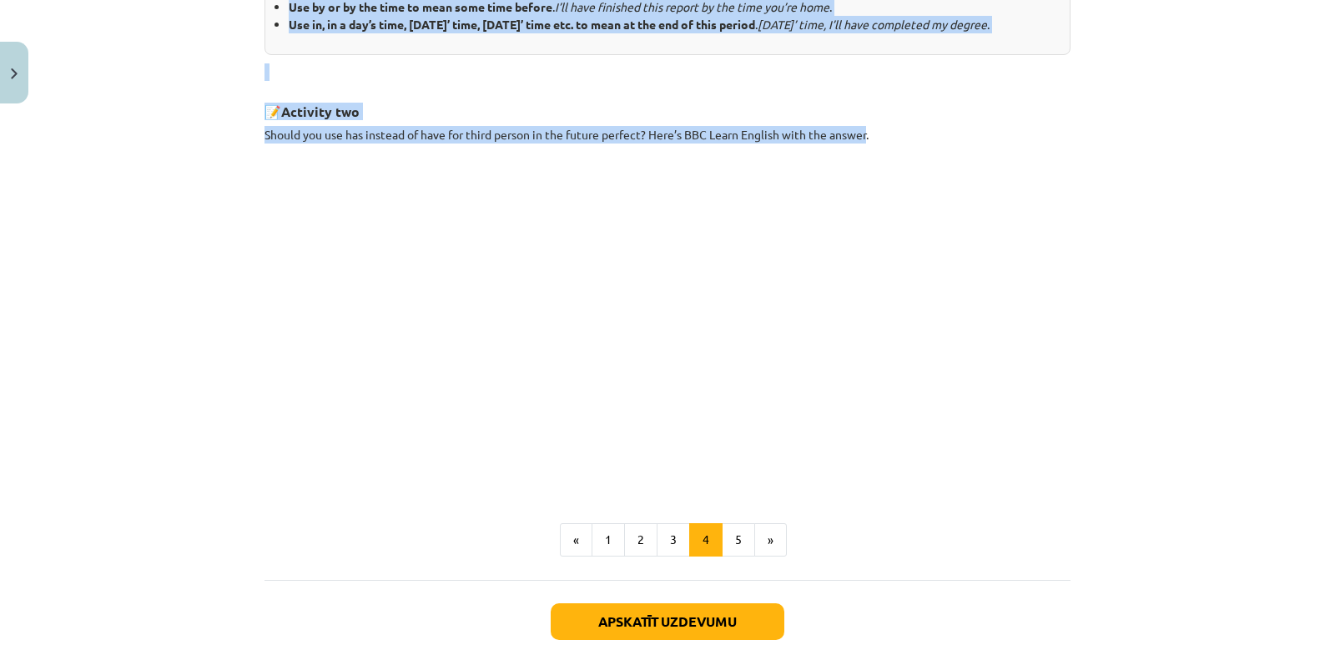
drag, startPoint x: 258, startPoint y: 272, endPoint x: 867, endPoint y: 146, distance: 622.0
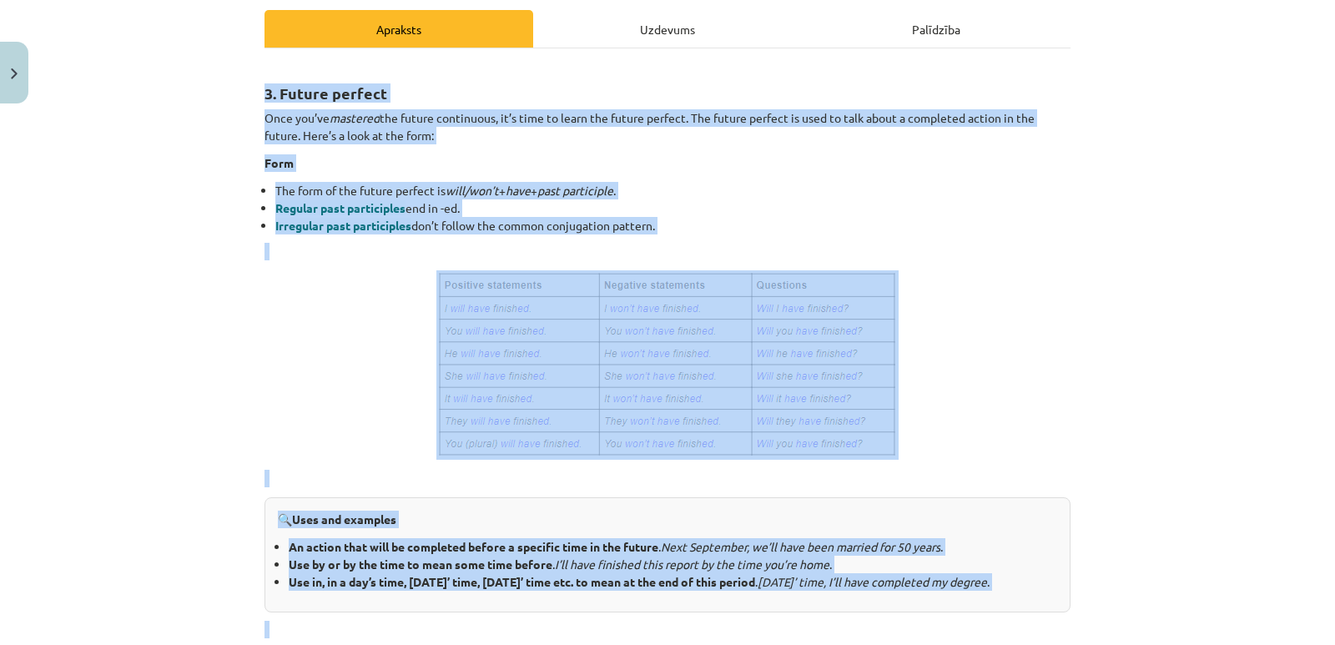
scroll to position [417, 0]
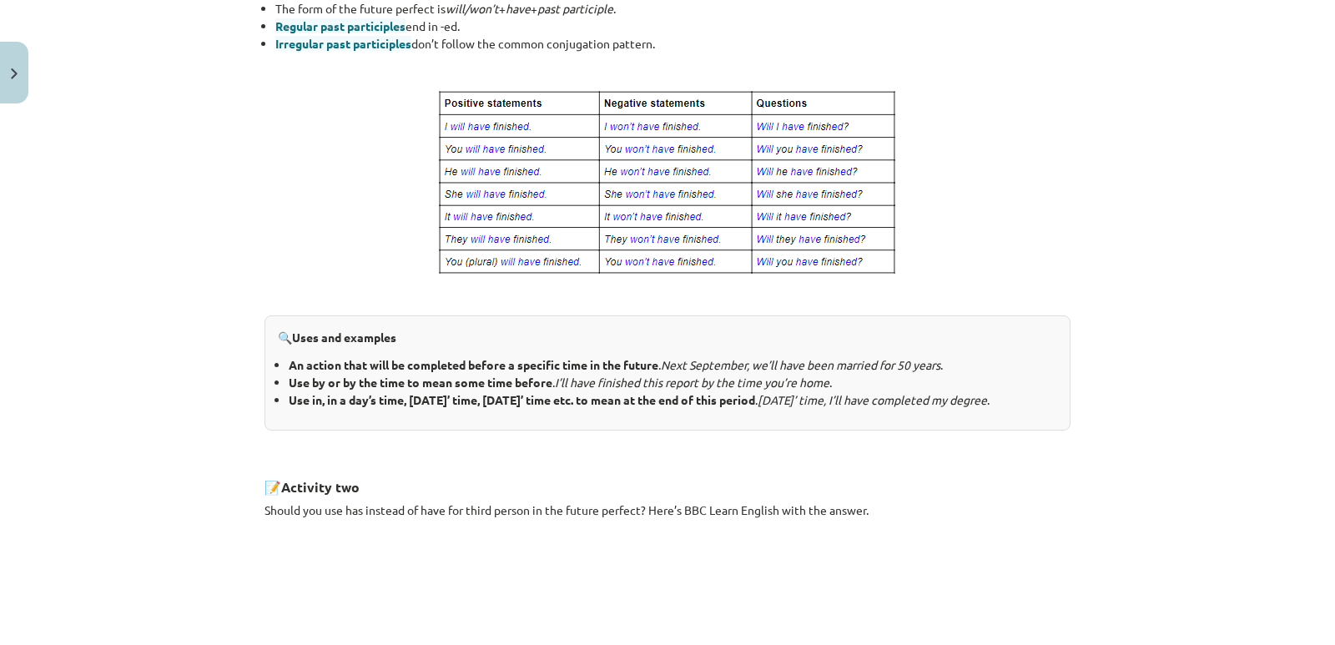
click at [884, 514] on div "3. Future perfect Once you’ve mastered the future continuous, it’s time to lear…" at bounding box center [667, 372] width 806 height 980
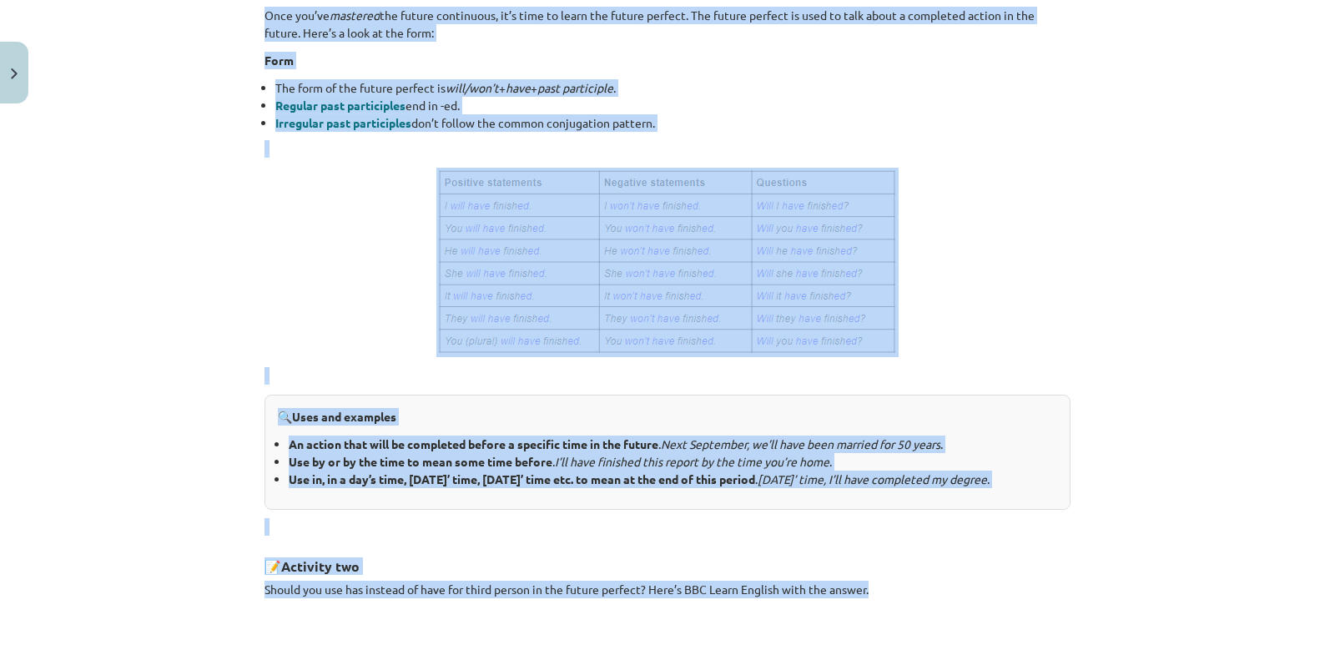
scroll to position [57, 0]
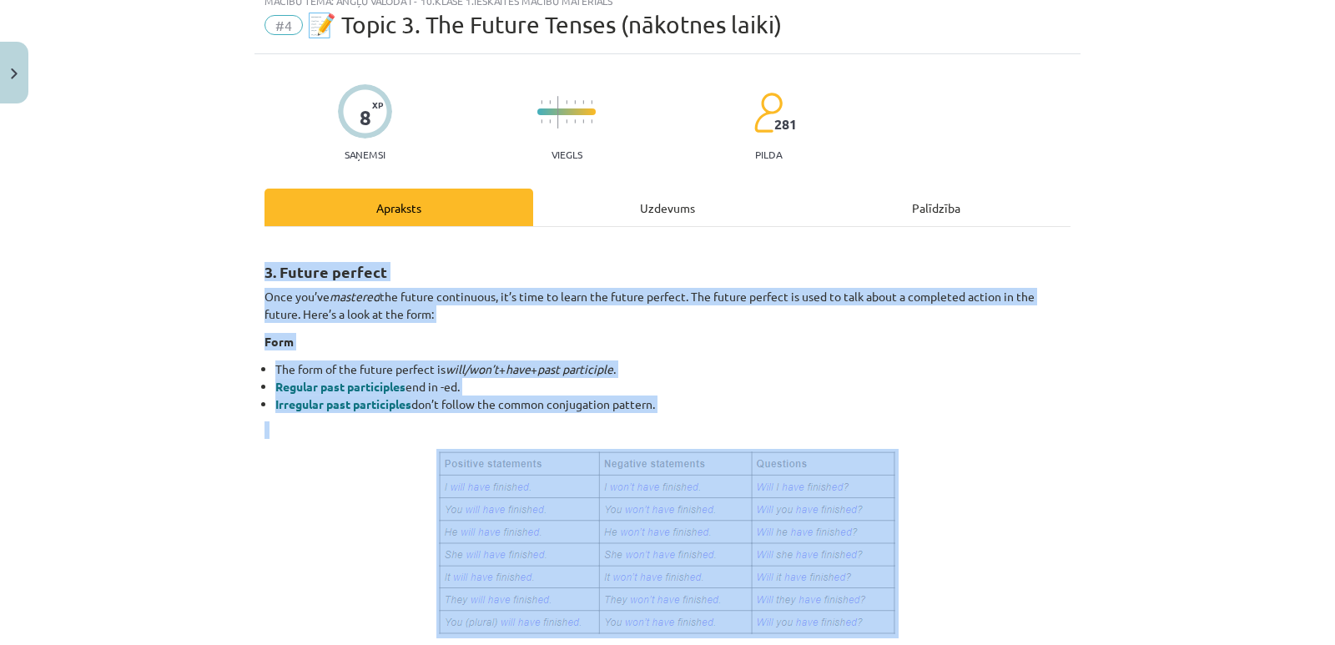
drag, startPoint x: 884, startPoint y: 525, endPoint x: 239, endPoint y: 273, distance: 692.5
click at [239, 273] on div "Mācību tēma: Angļu valoda i - 10.[PERSON_NAME] 1.ieskaites mācību materiāls #4 …" at bounding box center [667, 322] width 1335 height 645
click at [712, 430] on p at bounding box center [667, 430] width 806 height 18
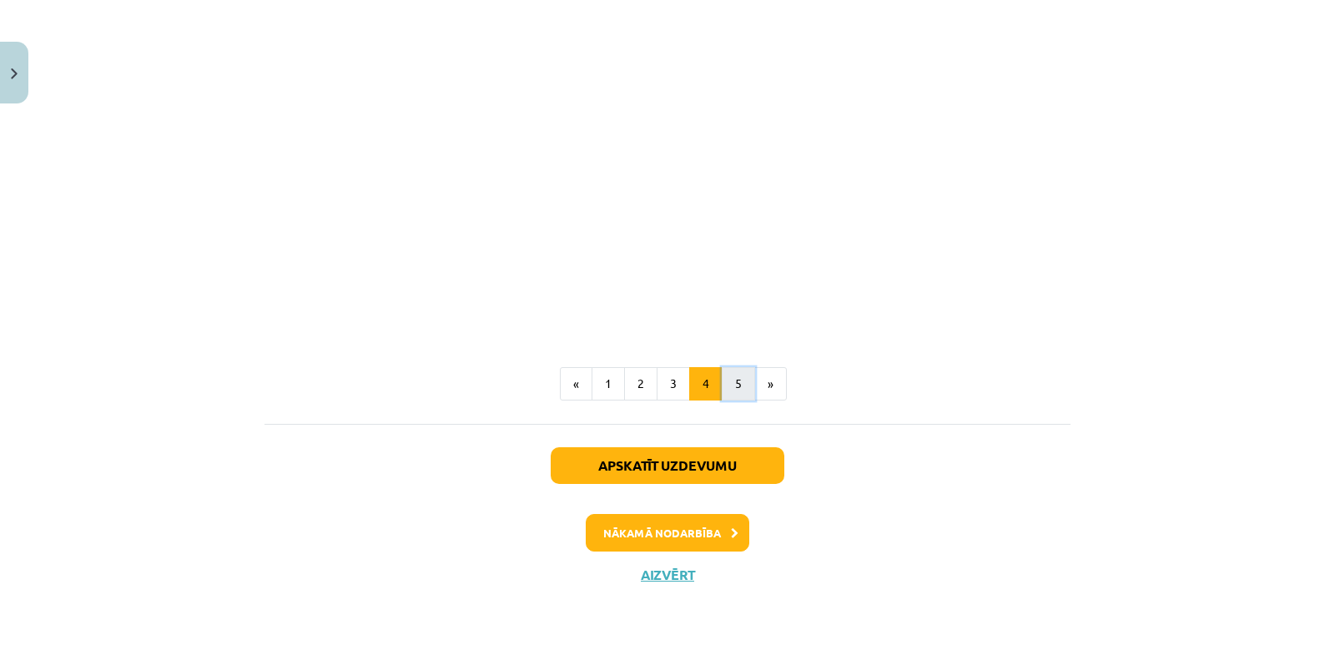
click at [736, 376] on button "5" at bounding box center [738, 383] width 33 height 33
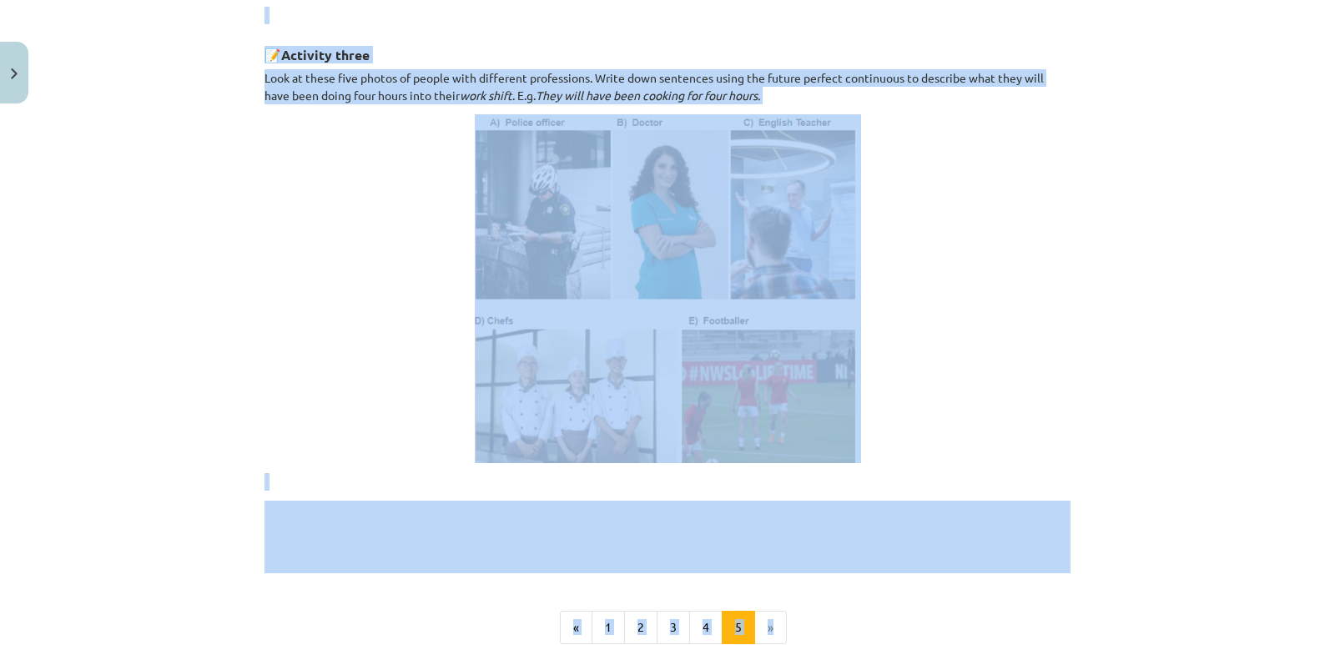
scroll to position [800, 0]
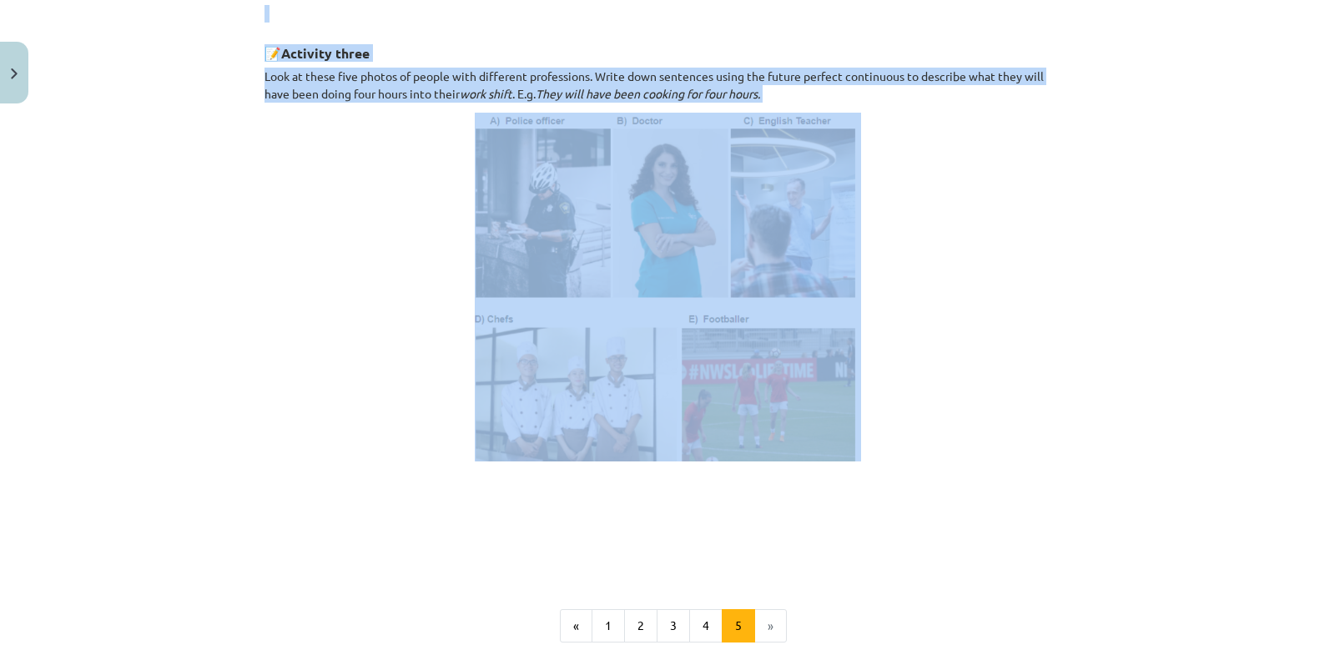
drag, startPoint x: 254, startPoint y: 113, endPoint x: 922, endPoint y: 191, distance: 672.1
click at [924, 191] on div "8 XP Saņemsi Viegls 281 pilda Apraksts Uzdevums Palīdzība 4. Future perfect con…" at bounding box center [667, 78] width 826 height 1534
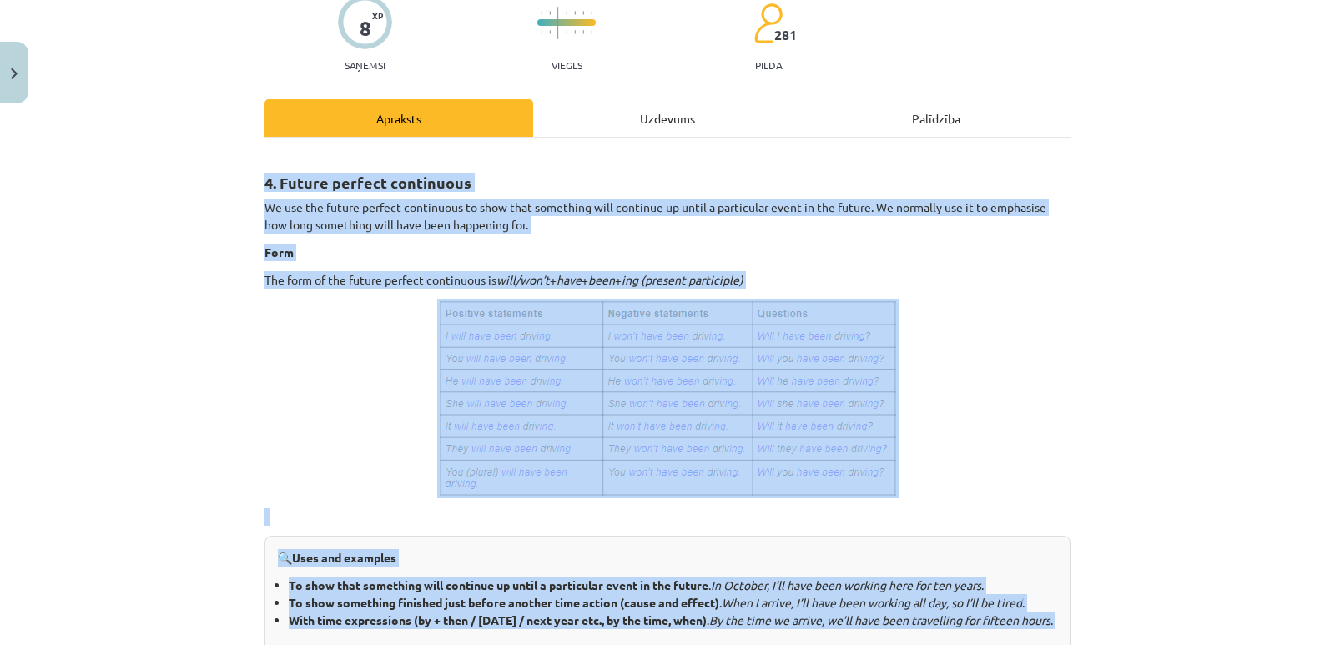
scroll to position [133, 0]
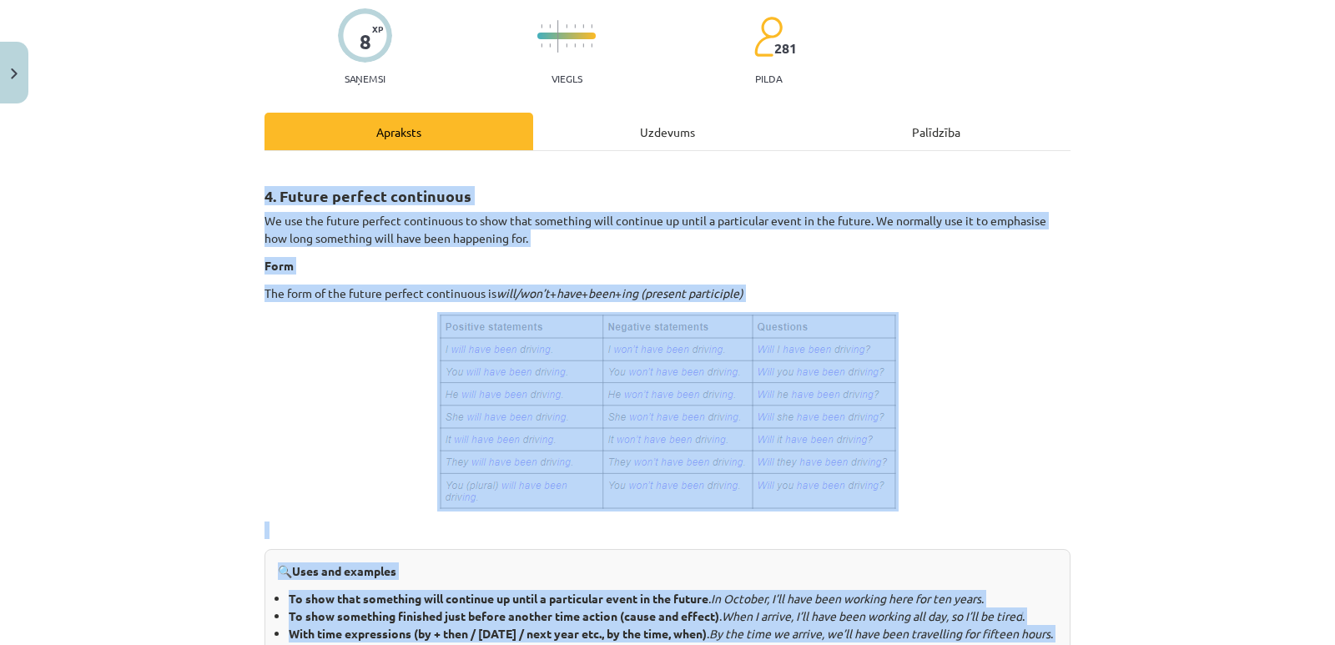
click at [884, 359] on img at bounding box center [667, 411] width 461 height 199
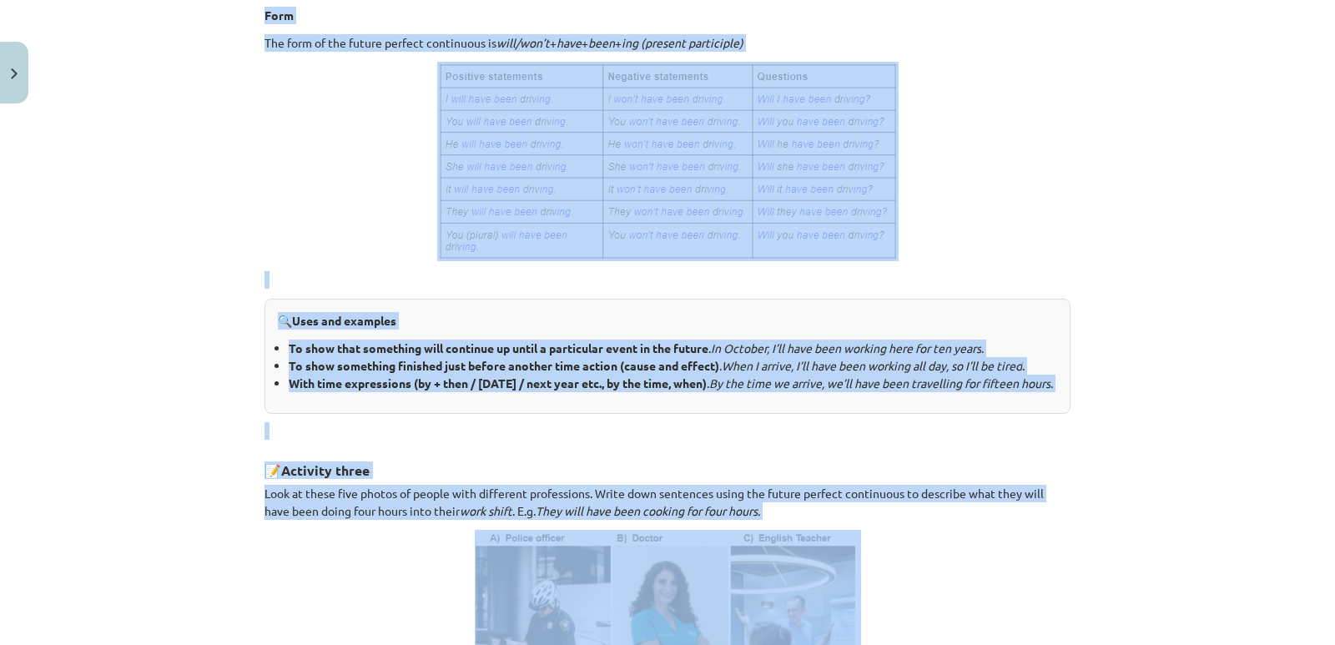
click at [1000, 216] on p at bounding box center [667, 161] width 806 height 199
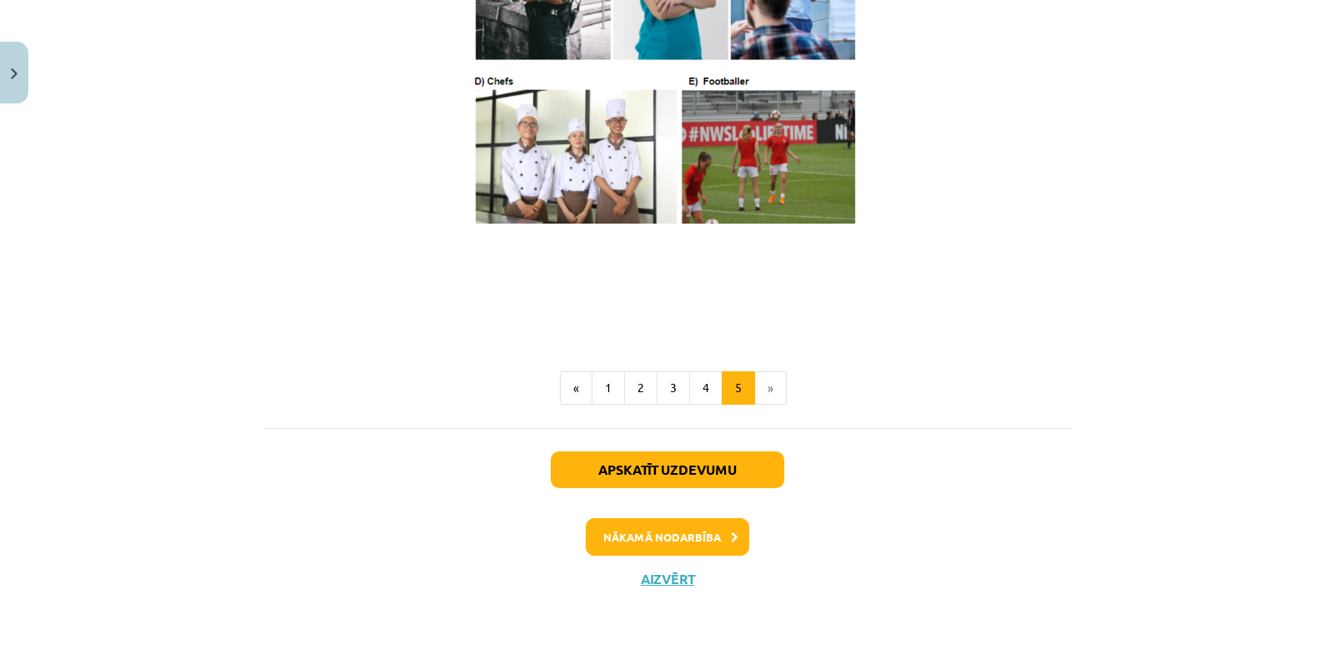
scroll to position [1050, 0]
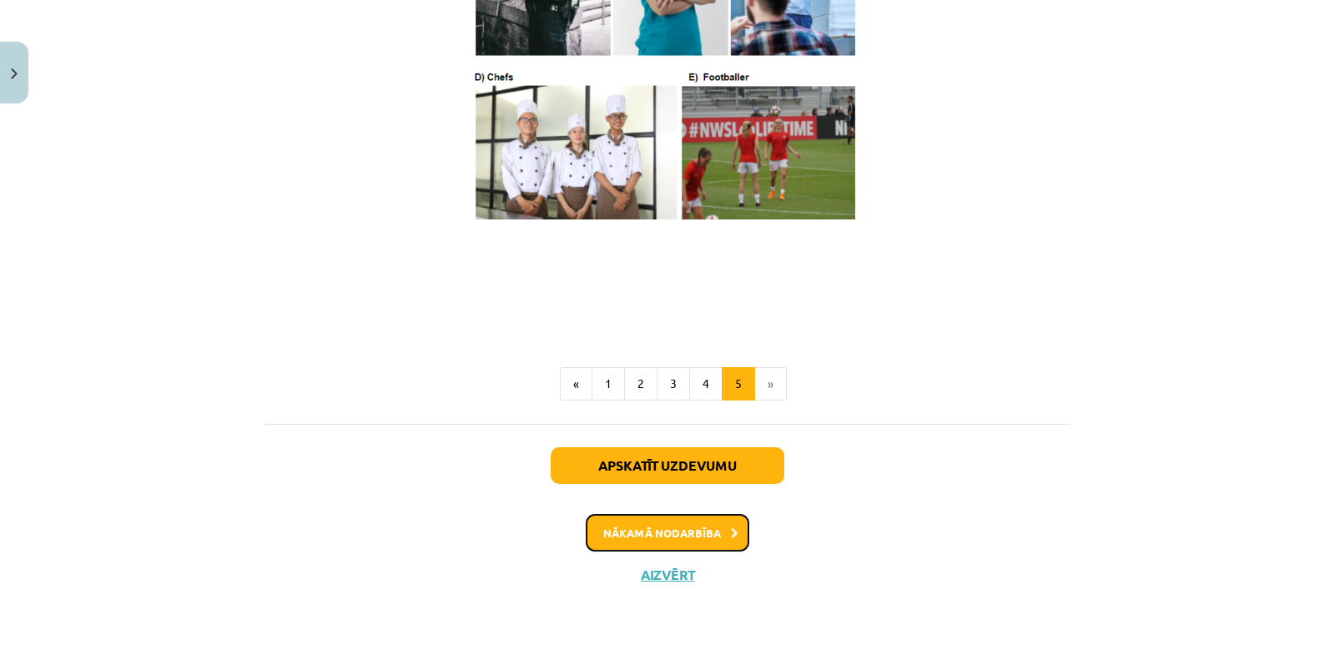
click at [680, 545] on button "Nākamā nodarbība" at bounding box center [668, 533] width 164 height 38
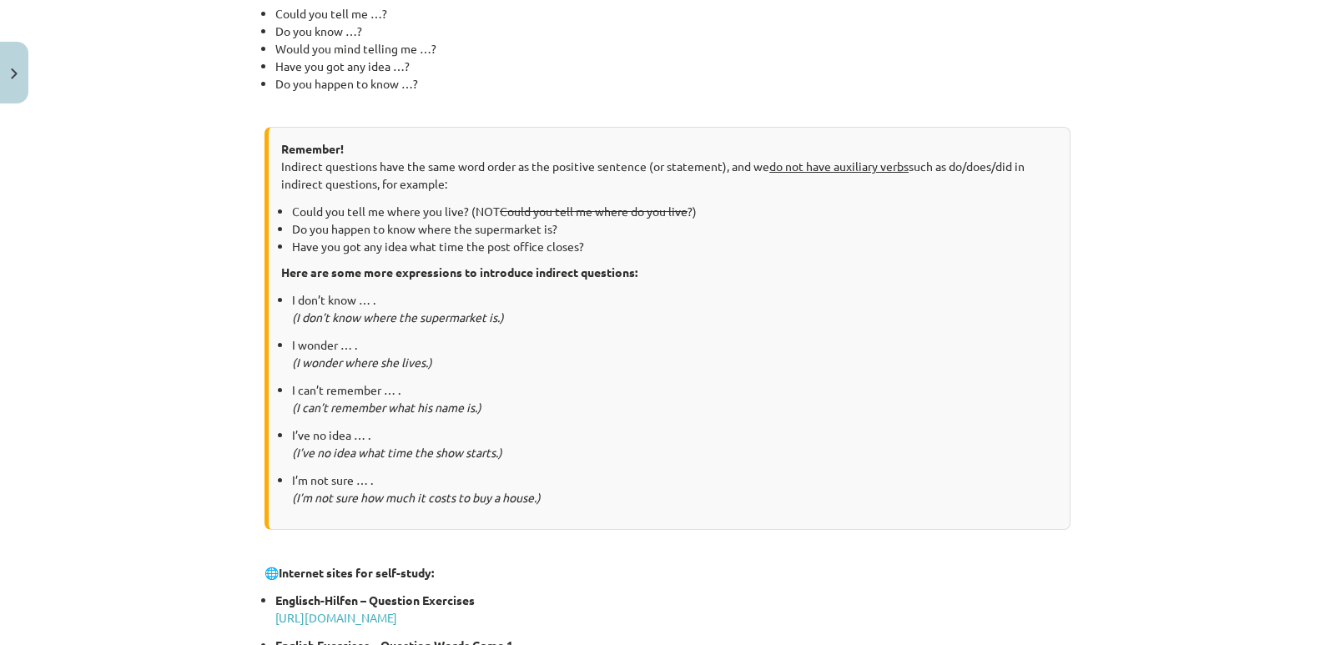
scroll to position [905, 0]
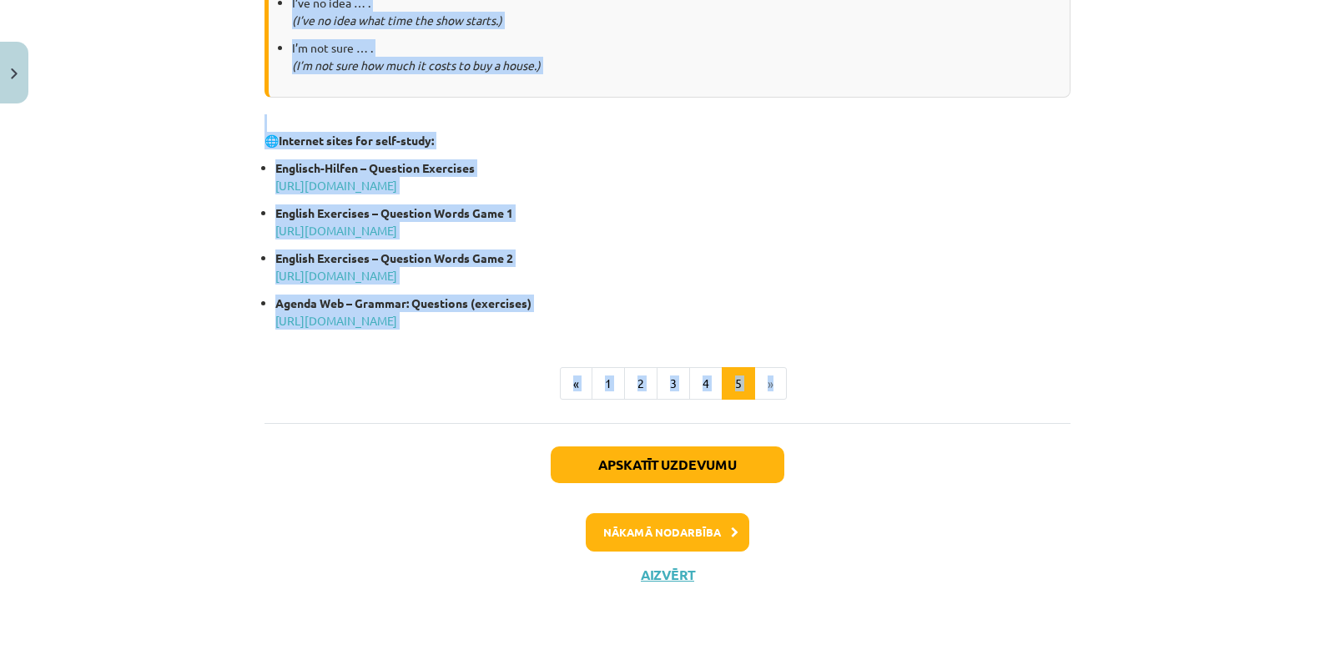
drag, startPoint x: 553, startPoint y: 283, endPoint x: 809, endPoint y: 333, distance: 260.2
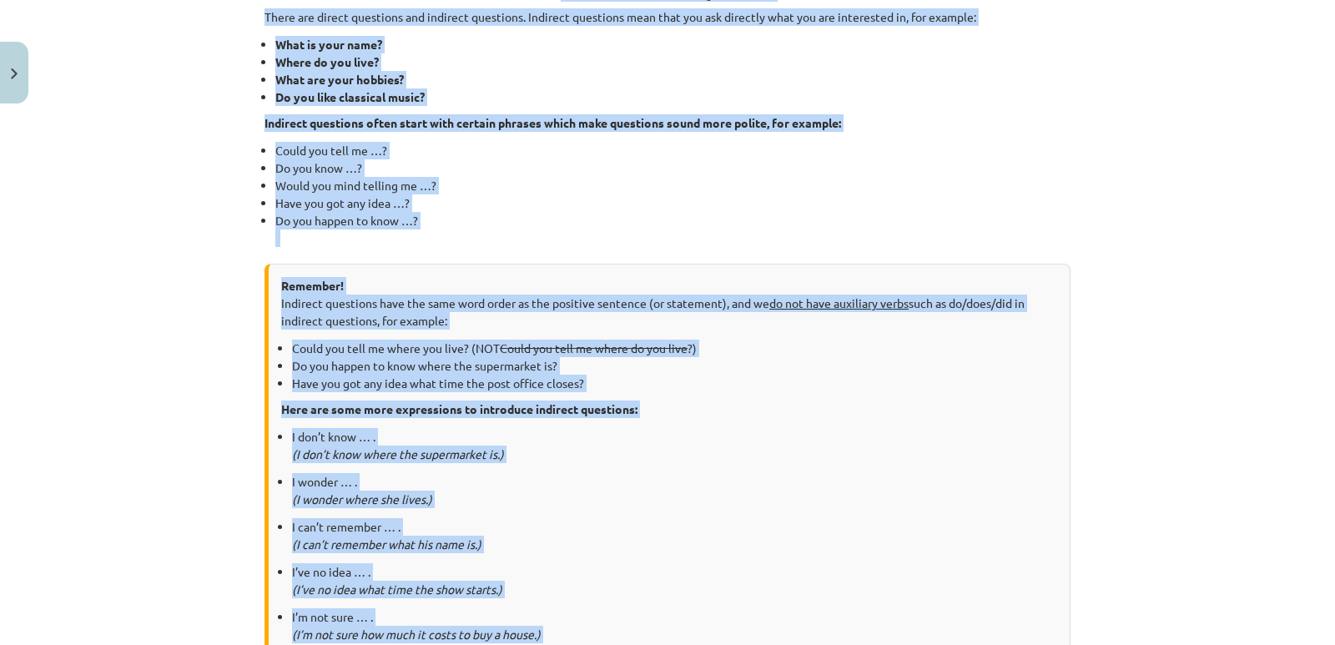
scroll to position [71, 0]
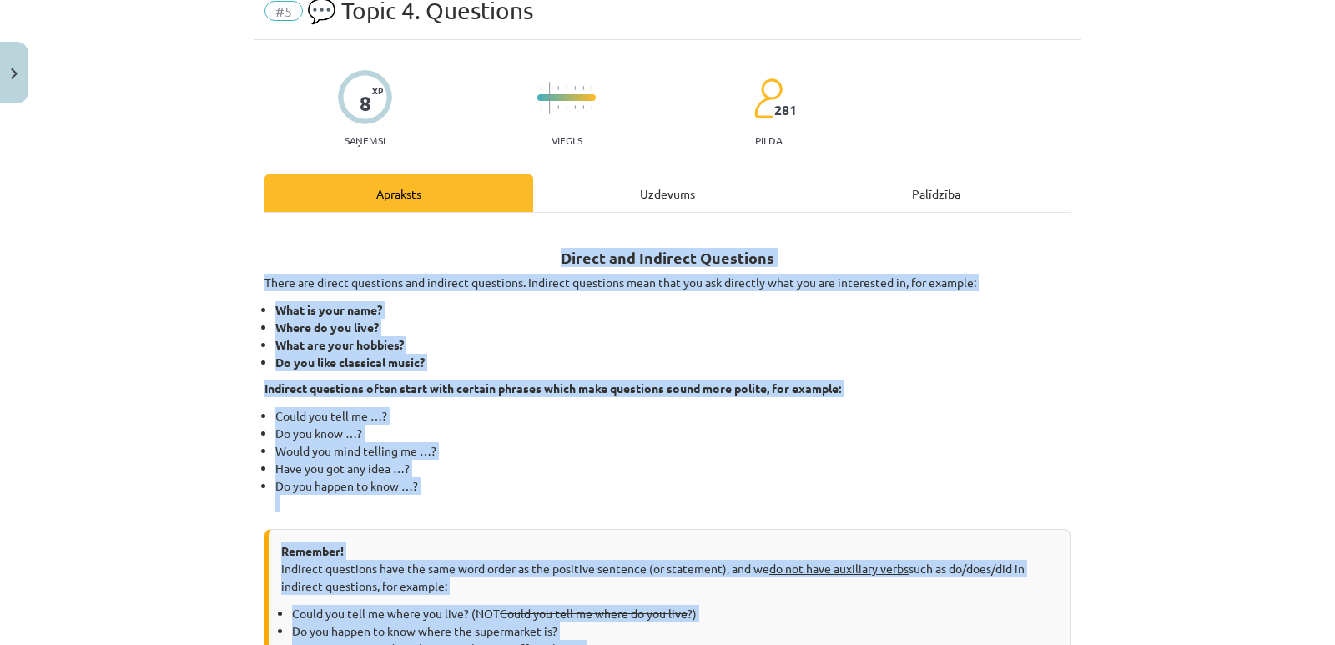
drag, startPoint x: 602, startPoint y: 261, endPoint x: 689, endPoint y: 256, distance: 86.9
click at [689, 256] on strong "Direct and Indirect Questions" at bounding box center [668, 257] width 214 height 19
click at [651, 442] on li "Would you mind telling me …?" at bounding box center [672, 451] width 795 height 18
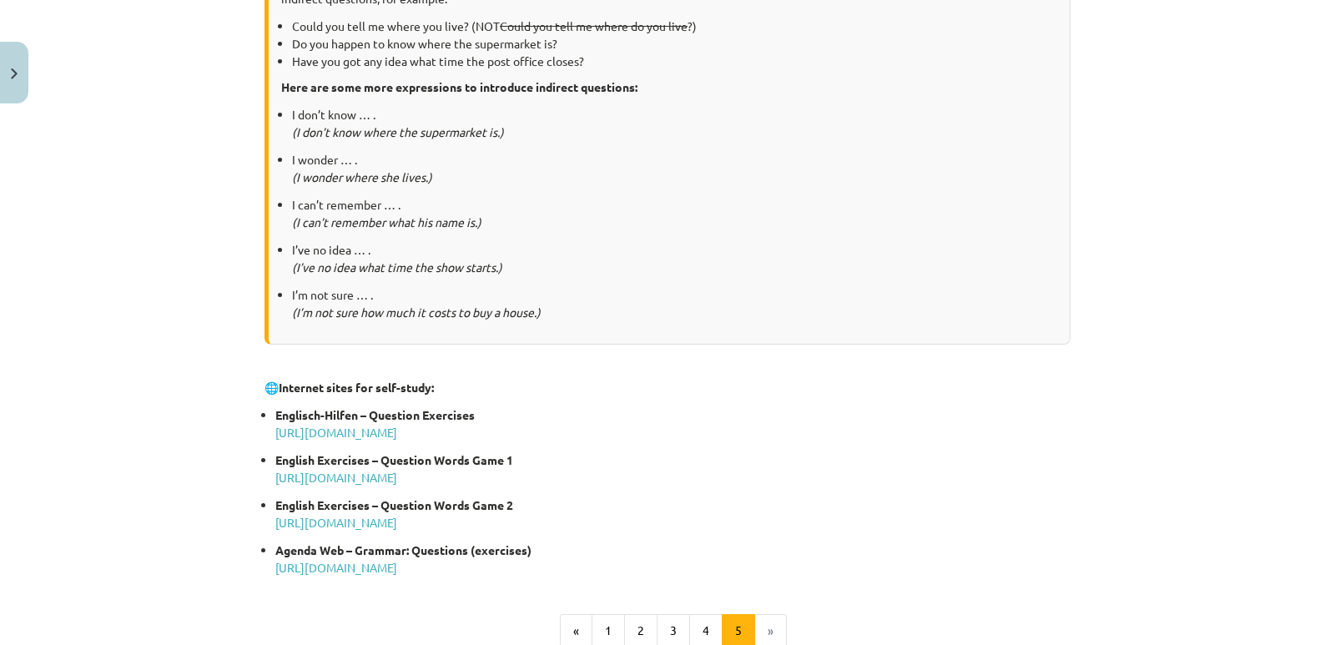
scroll to position [905, 0]
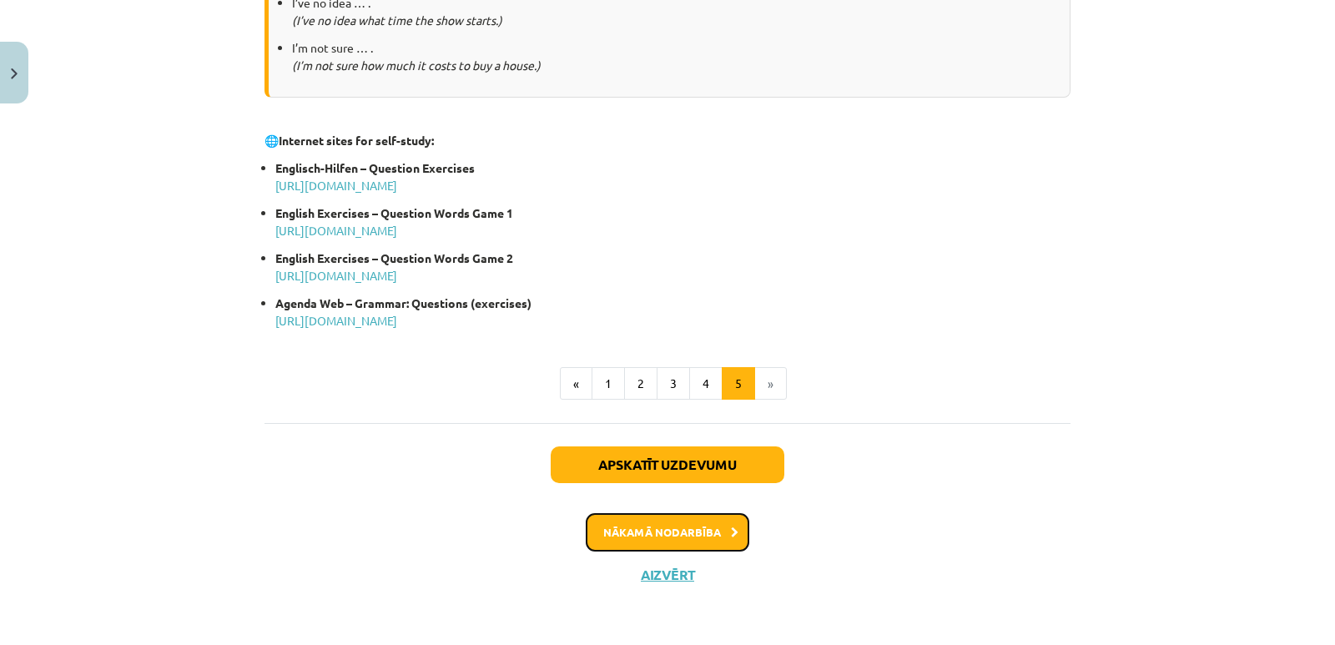
click at [697, 534] on button "Nākamā nodarbība" at bounding box center [668, 532] width 164 height 38
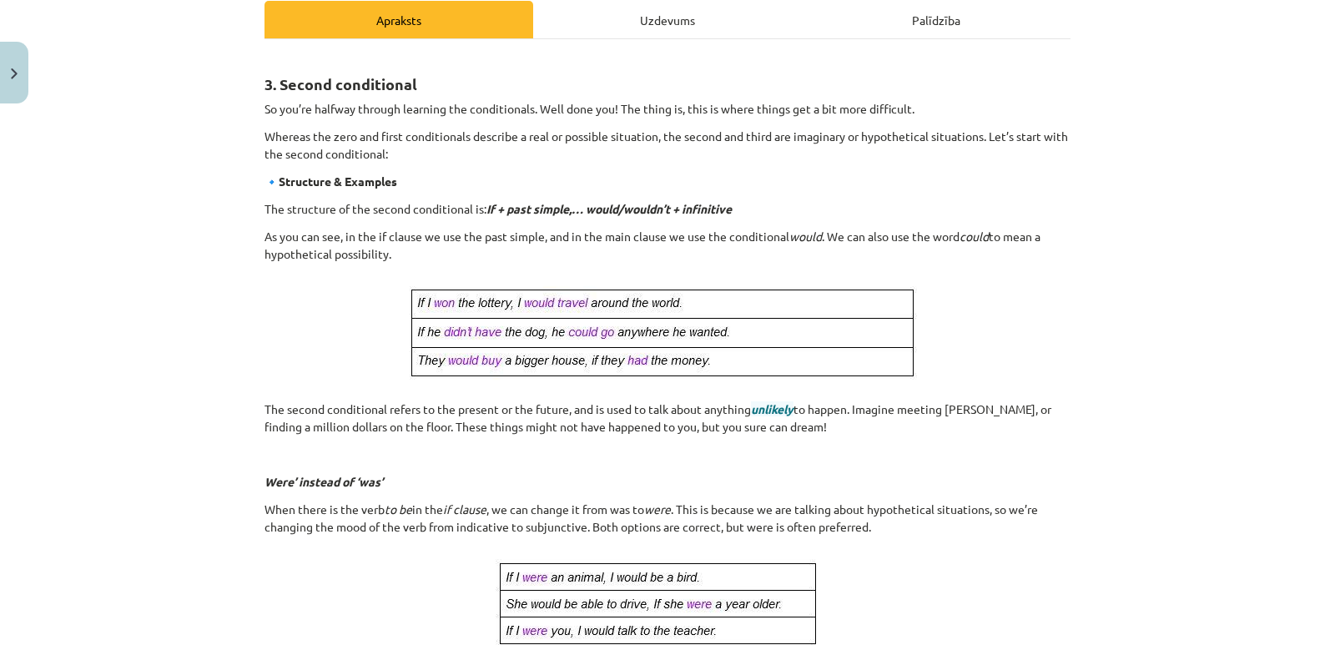
scroll to position [0, 0]
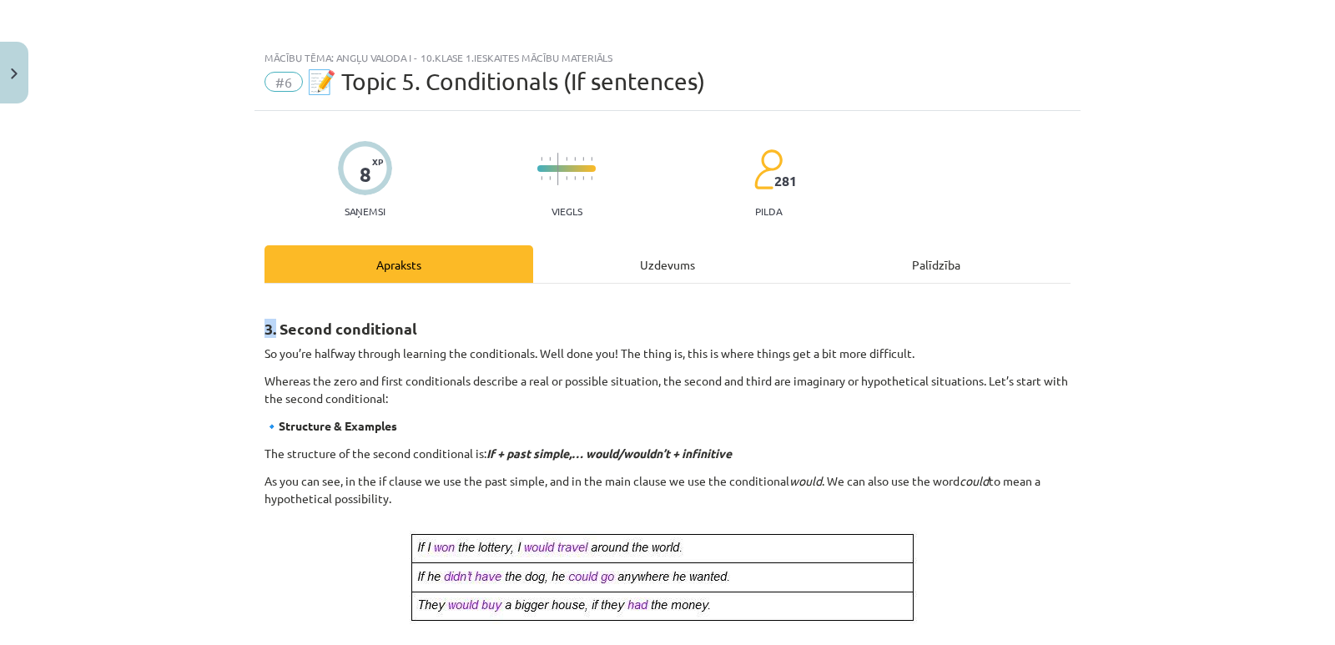
drag, startPoint x: 258, startPoint y: 328, endPoint x: 271, endPoint y: 331, distance: 13.8
click at [271, 331] on strong "3. Second conditional" at bounding box center [340, 328] width 153 height 19
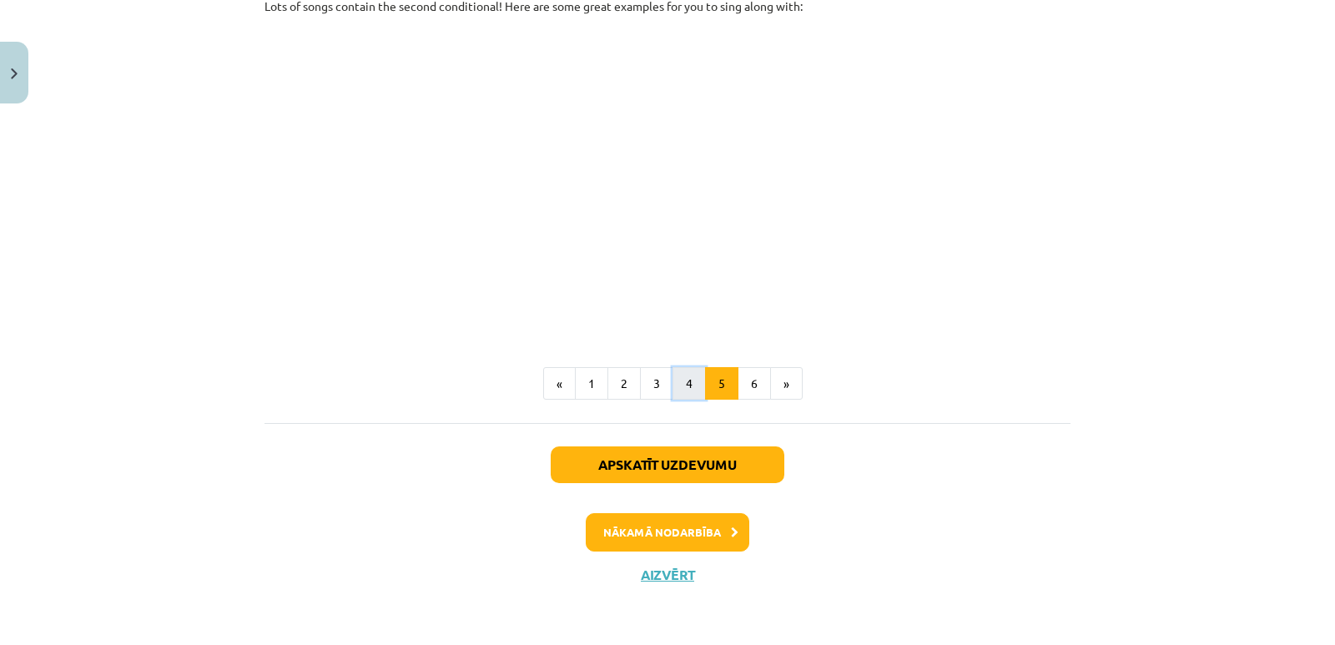
click at [686, 398] on button "4" at bounding box center [689, 383] width 33 height 33
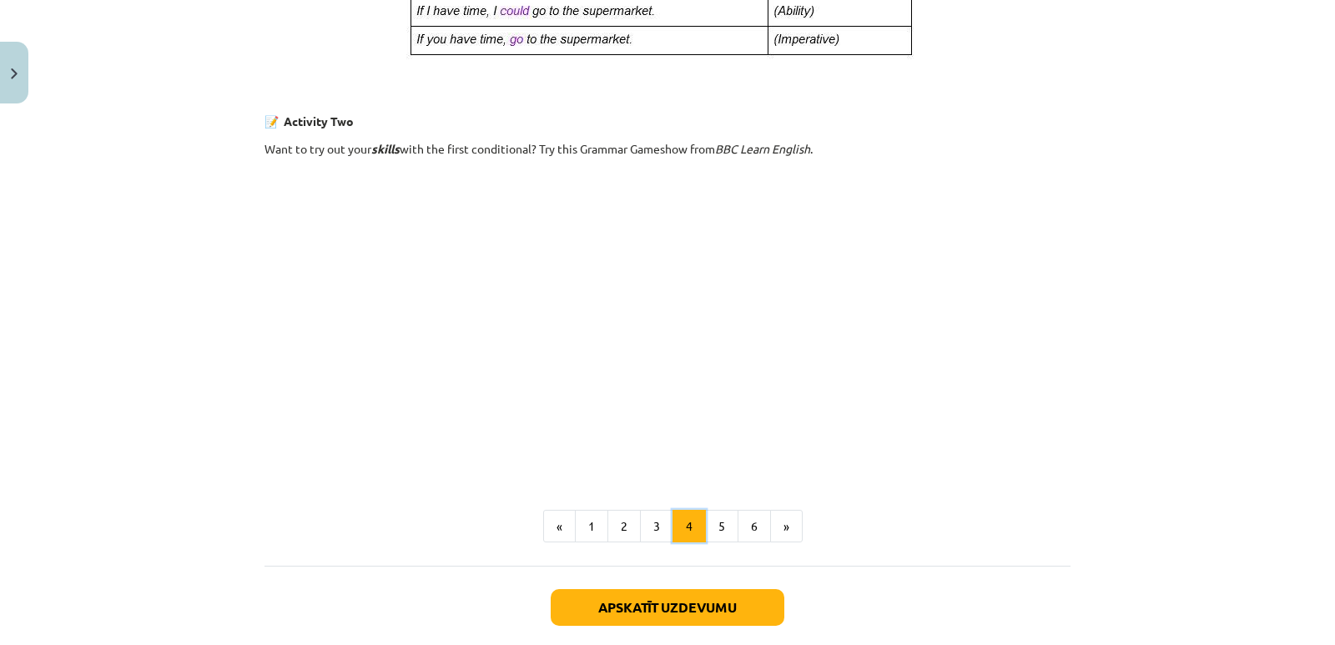
scroll to position [1138, 0]
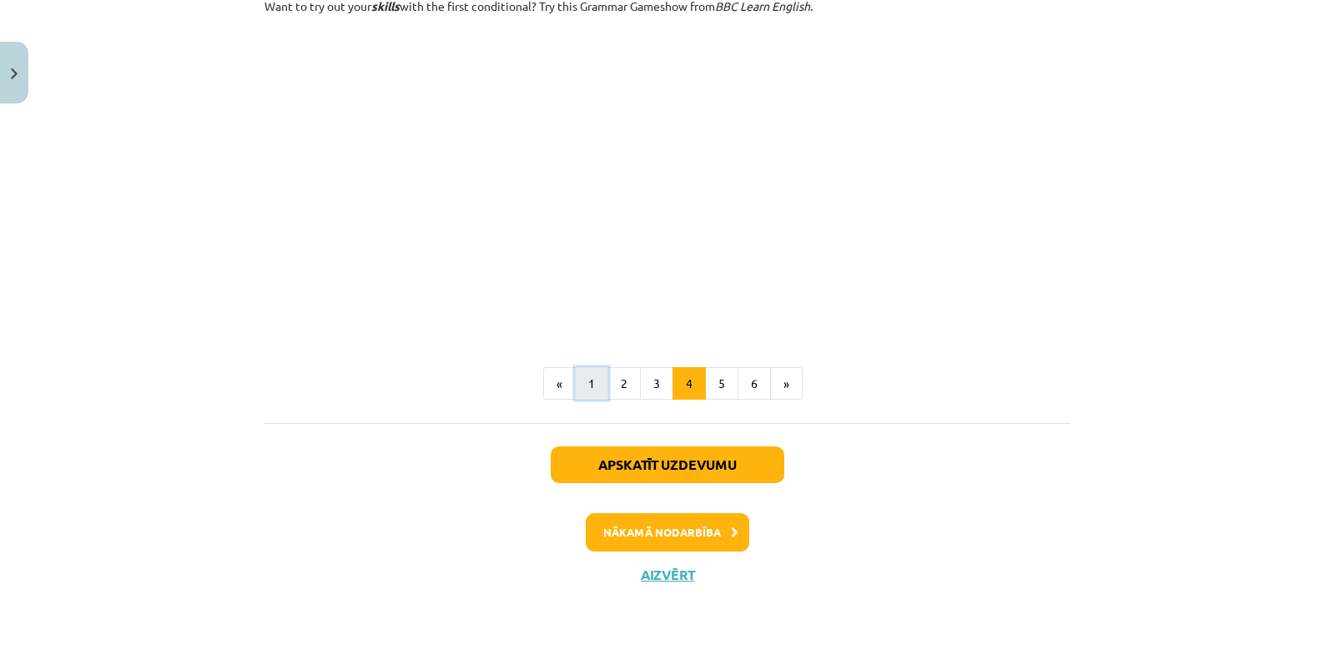
click at [587, 387] on button "1" at bounding box center [591, 383] width 33 height 33
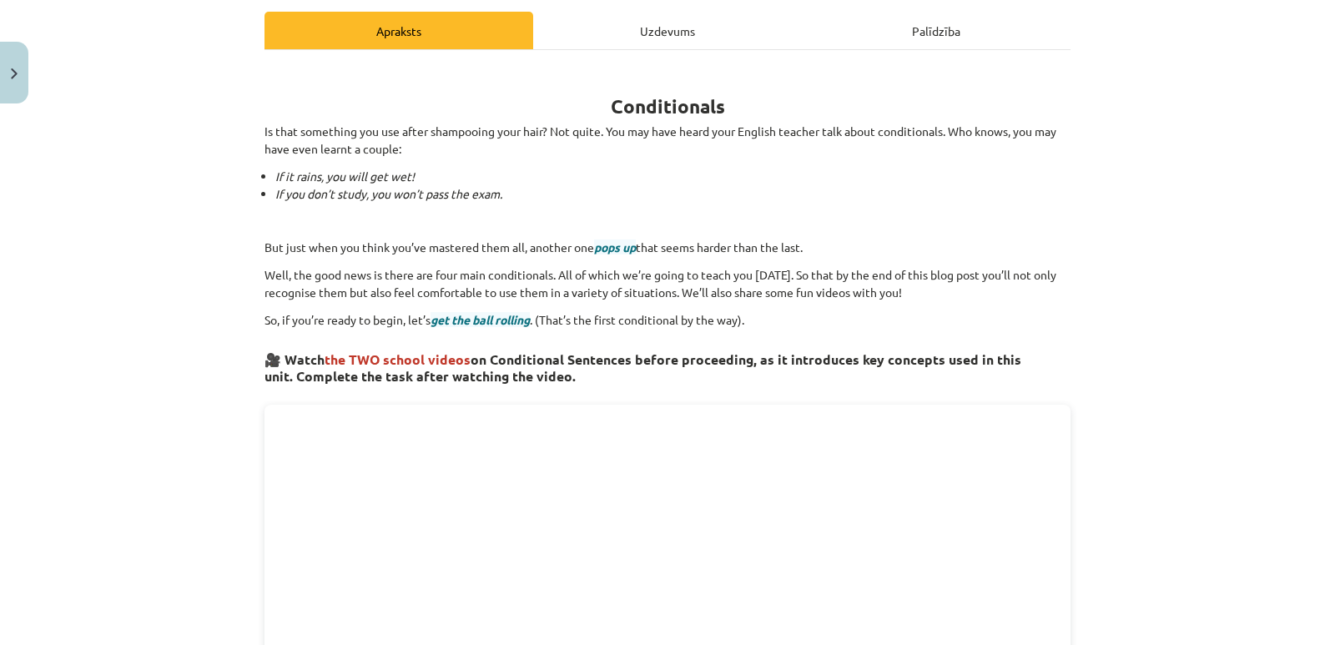
scroll to position [215, 0]
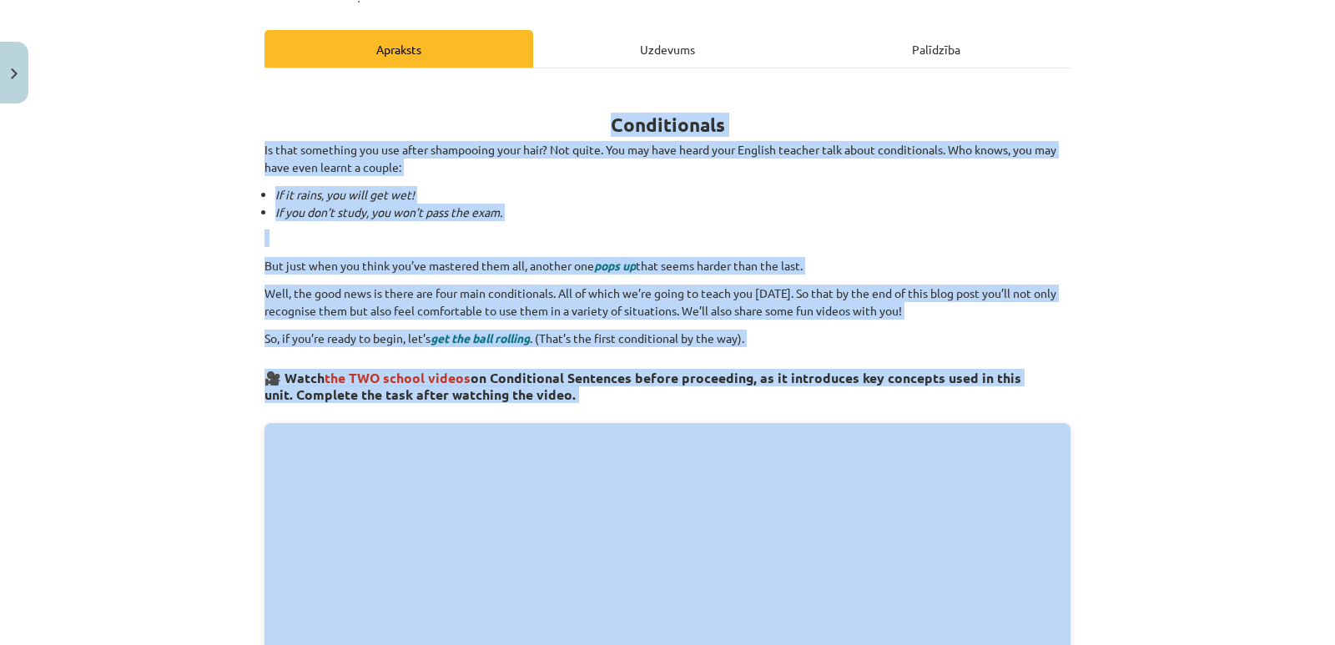
drag, startPoint x: 608, startPoint y: 118, endPoint x: 1076, endPoint y: 546, distance: 634.3
click at [1076, 546] on div "Mācību tēma: Angļu valoda i - 10.[PERSON_NAME] 1.ieskaites mācību materiāls #6 …" at bounding box center [667, 322] width 1335 height 645
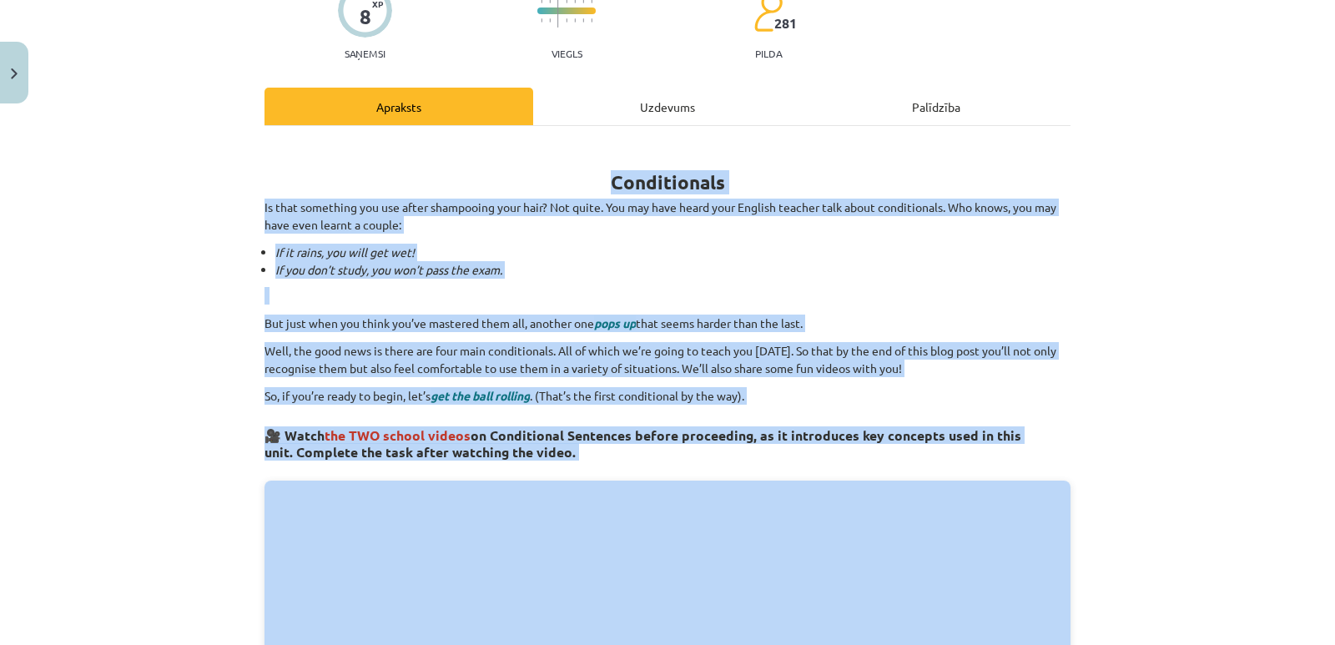
scroll to position [132, 0]
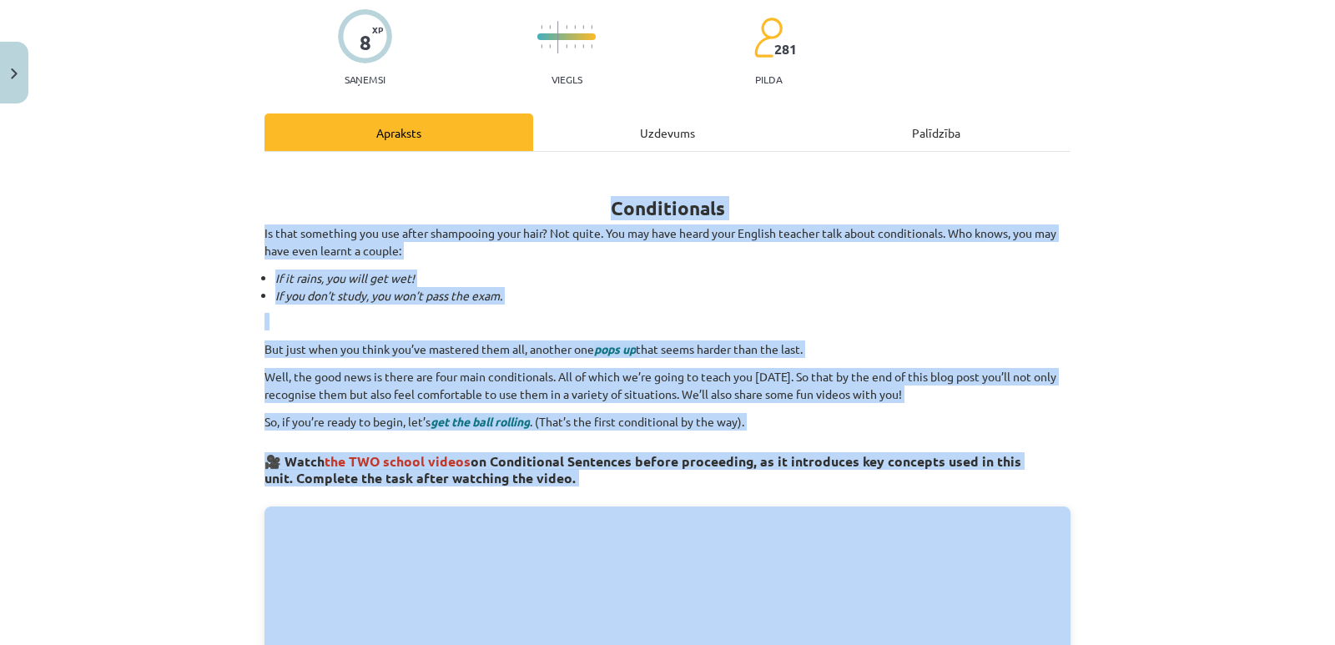
click at [908, 426] on p "So, if you’re ready to begin, let’s get the ball rolling . (That’s the first co…" at bounding box center [667, 422] width 806 height 18
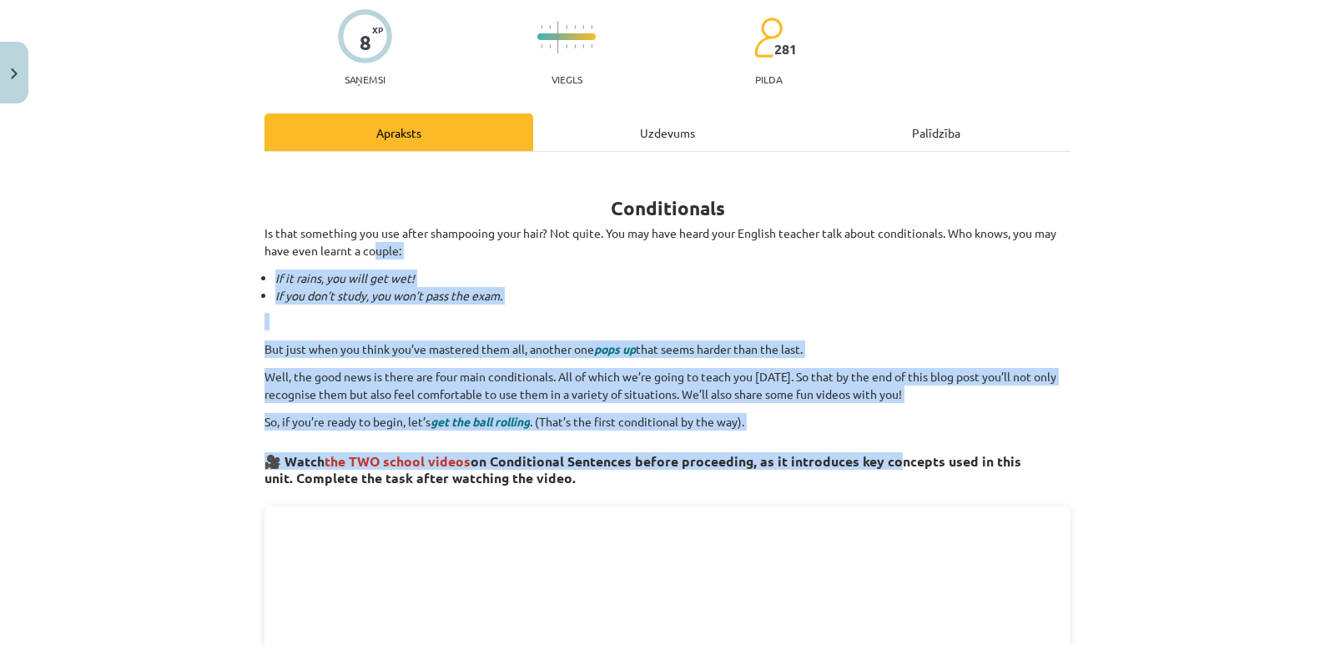
drag, startPoint x: 881, startPoint y: 436, endPoint x: 370, endPoint y: 247, distance: 545.1
click at [783, 427] on p "So, if you’re ready to begin, let’s get the ball rolling . (That’s the first co…" at bounding box center [667, 422] width 806 height 18
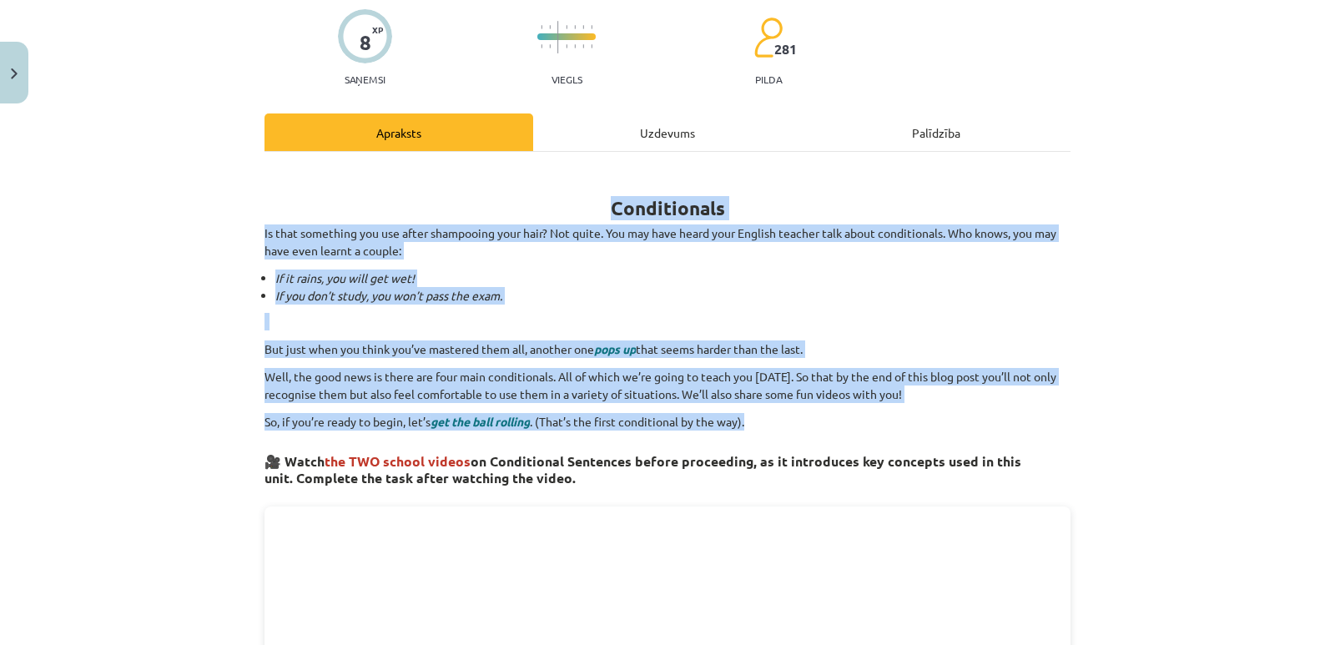
drag, startPoint x: 783, startPoint y: 427, endPoint x: 618, endPoint y: 211, distance: 272.0
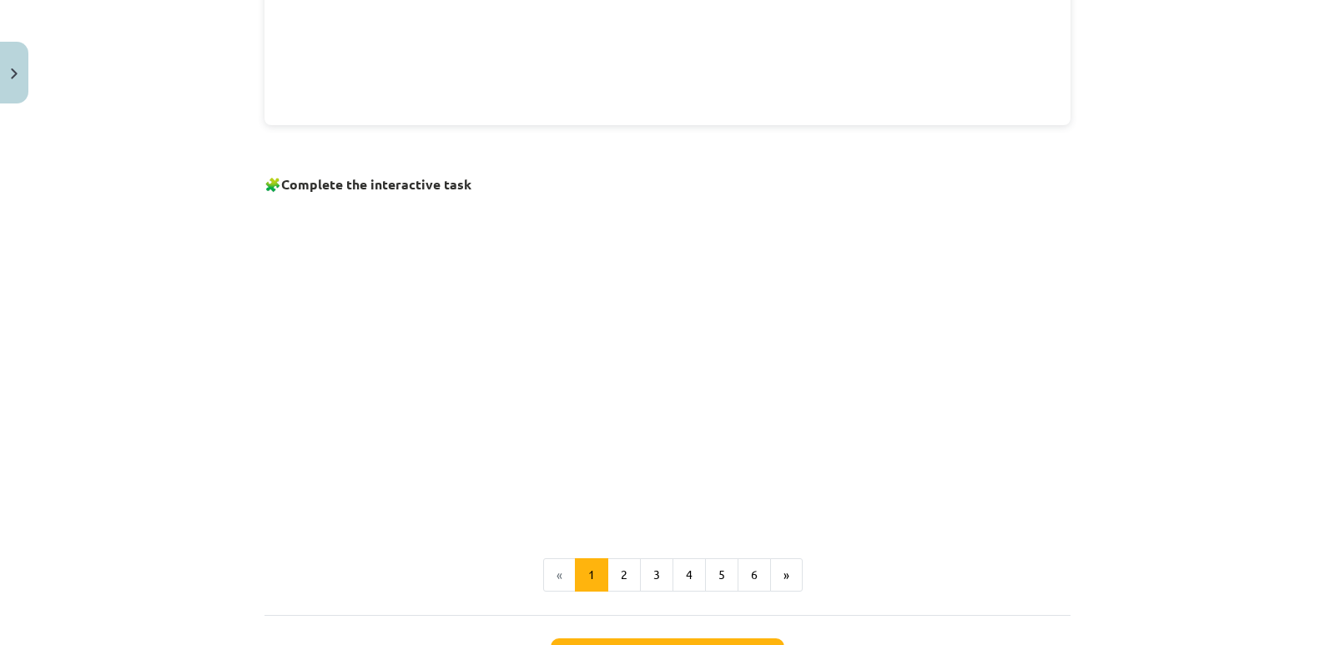
scroll to position [1155, 0]
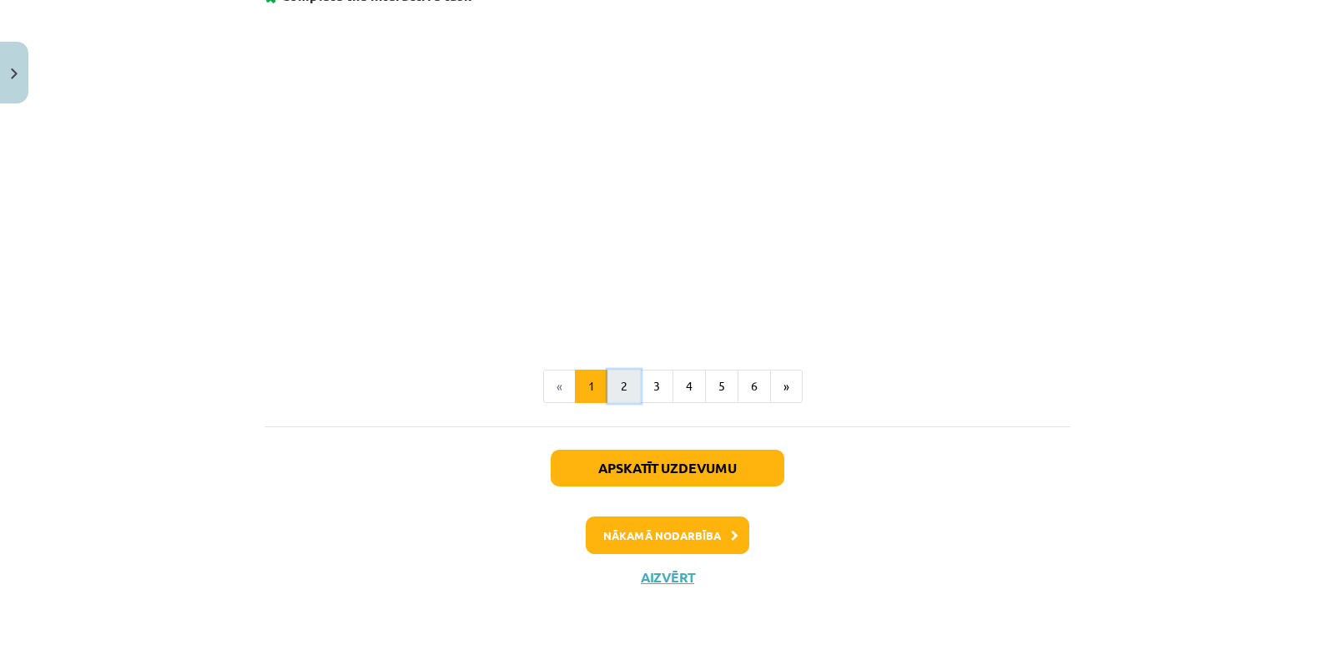
click at [618, 387] on button "2" at bounding box center [623, 386] width 33 height 33
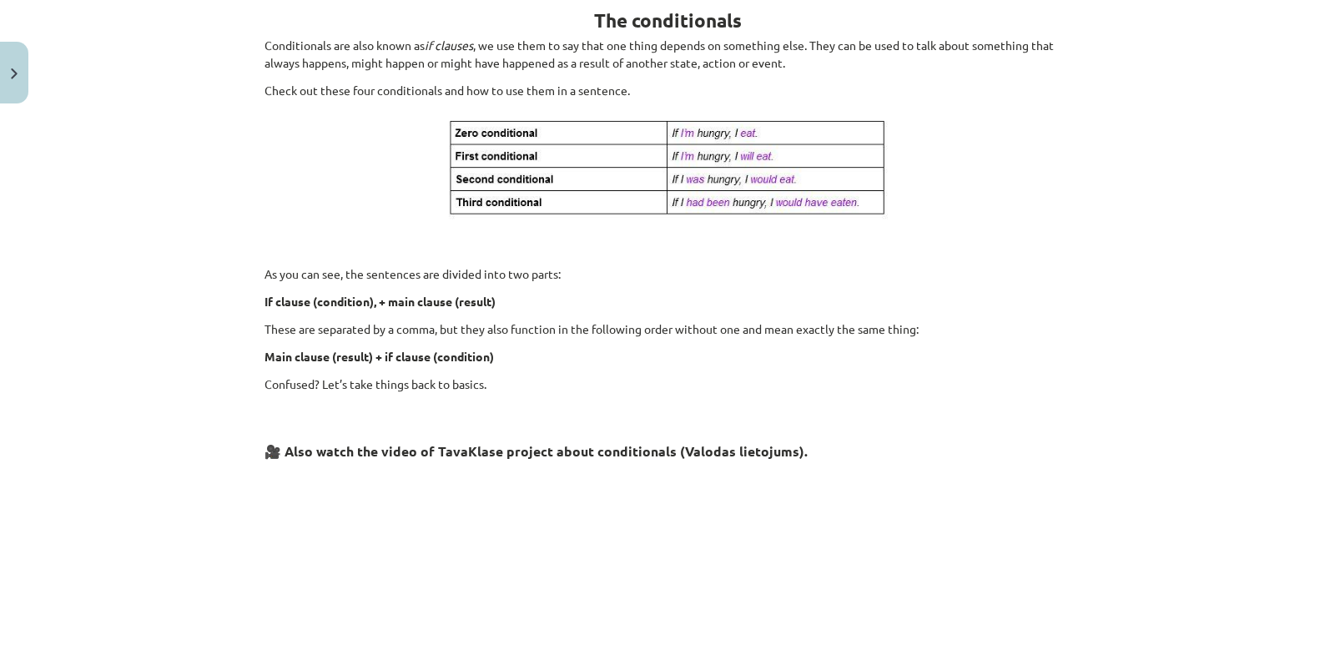
scroll to position [299, 0]
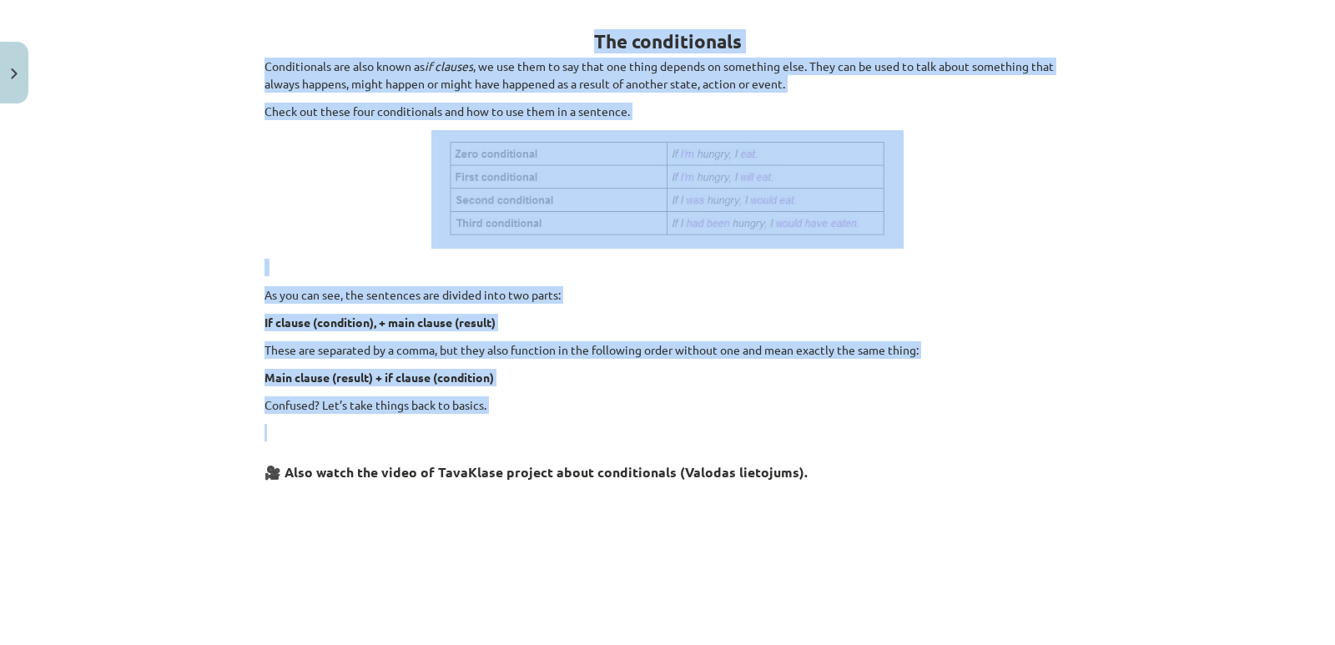
drag, startPoint x: 585, startPoint y: 39, endPoint x: 871, endPoint y: 415, distance: 472.1
click at [871, 415] on div "The conditionals Conditionals are also known as if clauses , we use them to say…" at bounding box center [667, 396] width 806 height 792
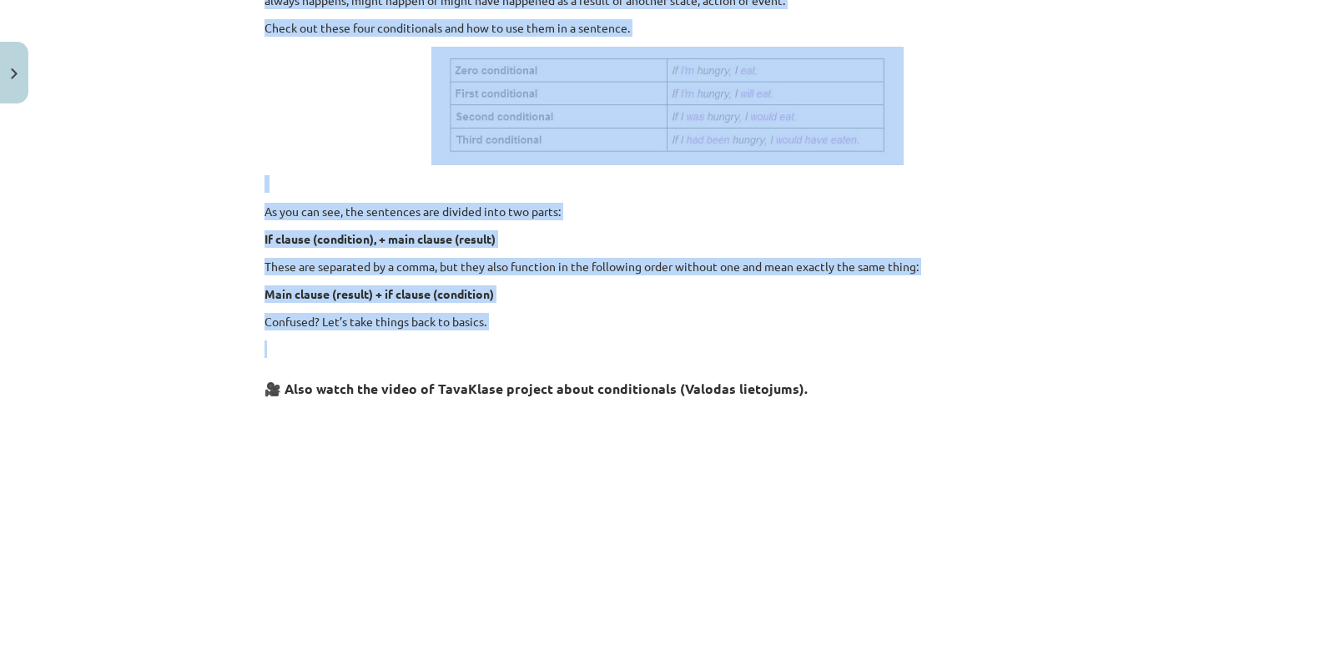
click at [573, 328] on p "Confused? Let’s take things back to basics." at bounding box center [667, 322] width 806 height 18
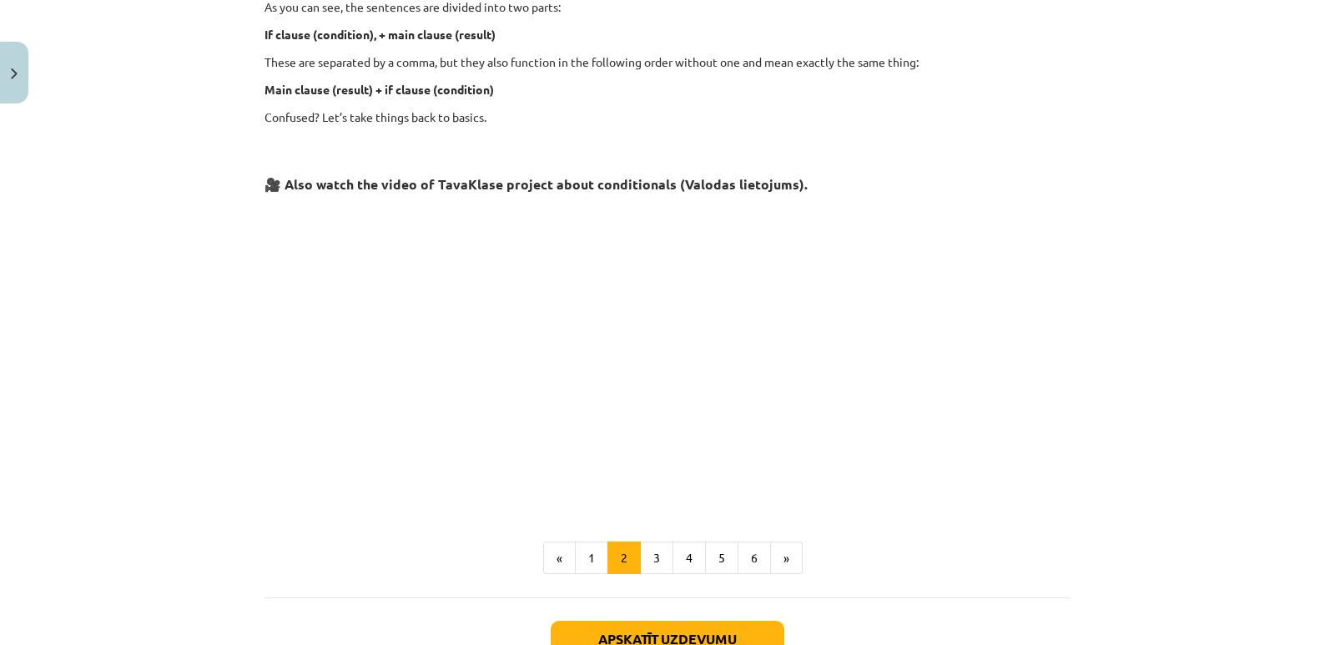
scroll to position [760, 0]
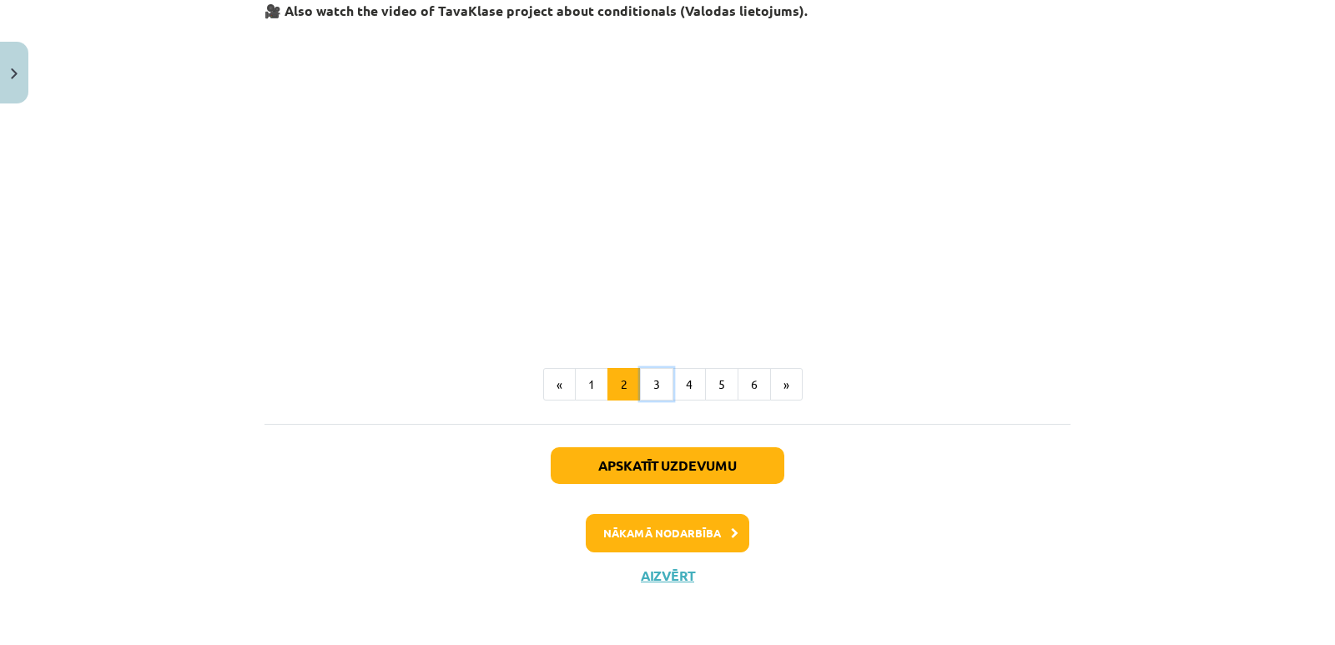
click at [649, 373] on button "3" at bounding box center [656, 384] width 33 height 33
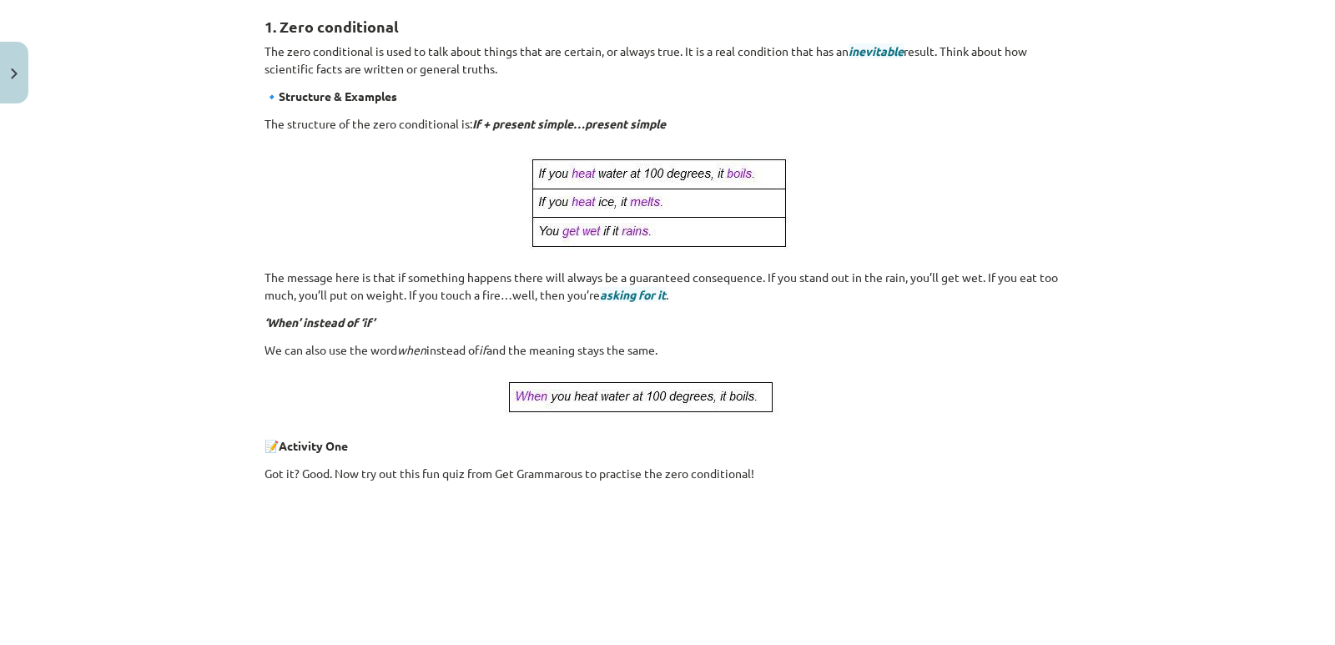
scroll to position [299, 0]
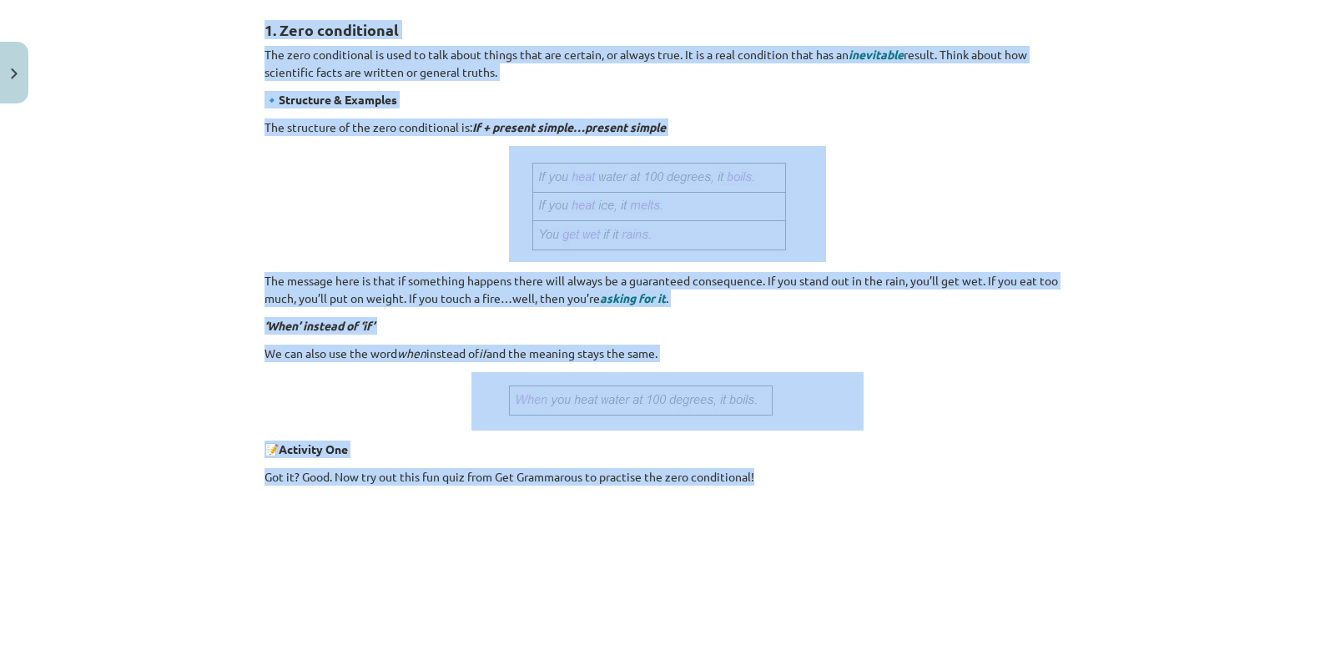
drag, startPoint x: 256, startPoint y: 22, endPoint x: 775, endPoint y: 462, distance: 680.8
click at [773, 479] on div "8 XP Saņemsi Viegls 281 pilda Apraksts Uzdevums Palīdzība 1. Zero conditional T…" at bounding box center [667, 443] width 826 height 1262
click at [863, 429] on p at bounding box center [667, 401] width 806 height 58
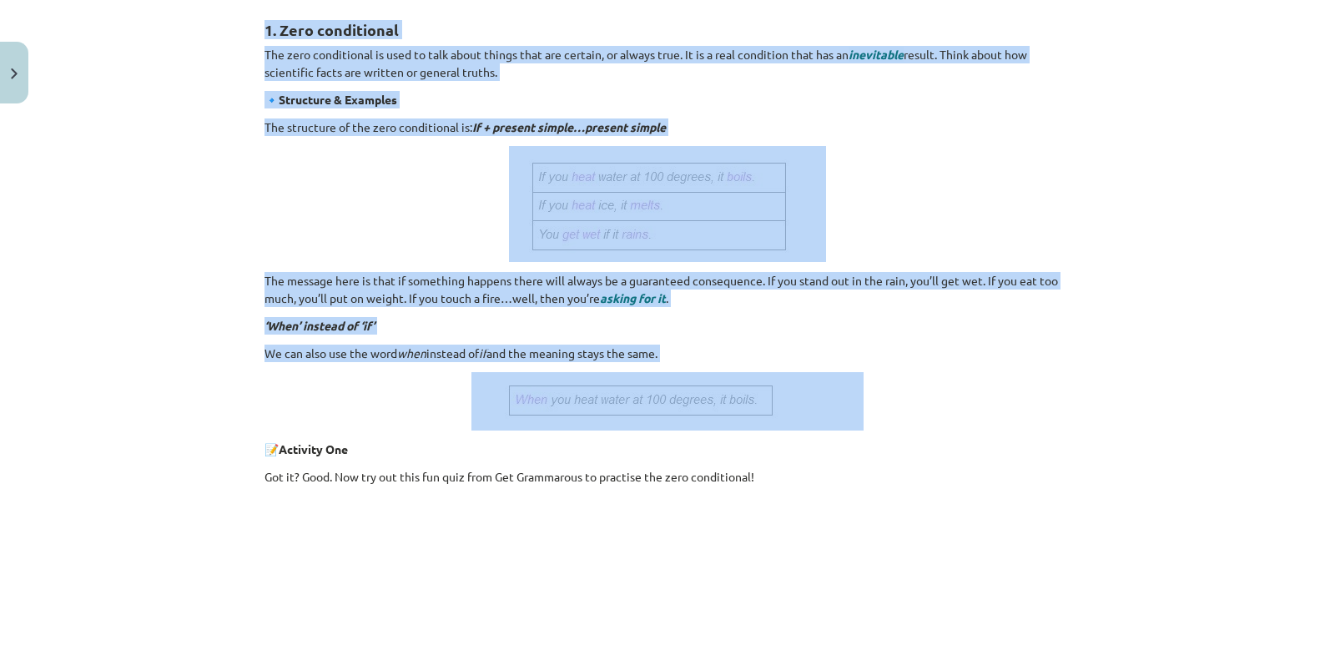
drag, startPoint x: 889, startPoint y: 425, endPoint x: 249, endPoint y: 33, distance: 750.8
click at [254, 33] on div "8 XP Saņemsi Viegls 281 pilda Apraksts Uzdevums Palīdzība 1. Zero conditional T…" at bounding box center [667, 443] width 826 height 1262
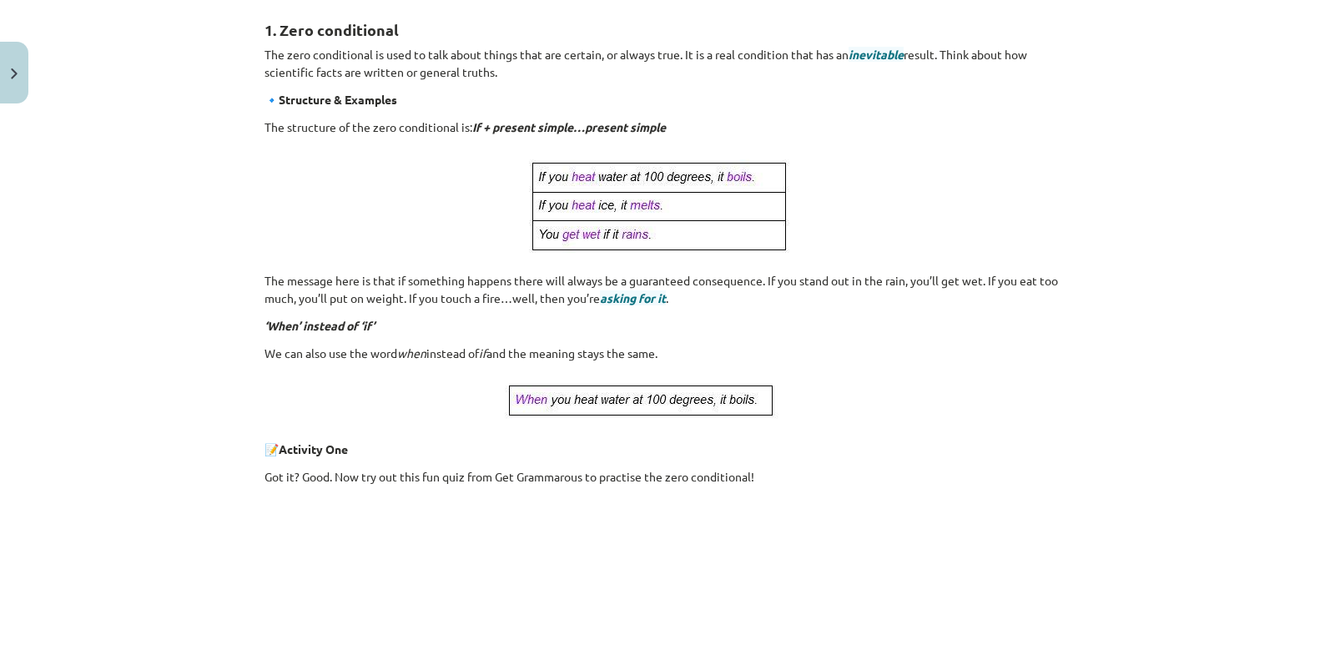
click at [319, 473] on p "Got it? Good. Now try out this fun quiz from Get Grammarous to practise the zer…" at bounding box center [667, 477] width 806 height 18
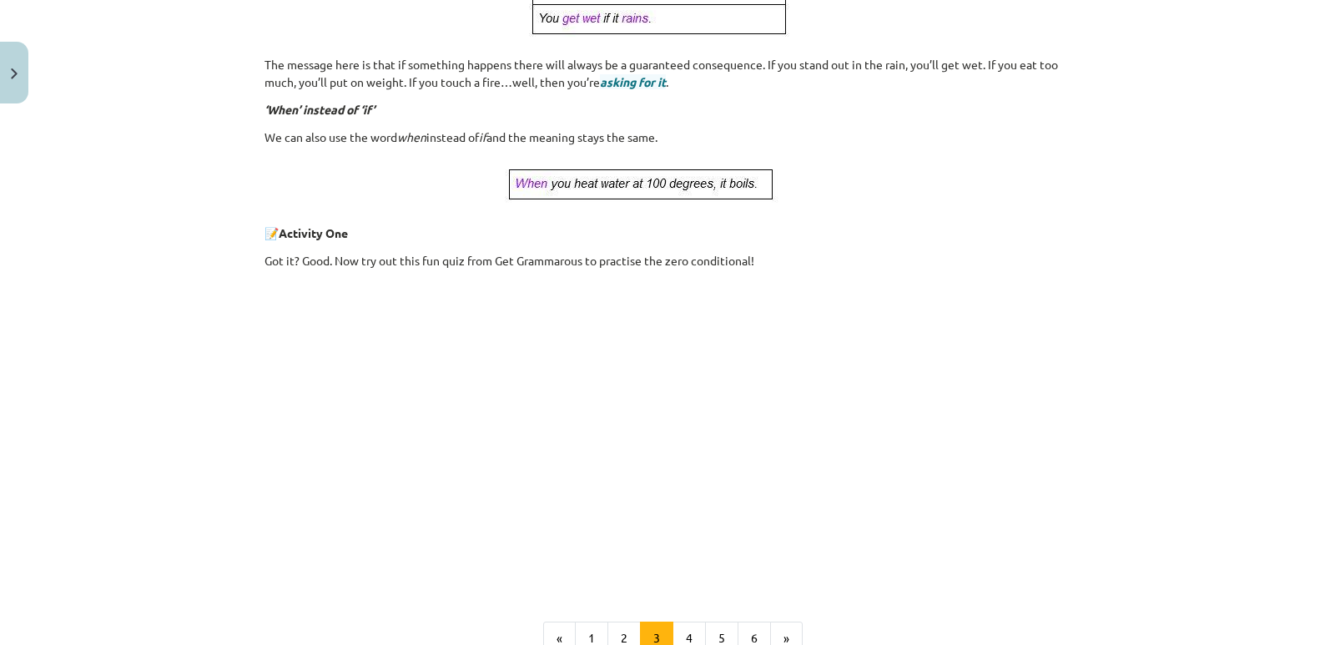
scroll to position [466, 0]
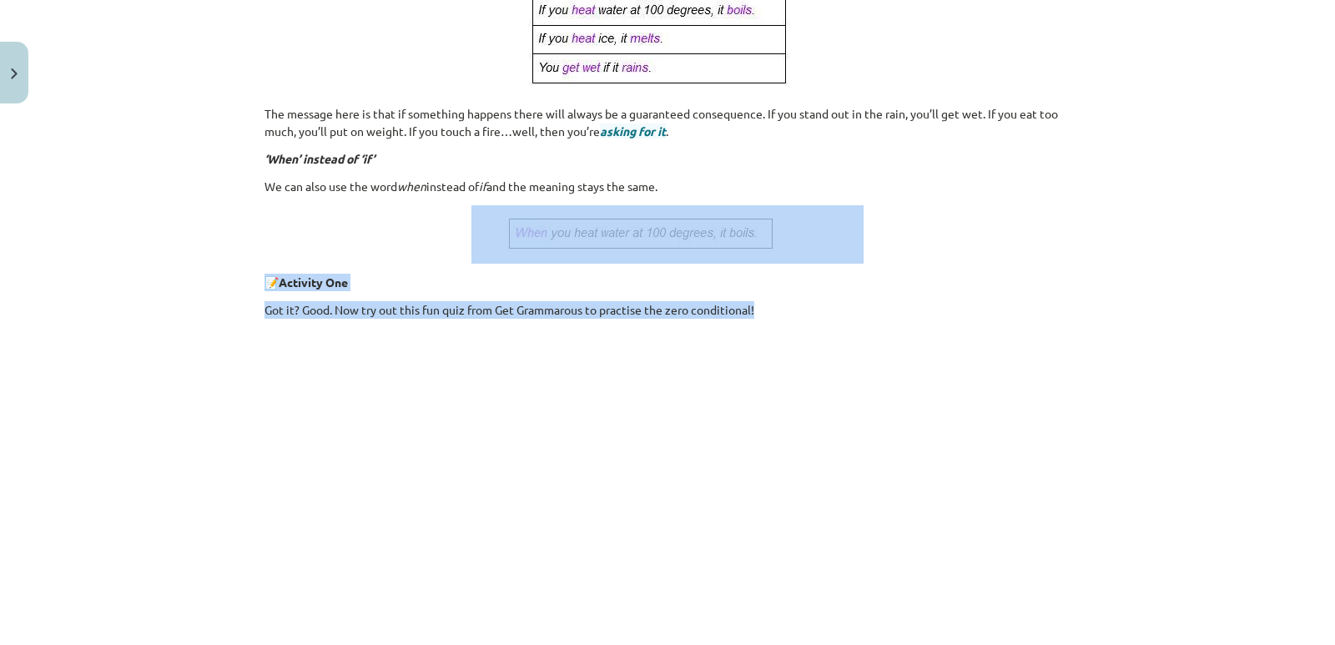
drag, startPoint x: 259, startPoint y: 261, endPoint x: 753, endPoint y: 310, distance: 495.5
click at [753, 310] on div "1. Zero conditional The zero conditional is used to talk about things that are …" at bounding box center [667, 233] width 806 height 800
click at [957, 256] on p at bounding box center [667, 234] width 806 height 58
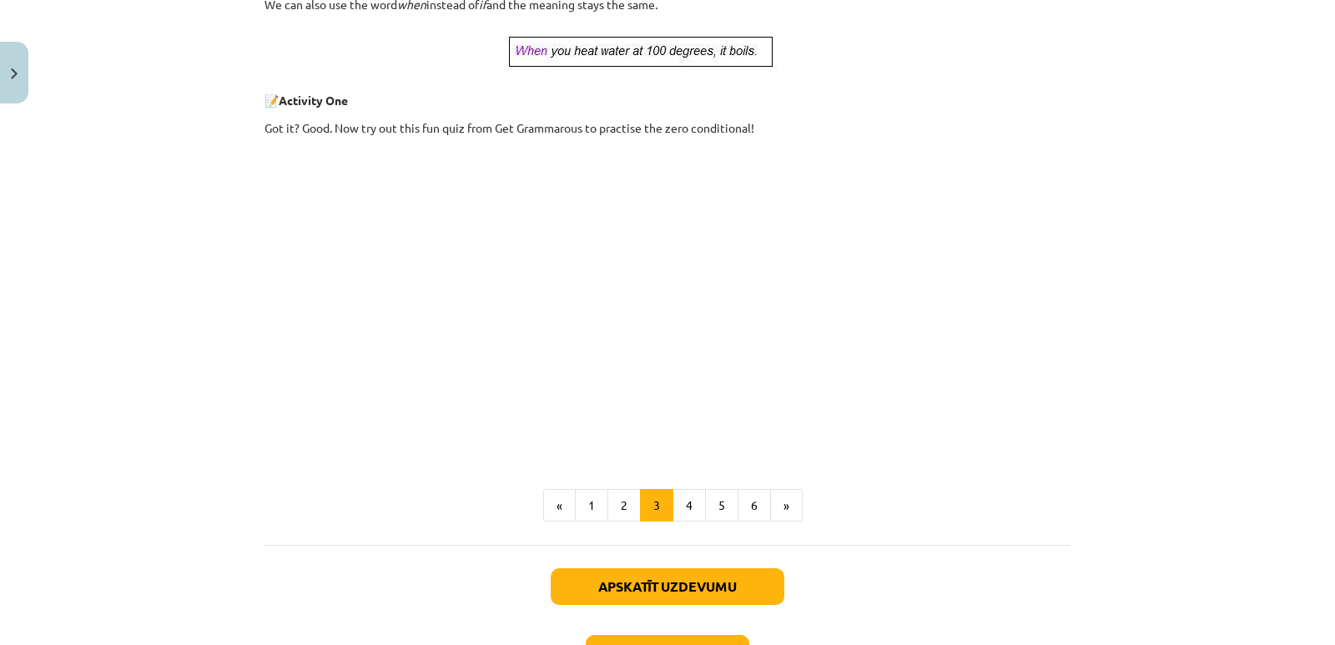
scroll to position [770, 0]
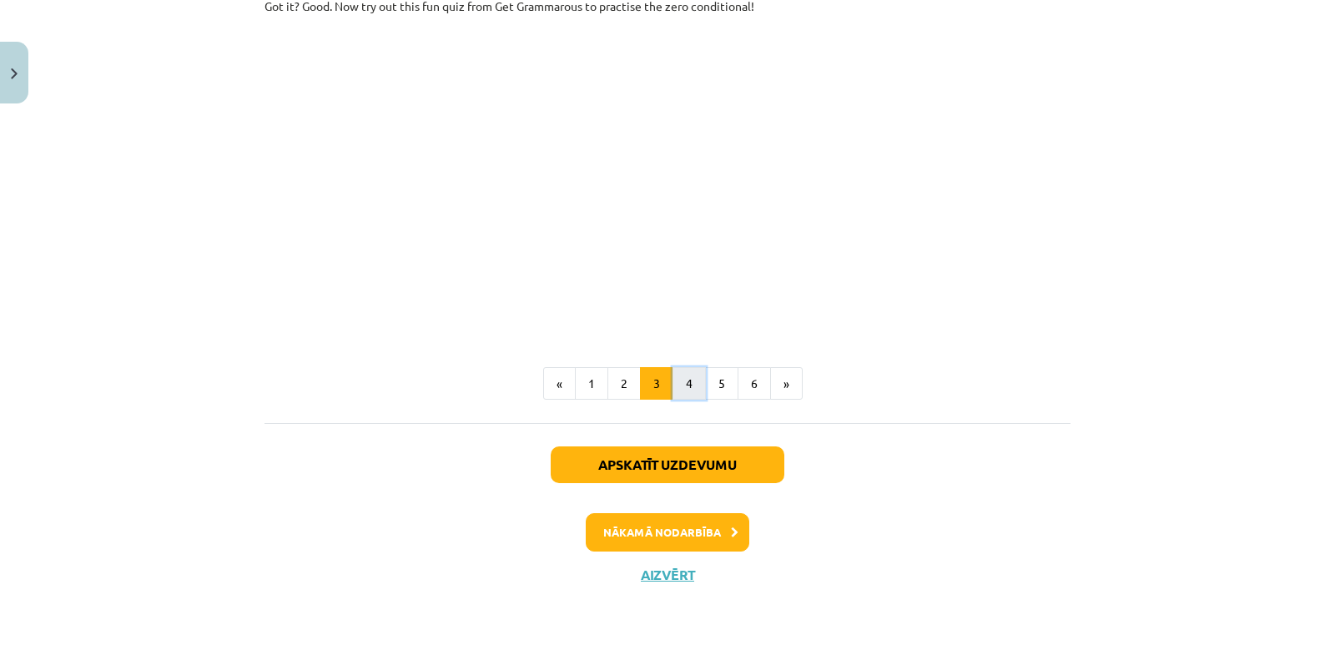
click at [695, 381] on button "4" at bounding box center [689, 383] width 33 height 33
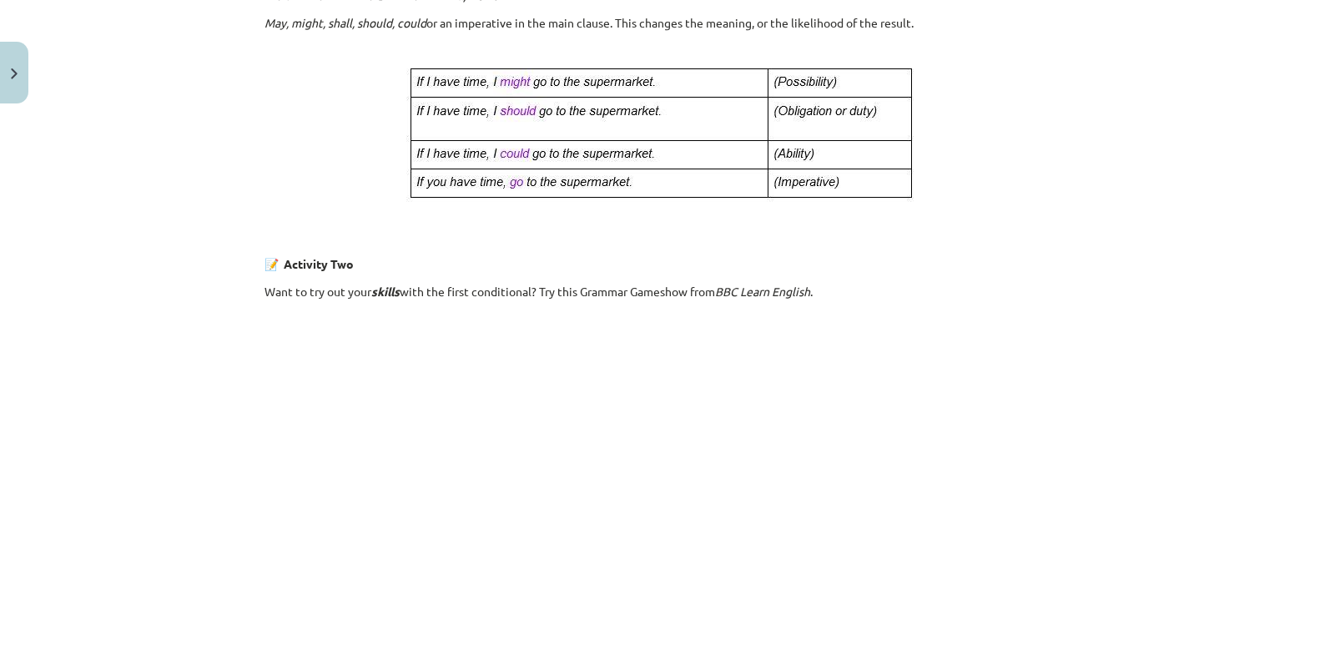
scroll to position [1138, 0]
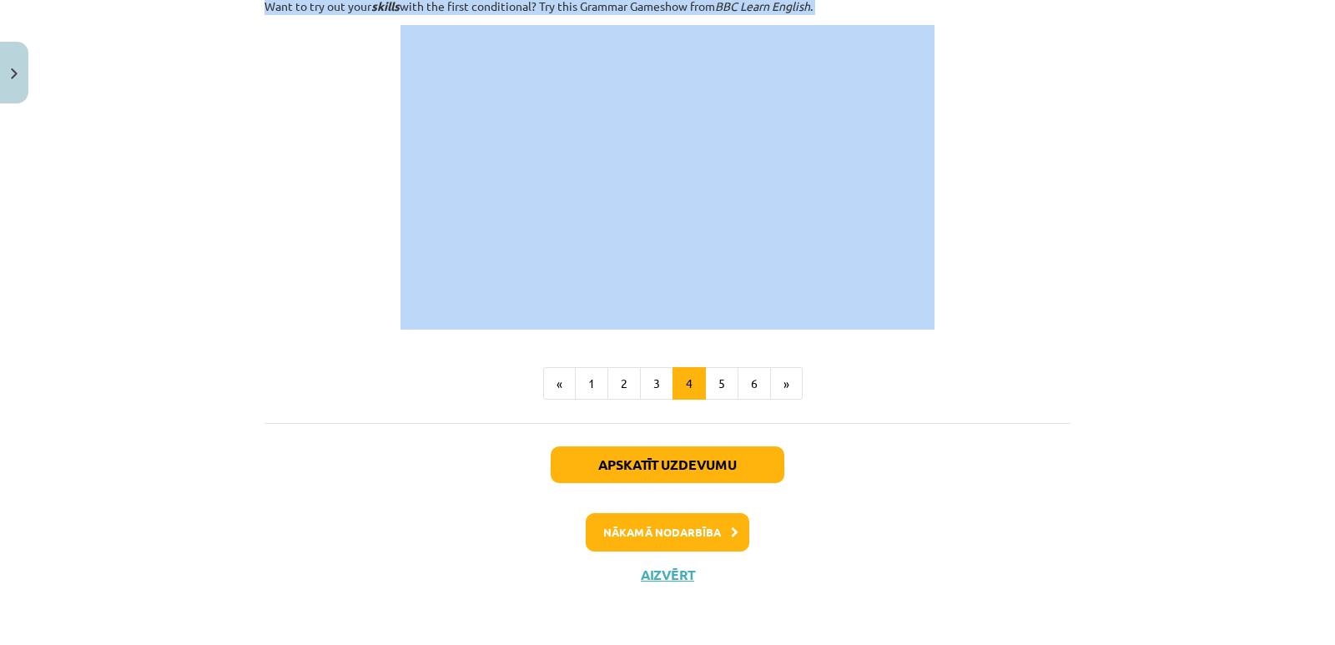
drag, startPoint x: 262, startPoint y: 28, endPoint x: 847, endPoint y: 324, distance: 655.3
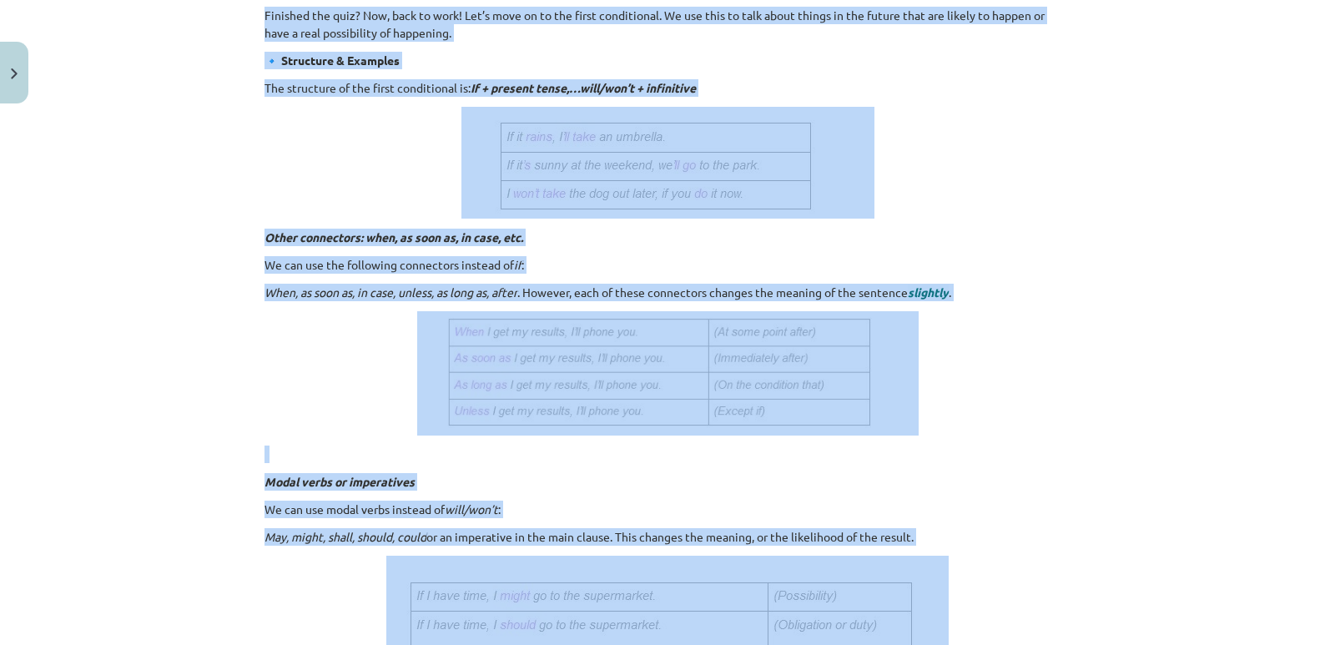
scroll to position [220, 0]
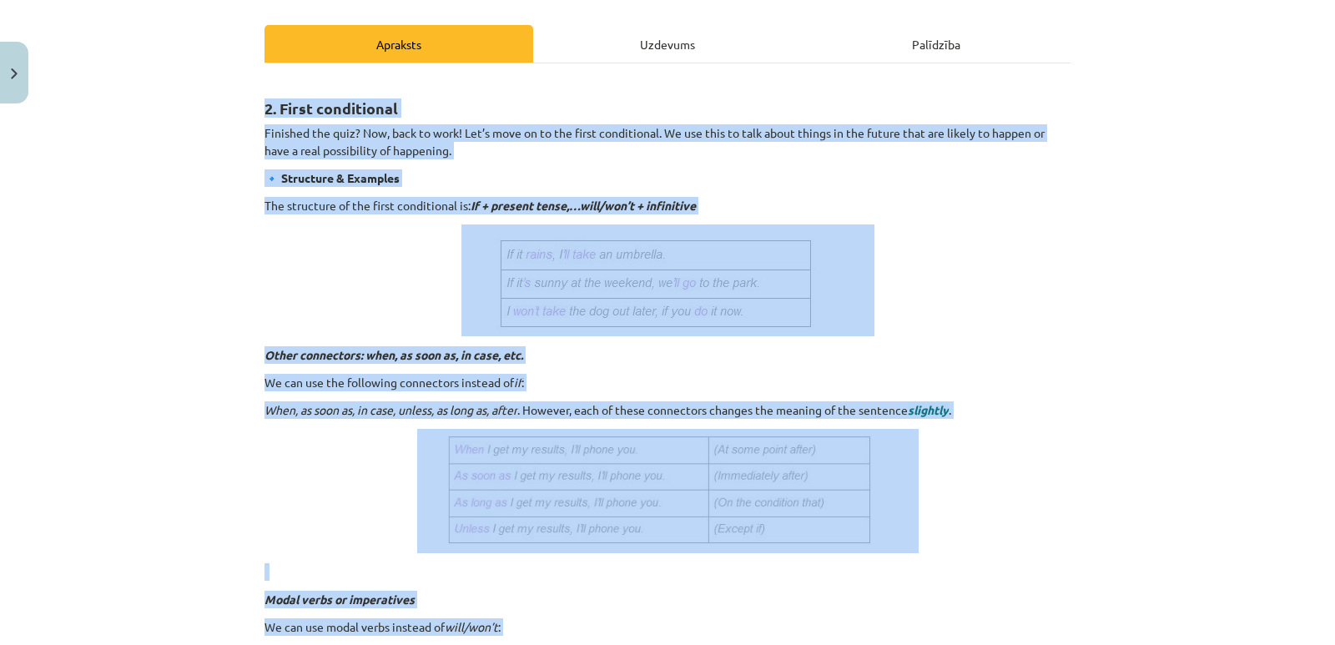
drag, startPoint x: 476, startPoint y: 126, endPoint x: 541, endPoint y: 134, distance: 65.5
click at [541, 134] on p "Finished the quiz? Now, back to work! Let’s move on to the first conditional. W…" at bounding box center [667, 141] width 806 height 35
click at [1266, 286] on div "Mācību tēma: Angļu valoda i - 10.[PERSON_NAME] 1.ieskaites mācību materiāls #6 …" at bounding box center [667, 322] width 1335 height 645
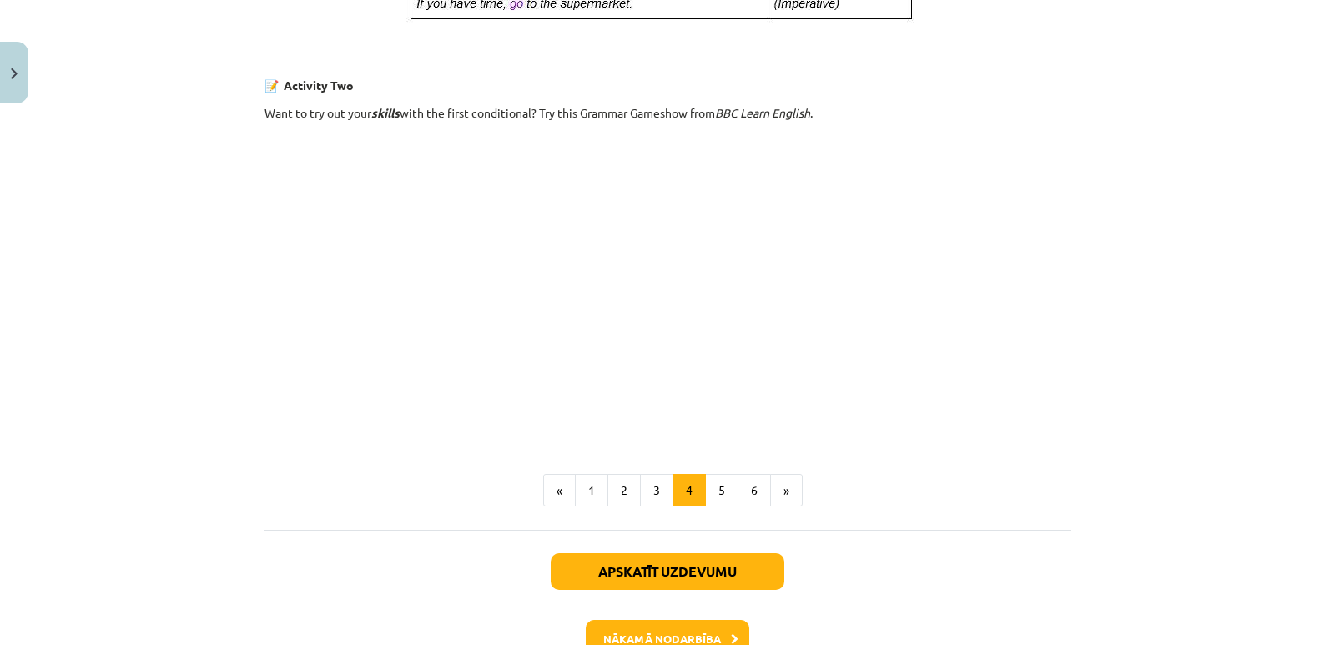
scroll to position [1072, 0]
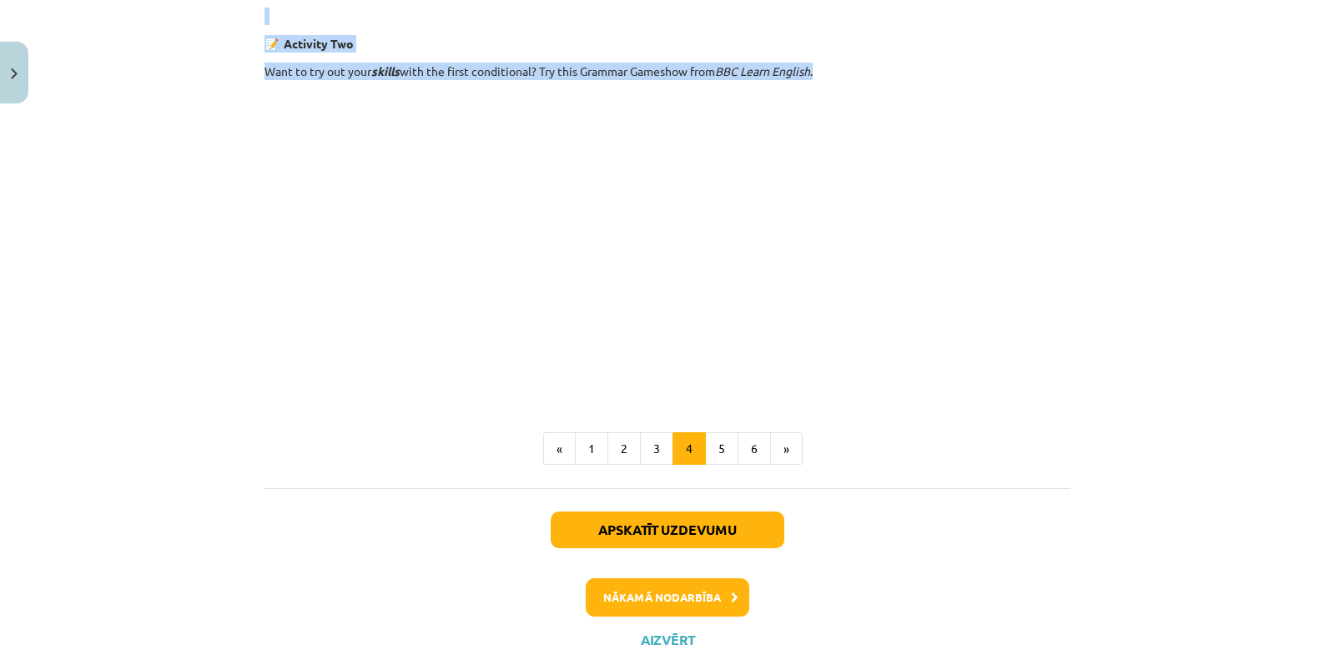
drag, startPoint x: 256, startPoint y: 106, endPoint x: 970, endPoint y: 79, distance: 713.9
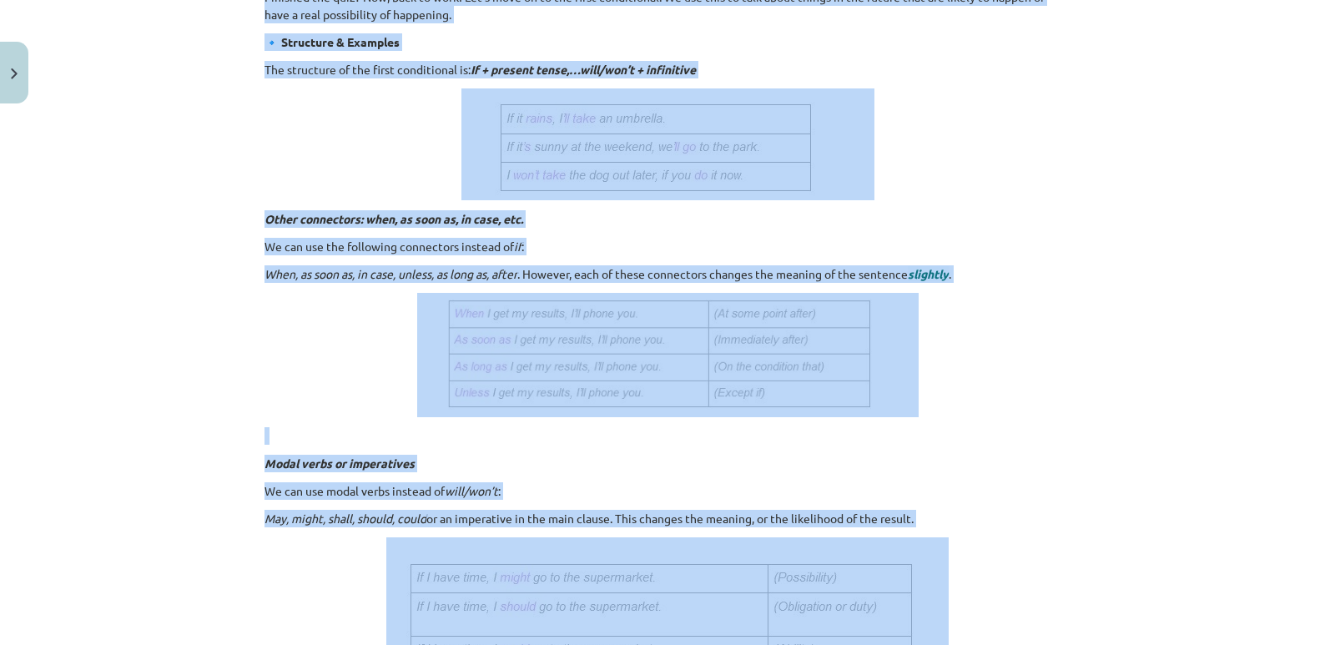
scroll to position [238, 0]
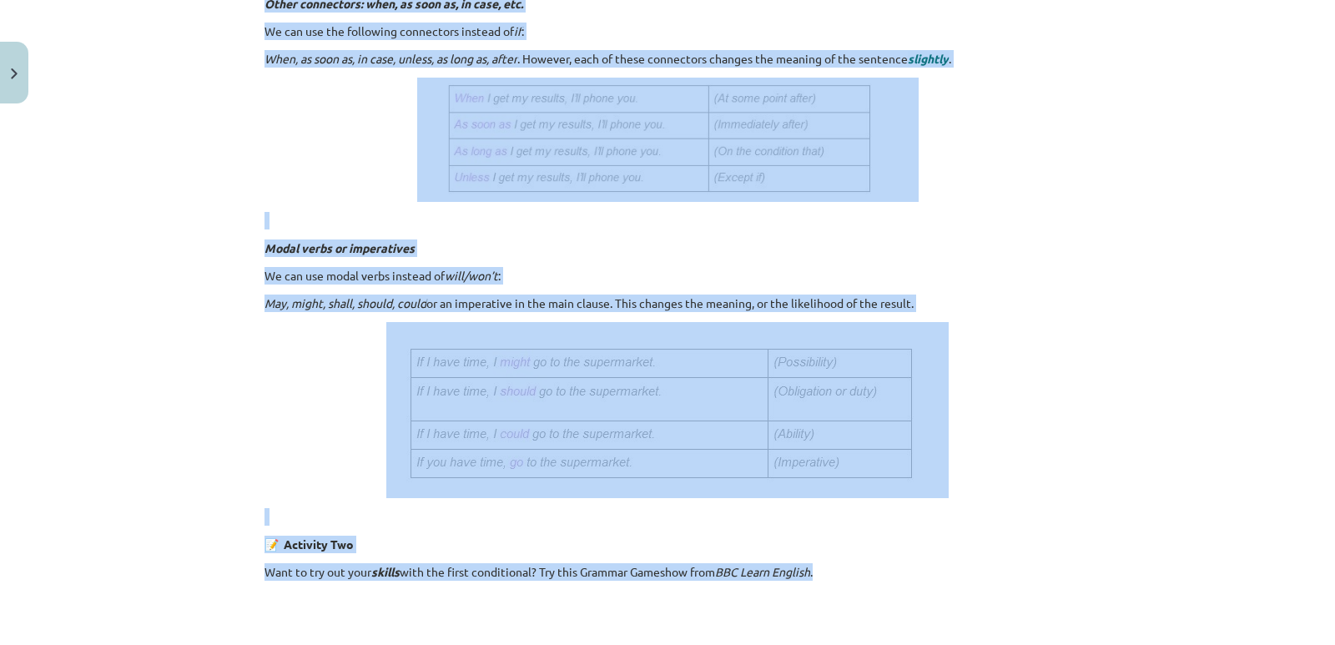
click at [1025, 187] on p at bounding box center [667, 140] width 806 height 124
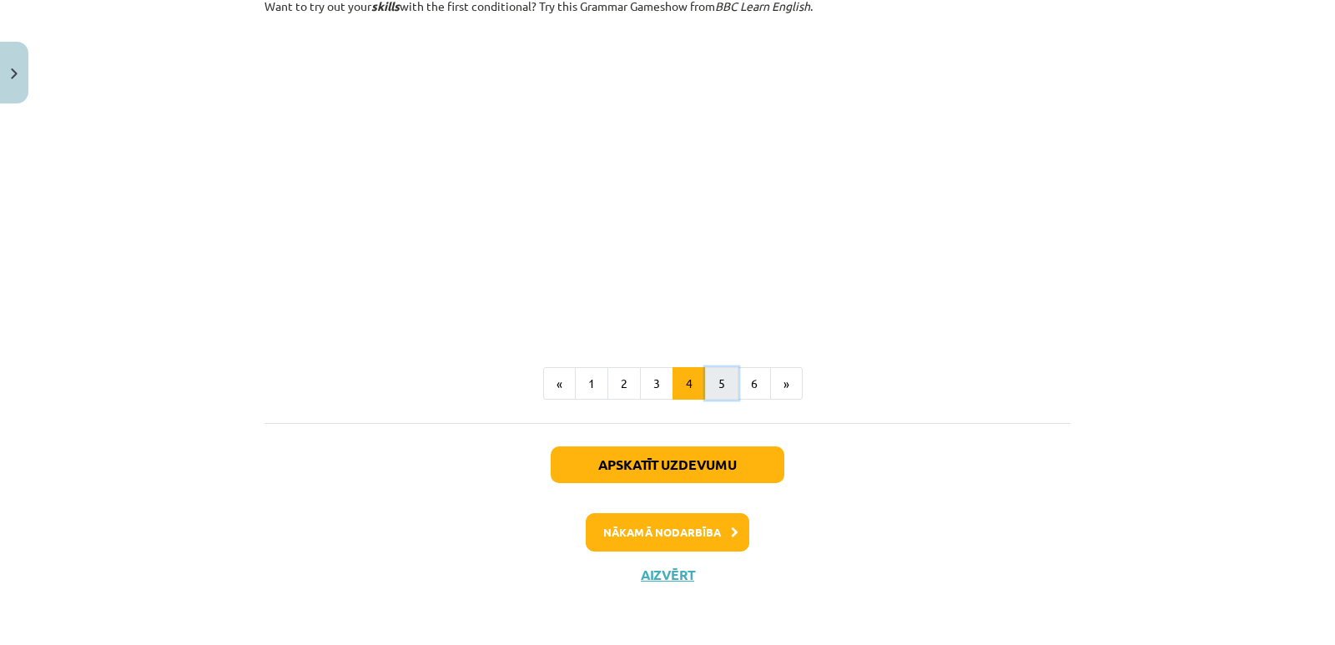
click at [717, 381] on button "5" at bounding box center [721, 383] width 33 height 33
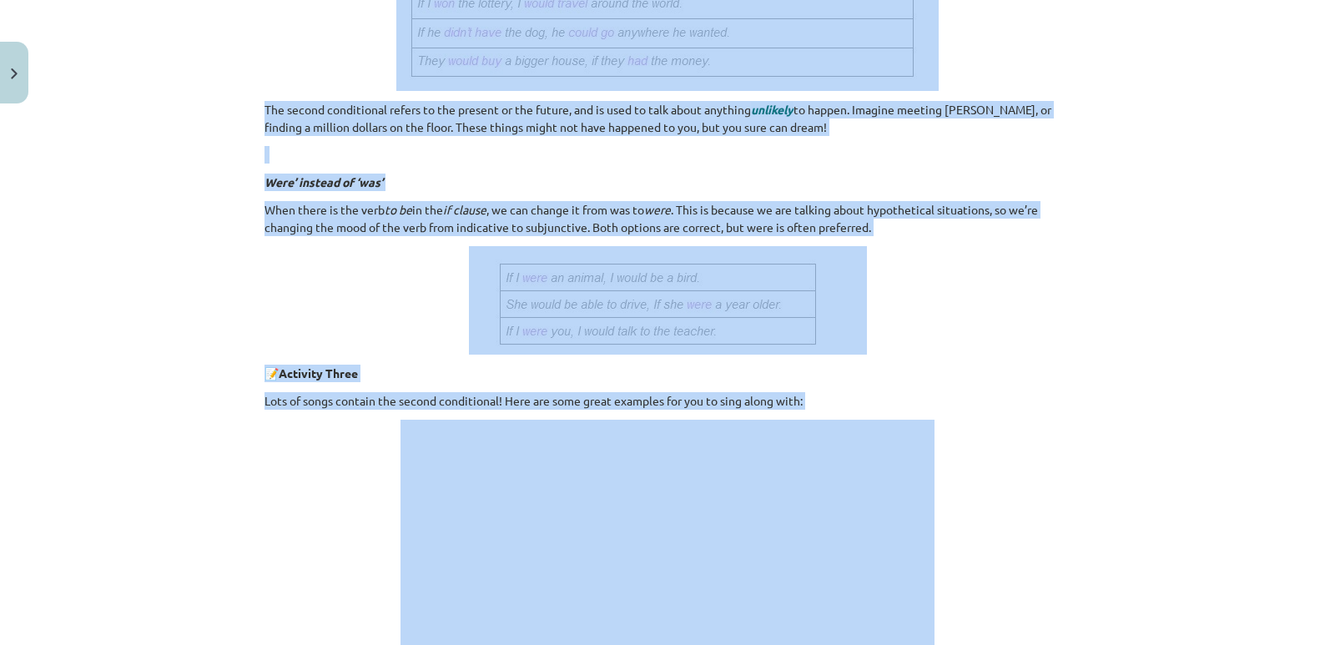
scroll to position [573, 0]
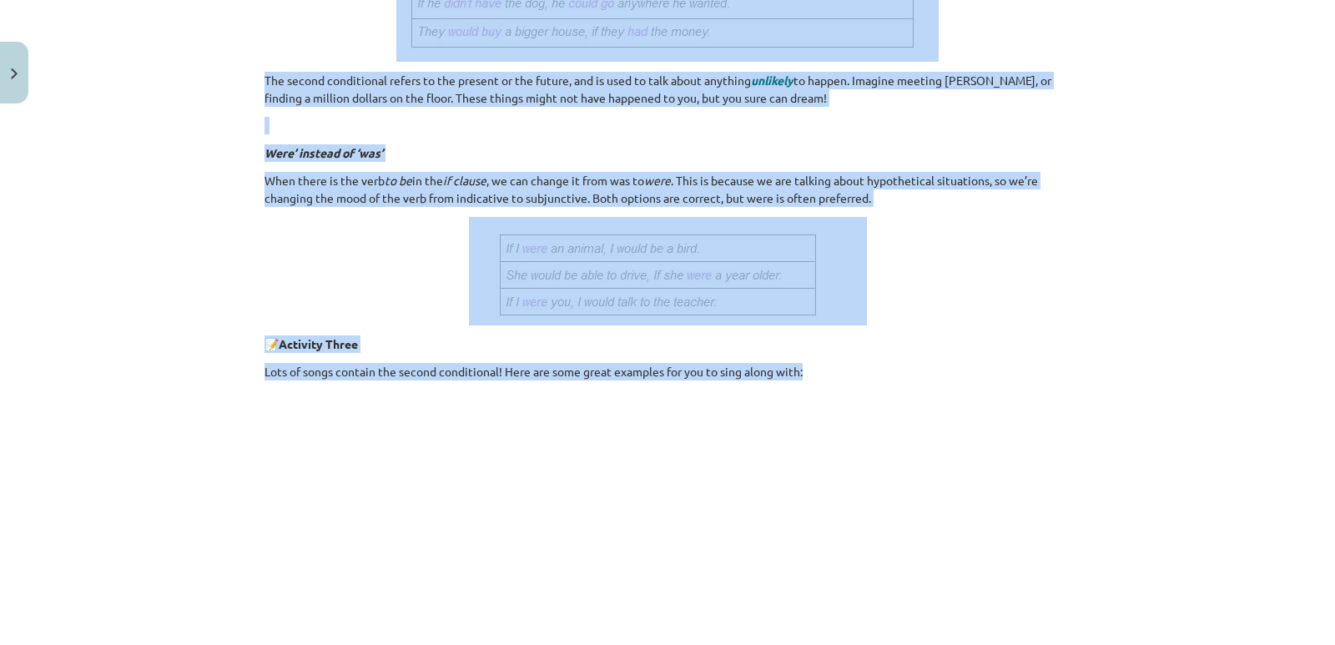
drag, startPoint x: 272, startPoint y: 15, endPoint x: 855, endPoint y: 376, distance: 686.1
click at [855, 376] on div "3. Second conditional So you’re halfway through learning the conditionals. Well…" at bounding box center [667, 210] width 806 height 970
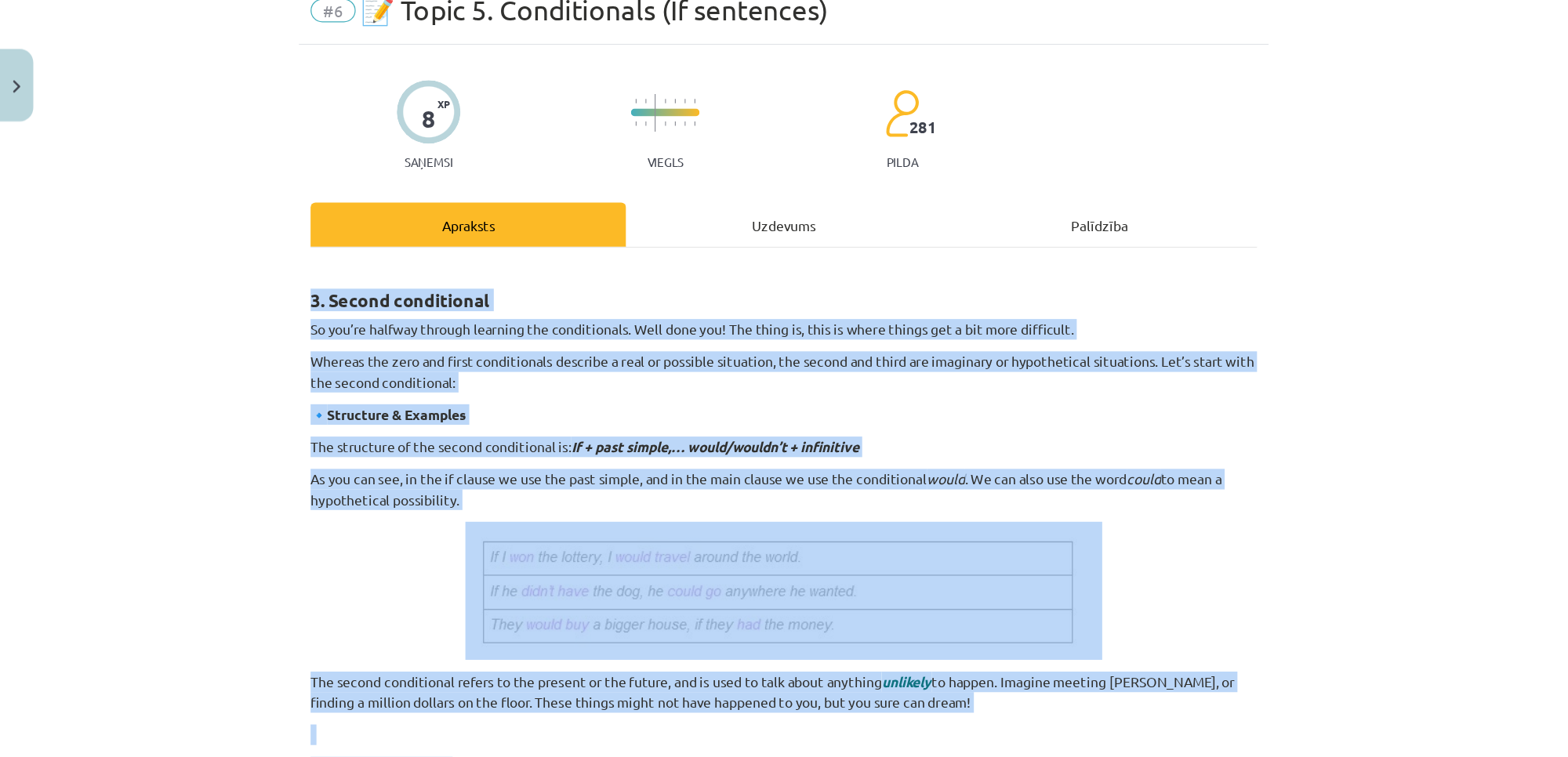
scroll to position [68, 0]
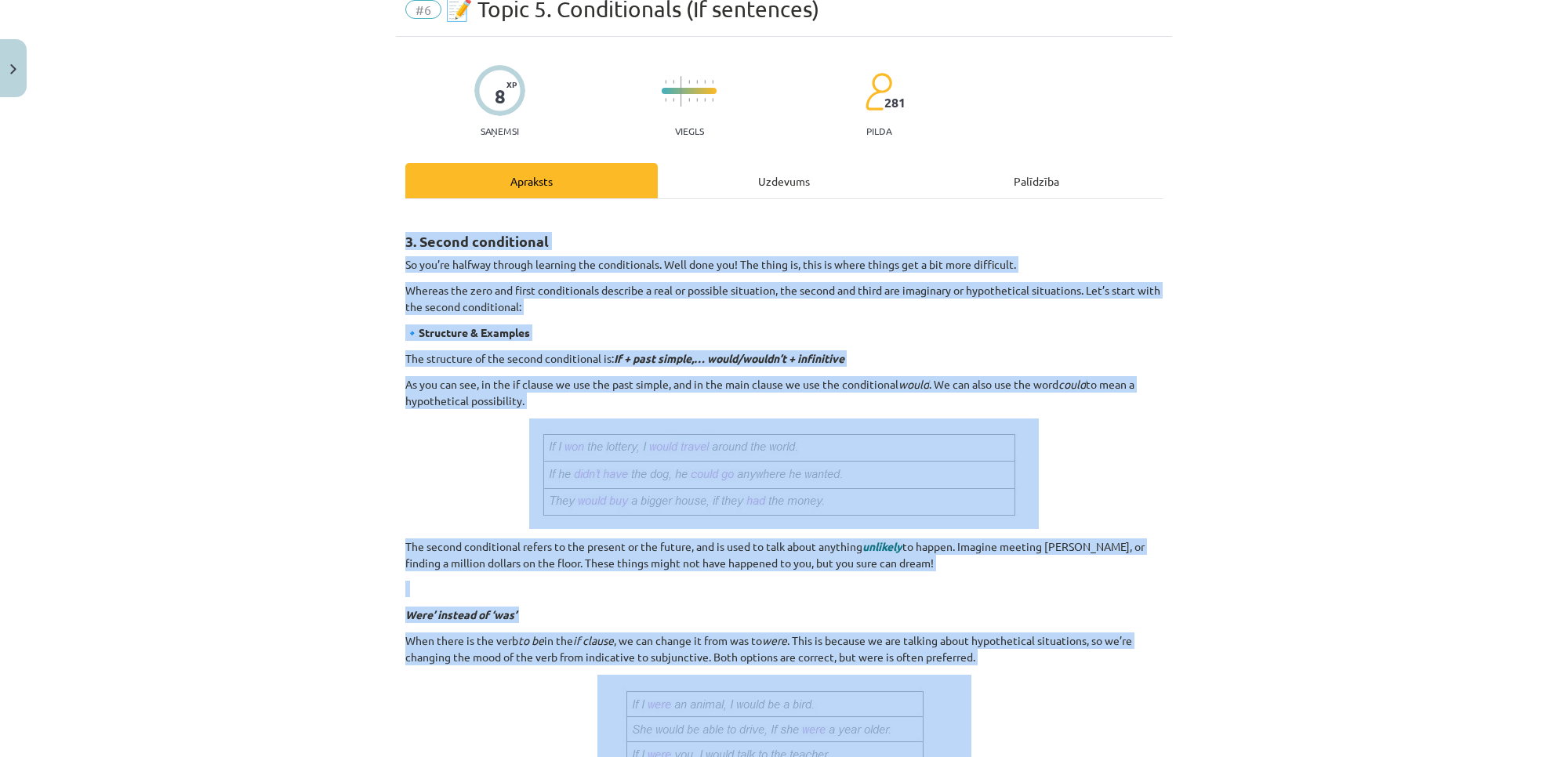
click at [1253, 500] on div "Mācību tēma: Angļu valoda i - 10.[PERSON_NAME] 1.ieskaites mācību materiāls #6 …" at bounding box center [784, 378] width 1568 height 757
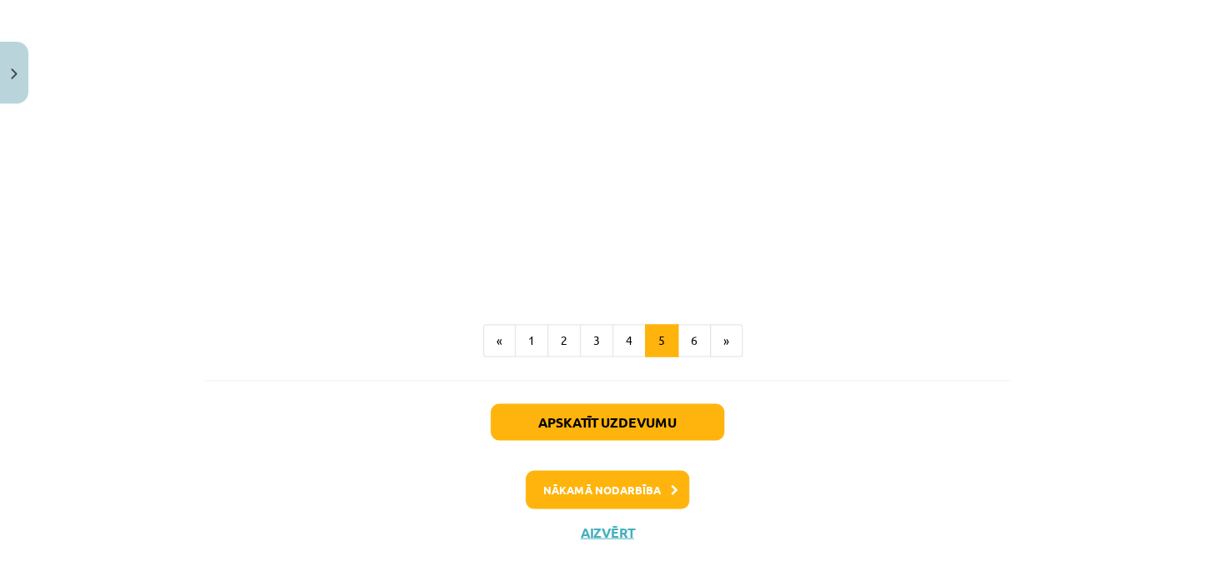
scroll to position [985, 0]
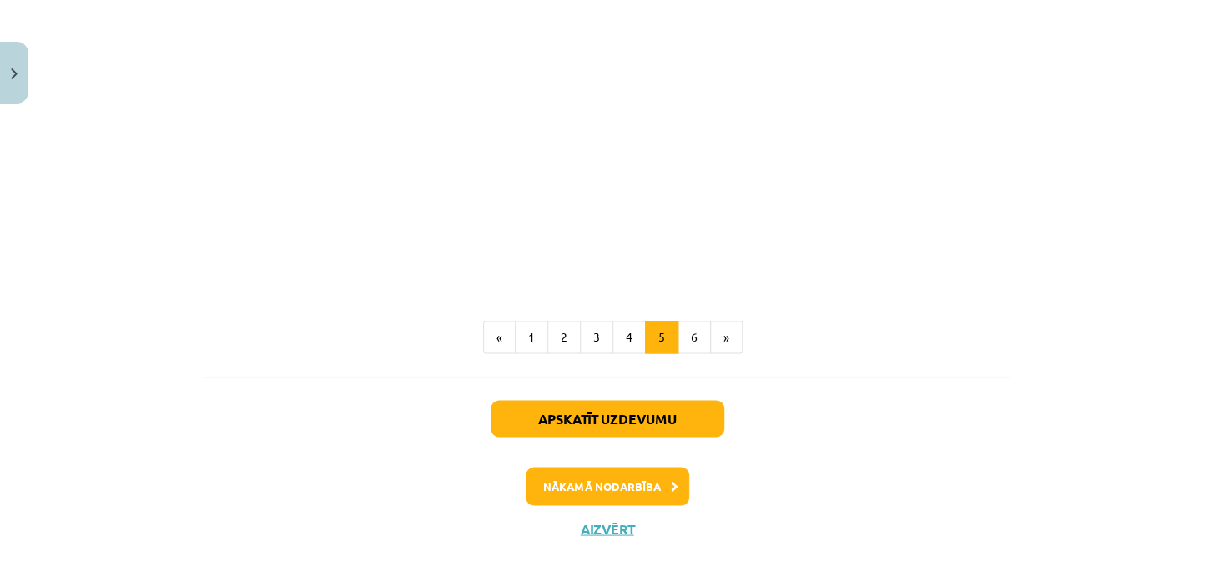
click at [698, 343] on button "6" at bounding box center [694, 336] width 33 height 33
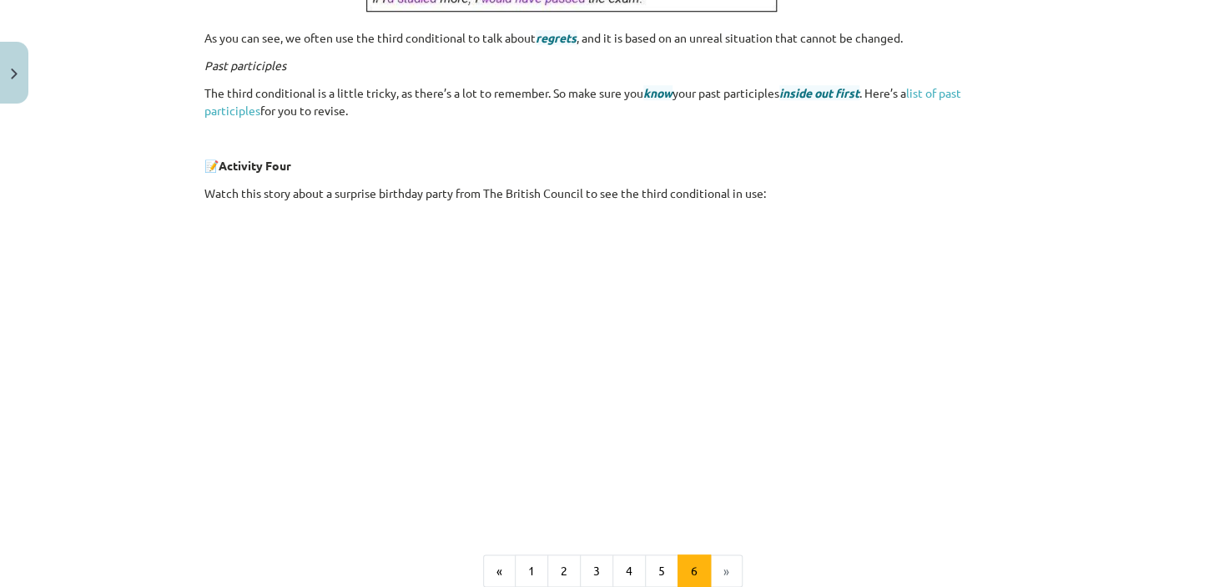
scroll to position [426, 0]
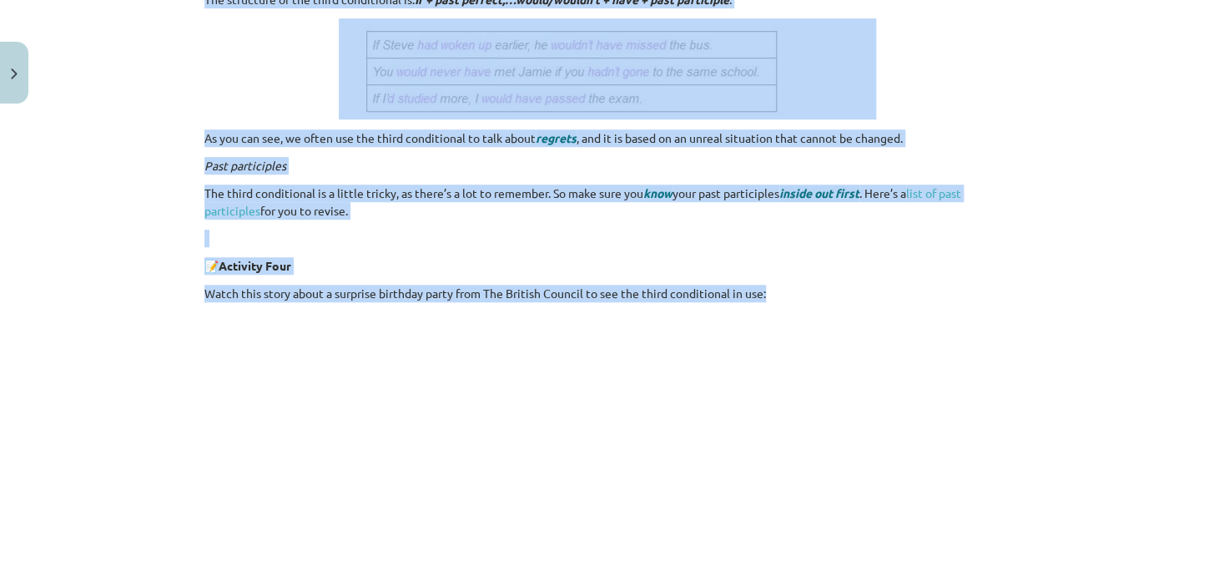
drag, startPoint x: 199, startPoint y: 292, endPoint x: 809, endPoint y: 294, distance: 609.1
click at [809, 294] on div "4. Third conditional Last but not least, we have the third conditional. We use …" at bounding box center [607, 244] width 806 height 744
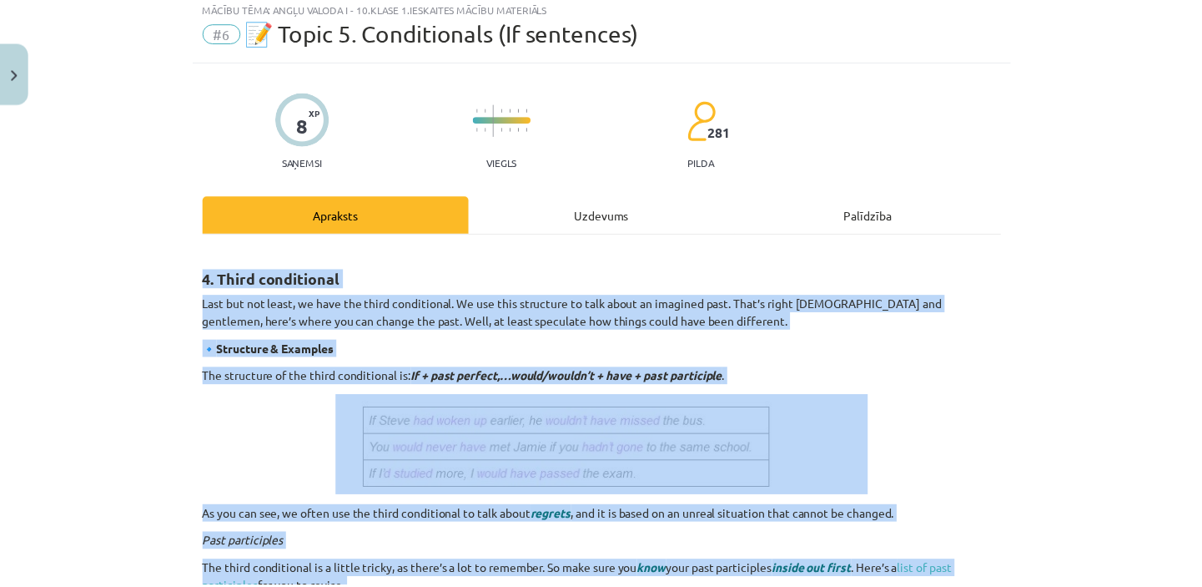
scroll to position [48, 0]
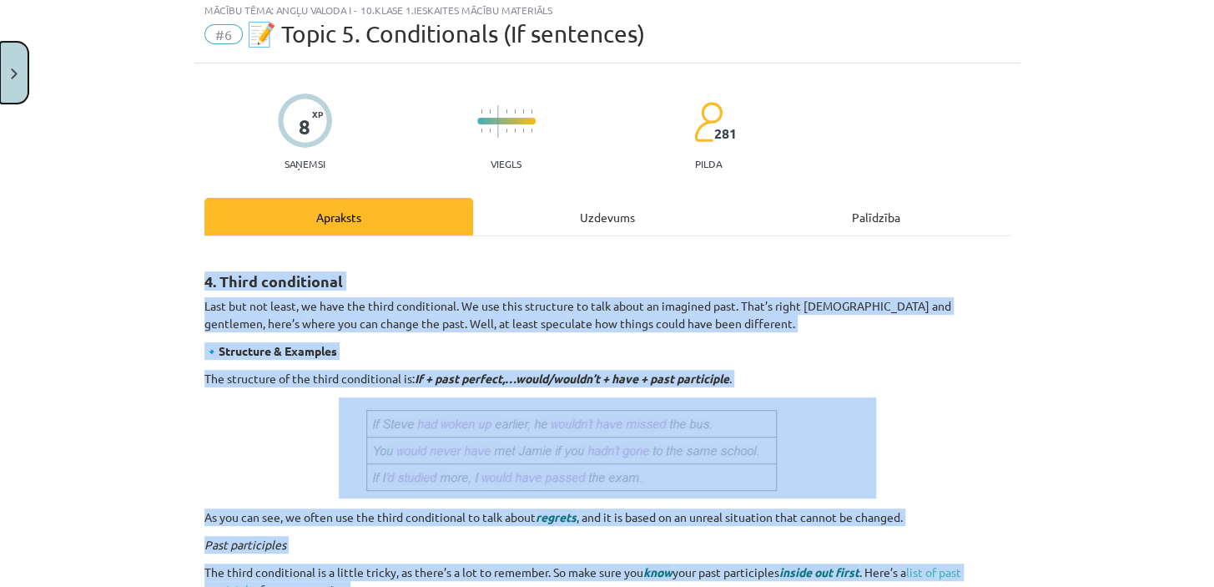
click at [17, 73] on img "Close" at bounding box center [14, 73] width 7 height 11
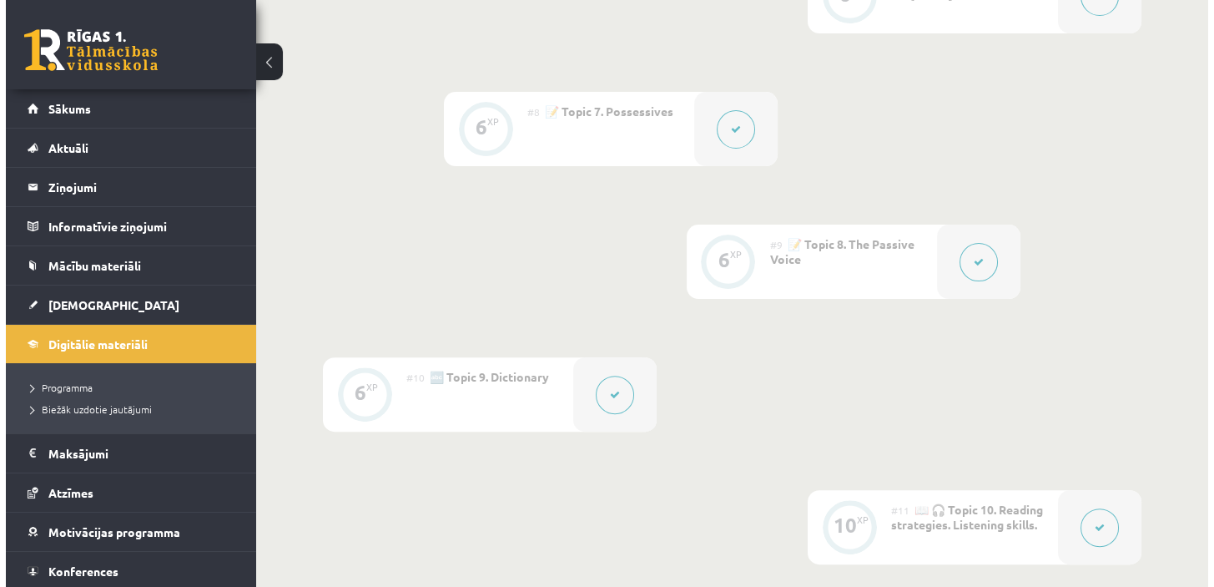
scroll to position [1358, 0]
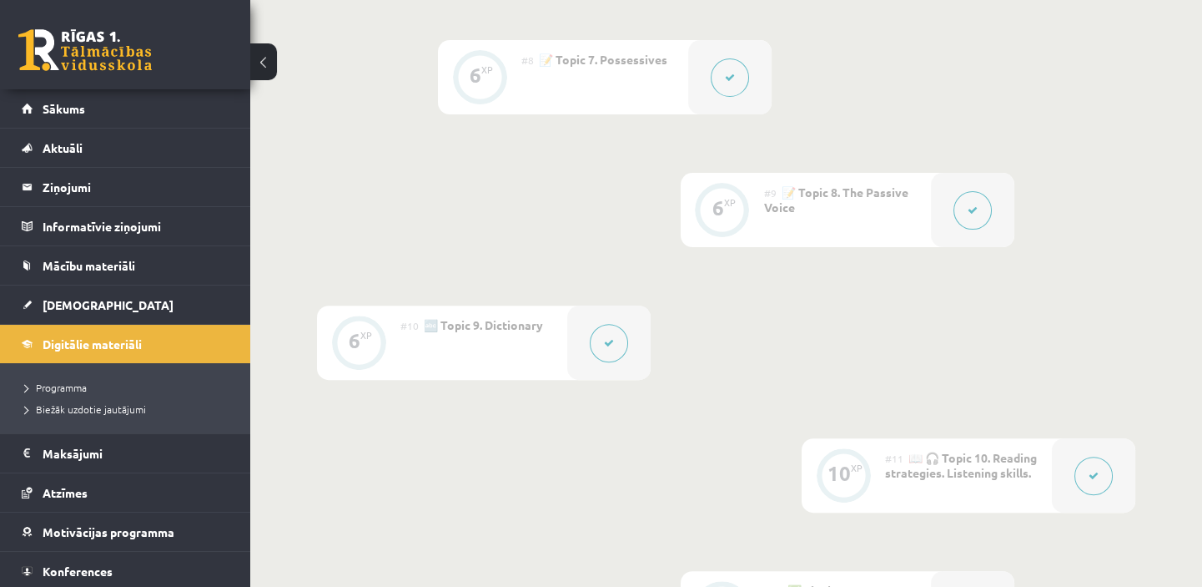
click at [715, 67] on button at bounding box center [730, 77] width 38 height 38
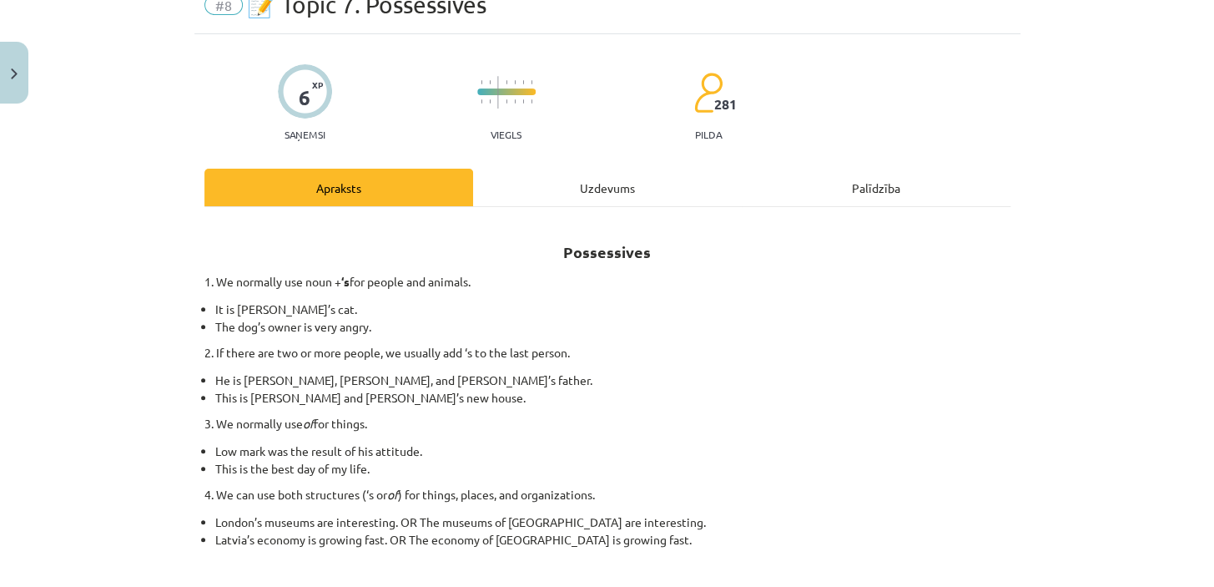
scroll to position [75, 0]
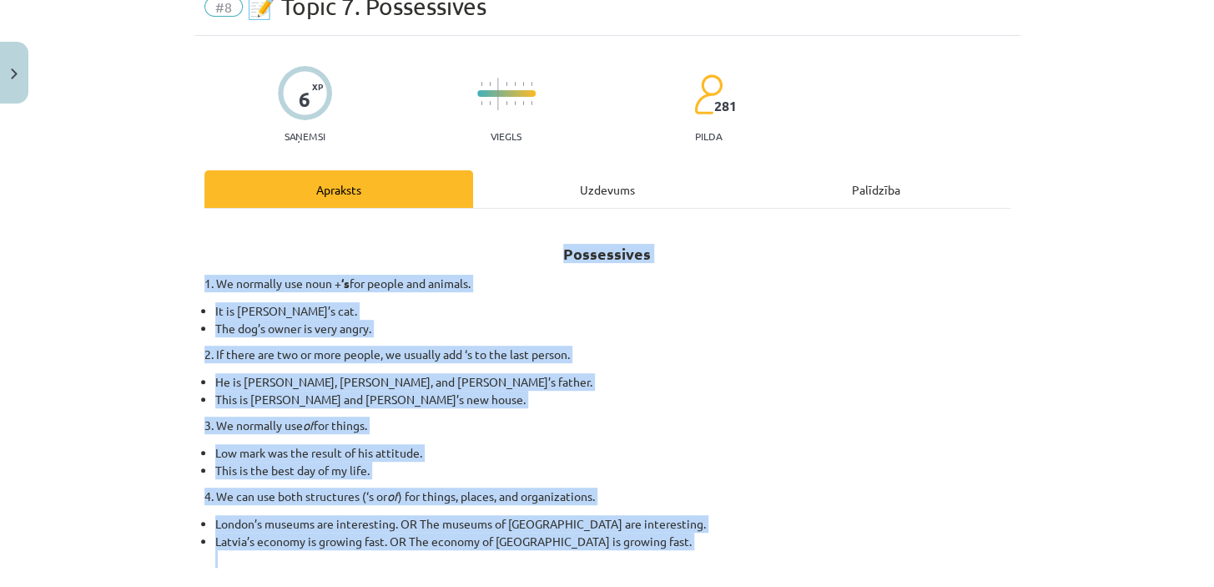
drag, startPoint x: 556, startPoint y: 250, endPoint x: 752, endPoint y: 519, distance: 332.6
click at [772, 547] on div "Possessives 1. We normally use noun + ‘s for people and animals. It is [PERSON_…" at bounding box center [607, 396] width 806 height 344
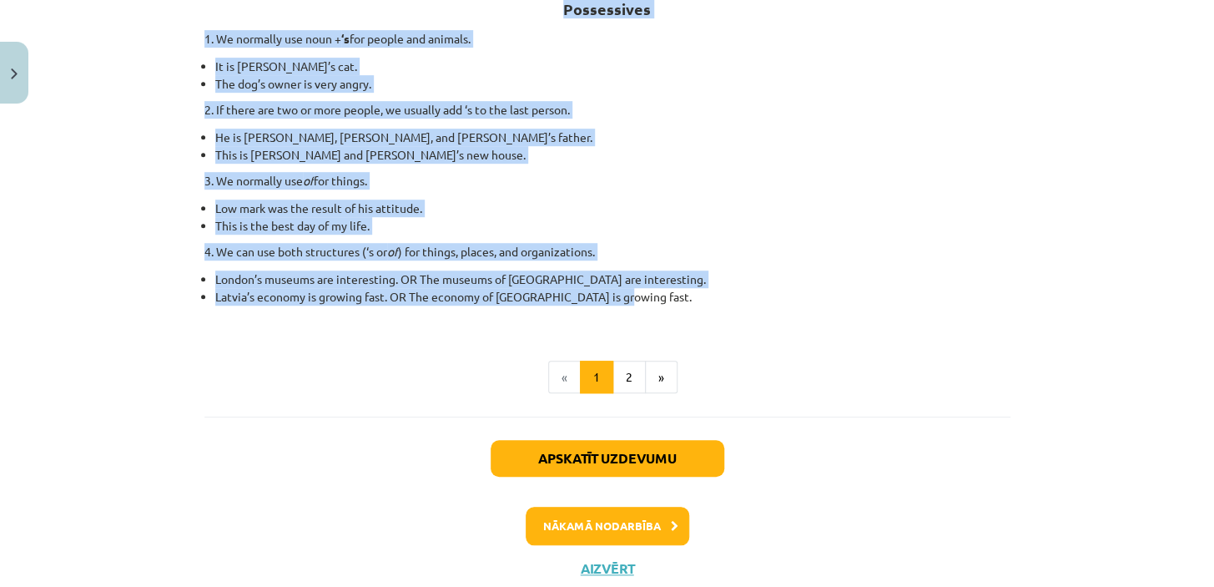
scroll to position [295, 0]
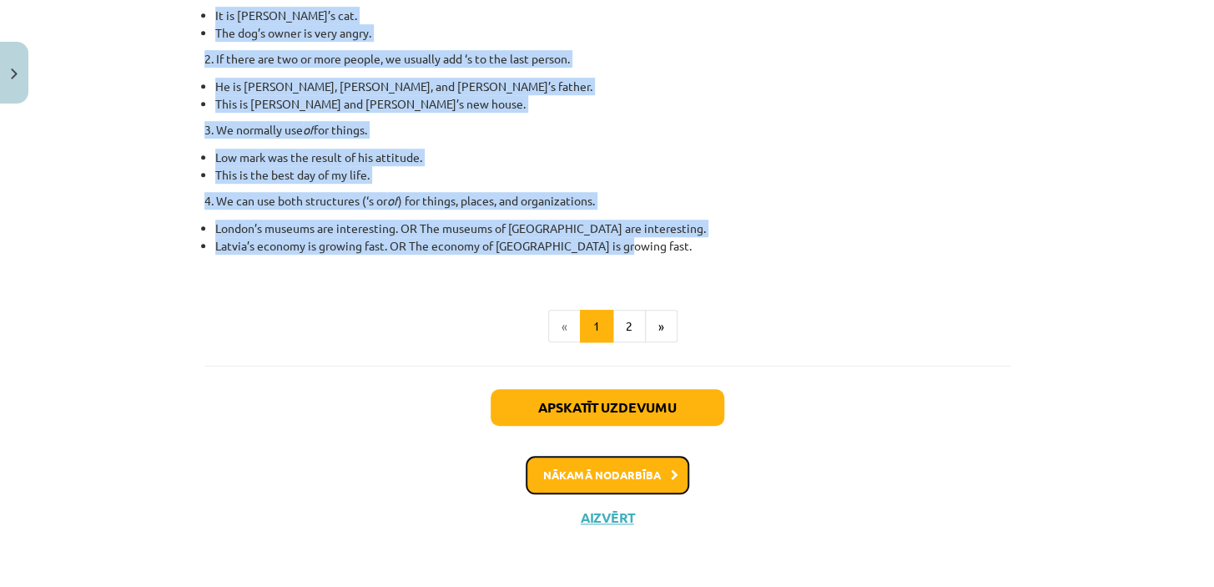
click at [605, 484] on button "Nākamā nodarbība" at bounding box center [608, 475] width 164 height 38
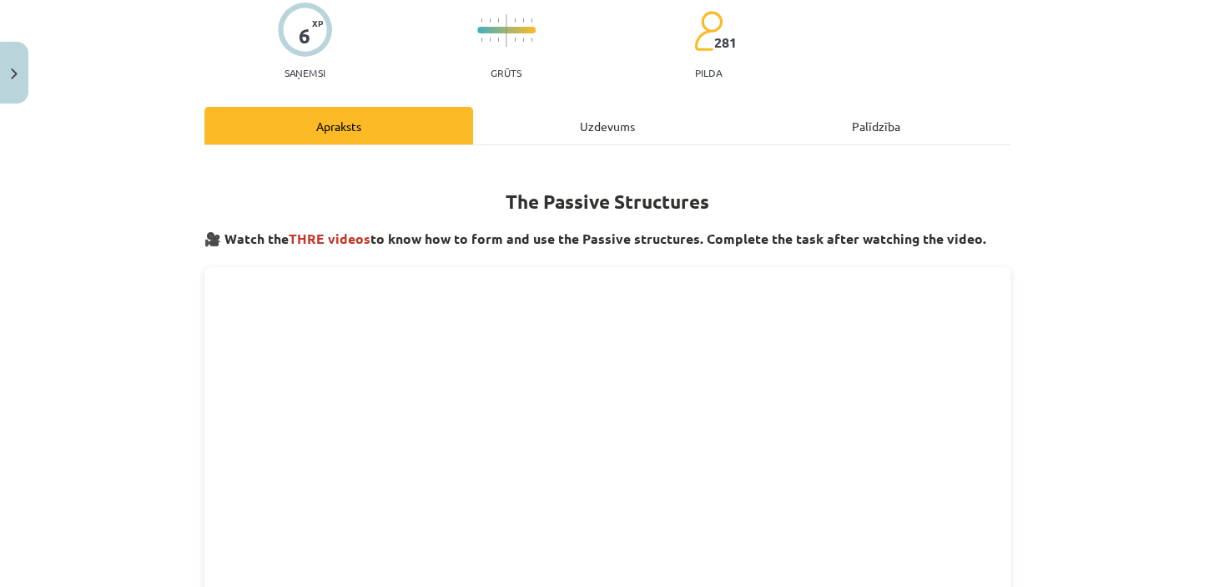
scroll to position [42, 0]
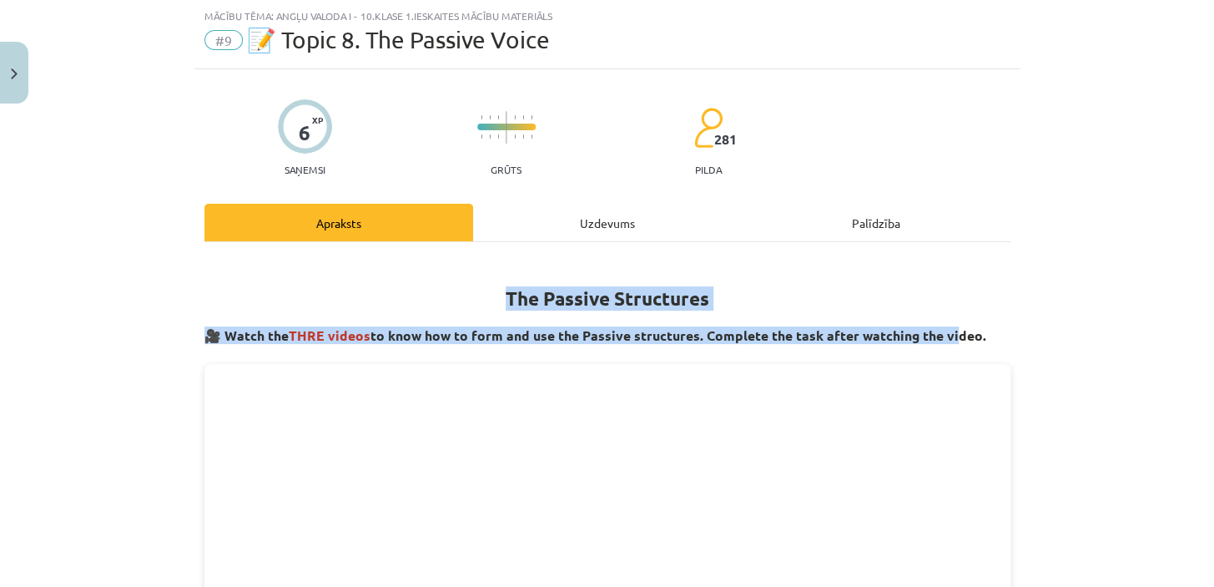
drag, startPoint x: 548, startPoint y: 280, endPoint x: 943, endPoint y: 340, distance: 399.2
click at [853, 317] on h3 "🎥 Watch the THRE videos to know how to form and use the Passive structures. Com…" at bounding box center [607, 330] width 806 height 31
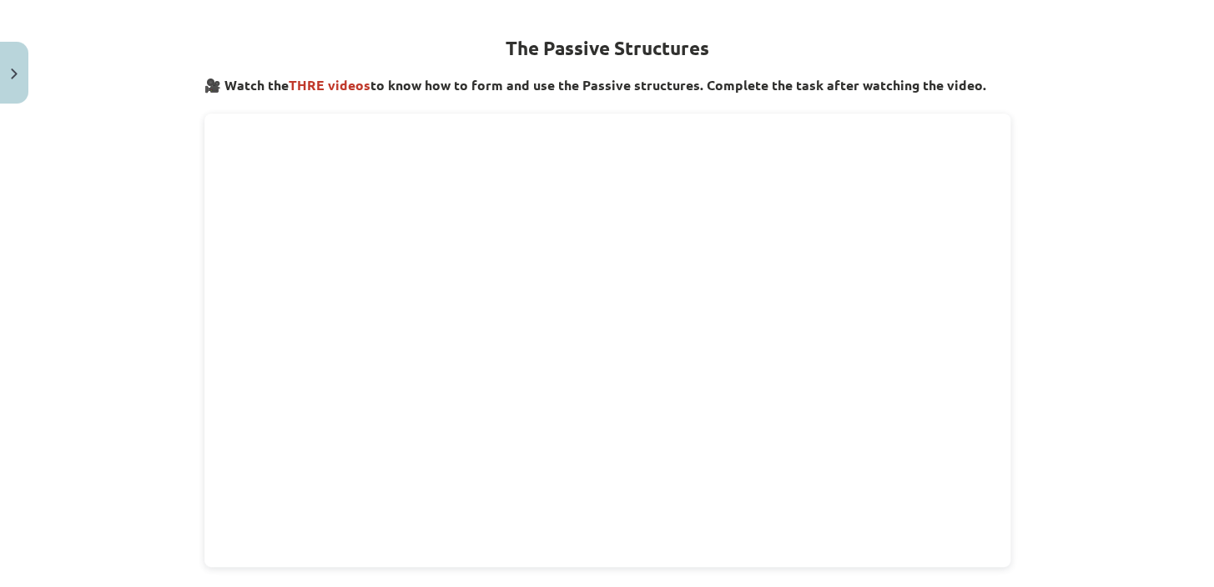
scroll to position [117, 0]
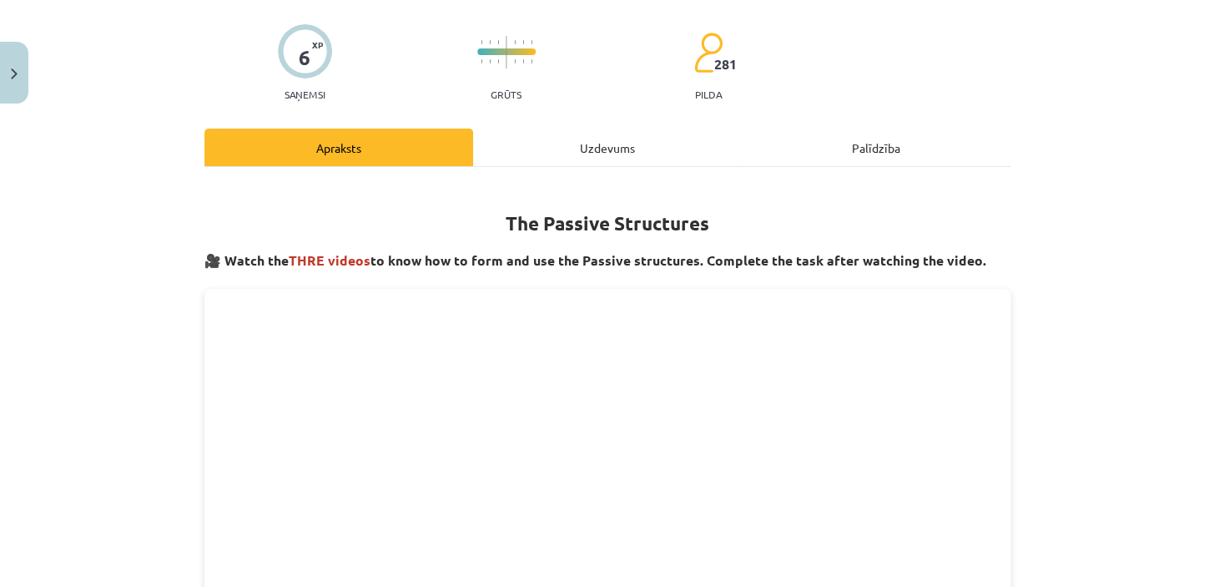
drag, startPoint x: 976, startPoint y: 256, endPoint x: 482, endPoint y: 218, distance: 495.4
drag, startPoint x: 546, startPoint y: 212, endPoint x: 568, endPoint y: 219, distance: 23.5
click at [568, 219] on strong "The Passive Structures" at bounding box center [608, 223] width 204 height 24
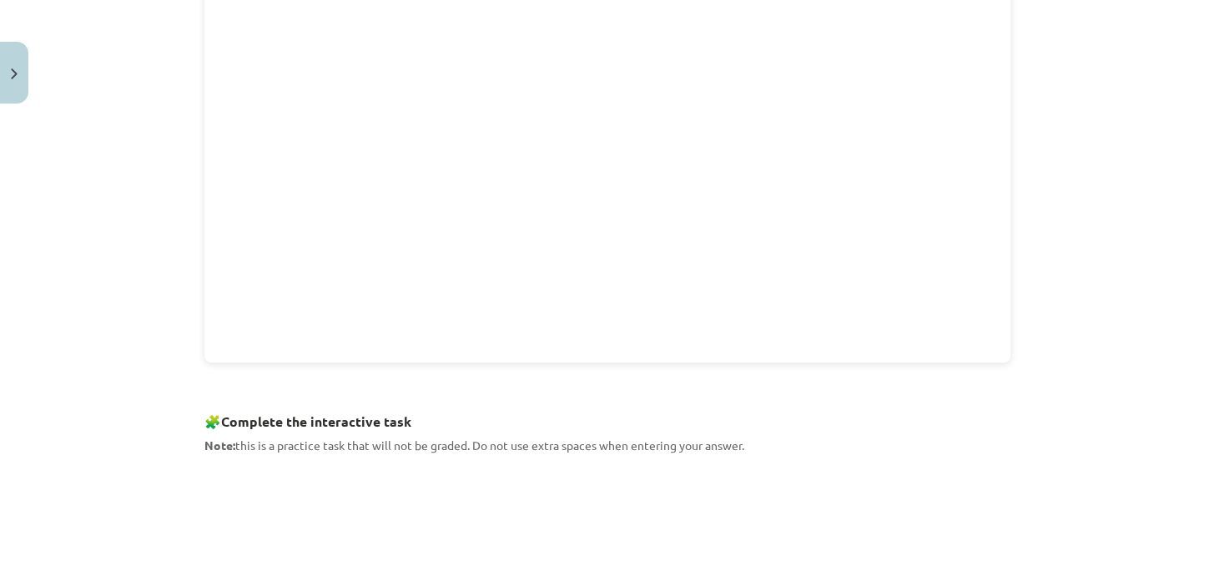
scroll to position [877, 0]
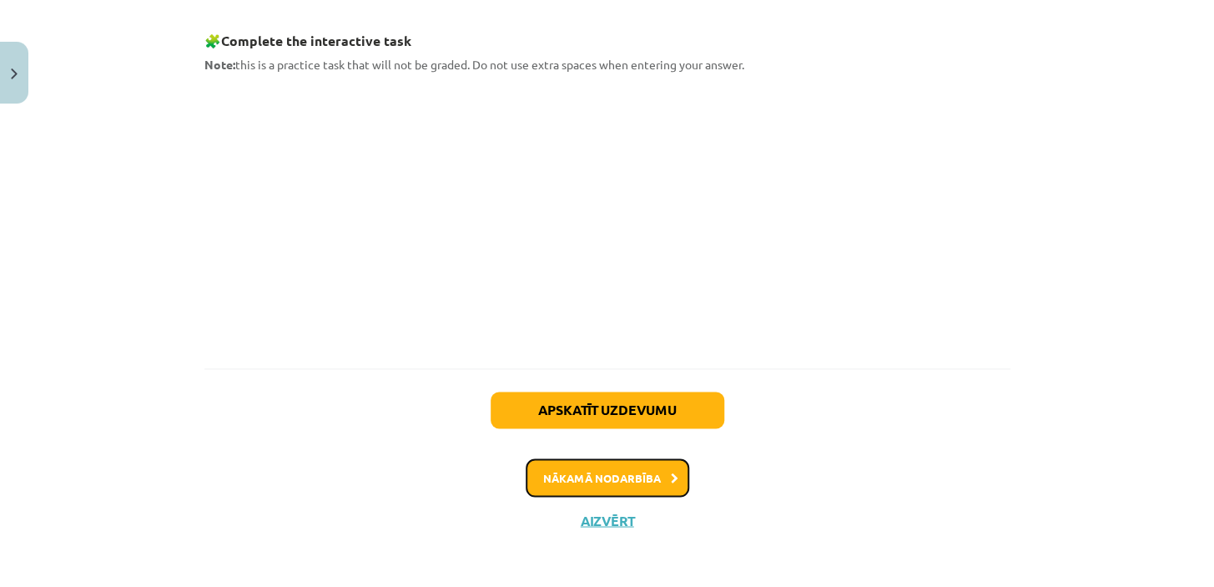
click at [617, 478] on button "Nākamā nodarbība" at bounding box center [608, 477] width 164 height 38
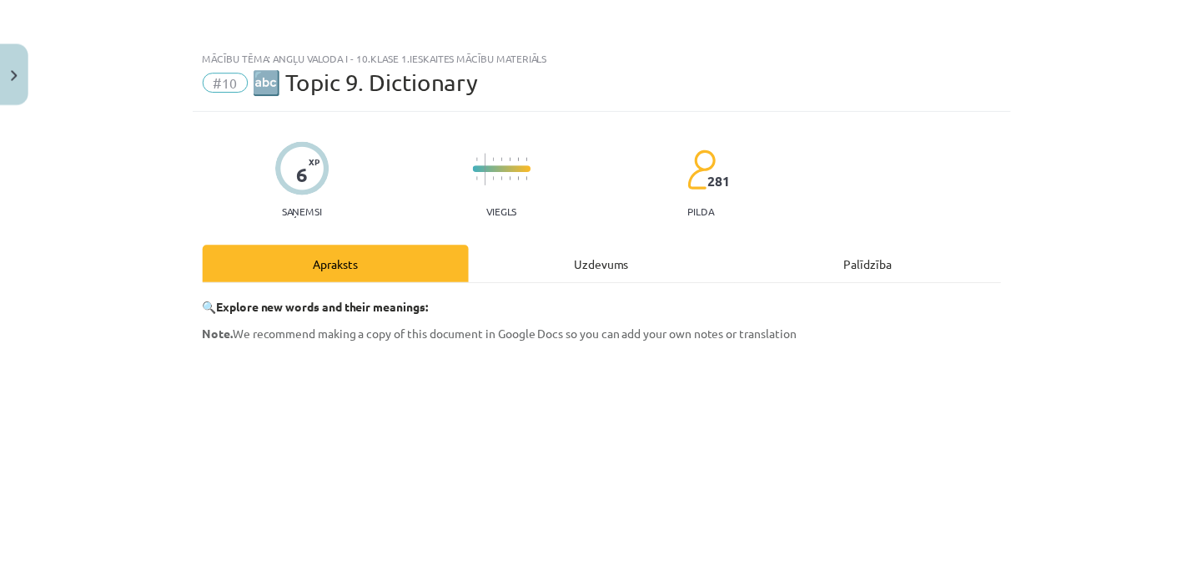
scroll to position [0, 0]
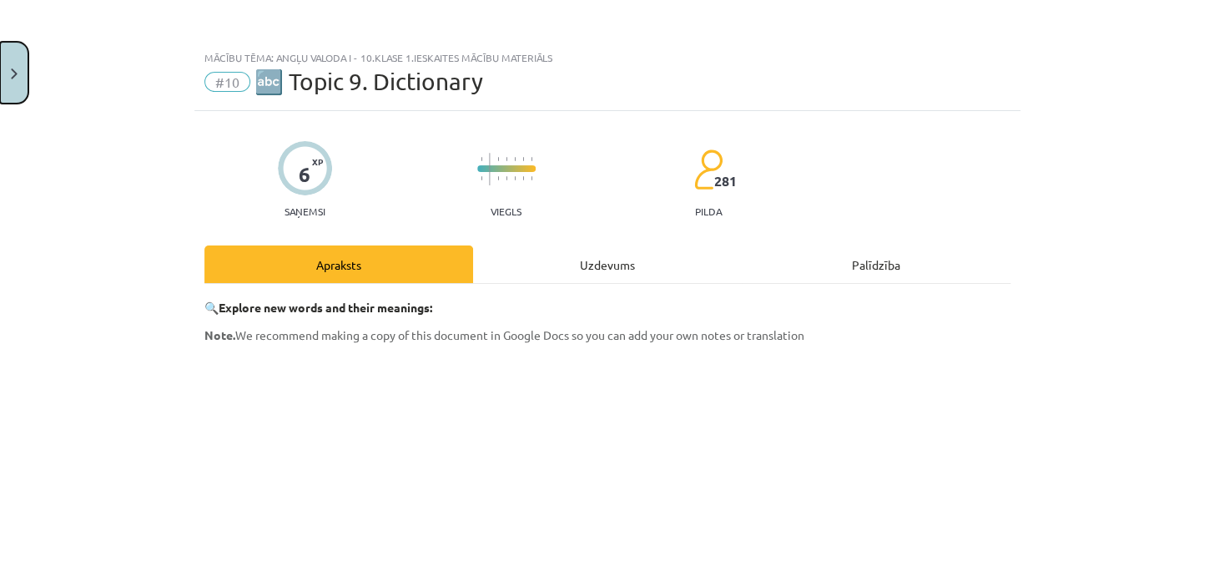
click at [12, 68] on img "Close" at bounding box center [14, 73] width 7 height 11
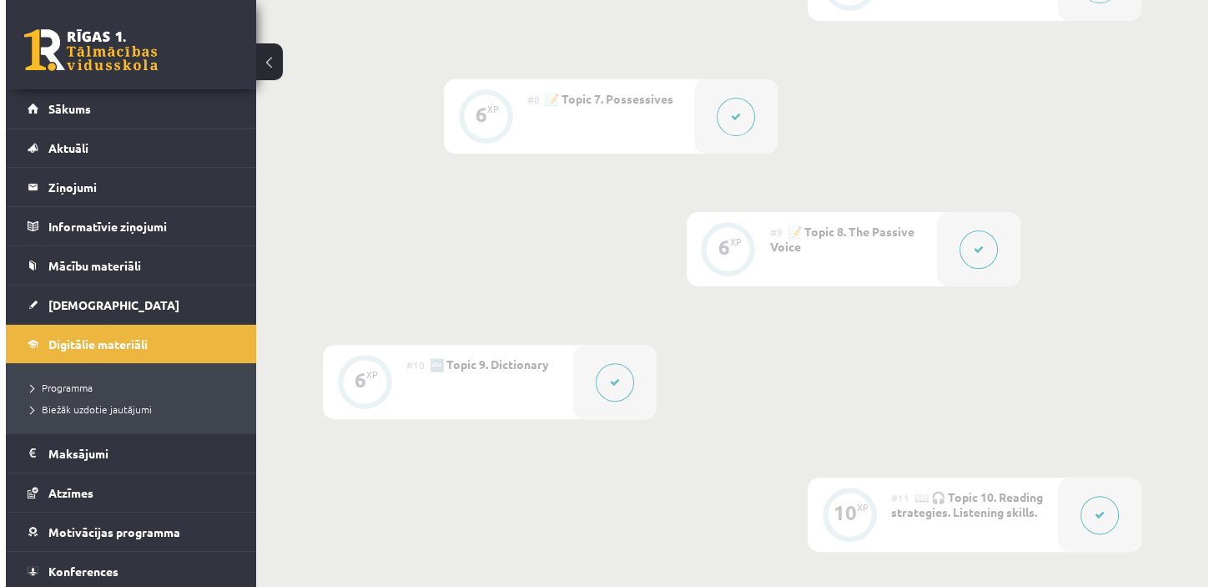
scroll to position [1282, 0]
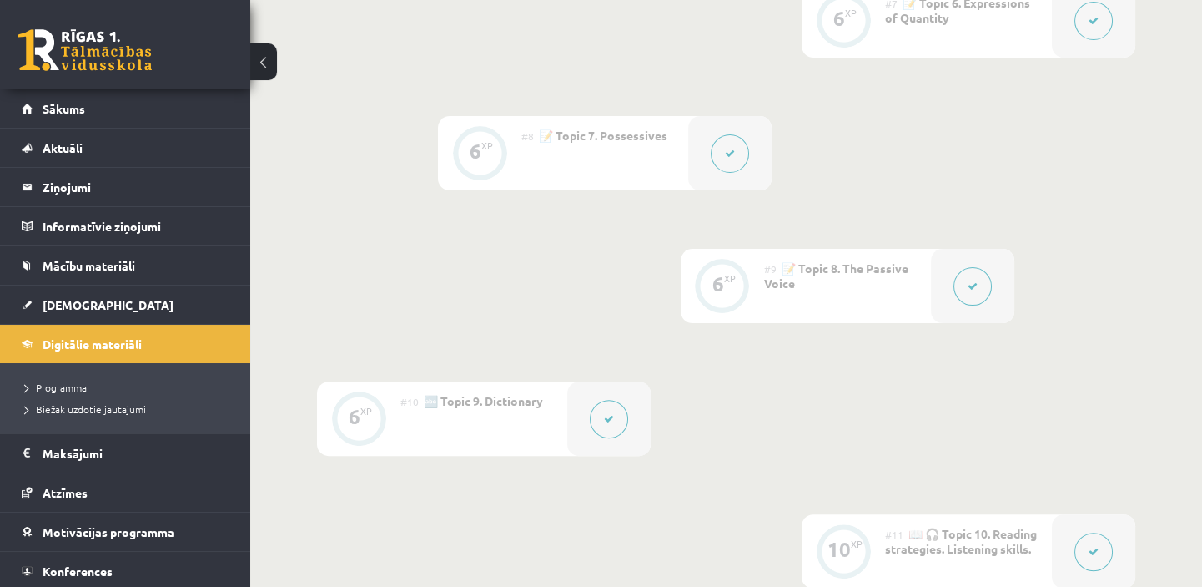
click at [972, 291] on button at bounding box center [973, 286] width 38 height 38
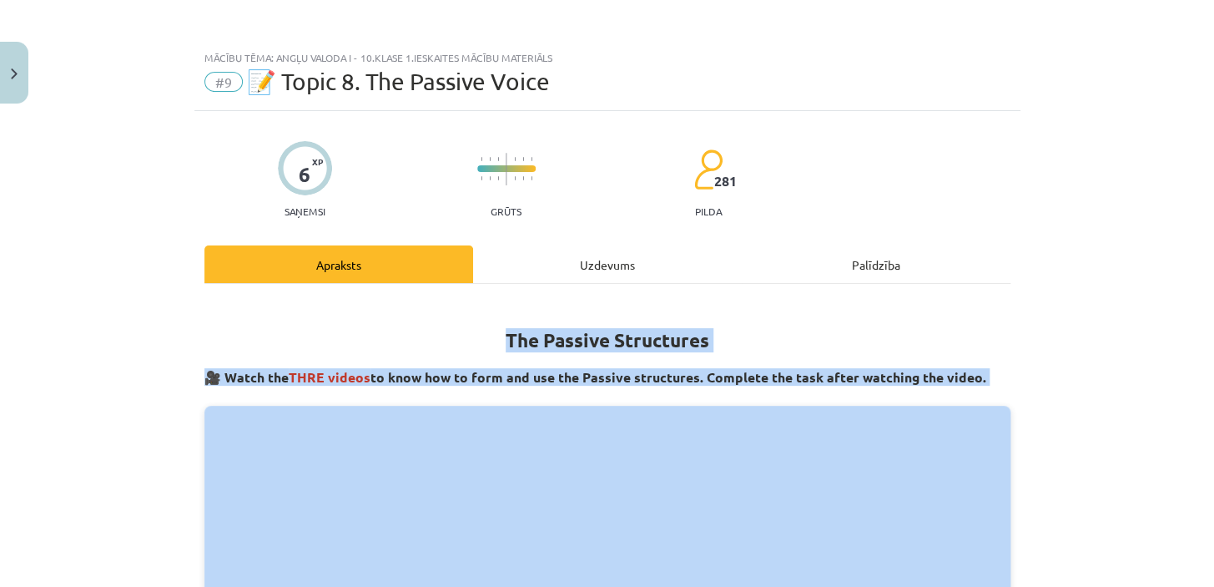
drag, startPoint x: 498, startPoint y: 334, endPoint x: 937, endPoint y: 403, distance: 444.3
click at [773, 104] on div "Mācību tēma: Angļu valoda i - 10.[PERSON_NAME] 1.ieskaites mācību materiāls #9 …" at bounding box center [607, 293] width 1214 height 587
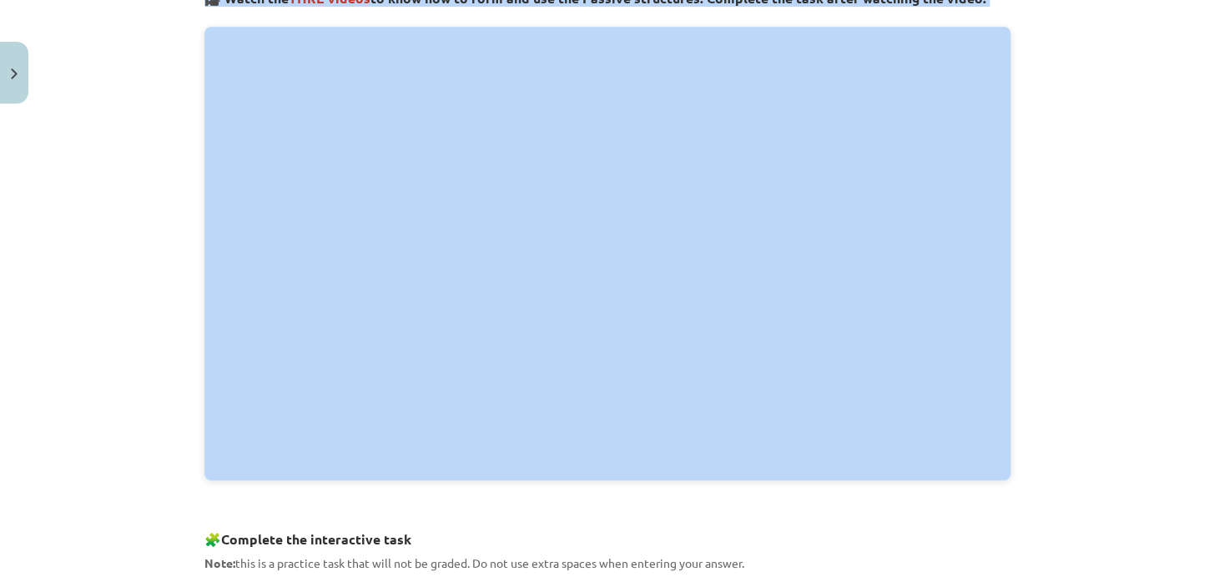
click at [1064, 380] on div "Mācību tēma: Angļu valoda i - 10.[PERSON_NAME] 1.ieskaites mācību materiāls #9 …" at bounding box center [607, 293] width 1214 height 587
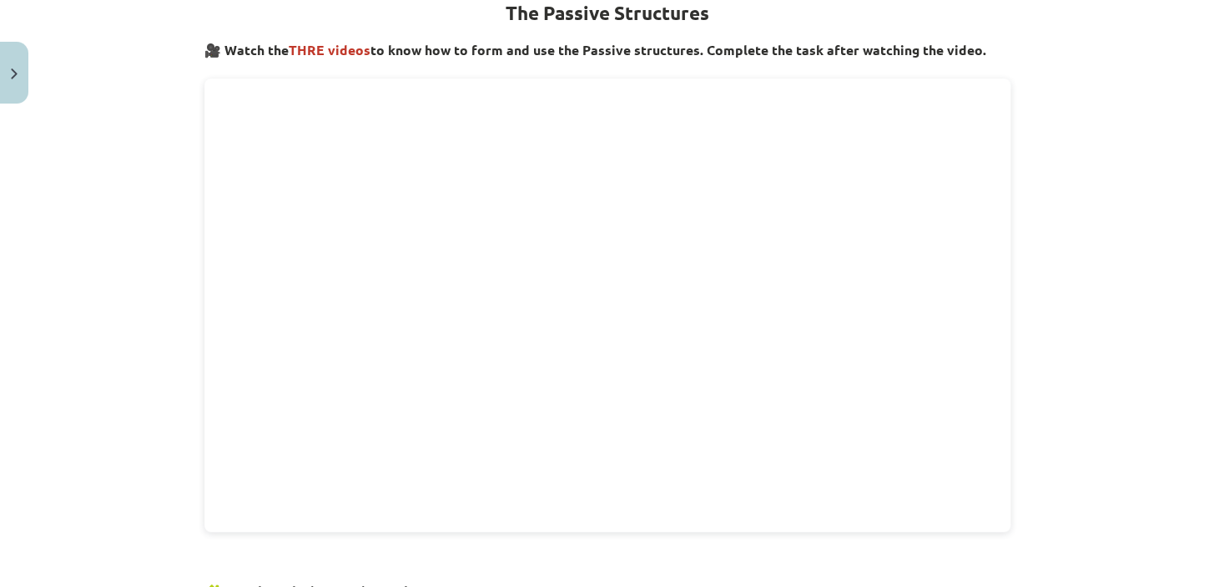
scroll to position [531, 0]
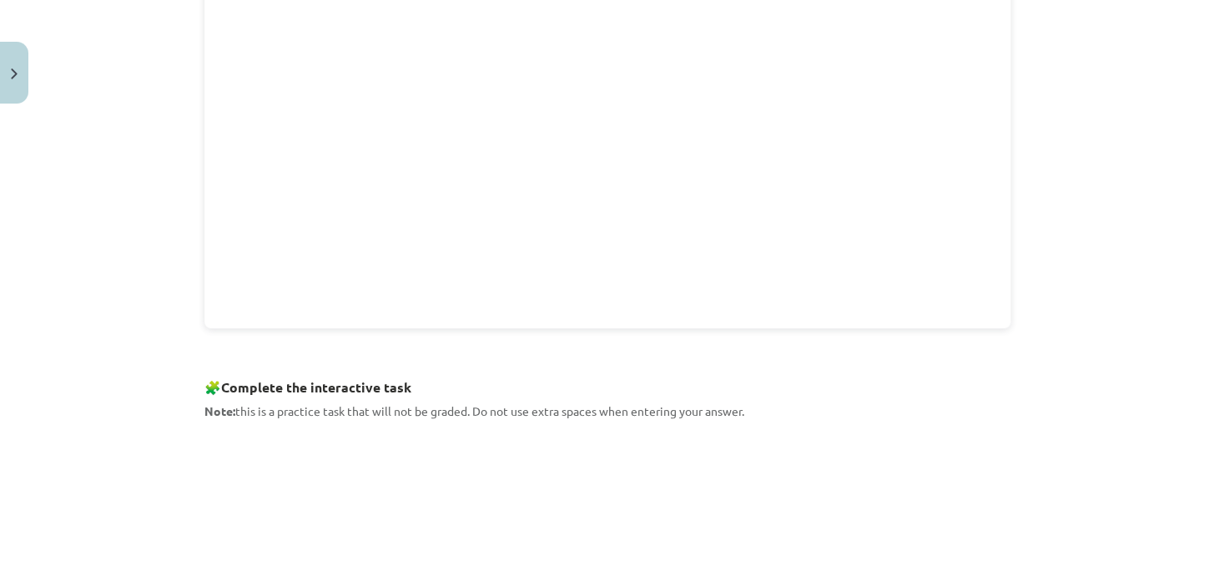
drag, startPoint x: 768, startPoint y: 404, endPoint x: 589, endPoint y: 325, distance: 195.4
click at [166, 130] on div "Mācību tēma: Angļu valoda i - 10.[PERSON_NAME] 1.ieskaites mācību materiāls #9 …" at bounding box center [607, 293] width 1214 height 587
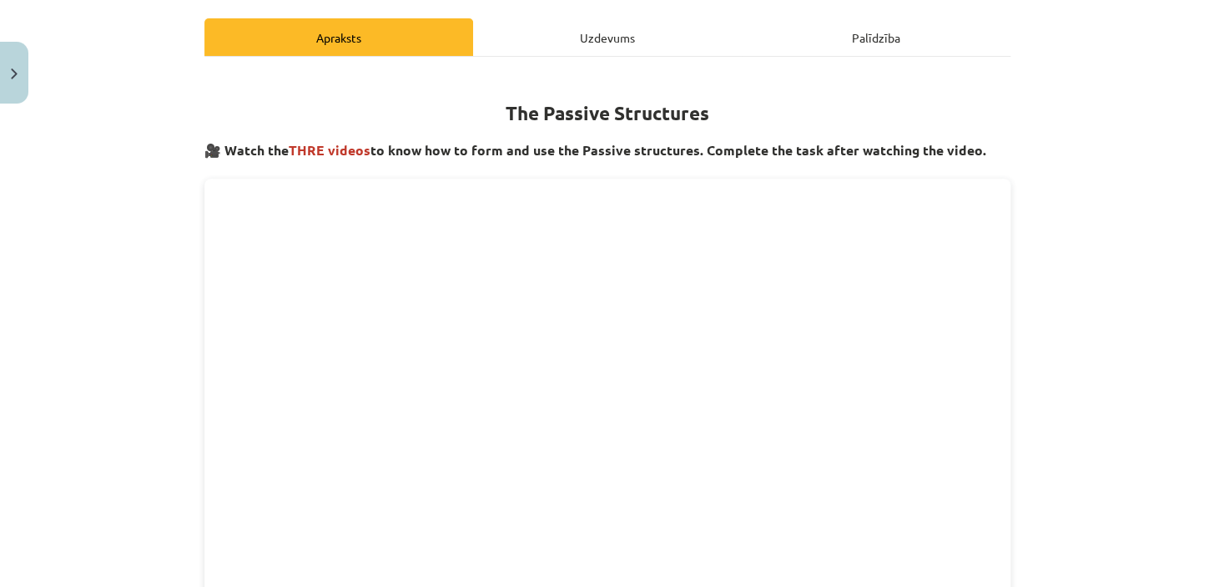
click at [219, 146] on strong "🎥 Watch the THRE videos to know how to form and use the Passive structures. Com…" at bounding box center [595, 150] width 782 height 18
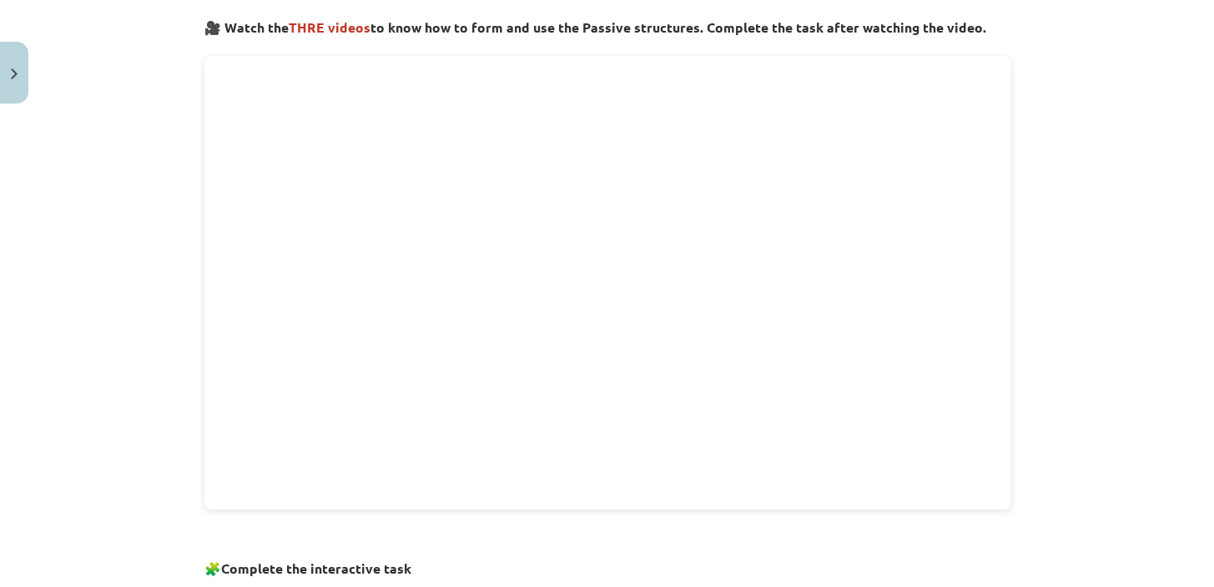
scroll to position [877, 0]
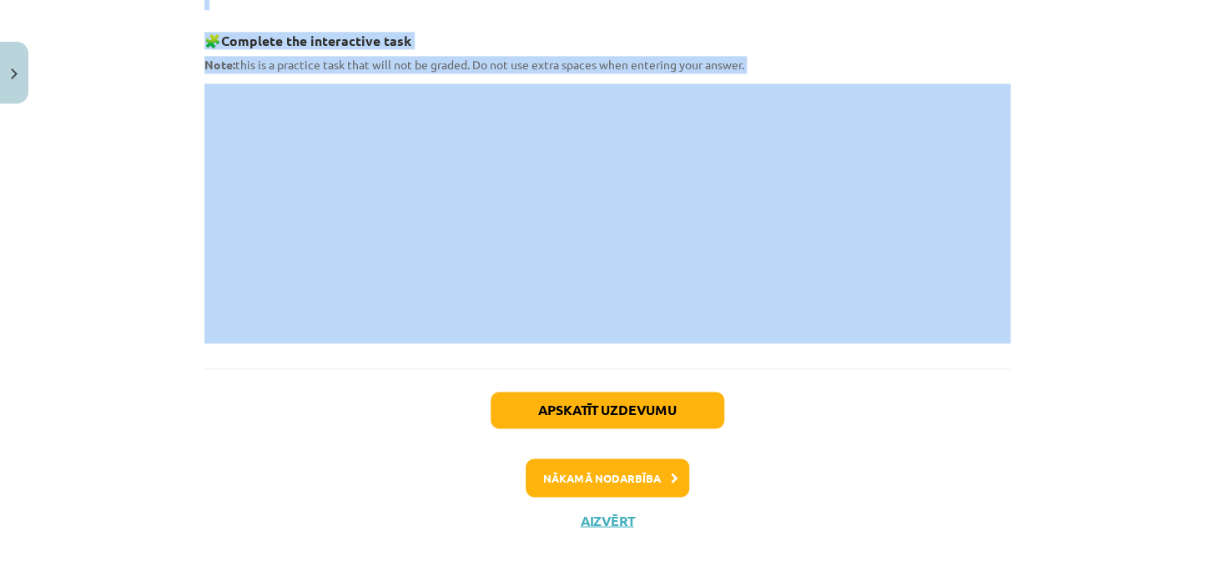
drag, startPoint x: 500, startPoint y: 258, endPoint x: 792, endPoint y: 333, distance: 301.5
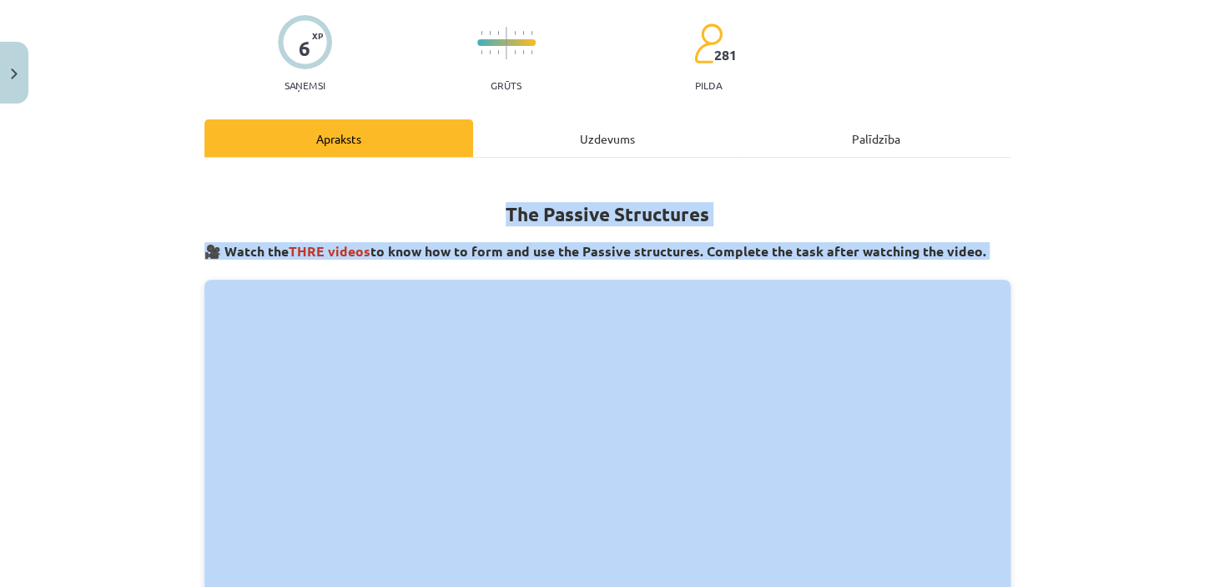
scroll to position [270, 0]
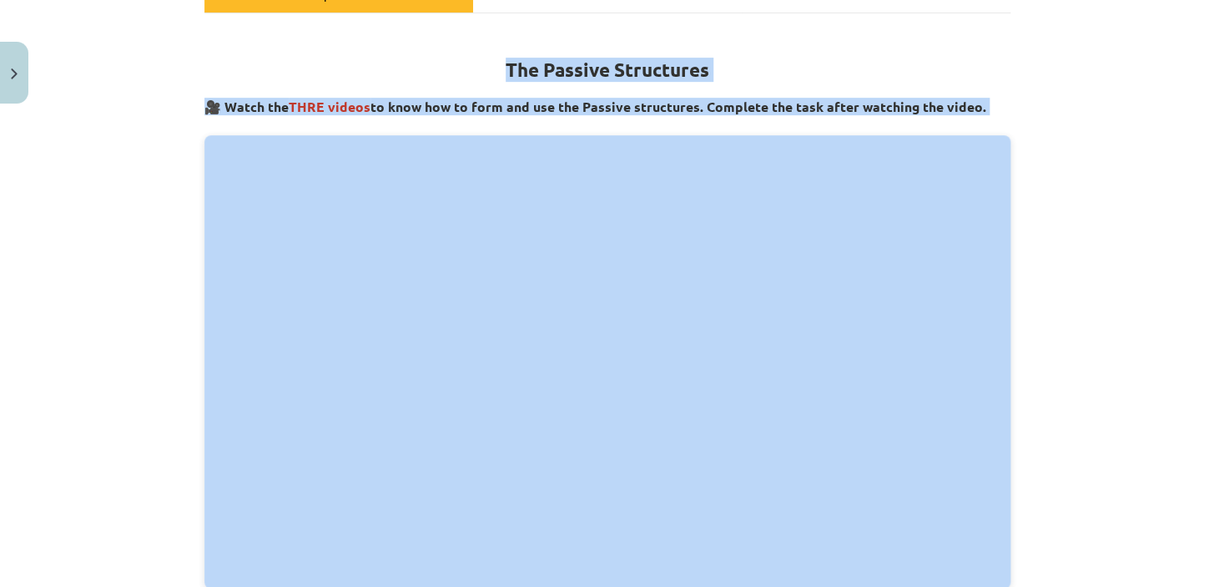
click at [1103, 297] on div "Mācību tēma: Angļu valoda i - 10.[PERSON_NAME] 1.ieskaites mācību materiāls #9 …" at bounding box center [607, 293] width 1214 height 587
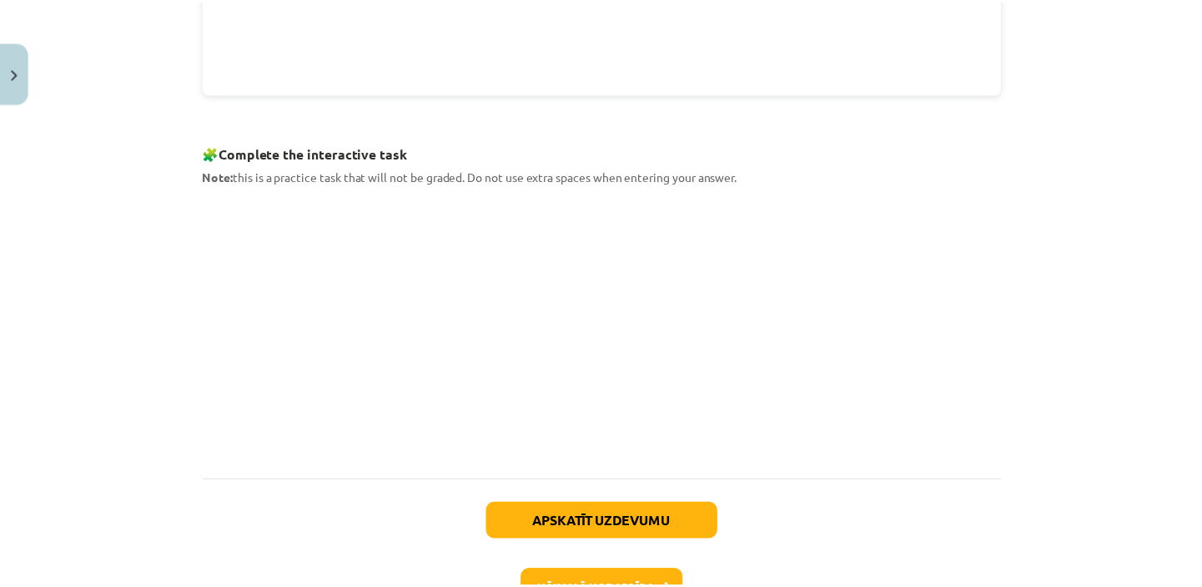
scroll to position [877, 0]
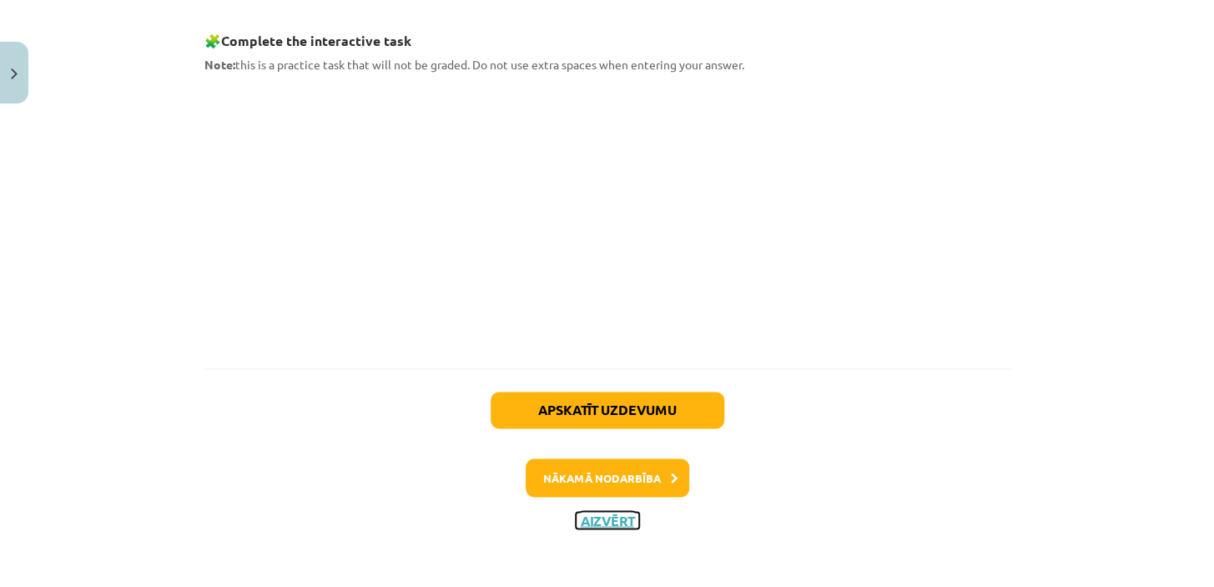
click at [601, 517] on button "Aizvērt" at bounding box center [607, 519] width 63 height 17
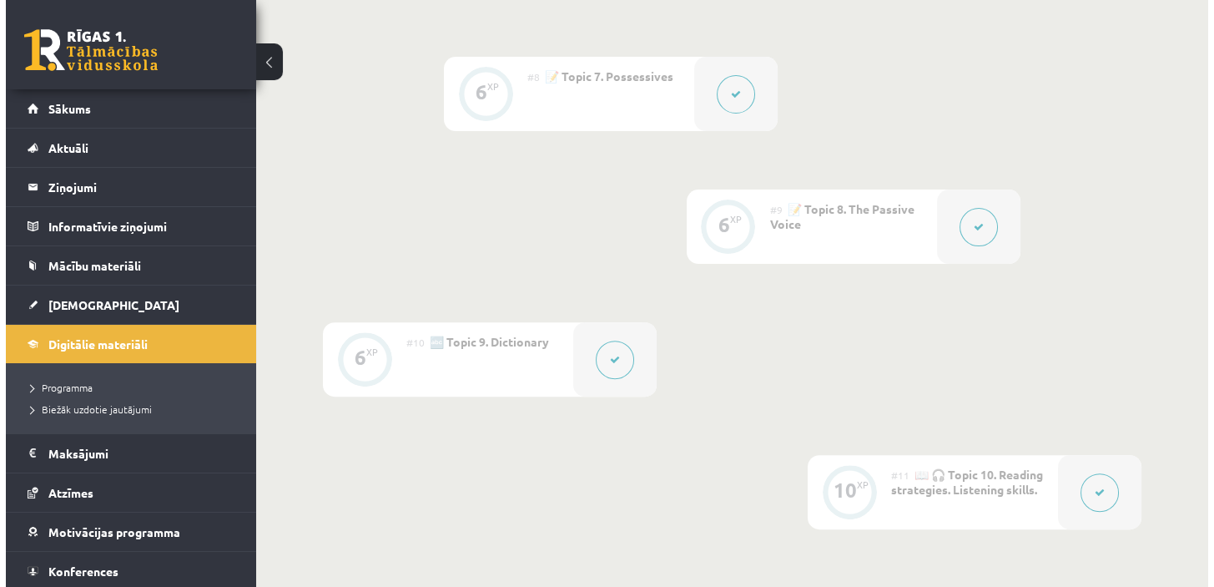
scroll to position [1433, 0]
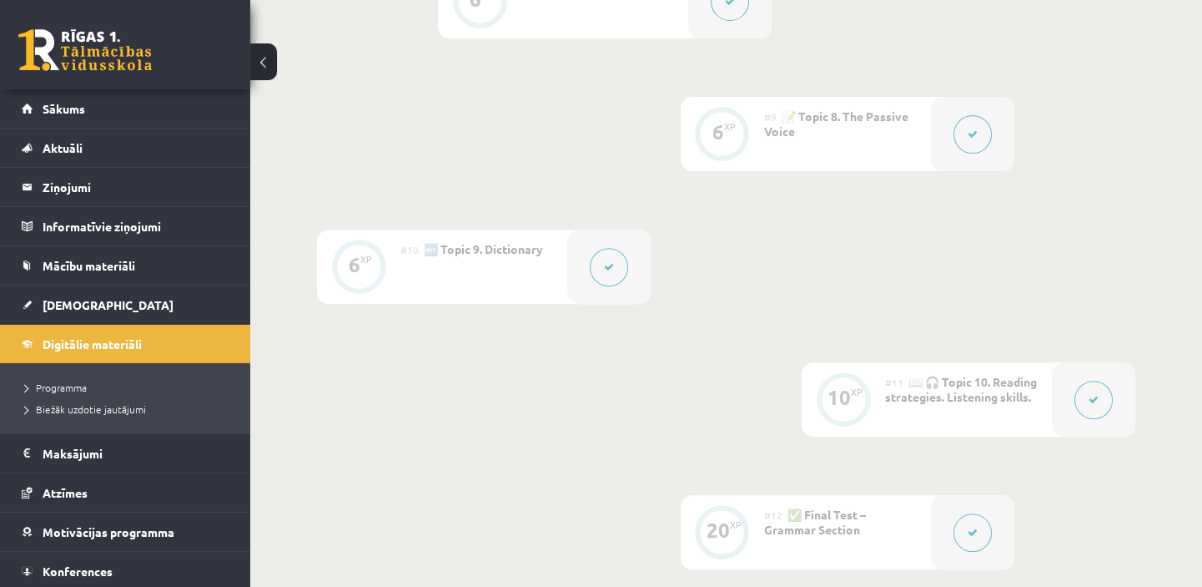
click at [621, 280] on button at bounding box center [609, 267] width 38 height 38
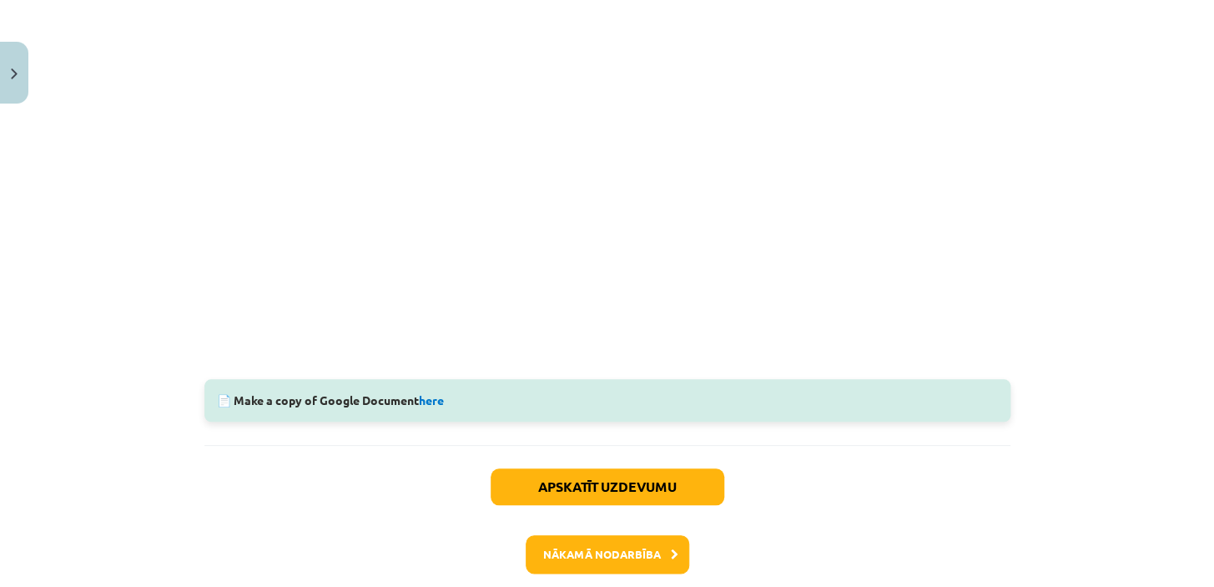
scroll to position [316, 0]
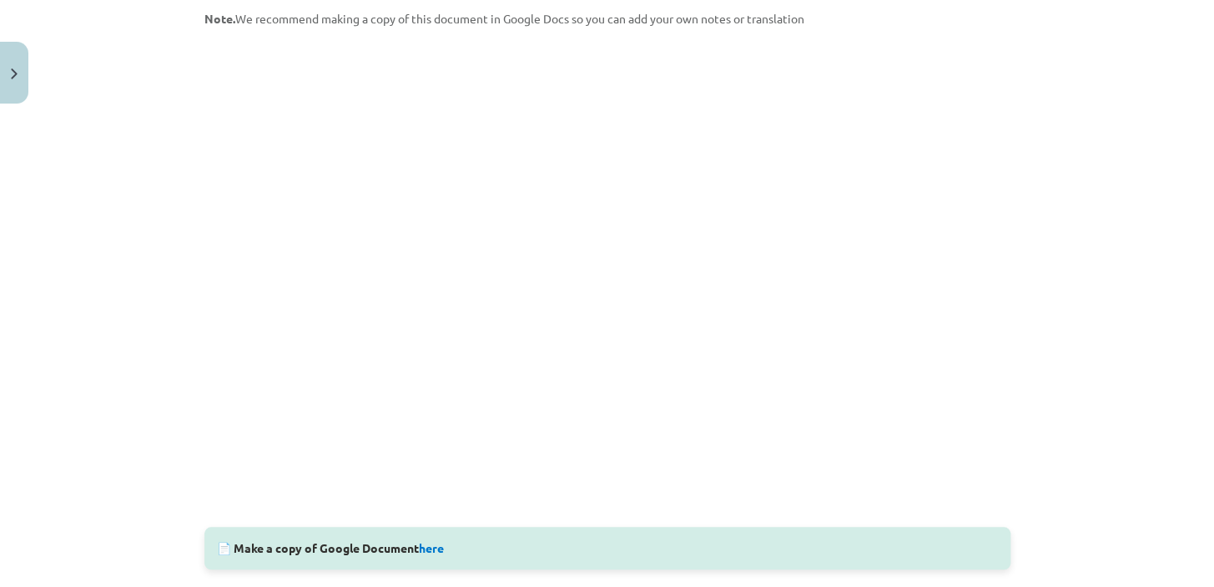
click at [214, 550] on div "📄 Make a copy of Google Document here" at bounding box center [607, 547] width 806 height 43
click at [215, 550] on div "📄 Make a copy of Google Document here" at bounding box center [607, 547] width 806 height 43
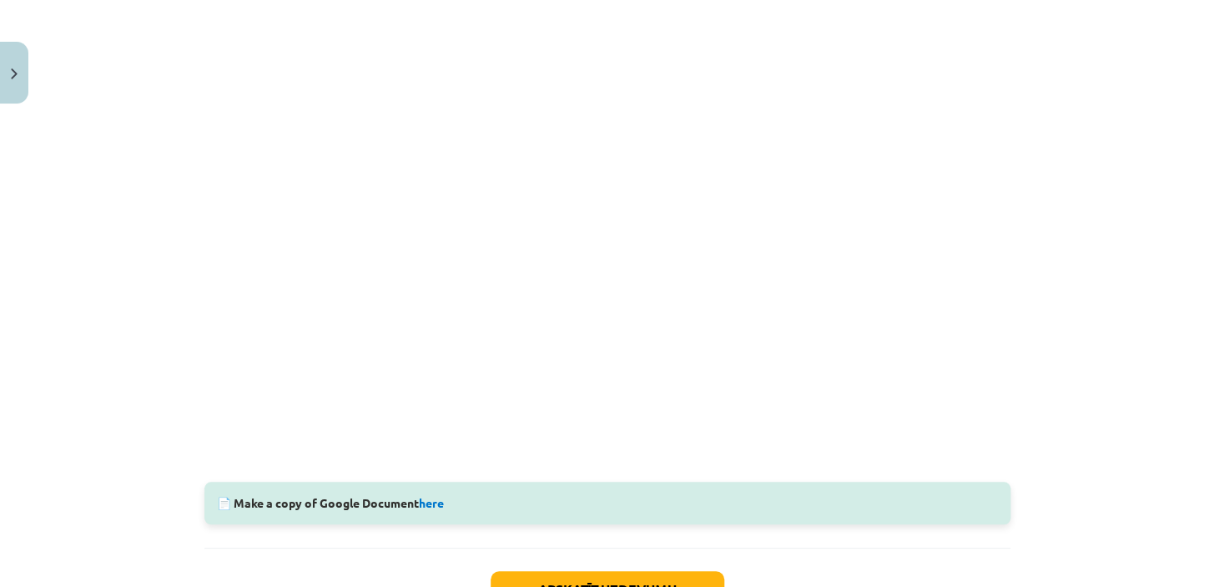
scroll to position [388, 0]
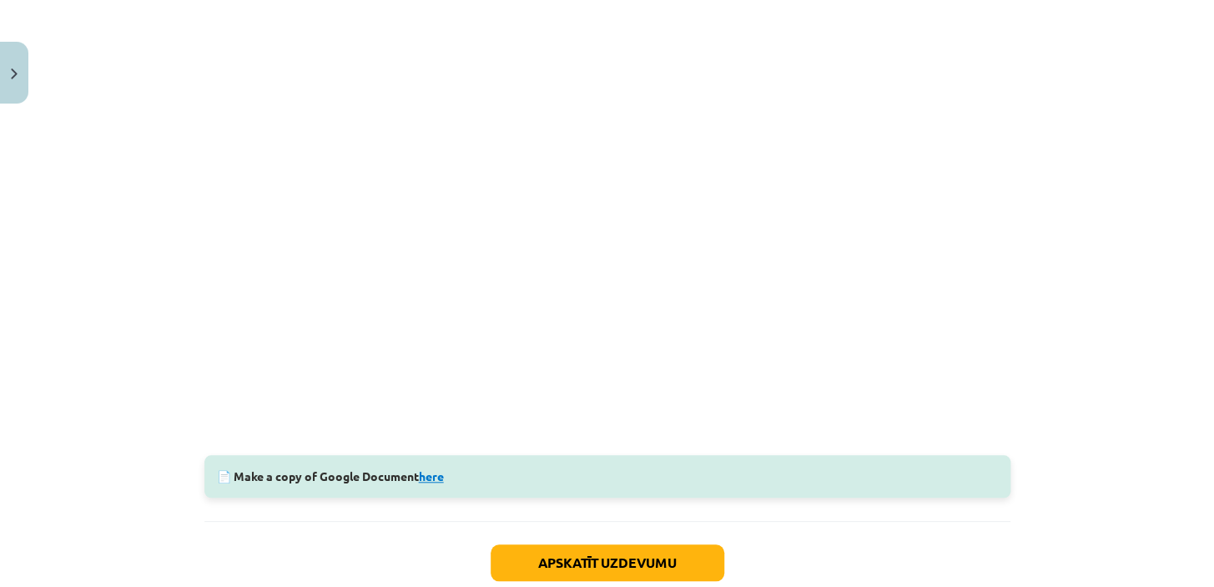
click at [437, 476] on link "here" at bounding box center [431, 475] width 25 height 15
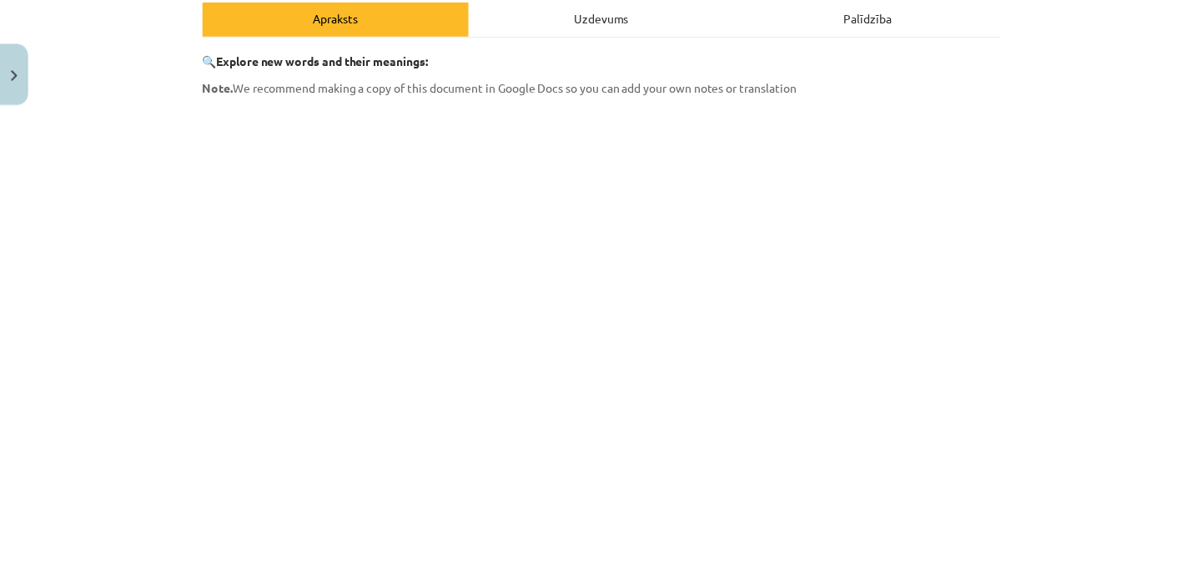
scroll to position [240, 0]
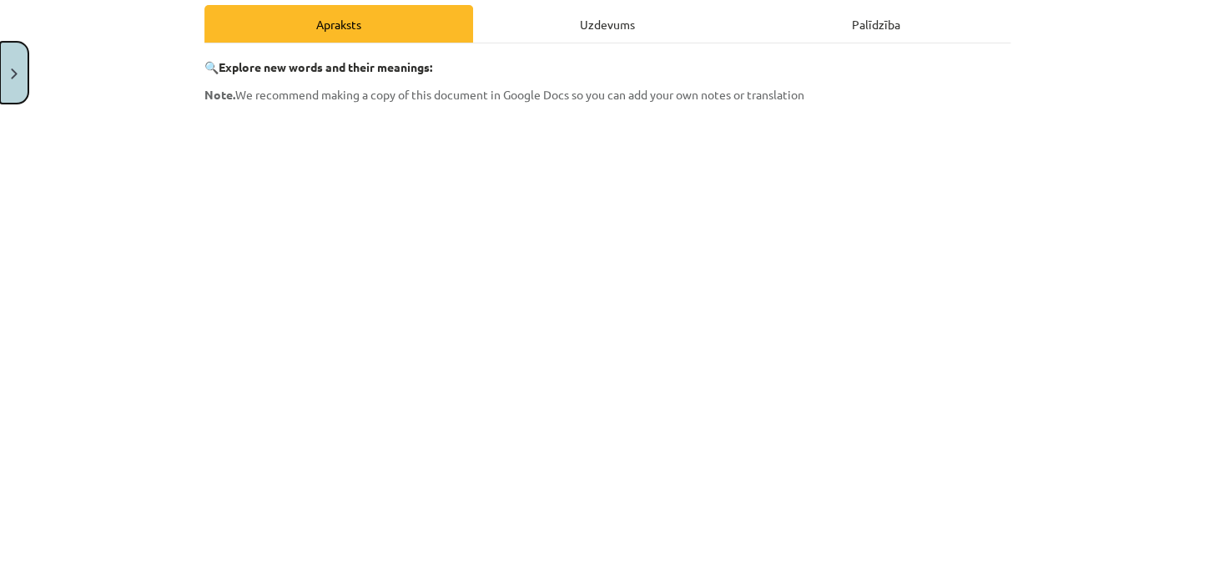
click at [17, 71] on img "Close" at bounding box center [14, 73] width 7 height 11
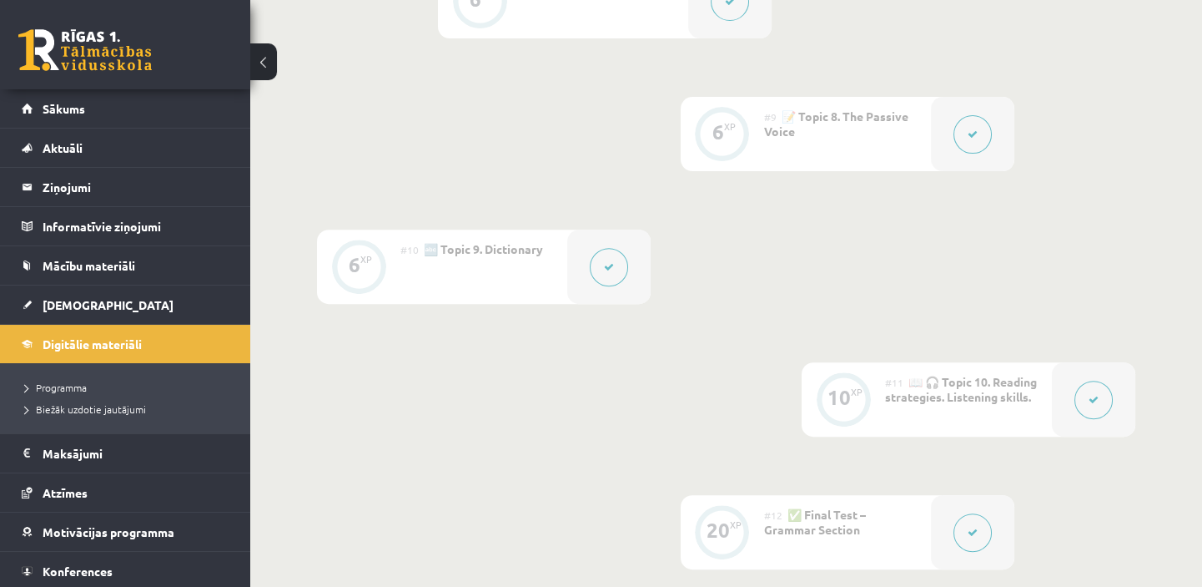
click at [267, 63] on button at bounding box center [263, 61] width 27 height 37
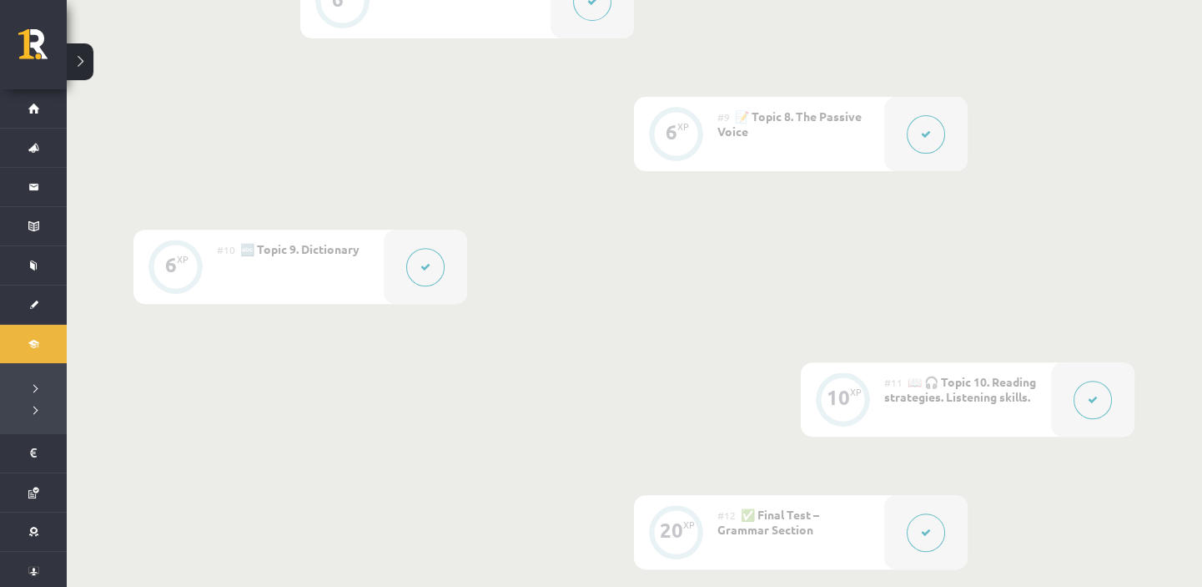
click at [91, 70] on button at bounding box center [80, 61] width 27 height 37
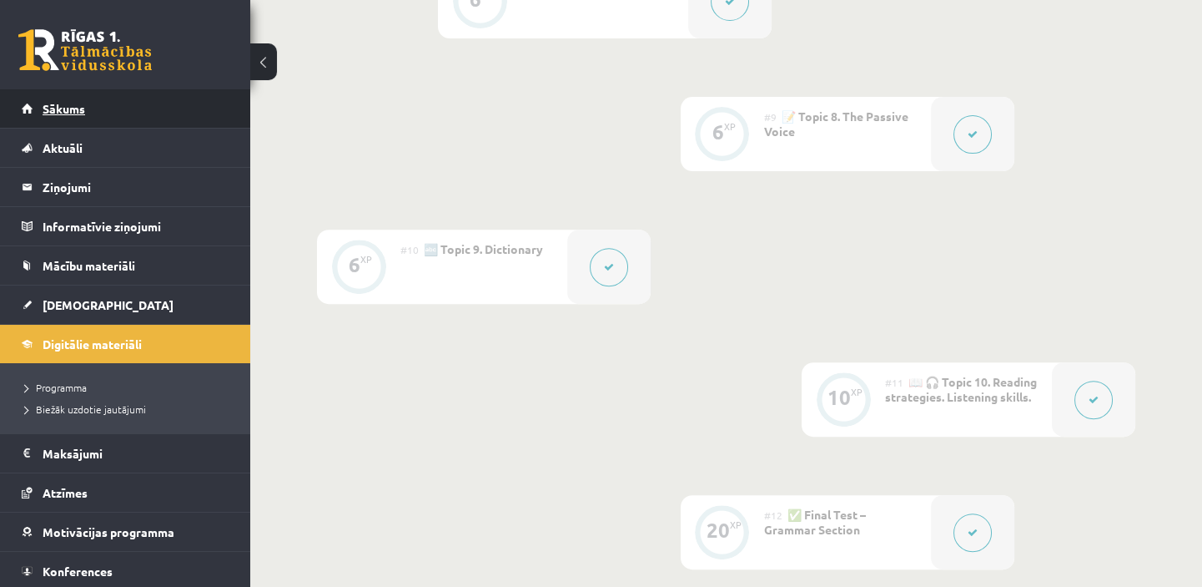
click at [68, 117] on link "Sākums" at bounding box center [126, 108] width 208 height 38
